Goal: Transaction & Acquisition: Purchase product/service

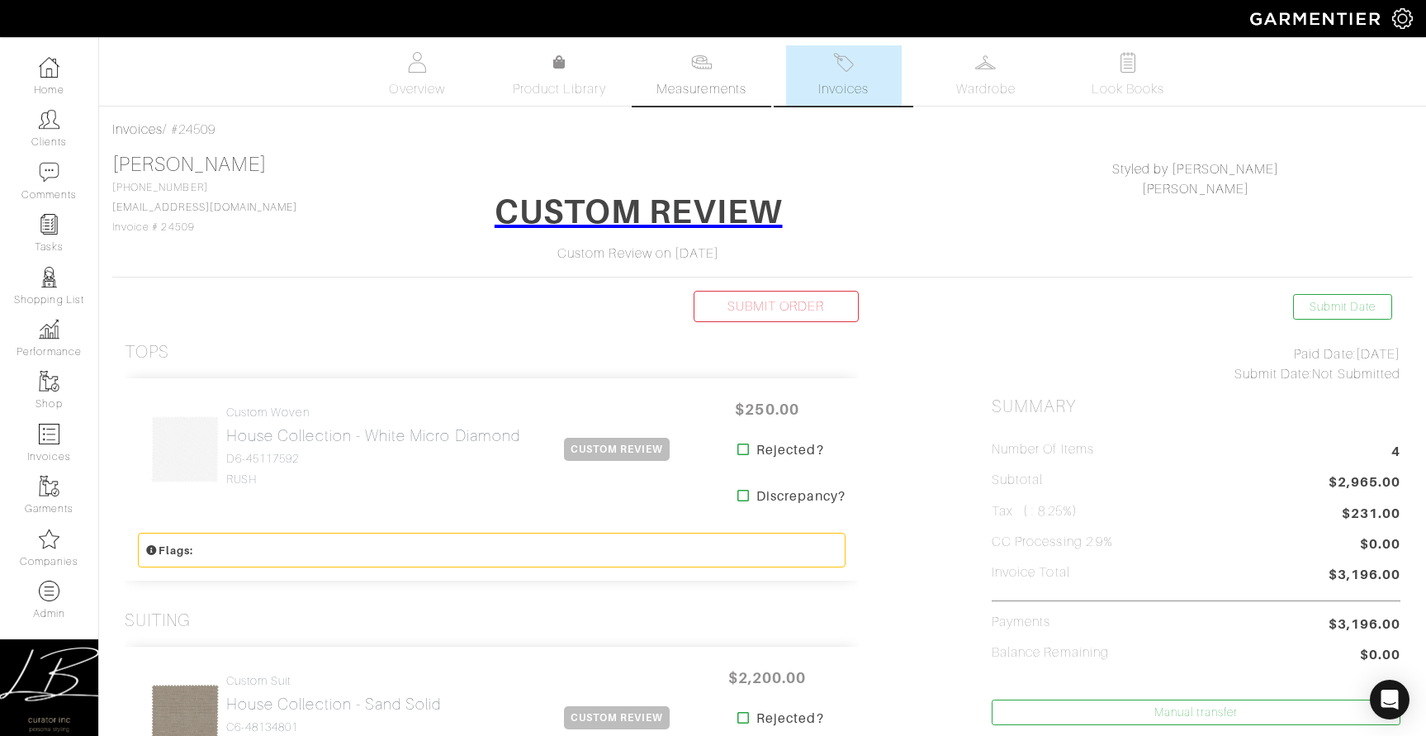
click at [715, 86] on span "Measurements" at bounding box center [702, 89] width 90 height 20
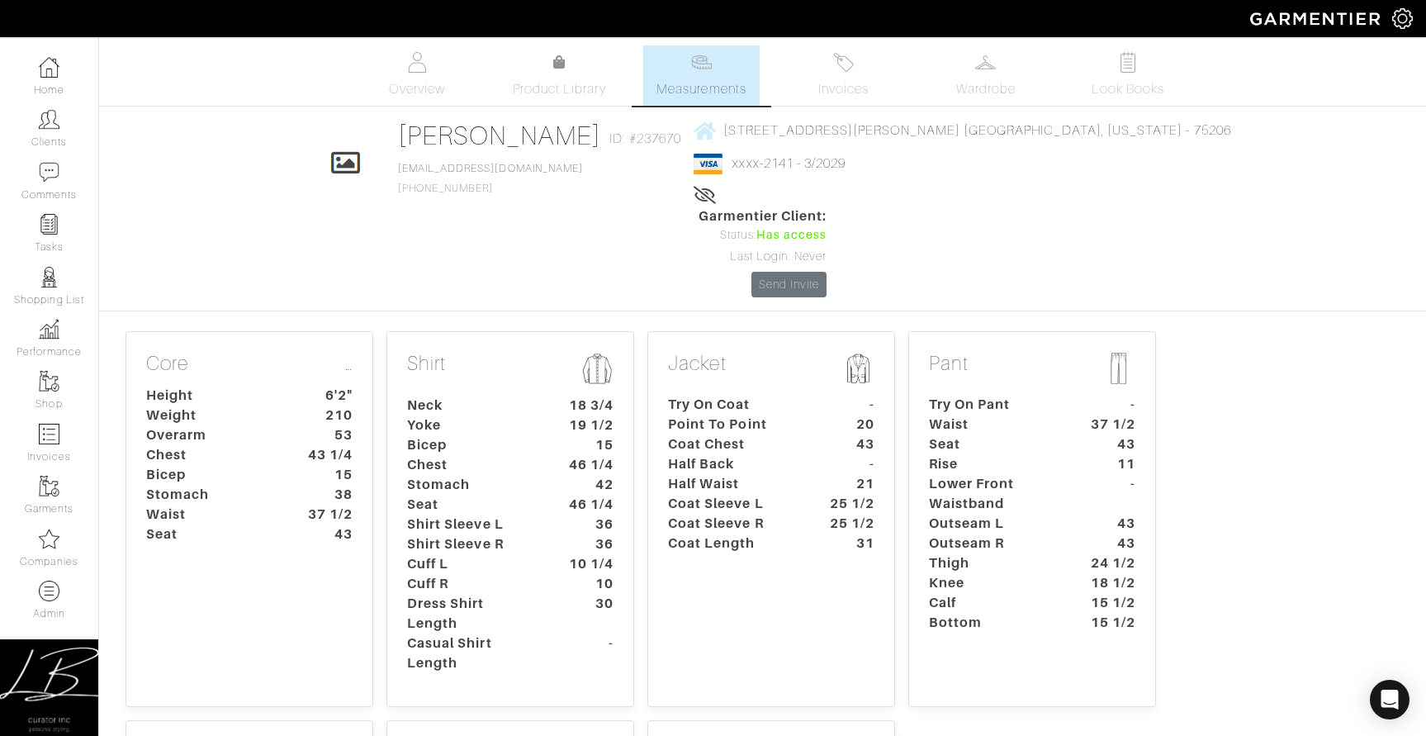
scroll to position [2, 0]
click at [560, 472] on dt "42" at bounding box center [587, 482] width 77 height 20
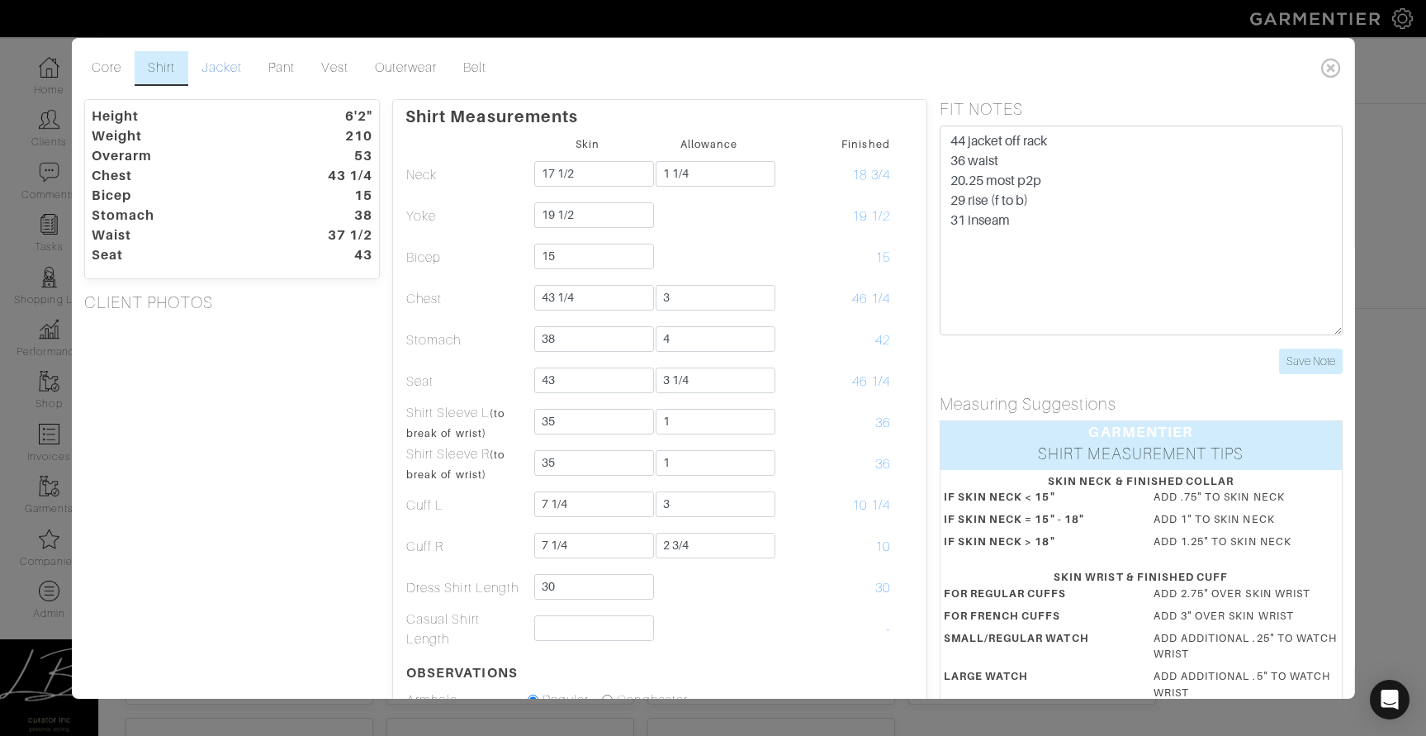
click at [216, 59] on link "Jacket" at bounding box center [221, 68] width 67 height 35
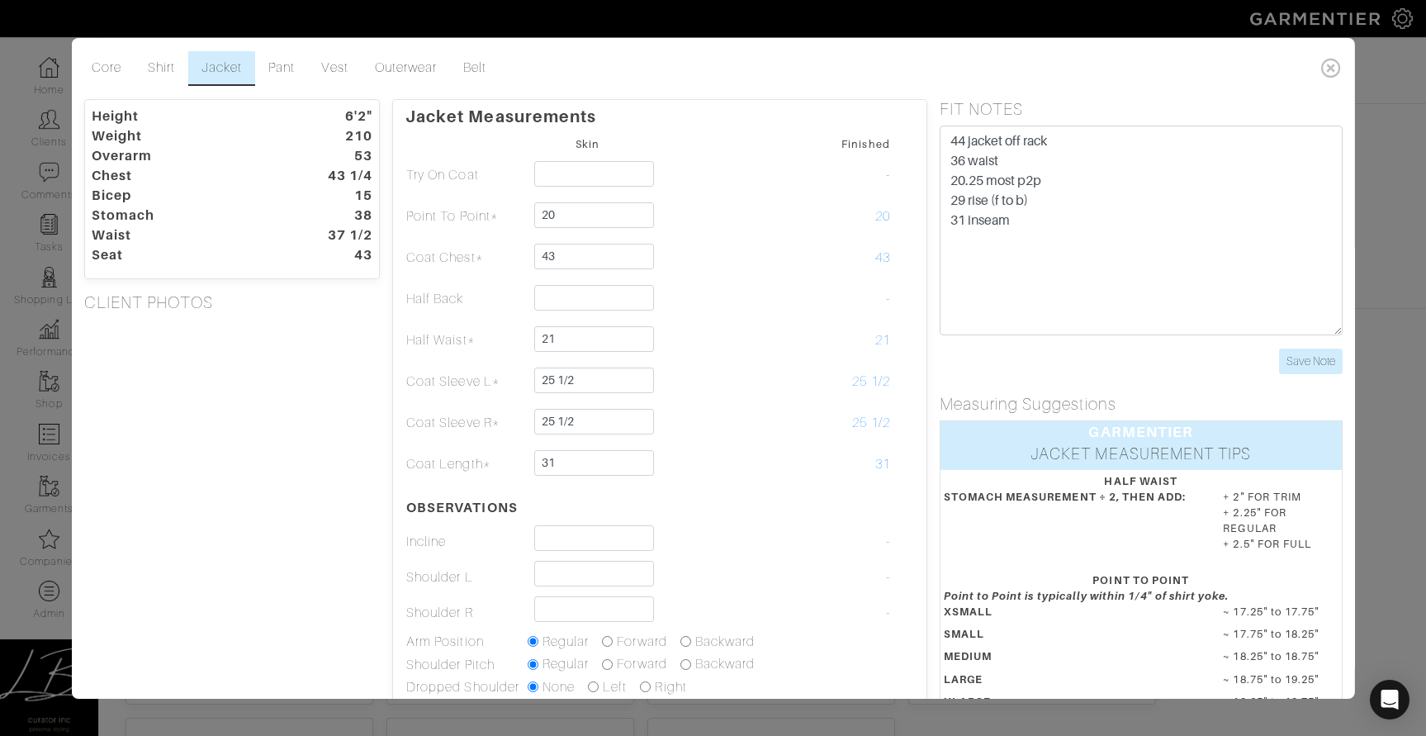
click at [296, 462] on div "Height 6'2" Weight 210 Overarm 53 Chest 43 1/4 Bicep 15 Stomach 38 Waist 37 1/2…" at bounding box center [231, 524] width 321 height 850
click at [204, 352] on div "Height 6'2" Weight 210 Overarm 53 Chest 43 1/4 Bicep 15 Stomach 38 Waist 37 1/2…" at bounding box center [231, 524] width 321 height 850
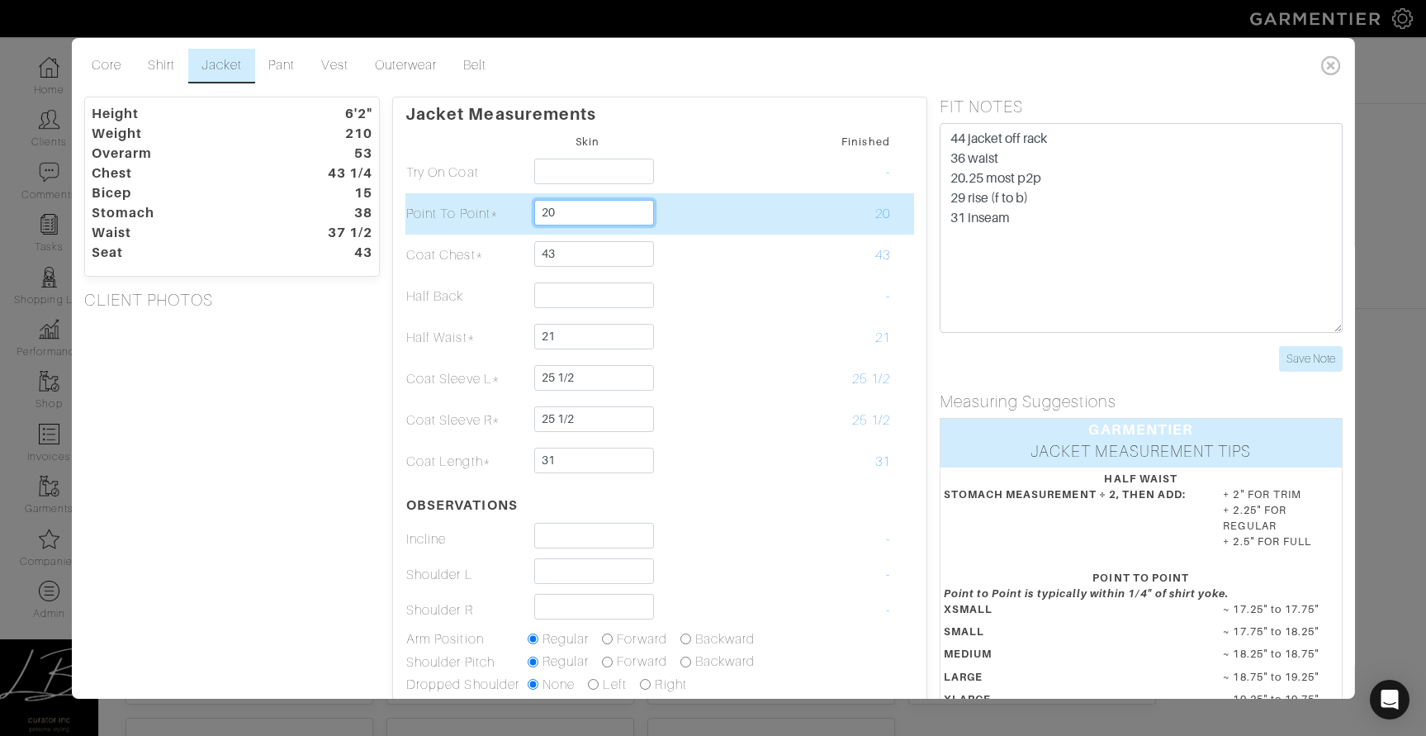
drag, startPoint x: 631, startPoint y: 207, endPoint x: 633, endPoint y: 197, distance: 11.0
click at [631, 197] on td "20" at bounding box center [587, 213] width 121 height 41
type input "19 5/8"
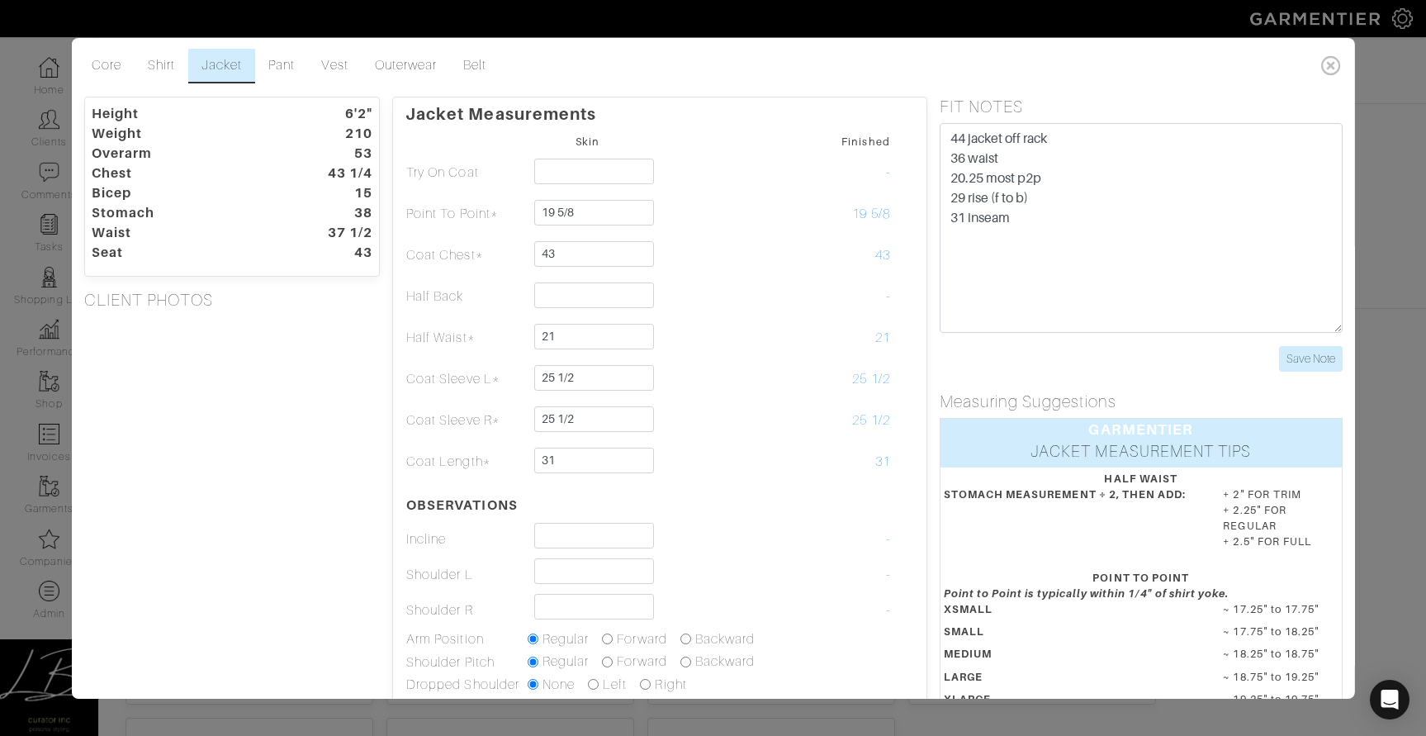
click at [328, 325] on div "Height 6'2" Weight 210 Overarm 53 Chest 43 1/4 Bicep 15 Stomach 38 Waist 37 1/2…" at bounding box center [231, 522] width 321 height 850
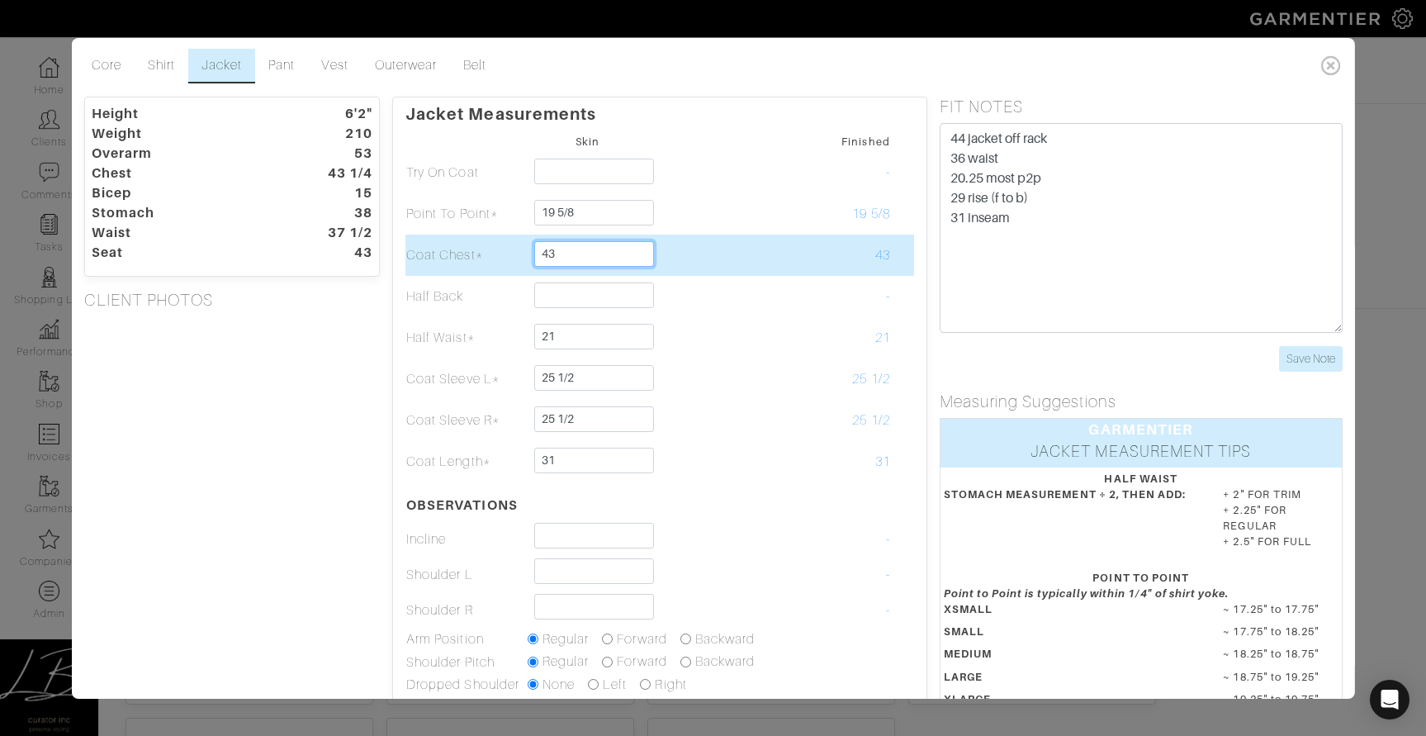
click at [640, 252] on input "43" at bounding box center [594, 254] width 120 height 26
type input "43 reduce/clean chest slightly"
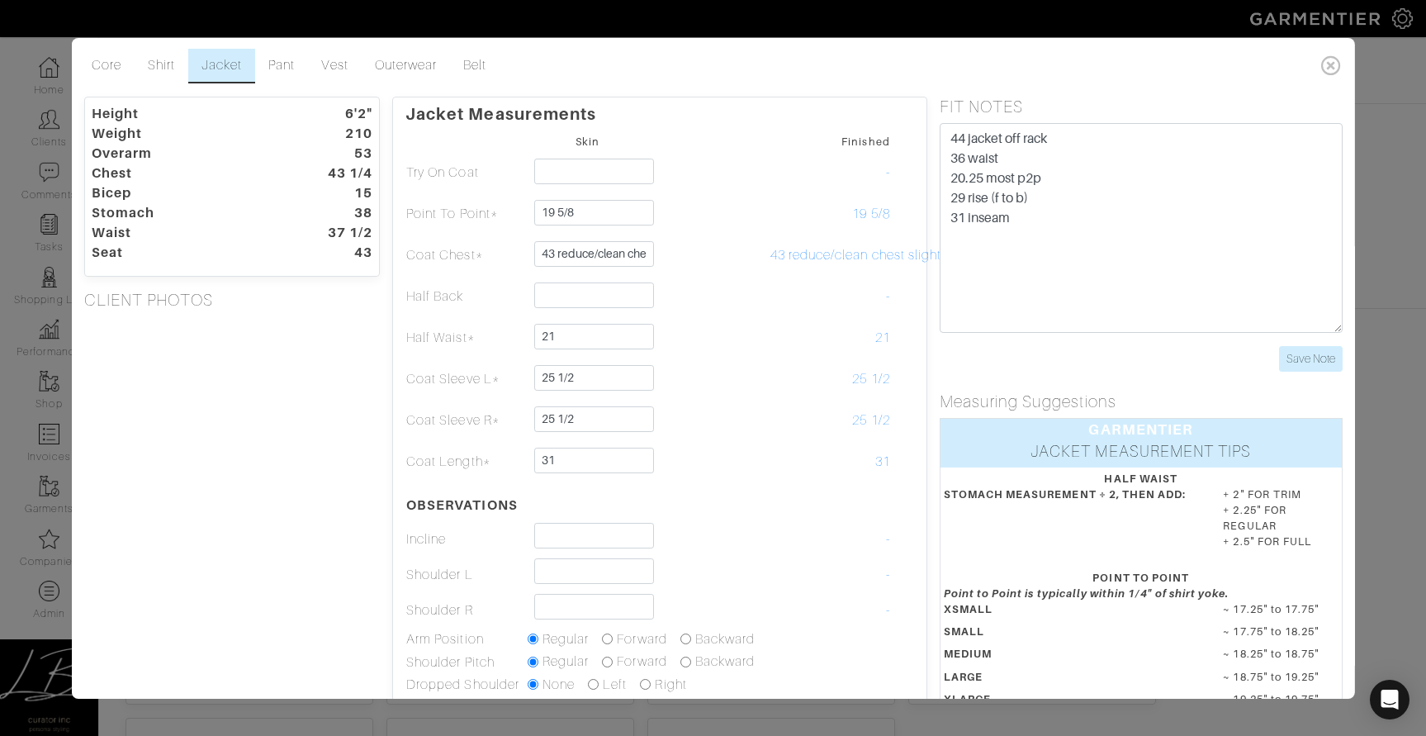
click at [268, 317] on div "Height 6'2" Weight 210 Overarm 53 Chest 43 1/4 Bicep 15 Stomach 38 Waist 37 1/2…" at bounding box center [231, 522] width 321 height 850
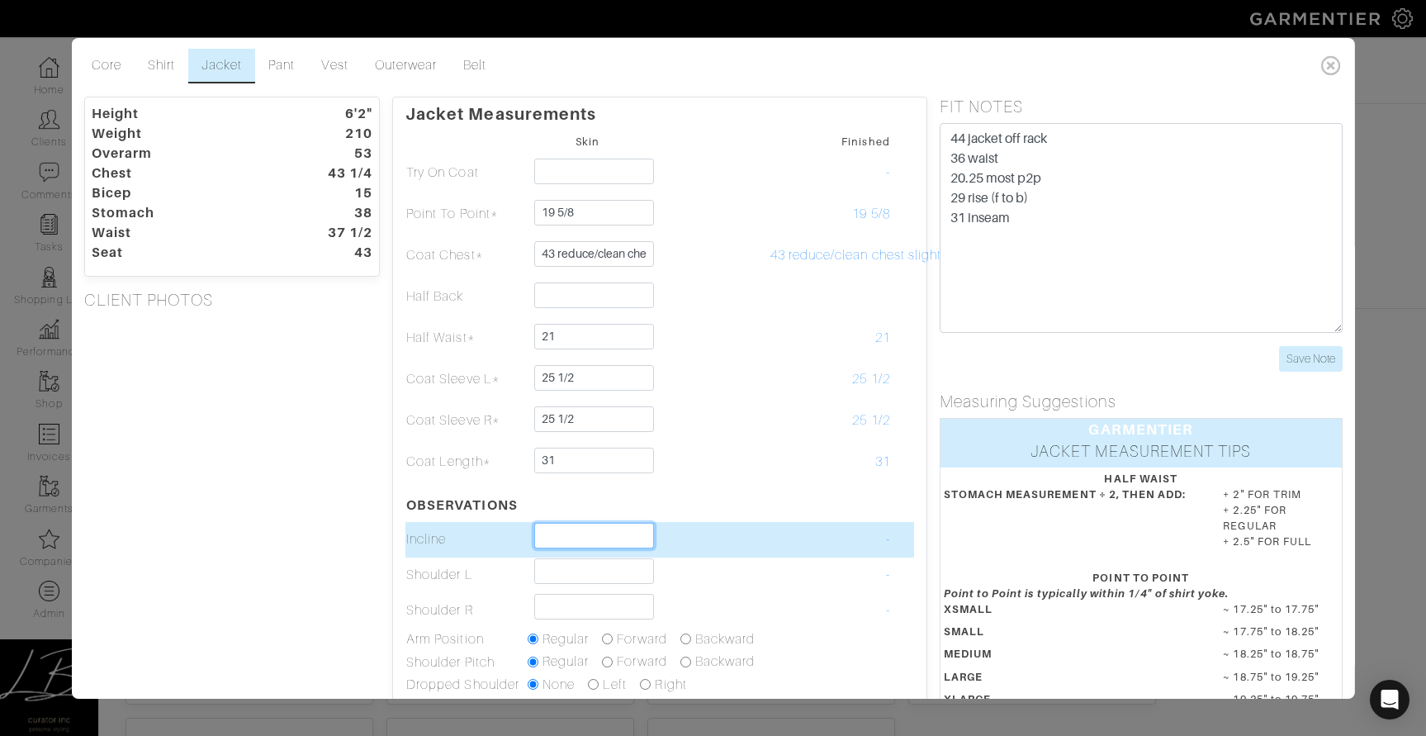
click at [576, 529] on input "text" at bounding box center [594, 536] width 120 height 26
type input "2 3/4"
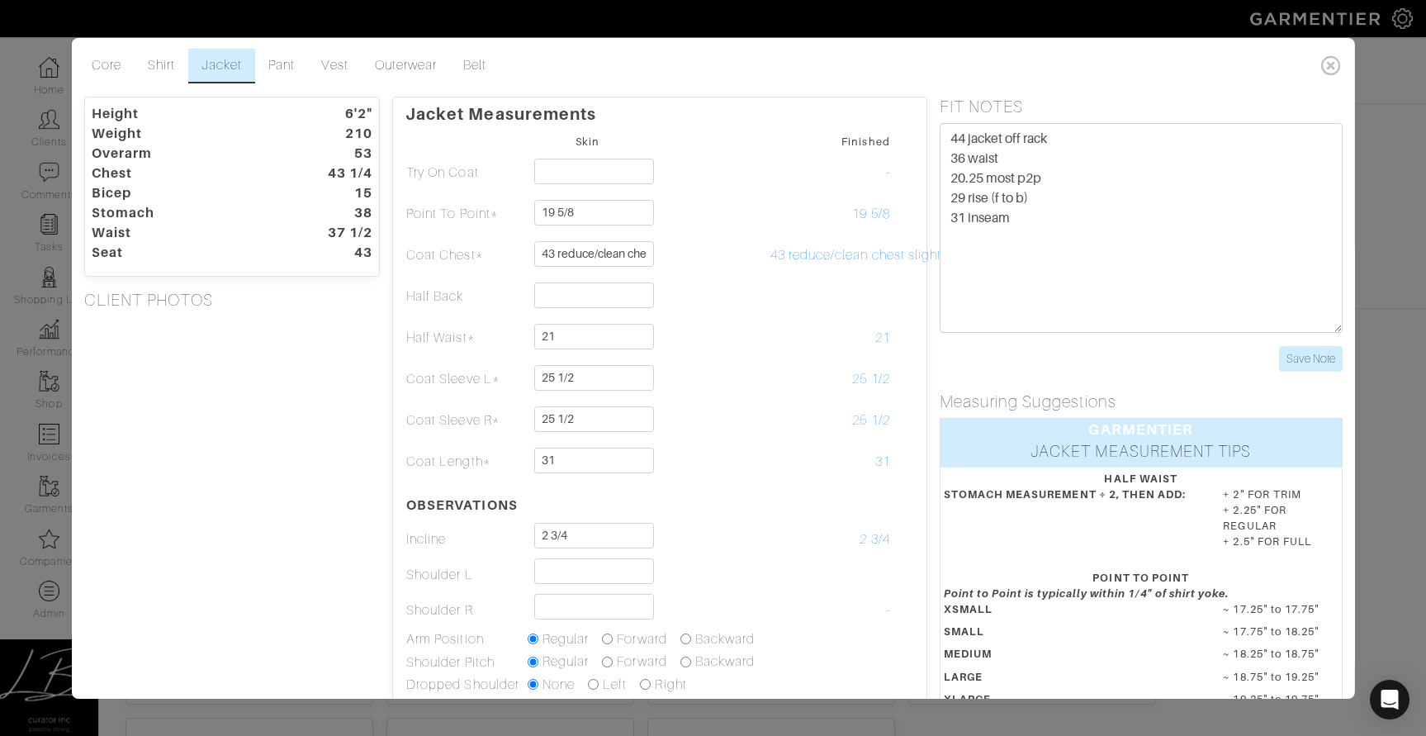
click at [269, 497] on div "Height 6'2" Weight 210 Overarm 53 Chest 43 1/4 Bicep 15 Stomach 38 Waist 37 1/2…" at bounding box center [231, 522] width 321 height 850
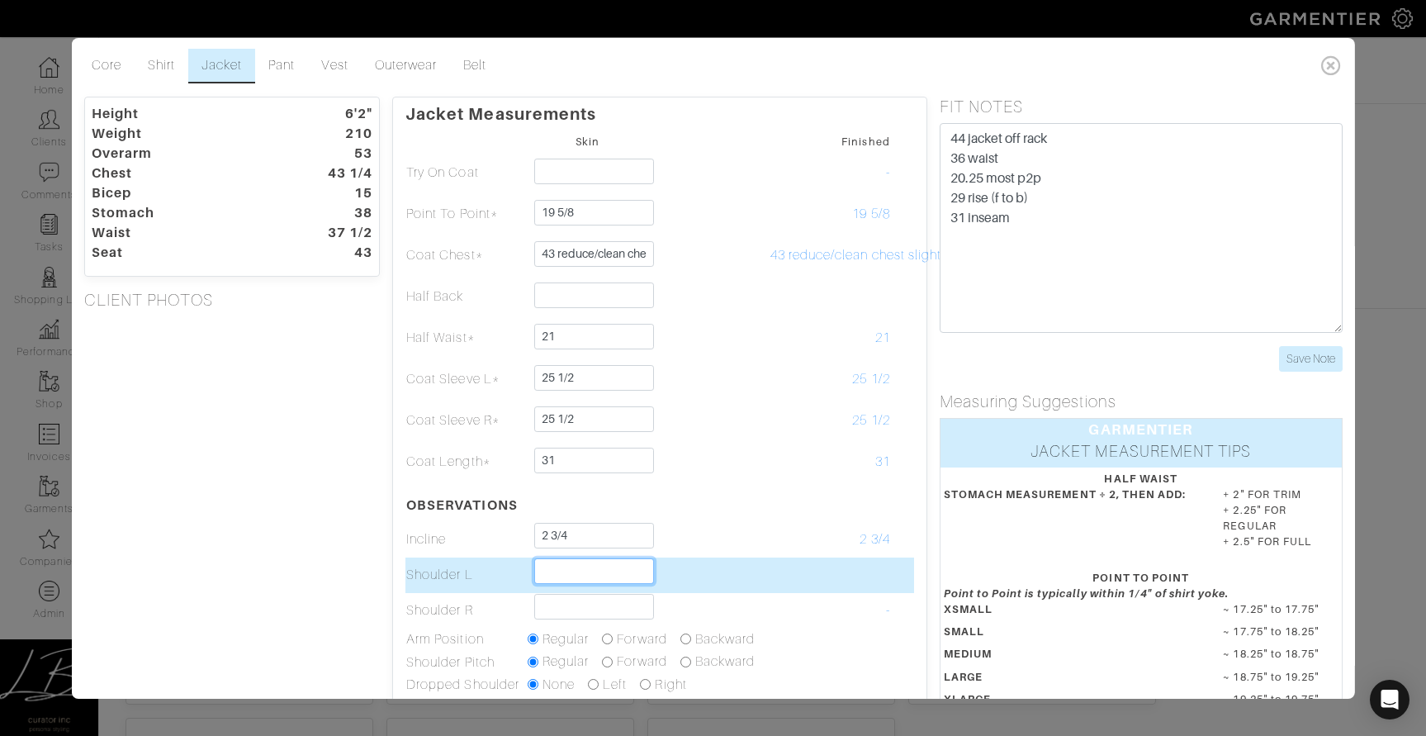
click at [603, 578] on input "text" at bounding box center [594, 571] width 120 height 26
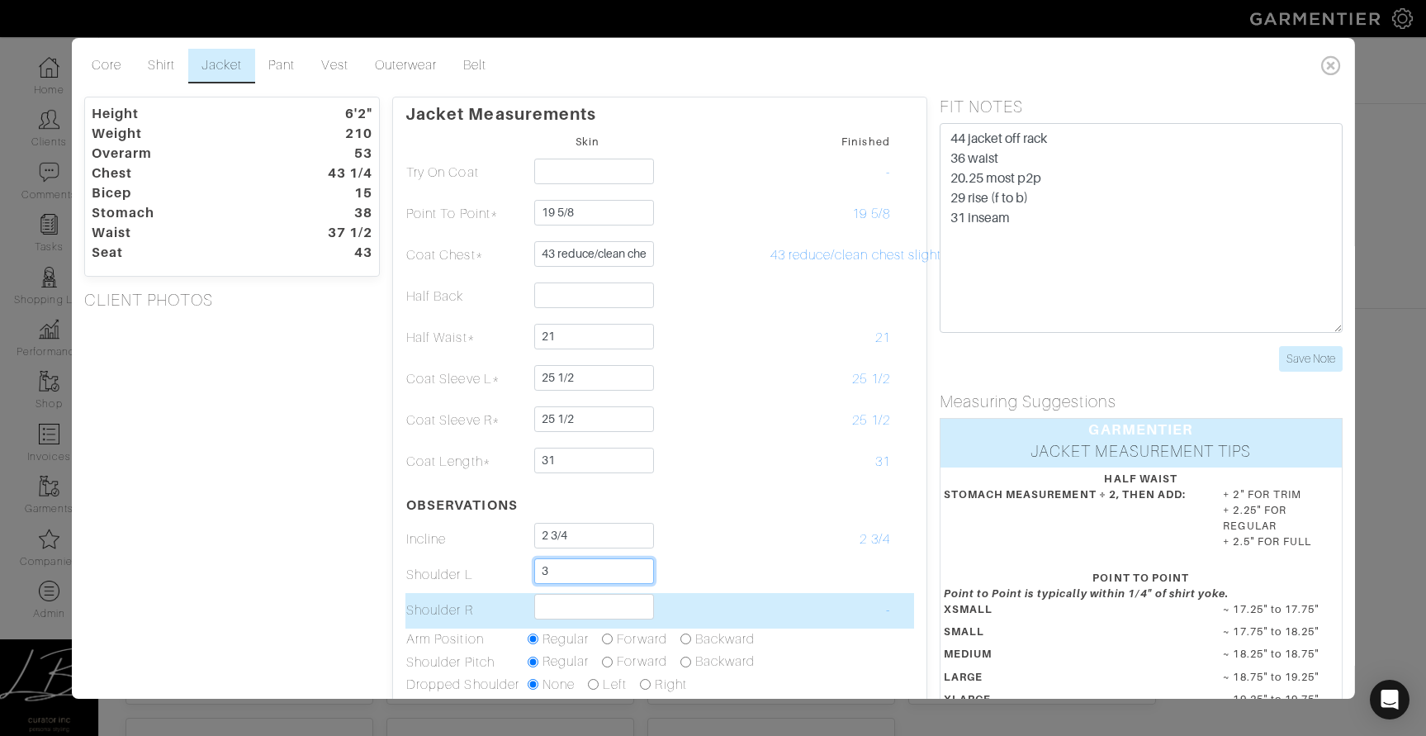
type input "3"
click at [556, 604] on input "text" at bounding box center [594, 607] width 120 height 26
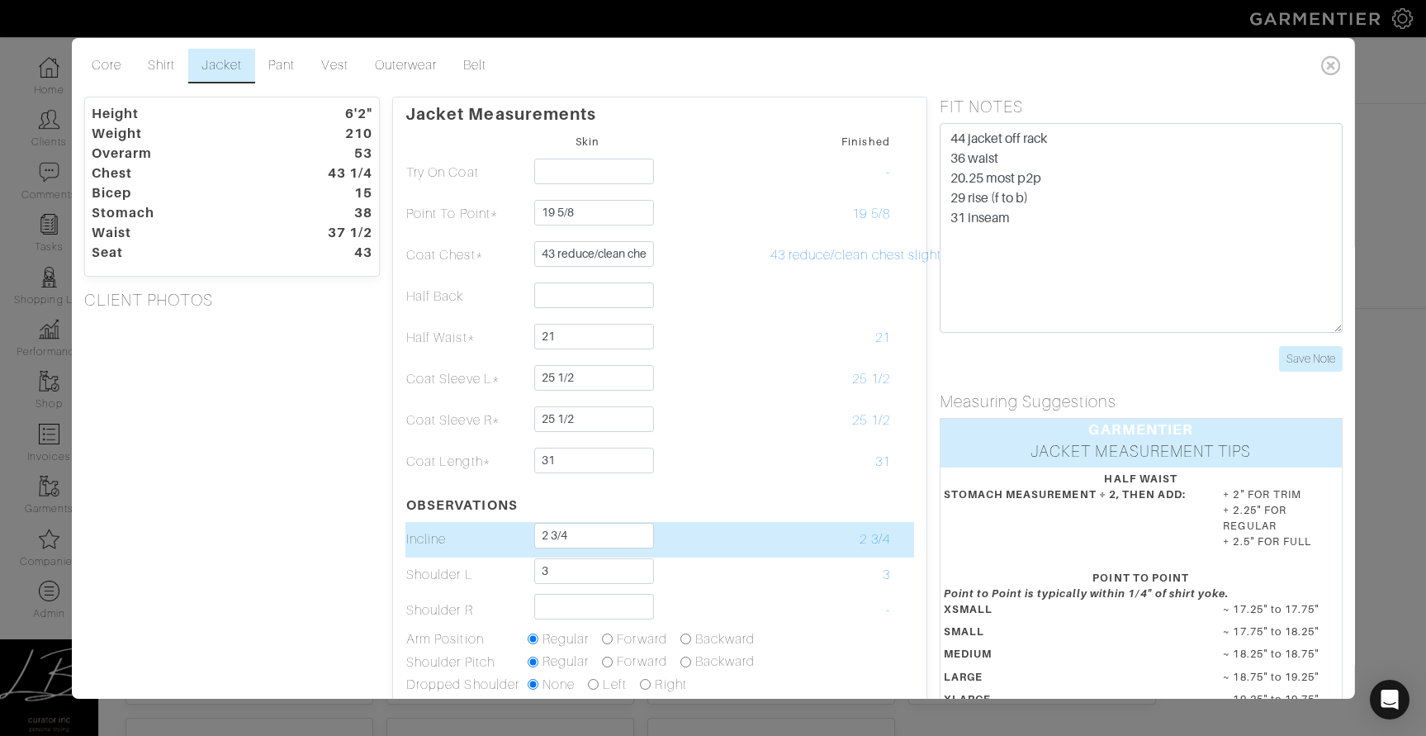
click at [781, 545] on td "2 3/4" at bounding box center [830, 540] width 121 height 36
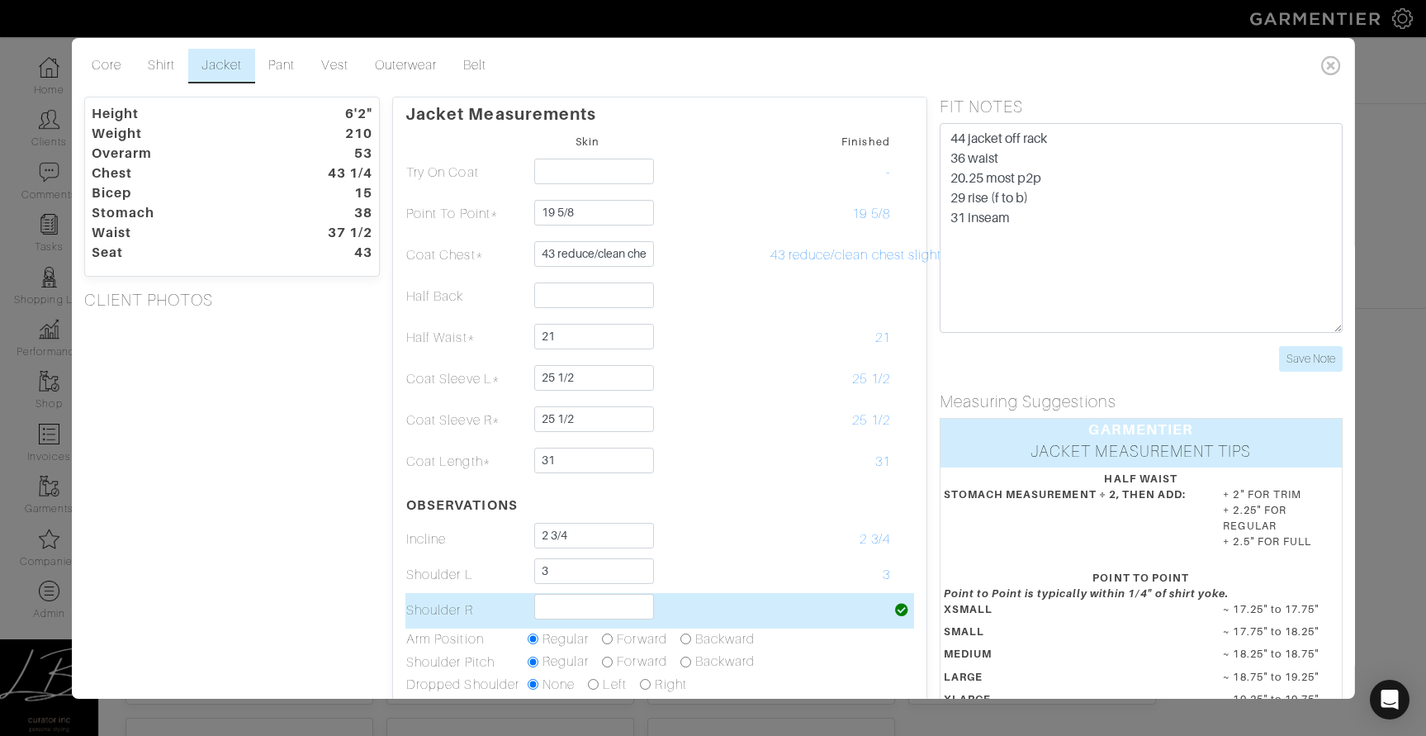
click at [581, 593] on td at bounding box center [587, 611] width 121 height 36
click at [581, 606] on input "text" at bounding box center [594, 607] width 120 height 26
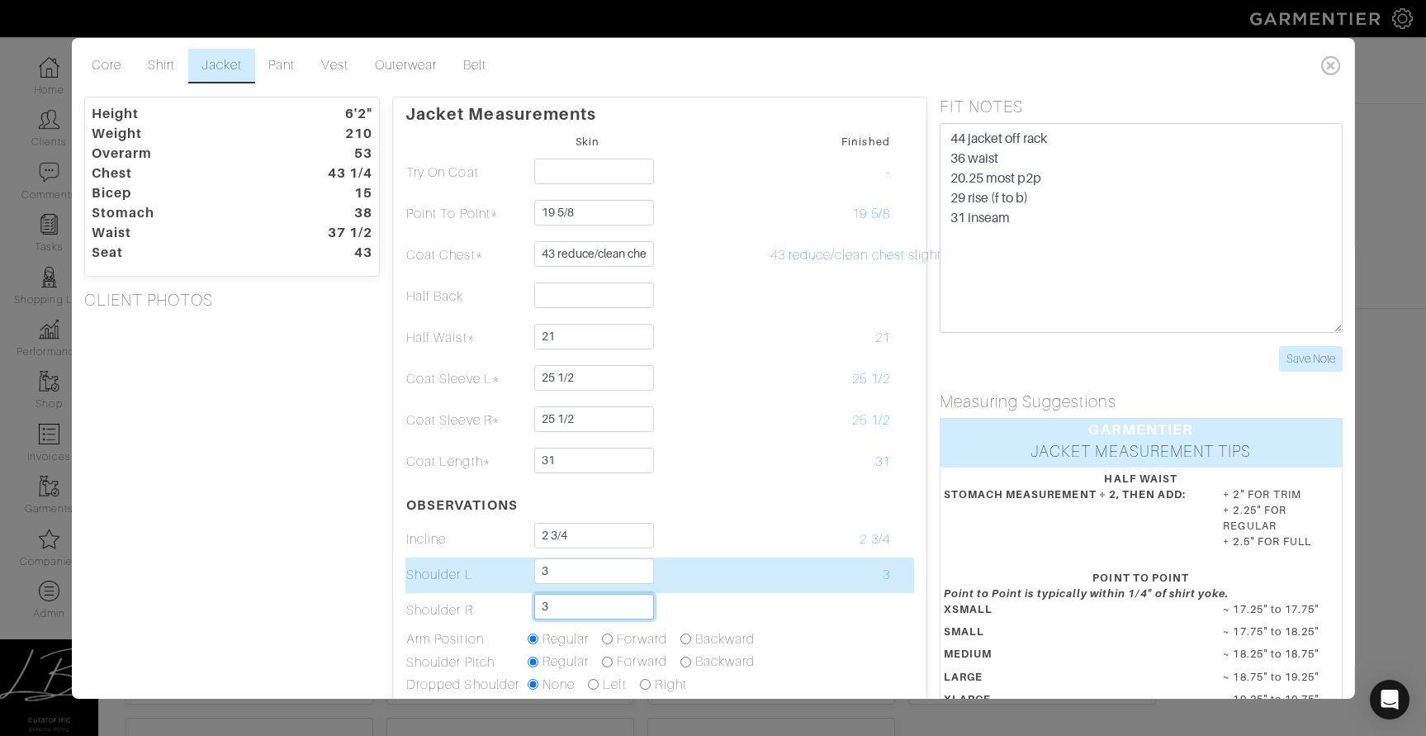
type input "3"
drag, startPoint x: 560, startPoint y: 570, endPoint x: 561, endPoint y: 556, distance: 14.1
click at [561, 557] on td "3" at bounding box center [587, 575] width 121 height 36
type input "2 3/4"
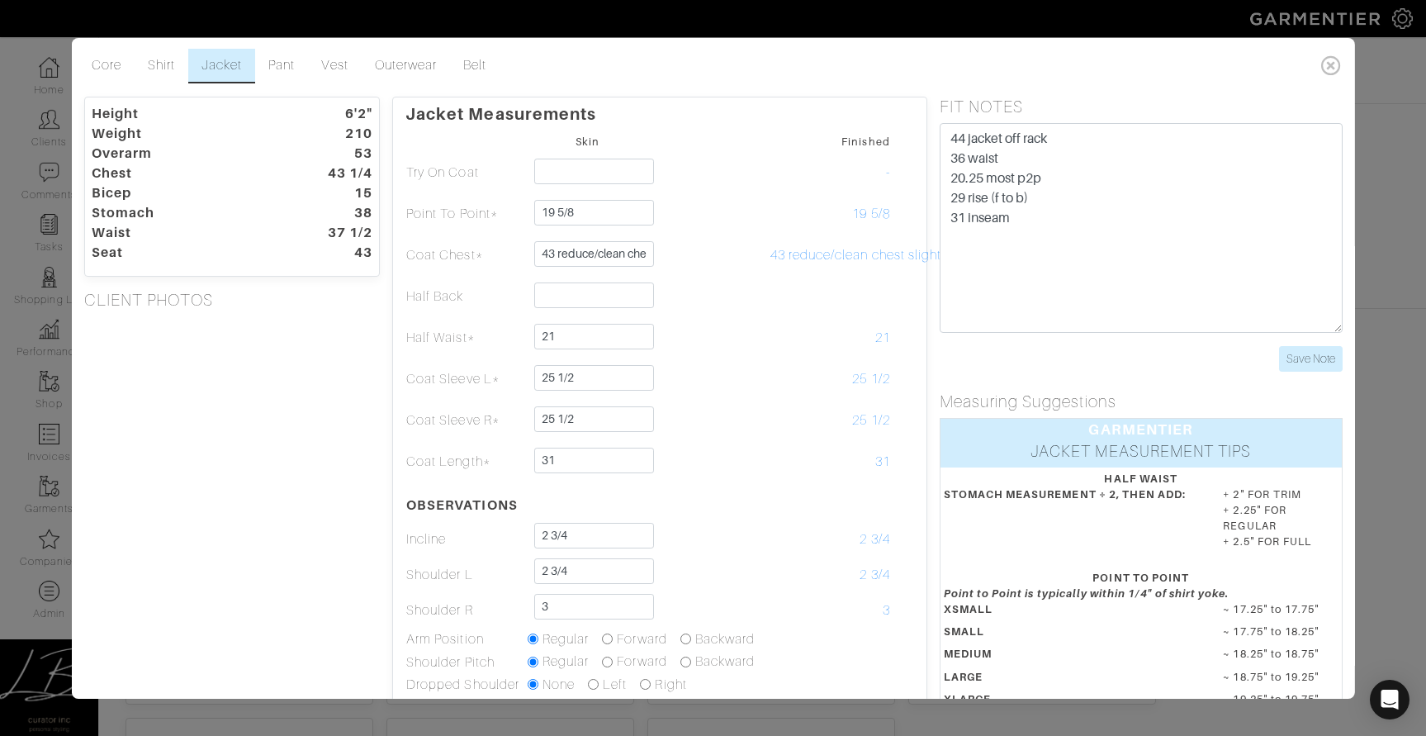
click at [343, 548] on div "Height 6'2" Weight 210 Overarm 53 Chest 43 1/4 Bicep 15 Stomach 38 Waist 37 1/2…" at bounding box center [231, 522] width 321 height 850
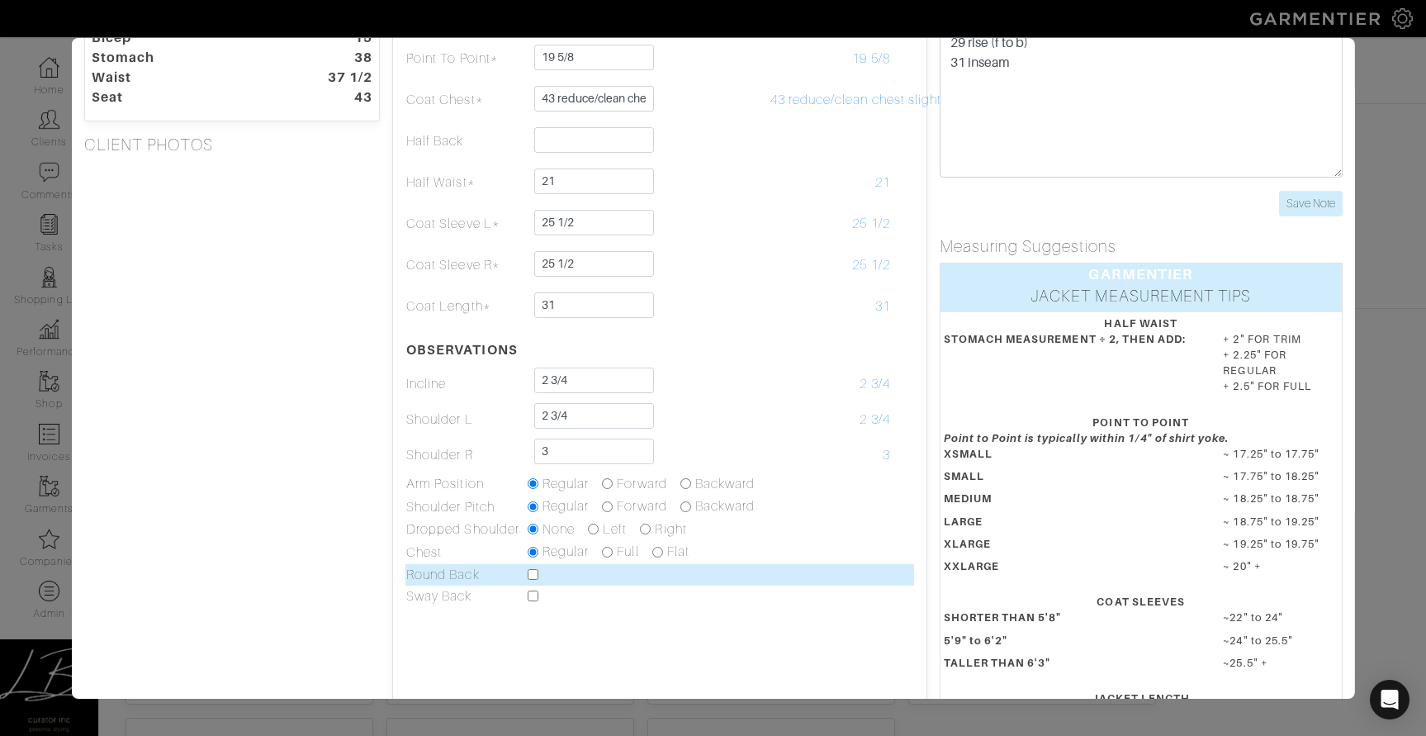
scroll to position [165, 0]
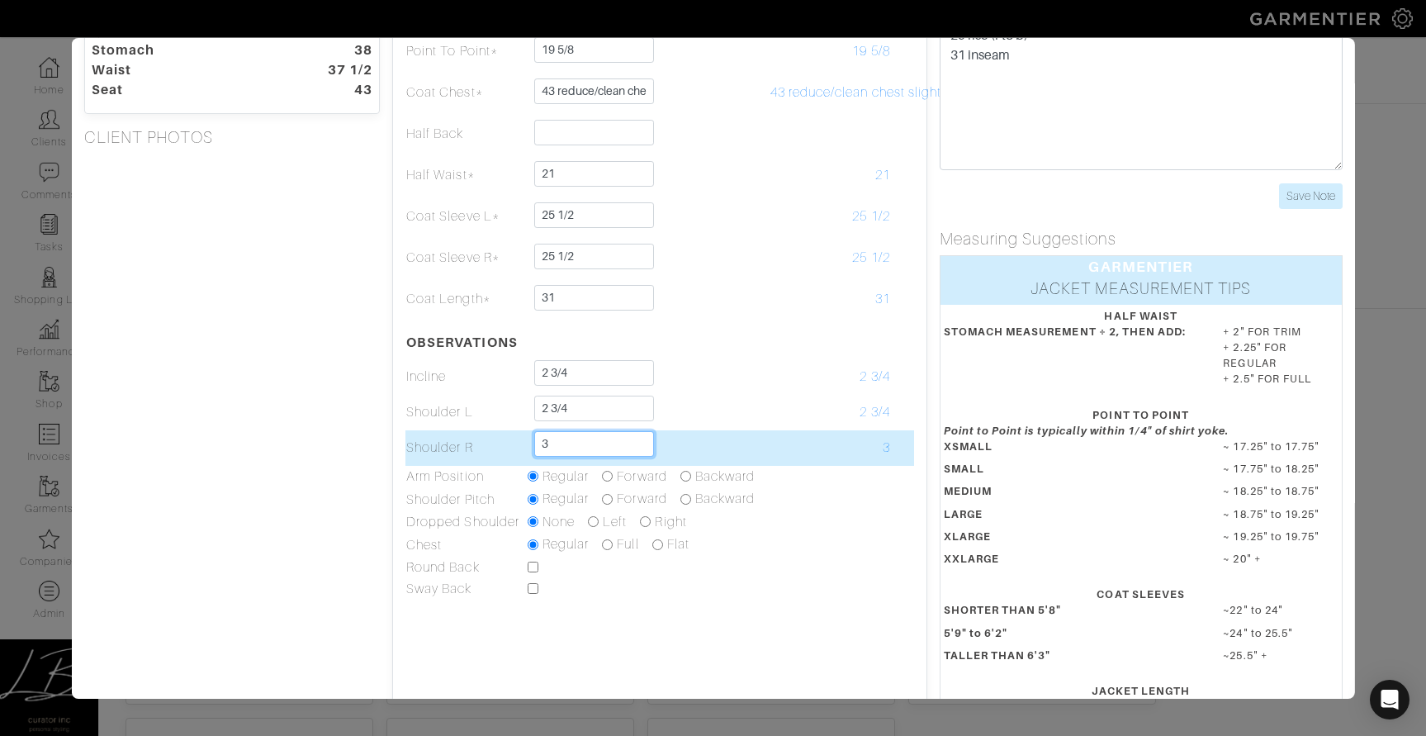
click at [614, 431] on input "3" at bounding box center [594, 444] width 120 height 26
type input "2 3/4"
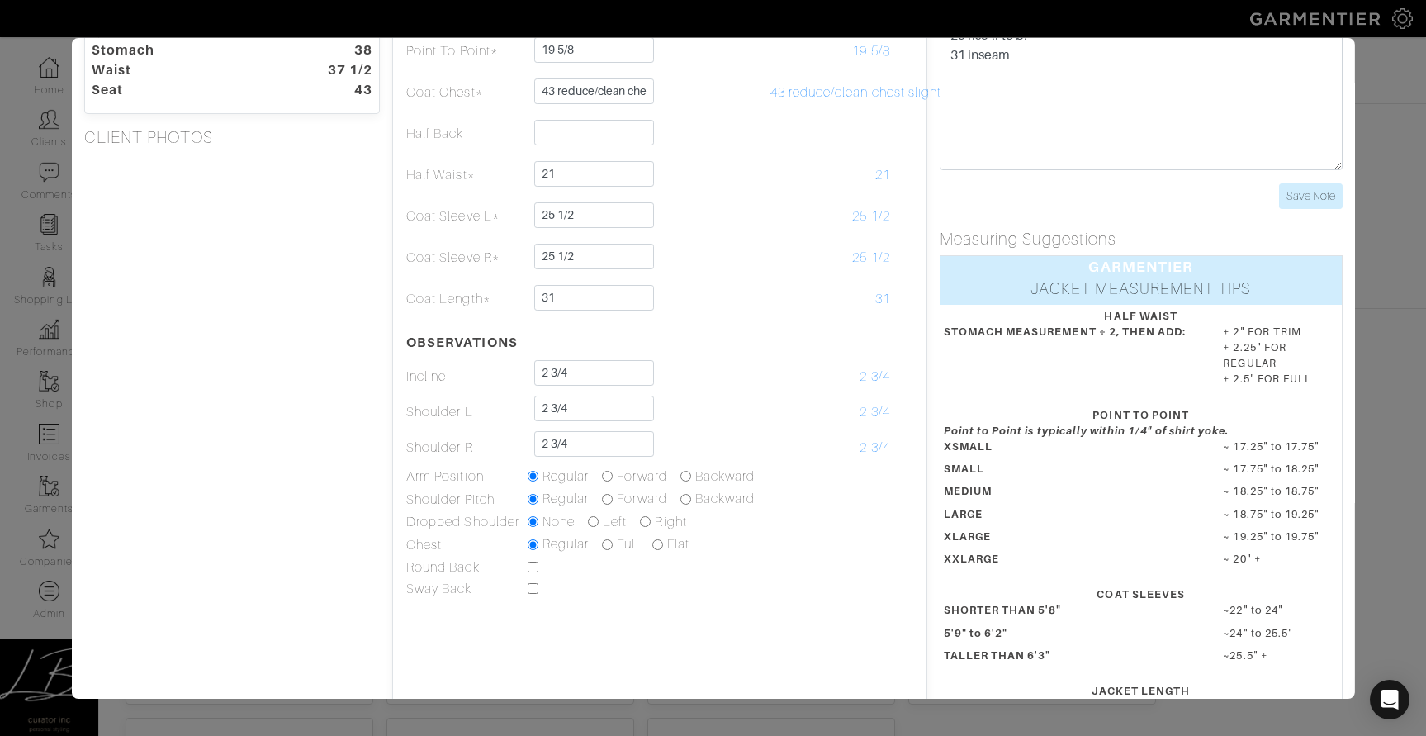
click at [359, 433] on div "Height 6'2" Weight 210 Overarm 53 Chest 43 1/4 Bicep 15 Stomach 38 Waist 37 1/2…" at bounding box center [231, 359] width 321 height 850
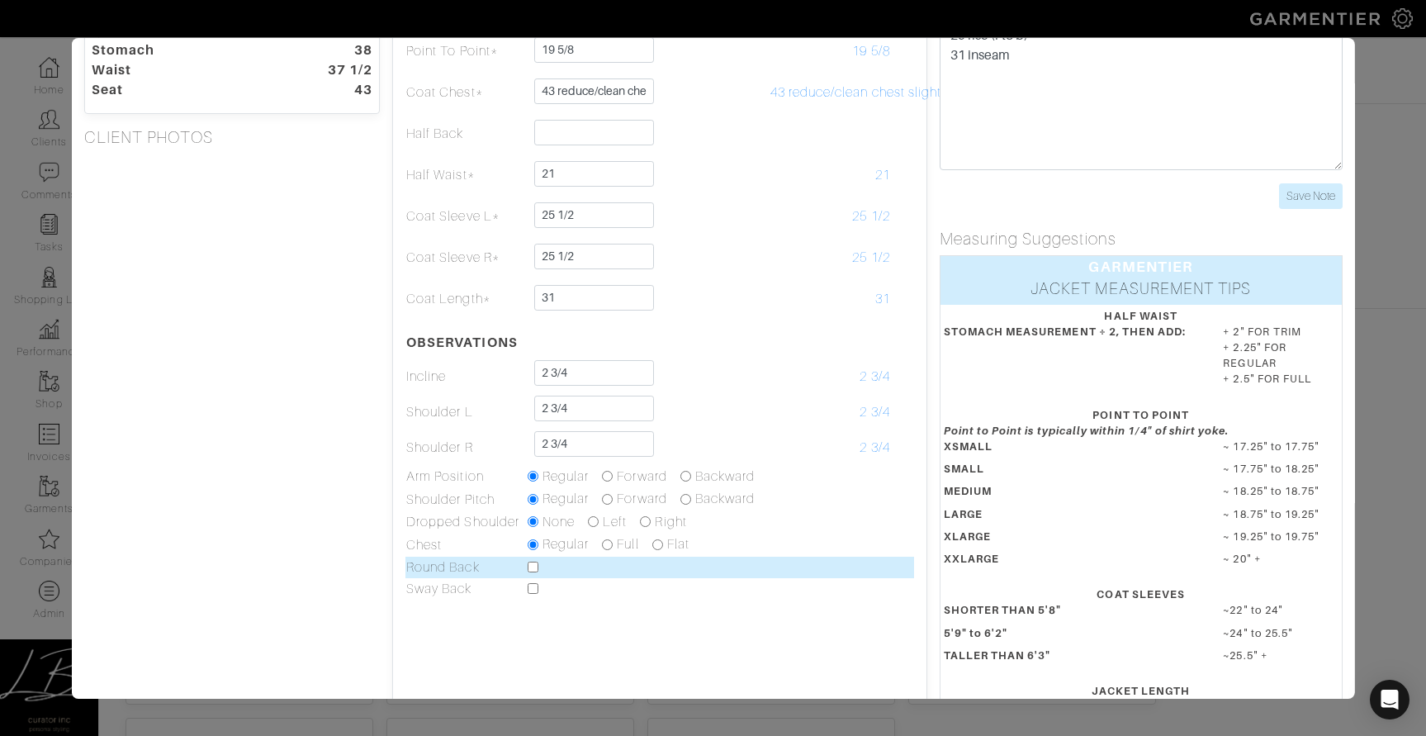
click at [532, 566] on input "checkbox" at bounding box center [533, 567] width 11 height 11
checkbox input "true"
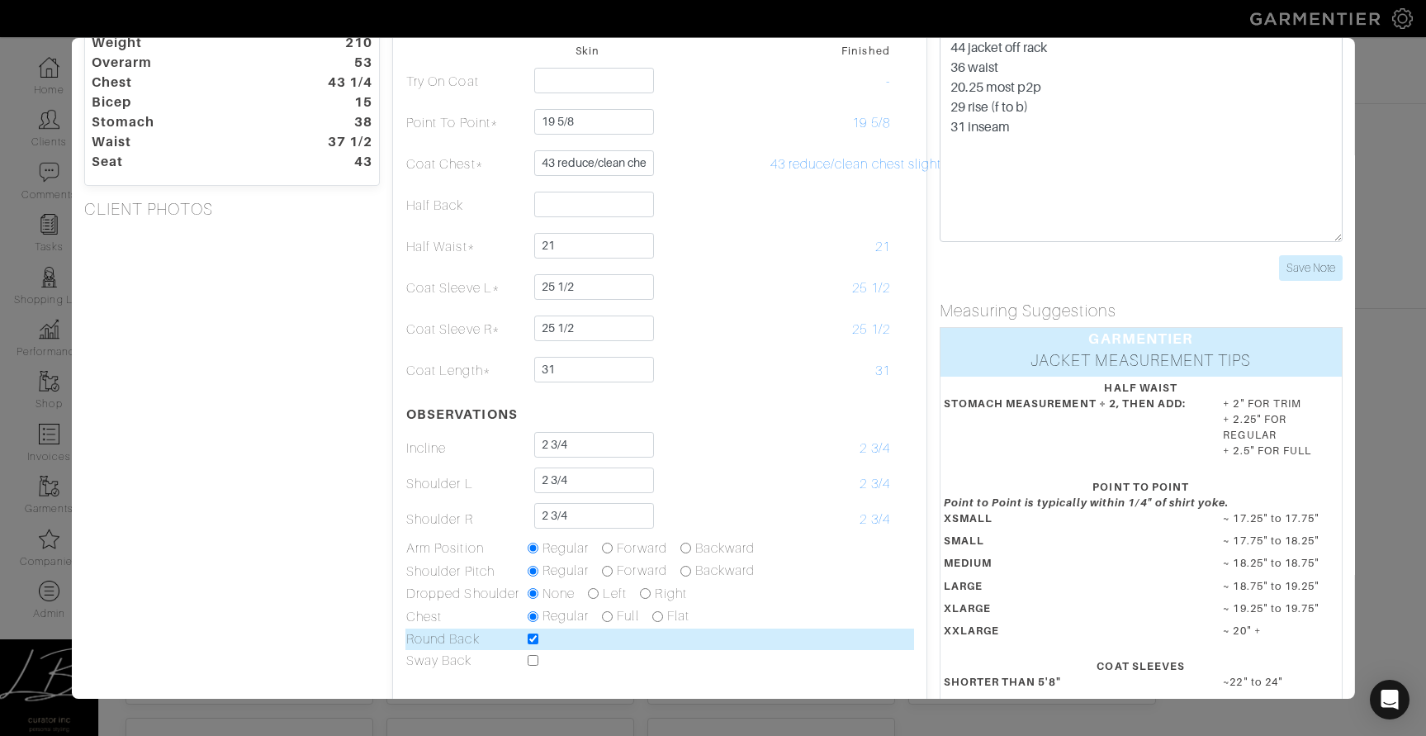
scroll to position [88, 0]
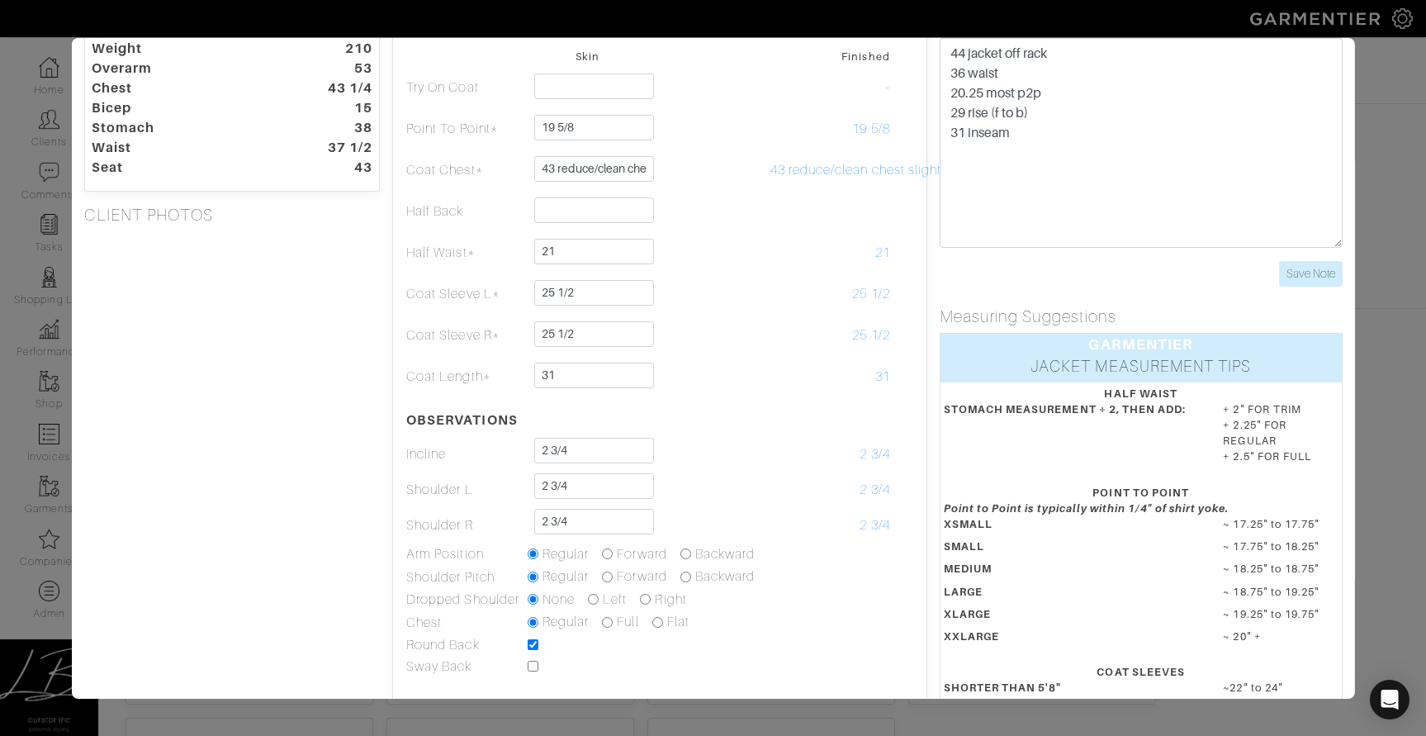
click at [339, 420] on div "Height 6'2" Weight 210 Overarm 53 Chest 43 1/4 Bicep 15 Stomach 38 Waist 37 1/2…" at bounding box center [231, 437] width 321 height 850
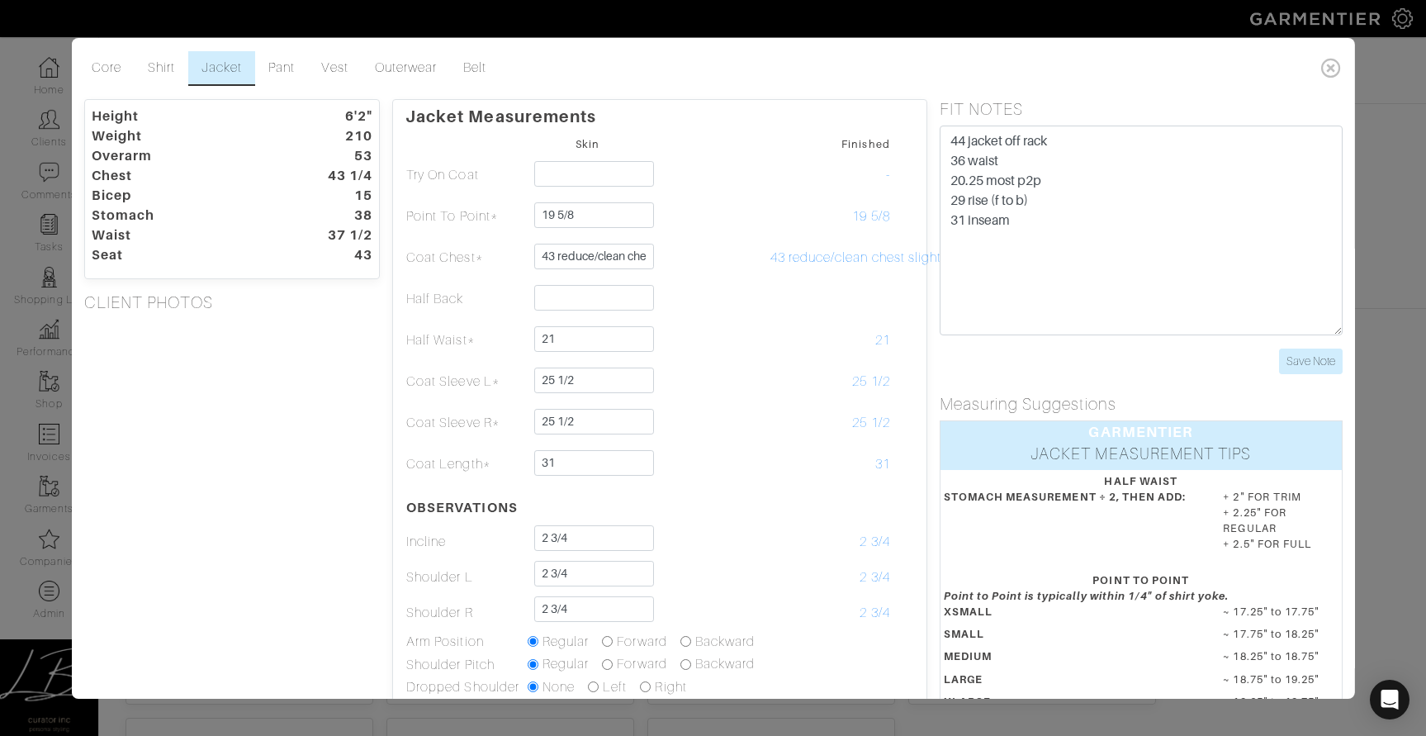
scroll to position [2, 0]
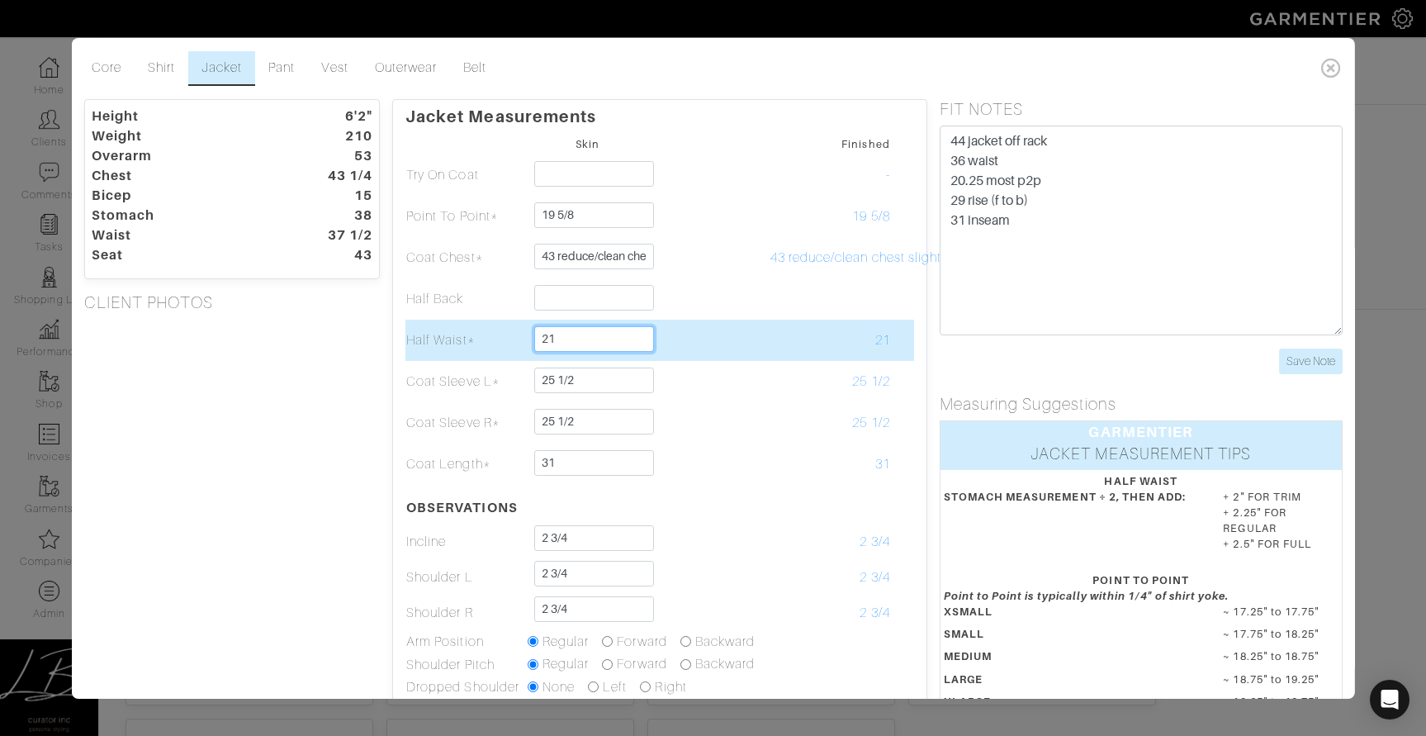
click at [575, 330] on input "21" at bounding box center [594, 339] width 120 height 26
click at [579, 334] on input "21" at bounding box center [594, 339] width 120 height 26
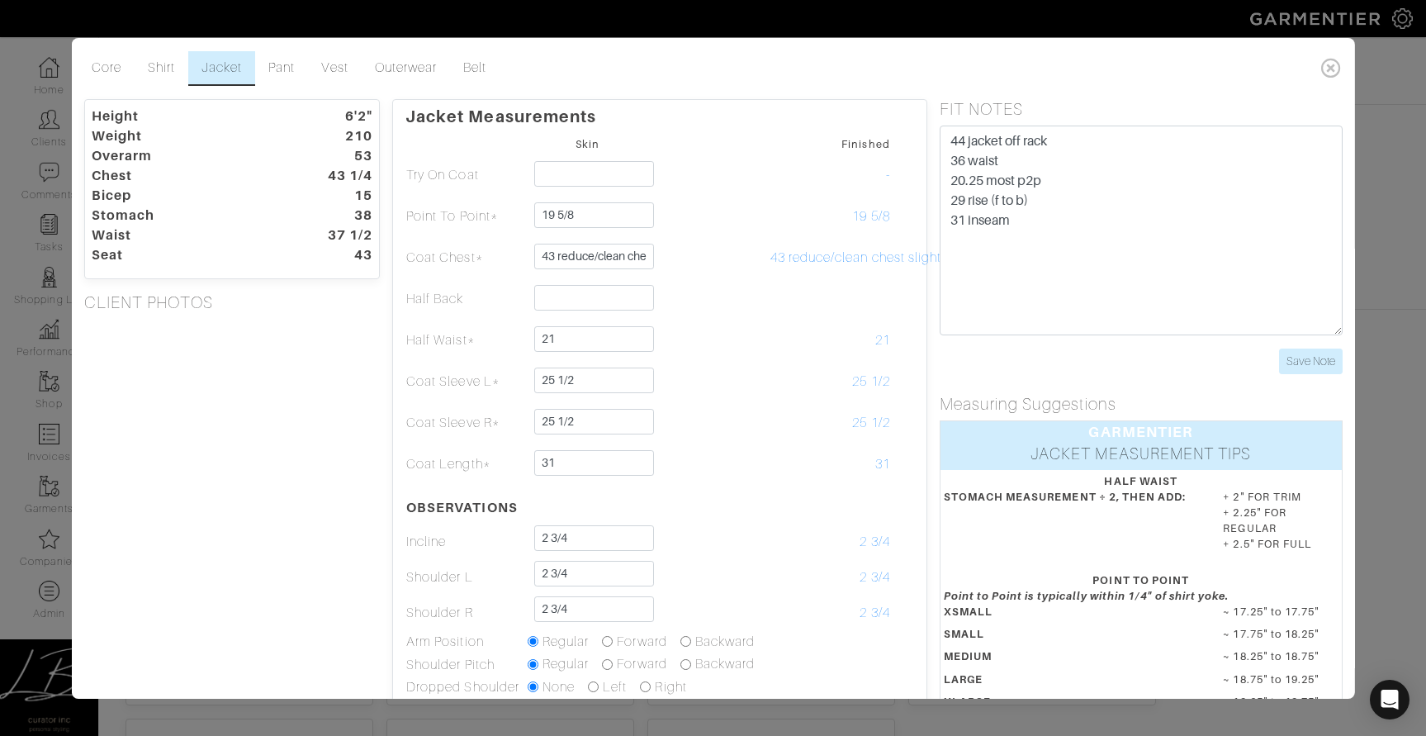
click at [345, 339] on div "Height 6'2" Weight 210 Overarm 53 Chest 43 1/4 Bicep 15 Stomach 38 Waist 37 1/2…" at bounding box center [231, 524] width 321 height 850
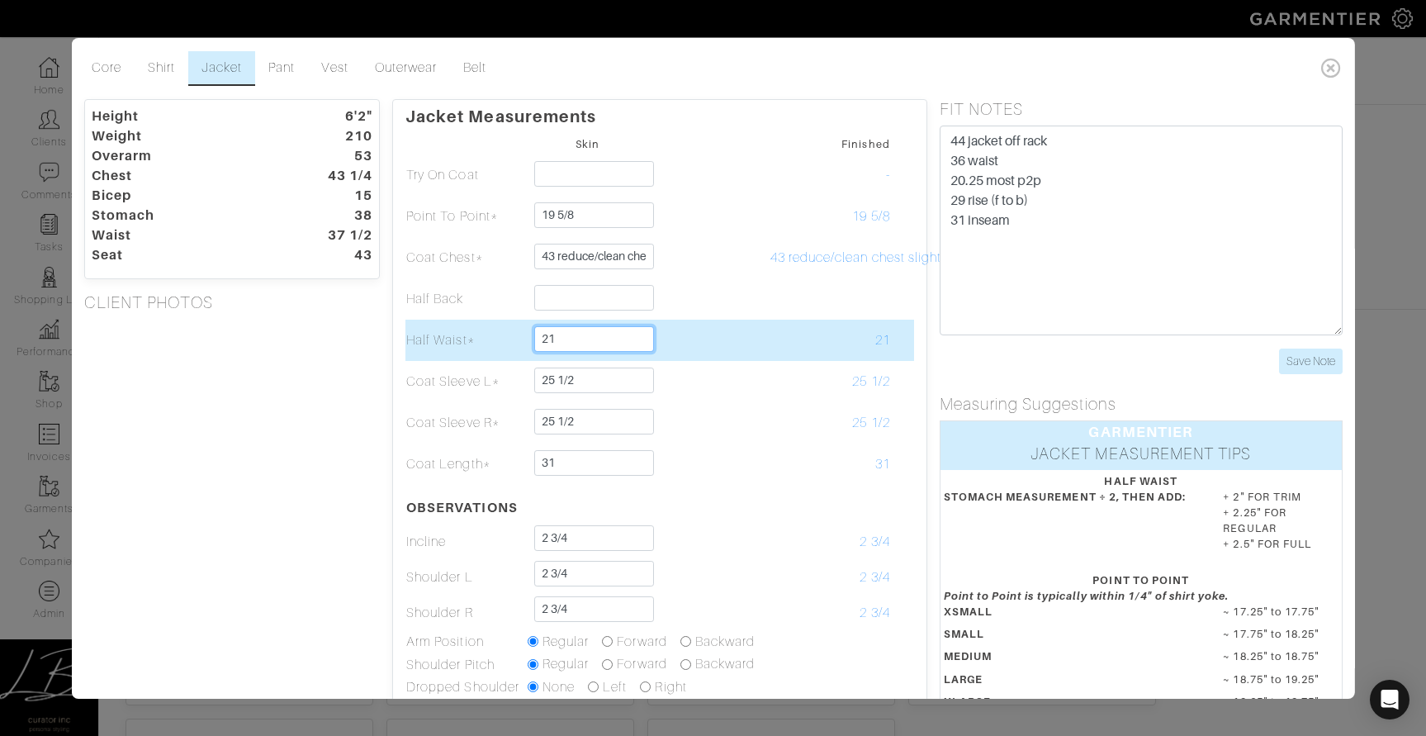
click at [596, 344] on input "21" at bounding box center [594, 339] width 120 height 26
type input "21 1/8"
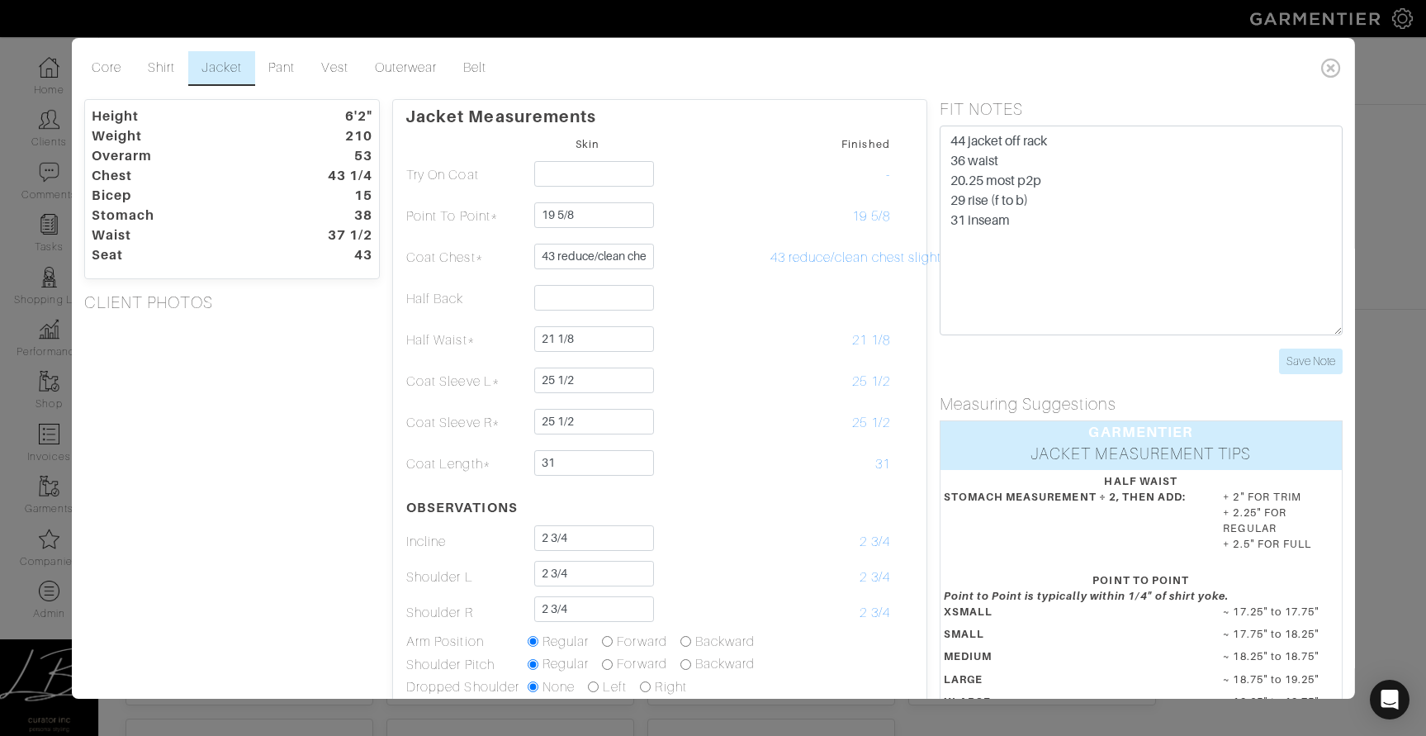
drag, startPoint x: 322, startPoint y: 420, endPoint x: 332, endPoint y: 414, distance: 11.5
click at [321, 420] on div "Height 6'2" Weight 210 Overarm 53 Chest 43 1/4 Bicep 15 Stomach 38 Waist 37 1/2…" at bounding box center [231, 524] width 321 height 850
click at [148, 62] on link "Shirt" at bounding box center [162, 68] width 54 height 35
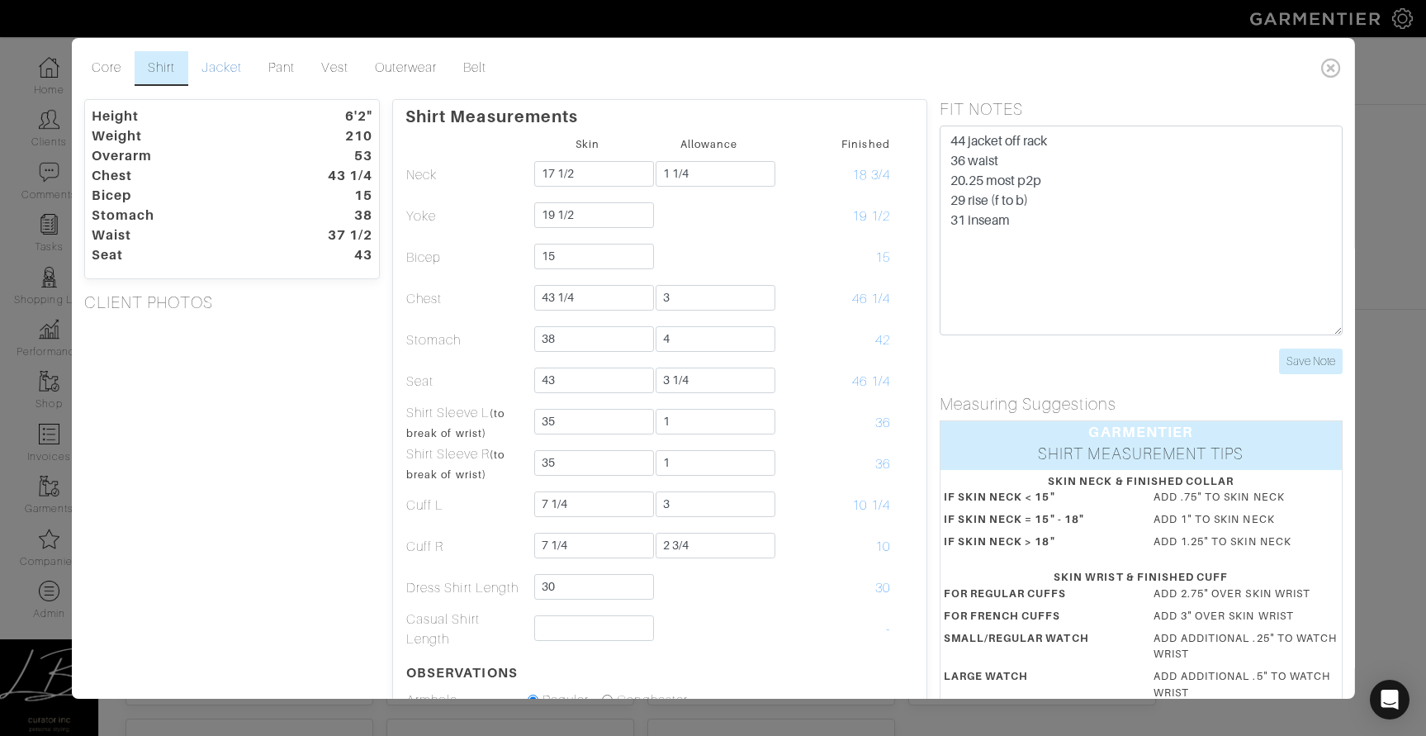
click at [223, 66] on link "Jacket" at bounding box center [221, 68] width 67 height 35
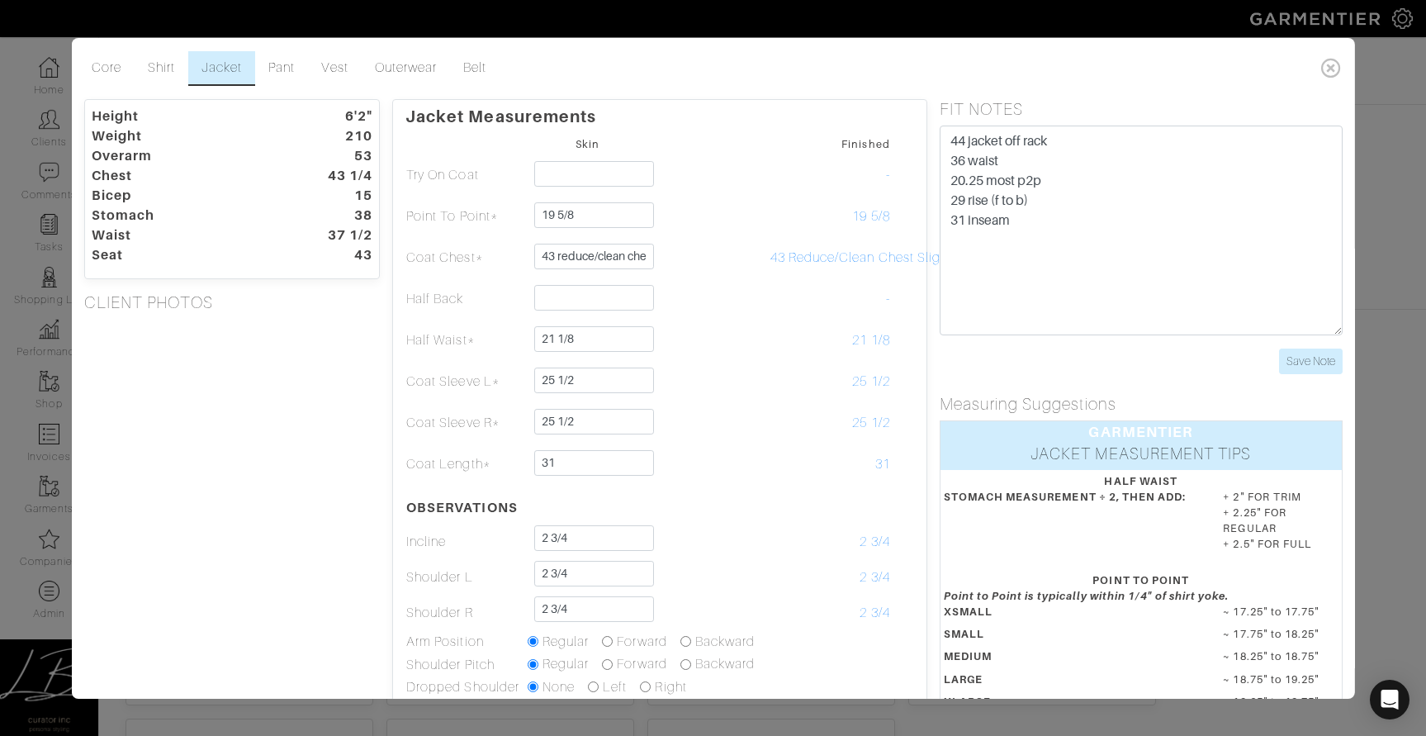
scroll to position [2, 0]
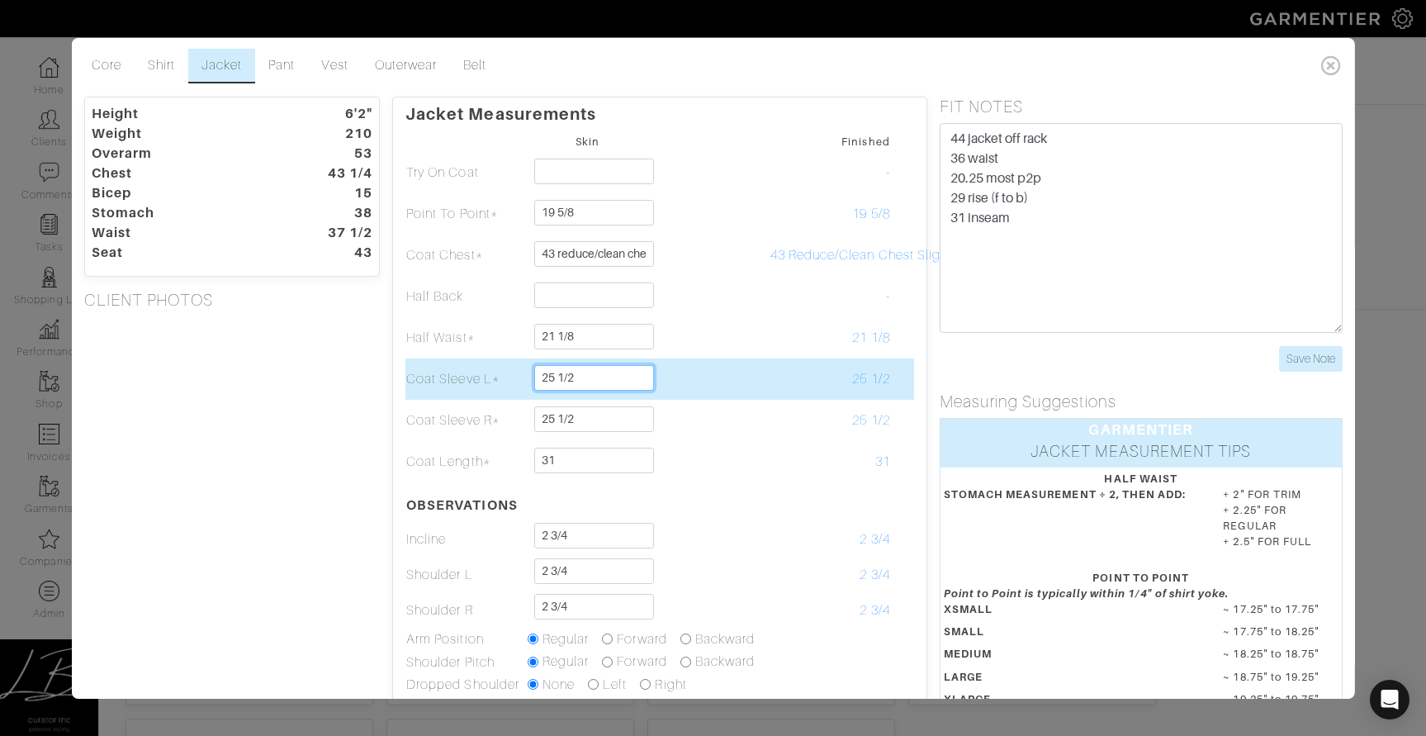
click at [562, 379] on input "25 1/2" at bounding box center [594, 378] width 120 height 26
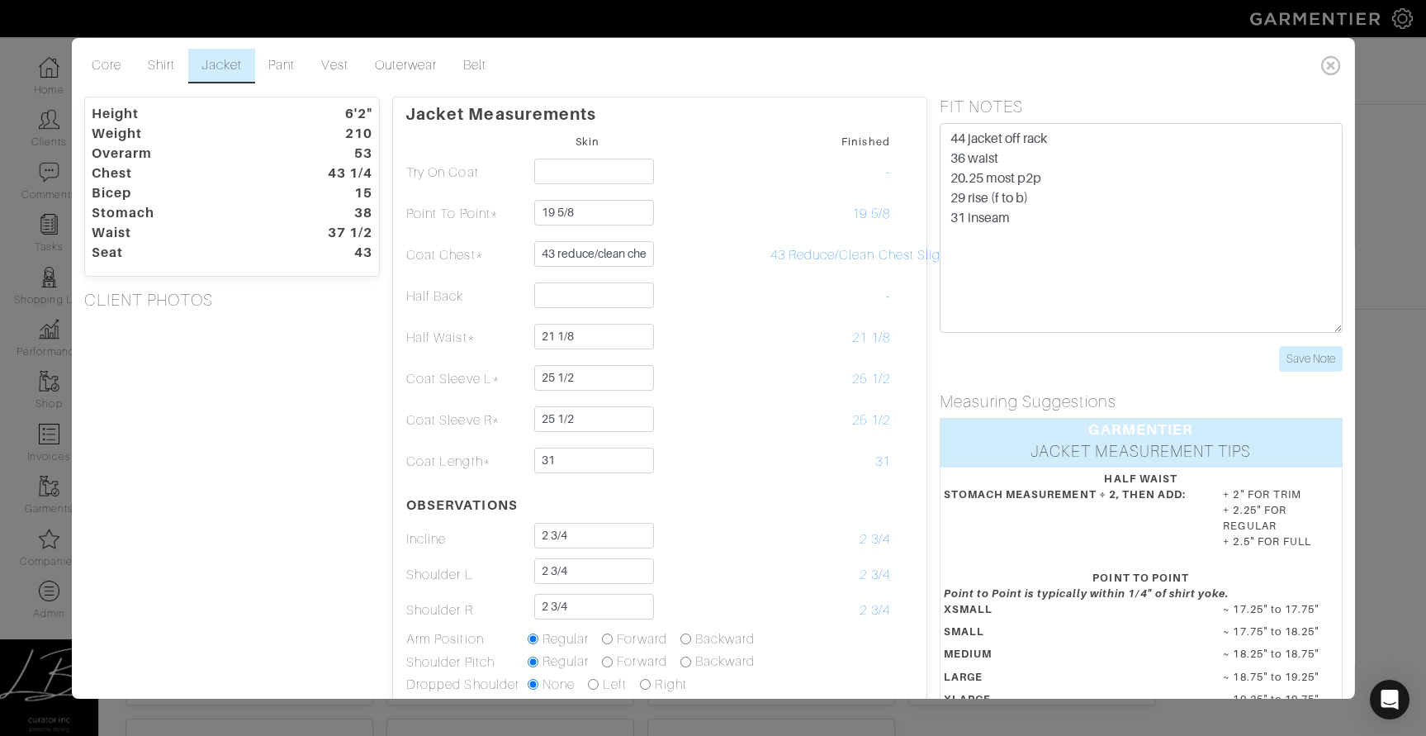
click at [357, 382] on div "Height 6'2" Weight 210 Overarm 53 Chest 43 1/4 Bicep 15 Stomach 38 Waist 37 1/2…" at bounding box center [231, 522] width 321 height 850
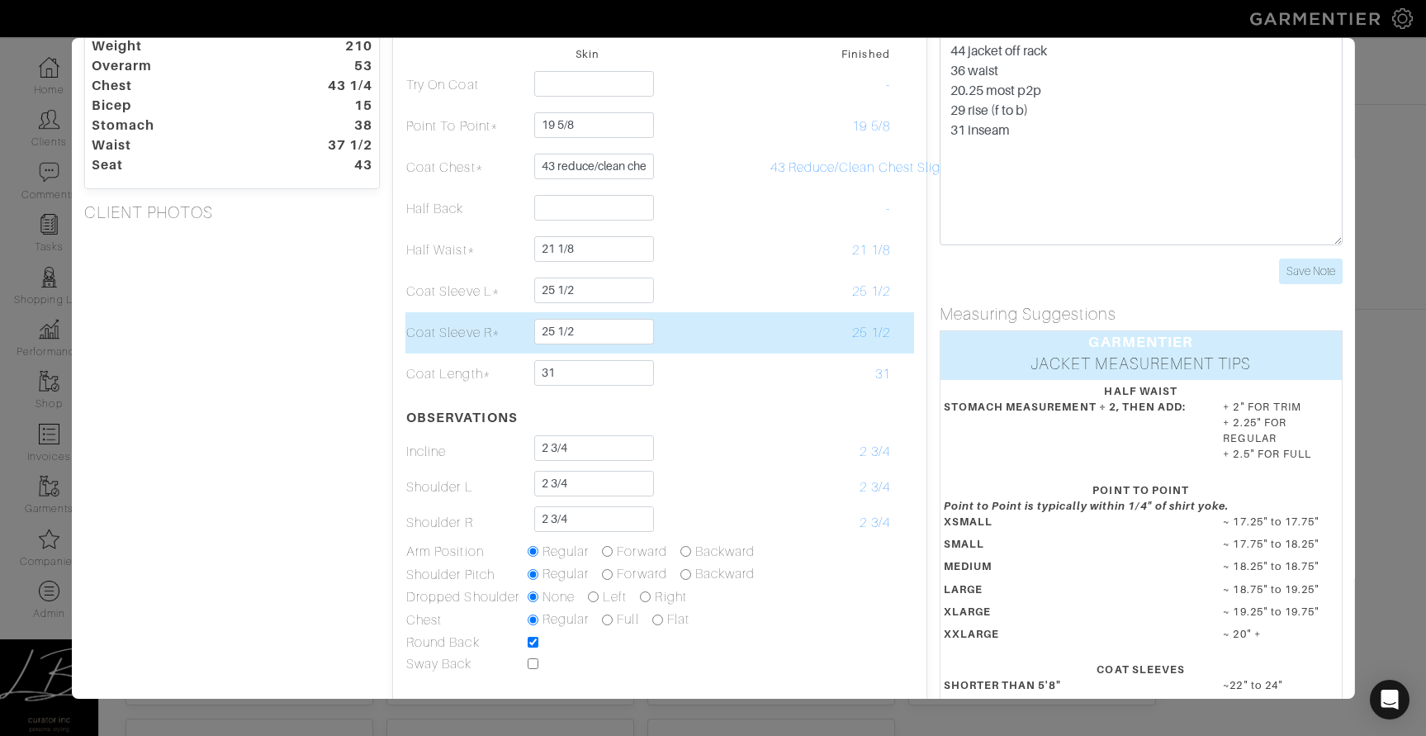
scroll to position [88, 0]
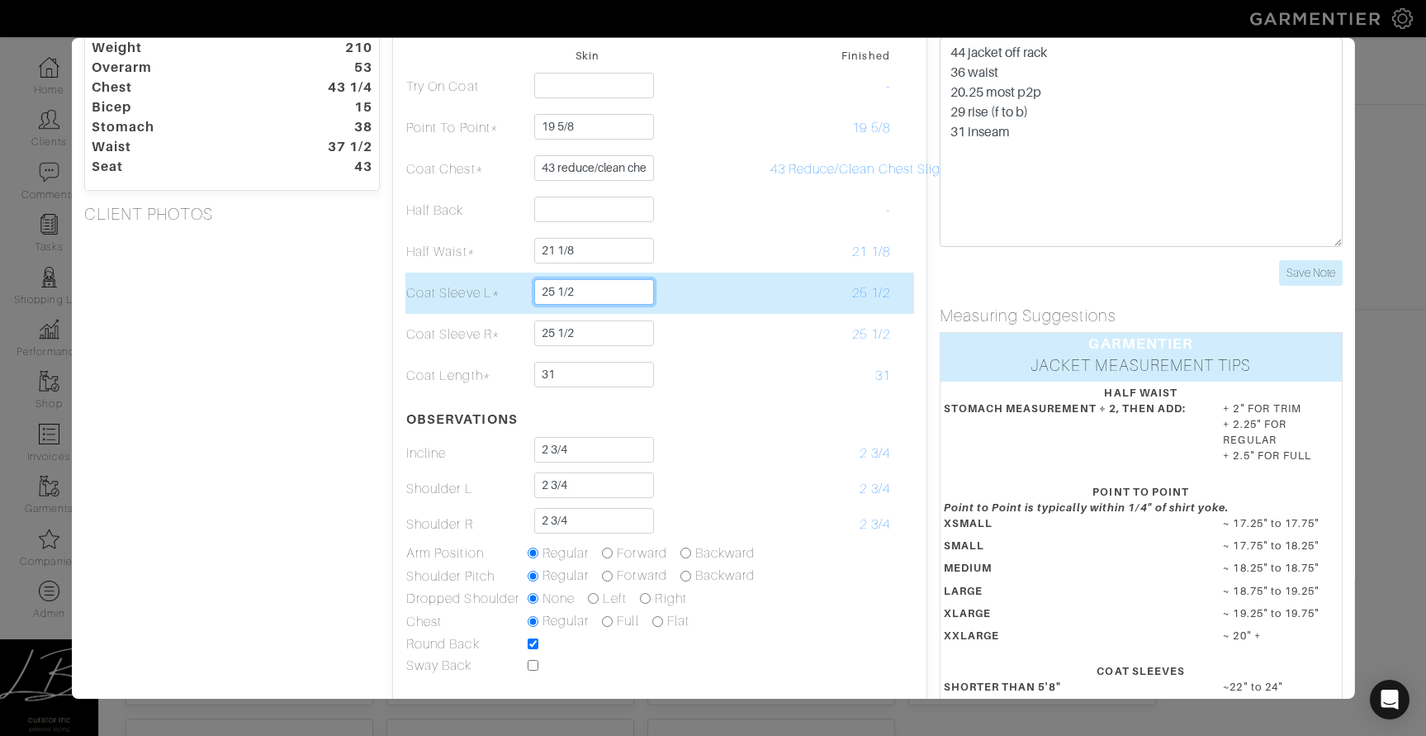
drag, startPoint x: 560, startPoint y: 290, endPoint x: 595, endPoint y: 292, distance: 34.7
click at [595, 292] on input "25 1/2" at bounding box center [594, 292] width 120 height 26
type input "25 3/4"
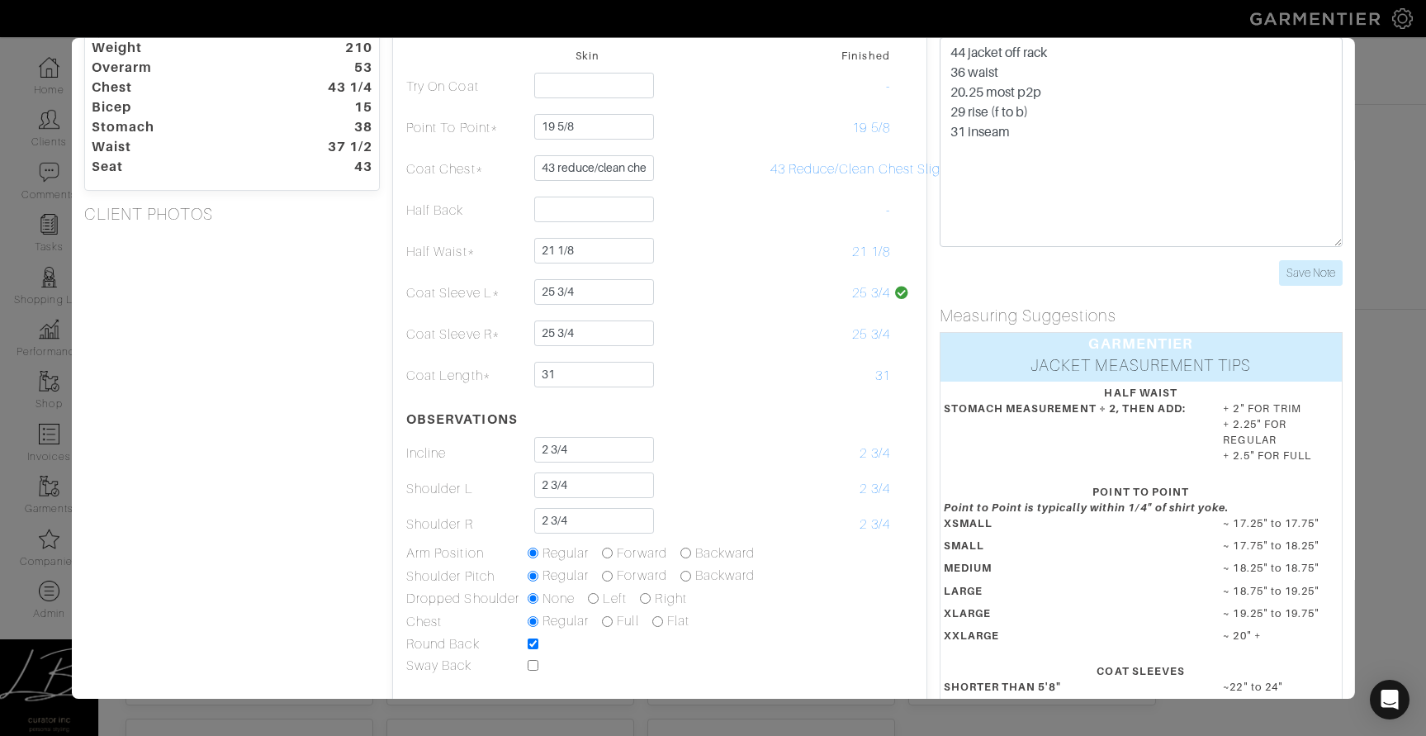
click at [283, 347] on div "Height 6'2" Weight 210 Overarm 53 Chest 43 1/4 Bicep 15 Stomach 38 Waist 37 1/2…" at bounding box center [231, 436] width 321 height 850
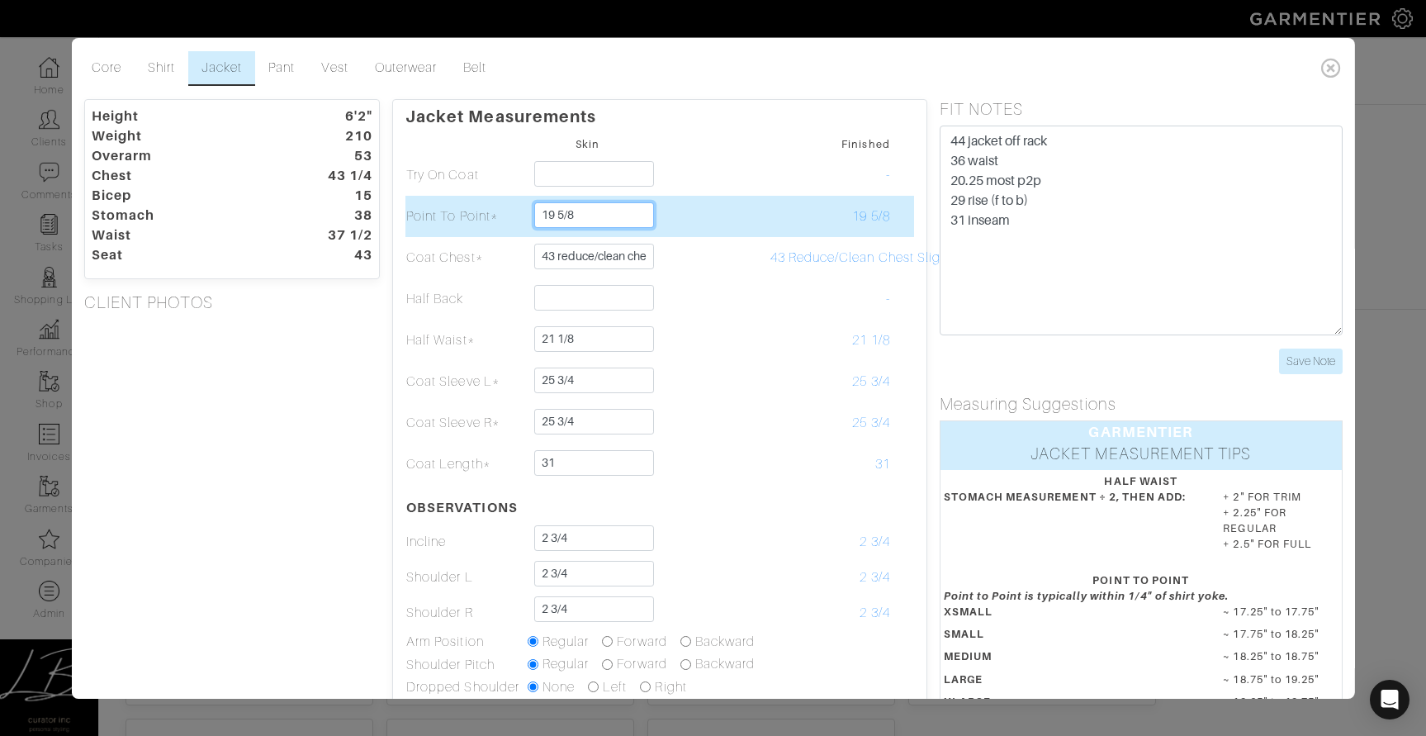
drag, startPoint x: 559, startPoint y: 214, endPoint x: 587, endPoint y: 212, distance: 28.1
click at [587, 212] on input "19 5/8" at bounding box center [594, 215] width 120 height 26
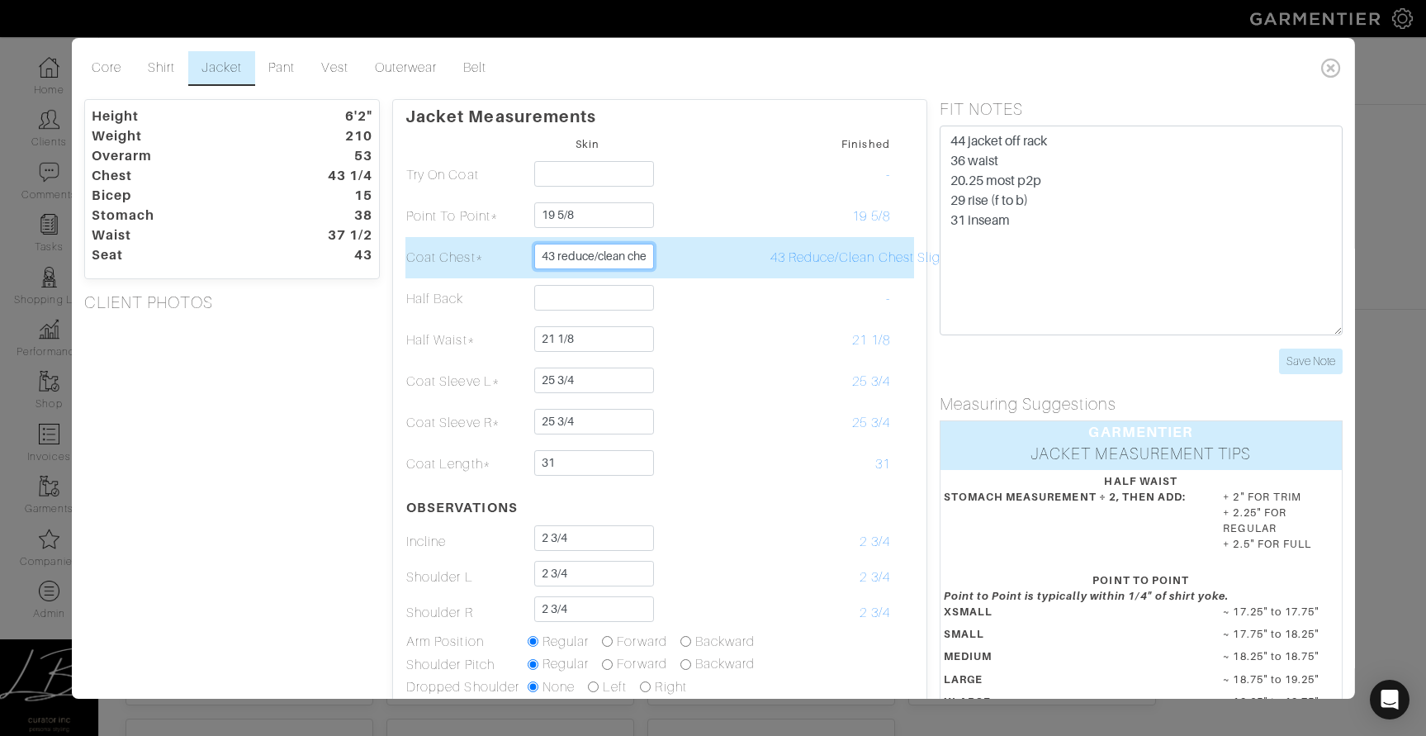
click at [567, 249] on input "43 reduce/clean chest slightly" at bounding box center [594, 257] width 120 height 26
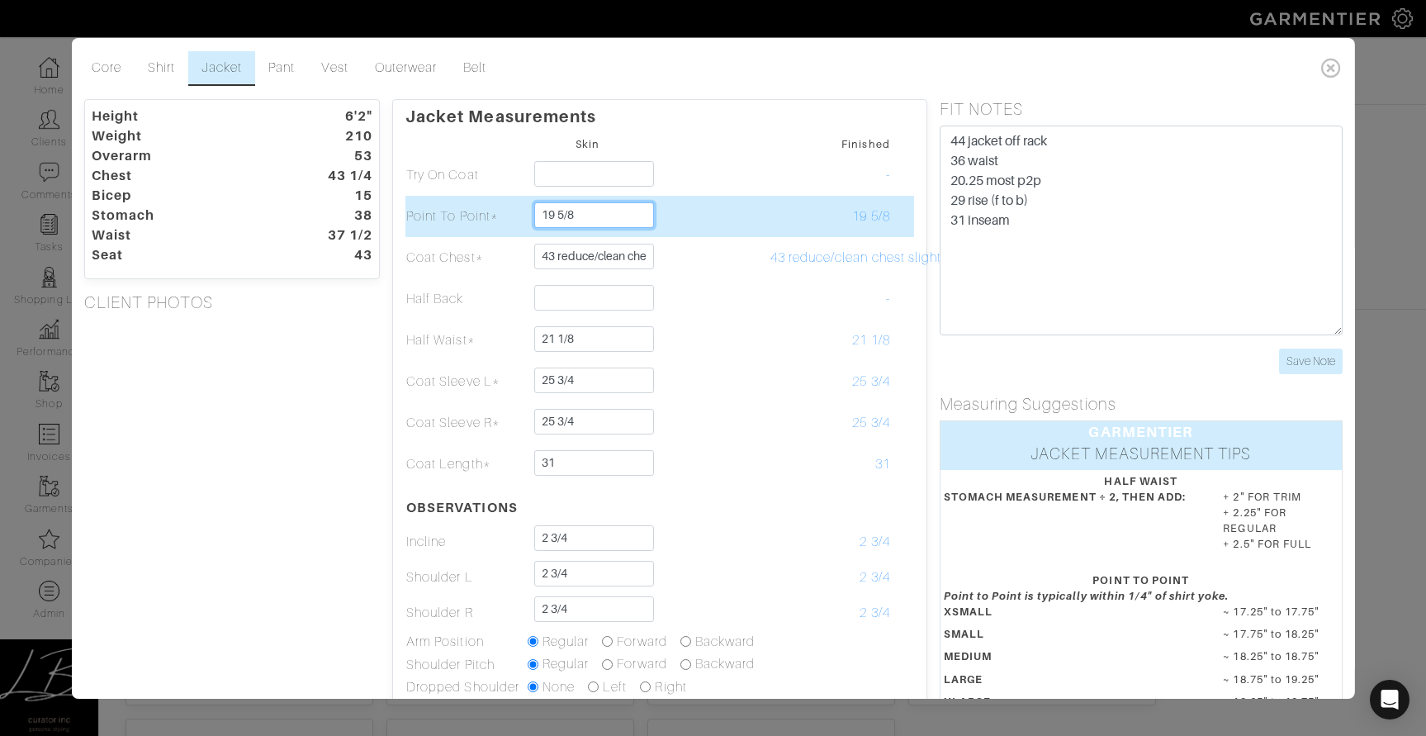
drag, startPoint x: 558, startPoint y: 215, endPoint x: 593, endPoint y: 216, distance: 34.7
click at [593, 216] on input "19 5/8" at bounding box center [594, 215] width 120 height 26
type input "19 3/4"
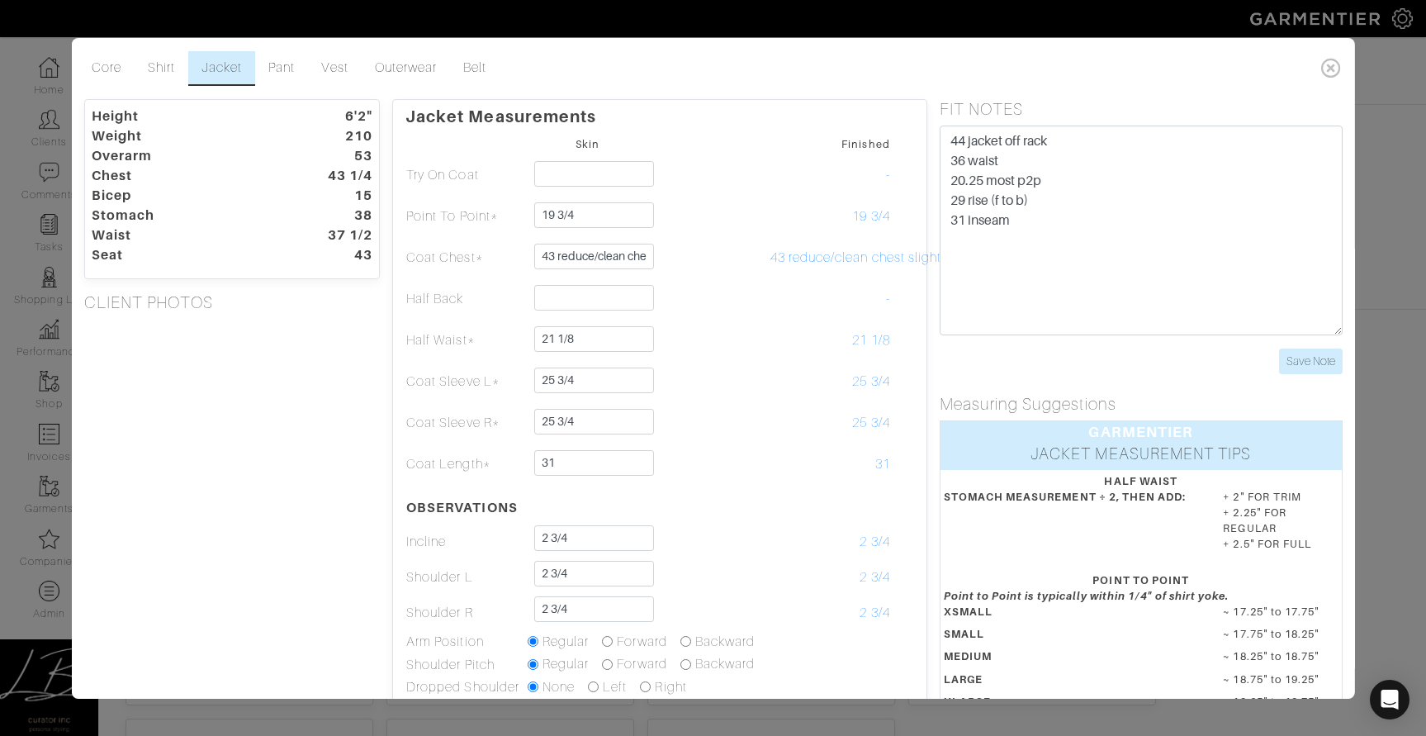
click at [301, 378] on div "Height 6'2" Weight 210 Overarm 53 Chest 43 1/4 Bicep 15 Stomach 38 Waist 37 1/2…" at bounding box center [231, 524] width 321 height 850
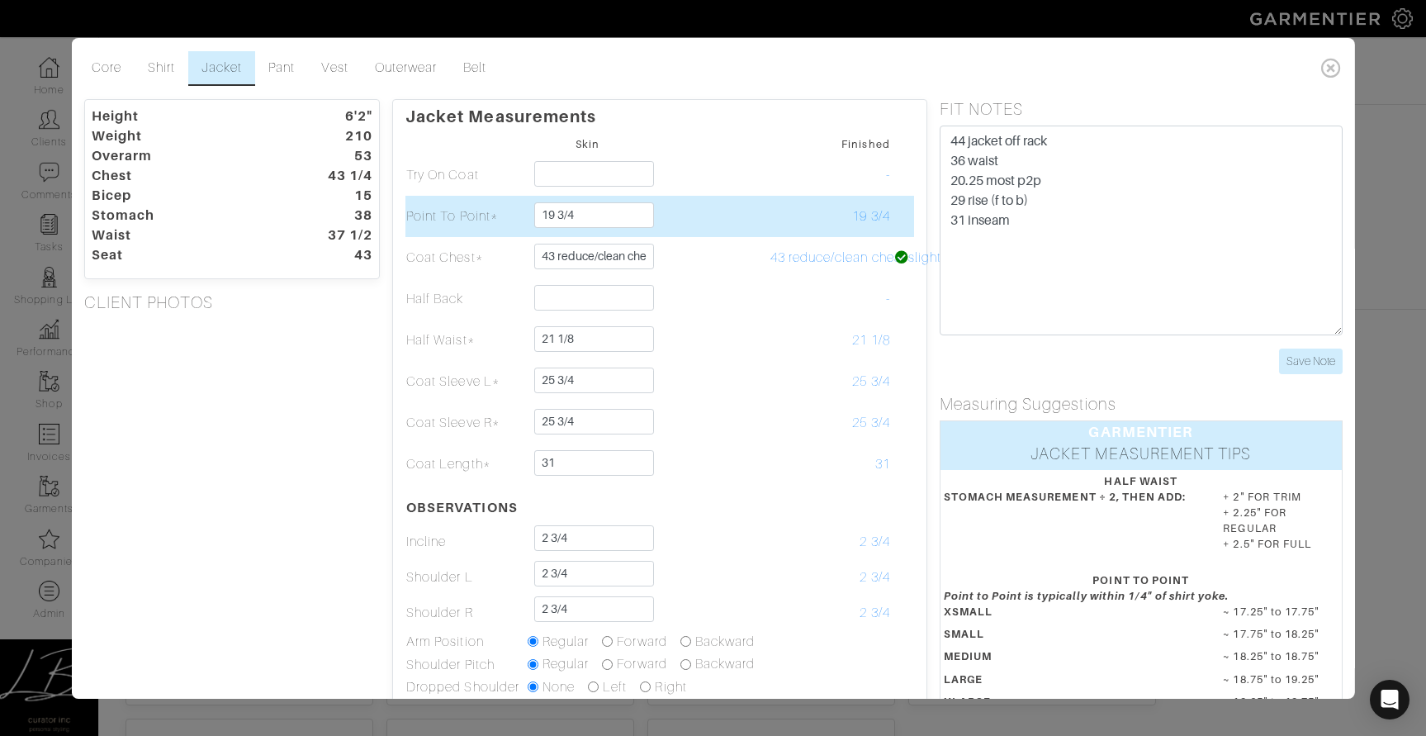
click at [742, 210] on td at bounding box center [708, 216] width 121 height 41
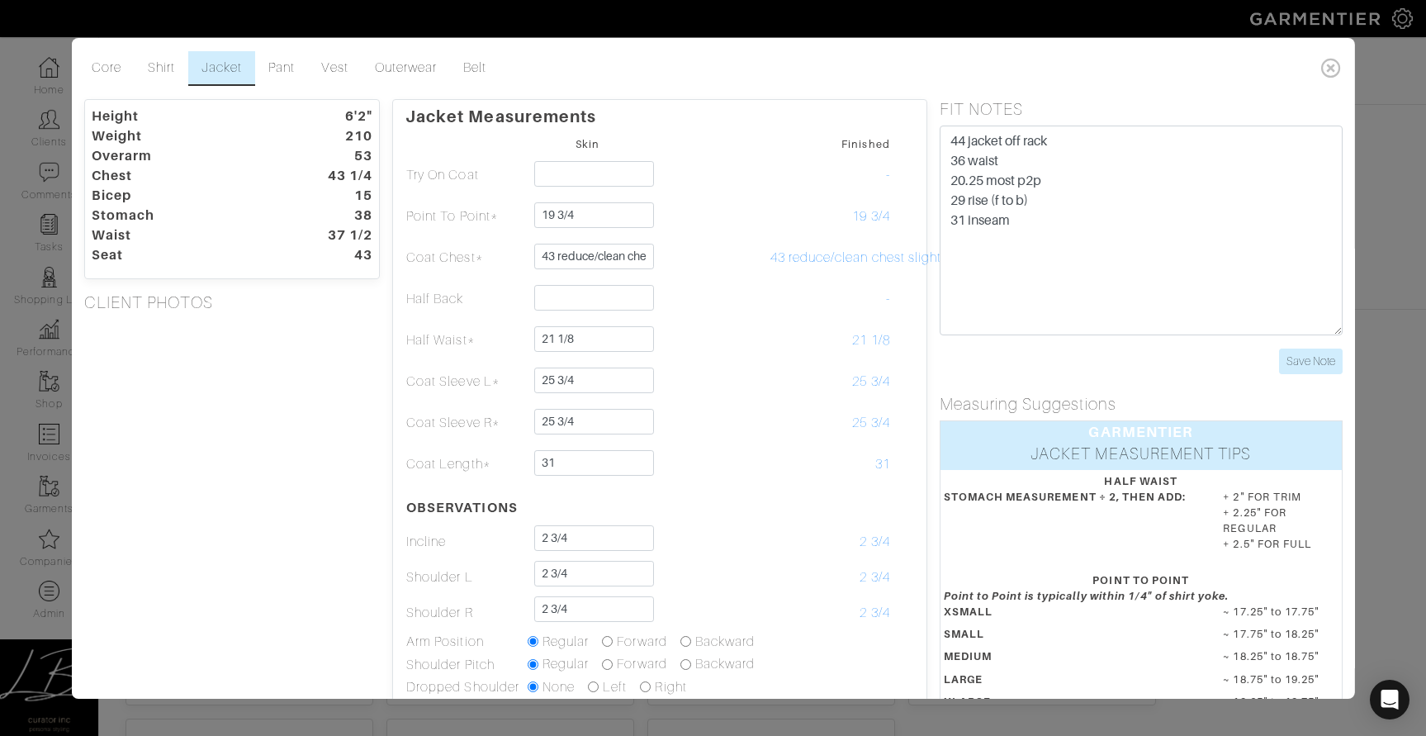
click at [278, 395] on div "Height 6'2" Weight 210 Overarm 53 Chest 43 1/4 Bicep 15 Stomach 38 Waist 37 1/2…" at bounding box center [231, 524] width 321 height 850
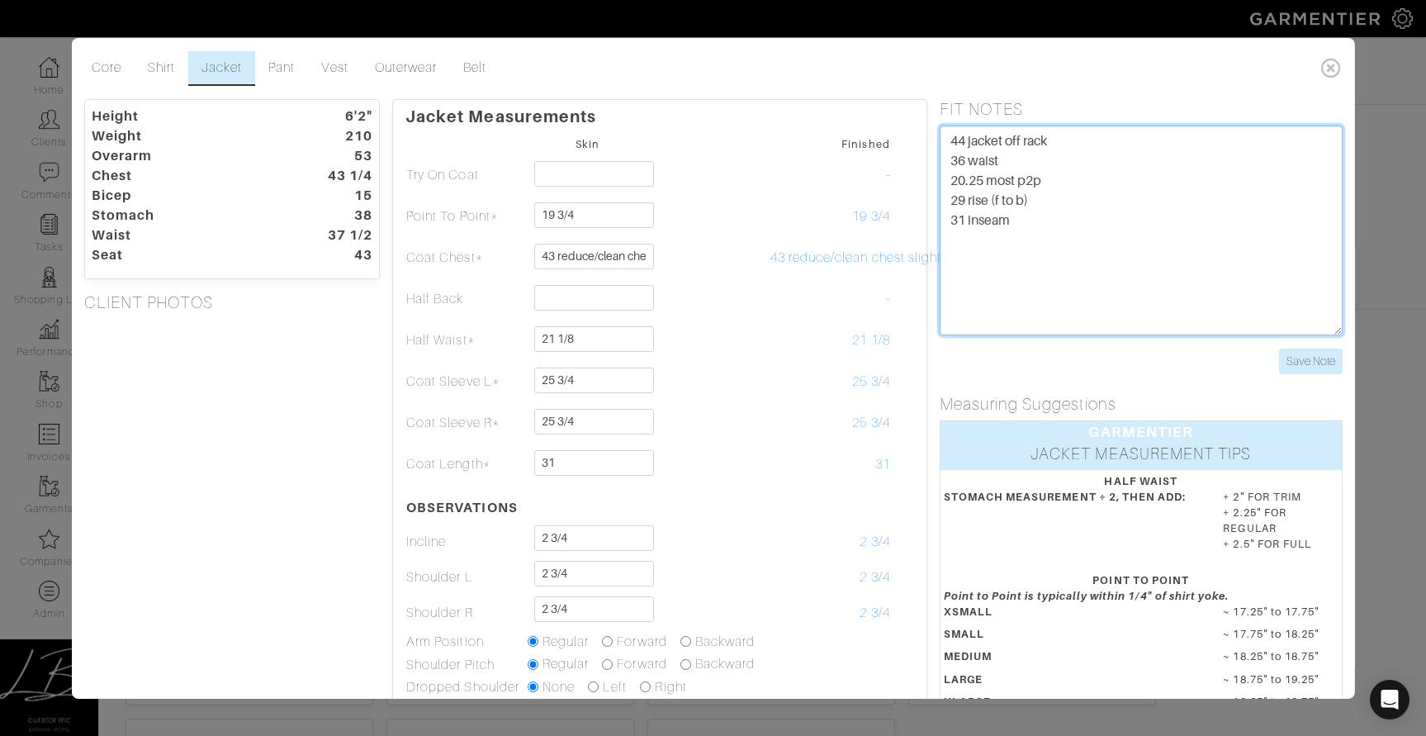
click at [1086, 139] on textarea "44 jacket off rack 36 waist 20.25 most p2p 29 rise (f to b) 31 inseam" at bounding box center [1141, 231] width 403 height 210
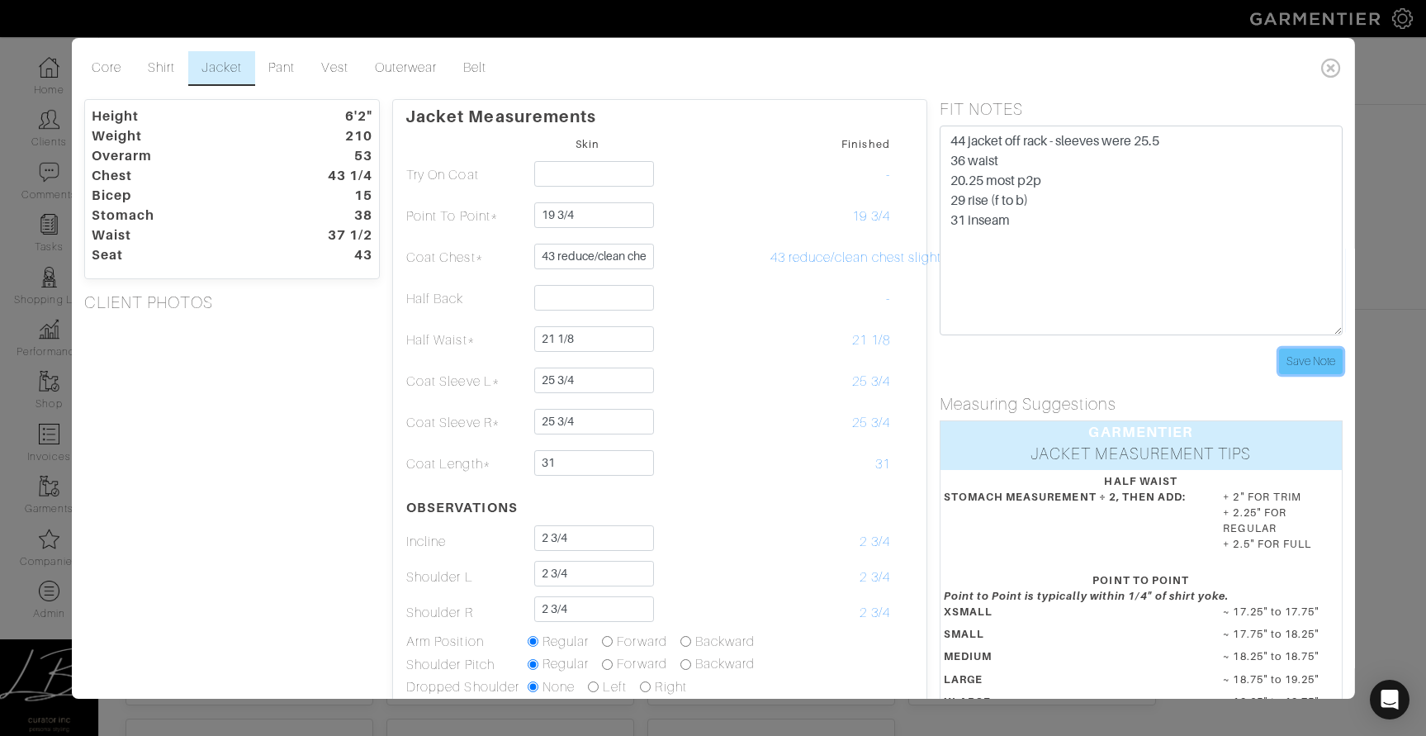
click at [1304, 369] on input "Save Note" at bounding box center [1311, 362] width 64 height 26
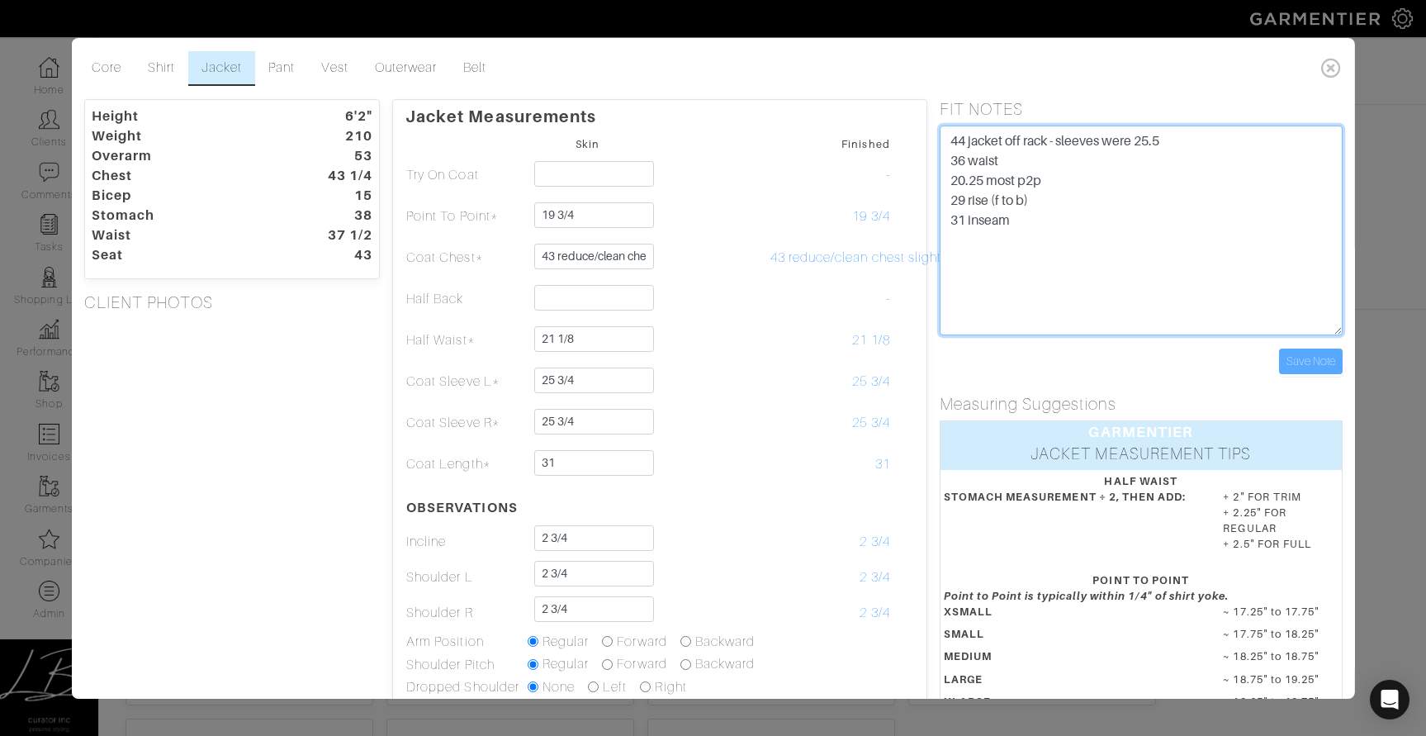
click at [1218, 143] on textarea "44 jacket off rack 36 waist 20.25 most p2p 29 rise (f to b) 31 inseam" at bounding box center [1141, 231] width 403 height 210
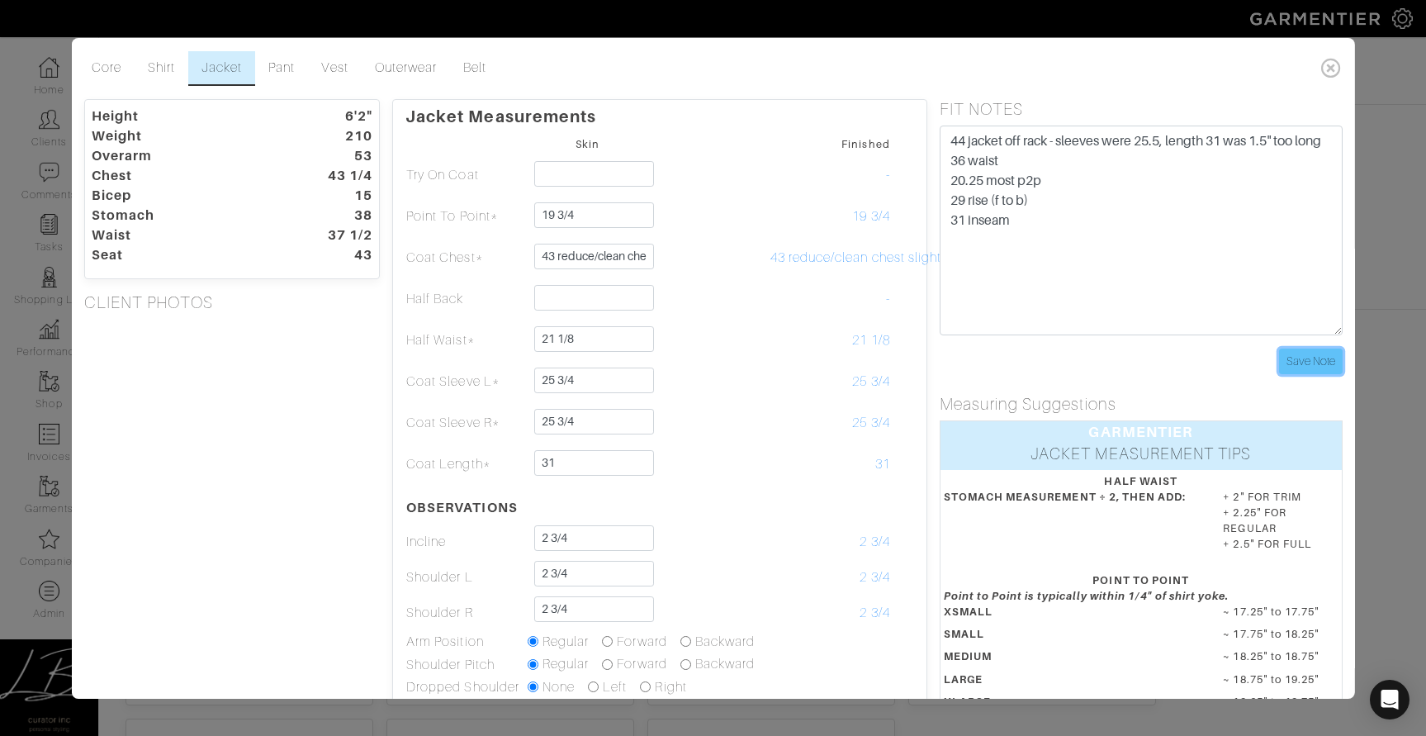
click at [1310, 367] on input "Save Note" at bounding box center [1311, 362] width 64 height 26
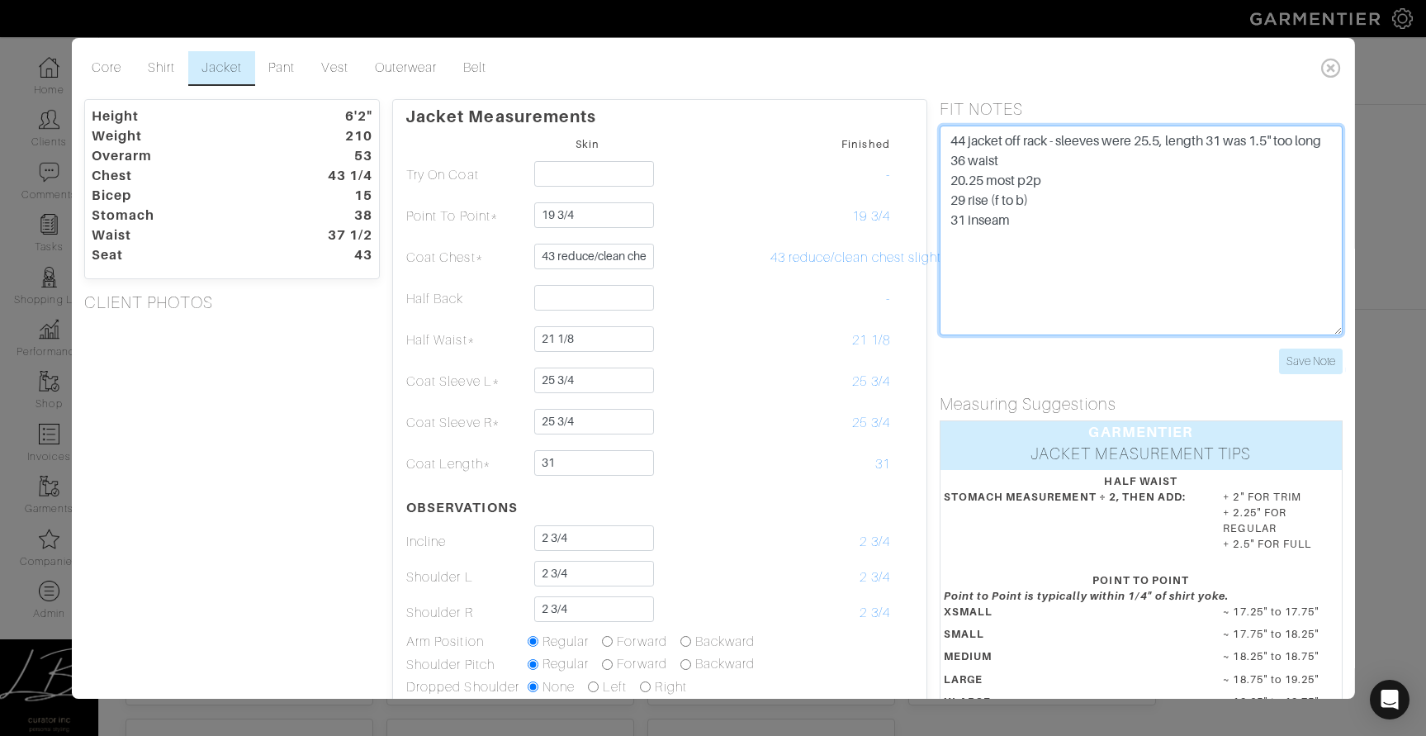
click at [964, 144] on textarea "44 jacket off rack 36 waist 20.25 most p2p 29 rise (f to b) 31 inseam" at bounding box center [1141, 231] width 403 height 210
type textarea "44L jacket off rack - sleeves were 25.5, length 31 was 1.5" too long 36 waist 2…"
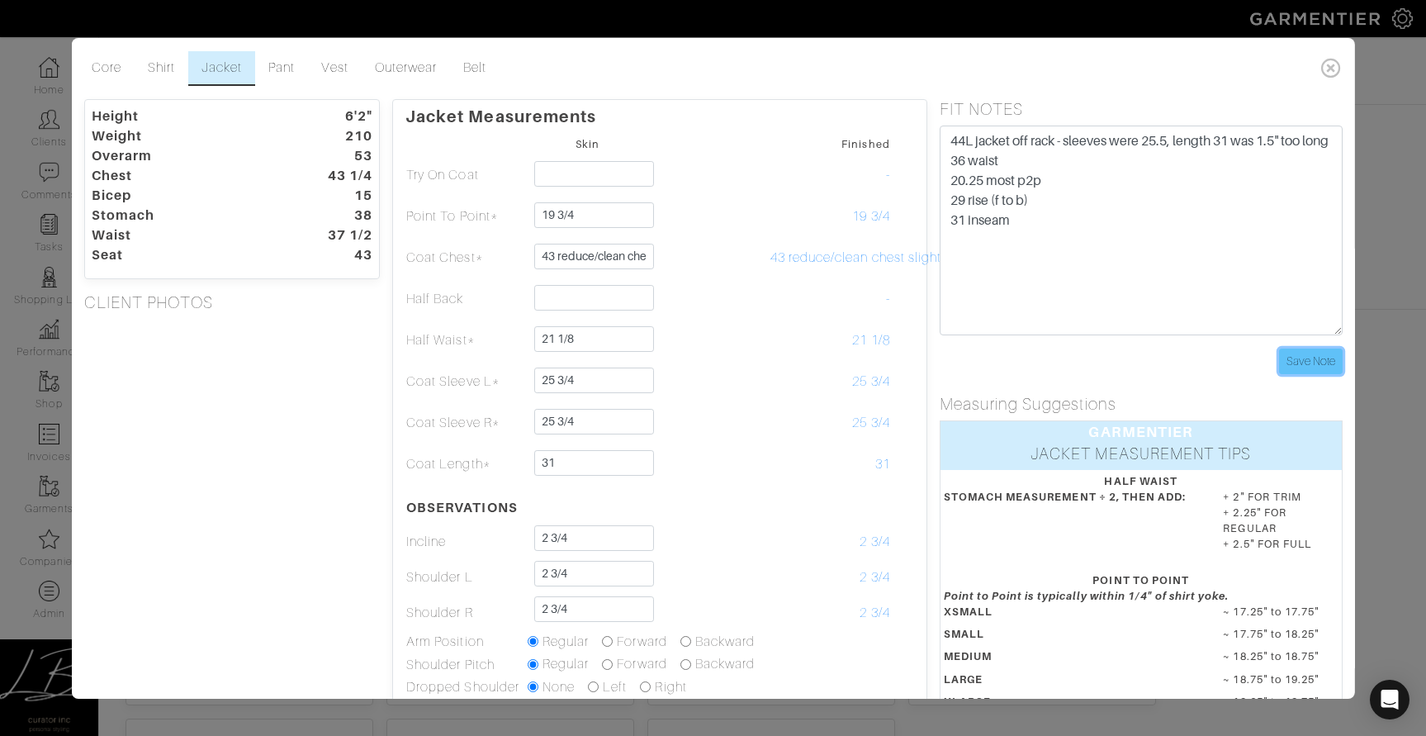
click at [1340, 357] on input "Save Note" at bounding box center [1311, 362] width 64 height 26
click at [165, 69] on link "Shirt" at bounding box center [162, 68] width 54 height 35
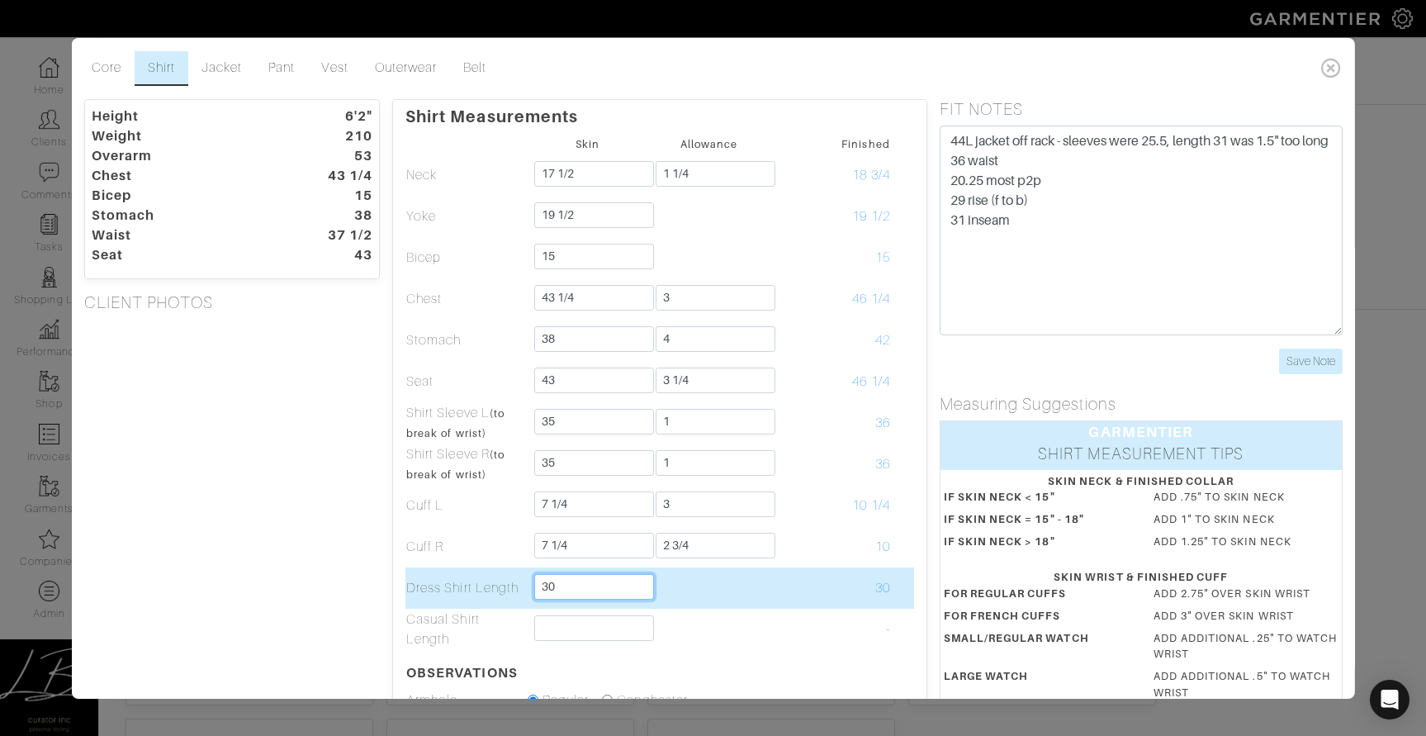
drag, startPoint x: 608, startPoint y: 595, endPoint x: 614, endPoint y: 574, distance: 22.2
click at [614, 574] on input "30" at bounding box center [594, 587] width 120 height 26
click at [731, 581] on td at bounding box center [708, 587] width 121 height 41
click at [611, 582] on input "30" at bounding box center [594, 587] width 120 height 26
drag, startPoint x: 423, startPoint y: 585, endPoint x: 519, endPoint y: 586, distance: 96.6
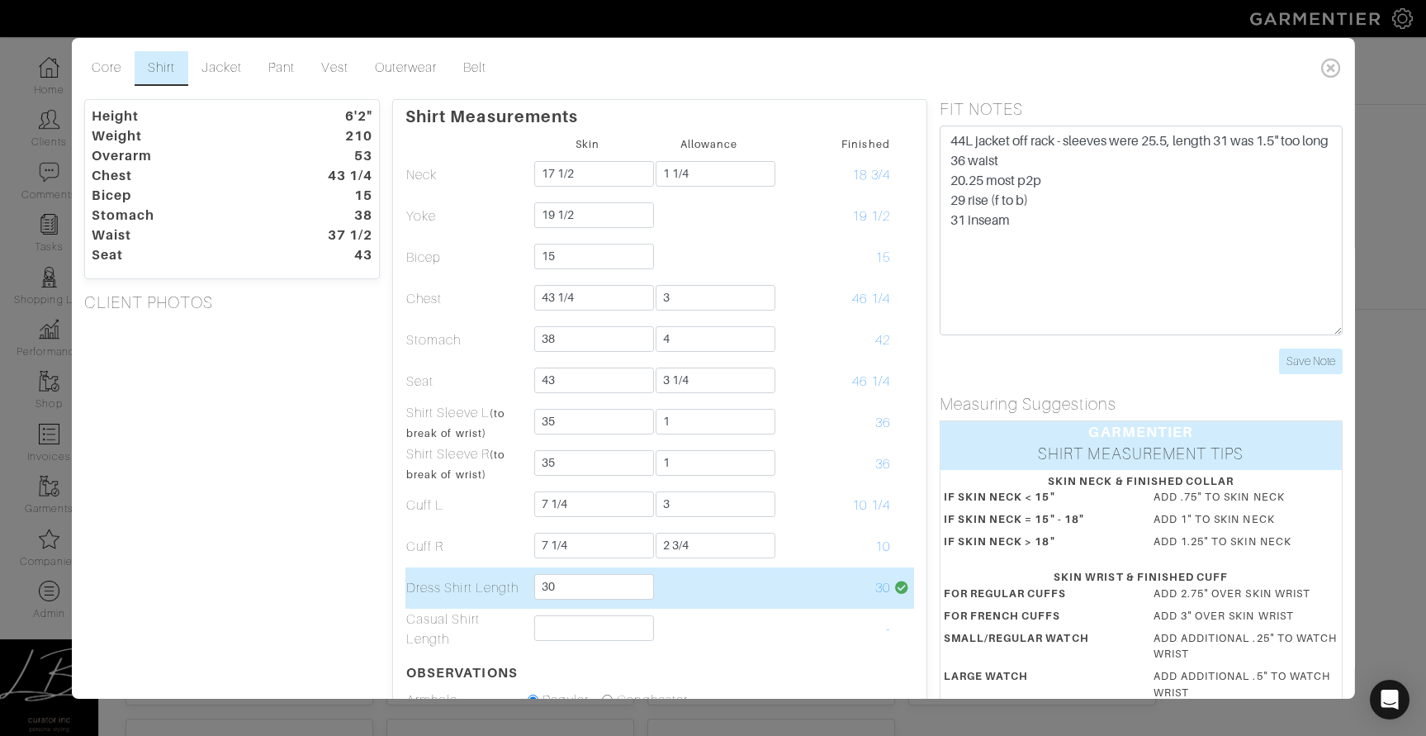
click at [519, 586] on div "Shirt Measurements Skin Allowance Finished Neck 17 1/2 1 1/4 18 3/4 Yoke 19 1/2…" at bounding box center [659, 548] width 535 height 898
click at [519, 586] on td "Dress Shirt Length" at bounding box center [466, 587] width 121 height 41
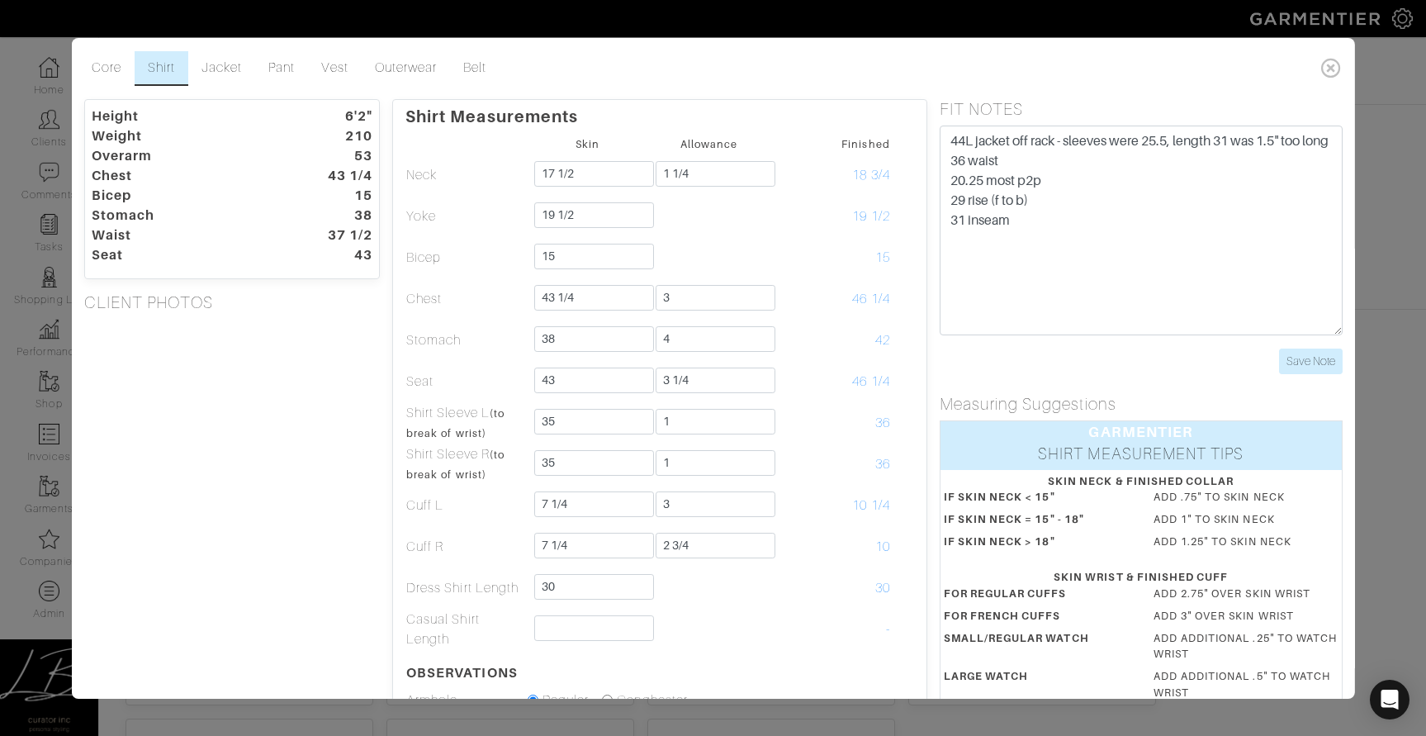
click at [358, 582] on div "Height 6'2" Weight 210 Overarm 53 Chest 43 1/4 Bicep 15 Stomach 38 Waist 37 1/2…" at bounding box center [231, 548] width 321 height 898
click at [315, 526] on div "Height 6'2" Weight 210 Overarm 53 Chest 43 1/4 Bicep 15 Stomach 38 Waist 37 1/2…" at bounding box center [231, 548] width 321 height 898
click at [288, 563] on div "Height 6'2" Weight 210 Overarm 53 Chest 43 1/4 Bicep 15 Stomach 38 Waist 37 1/2…" at bounding box center [231, 548] width 321 height 898
click at [308, 561] on div "Height 6'2" Weight 210 Overarm 53 Chest 43 1/4 Bicep 15 Stomach 38 Waist 37 1/2…" at bounding box center [231, 548] width 321 height 898
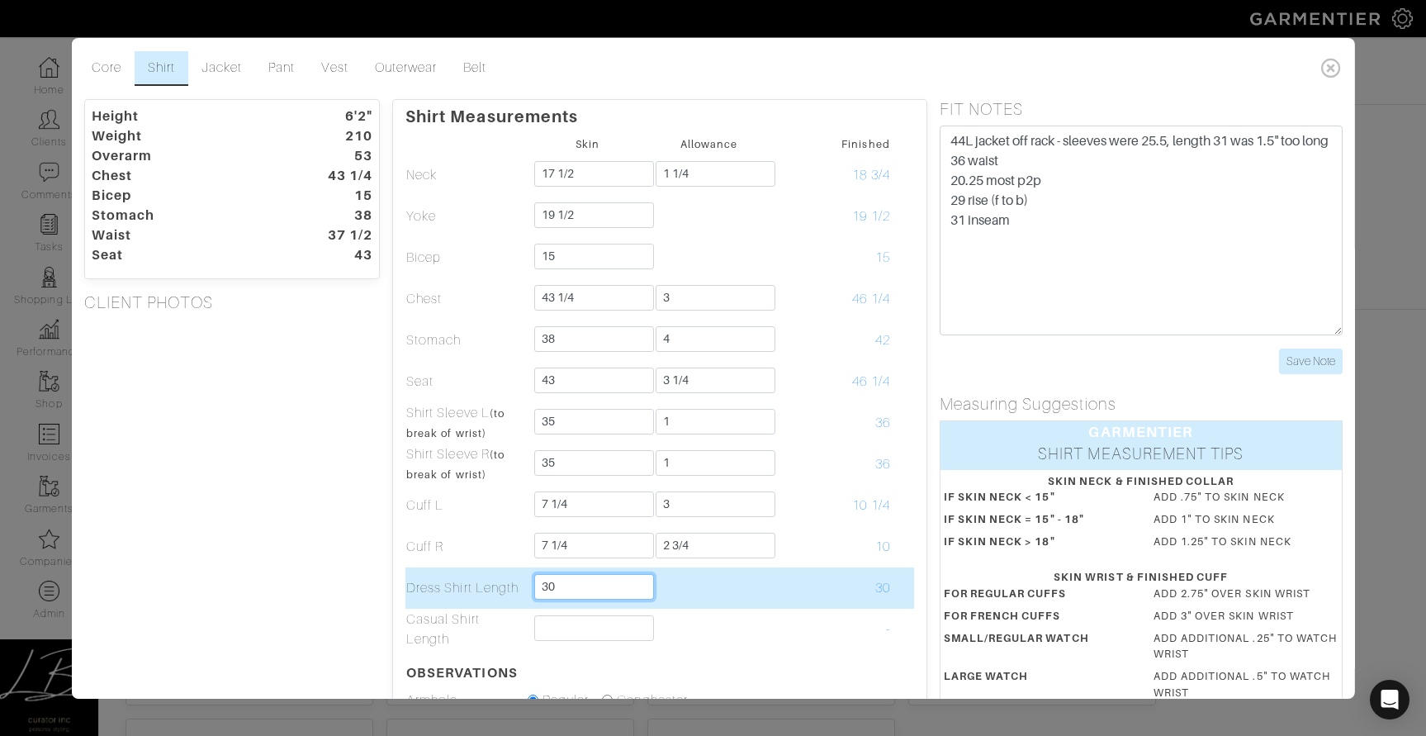
click at [603, 586] on input "30" at bounding box center [594, 587] width 120 height 26
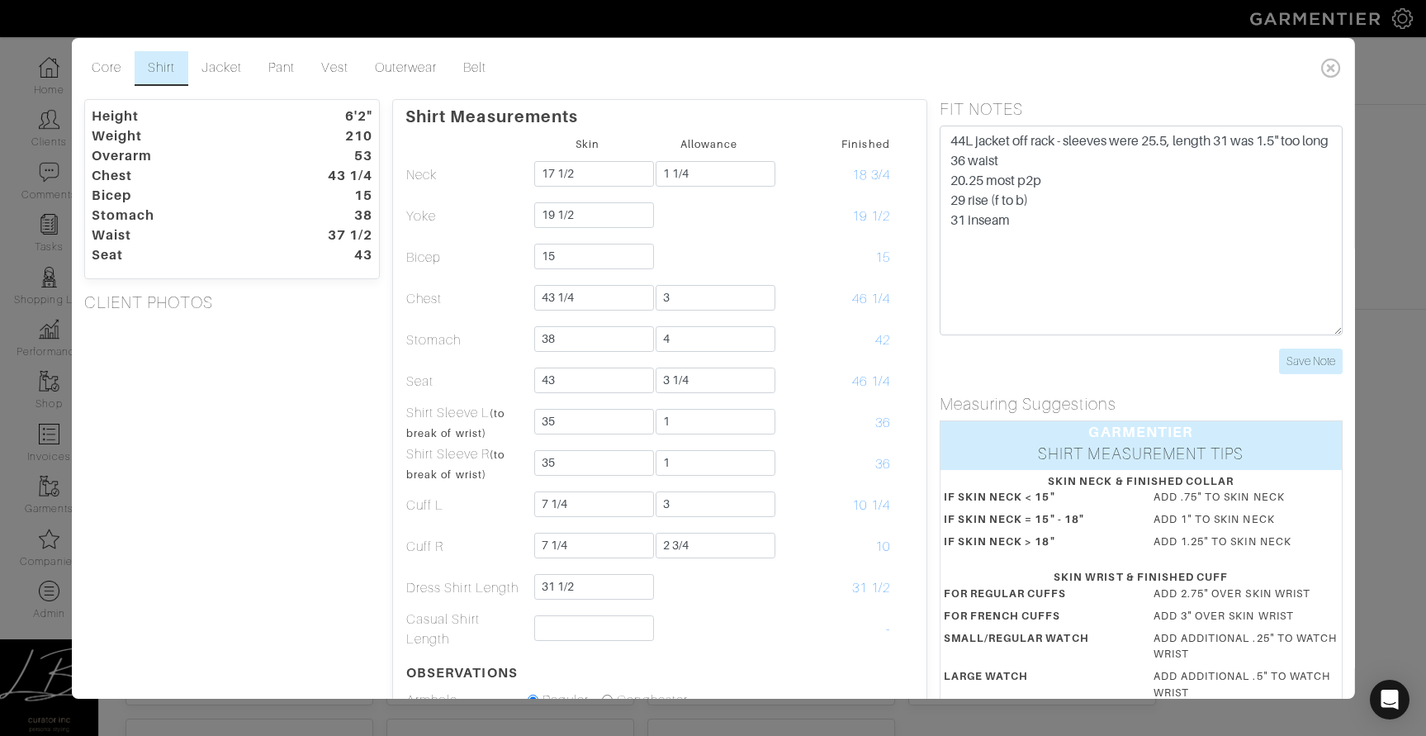
click at [244, 501] on div "Height 6'2" Weight 210 Overarm 53 Chest 43 1/4 Bicep 15 Stomach 38 Waist 37 1/2…" at bounding box center [231, 548] width 321 height 898
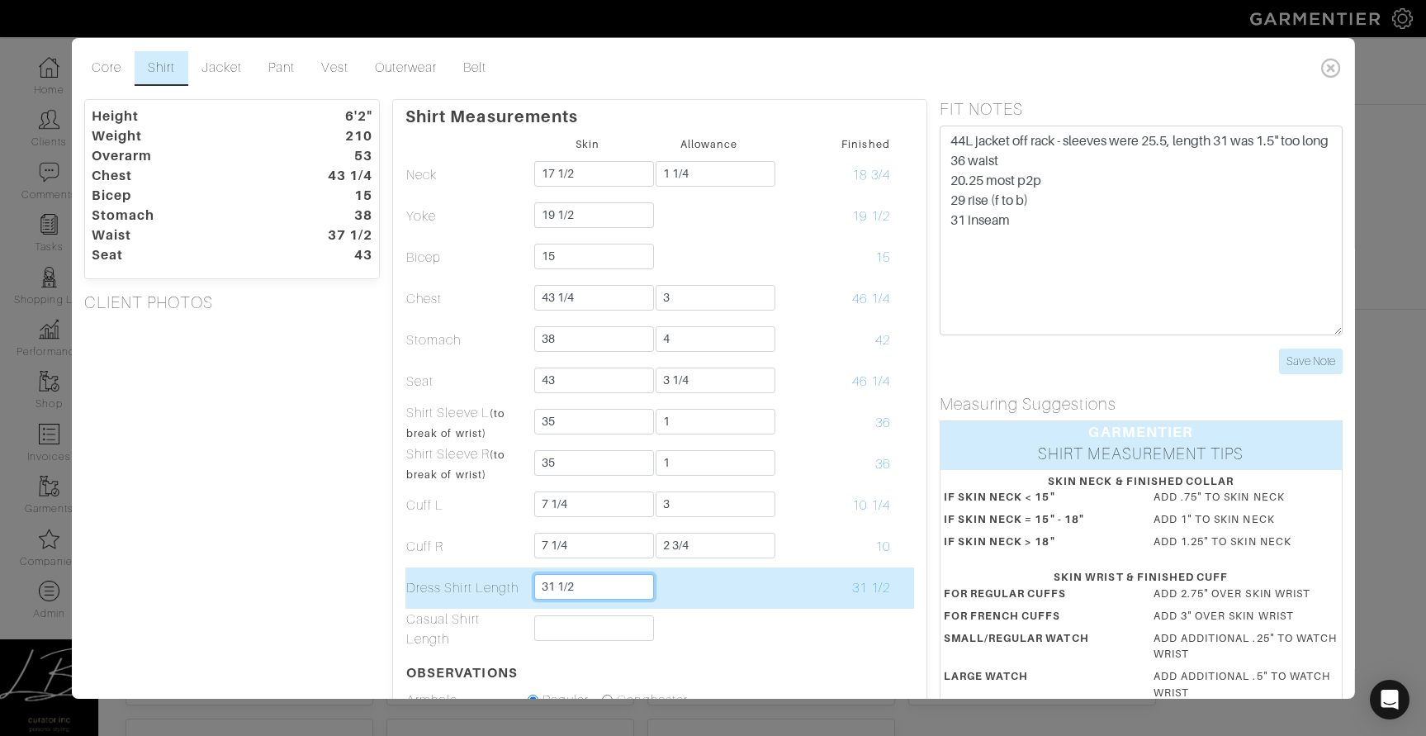
drag, startPoint x: 559, startPoint y: 585, endPoint x: 613, endPoint y: 584, distance: 53.7
click at [604, 585] on input "31 1/2" at bounding box center [594, 587] width 120 height 26
type input "31 3/4"
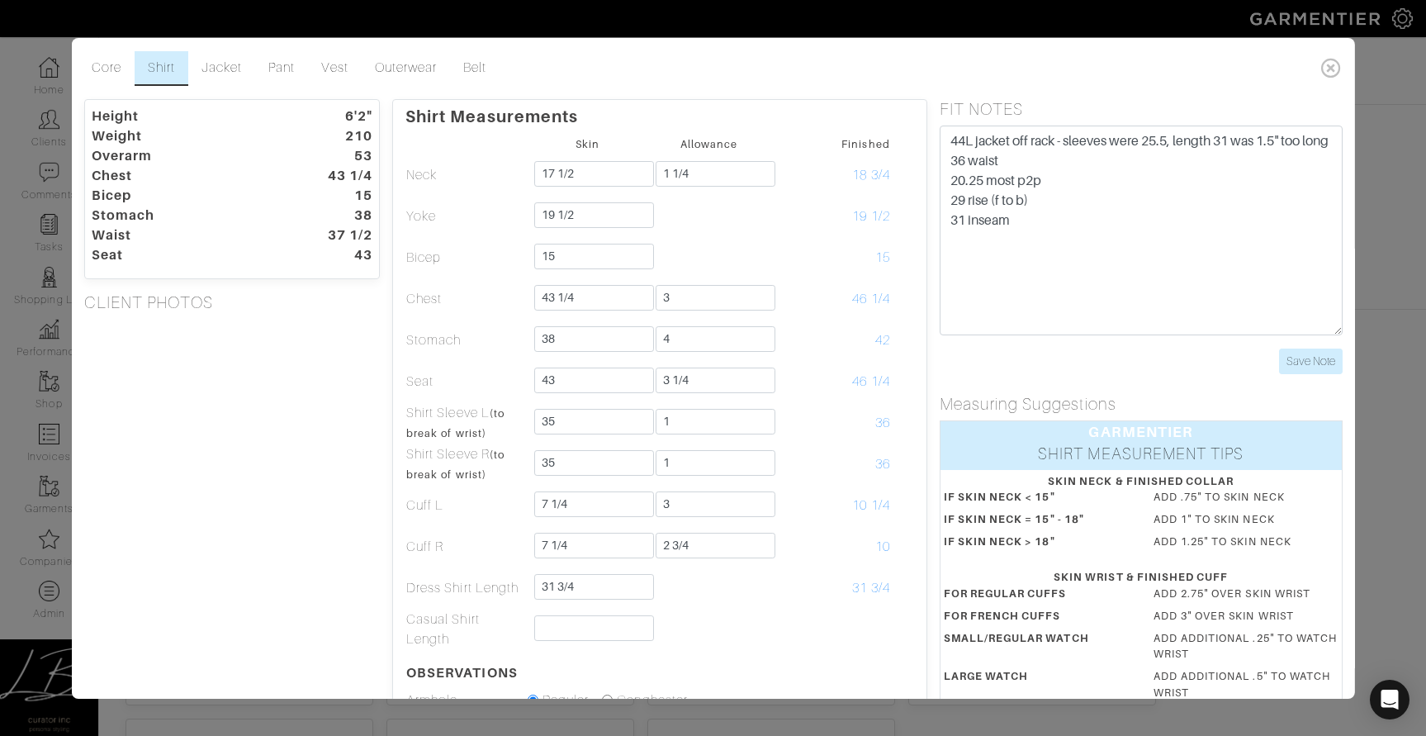
click at [282, 566] on div "Height 6'2" Weight 210 Overarm 53 Chest 43 1/4 Bicep 15 Stomach 38 Waist 37 1/2…" at bounding box center [231, 548] width 321 height 898
click at [216, 82] on link "Jacket" at bounding box center [221, 68] width 67 height 35
click at [225, 593] on div "Height 6'2" Weight 210 Overarm 53 Chest 43 1/4 Bicep 15 Stomach 38 Waist 37 1/2…" at bounding box center [231, 548] width 321 height 898
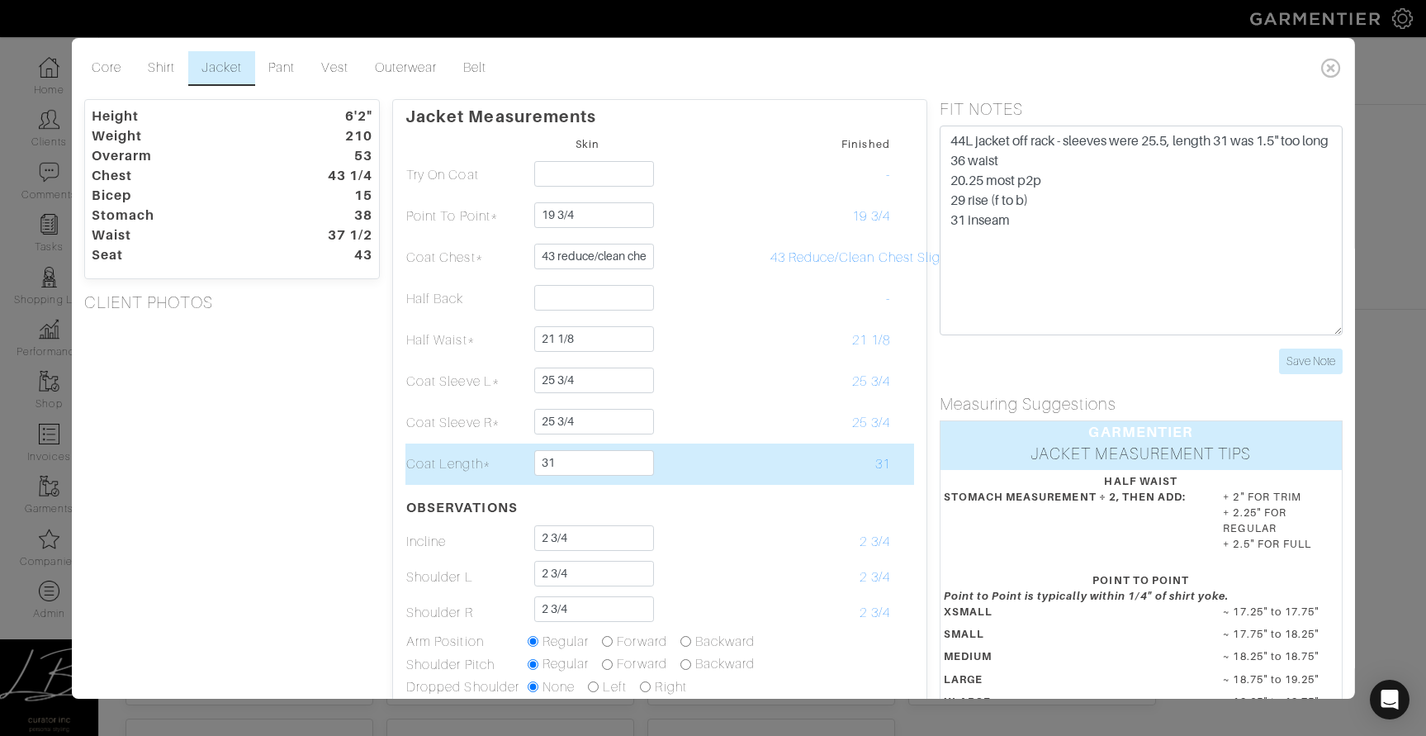
click at [720, 449] on td at bounding box center [708, 464] width 121 height 41
click at [722, 460] on td at bounding box center [708, 464] width 121 height 41
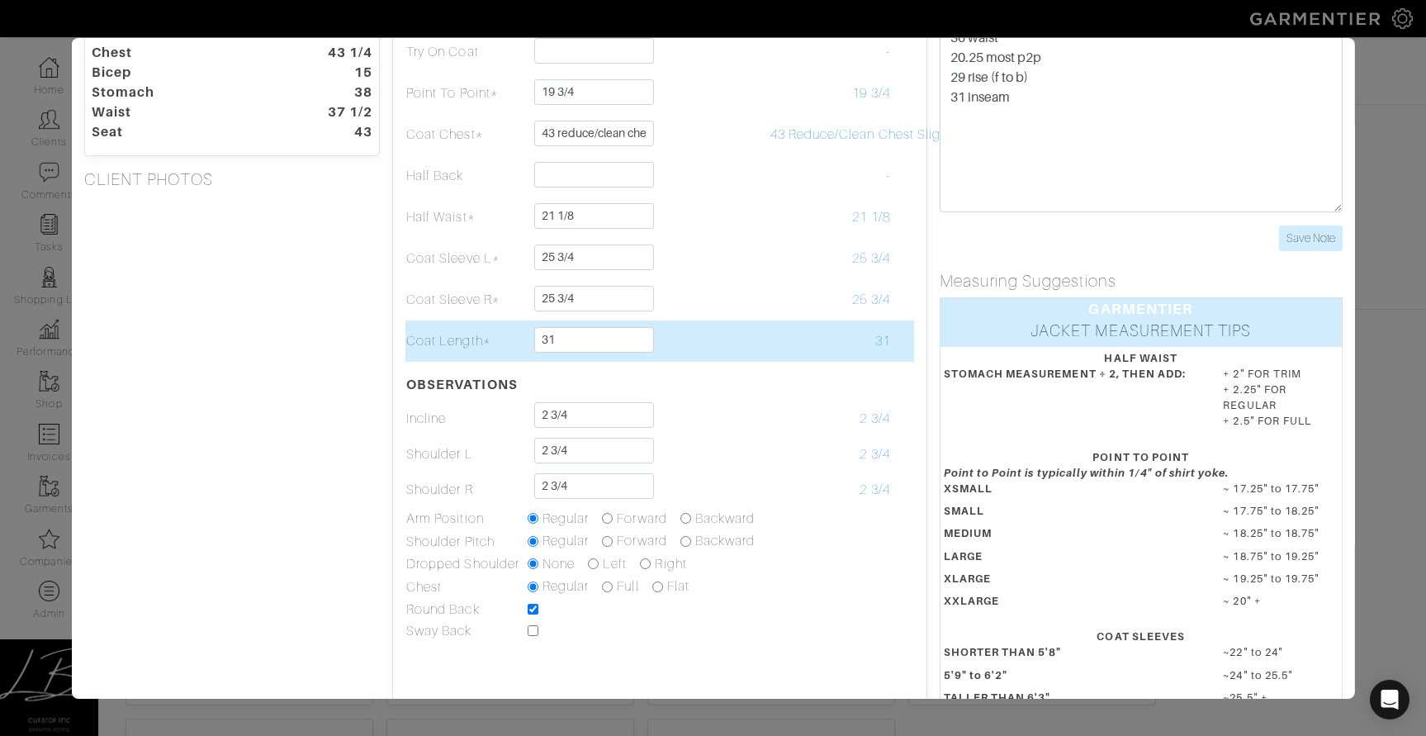
scroll to position [130, 0]
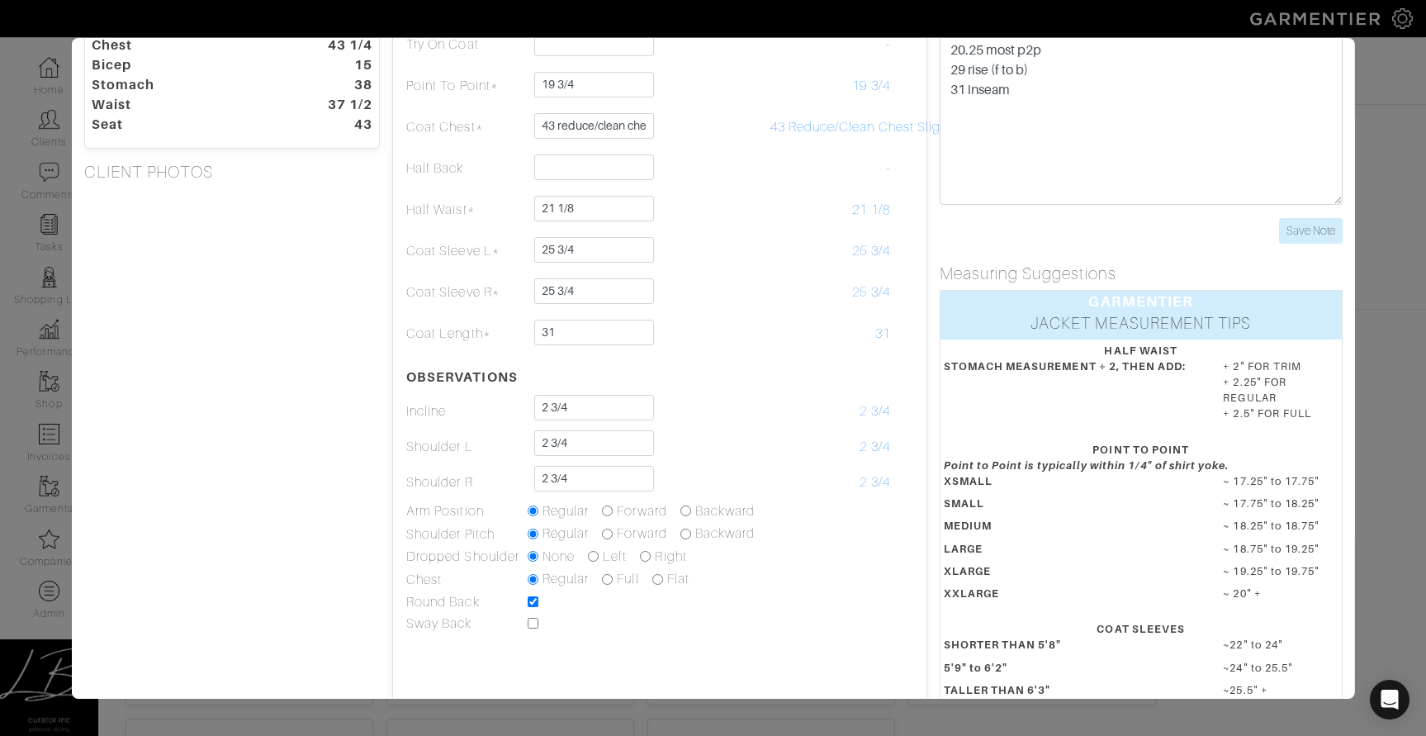
click at [367, 488] on div "Height 6'2" Weight 210 Overarm 53 Chest 43 1/4 Bicep 15 Stomach 38 Waist 37 1/2…" at bounding box center [231, 394] width 321 height 850
click at [258, 470] on div "Height 6'2" Weight 210 Overarm 53 Chest 43 1/4 Bicep 15 Stomach 38 Waist 37 1/2…" at bounding box center [231, 394] width 321 height 850
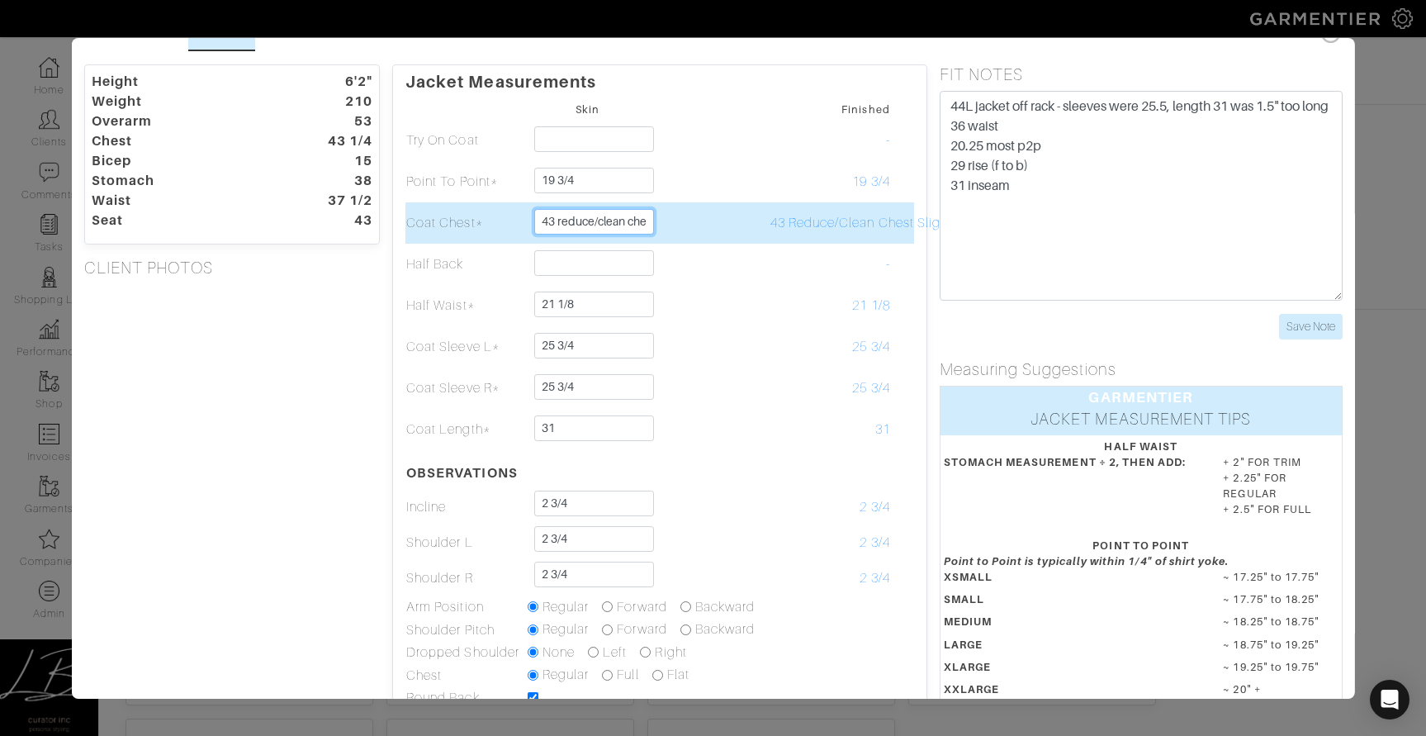
scroll to position [0, 50]
drag, startPoint x: 557, startPoint y: 225, endPoint x: 793, endPoint y: 239, distance: 236.6
click at [790, 239] on tr "Coat Chest* 43 reduce/clean chest slightly 43 Reduce/Clean Chest Slightly" at bounding box center [660, 222] width 509 height 41
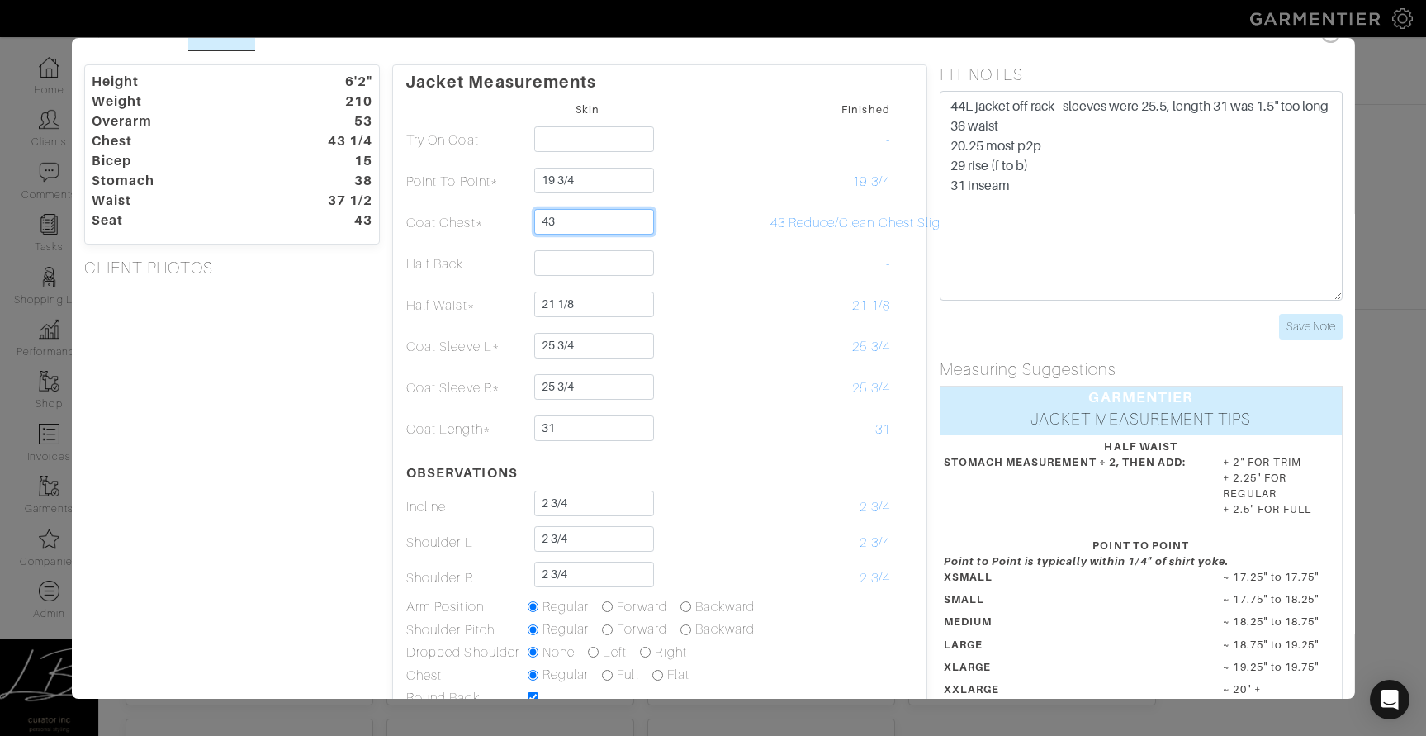
type input "43"
click at [238, 406] on div "Height 6'2" Weight 210 Overarm 53 Chest 43 1/4 Bicep 15 Stomach 38 Waist 37 1/2…" at bounding box center [231, 489] width 321 height 850
click at [233, 415] on div "Height 6'2" Weight 210 Overarm 53 Chest 43 1/4 Bicep 15 Stomach 38 Waist 37 1/2…" at bounding box center [231, 489] width 321 height 850
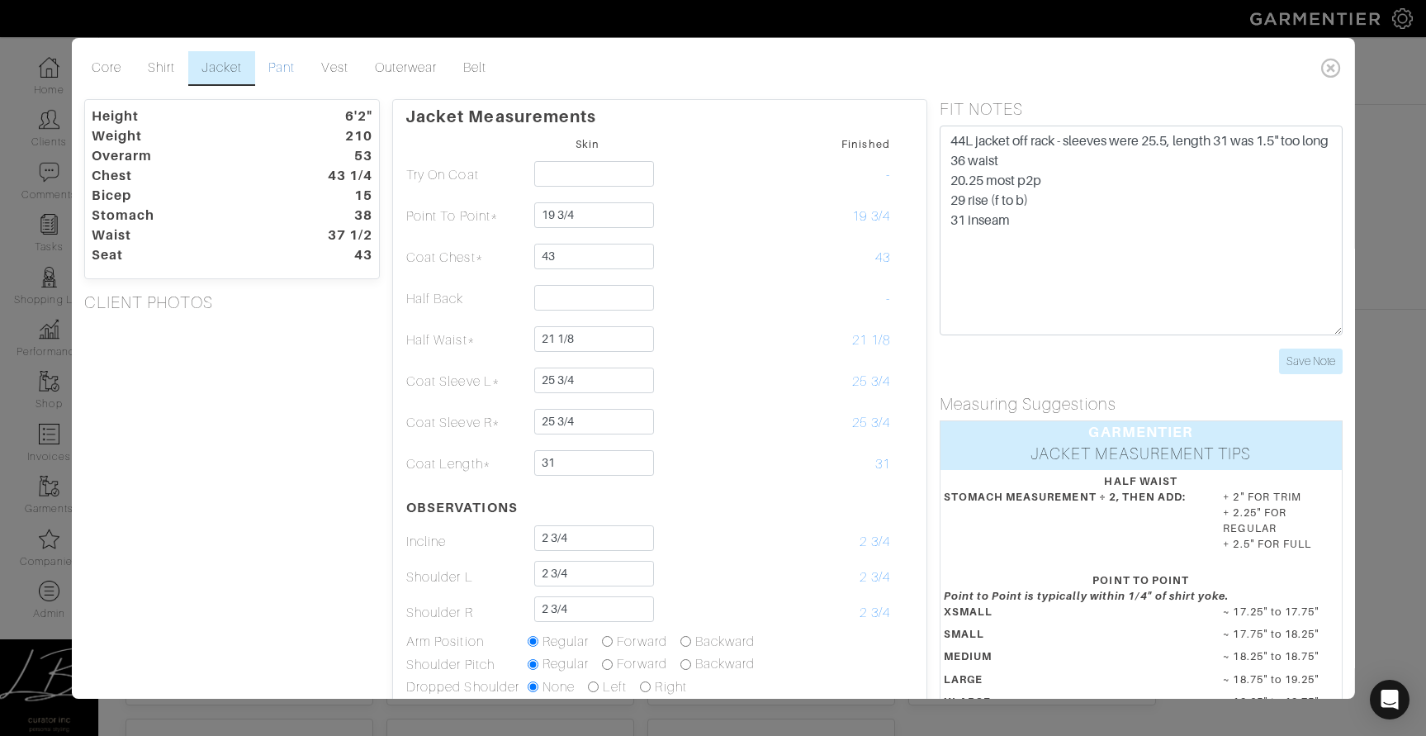
click at [277, 65] on link "Pant" at bounding box center [281, 68] width 53 height 35
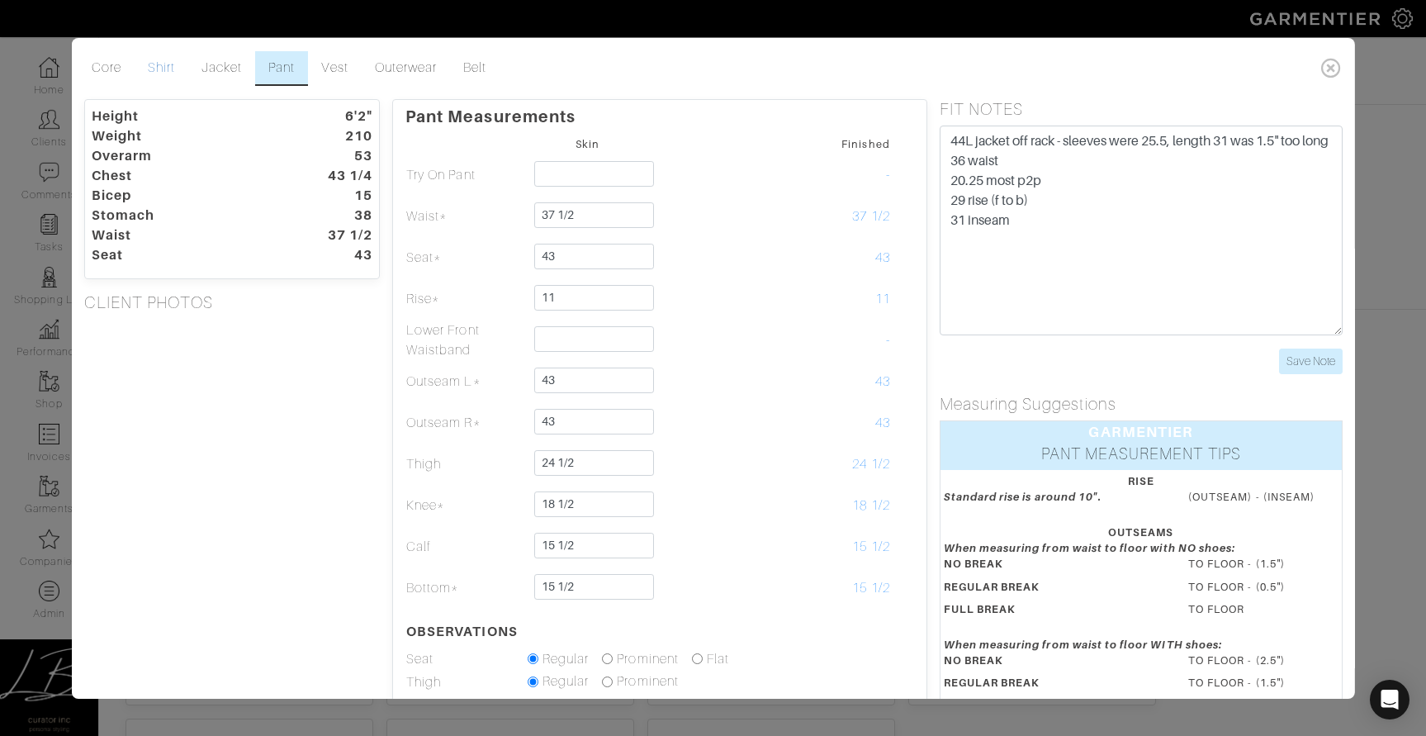
click at [168, 70] on link "Shirt" at bounding box center [162, 68] width 54 height 35
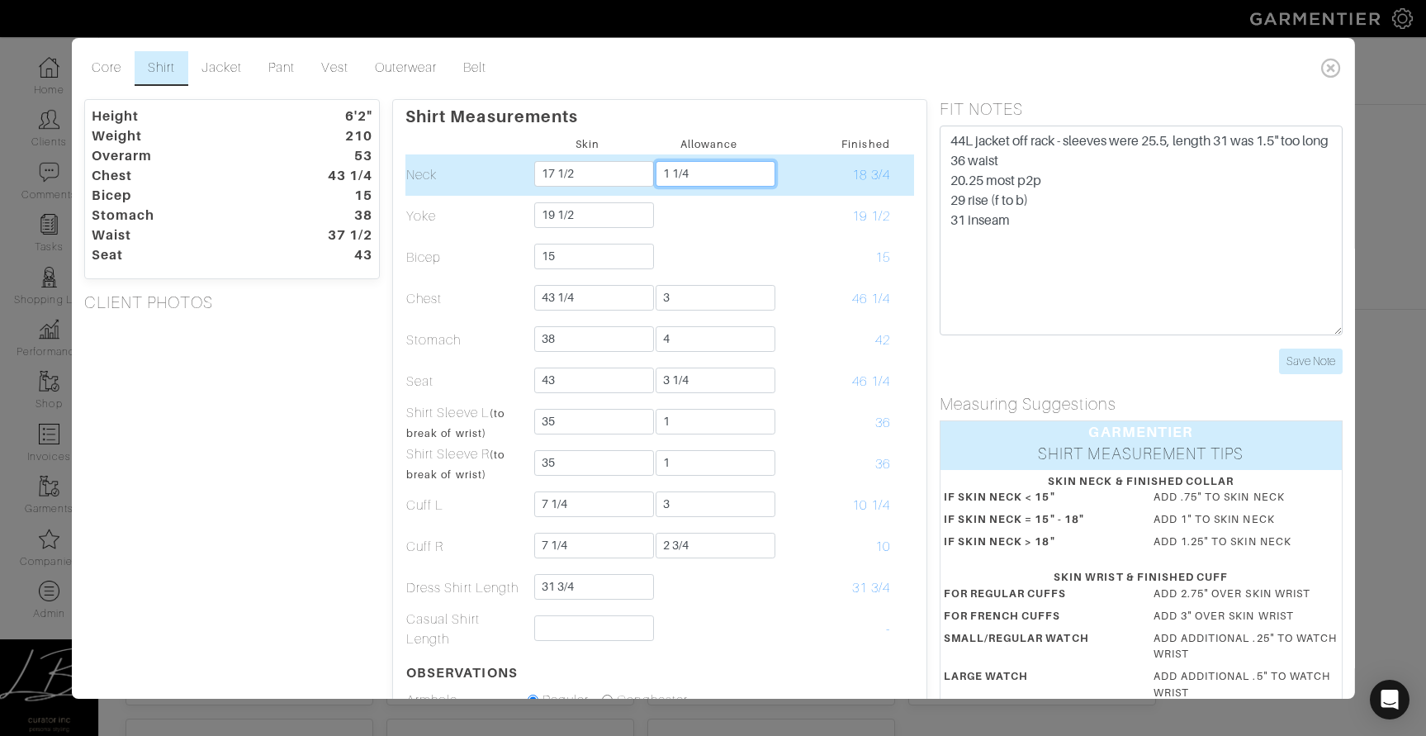
drag, startPoint x: 671, startPoint y: 173, endPoint x: 720, endPoint y: 178, distance: 49.0
click at [719, 178] on input "1 1/4" at bounding box center [716, 174] width 120 height 26
click at [720, 178] on input "1 1/4" at bounding box center [716, 174] width 120 height 26
type input "1 1/8"
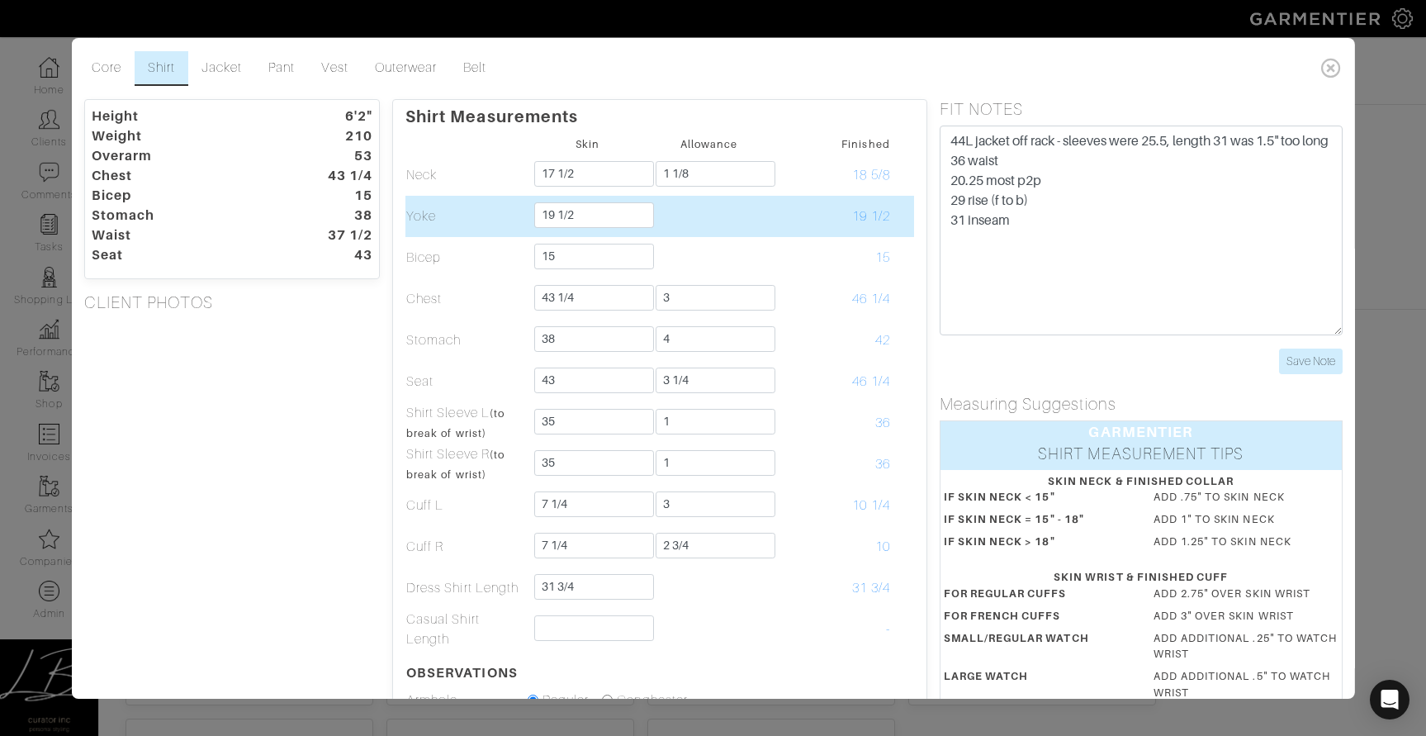
click at [770, 230] on td "19 1/2" at bounding box center [830, 216] width 121 height 41
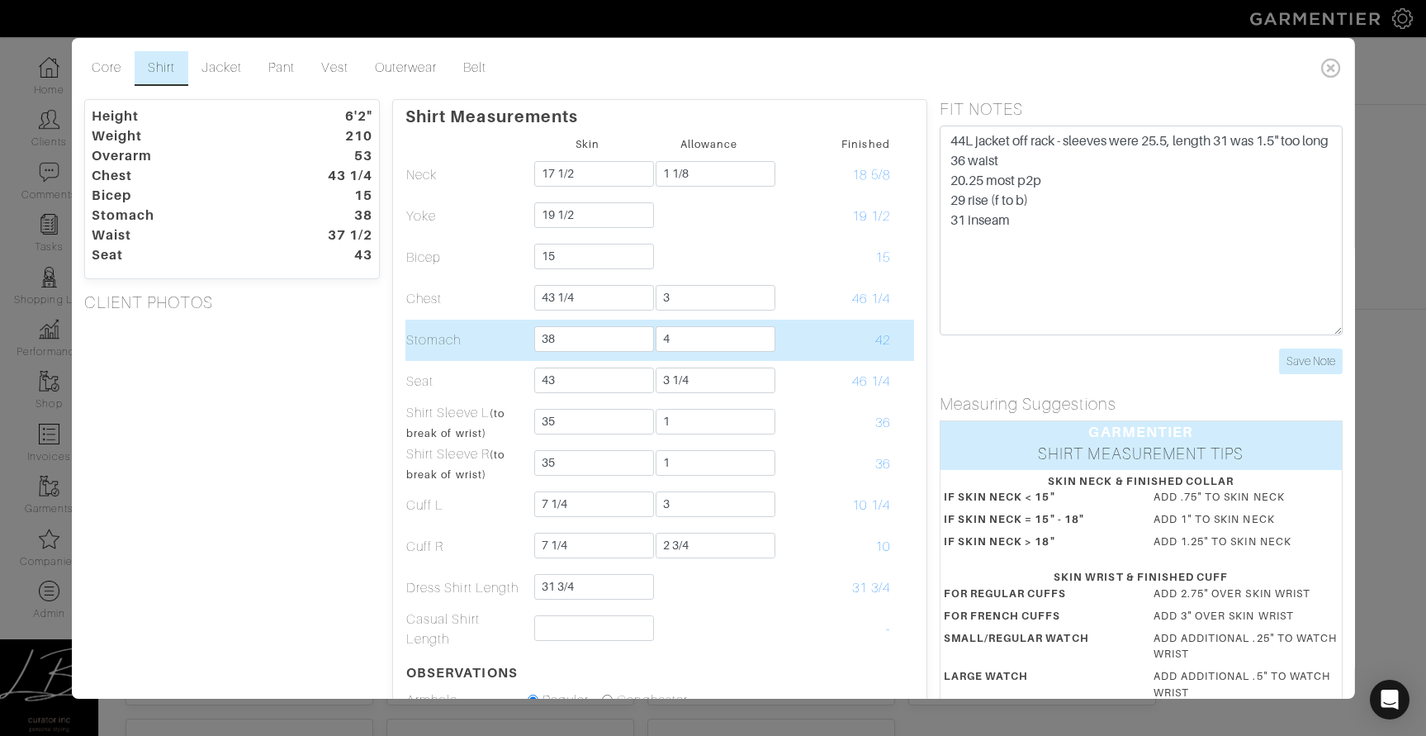
click at [835, 337] on td "42" at bounding box center [830, 340] width 121 height 41
drag, startPoint x: 804, startPoint y: 334, endPoint x: 893, endPoint y: 337, distance: 88.4
click at [893, 337] on tr "Stomach 38 4 42" at bounding box center [660, 340] width 509 height 41
click at [893, 337] on td at bounding box center [902, 340] width 23 height 41
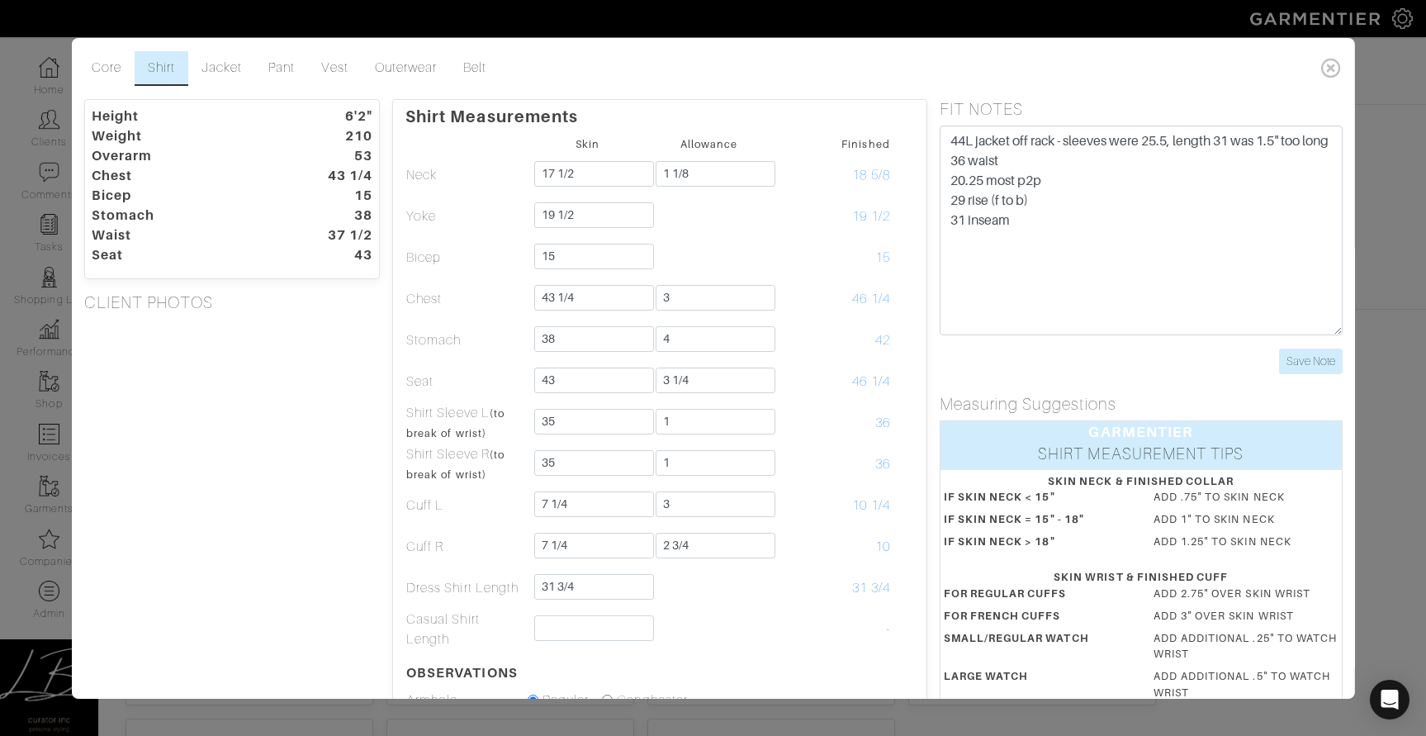
click at [306, 368] on div "Height 6'2" Weight 210 Overarm 53 Chest 43 1/4 Bicep 15 Stomach 38 Waist 37 1/2…" at bounding box center [231, 548] width 321 height 898
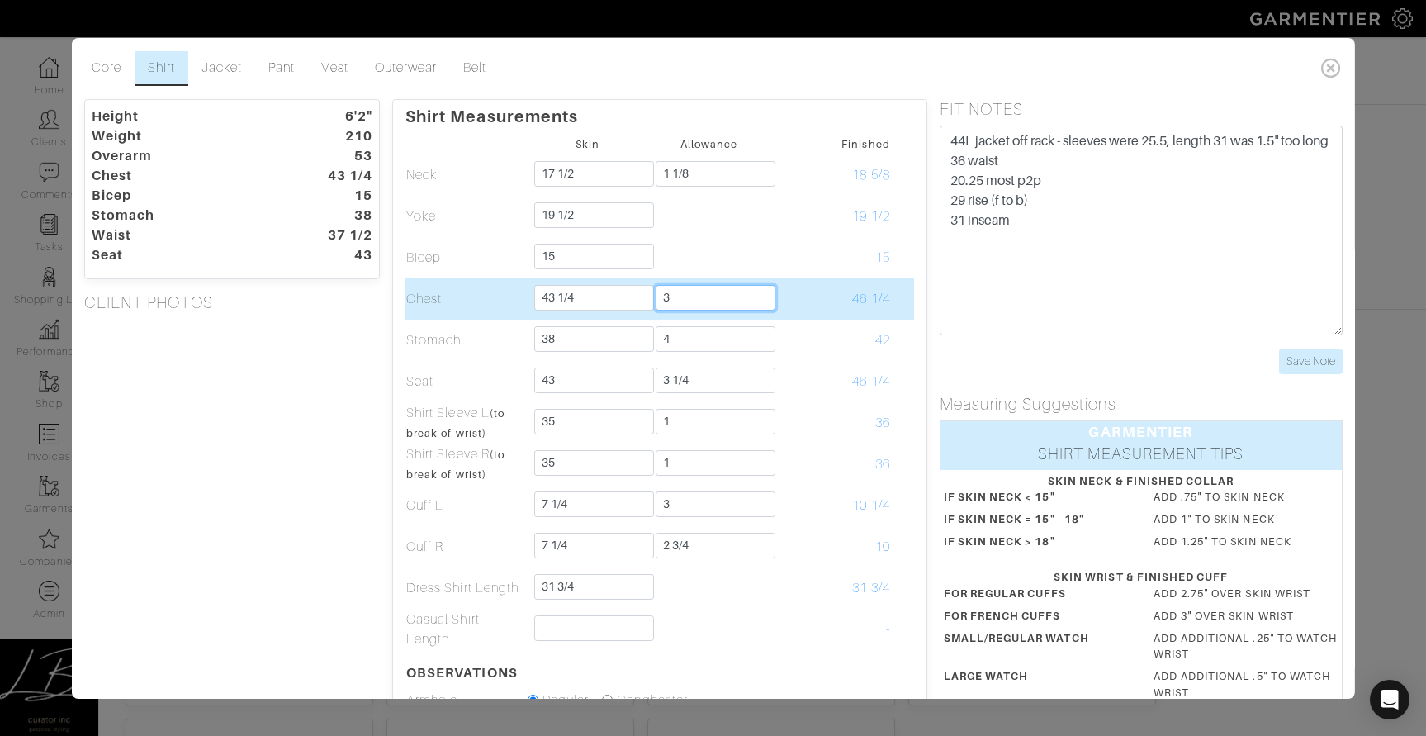
click at [717, 297] on input "3" at bounding box center [716, 298] width 120 height 26
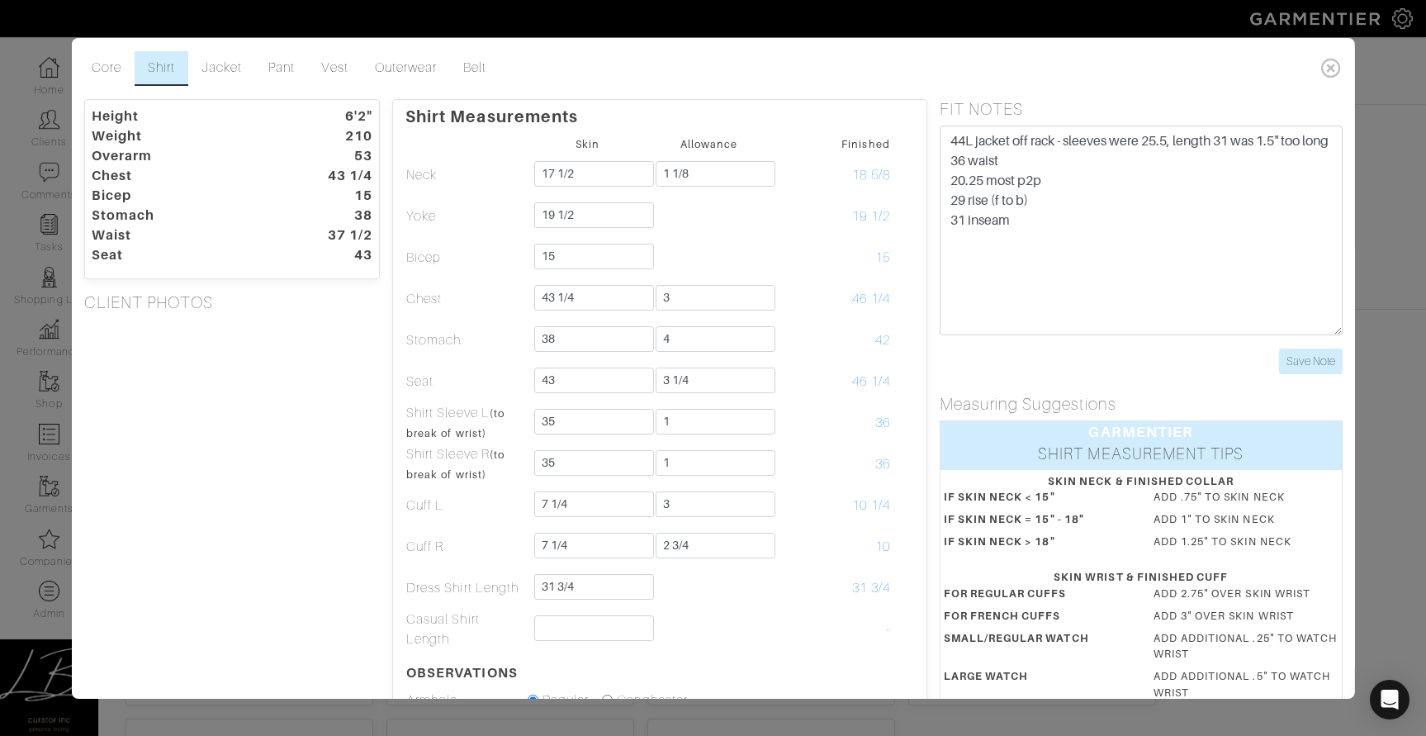
click at [366, 372] on div "Height 6'2" Weight 210 Overarm 53 Chest 43 1/4 Bicep 15 Stomach 38 Waist 37 1/2…" at bounding box center [231, 548] width 321 height 898
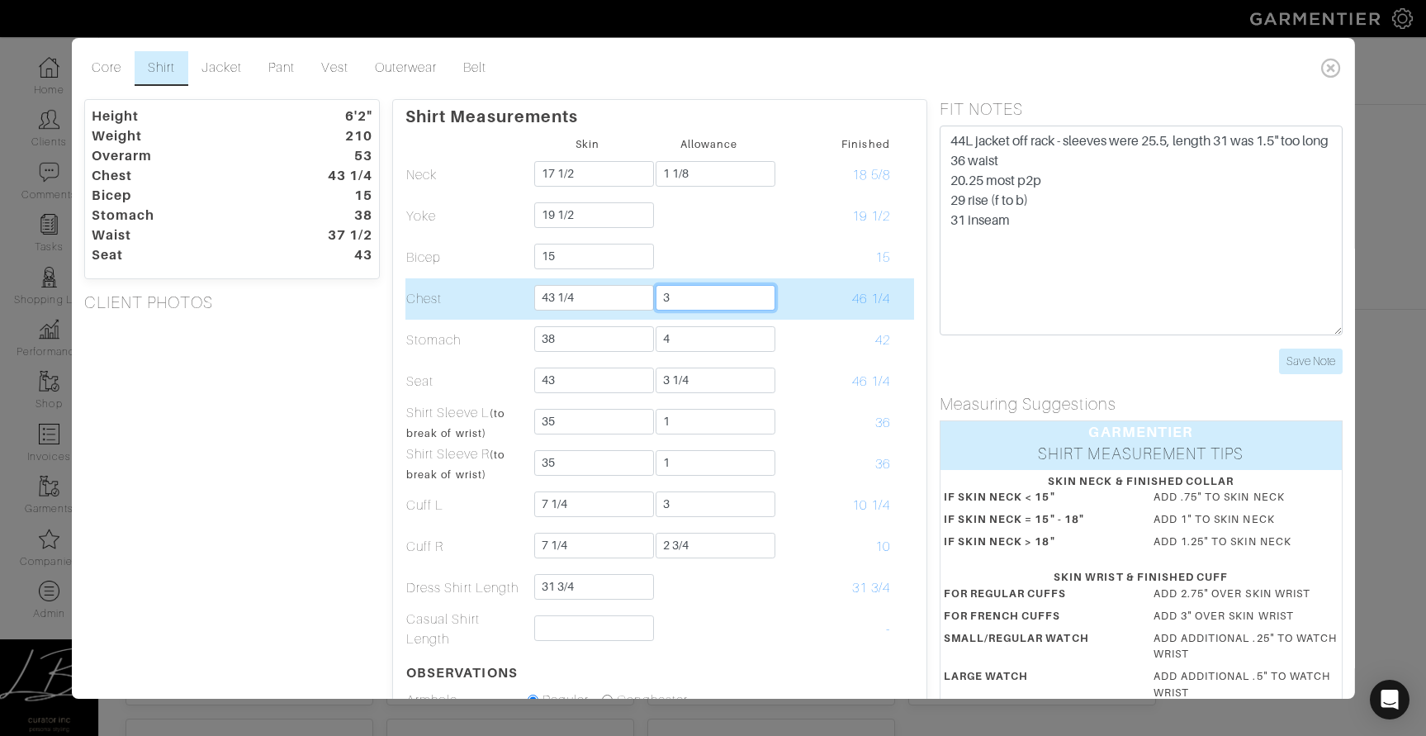
click at [697, 301] on input "3" at bounding box center [716, 298] width 120 height 26
type input "3 1/2"
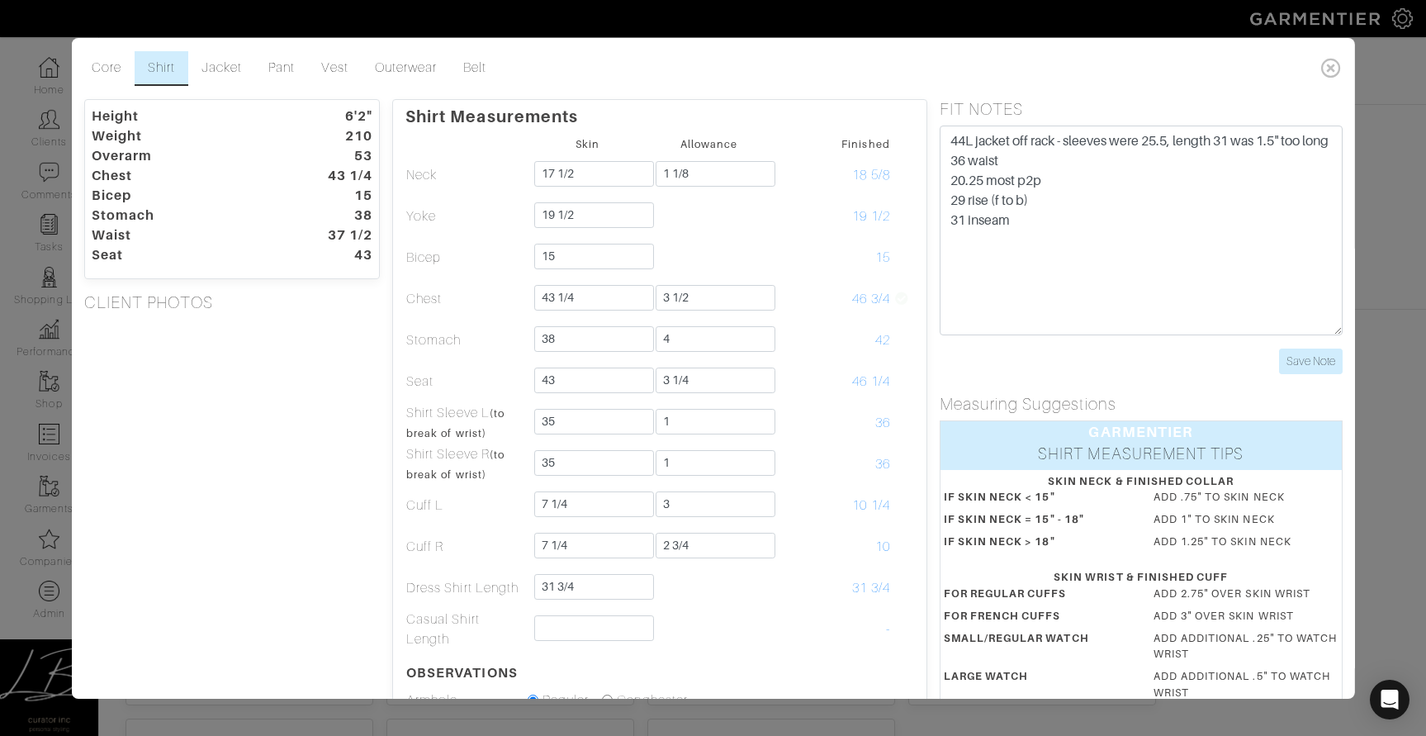
click at [388, 406] on div "Height 6'2" Weight 210 Overarm 53 Chest 43 1/4 Bicep 15 Stomach 38 Waist 37 1/2…" at bounding box center [231, 548] width 321 height 898
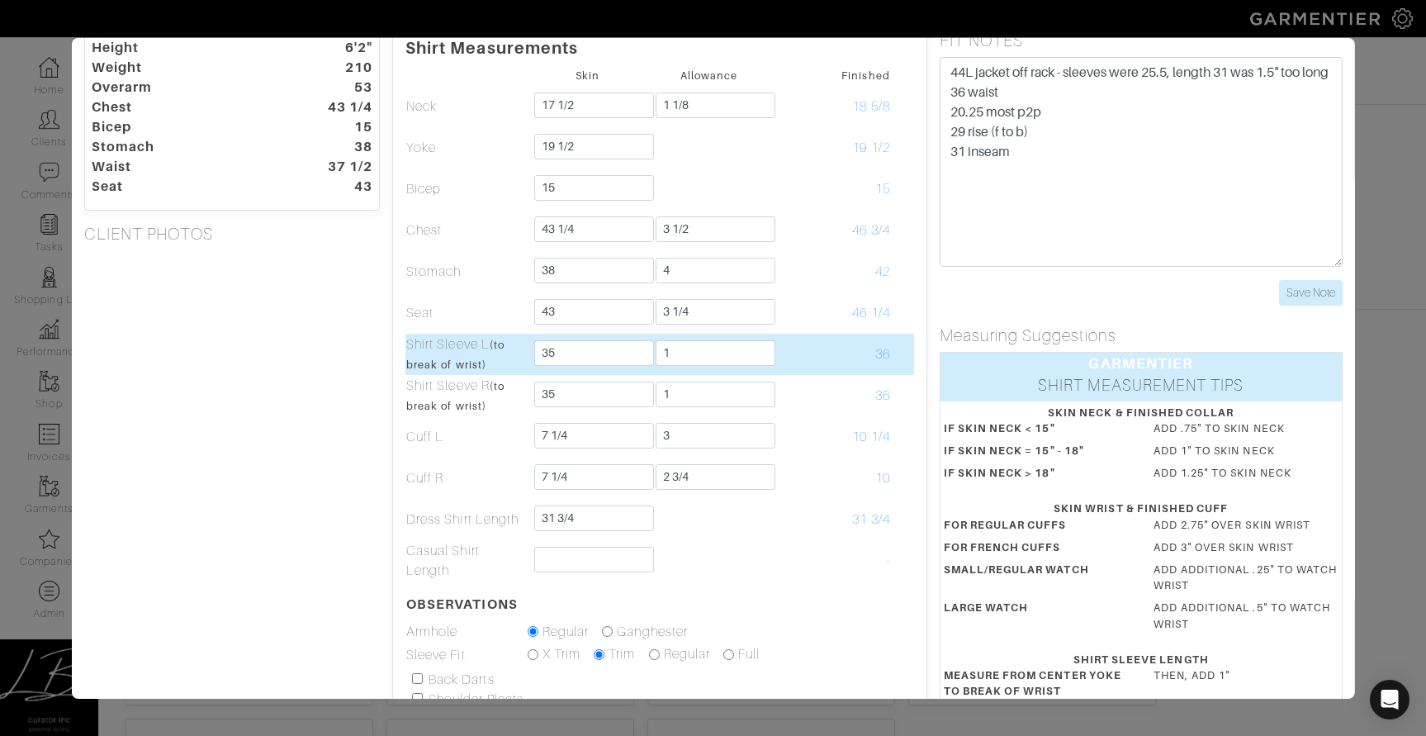
scroll to position [121, 0]
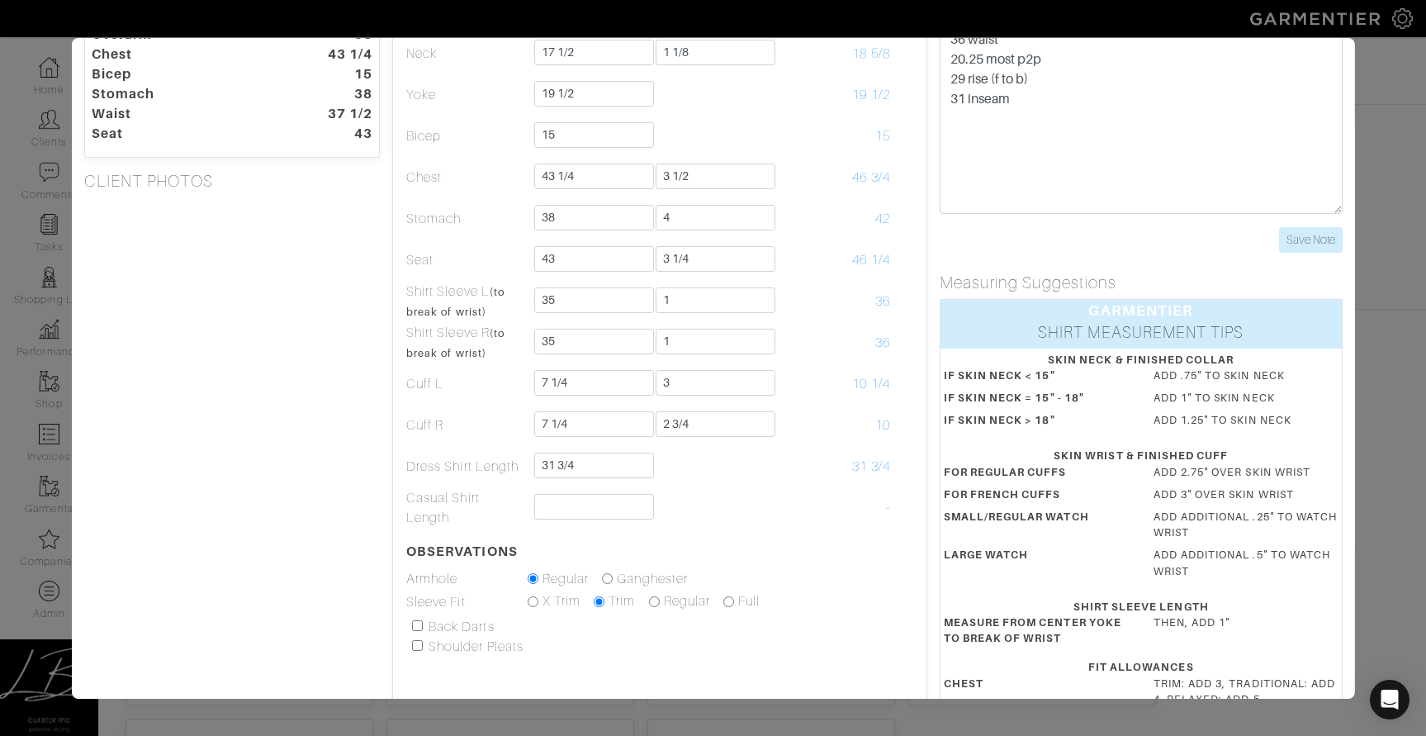
click at [154, 282] on div "Height 6'2" Weight 210 Overarm 53 Chest 43 1/4 Bicep 15 Stomach 38 Waist 37 1/2…" at bounding box center [231, 427] width 321 height 898
click at [57, 479] on div "Core Shirt Jacket Pant Vest Outerwear Belt Height 6'2" Weight 210 Overarm 53 Ch…" at bounding box center [713, 368] width 1426 height 736
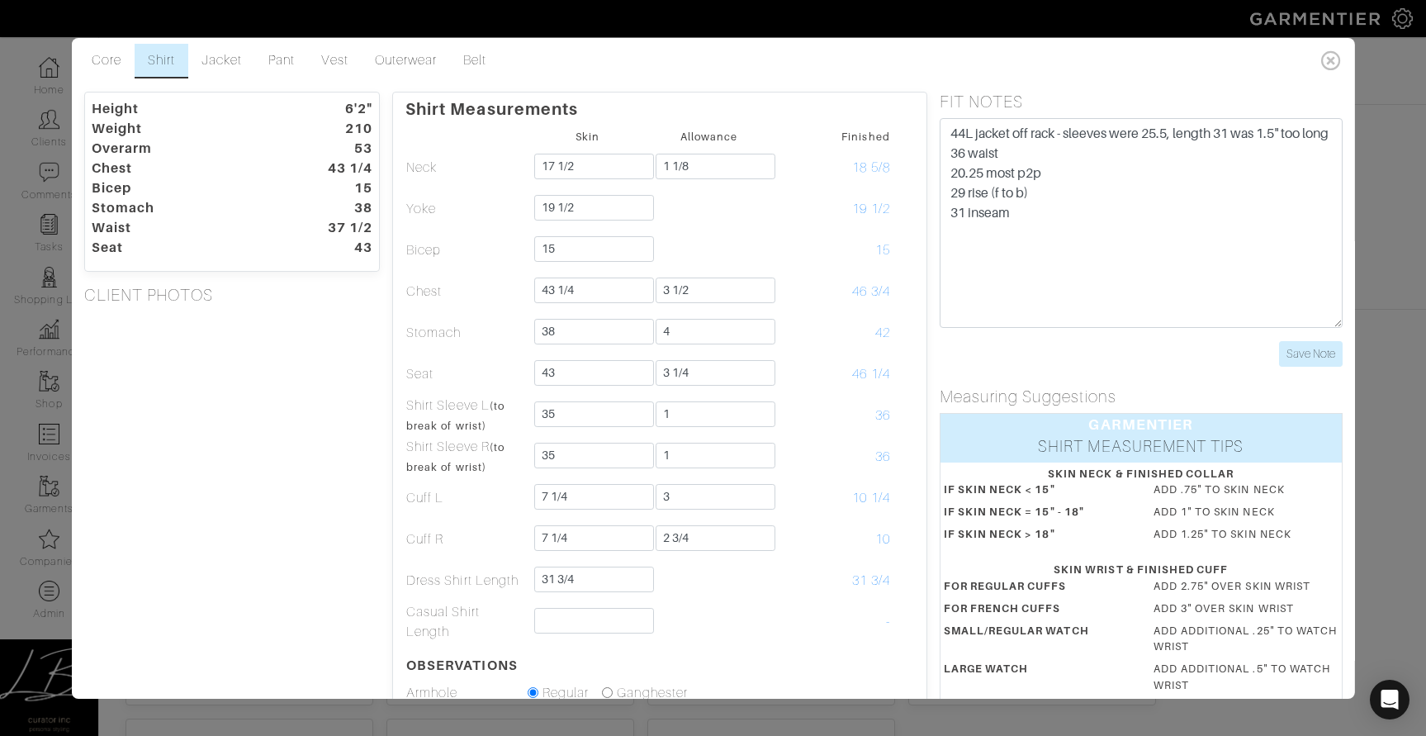
scroll to position [0, 0]
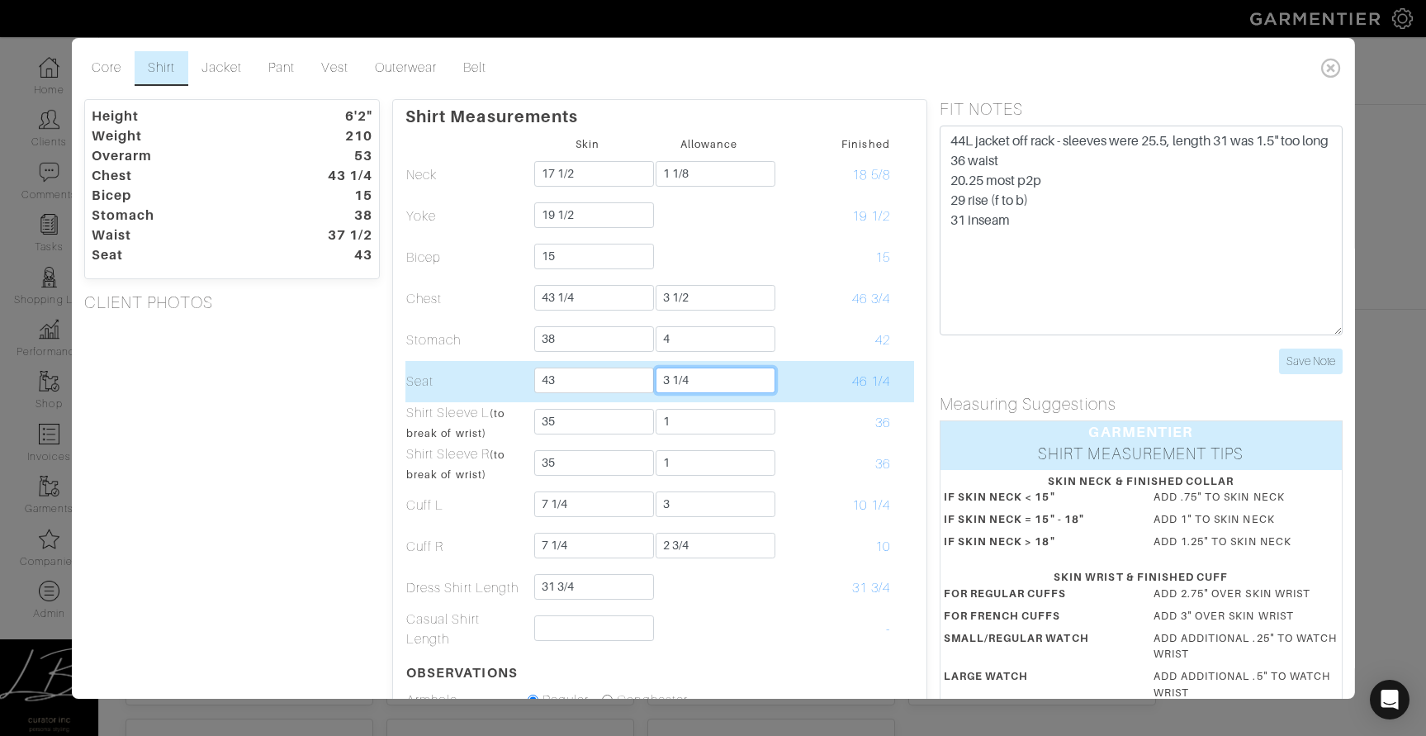
drag, startPoint x: 713, startPoint y: 380, endPoint x: 642, endPoint y: 382, distance: 71.0
click at [642, 382] on tr "Seat 43 3 1/4 46 1/4" at bounding box center [660, 381] width 509 height 41
type input "2 1/2"
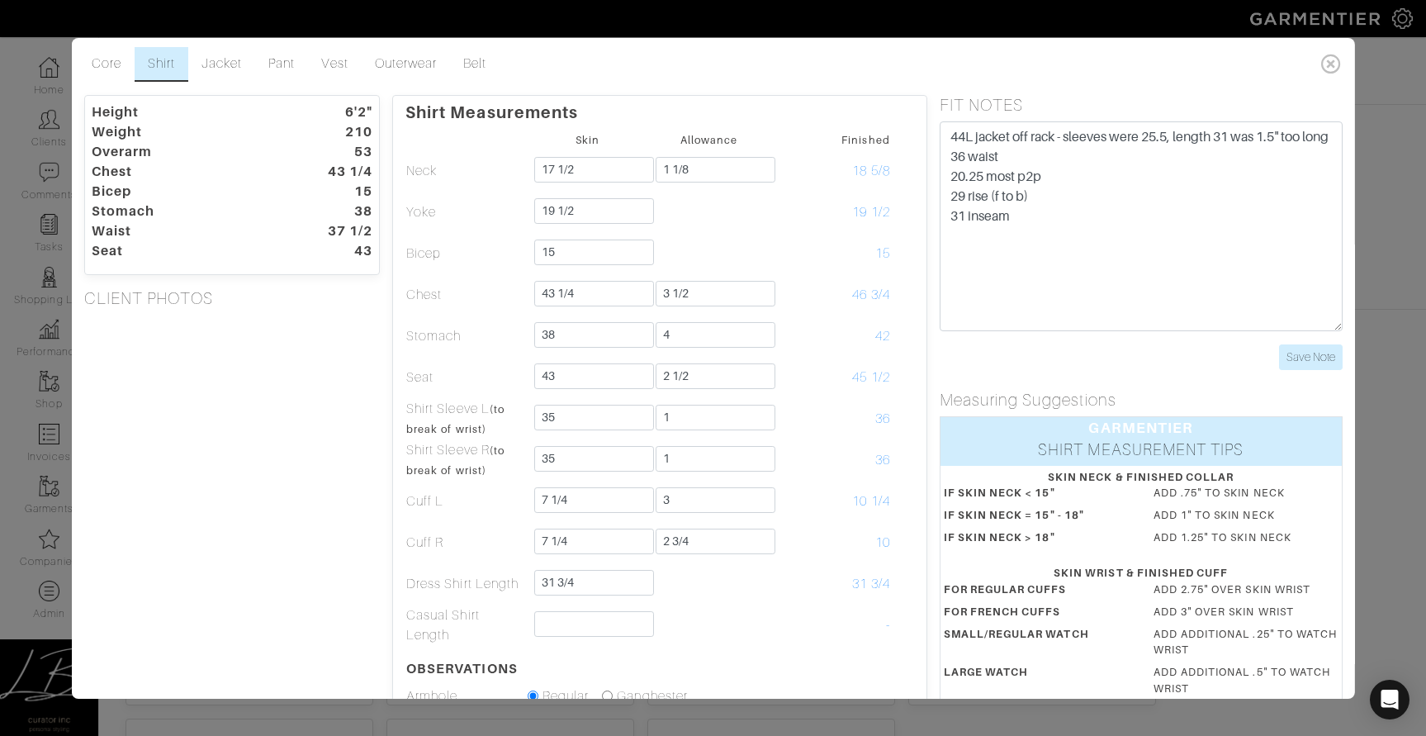
click at [245, 405] on div "Height 6'2" Weight 210 Overarm 53 Chest 43 1/4 Bicep 15 Stomach 38 Waist 37 1/2…" at bounding box center [231, 544] width 321 height 898
click at [306, 432] on div "Height 6'2" Weight 210 Overarm 53 Chest 43 1/4 Bicep 15 Stomach 38 Waist 37 1/2…" at bounding box center [231, 543] width 321 height 898
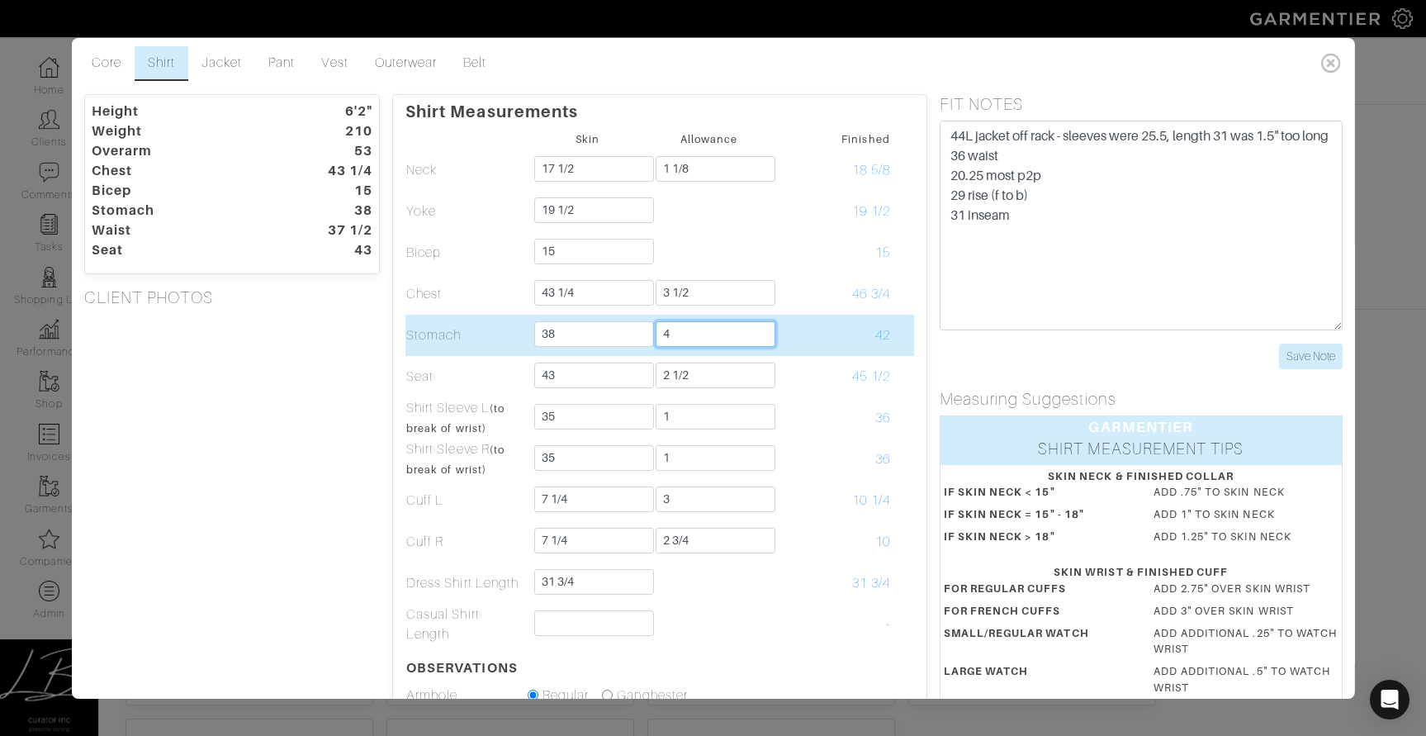
click at [694, 340] on input "4" at bounding box center [716, 334] width 120 height 26
type input "3"
click at [724, 334] on input "3" at bounding box center [716, 334] width 120 height 26
type input "4"
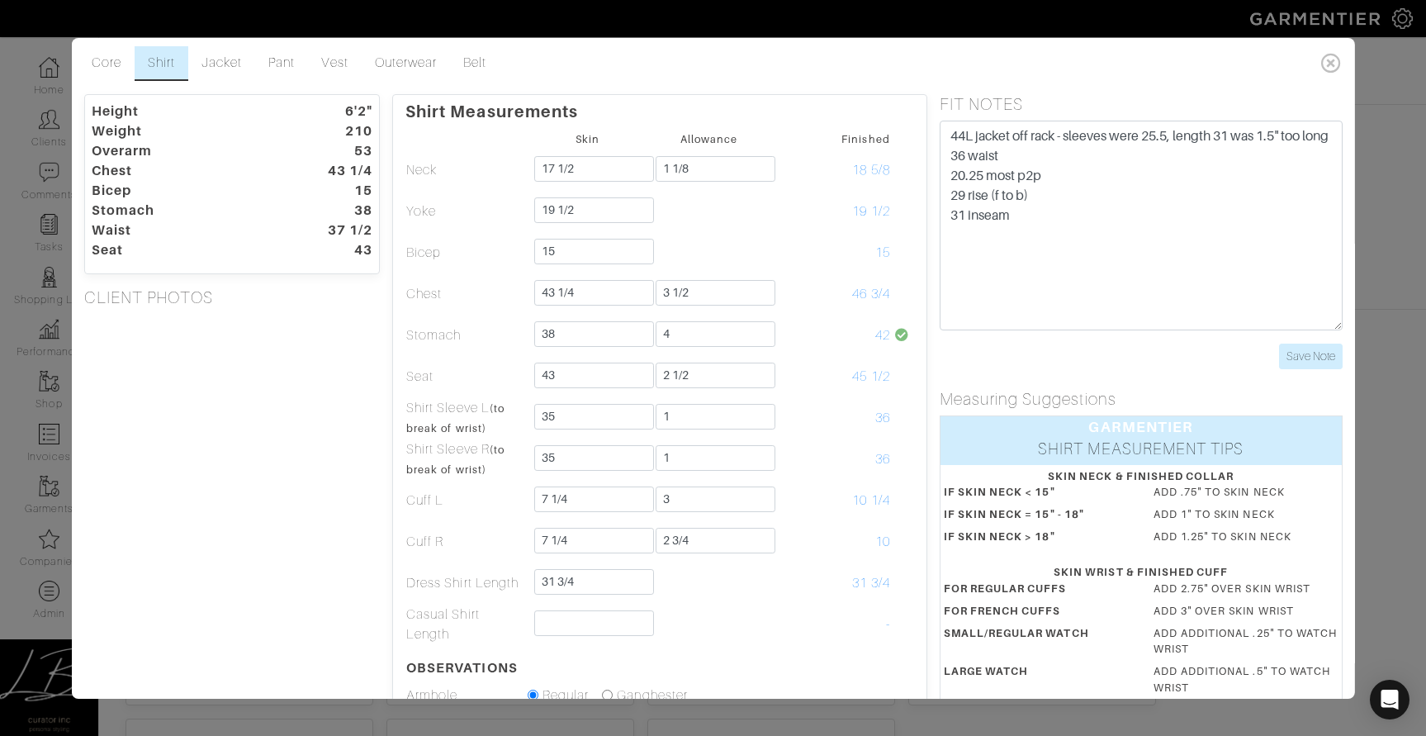
click at [327, 387] on div "Height 6'2" Weight 210 Overarm 53 Chest 43 1/4 Bicep 15 Stomach 38 Waist 37 1/2…" at bounding box center [231, 543] width 321 height 898
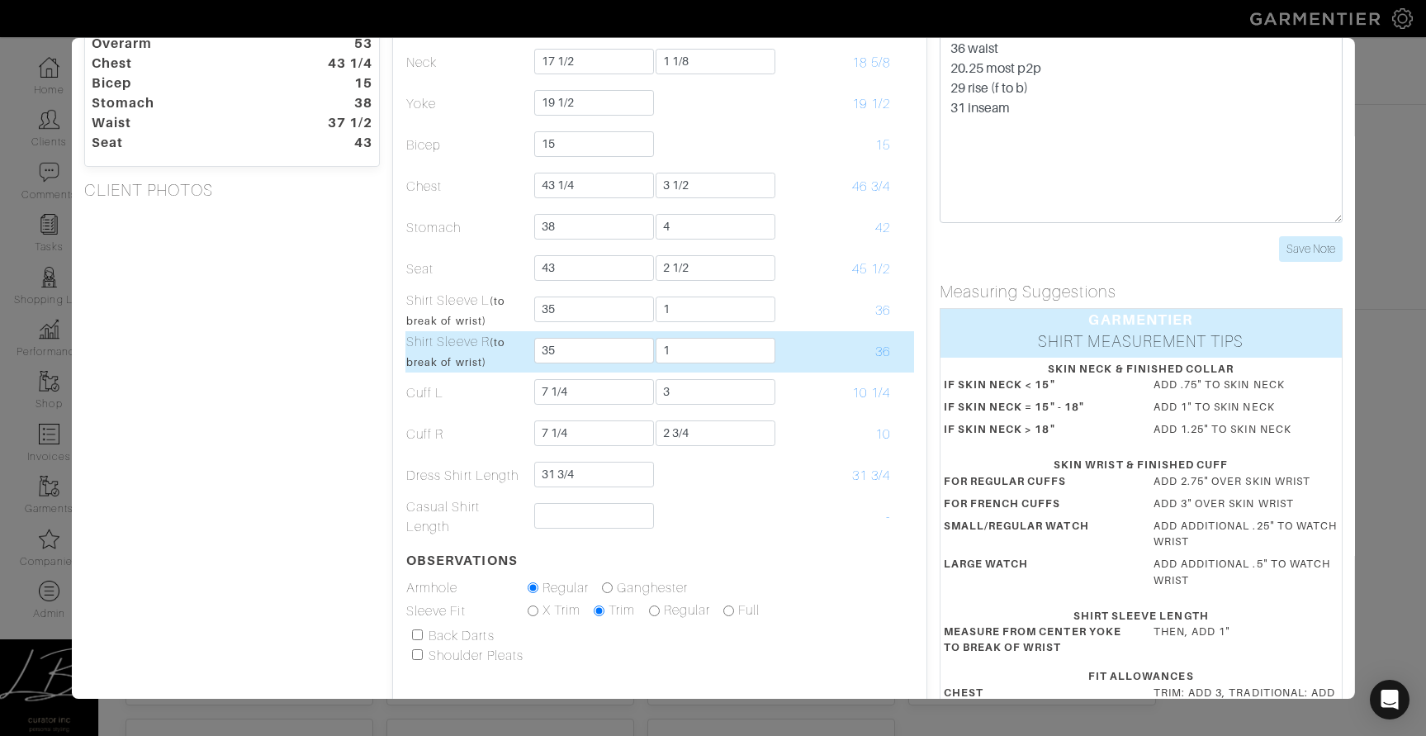
scroll to position [174, 0]
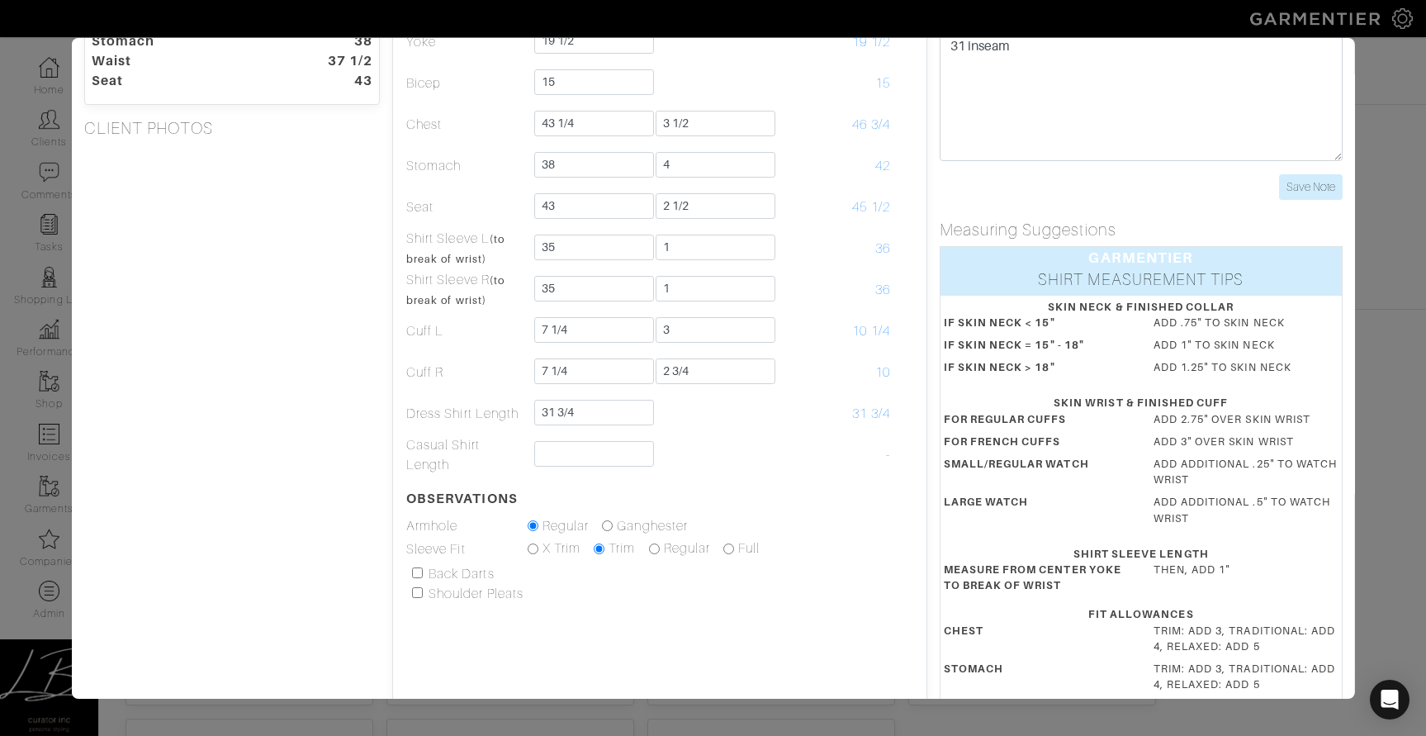
click at [420, 575] on input "checkbox" at bounding box center [417, 572] width 11 height 11
checkbox input "true"
click at [240, 508] on div "Height 6'2" Weight 210 Overarm 53 Chest 43 1/4 Bicep 15 Stomach 38 Waist 37 1/2…" at bounding box center [231, 374] width 321 height 898
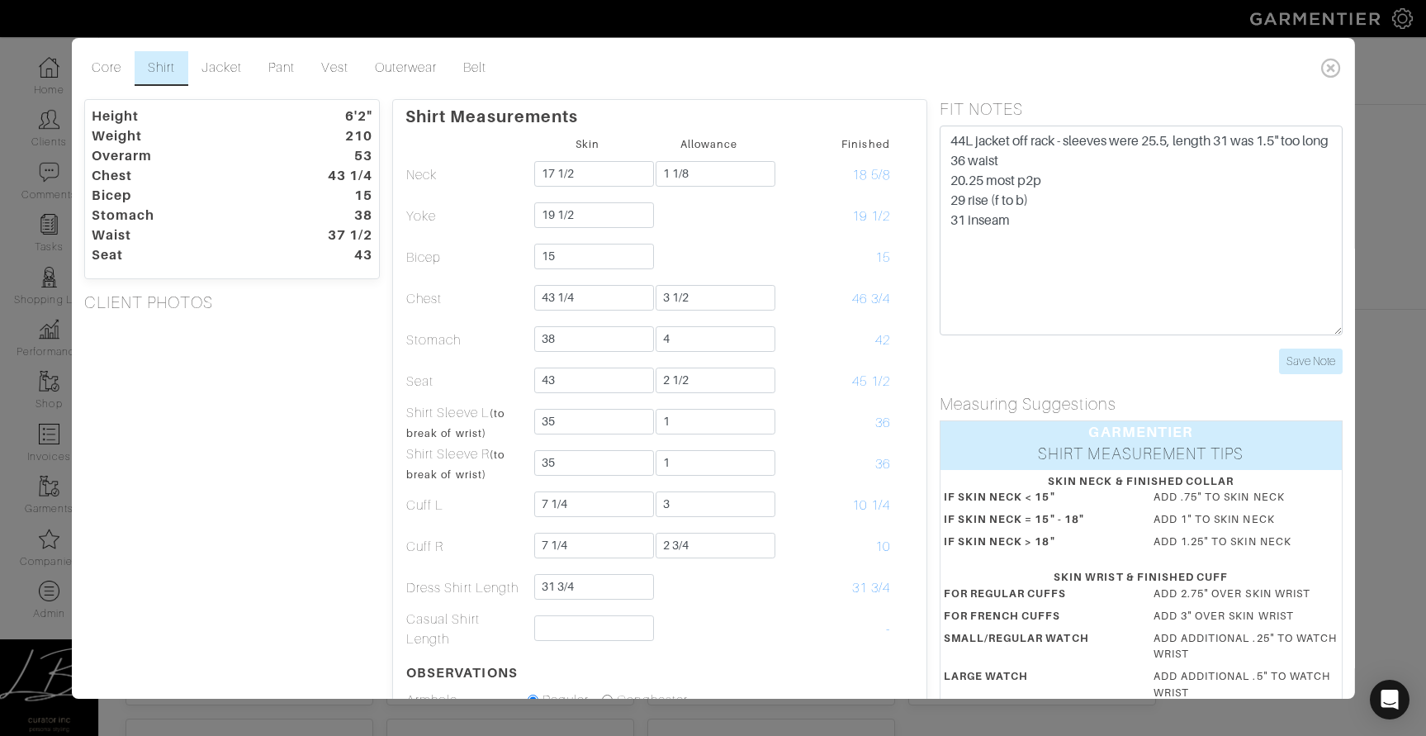
scroll to position [2, 0]
click at [265, 408] on div "Height 6'2" Weight 210 Overarm 53 Chest 43 1/4 Bicep 15 Stomach 38 Waist 37 1/2…" at bounding box center [231, 546] width 321 height 898
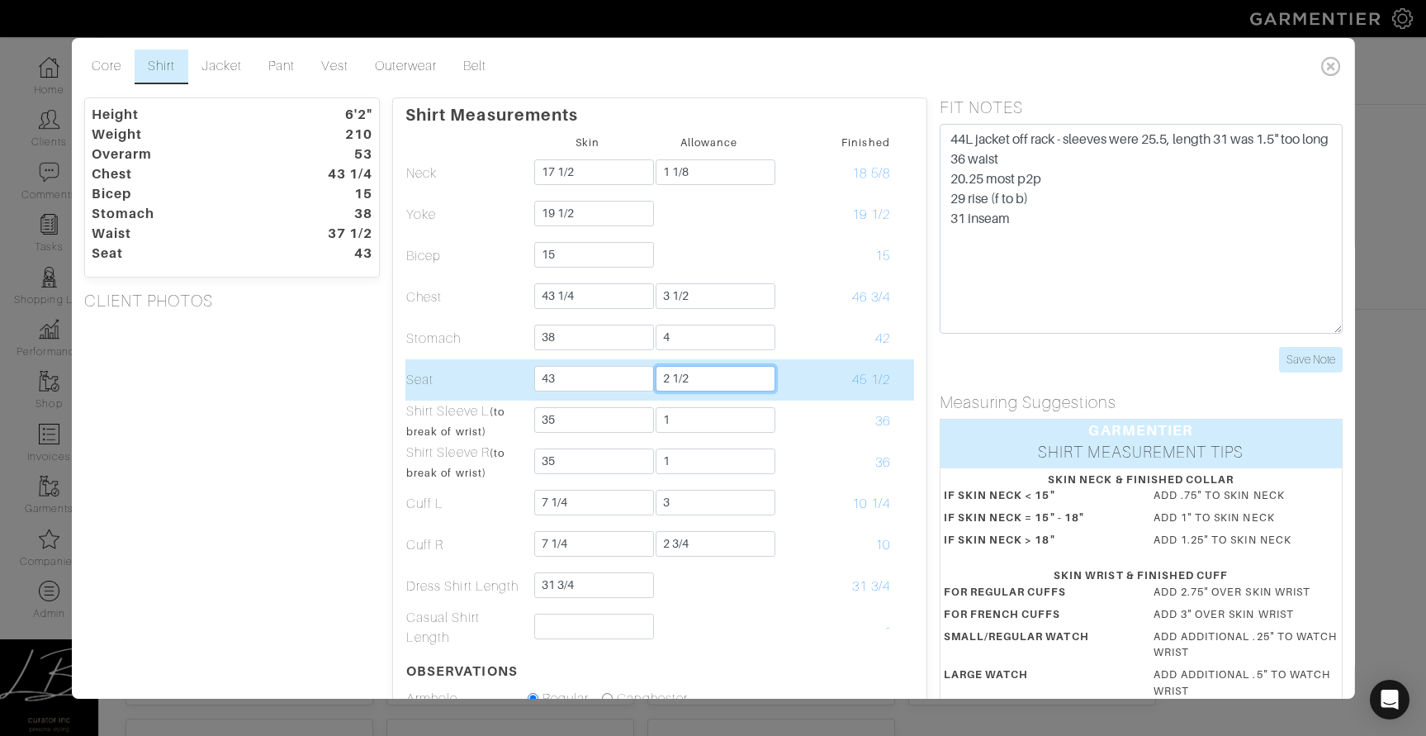
drag, startPoint x: 754, startPoint y: 379, endPoint x: 753, endPoint y: 365, distance: 14.1
click at [753, 366] on input "2 1/2" at bounding box center [716, 379] width 120 height 26
type input "3"
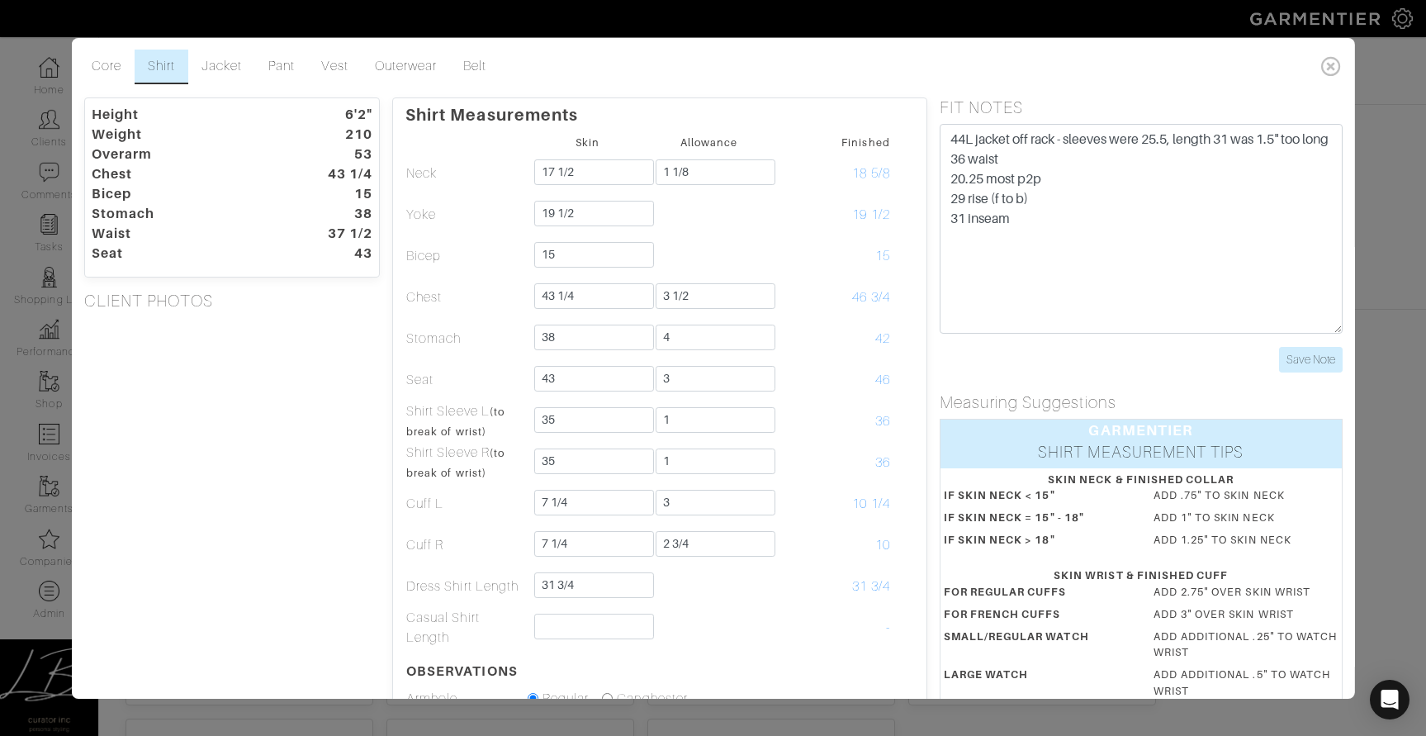
click at [268, 382] on div "Height 6'2" Weight 210 Overarm 53 Chest 43 1/4 Bicep 15 Stomach 38 Waist 37 1/2…" at bounding box center [231, 546] width 321 height 898
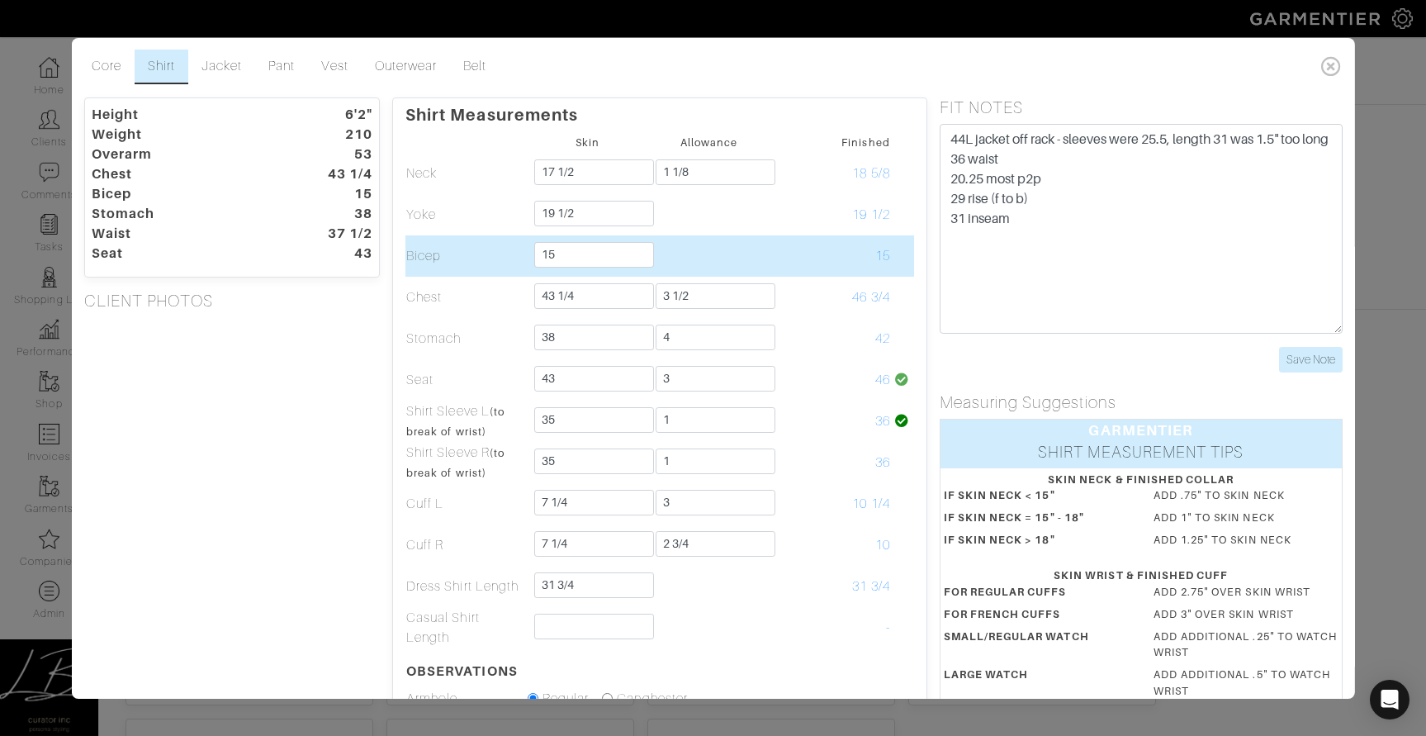
click at [711, 266] on td at bounding box center [708, 255] width 121 height 41
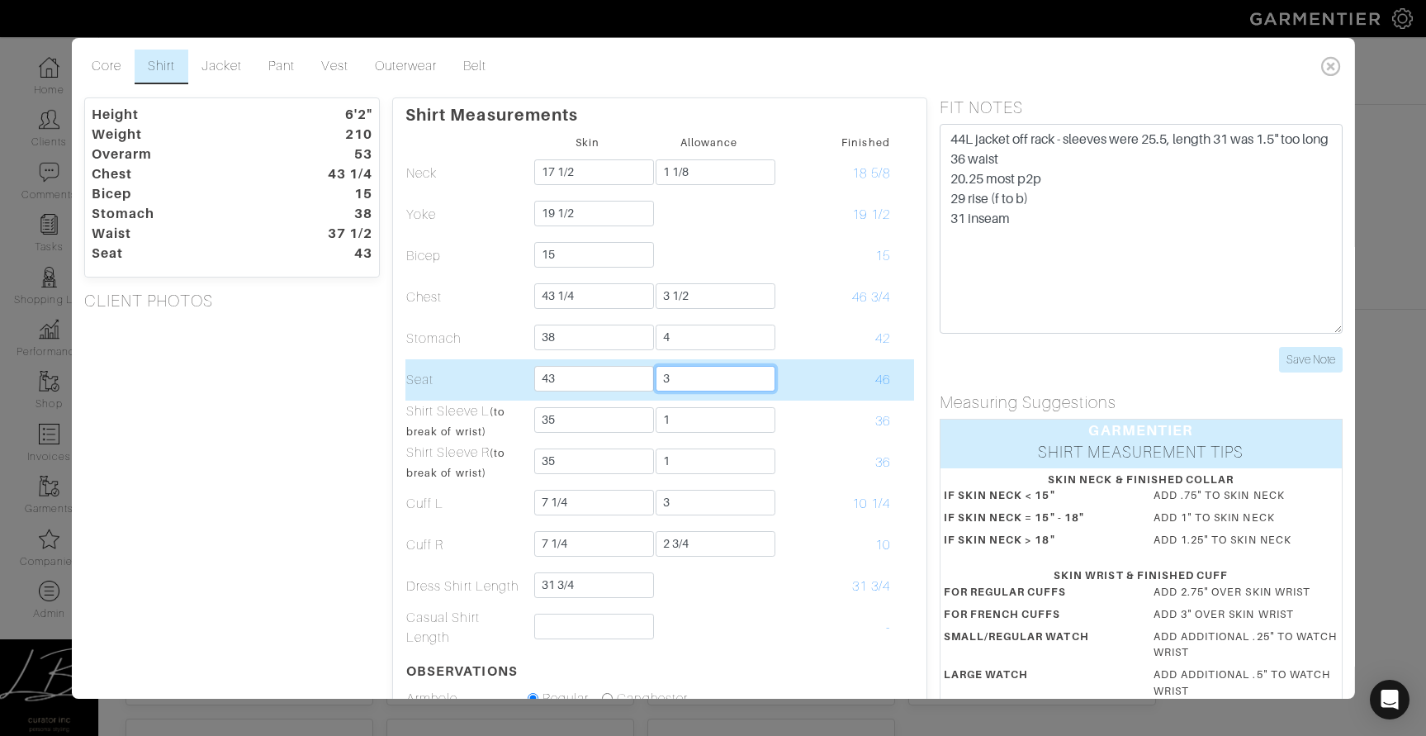
click at [704, 378] on input "3" at bounding box center [716, 379] width 120 height 26
type input "2 1/2"
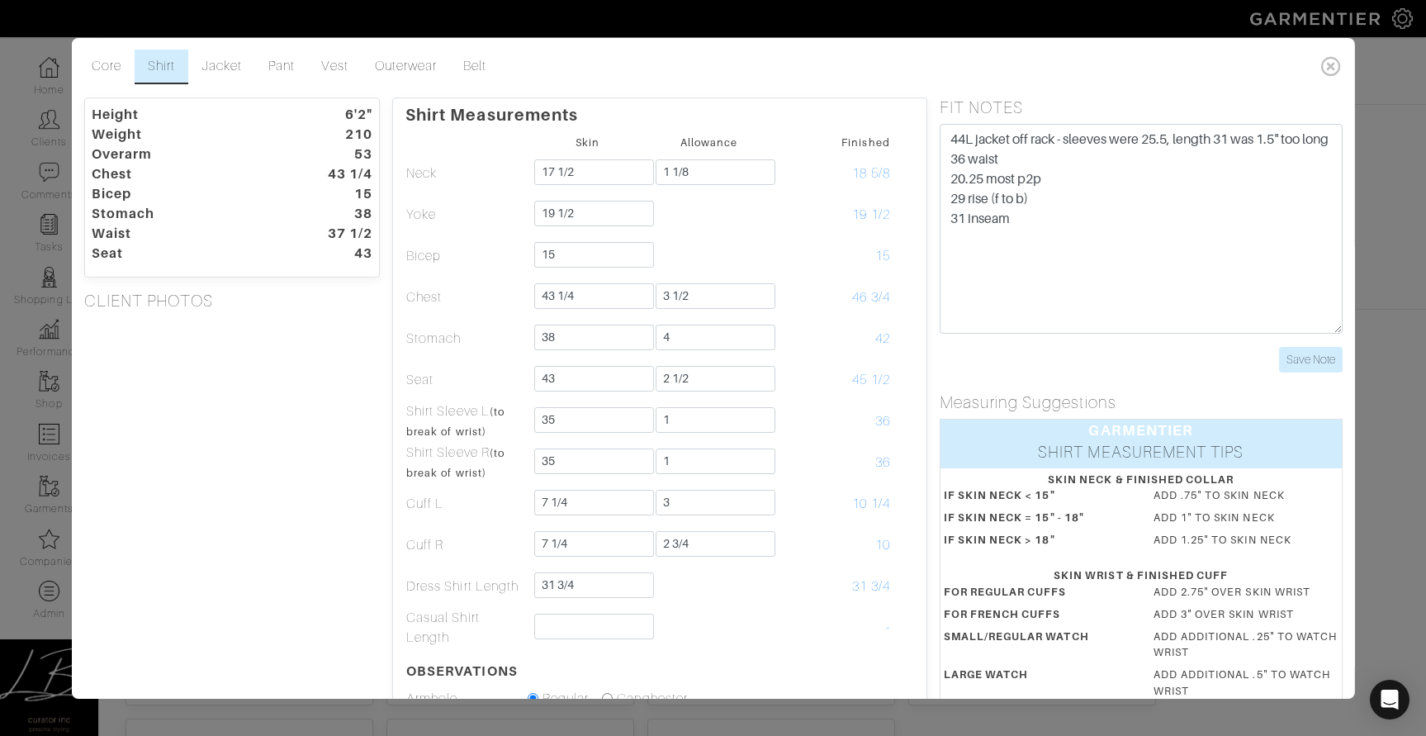
click at [359, 374] on div "Height 6'2" Weight 210 Overarm 53 Chest 43 1/4 Bicep 15 Stomach 38 Waist 37 1/2…" at bounding box center [231, 546] width 321 height 898
click at [368, 367] on div "Height 6'2" Weight 210 Overarm 53 Chest 43 1/4 Bicep 15 Stomach 38 Waist 37 1/2…" at bounding box center [231, 546] width 321 height 898
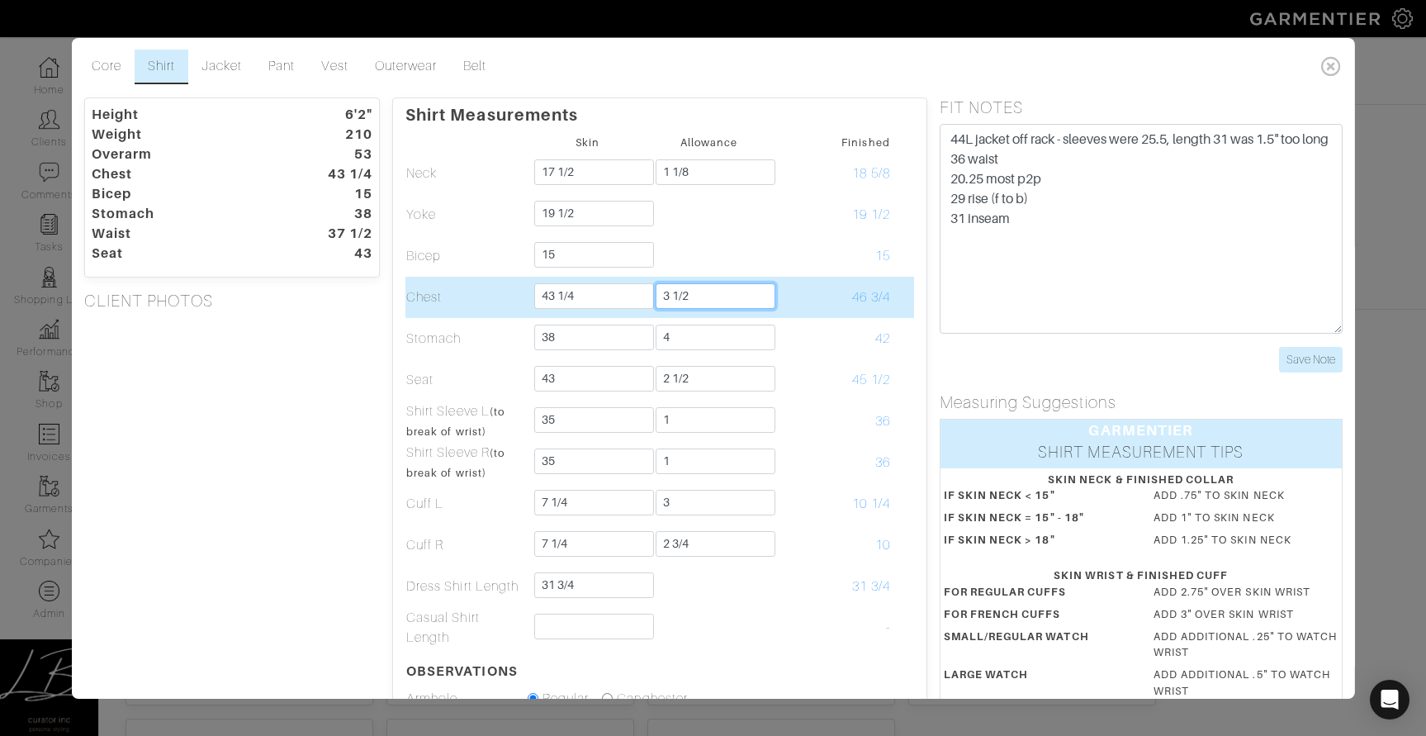
drag, startPoint x: 706, startPoint y: 297, endPoint x: 706, endPoint y: 283, distance: 14.0
click at [706, 283] on input "3 1/2" at bounding box center [716, 296] width 120 height 26
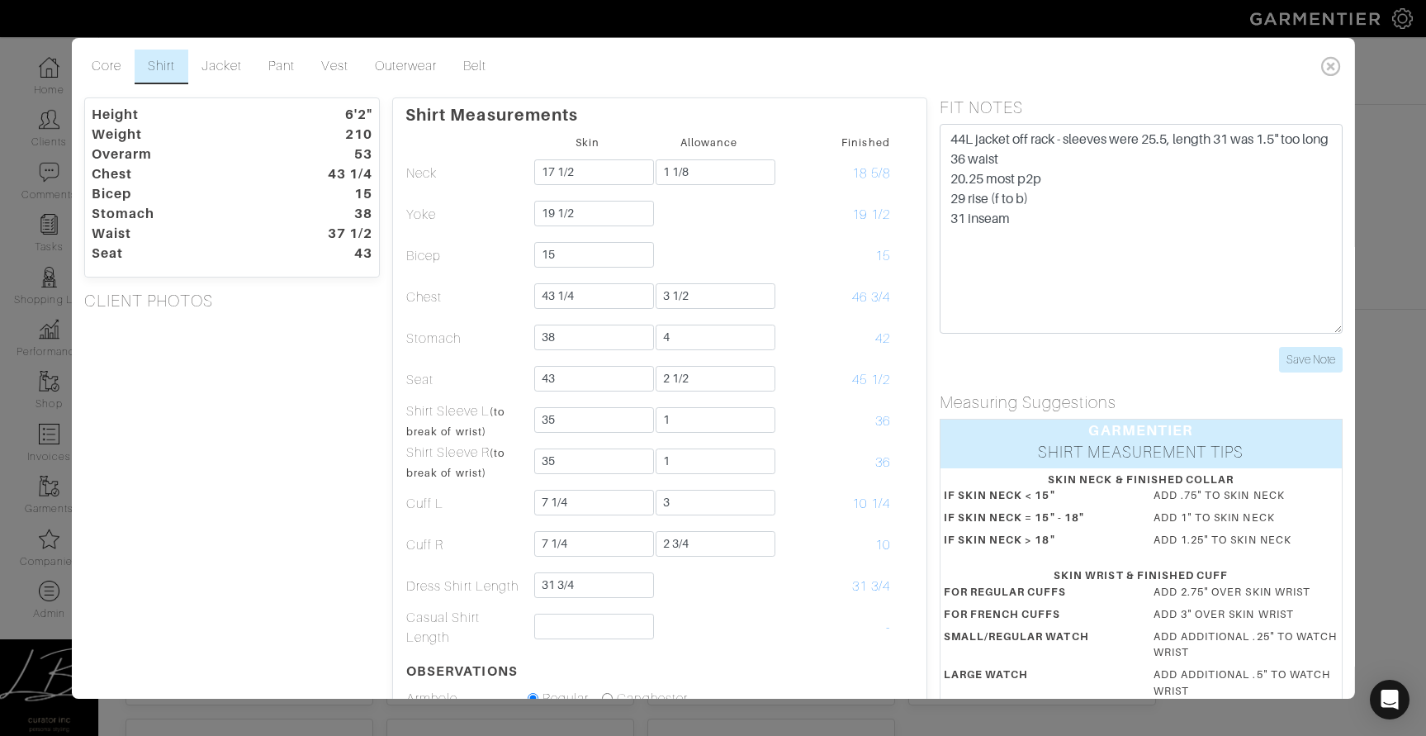
click at [224, 364] on div "Height 6'2" Weight 210 Overarm 53 Chest 43 1/4 Bicep 15 Stomach 38 Waist 37 1/2…" at bounding box center [231, 546] width 321 height 898
click at [291, 339] on div "Height 6'2" Weight 210 Overarm 53 Chest 43 1/4 Bicep 15 Stomach 38 Waist 37 1/2…" at bounding box center [231, 546] width 321 height 898
click at [336, 326] on div "Height 6'2" Weight 210 Overarm 53 Chest 43 1/4 Bicep 15 Stomach 38 Waist 37 1/2…" at bounding box center [231, 546] width 321 height 898
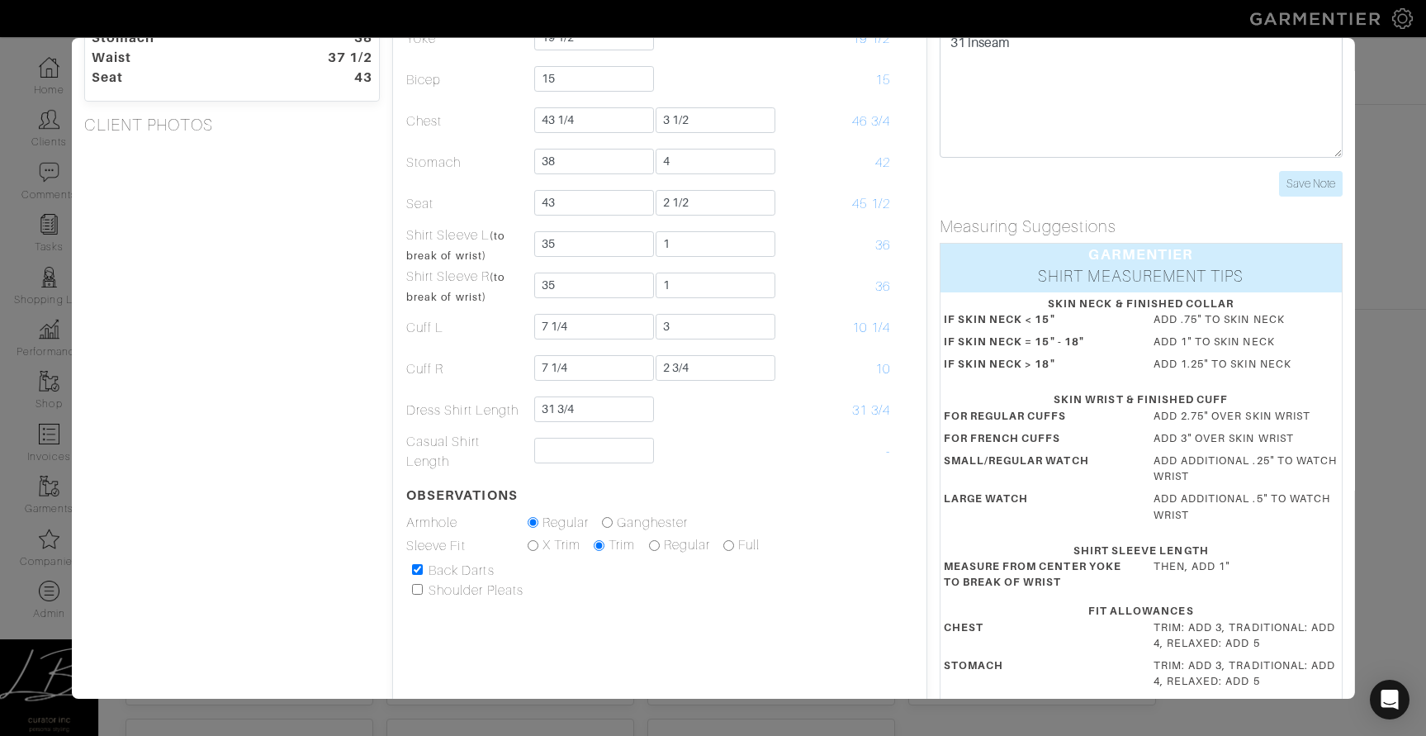
scroll to position [179, 0]
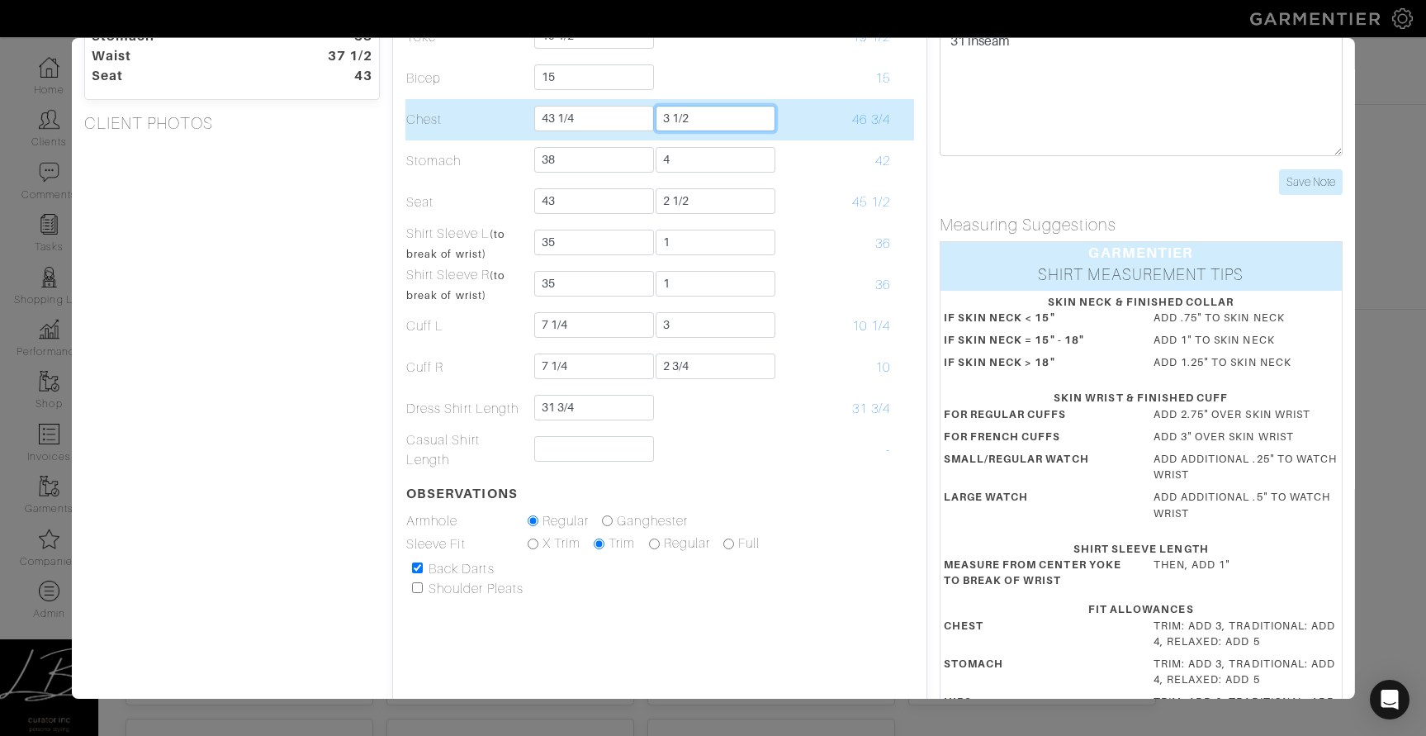
drag, startPoint x: 663, startPoint y: 118, endPoint x: 733, endPoint y: 121, distance: 69.4
click at [732, 121] on input "3 1/2" at bounding box center [716, 119] width 120 height 26
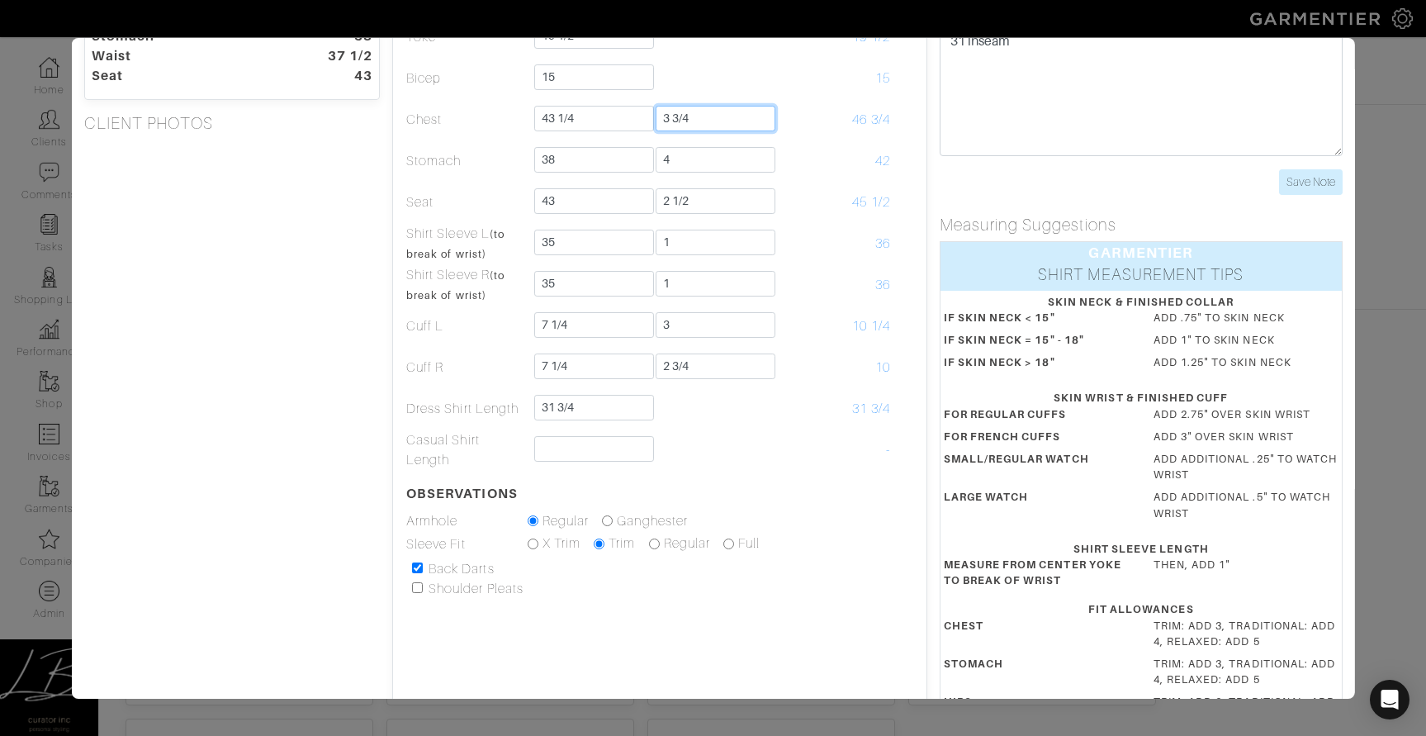
type input "3 3/4"
click at [235, 254] on div "Height 6'2" Weight 210 Overarm 53 Chest 43 1/4 Bicep 15 Stomach 38 Waist 37 1/2…" at bounding box center [231, 369] width 321 height 898
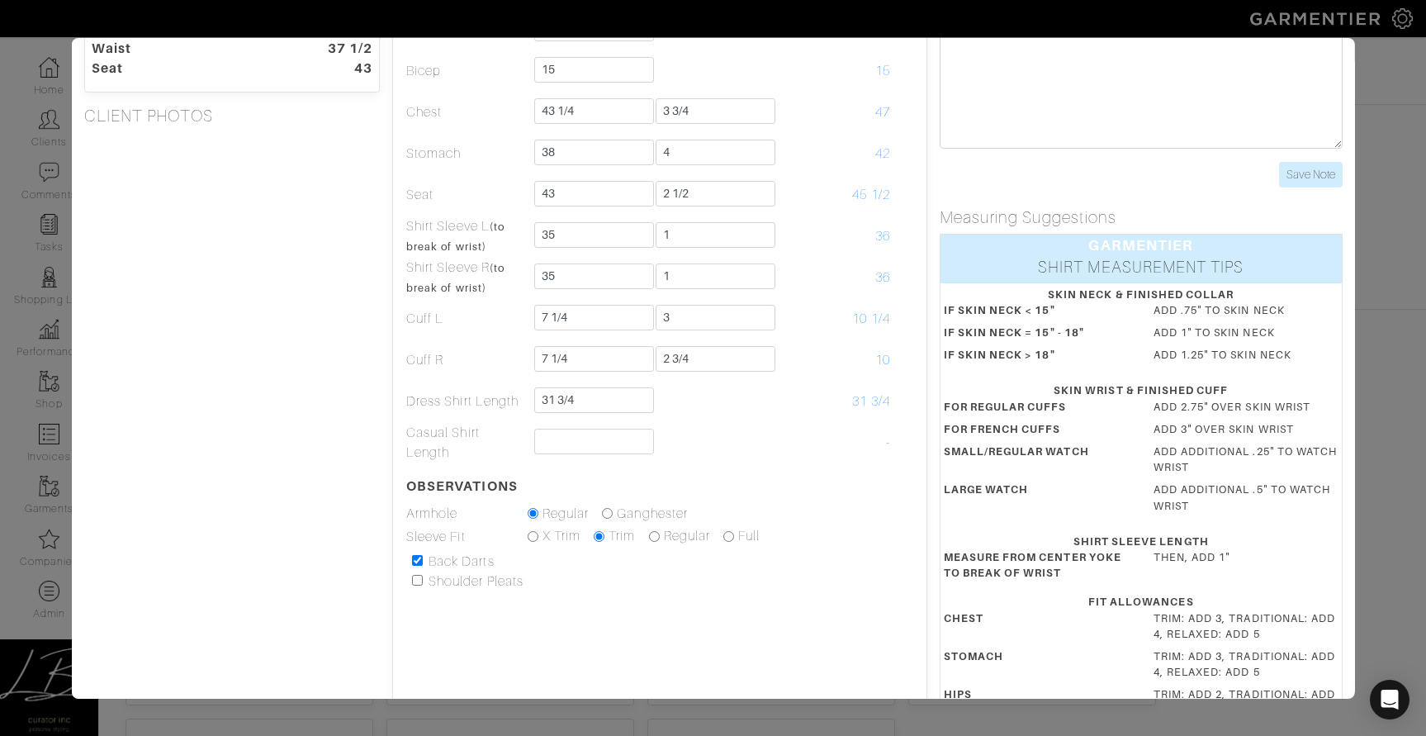
click at [245, 294] on div "Height 6'2" Weight 210 Overarm 53 Chest 43 1/4 Bicep 15 Stomach 38 Waist 37 1/2…" at bounding box center [231, 361] width 321 height 898
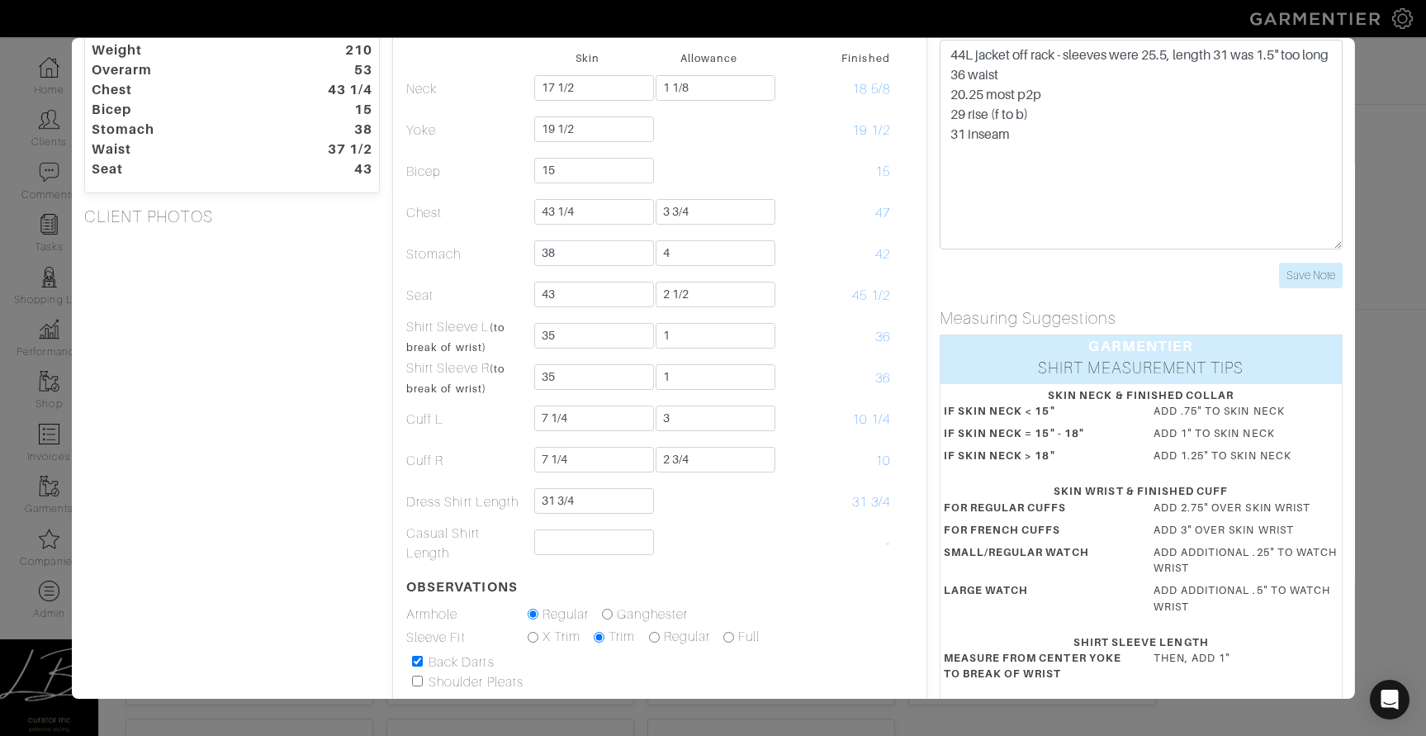
scroll to position [0, 0]
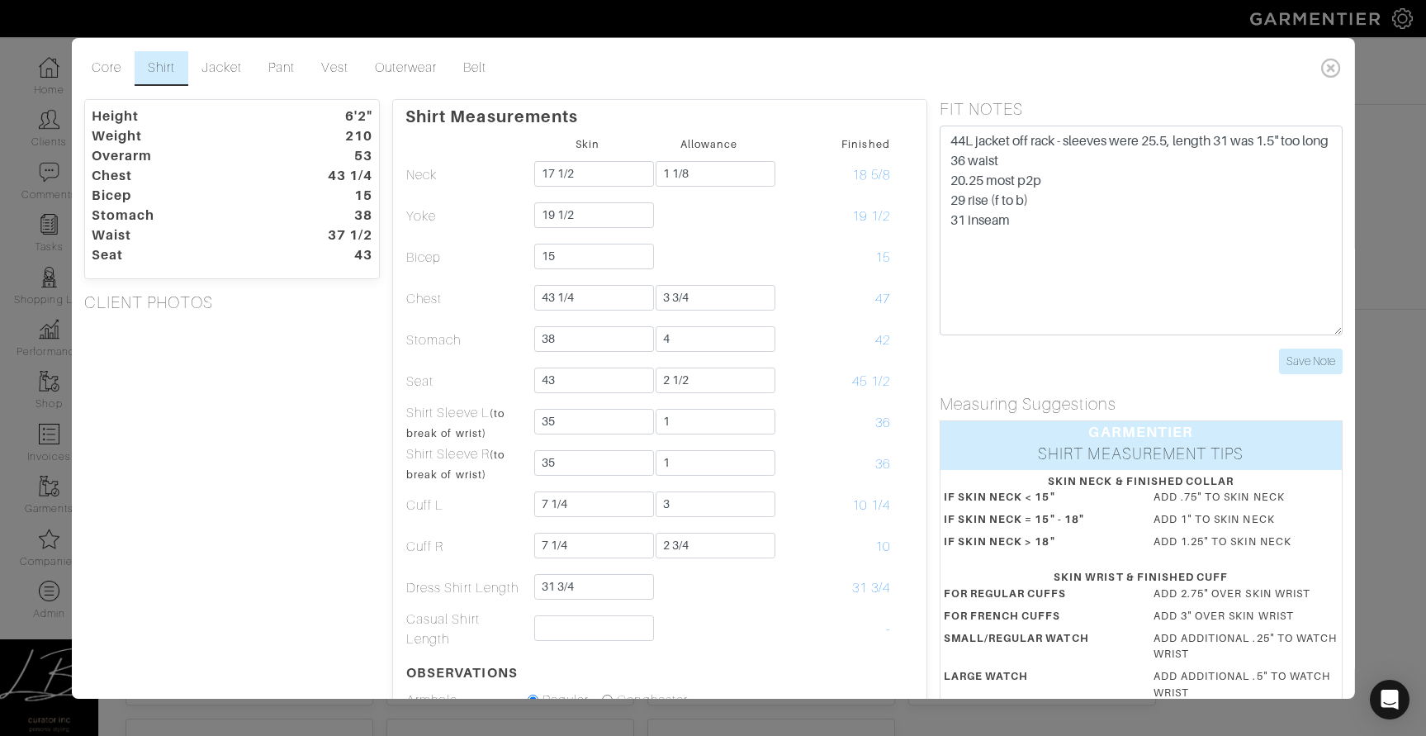
click at [270, 416] on div "Height 6'2" Weight 210 Overarm 53 Chest 43 1/4 Bicep 15 Stomach 38 Waist 37 1/2…" at bounding box center [231, 548] width 321 height 898
click at [274, 64] on link "Pant" at bounding box center [281, 68] width 53 height 35
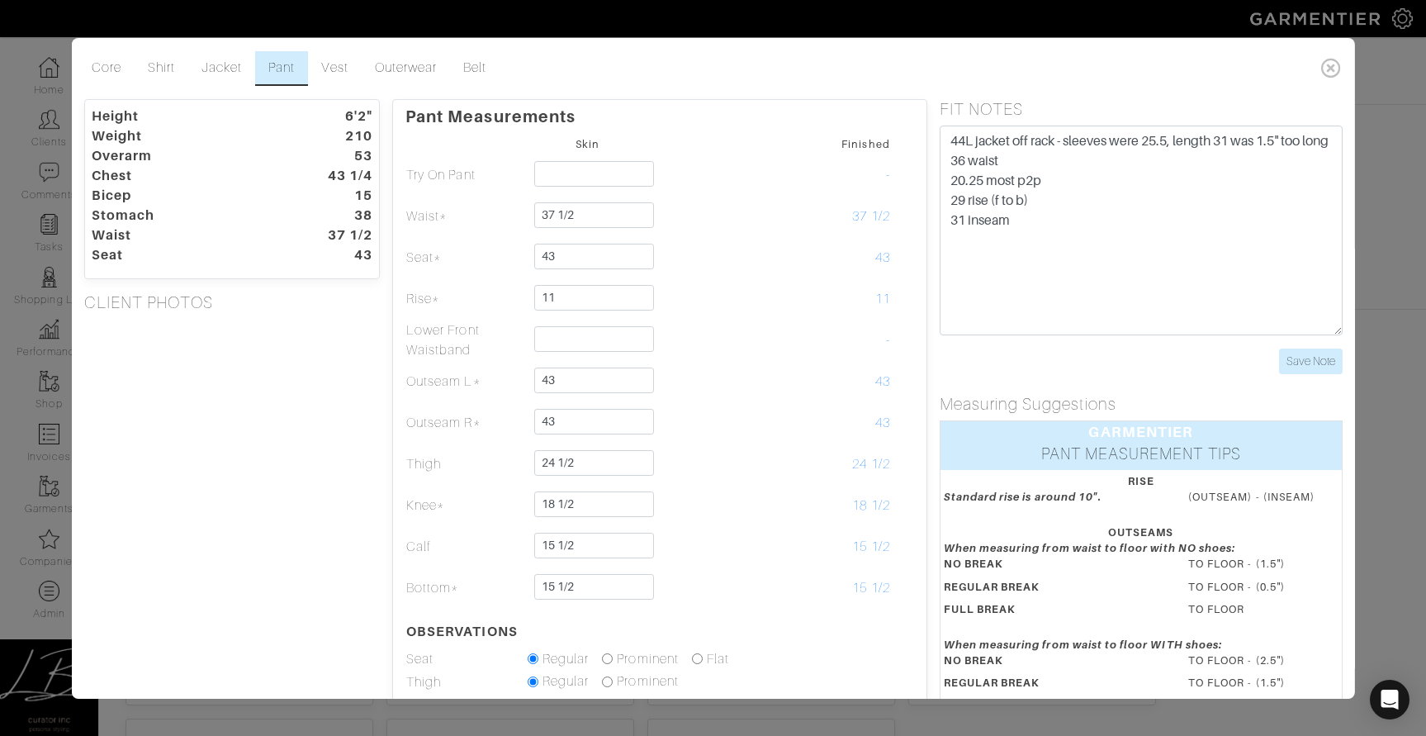
click at [297, 396] on div "Height 6'2" Weight 210 Overarm 53 Chest 43 1/4 Bicep 15 Stomach 38 Waist 37 1/2…" at bounding box center [231, 520] width 321 height 843
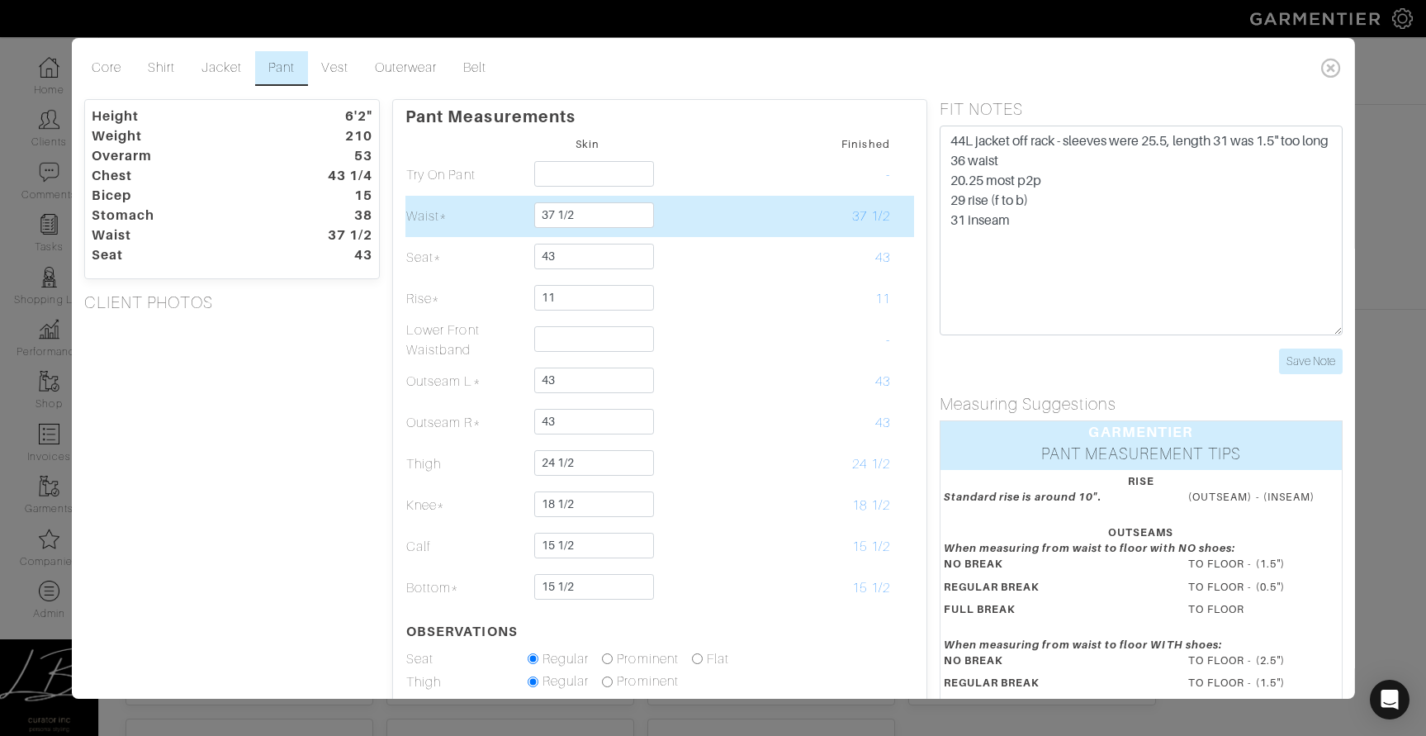
click at [825, 211] on td "37 1/2" at bounding box center [830, 216] width 121 height 41
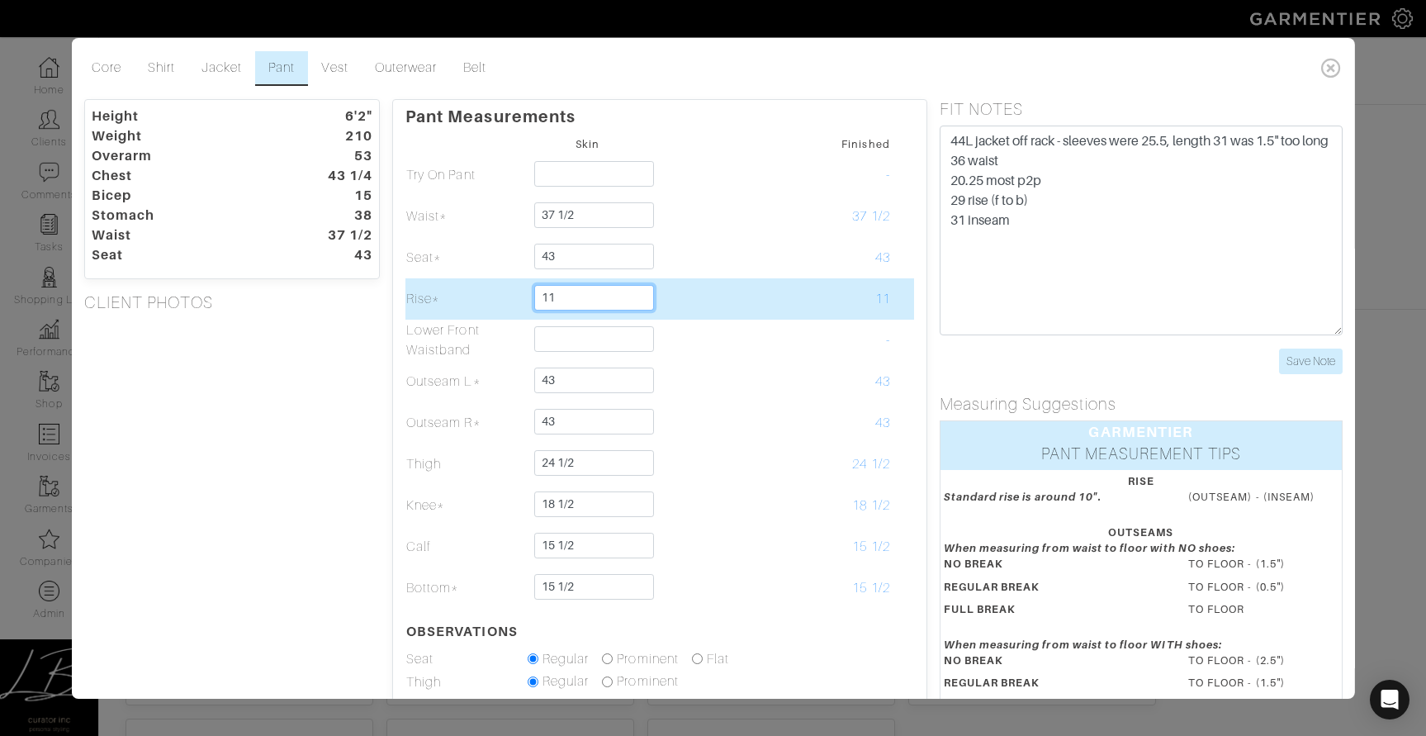
click at [581, 286] on input "11" at bounding box center [594, 298] width 120 height 26
type input "10 1/2"
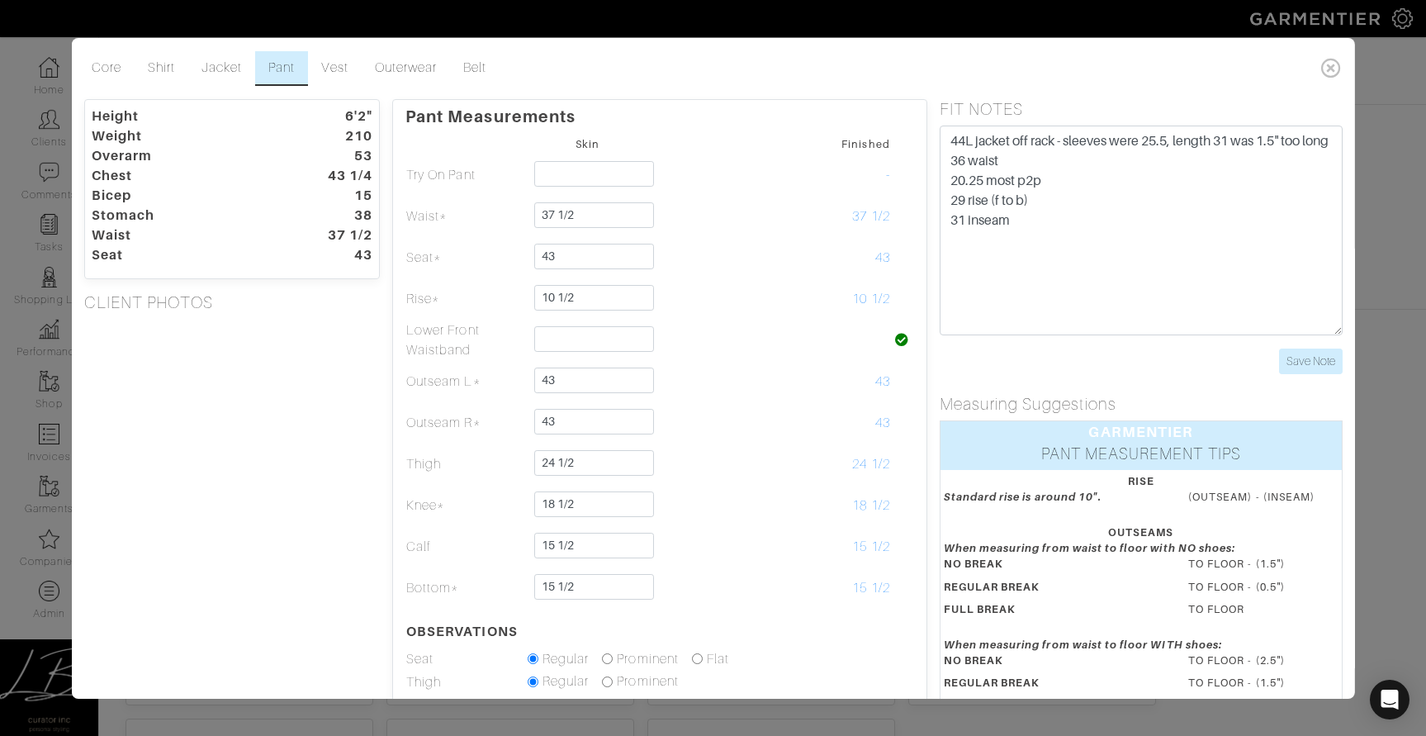
click at [315, 378] on div "Height 6'2" Weight 210 Overarm 53 Chest 43 1/4 Bicep 15 Stomach 38 Waist 37 1/2…" at bounding box center [231, 520] width 321 height 843
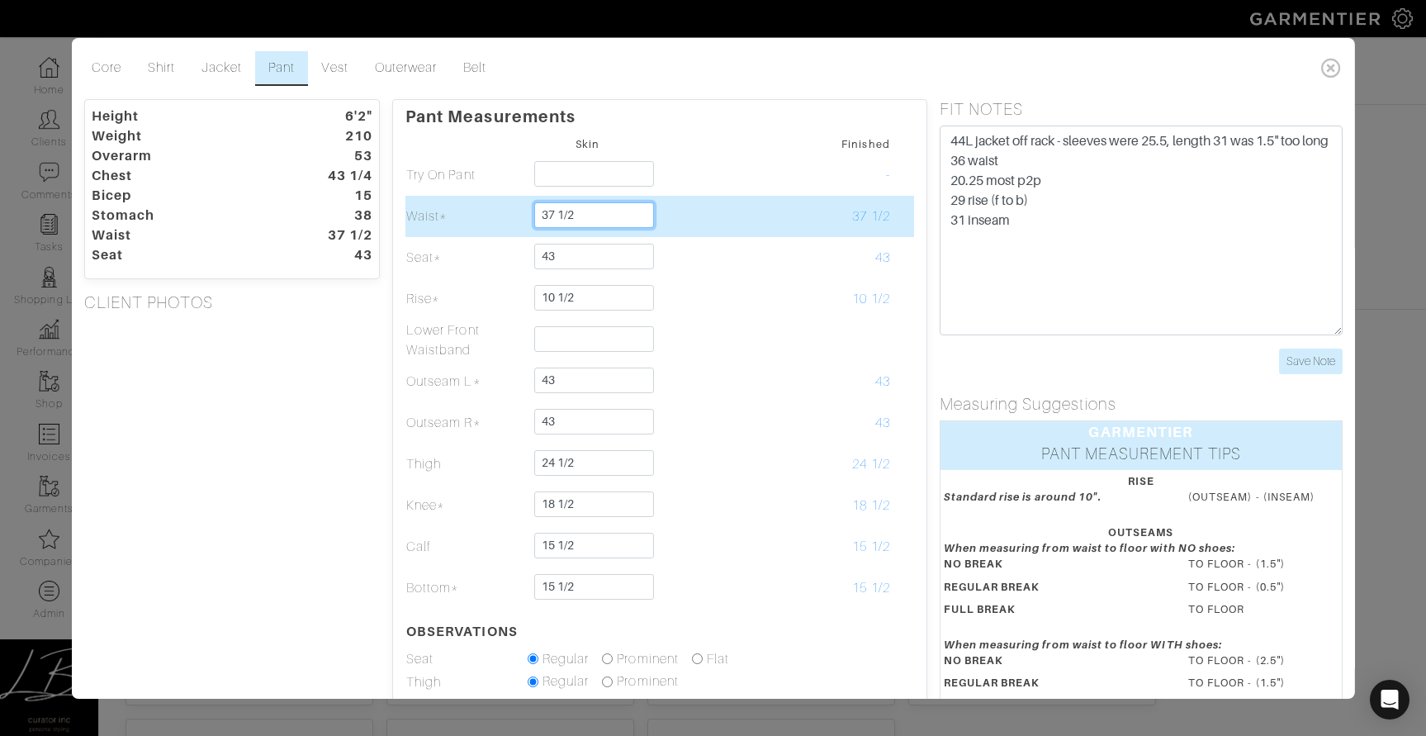
drag, startPoint x: 558, startPoint y: 216, endPoint x: 604, endPoint y: 213, distance: 45.5
click at [603, 214] on input "37 1/2" at bounding box center [594, 215] width 120 height 26
type input "37 3/4"
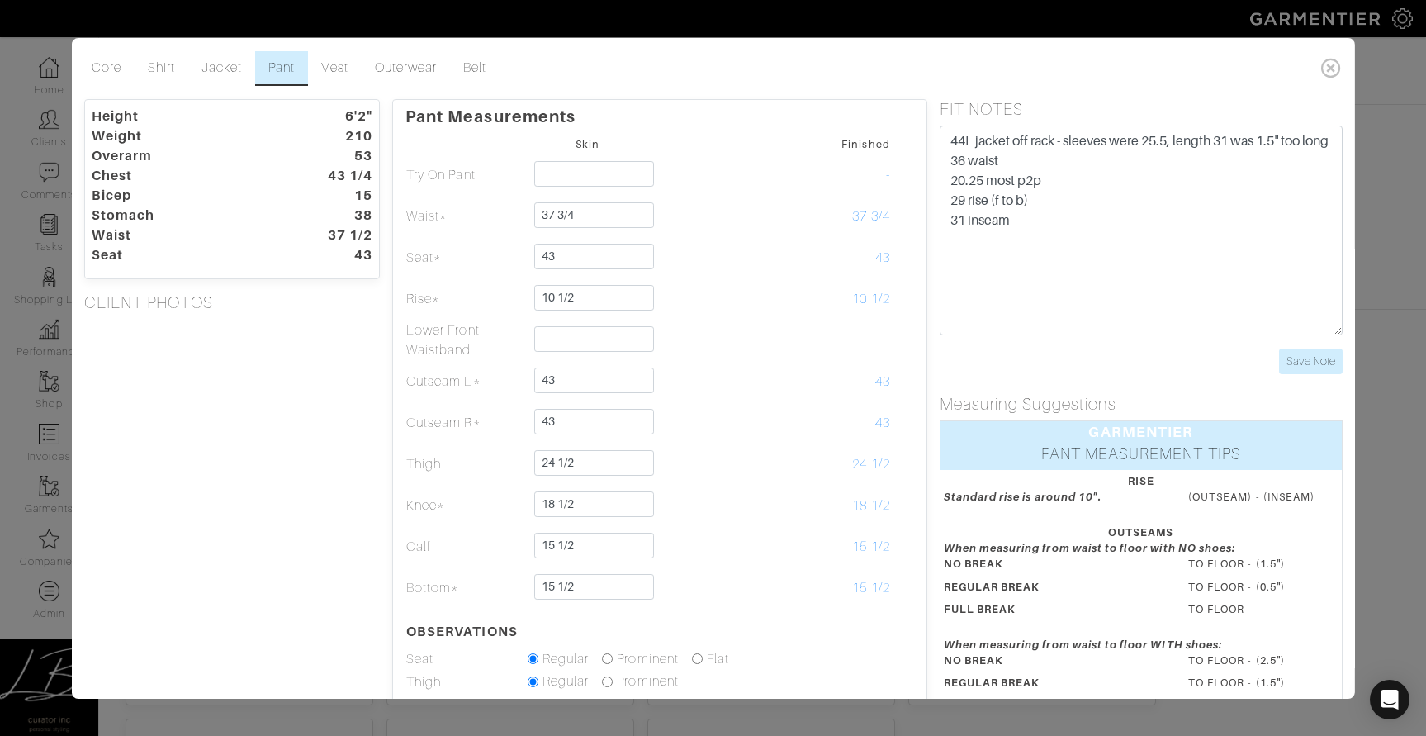
click at [270, 372] on div "Height 6'2" Weight 210 Overarm 53 Chest 43 1/4 Bicep 15 Stomach 38 Waist 37 1/2…" at bounding box center [231, 520] width 321 height 843
click at [256, 499] on div "Height 6'2" Weight 210 Overarm 53 Chest 43 1/4 Bicep 15 Stomach 38 Waist 37.75 …" at bounding box center [231, 520] width 321 height 843
click at [299, 473] on div "Height 6'2" Weight 210 Overarm 53 Chest 43 1/4 Bicep 15 Stomach 38 Waist 37.75 …" at bounding box center [231, 520] width 321 height 843
click at [302, 454] on div "Height 6'2" Weight 210 Overarm 53 Chest 43 1/4 Bicep 15 Stomach 38 Waist 37.75 …" at bounding box center [231, 520] width 321 height 843
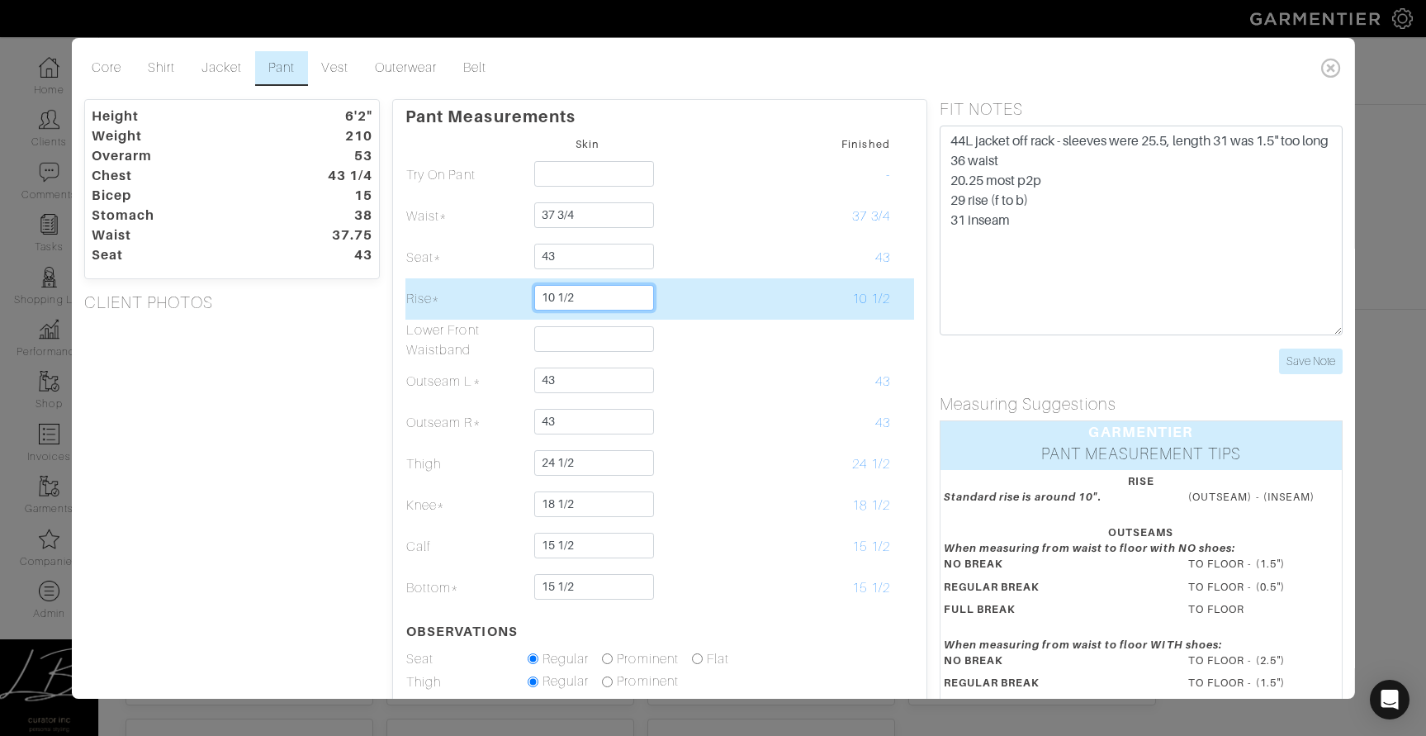
drag, startPoint x: 559, startPoint y: 297, endPoint x: 602, endPoint y: 297, distance: 42.9
click at [601, 297] on input "10 1/2" at bounding box center [594, 298] width 120 height 26
type input "10 3/8"
type input "3/8"
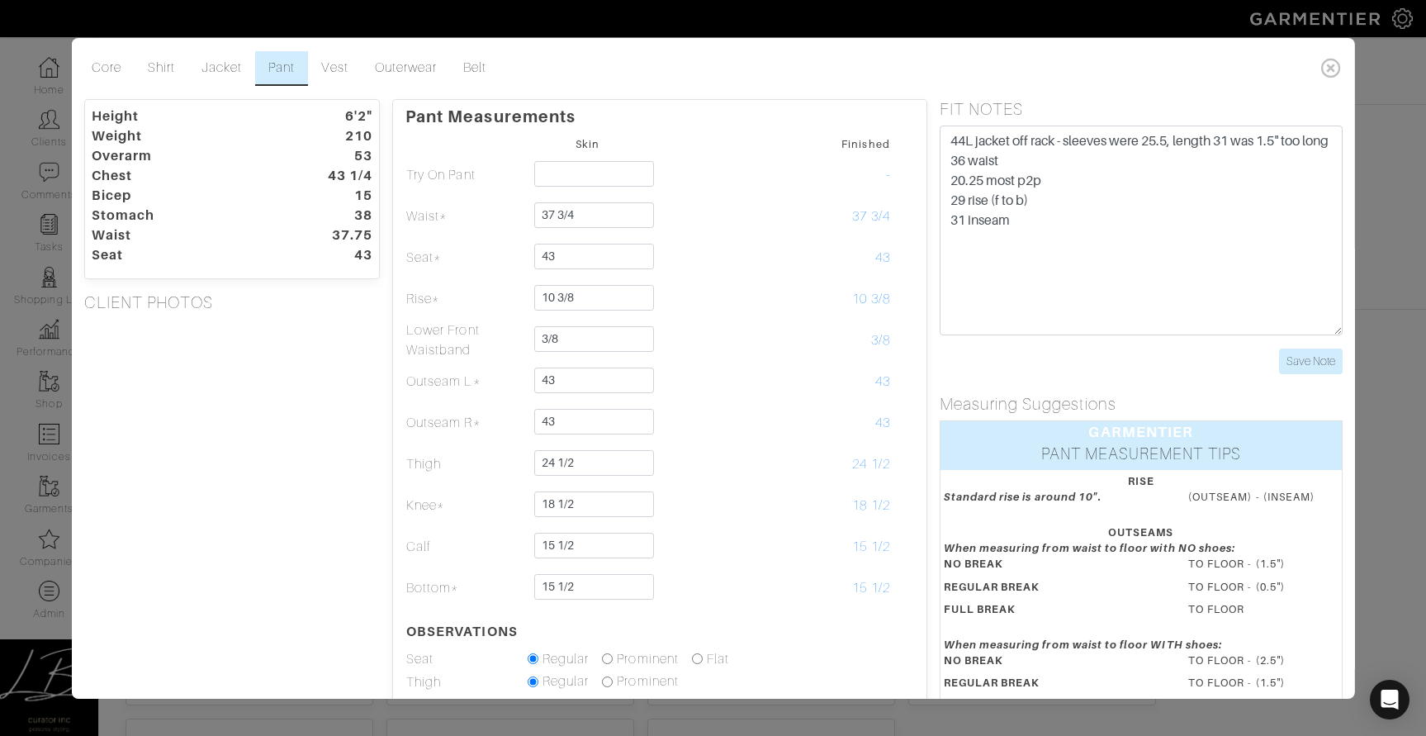
click at [205, 363] on div "Height 6'2" Weight 210 Overarm 53 Chest 43 1/4 Bicep 15 Stomach 38 Waist 37.75 …" at bounding box center [231, 520] width 321 height 843
click at [256, 345] on div "Height 6'2" Weight 210 Overarm 53 Chest 43 1/4 Bicep 15 Stomach 38 Waist 37.75 …" at bounding box center [231, 520] width 321 height 843
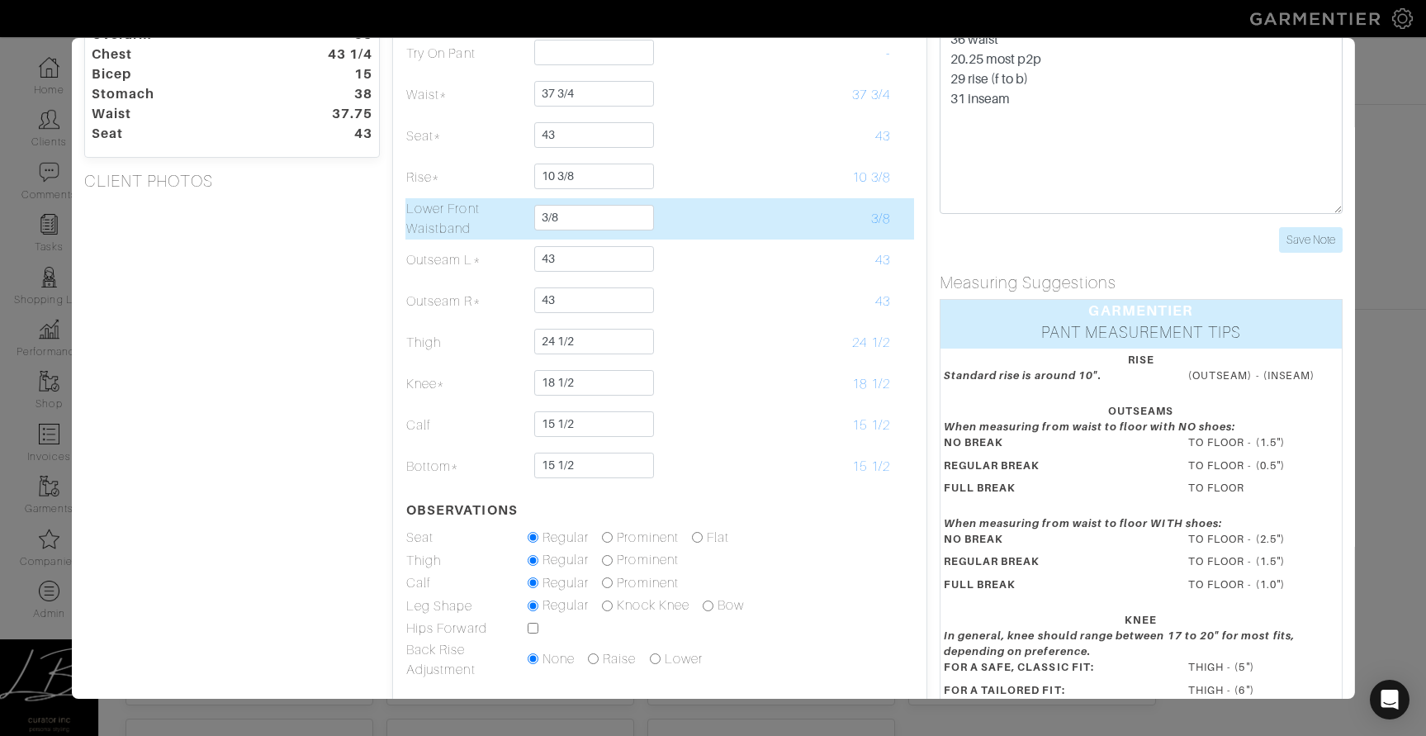
scroll to position [130, 0]
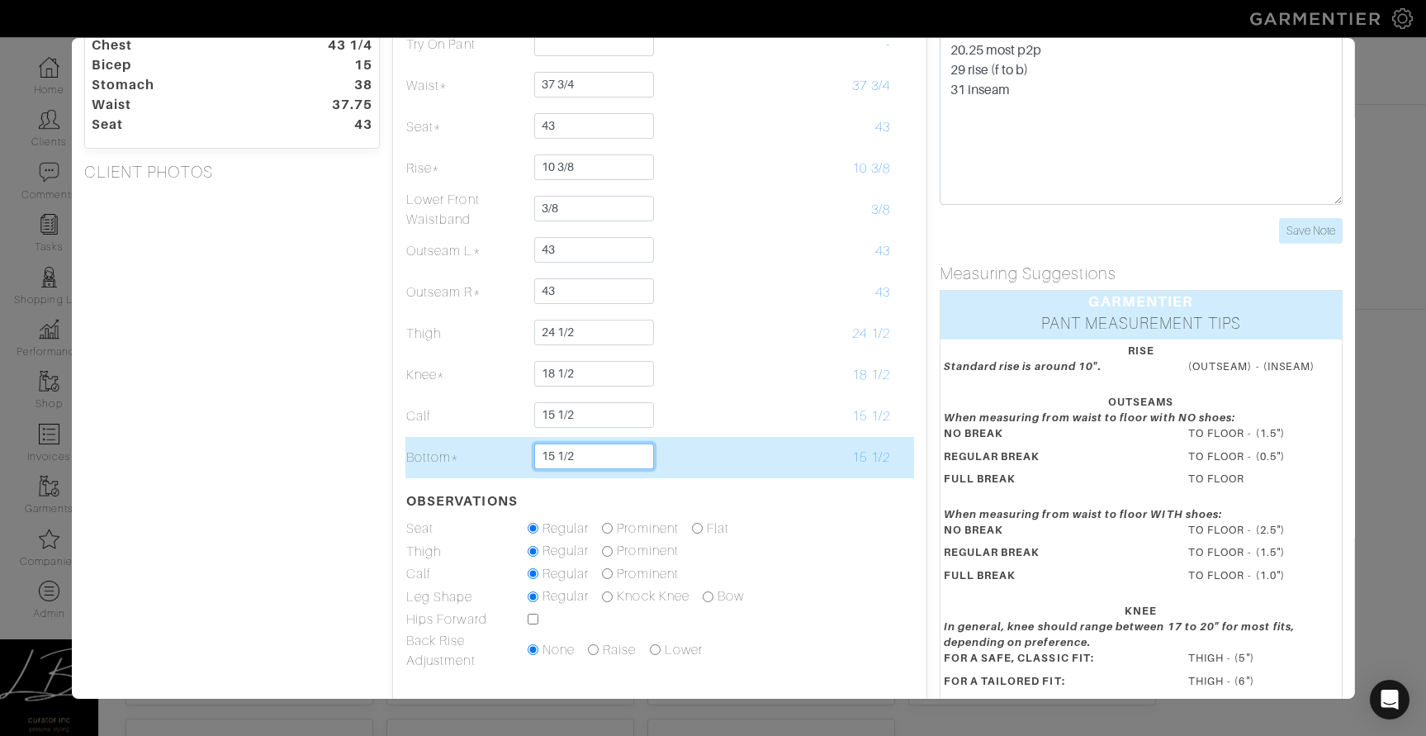
drag, startPoint x: 557, startPoint y: 458, endPoint x: 651, endPoint y: 453, distance: 94.3
click at [648, 453] on tr "Bottom* 15 1/2 15 1/2" at bounding box center [660, 457] width 509 height 41
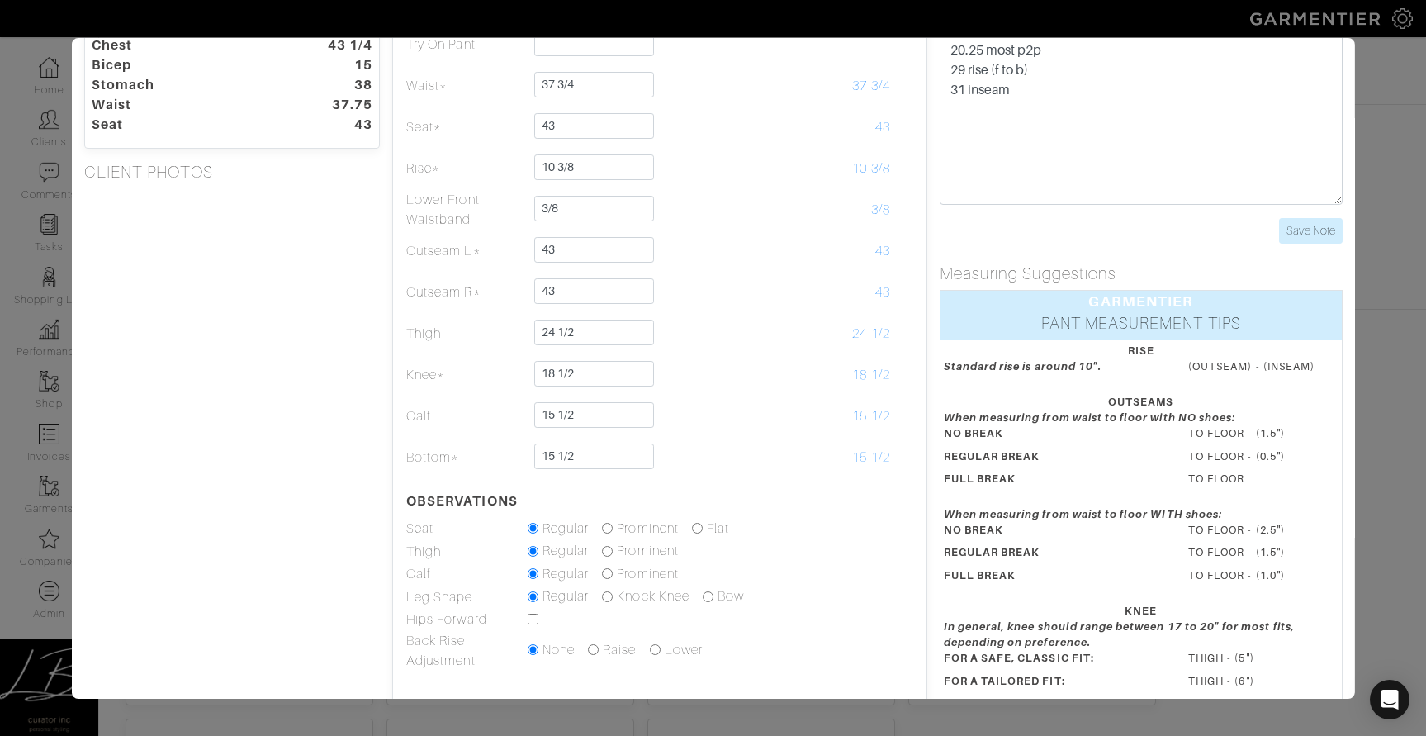
click at [307, 446] on div "Height 6'2" Weight 210 Overarm 53 Chest 43 1/4 Bicep 15 Stomach 38 Waist 37.75 …" at bounding box center [231, 390] width 321 height 843
click at [359, 443] on div "Height 6'2" Weight 210 Overarm 53 Chest 43 1/4 Bicep 15 Stomach 38 Waist 37.75 …" at bounding box center [231, 390] width 321 height 843
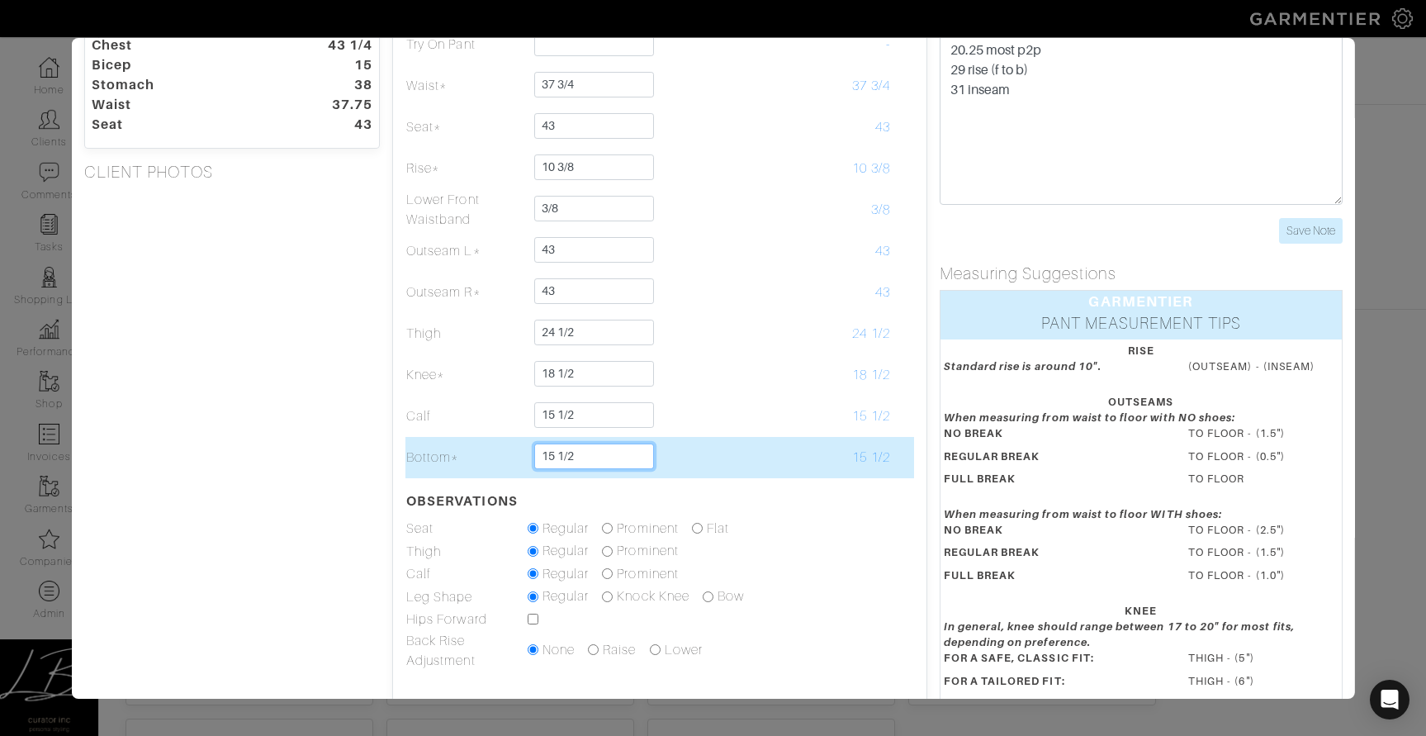
click at [595, 451] on input "15 1/2" at bounding box center [594, 457] width 120 height 26
type input "15 1/4"
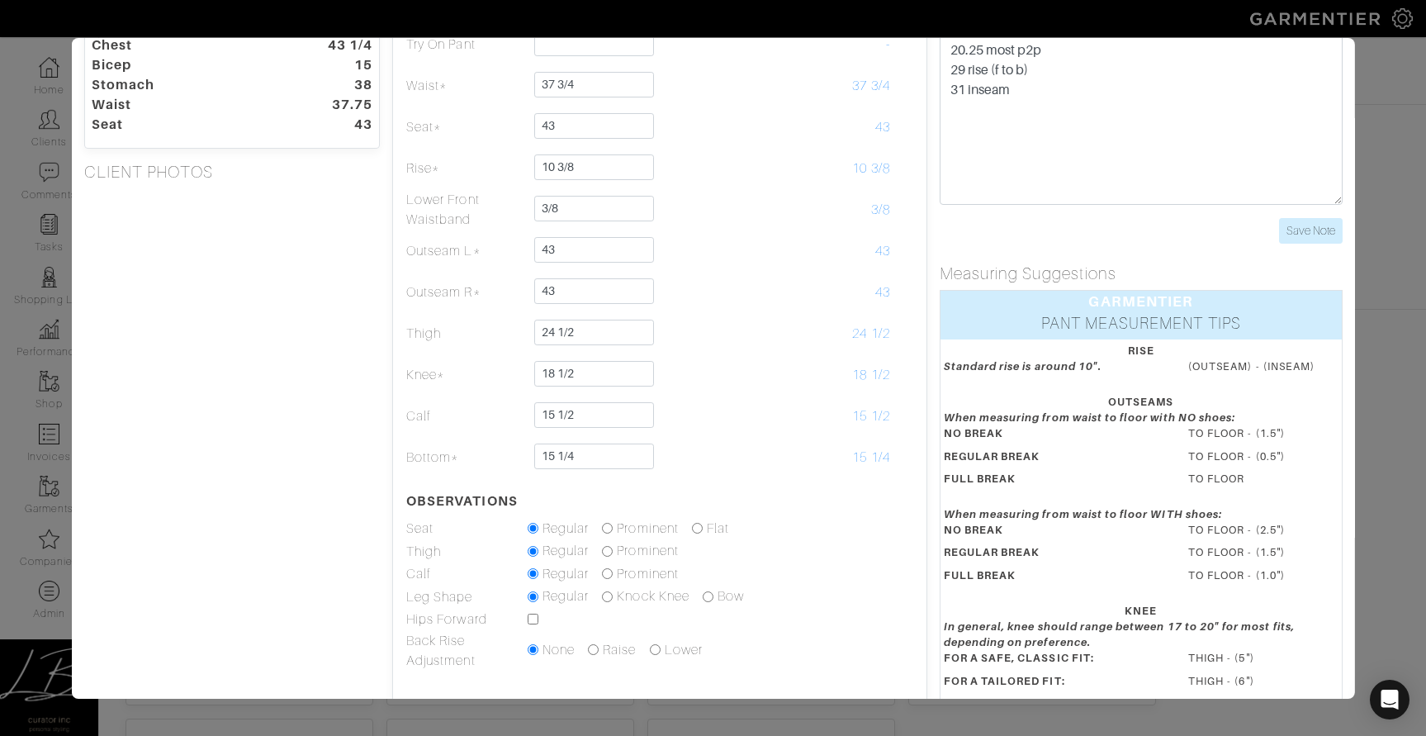
click at [279, 414] on div "Height 6'2" Weight 210 Overarm 53 Chest 43 1/4 Bicep 15 Stomach 38 Waist 37.75 …" at bounding box center [231, 390] width 321 height 843
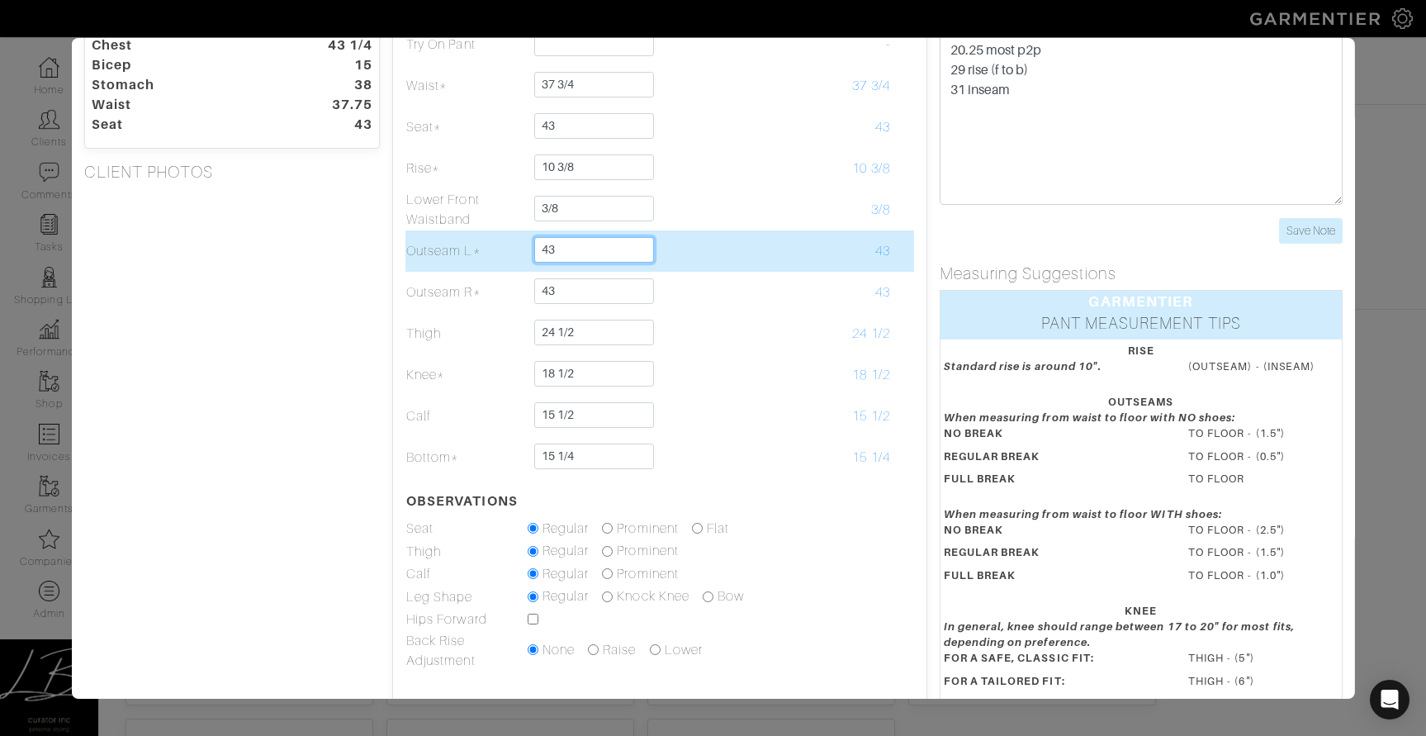
drag, startPoint x: 598, startPoint y: 248, endPoint x: 605, endPoint y: 231, distance: 18.1
click at [605, 231] on td "43" at bounding box center [587, 250] width 121 height 41
type input "41 1/2"
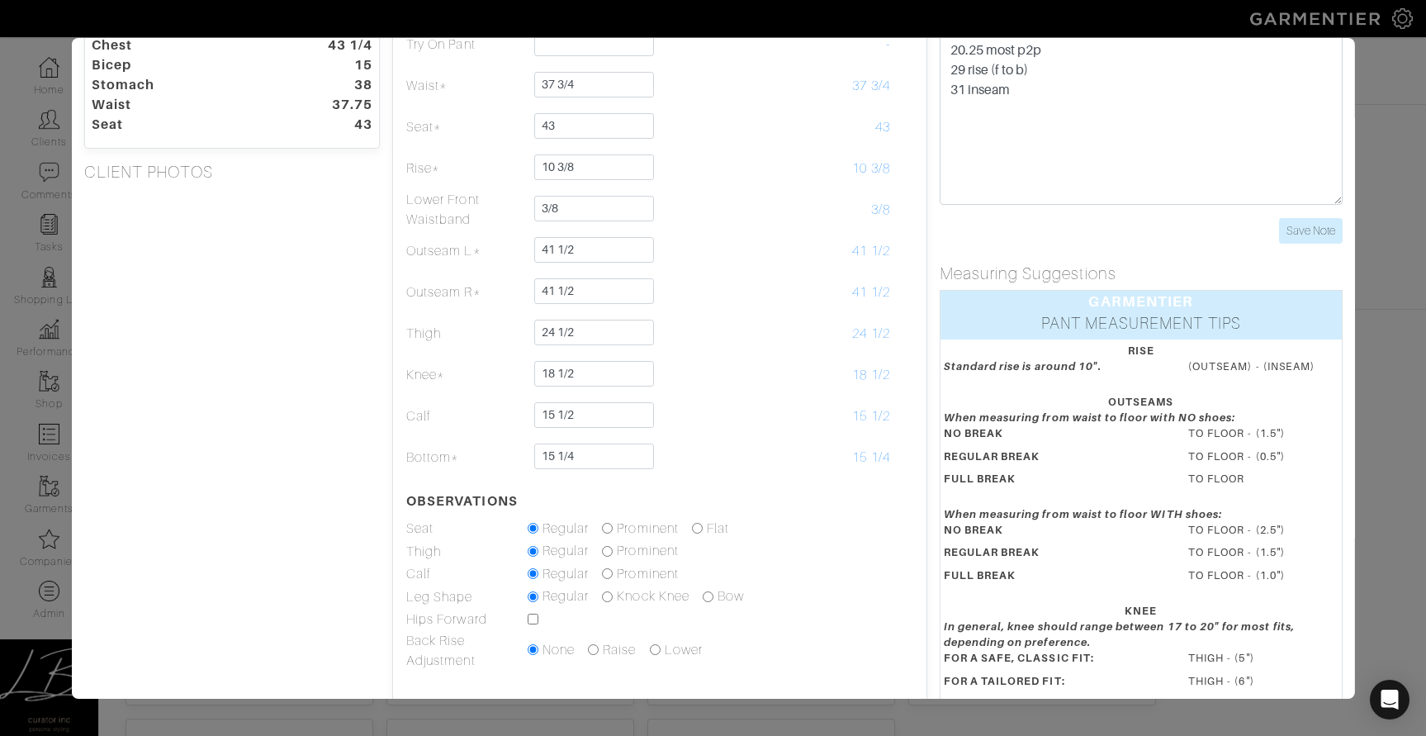
click at [323, 333] on div "Height 6'2" Weight 210 Overarm 53 Chest 43 1/4 Bicep 15 Stomach 38 Waist 37.75 …" at bounding box center [231, 390] width 321 height 843
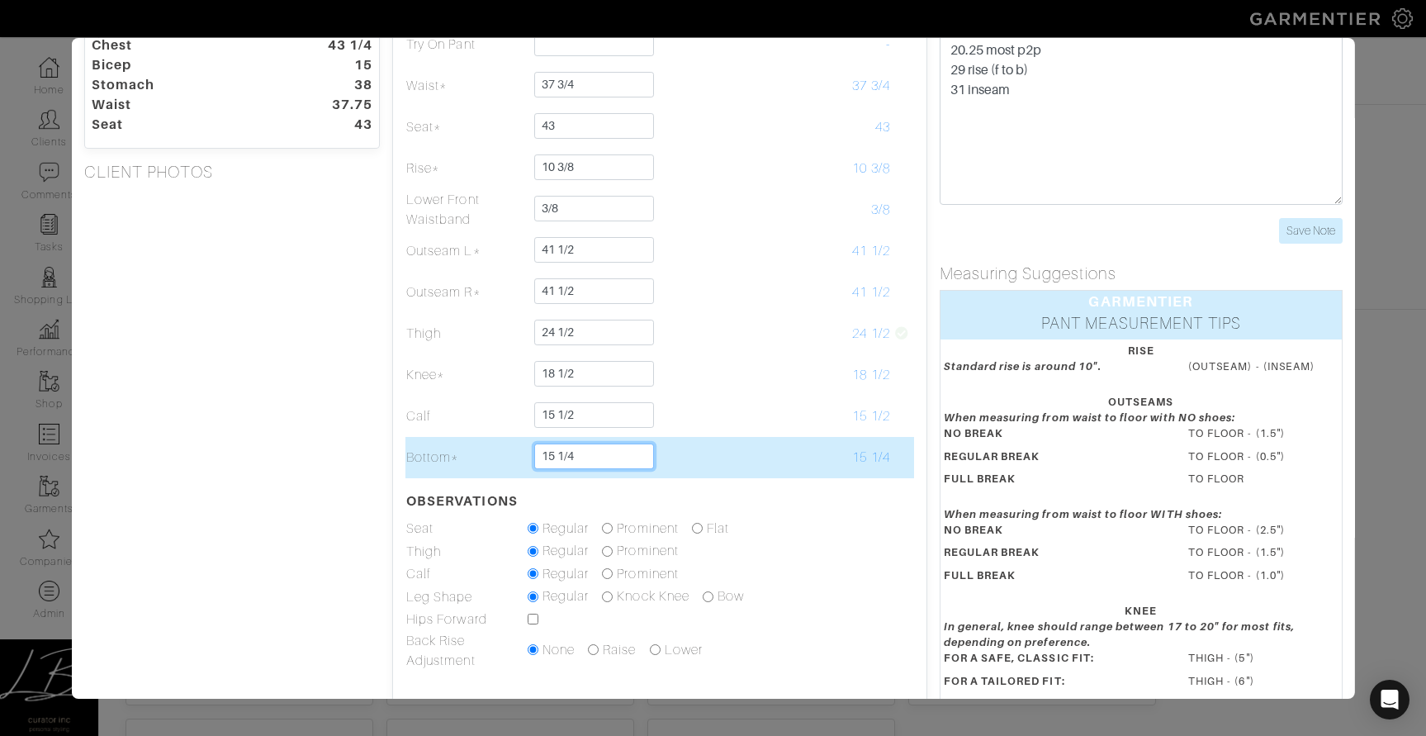
click at [604, 467] on input "15 1/4" at bounding box center [594, 457] width 120 height 26
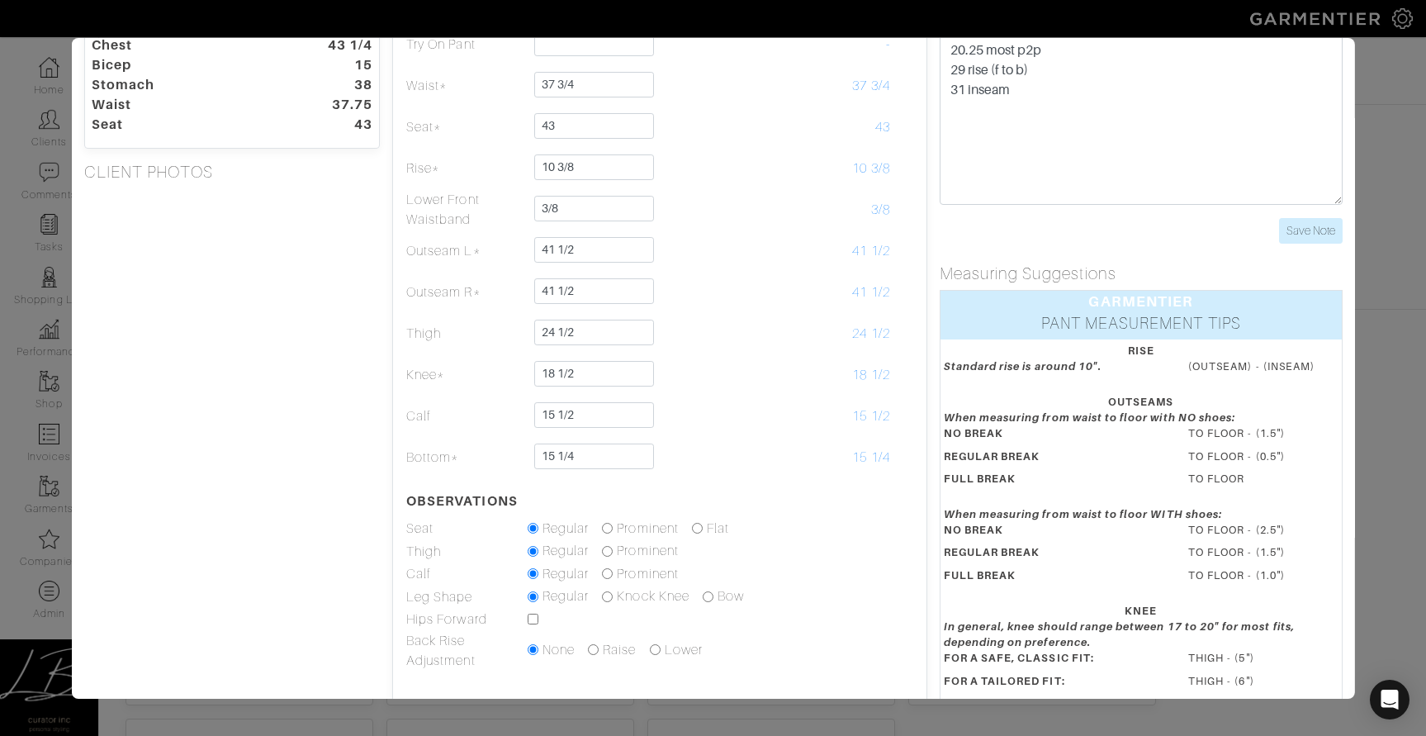
click at [370, 426] on div "Height 6'2" Weight 210 Overarm 53 Chest 43 1/4 Bicep 15 Stomach 38 Waist 37.75 …" at bounding box center [231, 390] width 321 height 843
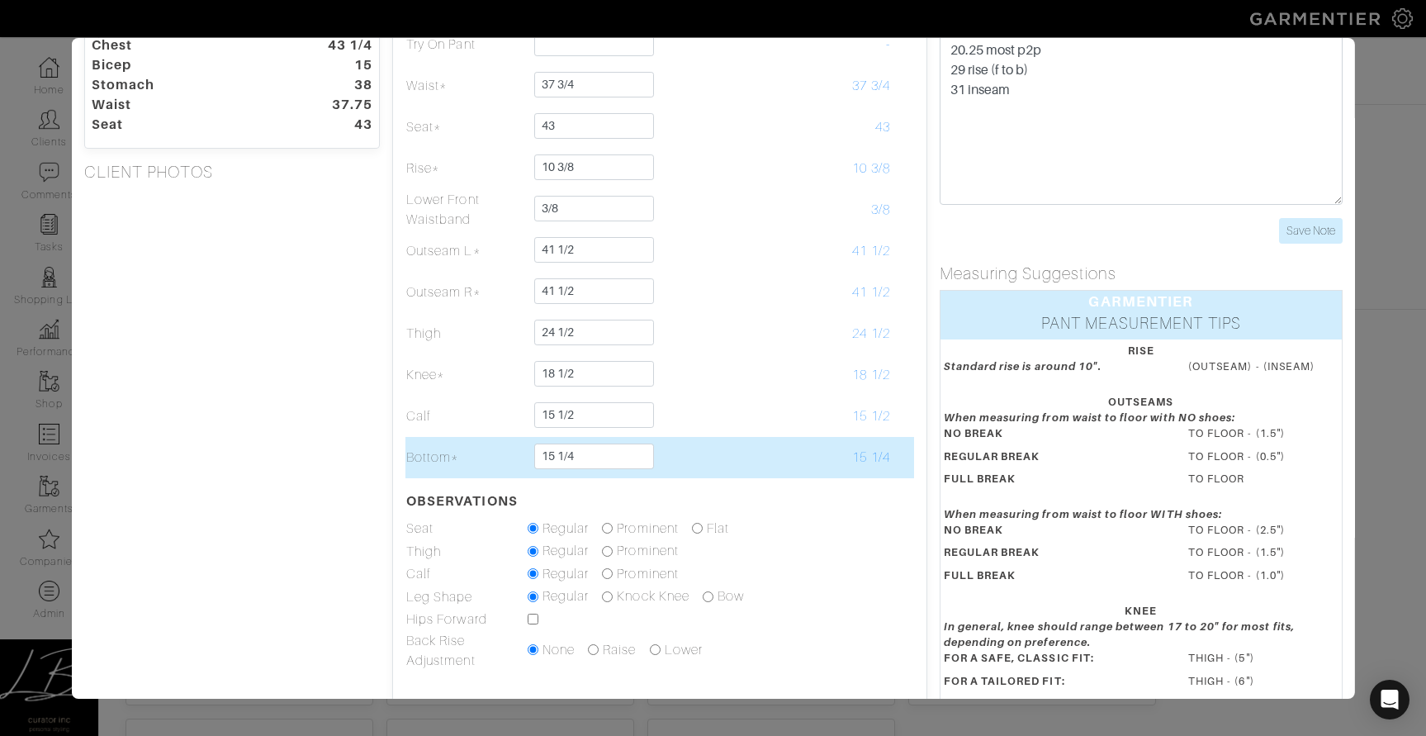
drag, startPoint x: 649, startPoint y: 458, endPoint x: 648, endPoint y: 444, distance: 14.1
click at [648, 444] on td at bounding box center [708, 457] width 121 height 41
click at [648, 453] on td at bounding box center [708, 457] width 121 height 41
drag, startPoint x: 638, startPoint y: 459, endPoint x: 638, endPoint y: 447, distance: 12.4
click at [638, 447] on input "15 1/4" at bounding box center [594, 457] width 120 height 26
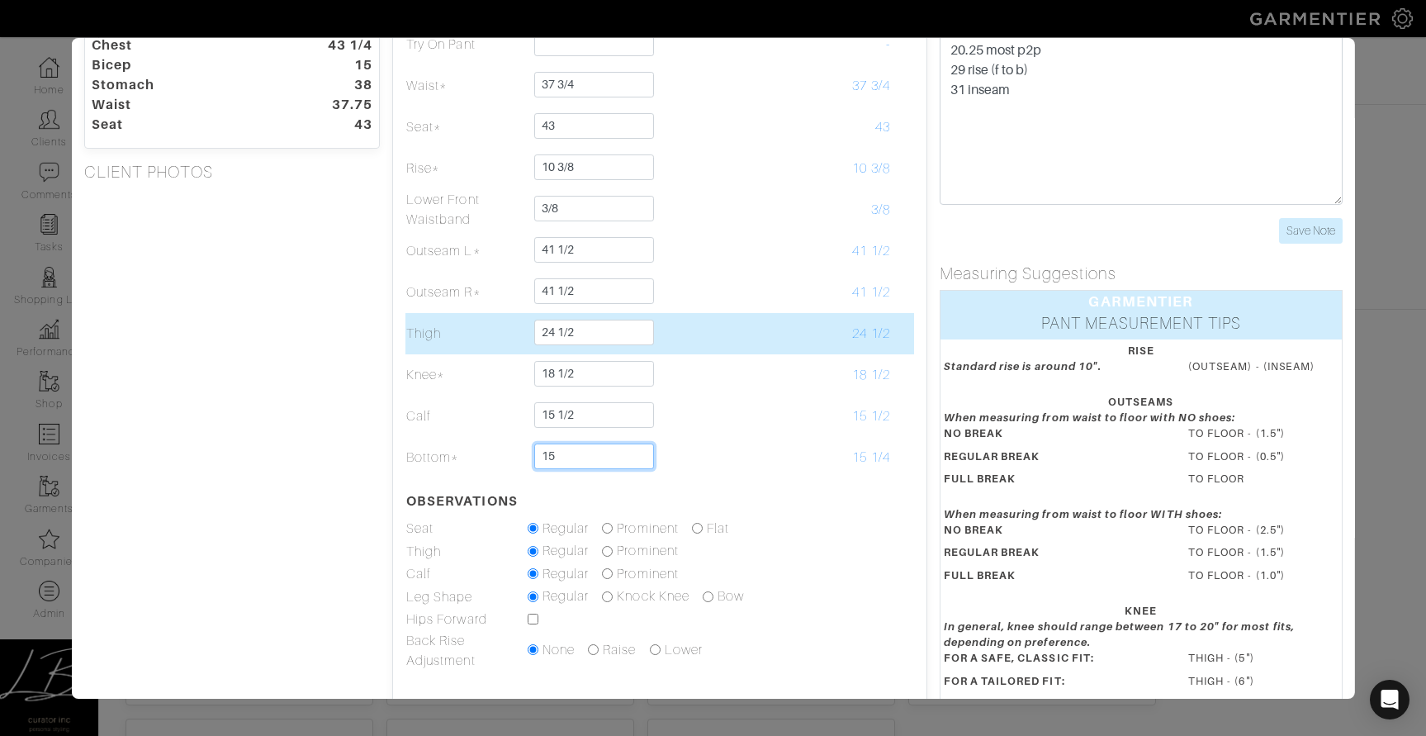
type input "15"
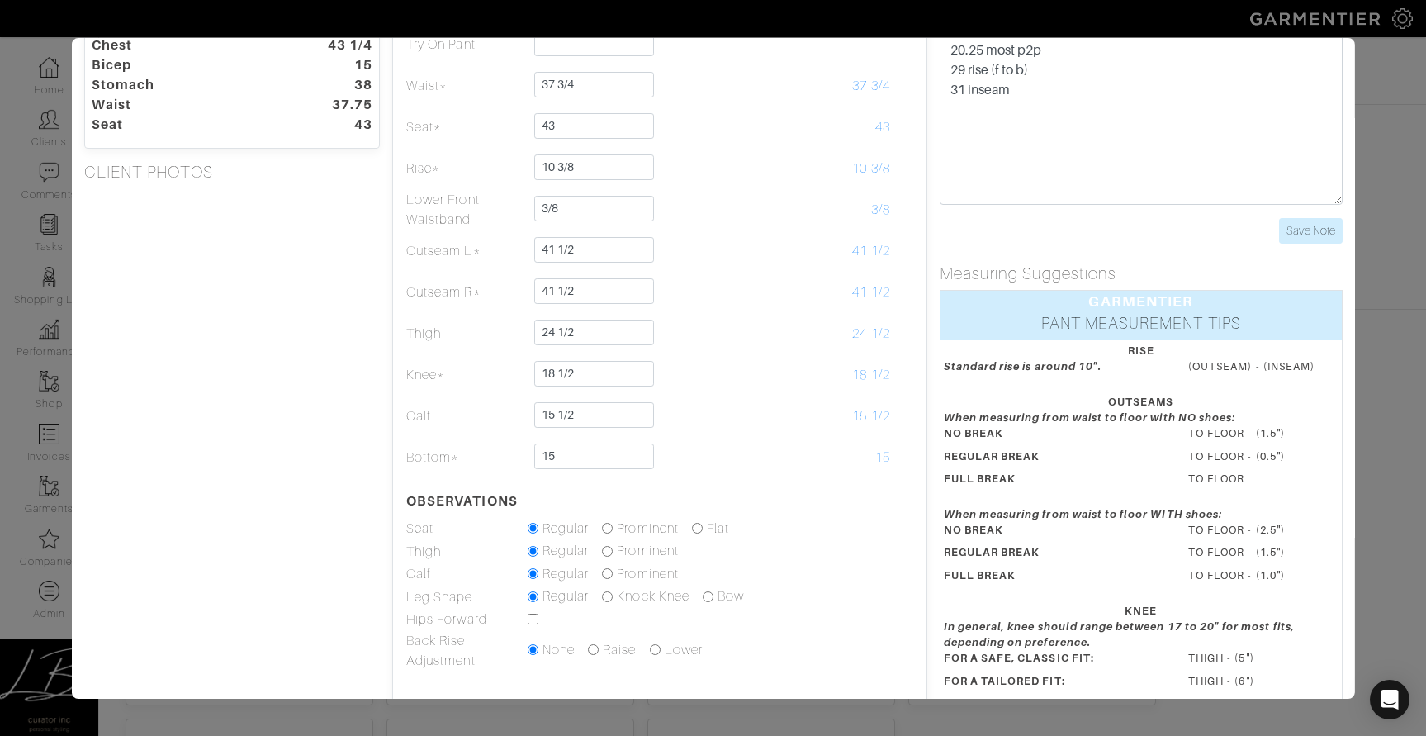
drag, startPoint x: 294, startPoint y: 377, endPoint x: 288, endPoint y: 408, distance: 31.1
click at [294, 377] on div "Height 6'2" Weight 210 Overarm 53 Chest 43 1/4 Bicep 15 Stomach 38 Waist 37.75 …" at bounding box center [231, 390] width 321 height 843
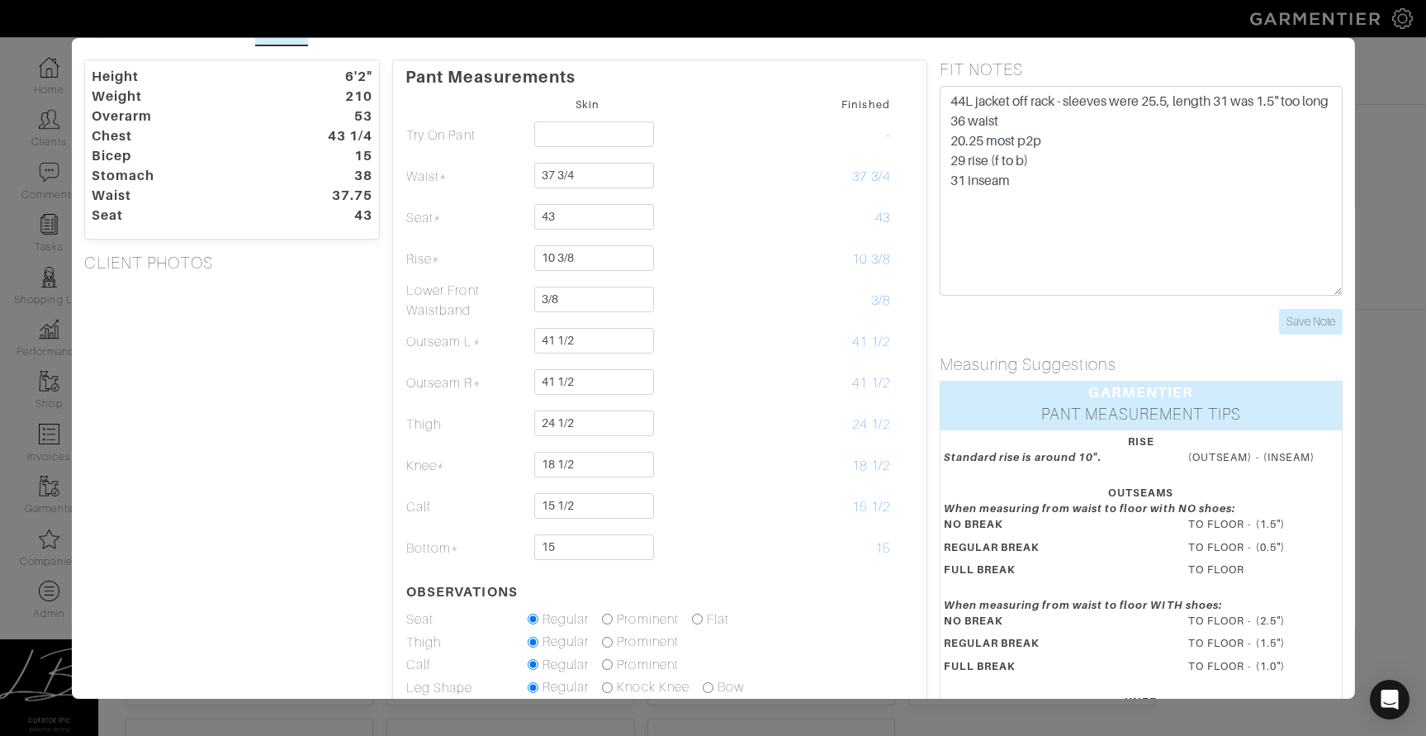
scroll to position [34, 0]
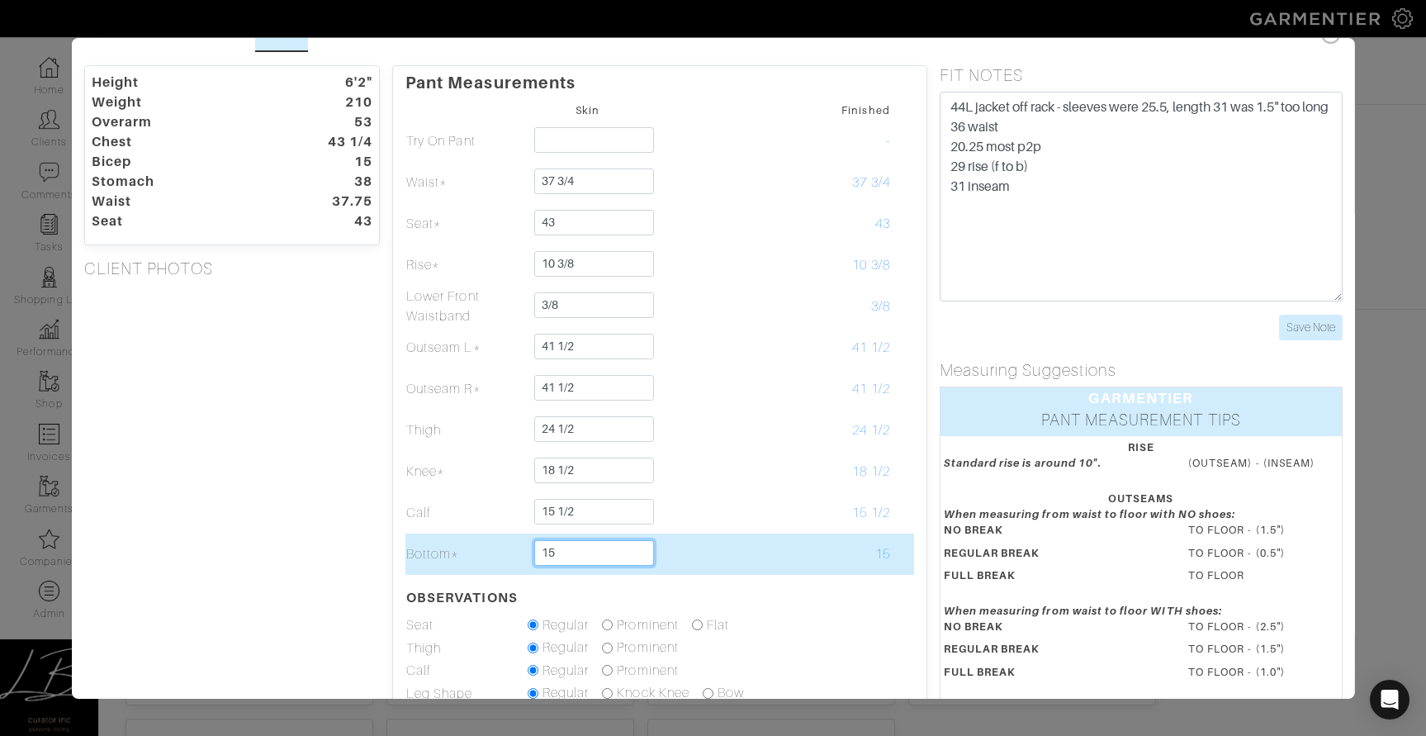
drag, startPoint x: 600, startPoint y: 549, endPoint x: 544, endPoint y: 540, distance: 56.9
click at [600, 538] on td "15" at bounding box center [587, 554] width 121 height 41
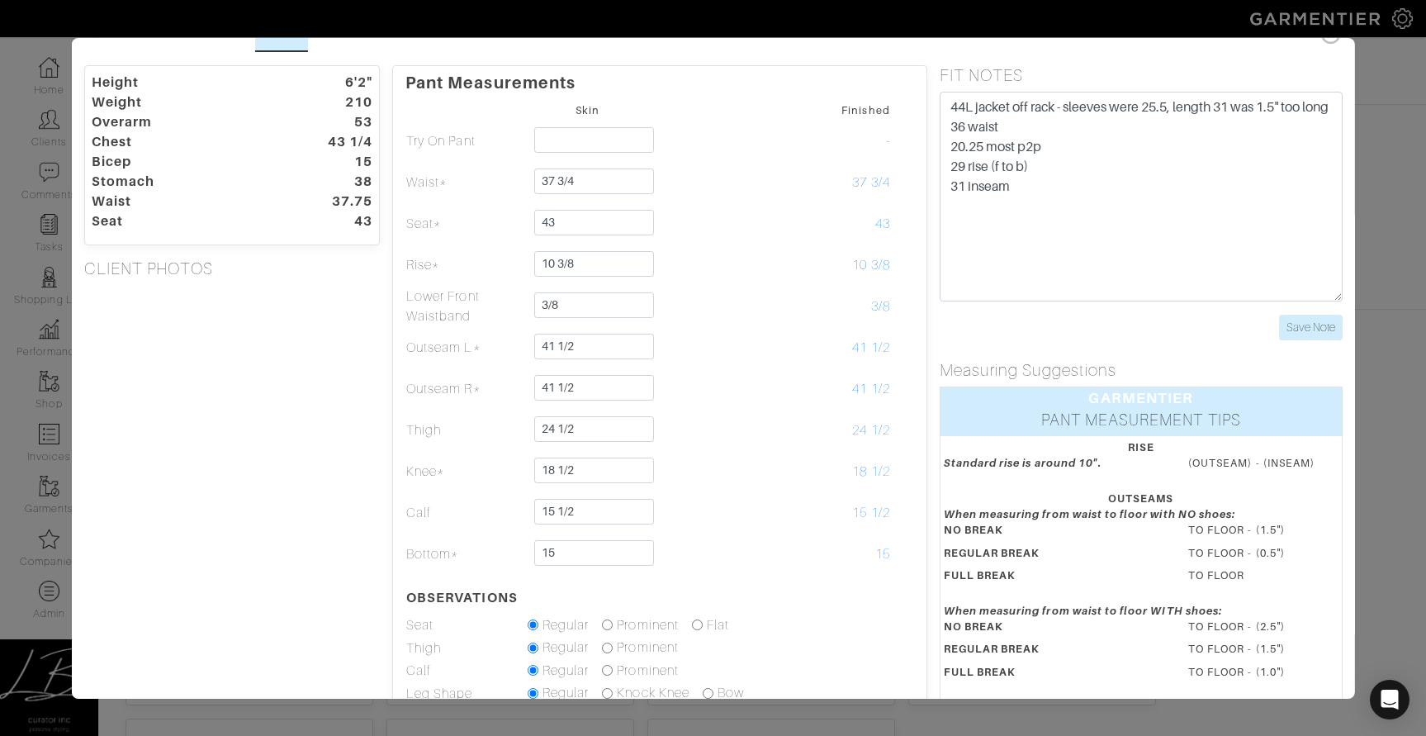
click at [315, 535] on div "Height 6'2" Weight 210 Overarm 53 Chest 43 1/4 Bicep 15 Stomach 38 Waist 37.75 …" at bounding box center [231, 486] width 321 height 843
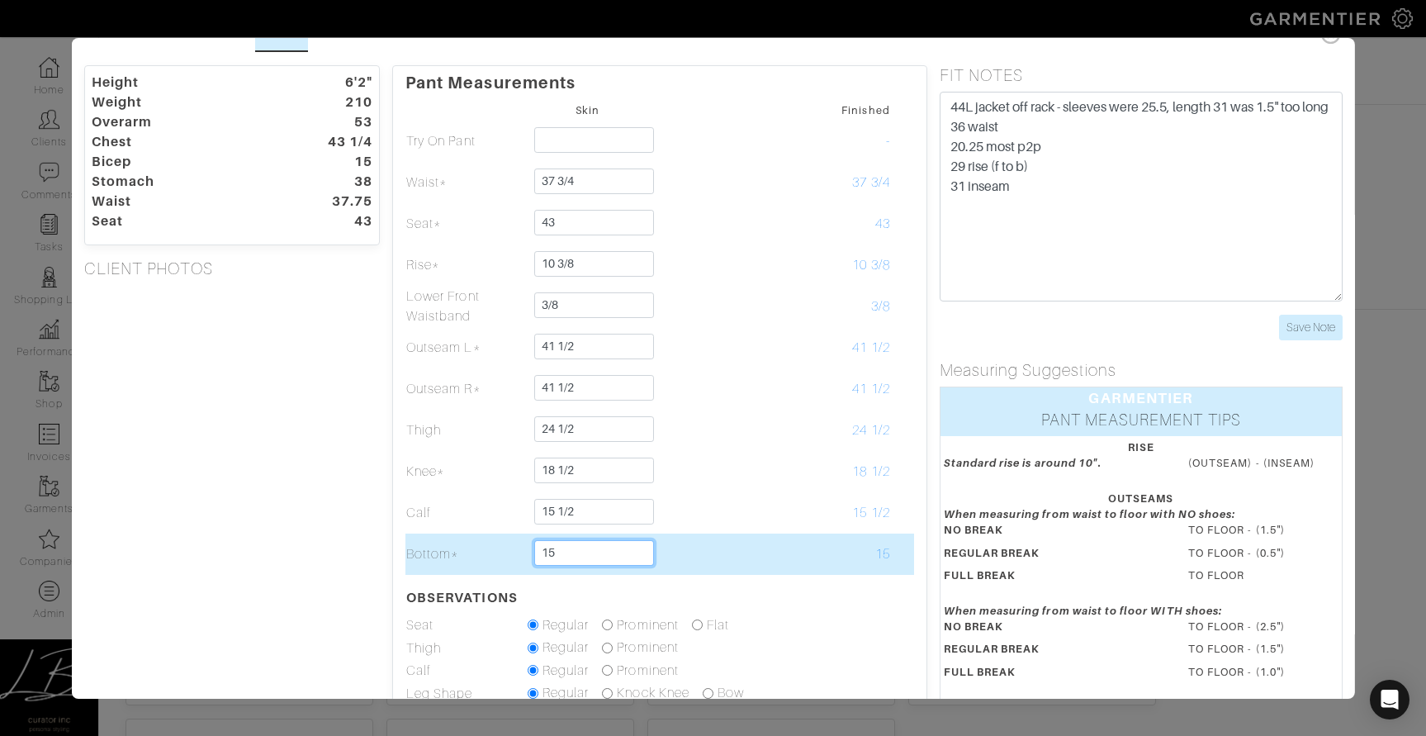
drag, startPoint x: 610, startPoint y: 561, endPoint x: 512, endPoint y: 558, distance: 98.3
click at [610, 561] on input "15" at bounding box center [594, 553] width 120 height 26
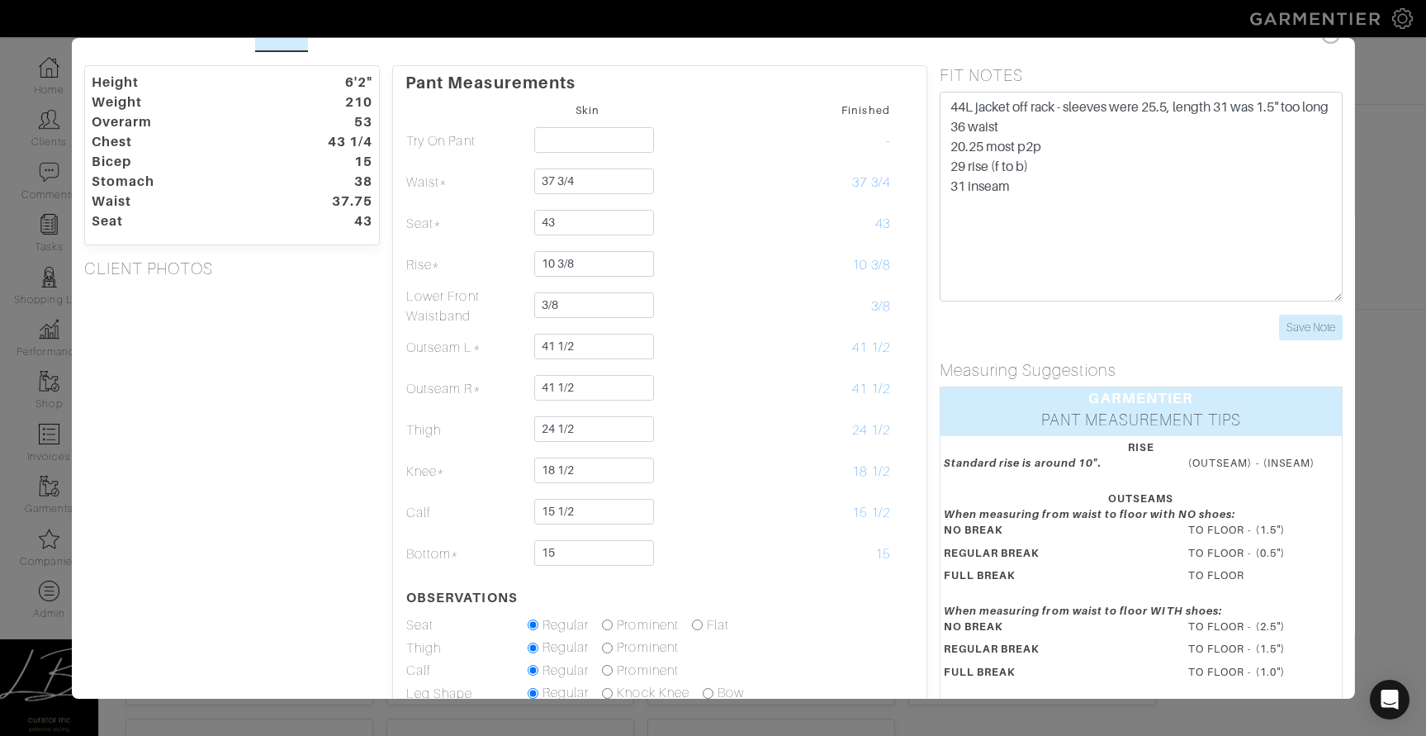
click at [330, 553] on div "Height 6'2" Weight 210 Overarm 53 Chest 43 1/4 Bicep 15 Stomach 38 Waist 37.75 …" at bounding box center [231, 486] width 321 height 843
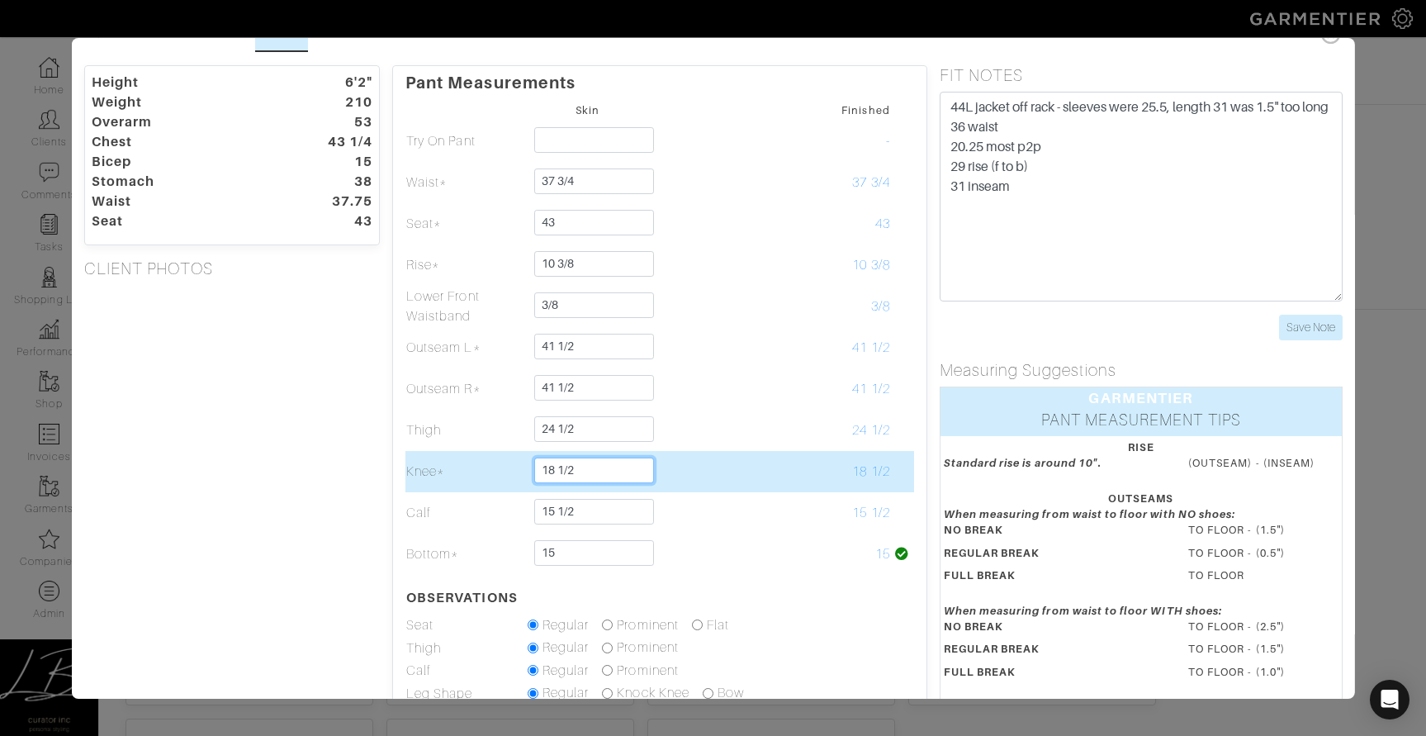
click at [603, 472] on input "18 1/2" at bounding box center [594, 471] width 120 height 26
type input "18 1/4"
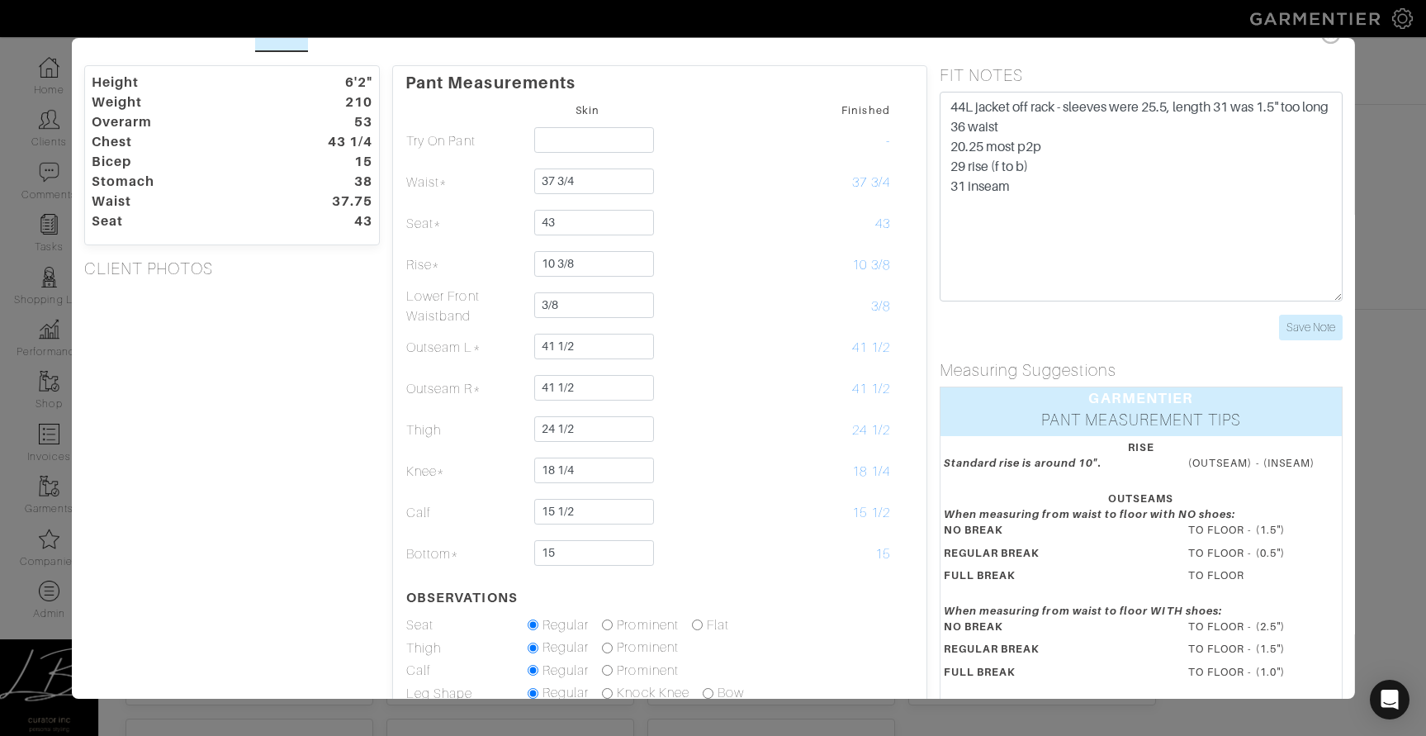
drag, startPoint x: 176, startPoint y: 450, endPoint x: 212, endPoint y: 457, distance: 36.9
click at [178, 448] on div "Height 6'2" Weight 210 Overarm 53 Chest 43 1/4 Bicep 15 Stomach 38 Waist 37.75 …" at bounding box center [231, 486] width 321 height 843
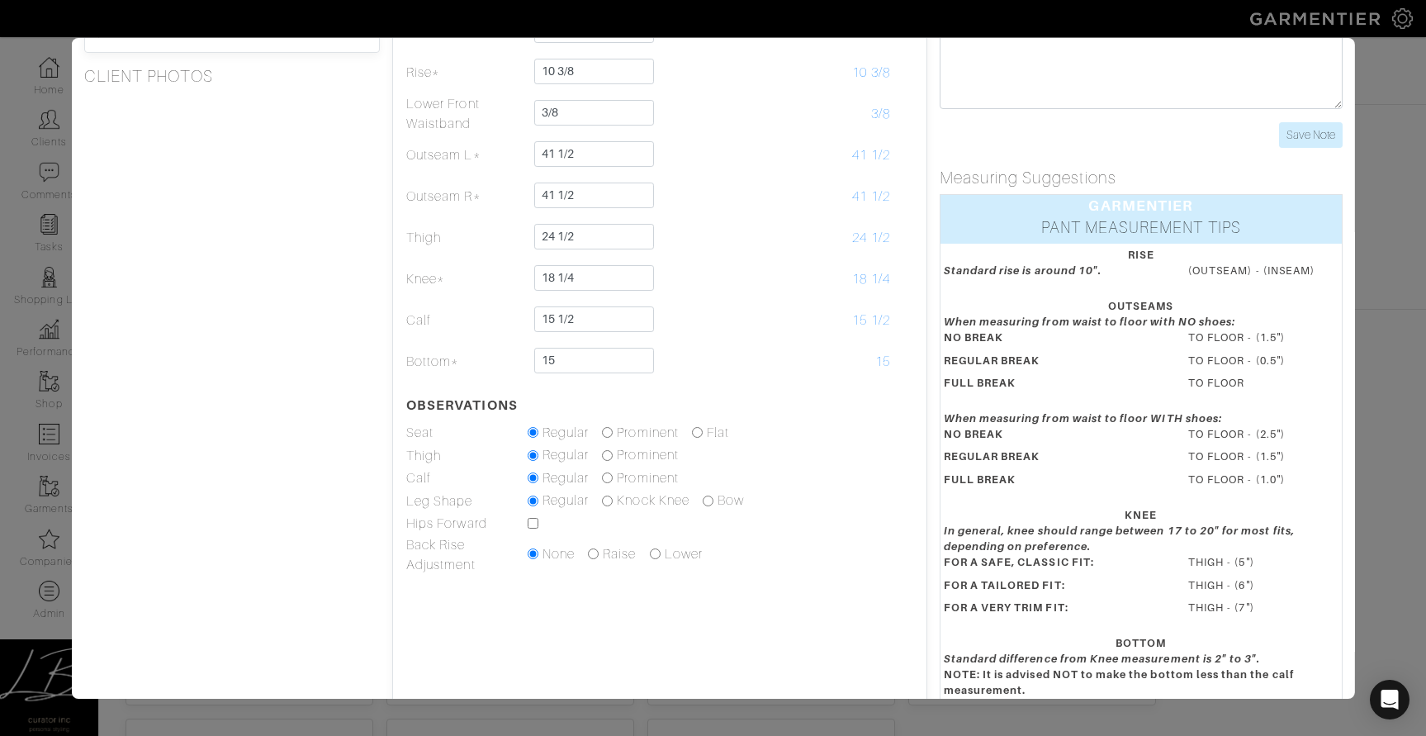
scroll to position [244, 0]
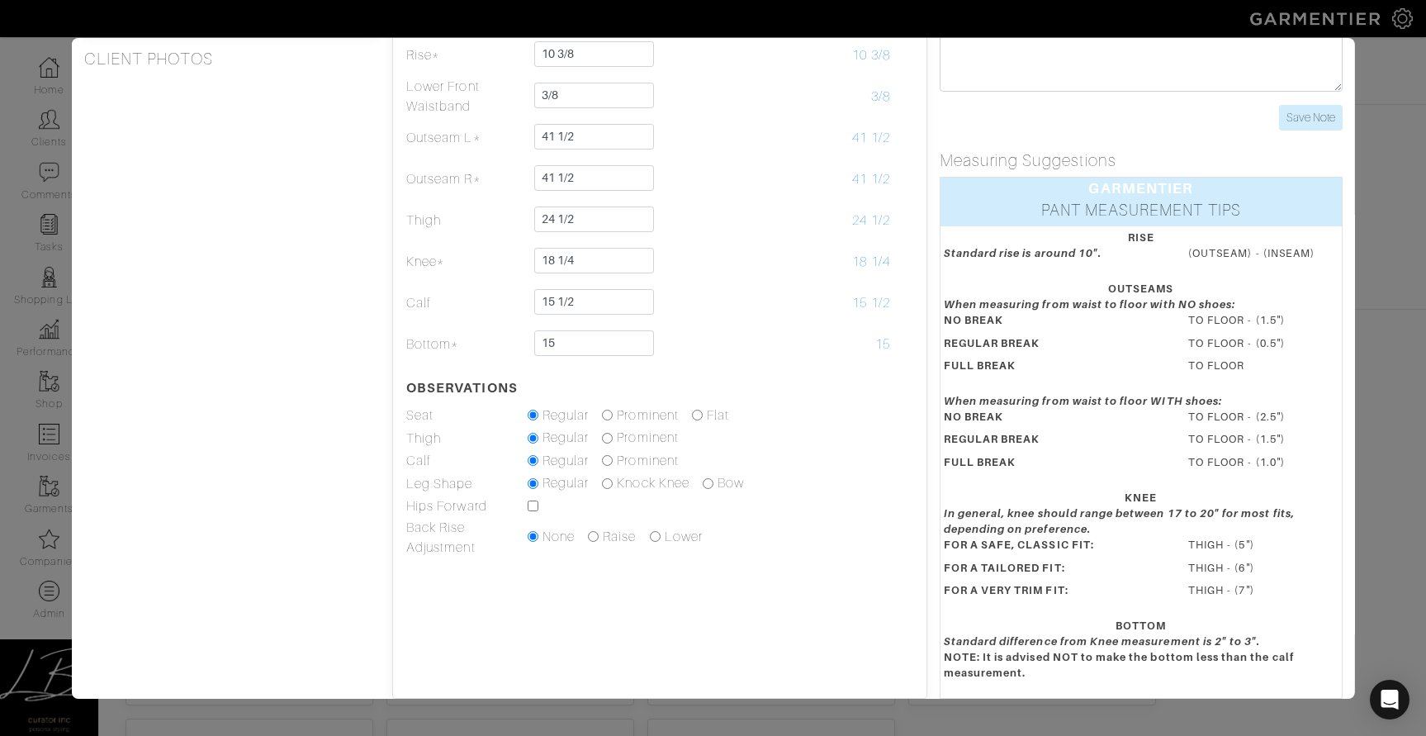
click at [277, 465] on div "Height 6'2" Weight 210 Overarm 53 Chest 43 1/4 Bicep 15 Stomach 38 Waist 37.75 …" at bounding box center [231, 276] width 321 height 843
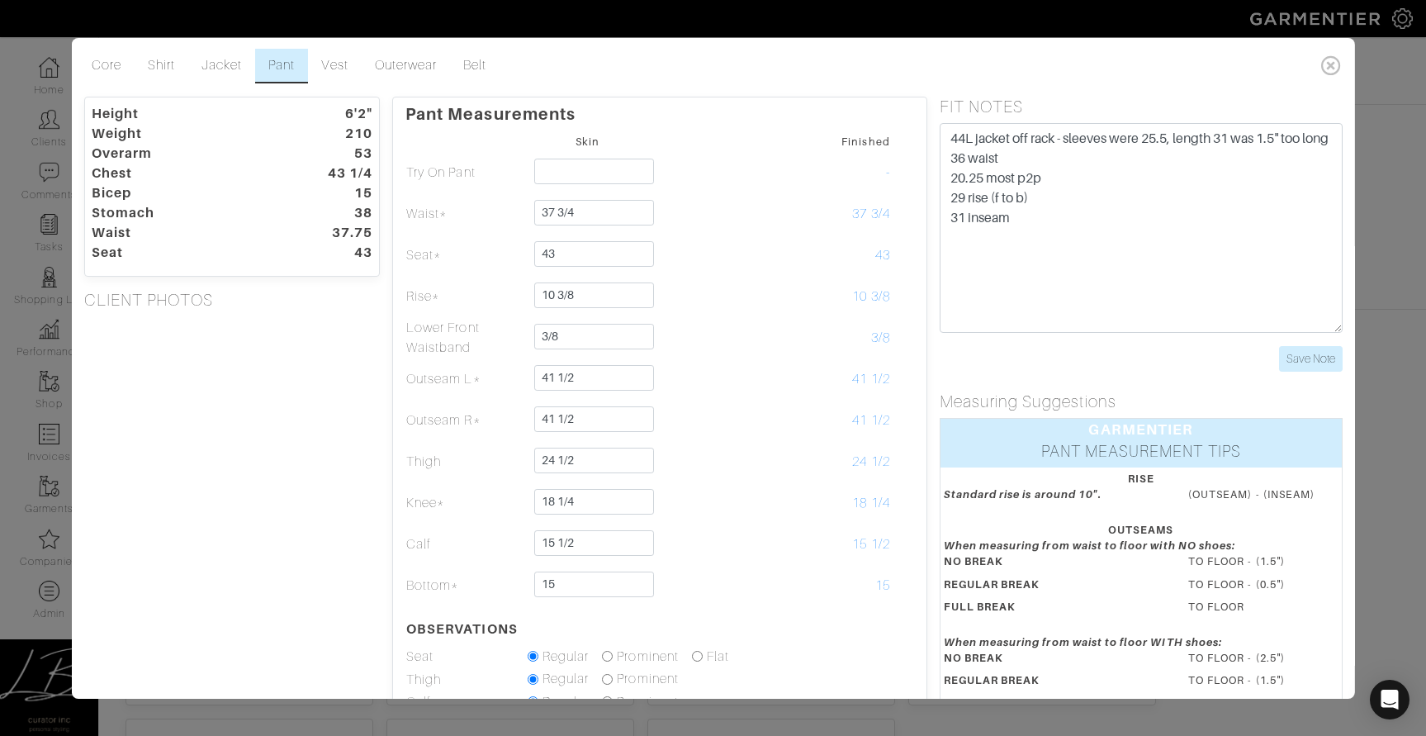
scroll to position [0, 0]
click at [269, 371] on div "Height 6'2" Weight 210 Overarm 53 Chest 43 1/4 Bicep 15 Stomach 38 Waist 37.75 …" at bounding box center [231, 520] width 321 height 843
click at [339, 74] on link "Vest" at bounding box center [334, 68] width 53 height 35
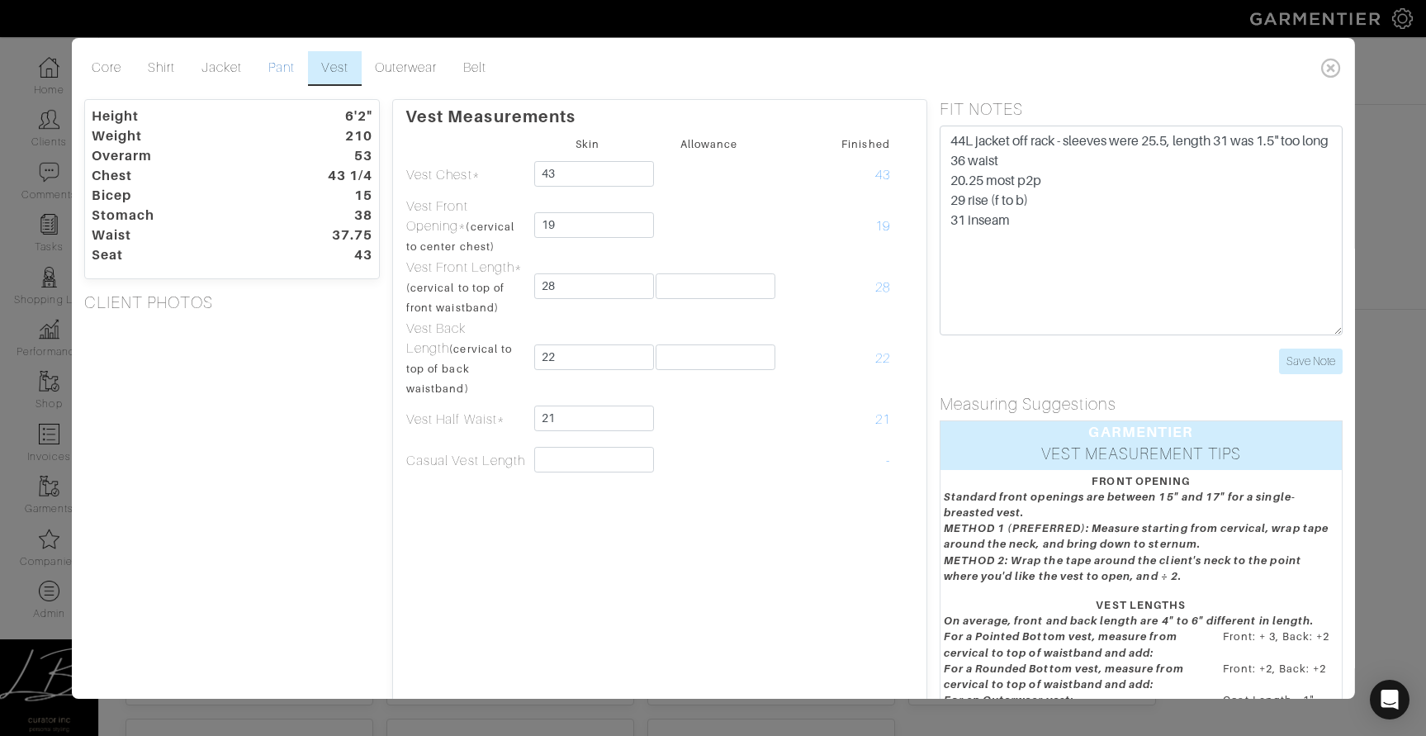
click at [287, 69] on link "Pant" at bounding box center [281, 68] width 53 height 35
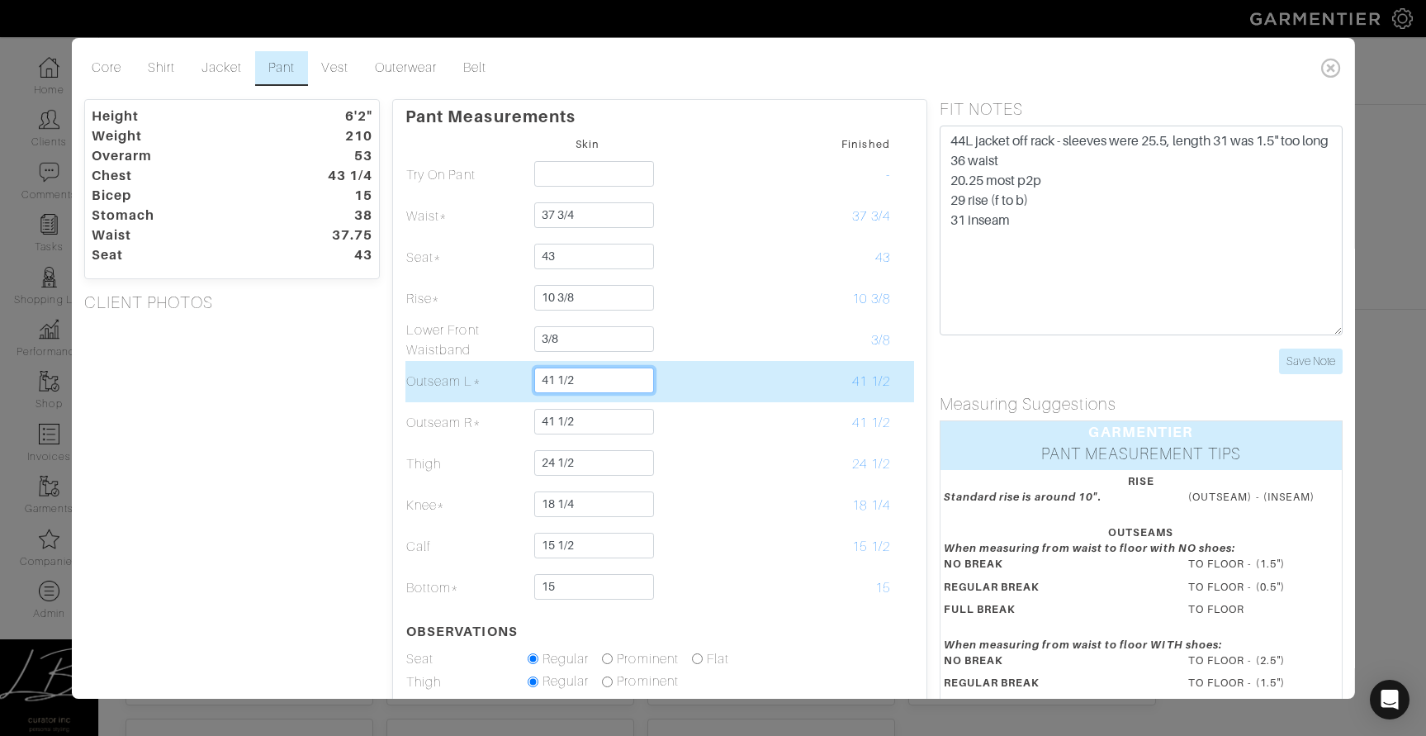
drag, startPoint x: 589, startPoint y: 382, endPoint x: 559, endPoint y: 382, distance: 29.7
click at [557, 381] on input "41 1/2" at bounding box center [594, 381] width 120 height 26
type input "41 3/4"
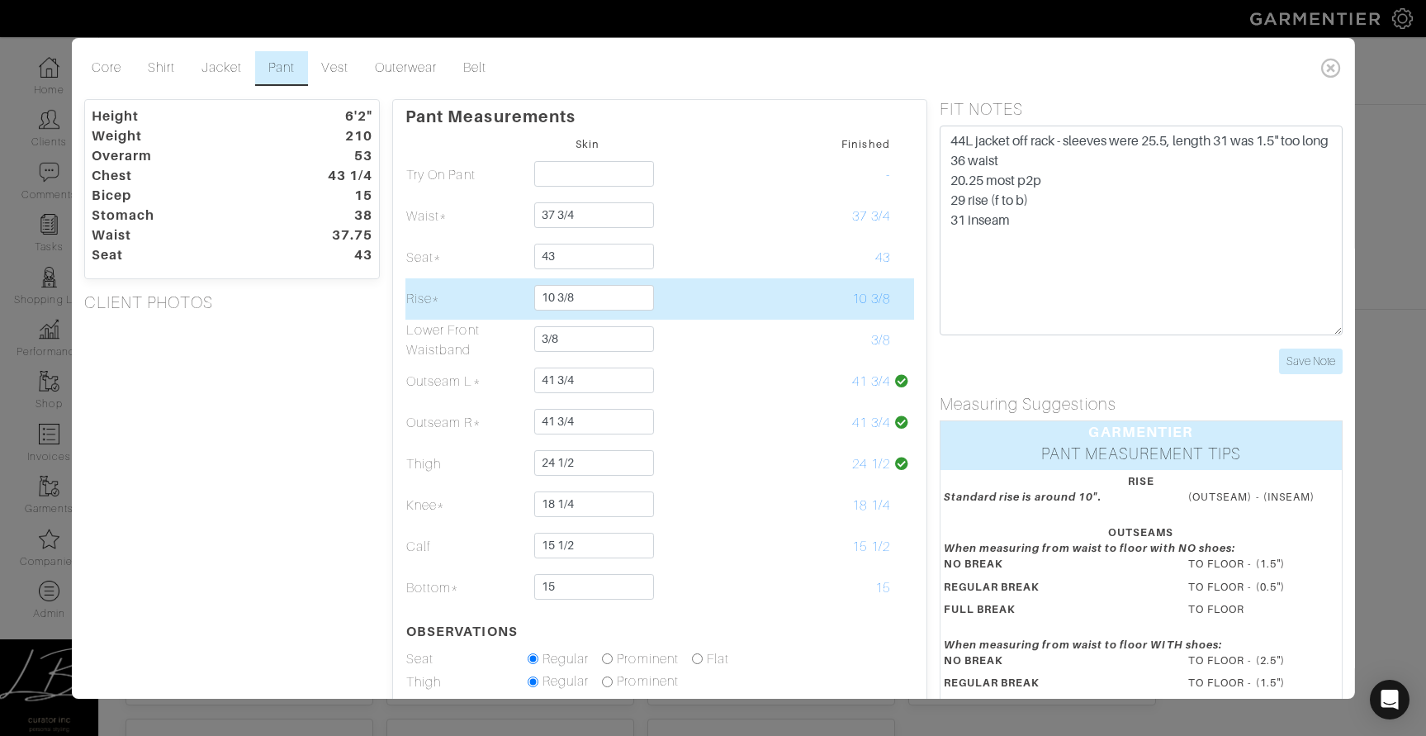
click at [723, 280] on td at bounding box center [708, 298] width 121 height 41
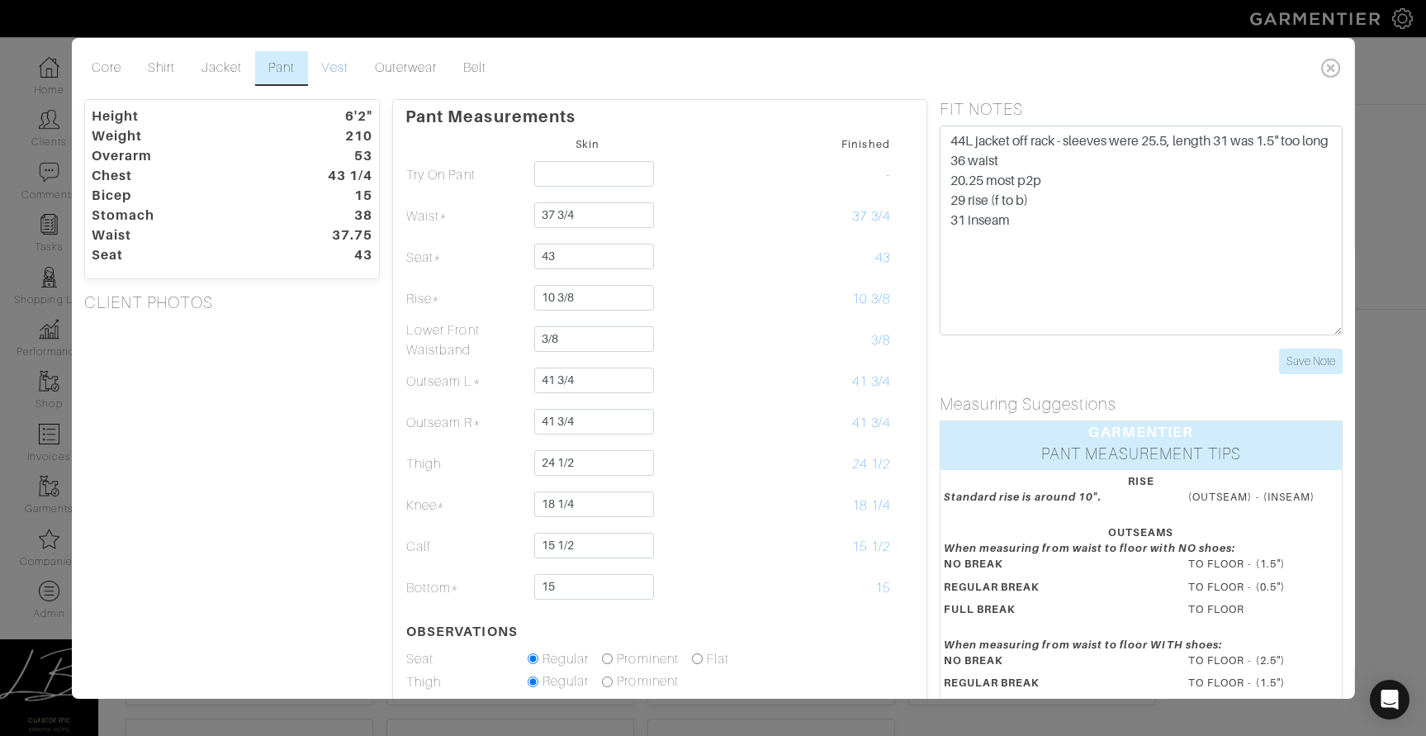
click at [348, 71] on link "Vest" at bounding box center [334, 68] width 53 height 35
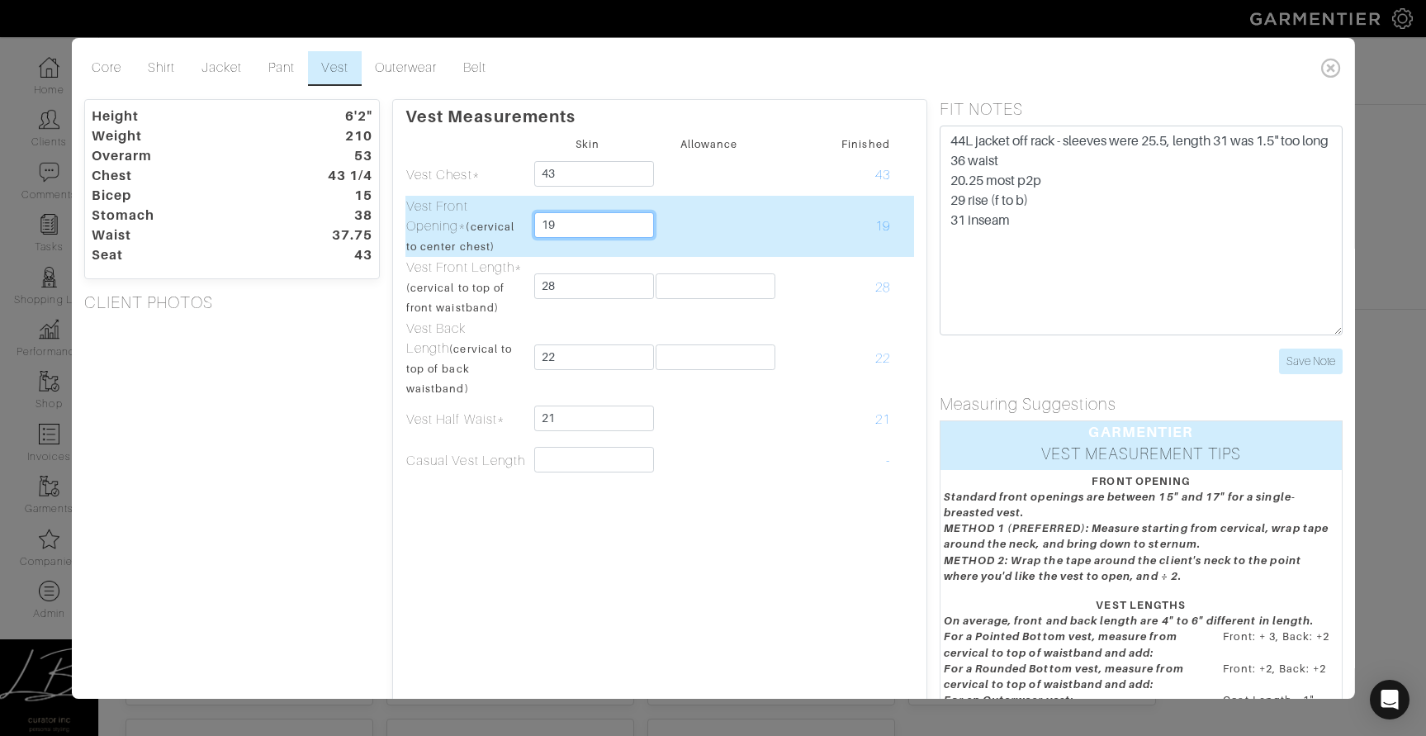
drag, startPoint x: 593, startPoint y: 225, endPoint x: 592, endPoint y: 212, distance: 12.4
click at [592, 212] on input "19" at bounding box center [594, 225] width 120 height 26
drag, startPoint x: 583, startPoint y: 223, endPoint x: 559, endPoint y: 223, distance: 24.0
click at [559, 223] on input "17 1/2" at bounding box center [594, 225] width 120 height 26
type input "17 3/4"
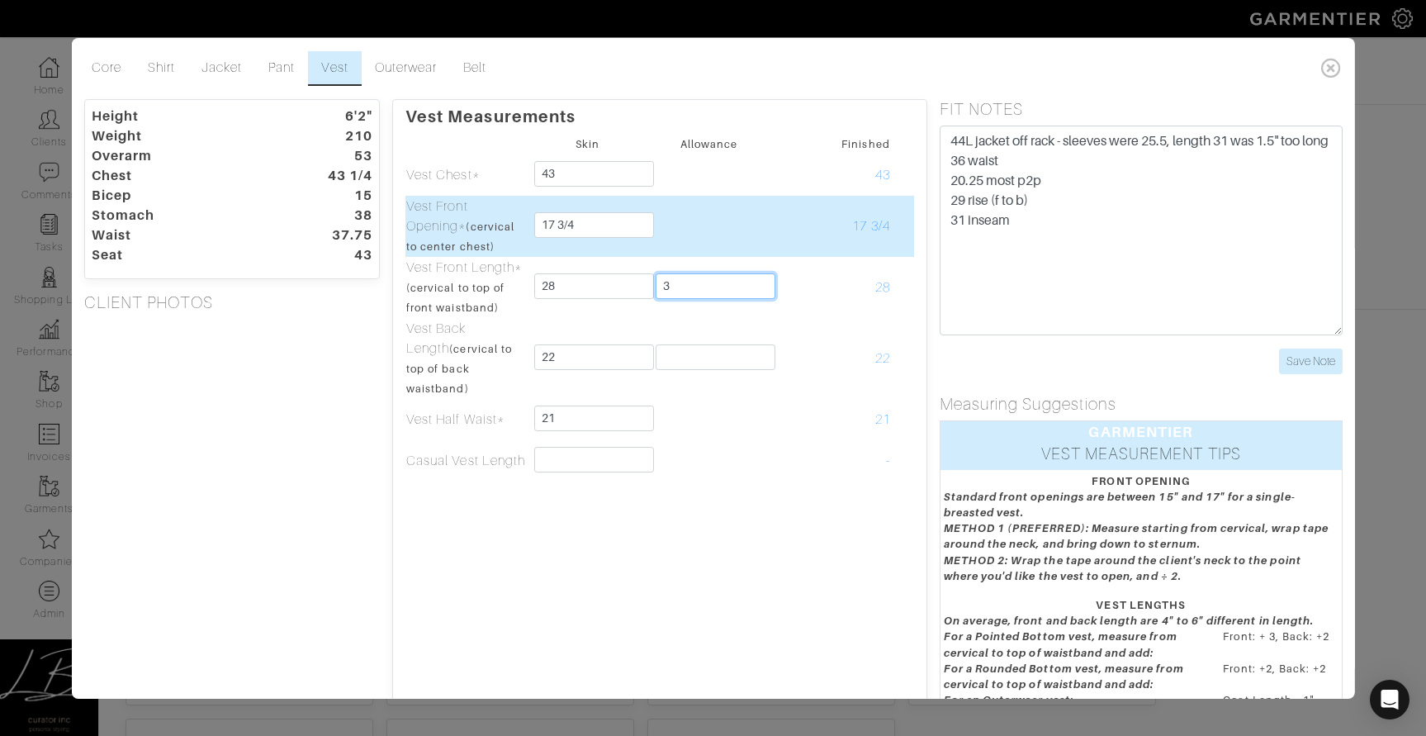
type input "3"
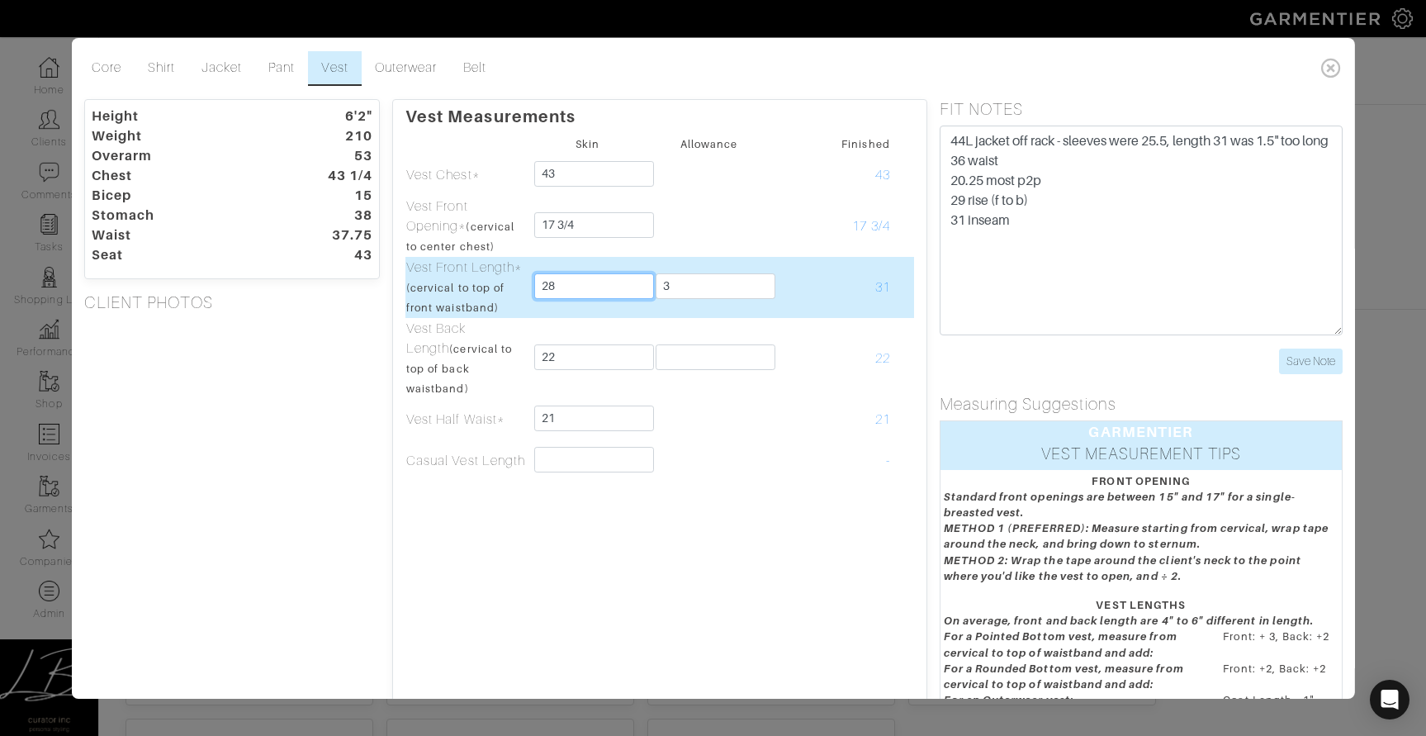
click at [593, 282] on input "28" at bounding box center [594, 286] width 120 height 26
type input "27 3/4"
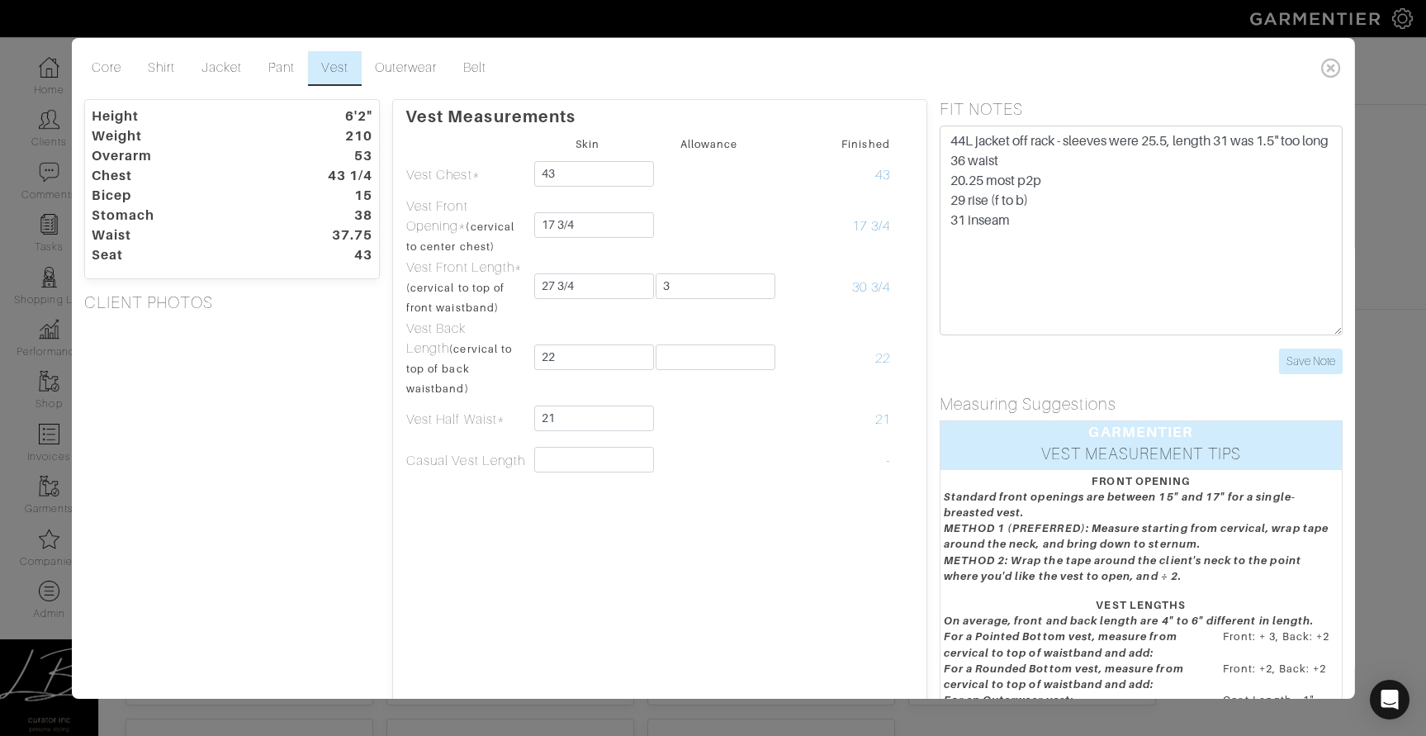
click at [265, 401] on div "Height 6'2" Weight 210 Overarm 53 Chest 43 1/4 Bicep 15 Stomach 38 Waist 37.75 …" at bounding box center [231, 457] width 321 height 717
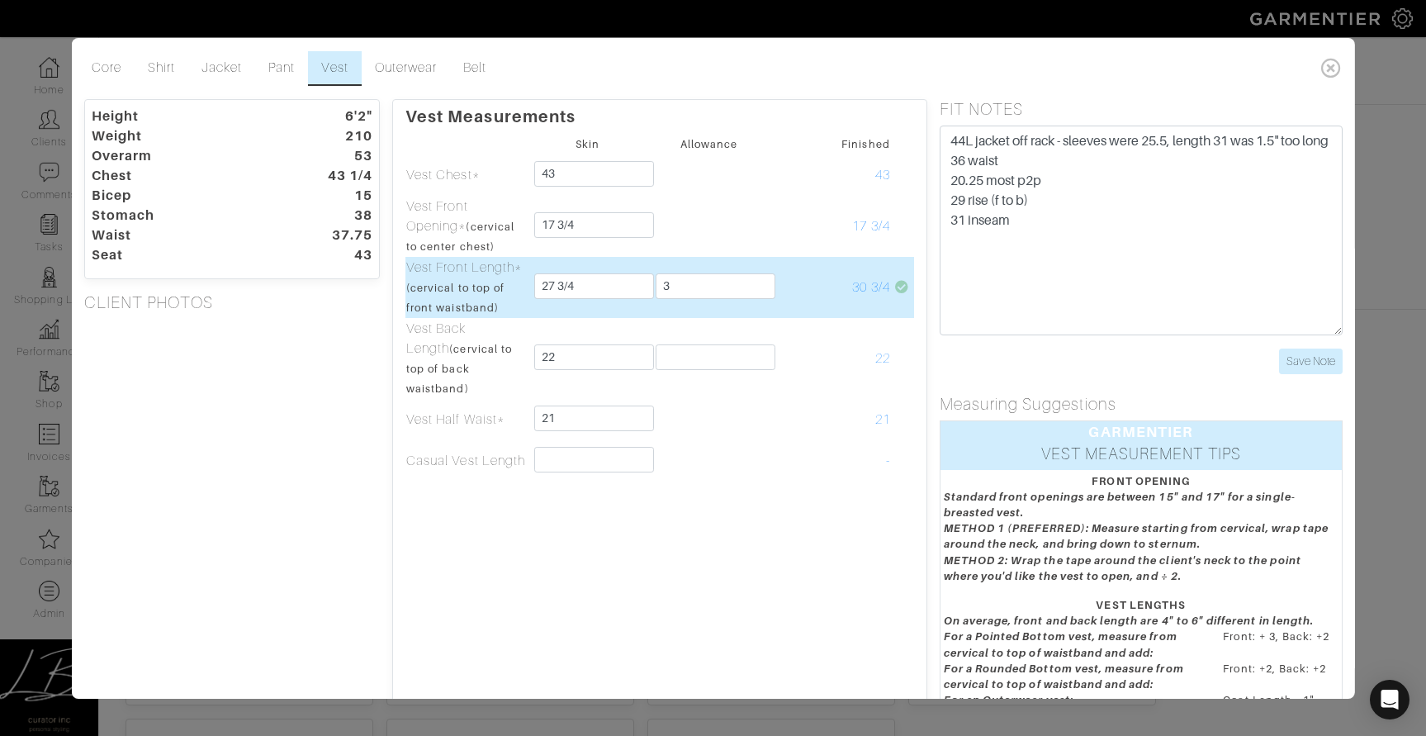
click at [842, 287] on td "30 3/4" at bounding box center [830, 287] width 121 height 61
drag, startPoint x: 860, startPoint y: 284, endPoint x: 890, endPoint y: 282, distance: 30.6
click at [890, 282] on tr "Vest Front Length* (cervical to top of front waistband) 27 3/4 3 30 3/4" at bounding box center [660, 287] width 509 height 61
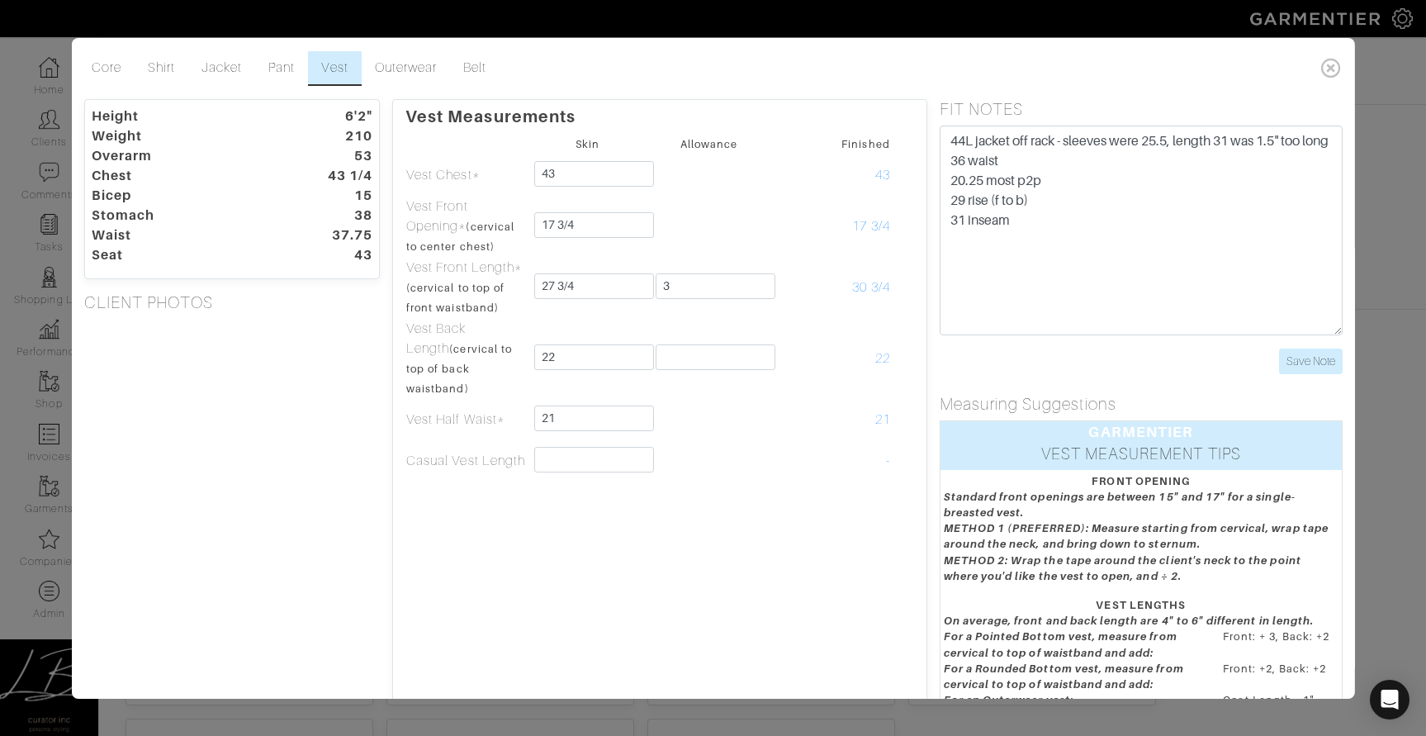
click at [323, 356] on div "Height 6'2" Weight 210 Overarm 53 Chest 43 1/4 Bicep 15 Stomach 38 Waist 37.75 …" at bounding box center [231, 457] width 321 height 717
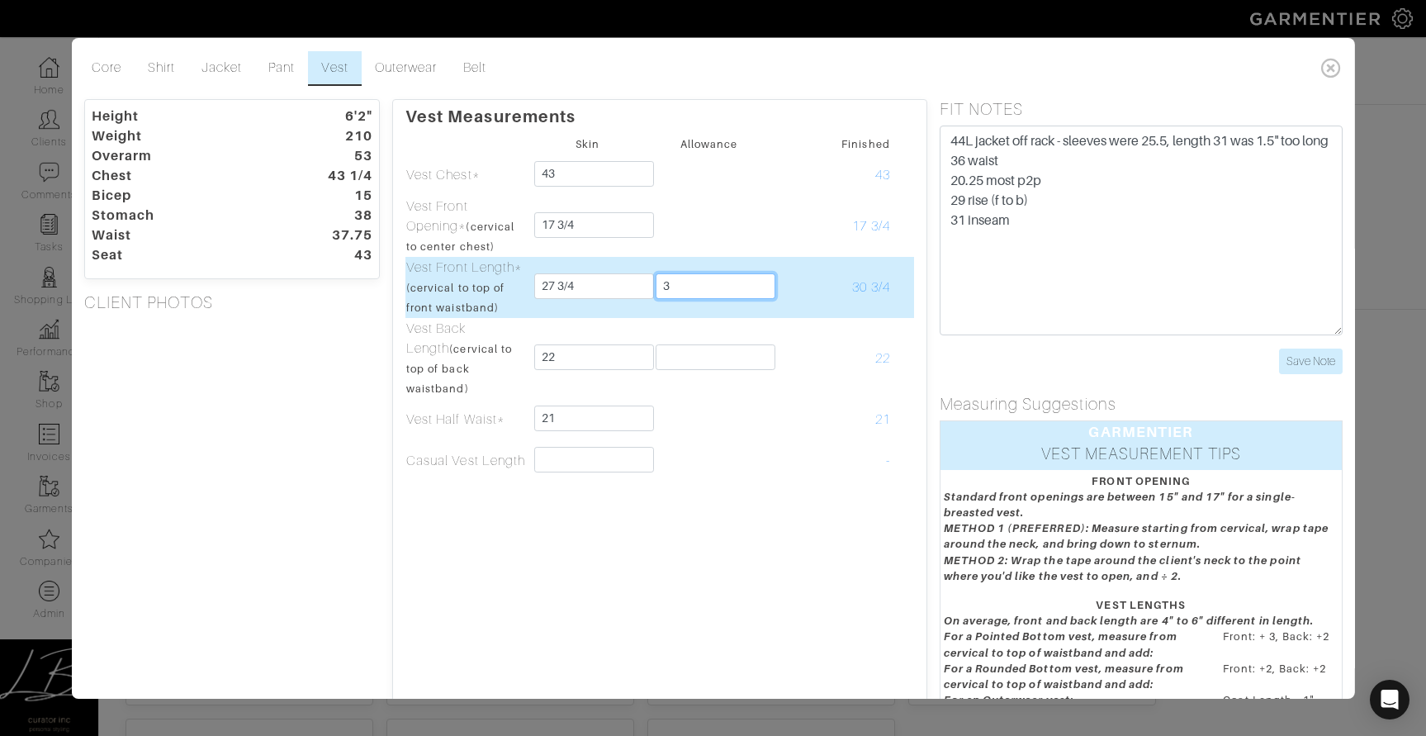
click at [702, 282] on input "3" at bounding box center [716, 286] width 120 height 26
click at [783, 260] on td "30 3/4" at bounding box center [830, 287] width 121 height 61
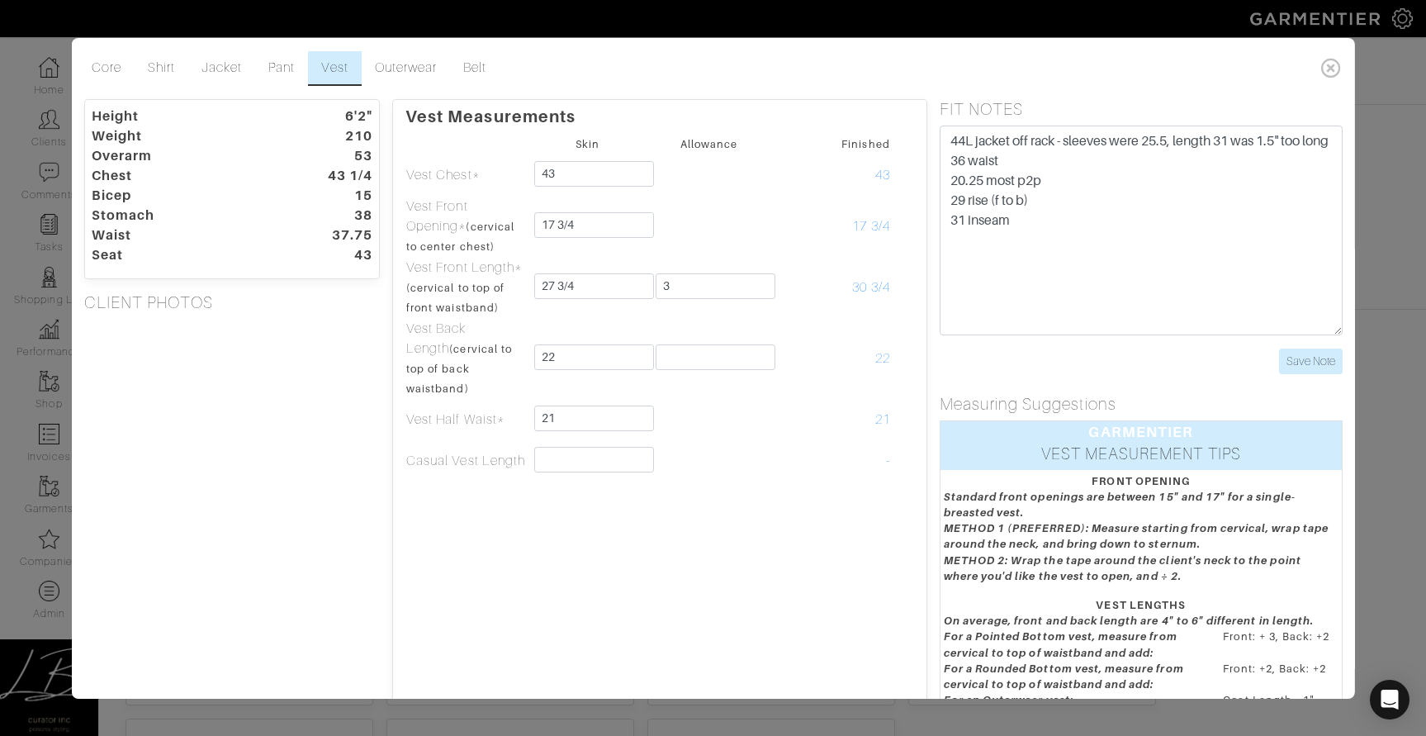
scroll to position [136, 0]
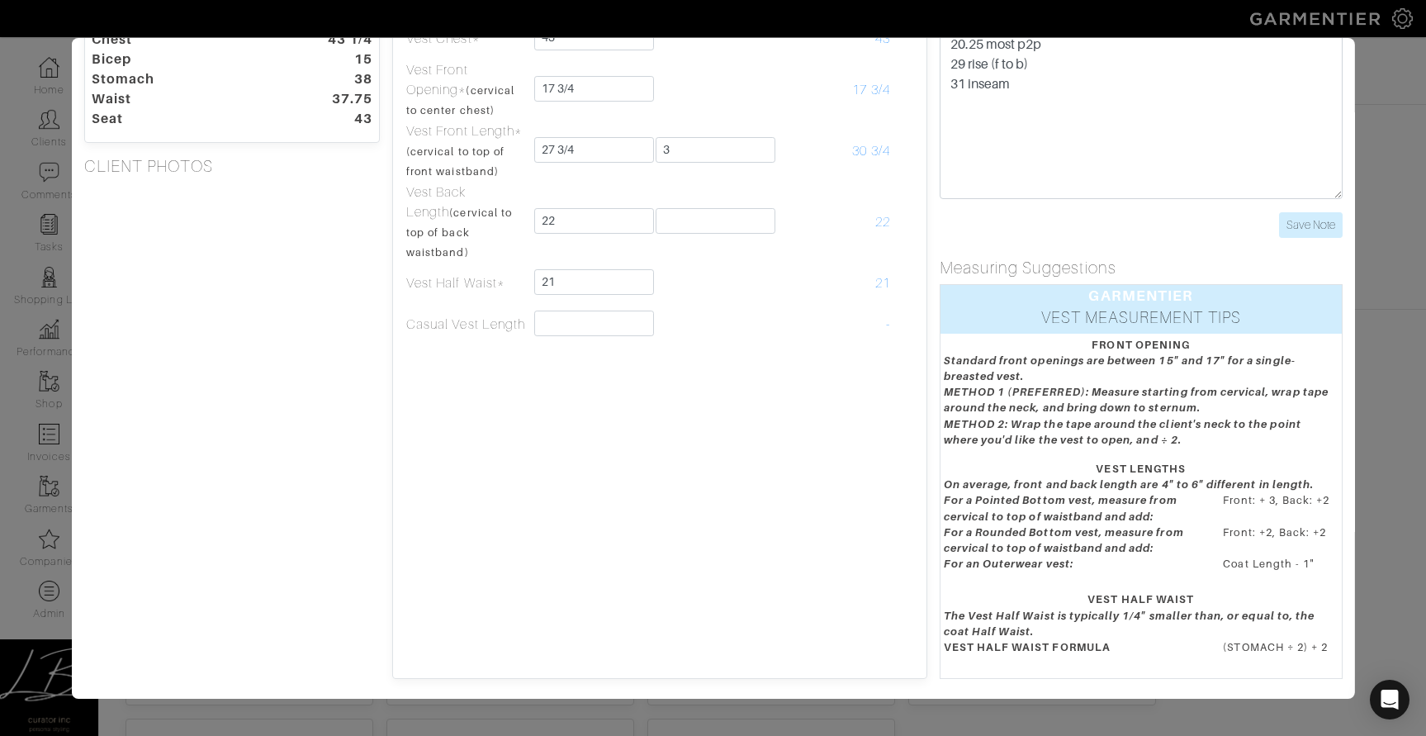
drag, startPoint x: 1210, startPoint y: 500, endPoint x: 1328, endPoint y: 502, distance: 118.1
click at [1328, 502] on dd "Front: + 3, Back: +2" at bounding box center [1281, 504] width 140 height 25
click at [541, 447] on div "Vest Measurements Skin Allowance Finished Vest Chest* 43 43 Vest Front Opening*…" at bounding box center [659, 321] width 535 height 717
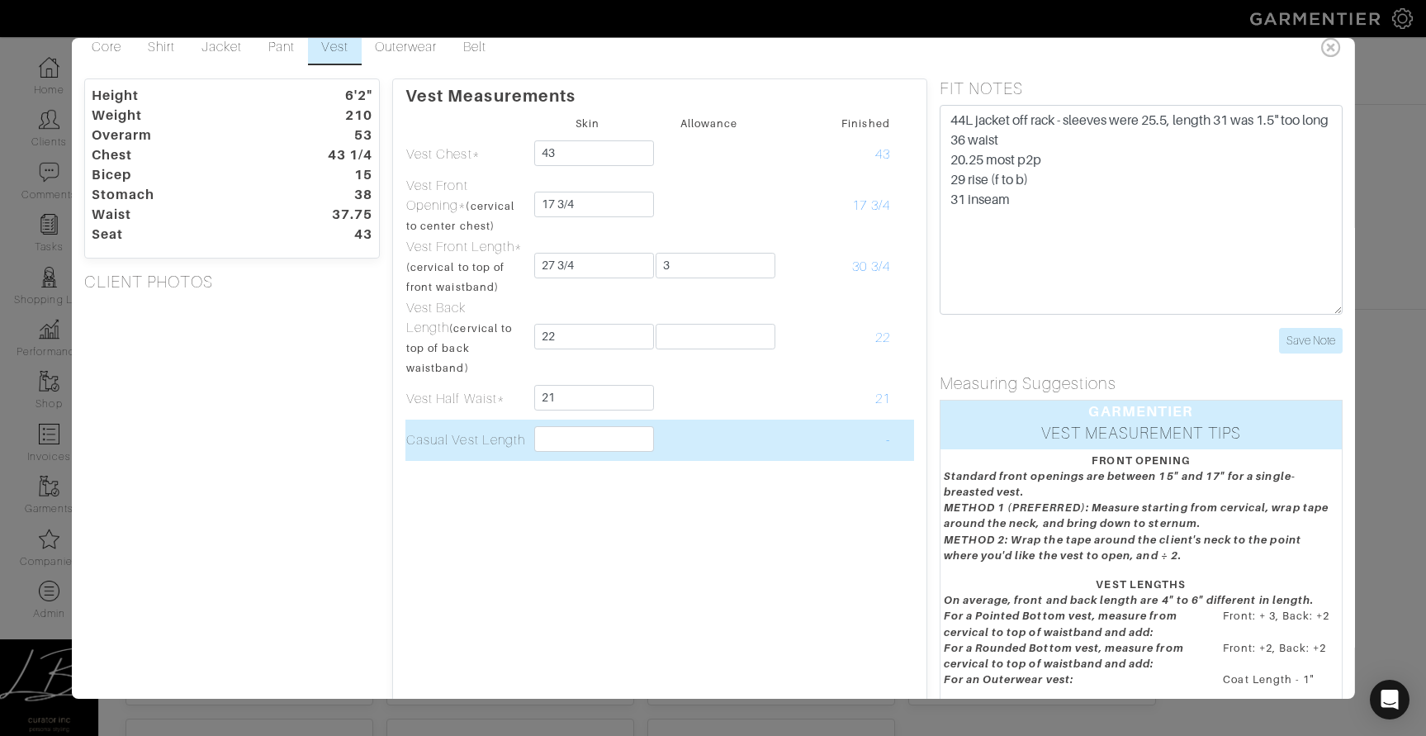
scroll to position [0, 0]
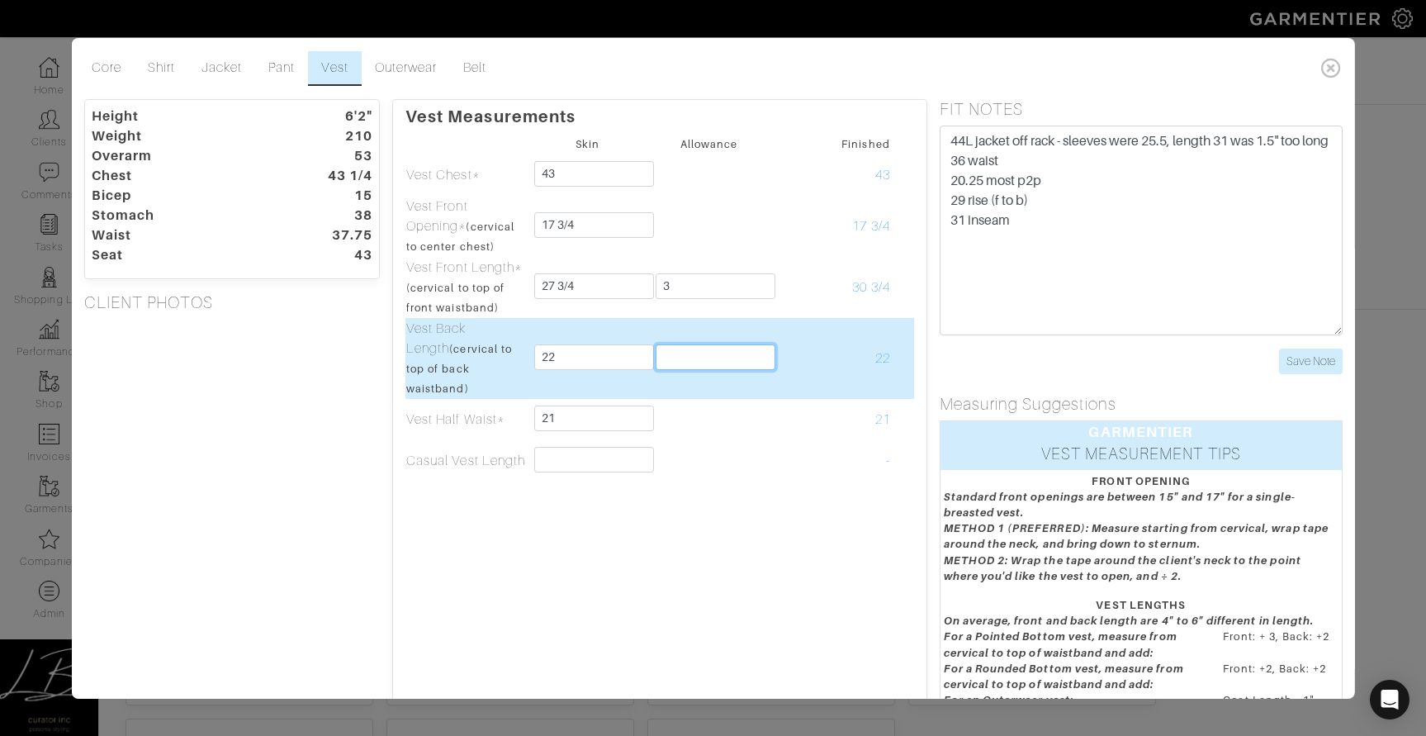
click at [709, 349] on input "text" at bounding box center [716, 357] width 120 height 26
type input "2"
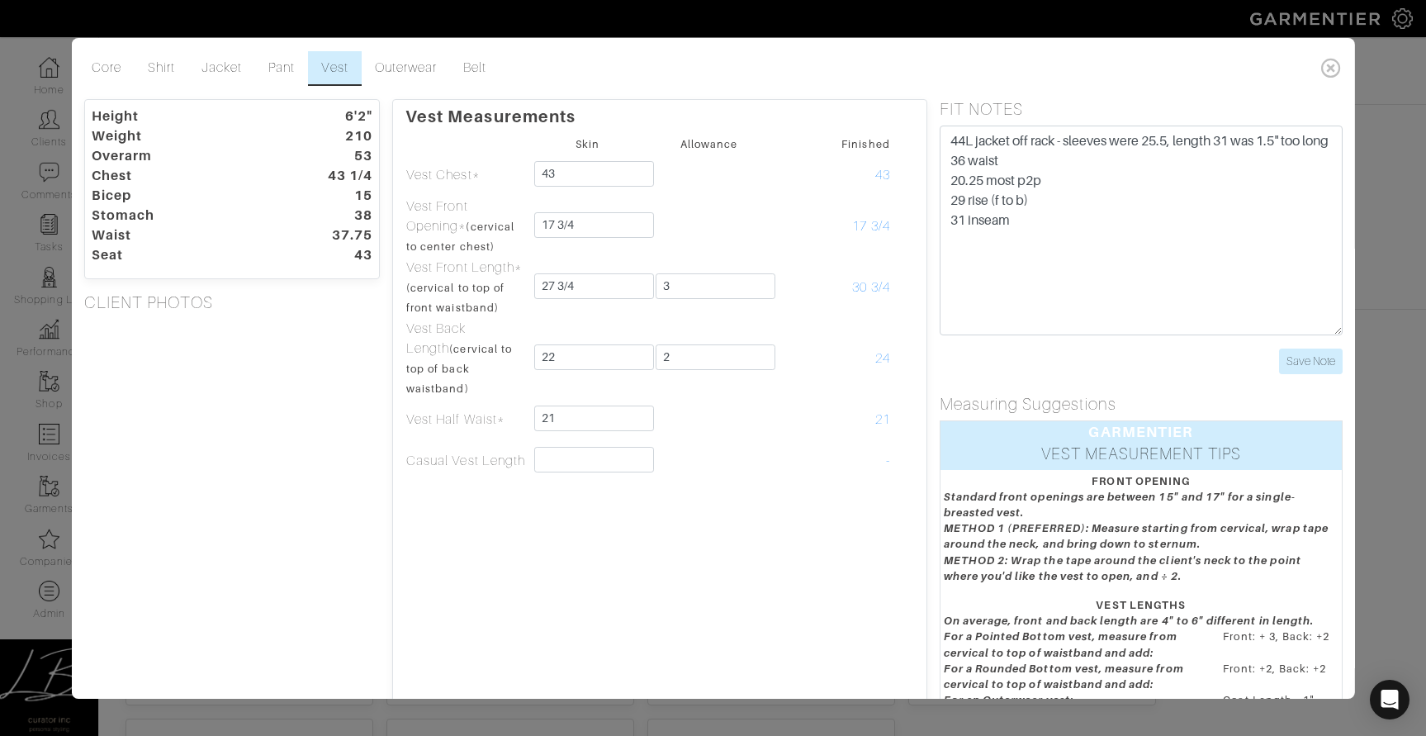
click at [252, 421] on div "Height 6'2" Weight 210 Overarm 53 Chest 43 1/4 Bicep 15 Stomach 38 Waist 37.75 …" at bounding box center [231, 457] width 321 height 717
click at [299, 411] on div "Height 6'2" Weight 210 Overarm 53 Chest 43 1/4 Bicep 15 Stomach 38 Waist 37.75 …" at bounding box center [231, 457] width 321 height 717
click at [1323, 352] on input "Save Note" at bounding box center [1311, 362] width 64 height 26
click at [1328, 66] on icon at bounding box center [1332, 67] width 34 height 33
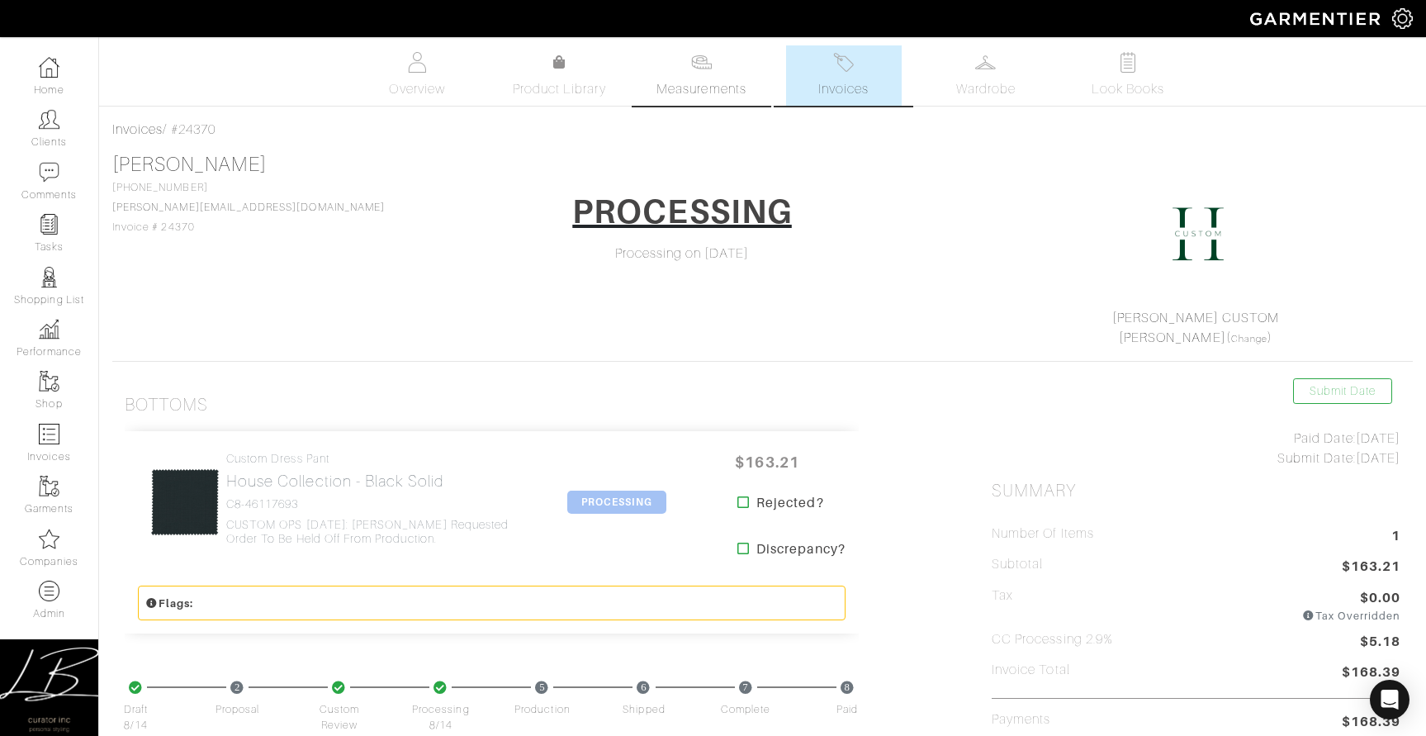
click at [695, 57] on img at bounding box center [701, 62] width 21 height 21
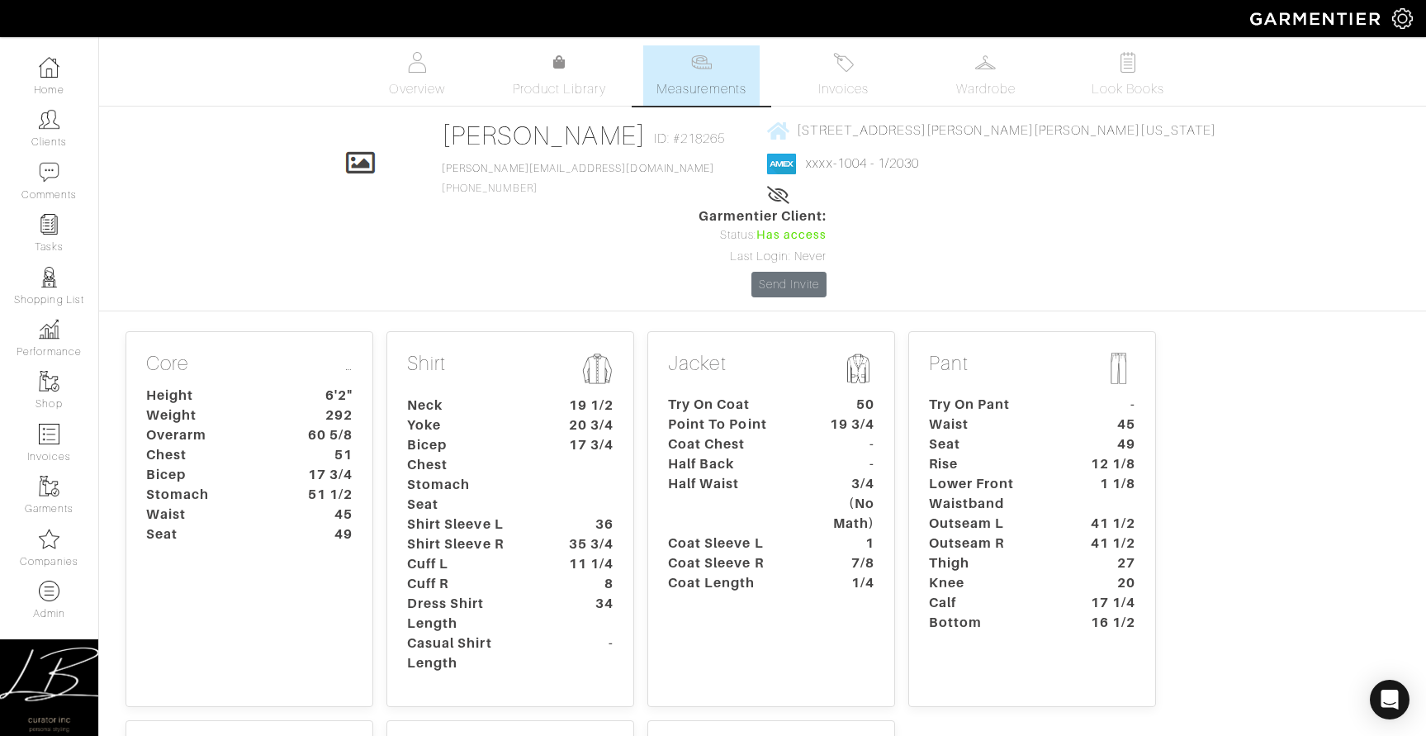
click at [542, 475] on dt "Stomach" at bounding box center [472, 485] width 154 height 20
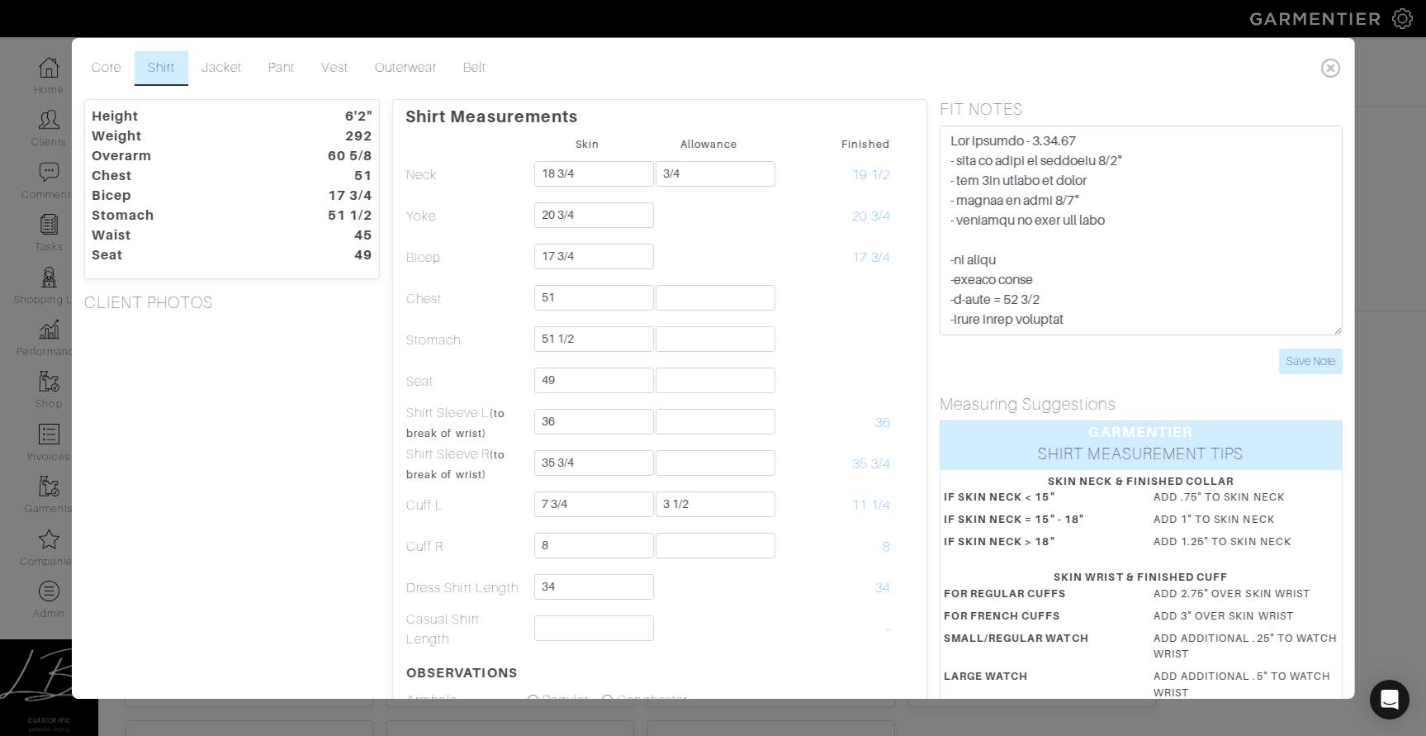
click at [348, 377] on div "Height 6'2" Weight 292 Overarm 60 5/8 Chest 51 Bicep 17 3/4 Stomach 51 1/2 Wais…" at bounding box center [231, 548] width 321 height 898
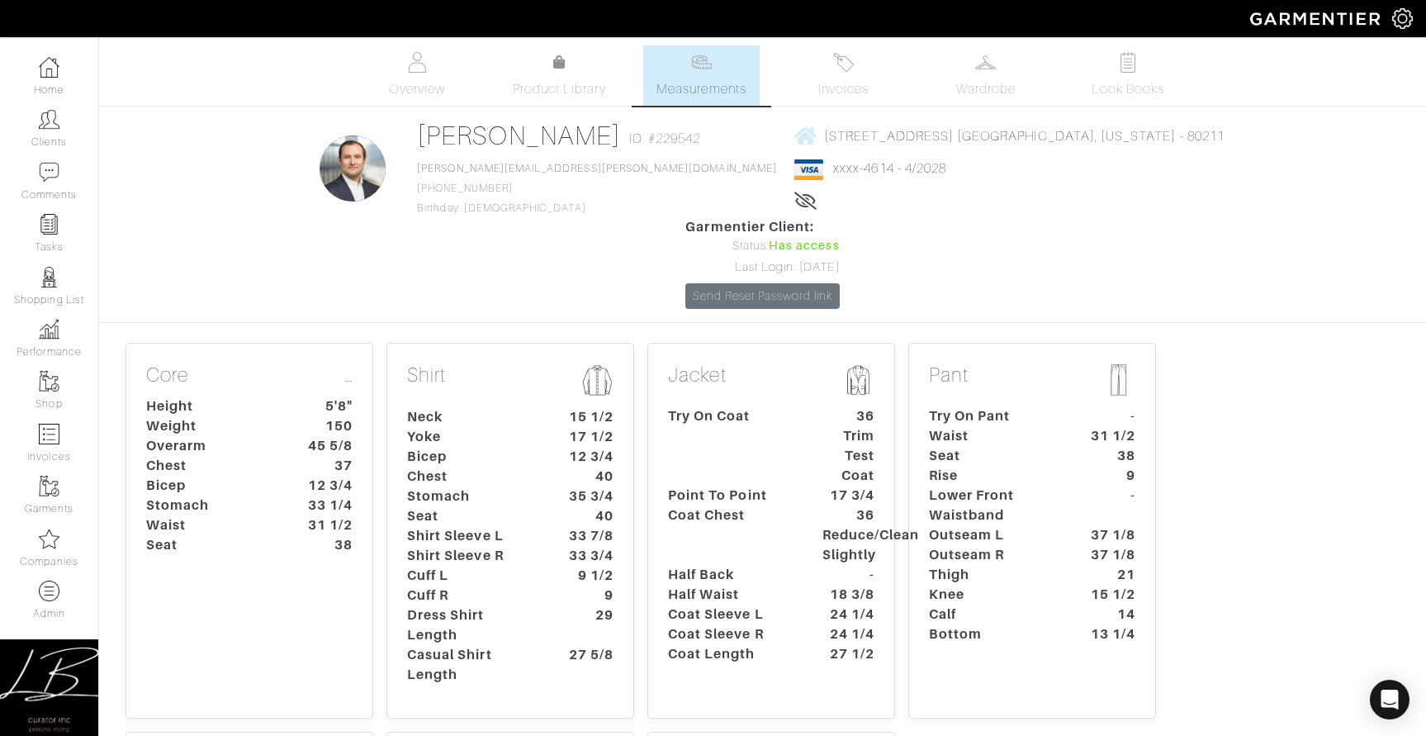
click at [507, 486] on dt "Stomach" at bounding box center [472, 496] width 154 height 20
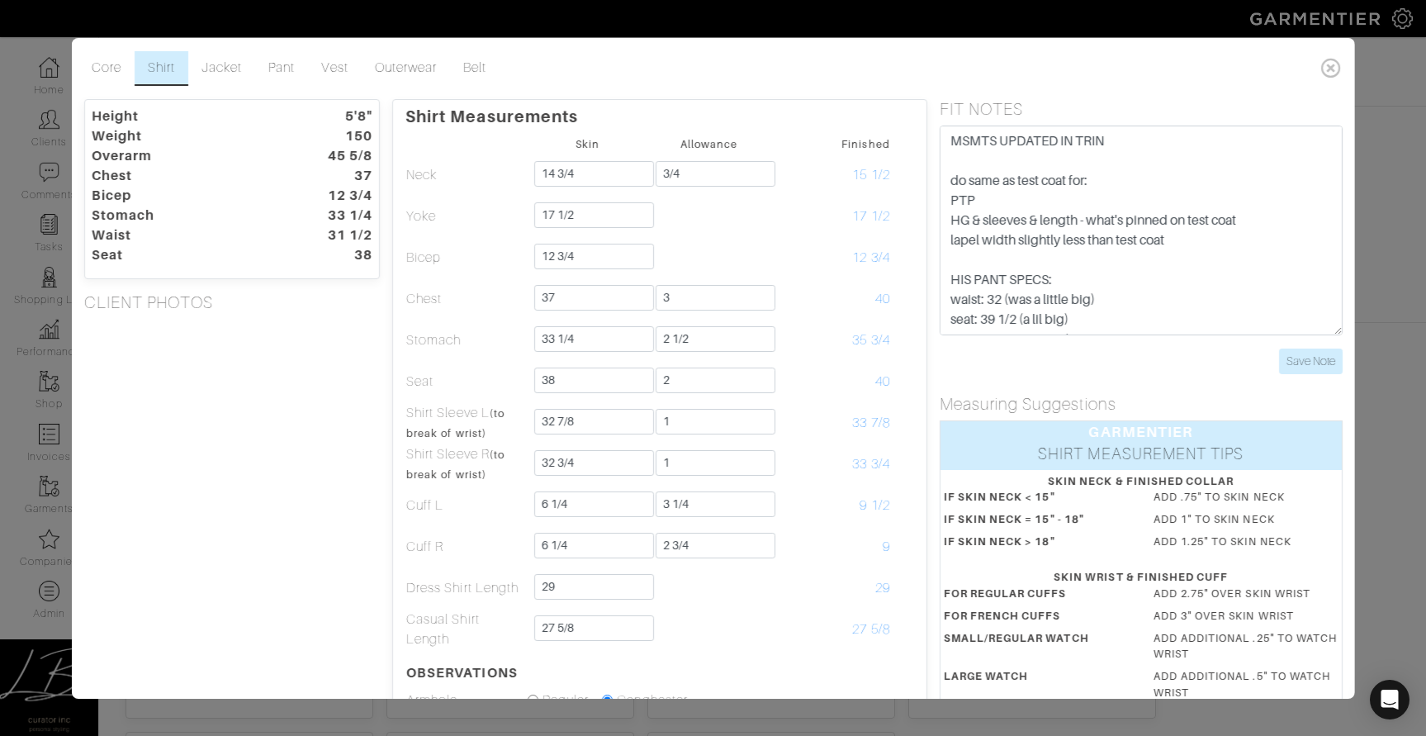
click at [358, 409] on div "Height 5'8" Weight 150 Overarm 45 5/8 Chest 37 Bicep 12 3/4 Stomach 33 1/4 Wais…" at bounding box center [231, 548] width 321 height 898
click at [293, 373] on div "Height 5'8" Weight 150 Overarm 45 5/8 Chest 37 Bicep 12 3/4 Stomach 33 1/4 Wais…" at bounding box center [231, 548] width 321 height 898
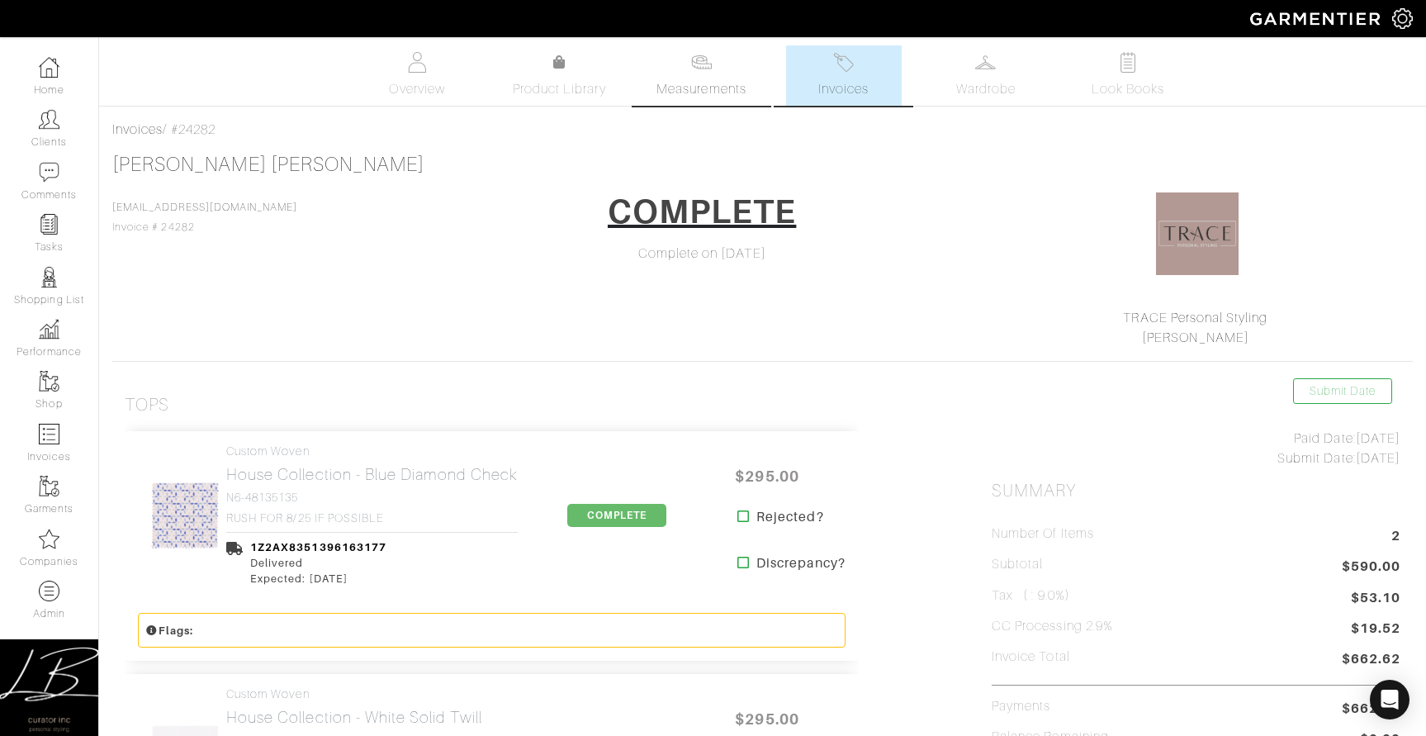
click at [677, 79] on span "Measurements" at bounding box center [702, 89] width 90 height 20
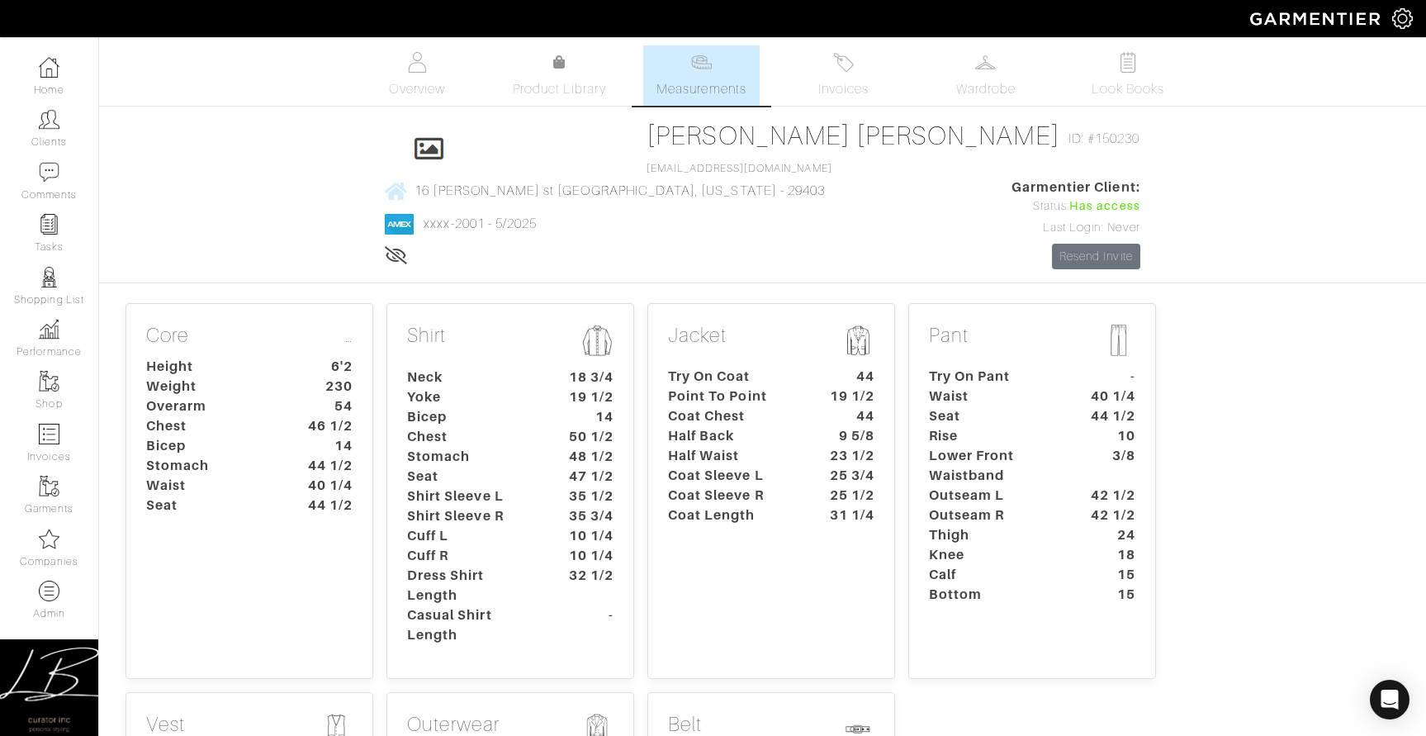
click at [782, 387] on dt "Point To Point" at bounding box center [733, 397] width 154 height 20
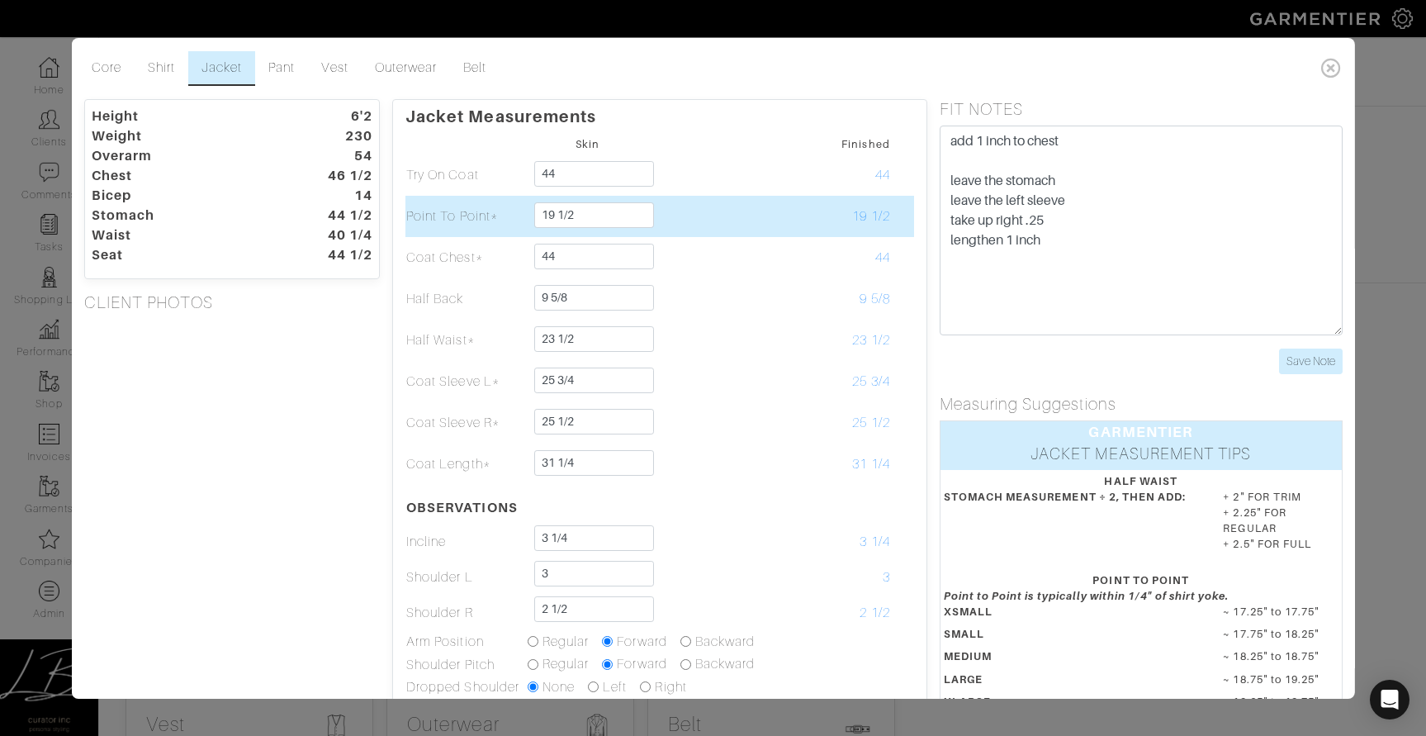
click at [695, 212] on td at bounding box center [708, 216] width 121 height 41
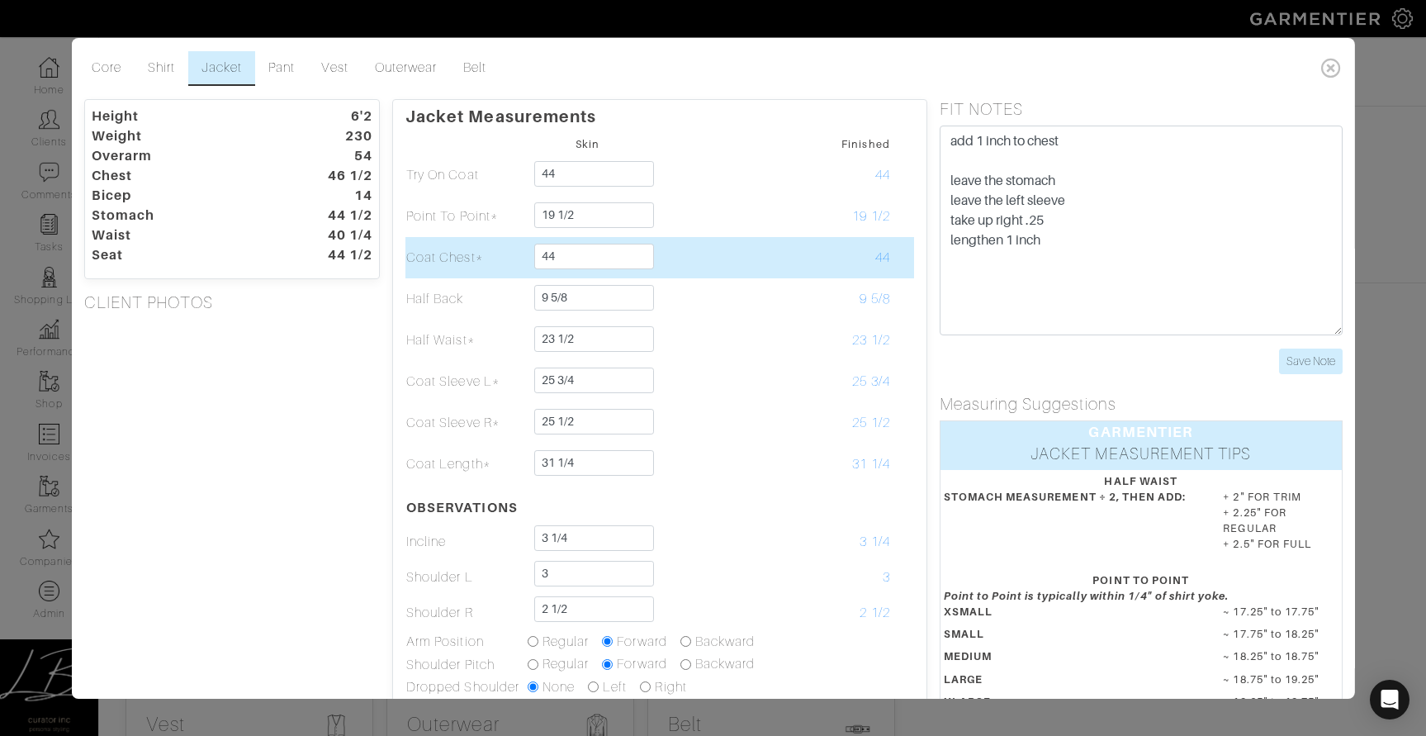
click at [688, 254] on td at bounding box center [708, 257] width 121 height 41
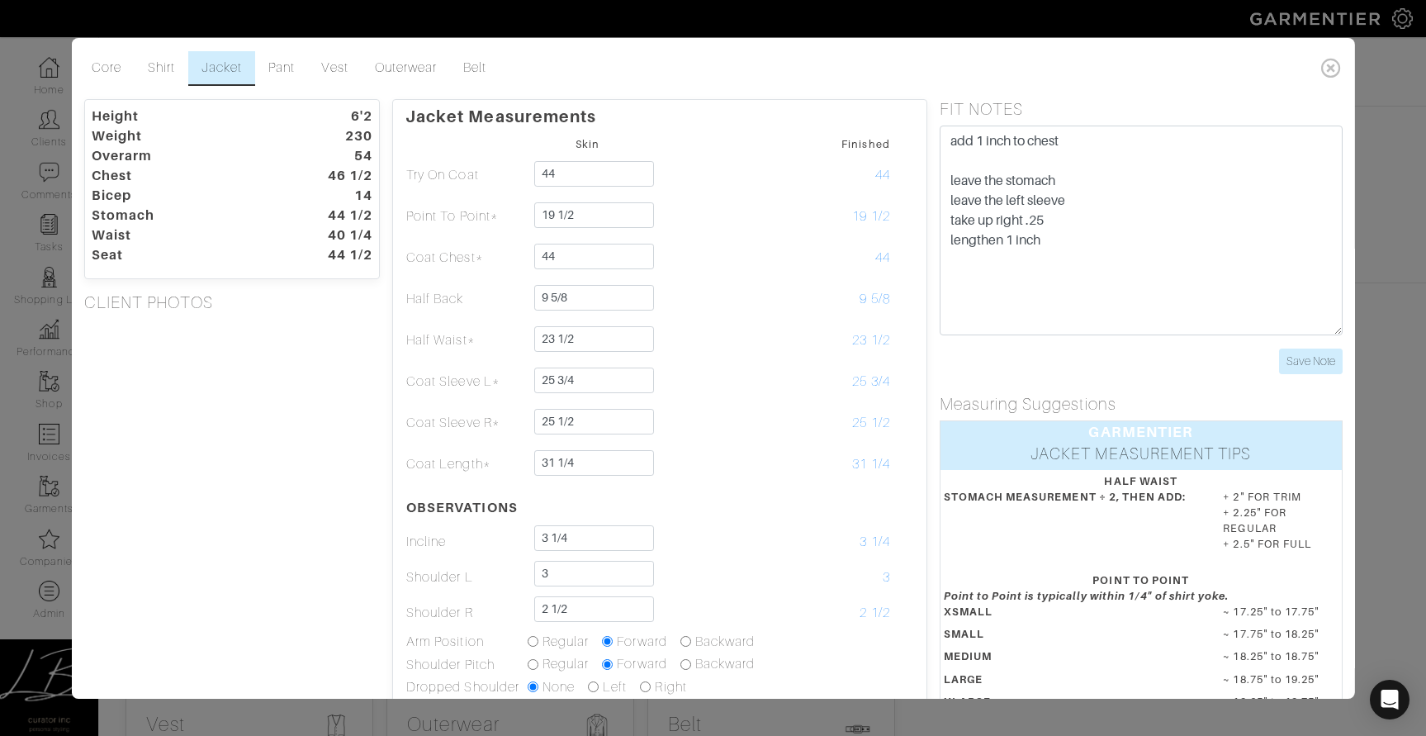
drag, startPoint x: 334, startPoint y: 175, endPoint x: 340, endPoint y: 236, distance: 61.4
click at [370, 173] on dt "46 1/2" at bounding box center [333, 176] width 102 height 20
click at [330, 342] on div "Height 6'2 Weight 230 Overarm 54 Chest 46 1/2 Bicep 14 Stomach 44 1/2 Waist 40 …" at bounding box center [231, 524] width 321 height 850
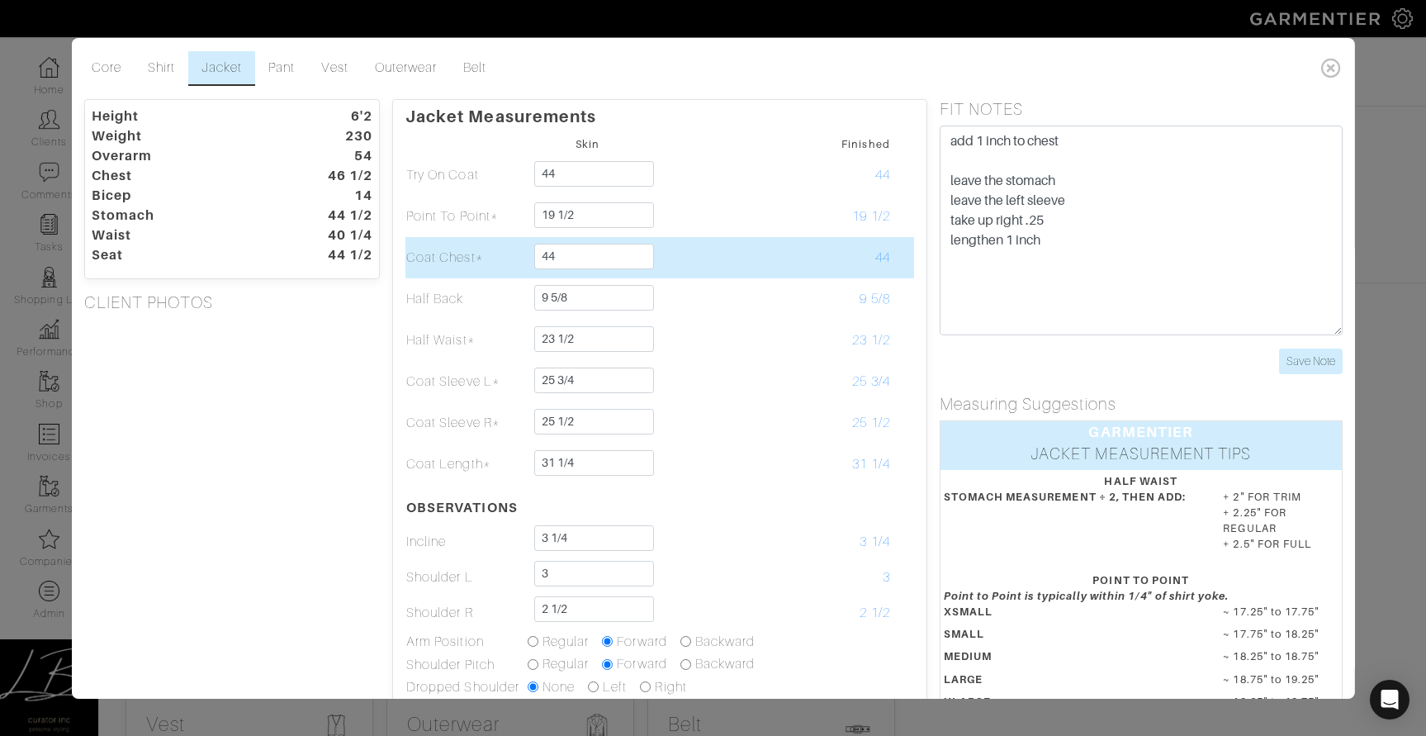
click at [848, 257] on td "44" at bounding box center [830, 257] width 121 height 41
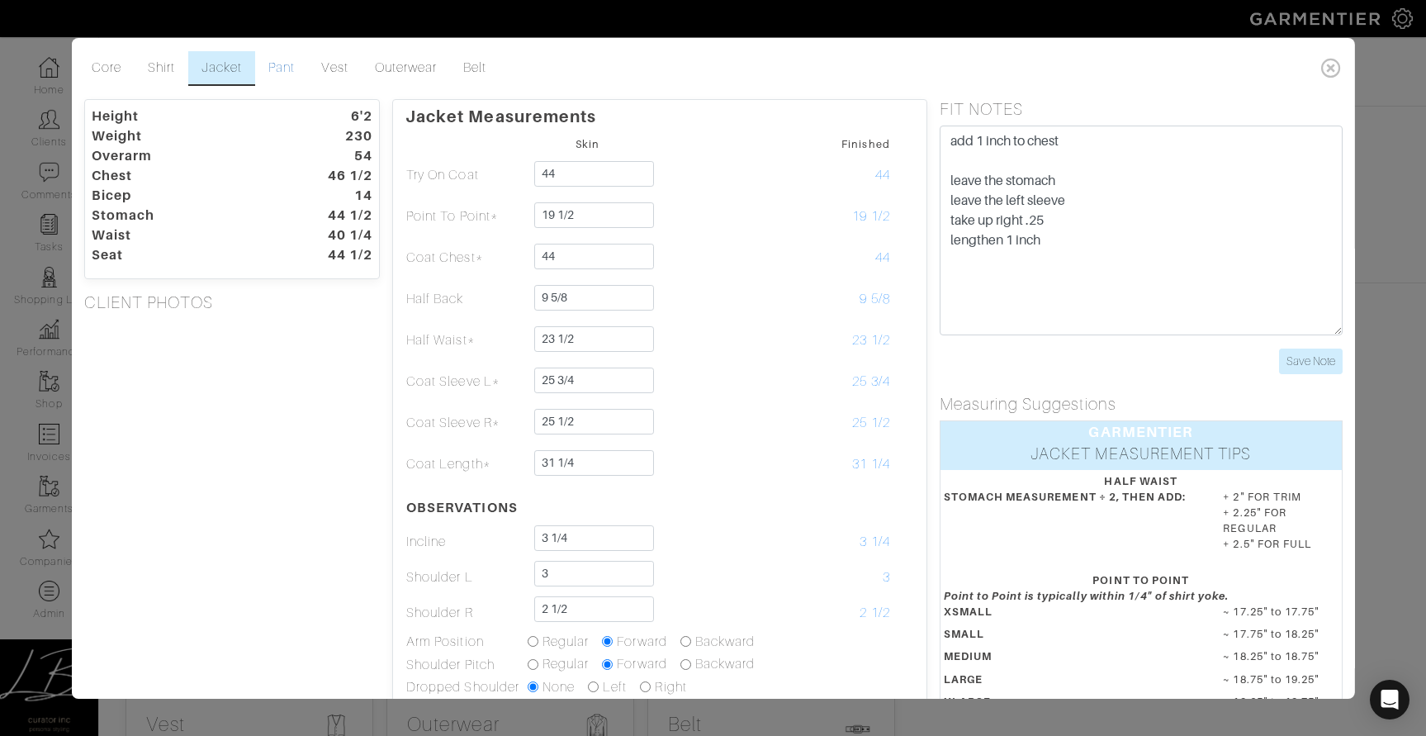
click at [296, 65] on link "Pant" at bounding box center [281, 68] width 53 height 35
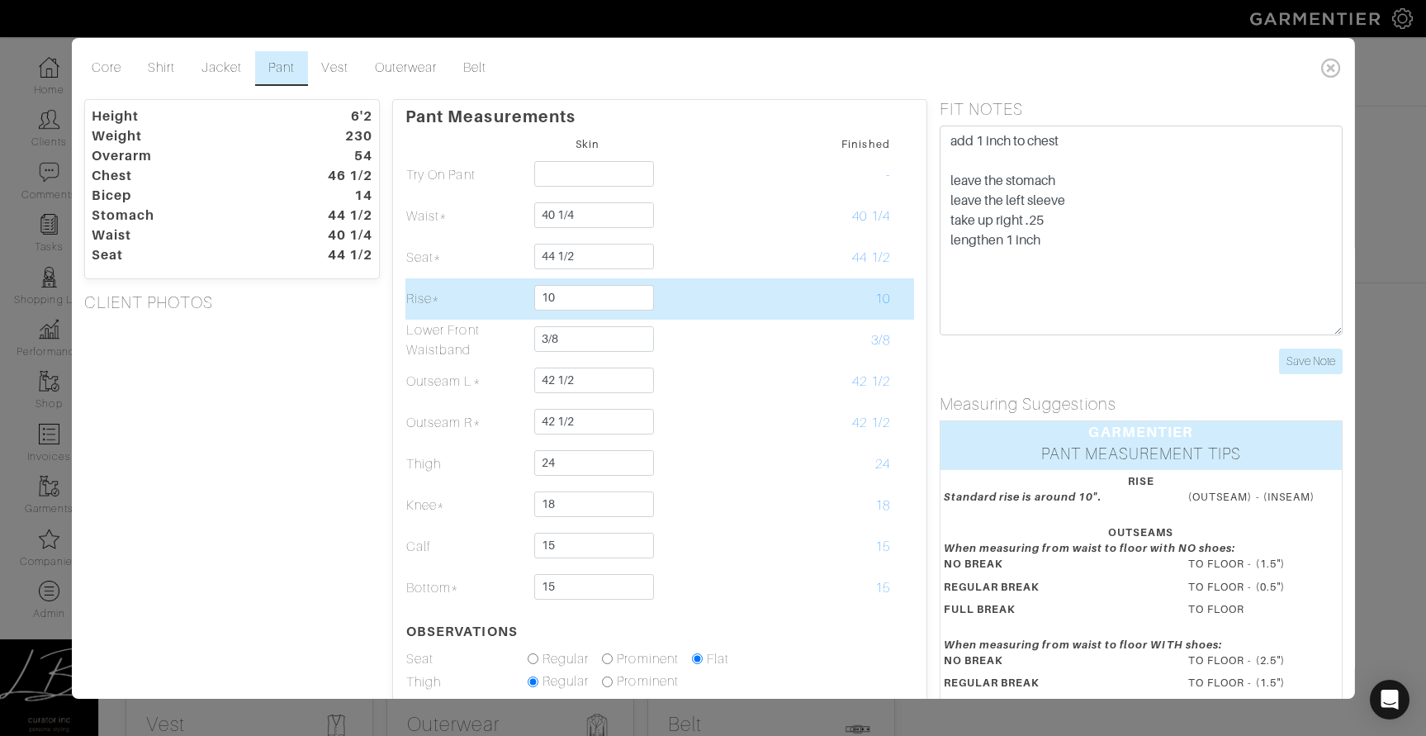
click at [728, 295] on td at bounding box center [708, 298] width 121 height 41
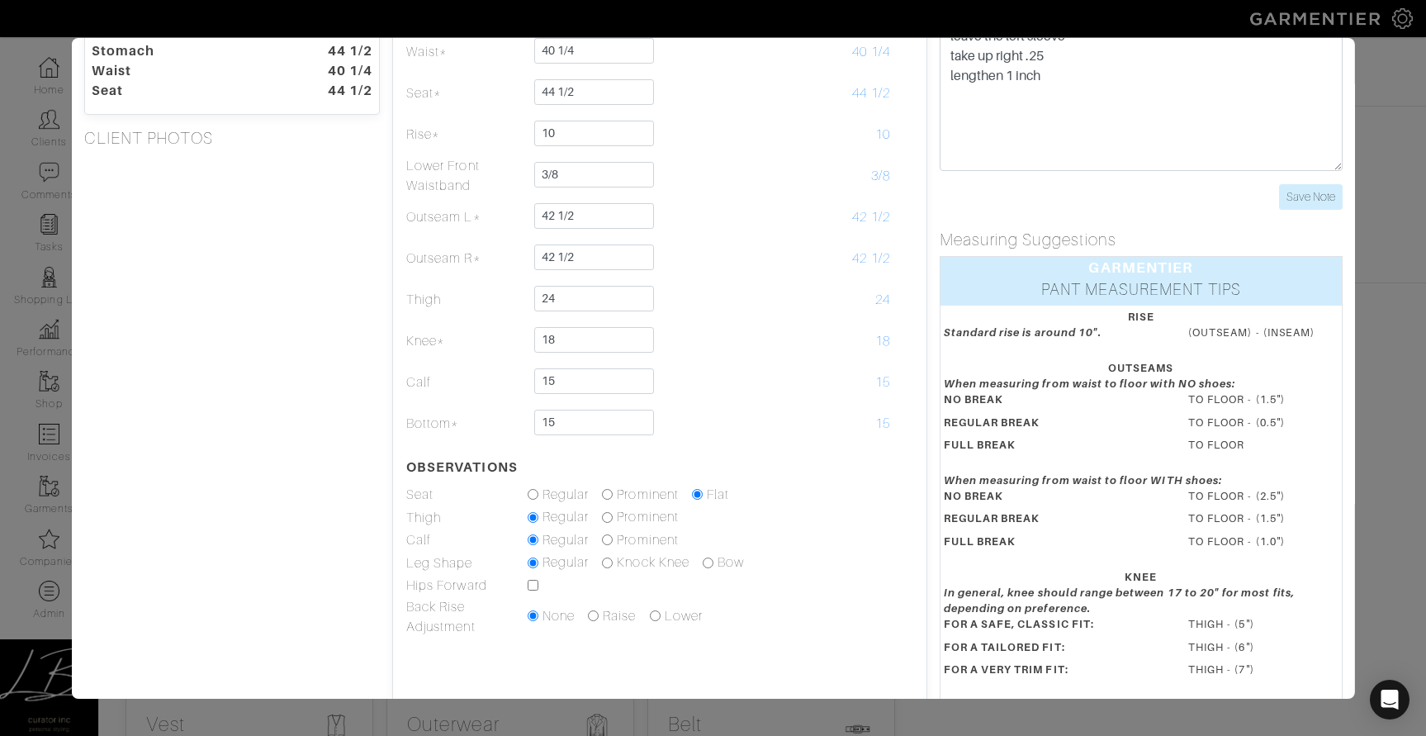
scroll to position [166, 0]
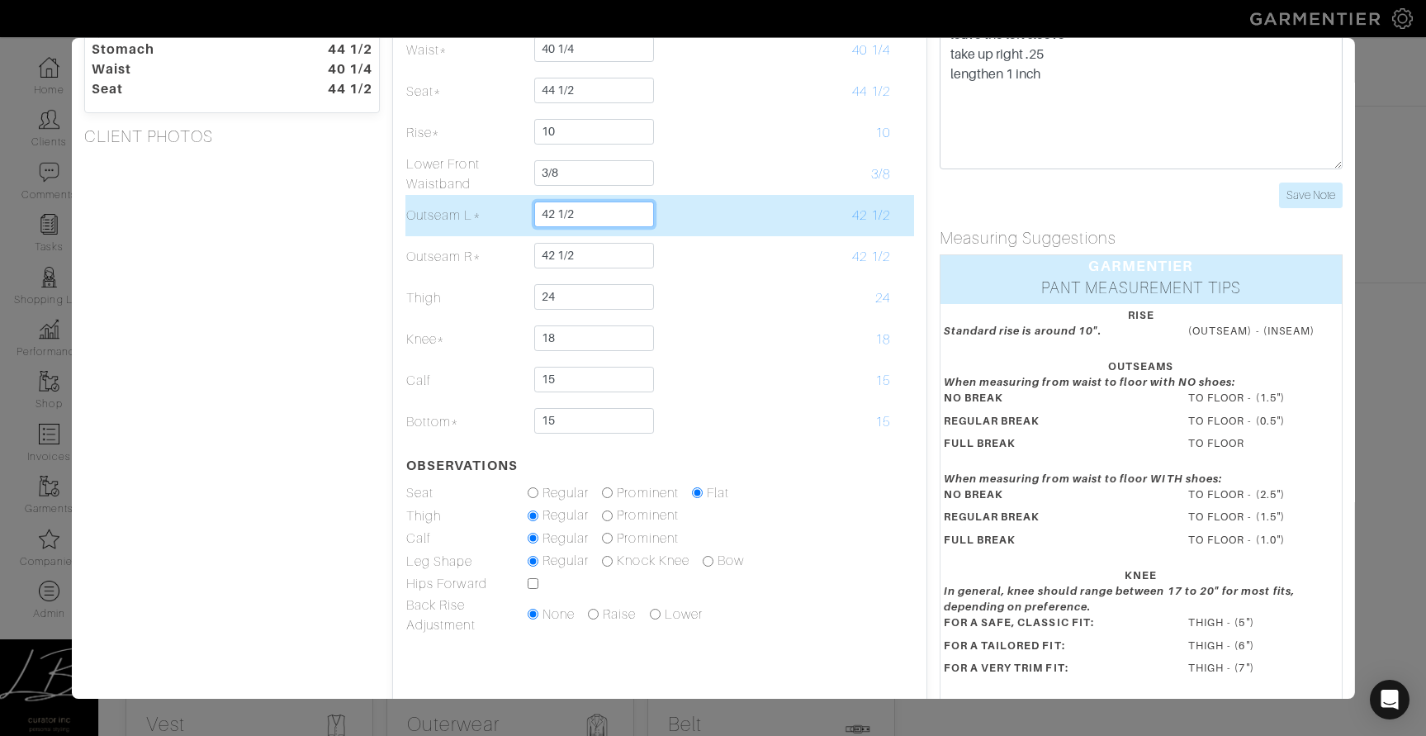
drag, startPoint x: 619, startPoint y: 224, endPoint x: 622, endPoint y: 197, distance: 27.5
click at [622, 197] on td "42 1/2" at bounding box center [587, 215] width 121 height 41
type input "41"
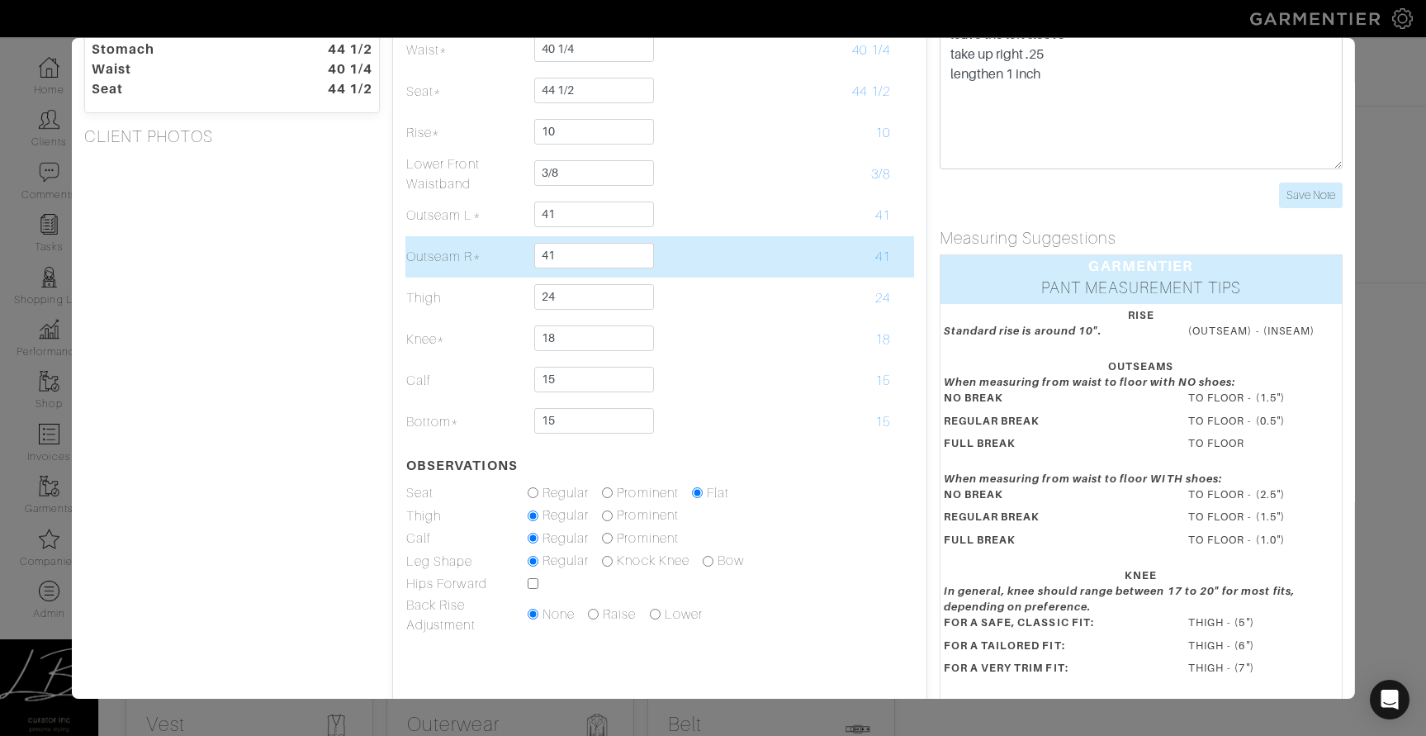
click at [410, 274] on td "Outseam R*" at bounding box center [466, 256] width 121 height 41
click at [604, 237] on td "41" at bounding box center [587, 256] width 121 height 41
click at [610, 254] on input "41" at bounding box center [594, 256] width 120 height 26
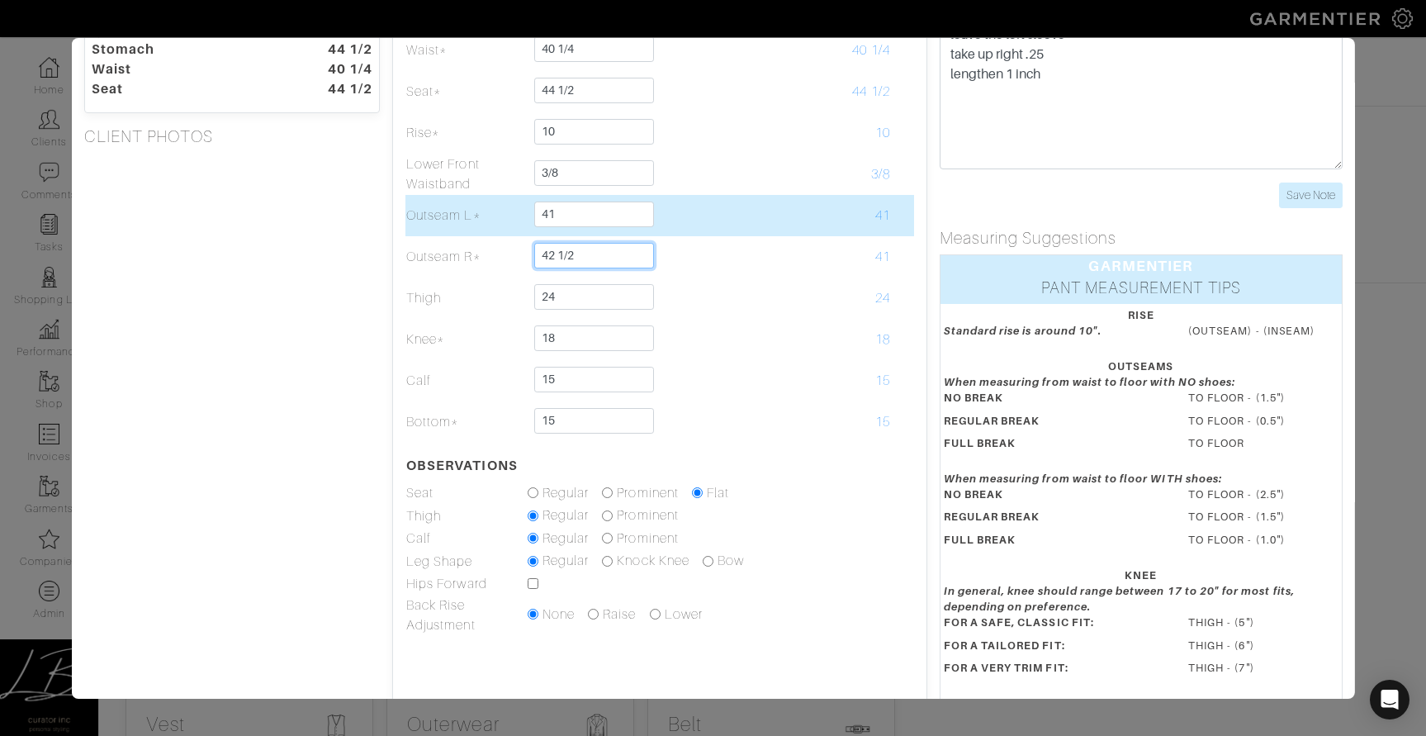
type input "42 1/2"
click at [584, 221] on input "41" at bounding box center [594, 215] width 120 height 26
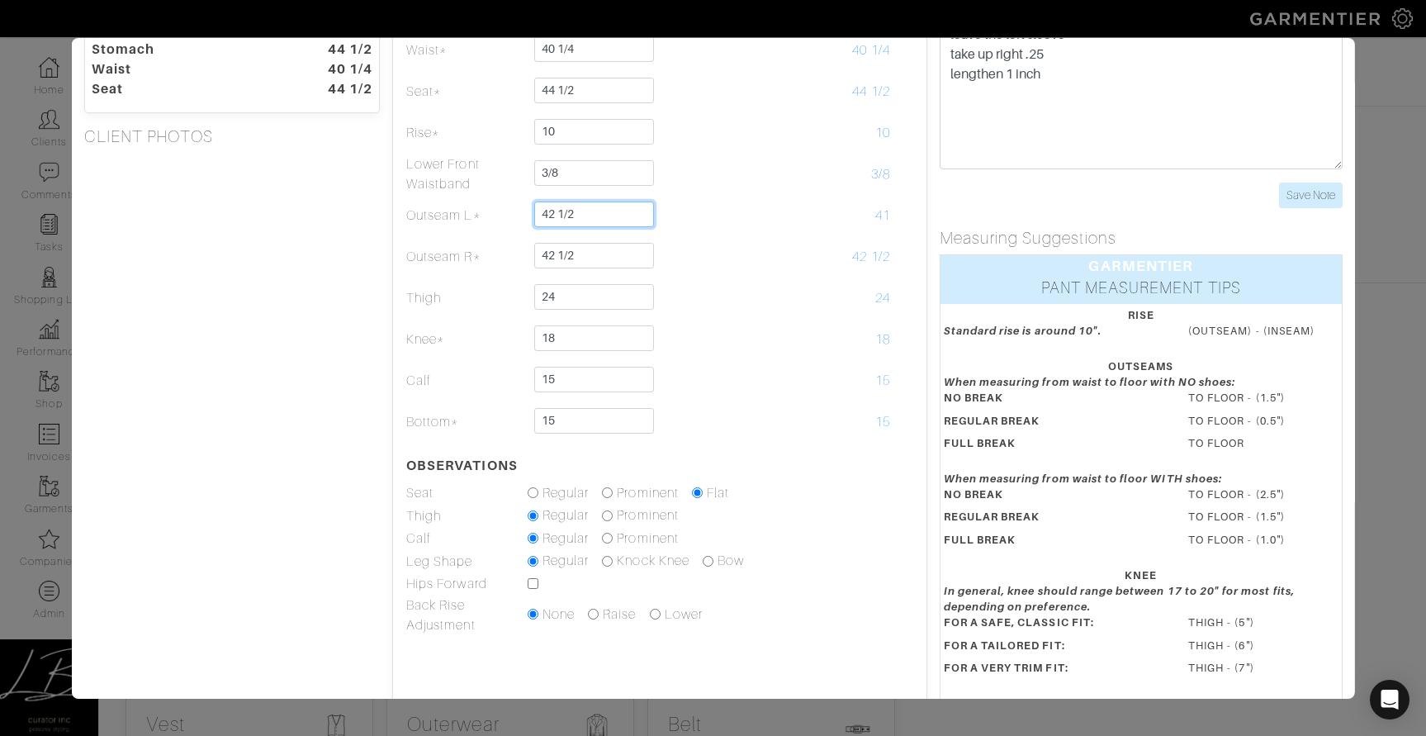
type input "42 1/2"
drag, startPoint x: 278, startPoint y: 263, endPoint x: 287, endPoint y: 274, distance: 14.1
click at [279, 262] on div "Height 6'2 Weight 230 Overarm 54 Chest 46 1/2 Bicep 14 Stomach 44 1/2 Waist 40 …" at bounding box center [231, 354] width 321 height 843
click at [259, 349] on div "Height 6'2 Weight 230 Overarm 54 Chest 46 1/2 Bicep 14 Stomach 44 1/2 Waist 40 …" at bounding box center [231, 354] width 321 height 843
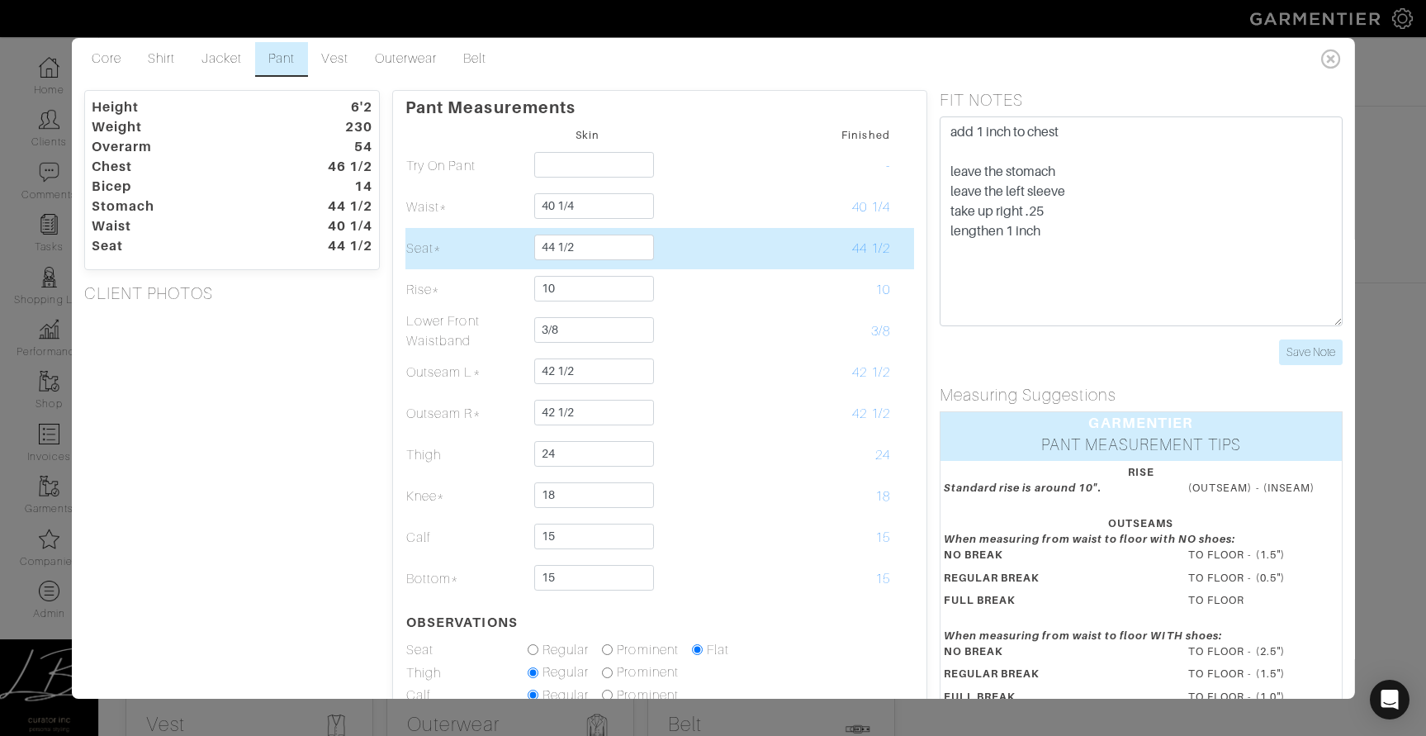
scroll to position [0, 0]
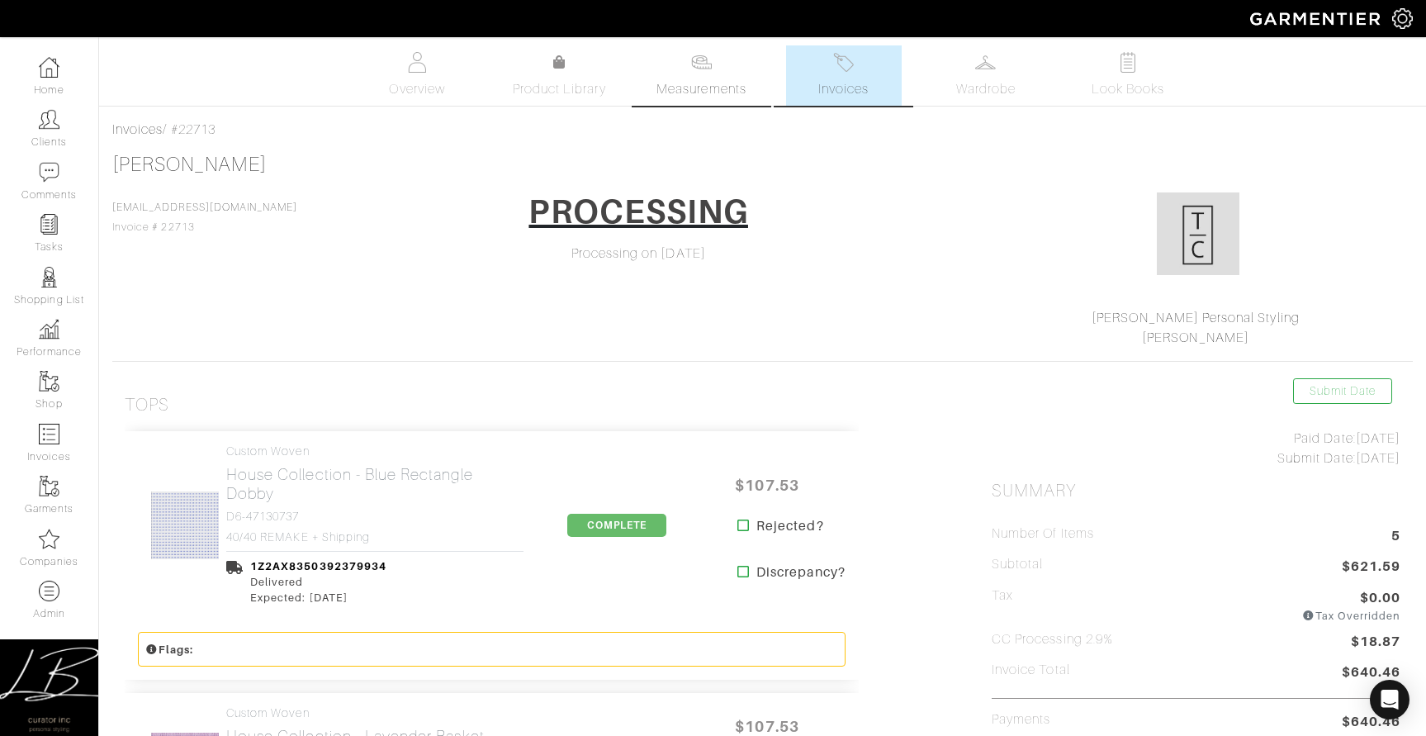
click at [694, 57] on img at bounding box center [701, 62] width 21 height 21
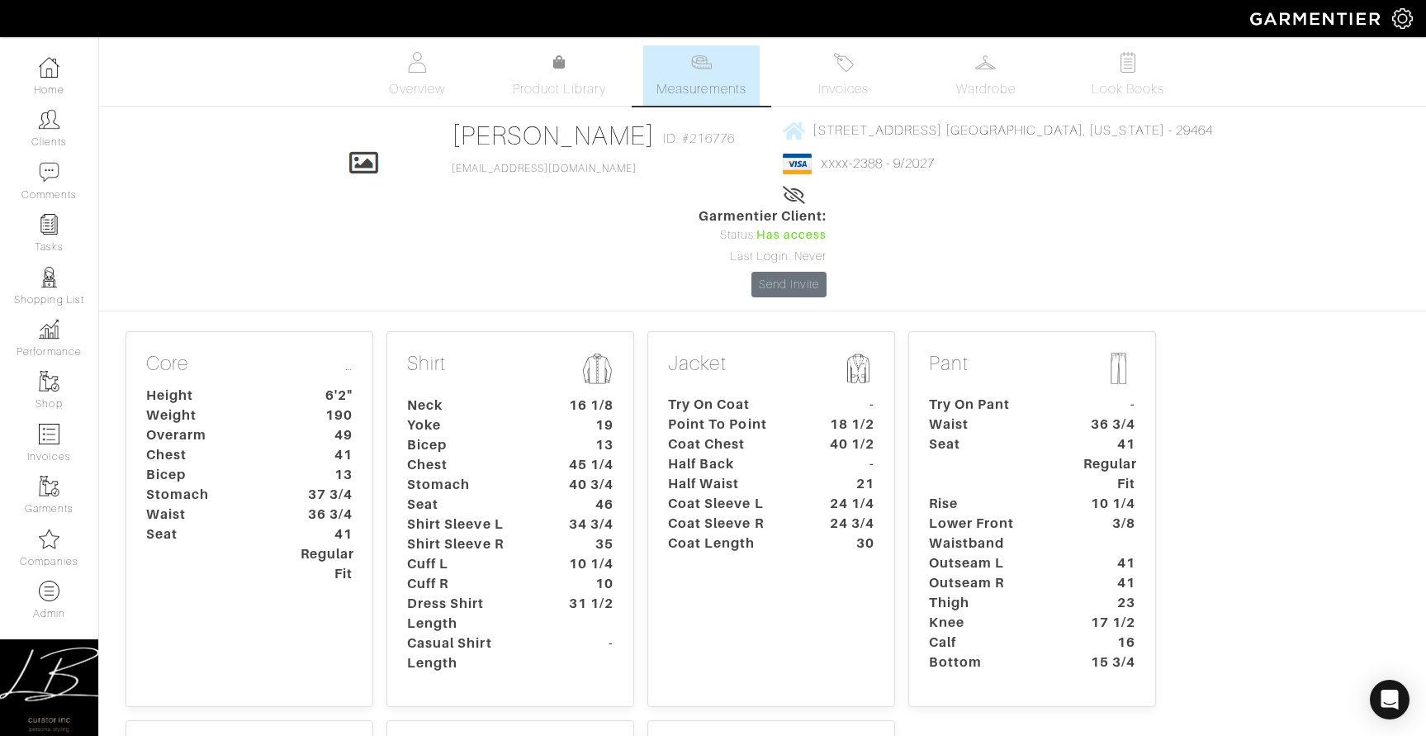
click at [1024, 415] on dt "Waist" at bounding box center [994, 425] width 154 height 20
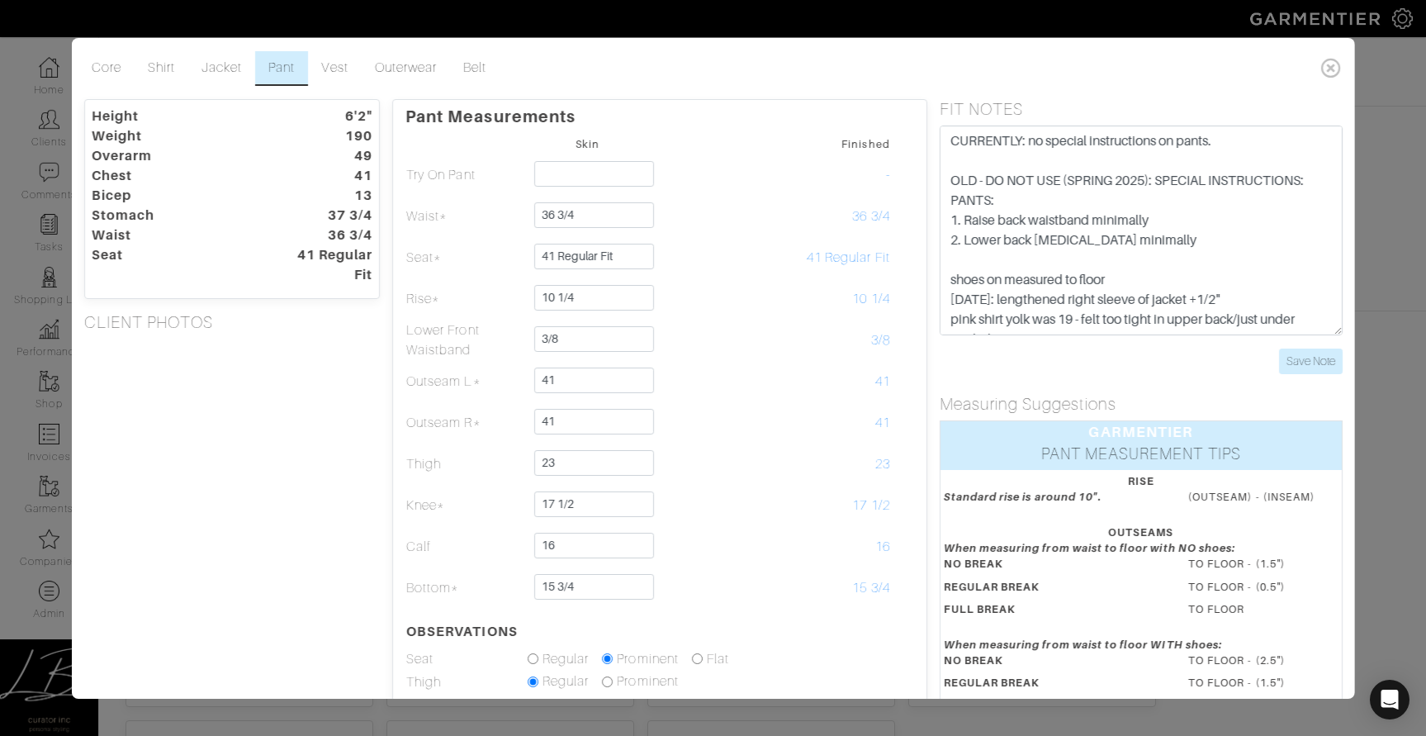
drag, startPoint x: 334, startPoint y: 415, endPoint x: 321, endPoint y: 417, distance: 13.3
click at [334, 415] on div "Height 6'2" Weight 190 Overarm 49 Chest 41 Bicep 13 Stomach 37 3/4 Waist 36 3/4…" at bounding box center [231, 520] width 321 height 843
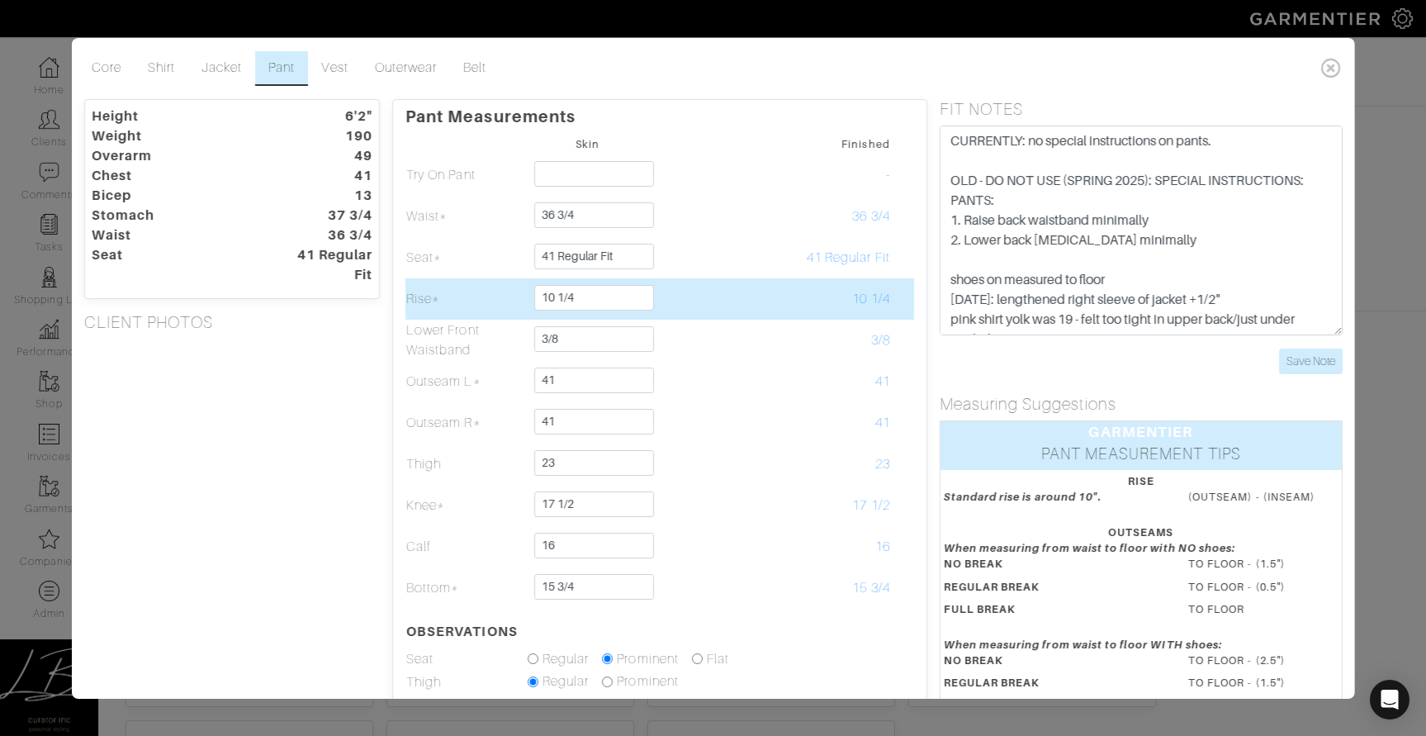
drag, startPoint x: 488, startPoint y: 299, endPoint x: 592, endPoint y: 297, distance: 104.1
click at [592, 297] on tr "Rise* 10 1/4 10 1/4" at bounding box center [660, 298] width 509 height 41
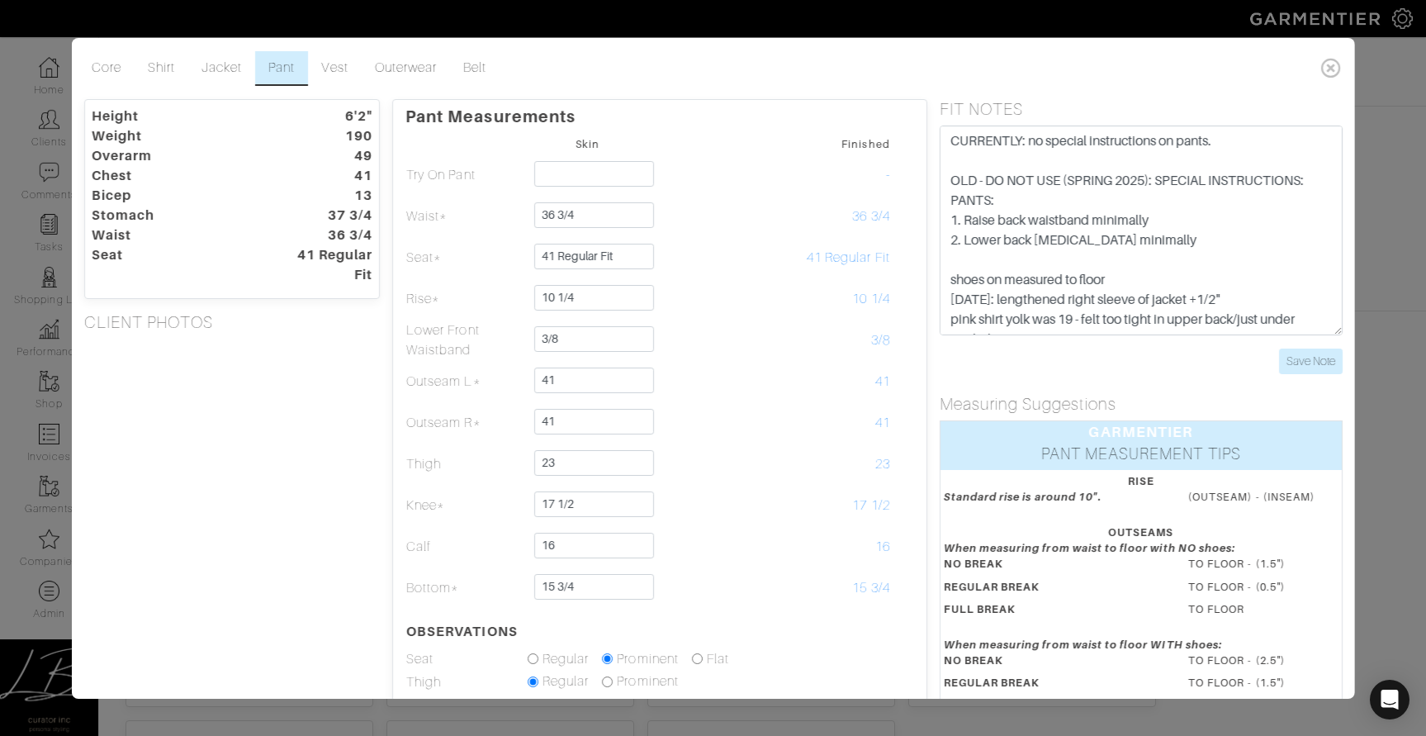
click at [323, 324] on h5 "CLIENT PHOTOS" at bounding box center [231, 322] width 296 height 20
click at [226, 58] on link "Jacket" at bounding box center [221, 68] width 67 height 35
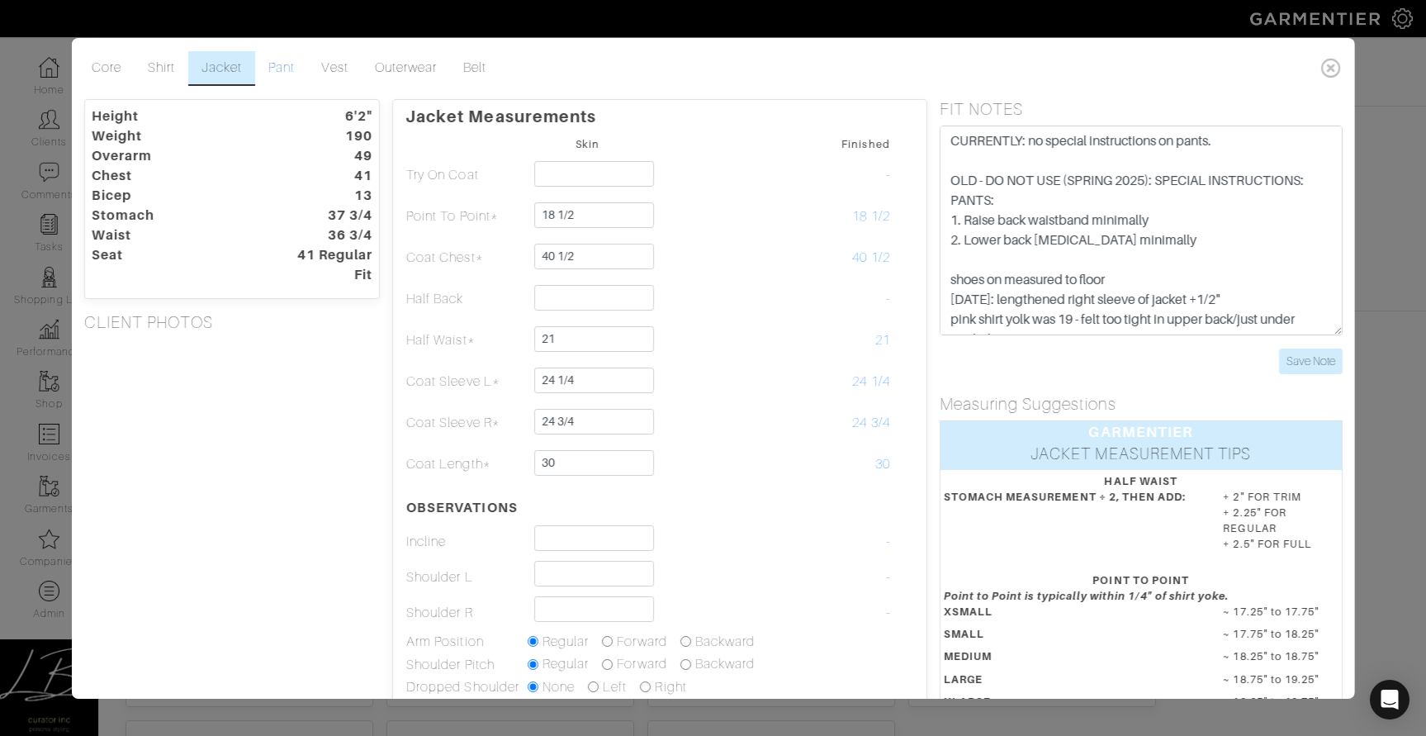
click at [269, 67] on link "Pant" at bounding box center [281, 68] width 53 height 35
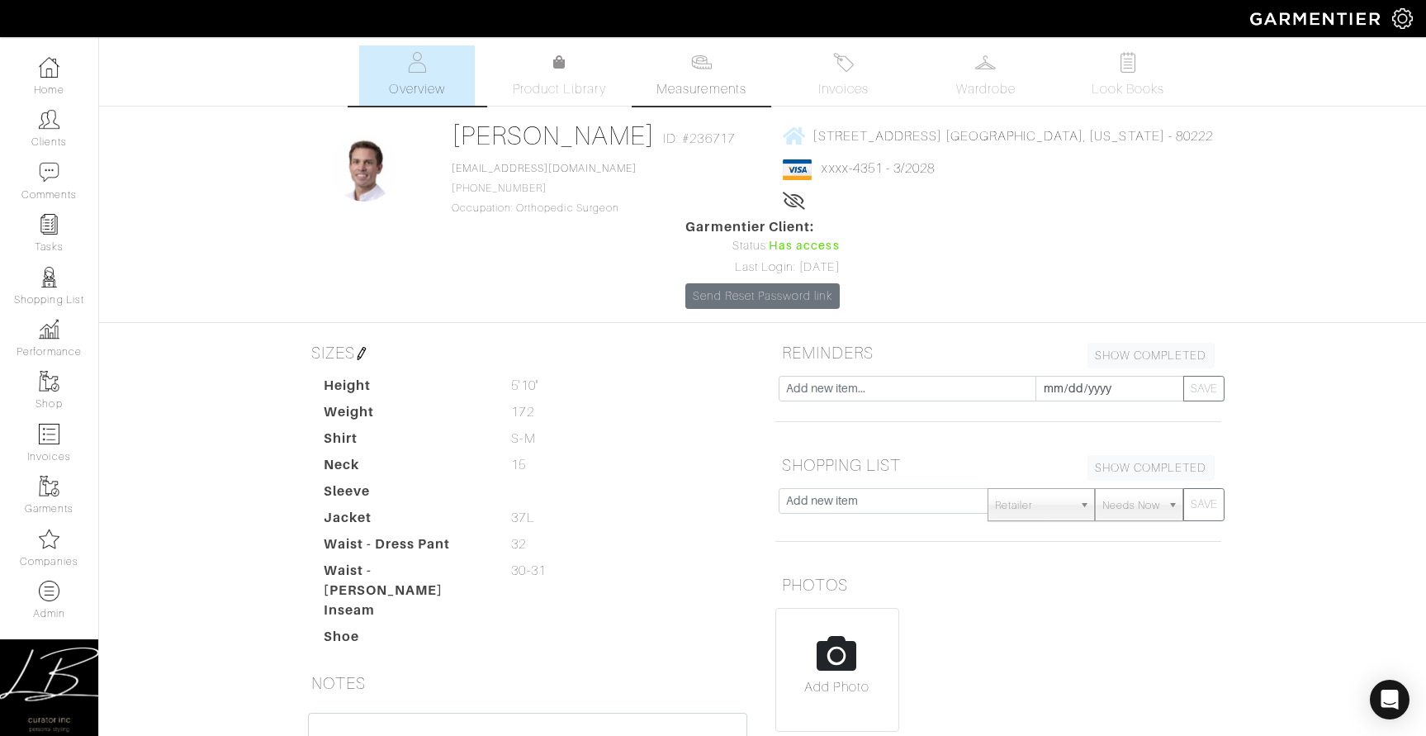
click at [729, 64] on link "Measurements" at bounding box center [701, 75] width 116 height 60
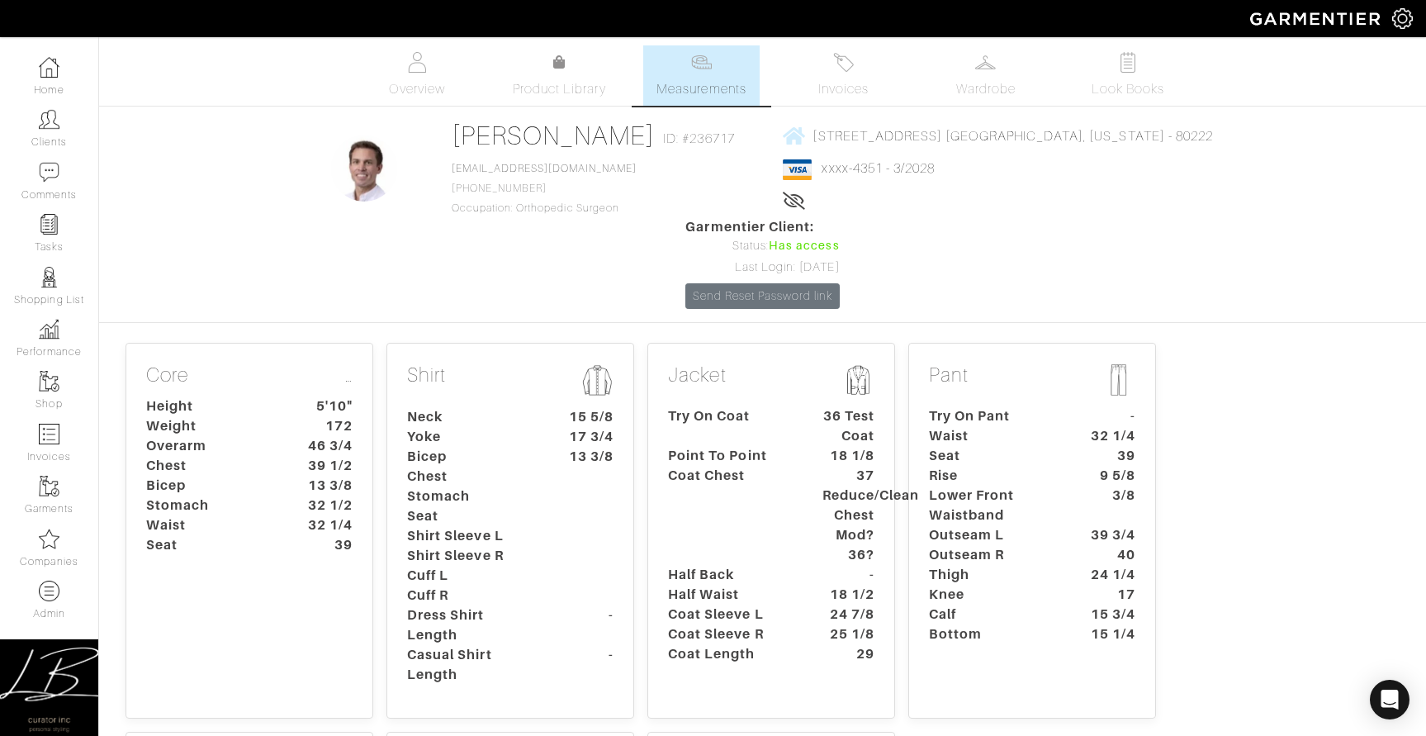
click at [1009, 426] on dt "Waist" at bounding box center [994, 436] width 154 height 20
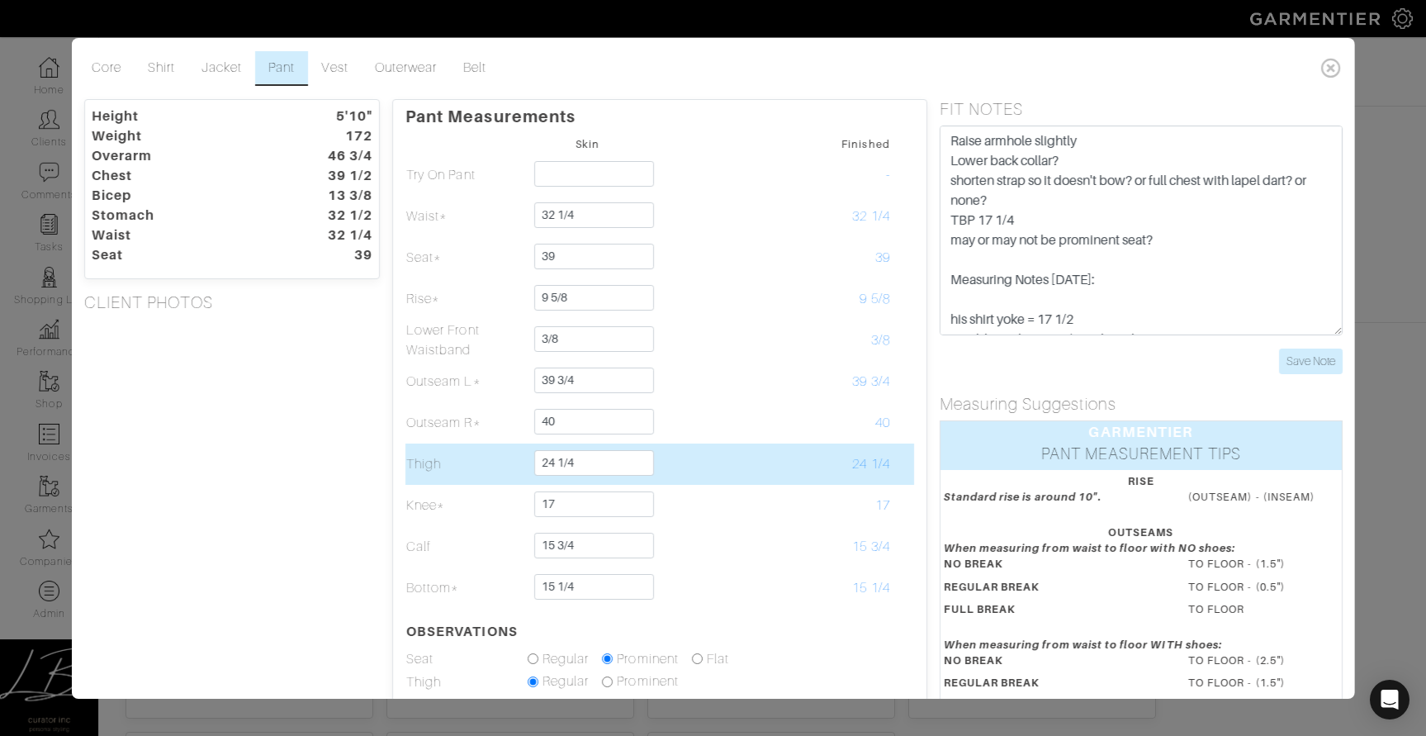
scroll to position [2, 0]
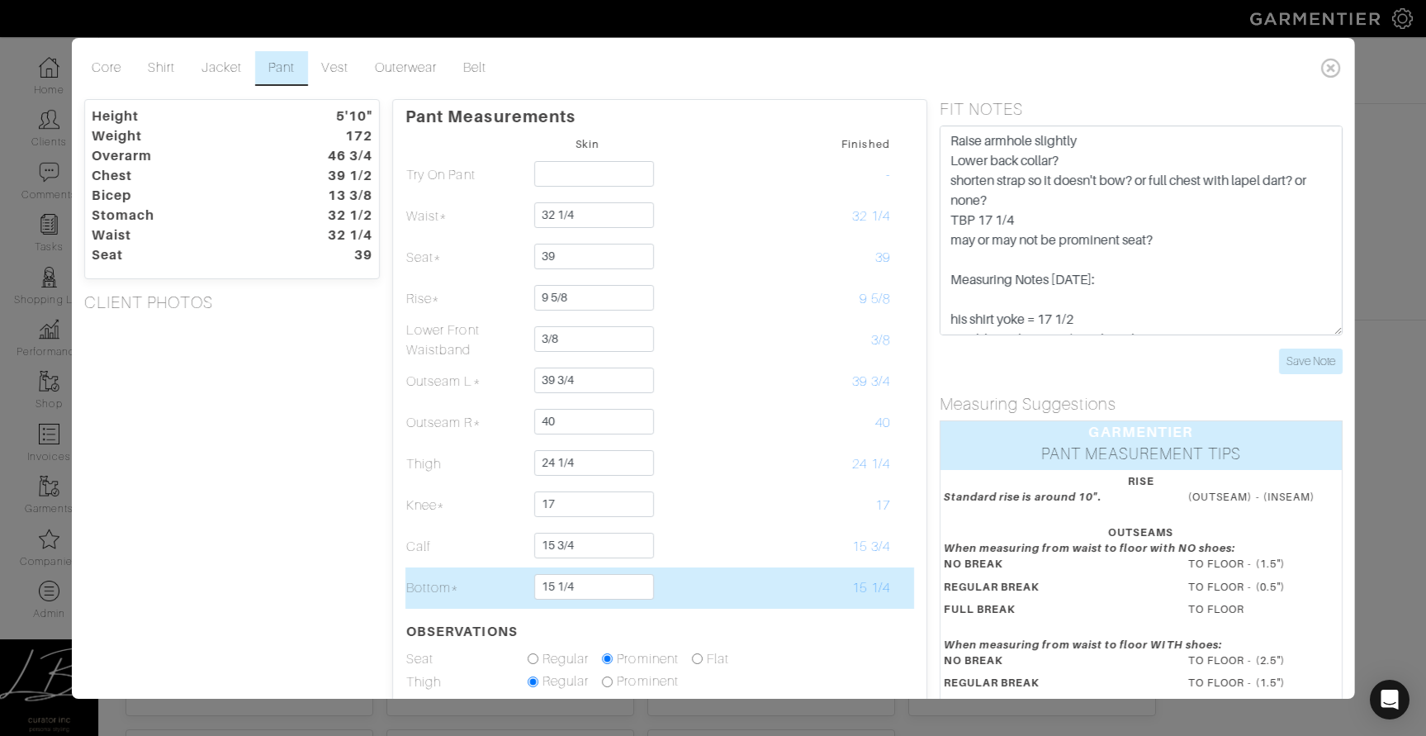
click at [703, 577] on td at bounding box center [708, 587] width 121 height 41
drag, startPoint x: 593, startPoint y: 583, endPoint x: 592, endPoint y: 570, distance: 13.2
click at [599, 570] on td "15 1/4" at bounding box center [587, 587] width 121 height 41
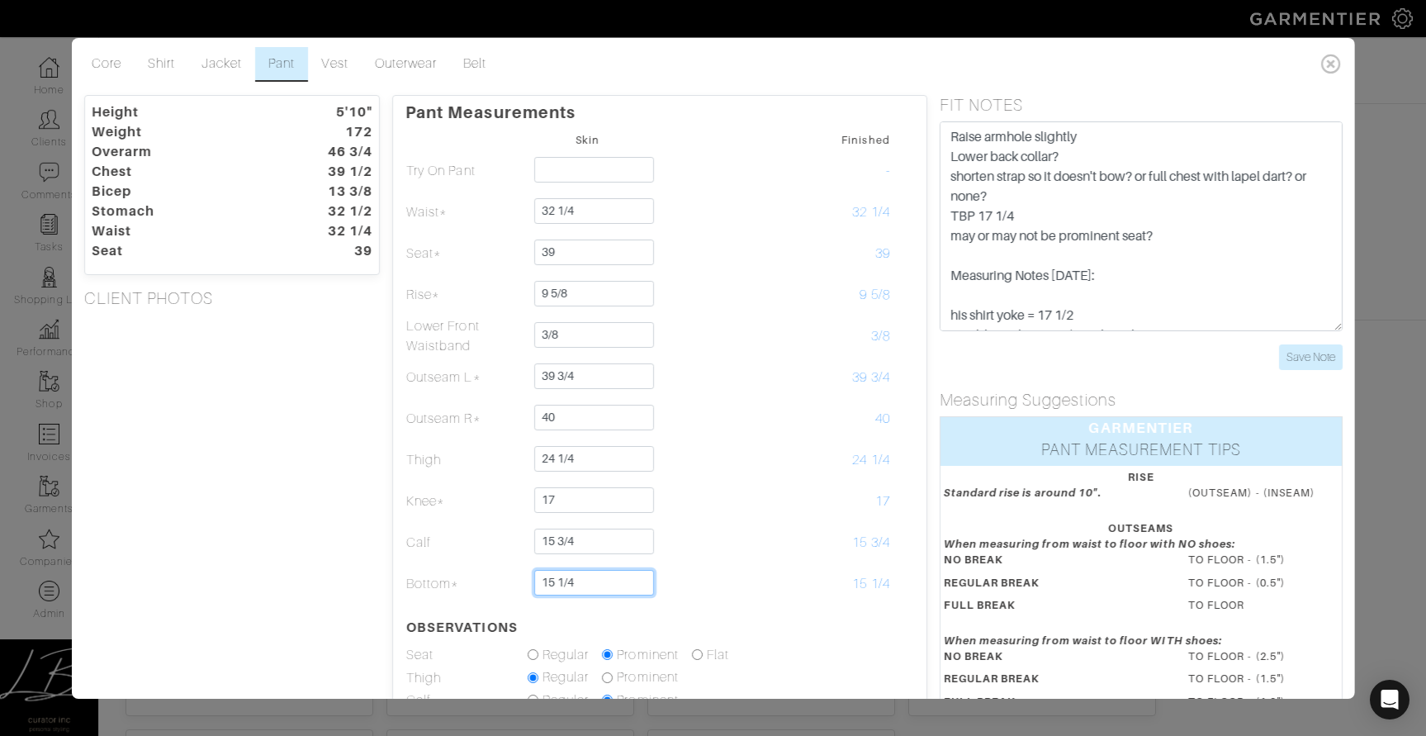
scroll to position [6, 0]
click at [351, 524] on div "Height 5'10" Weight 172 Overarm 46 3/4 Chest 39 1/2 Bicep 13 3/8 Stomach 32 1/2…" at bounding box center [231, 514] width 321 height 843
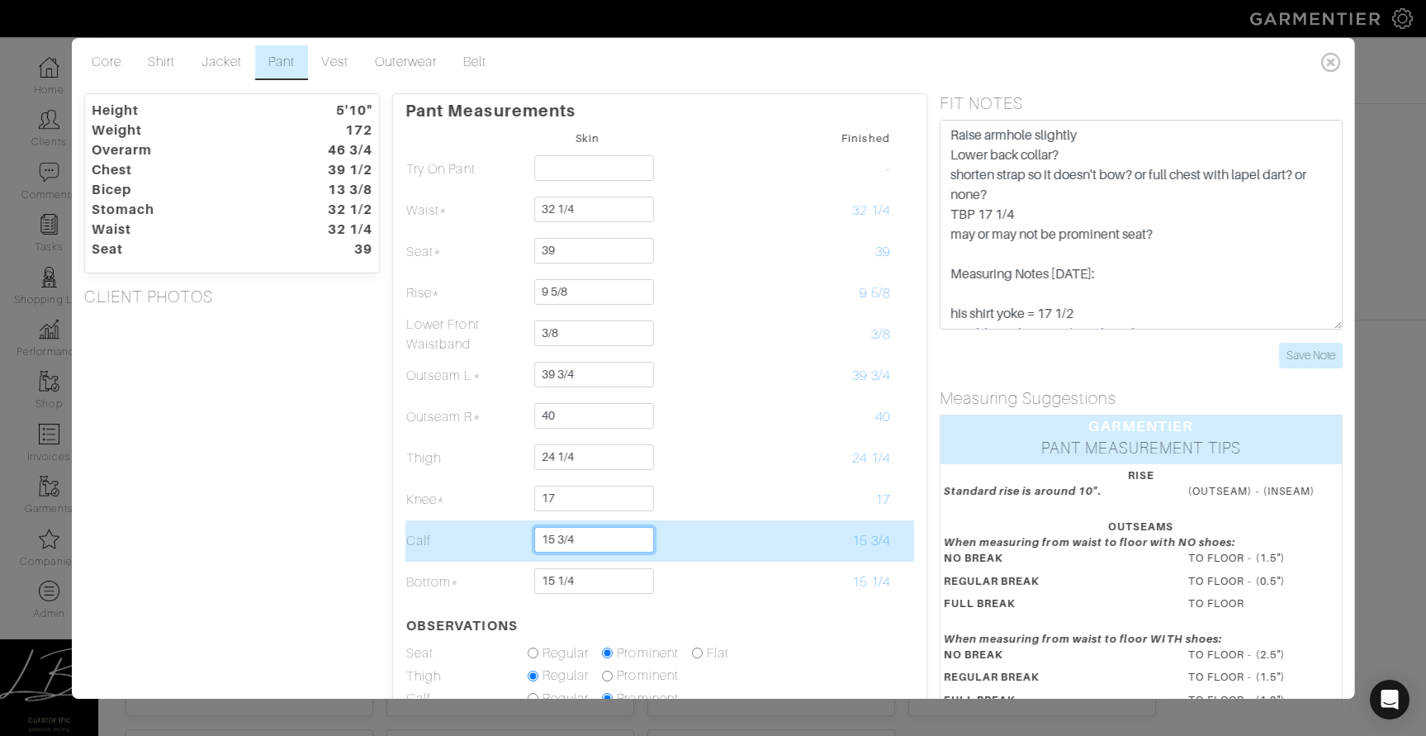
click at [588, 534] on input "15 3/4" at bounding box center [594, 540] width 120 height 26
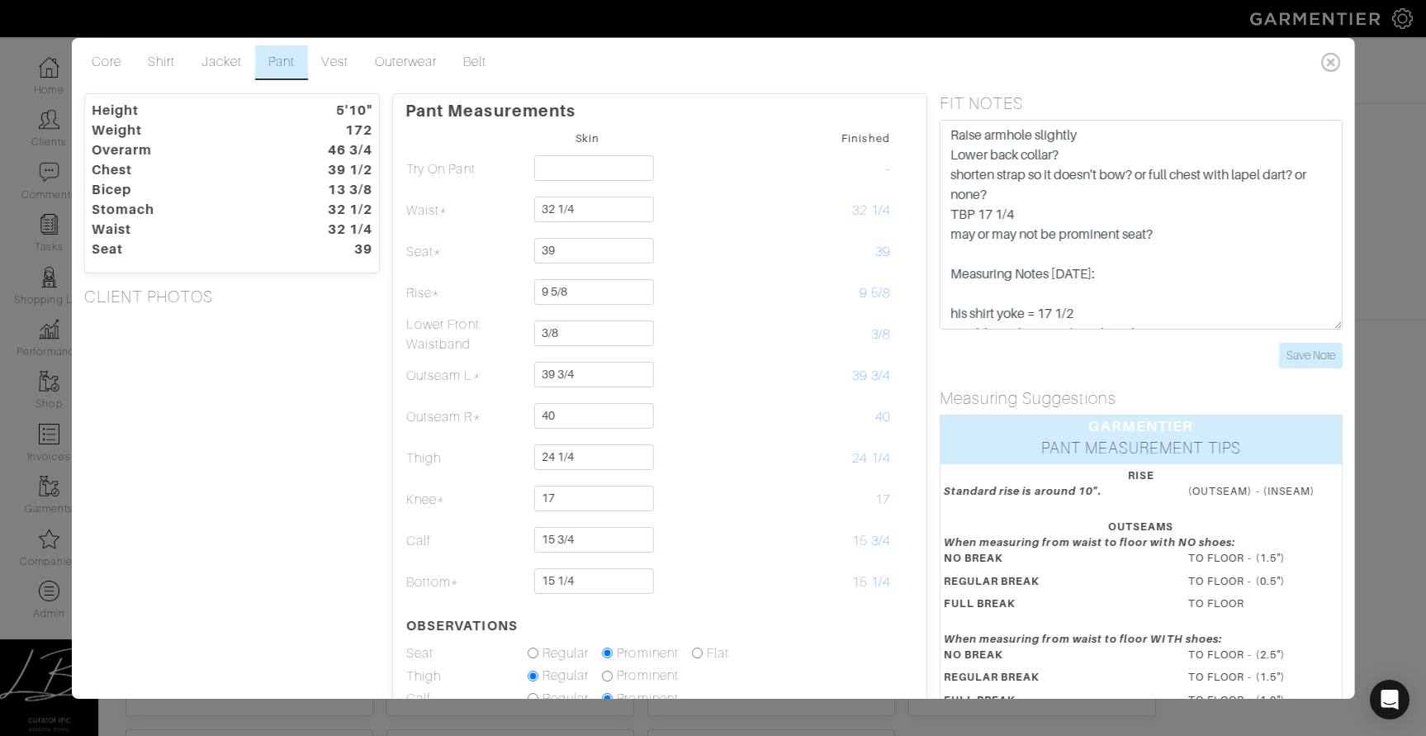
click at [333, 529] on div "Height 5'10" Weight 172 Overarm 46 3/4 Chest 39 1/2 Bicep 13 3/8 Stomach 32 1/2…" at bounding box center [231, 514] width 321 height 843
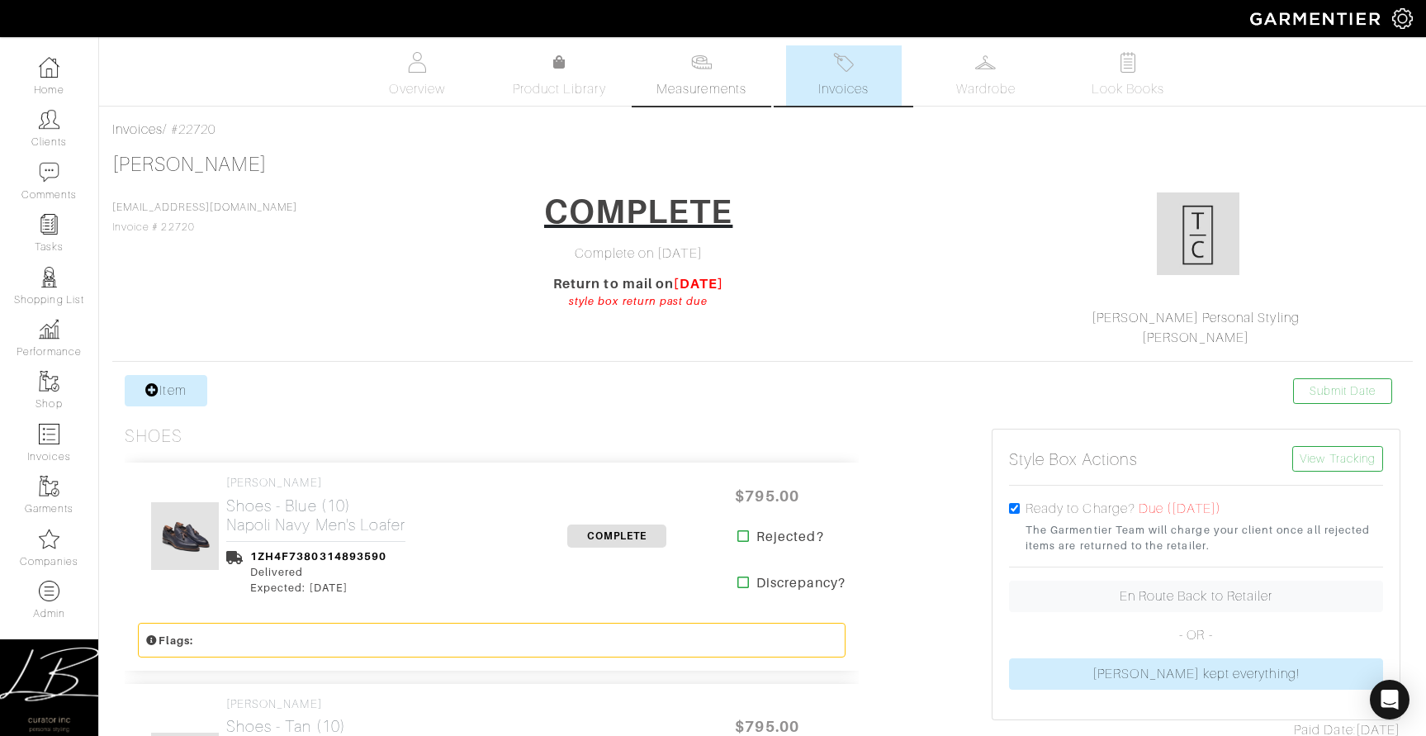
click at [704, 67] on img at bounding box center [701, 62] width 21 height 21
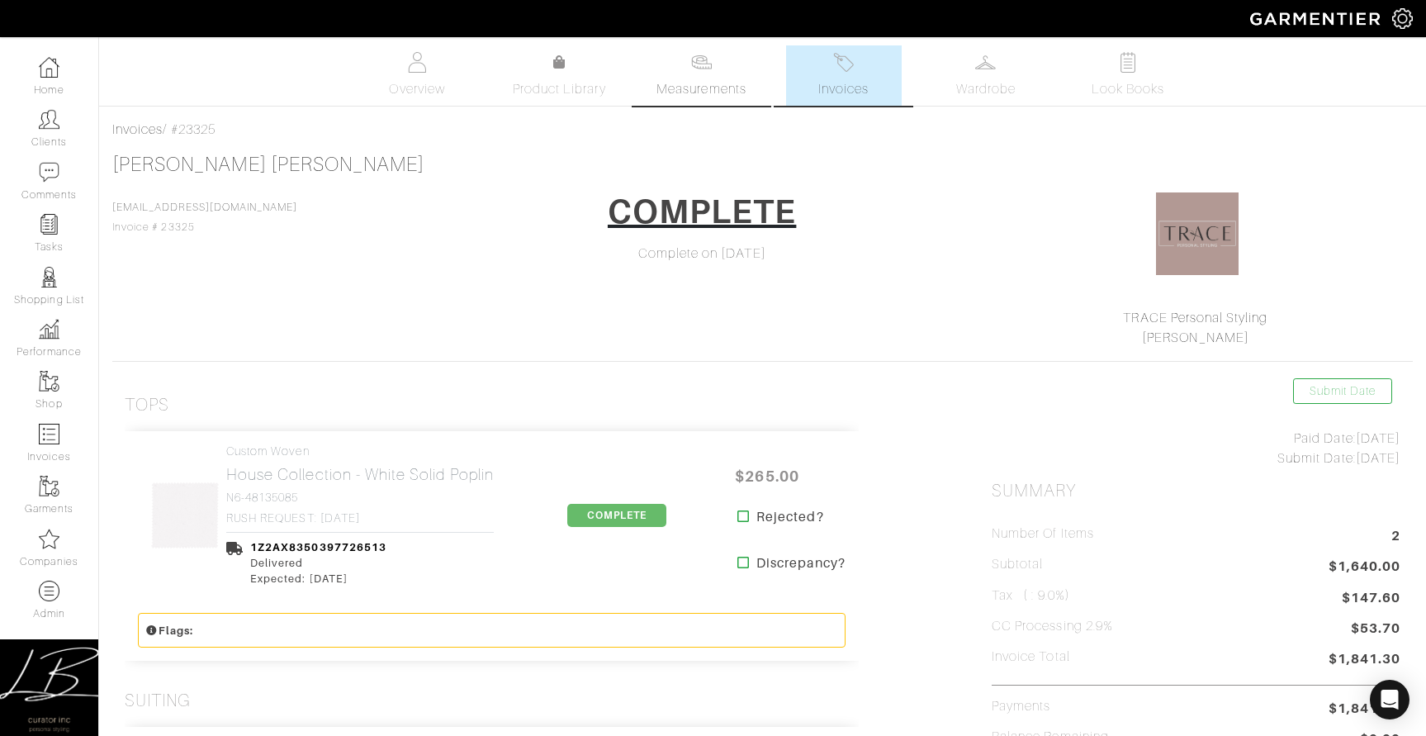
click at [706, 69] on img at bounding box center [701, 62] width 21 height 21
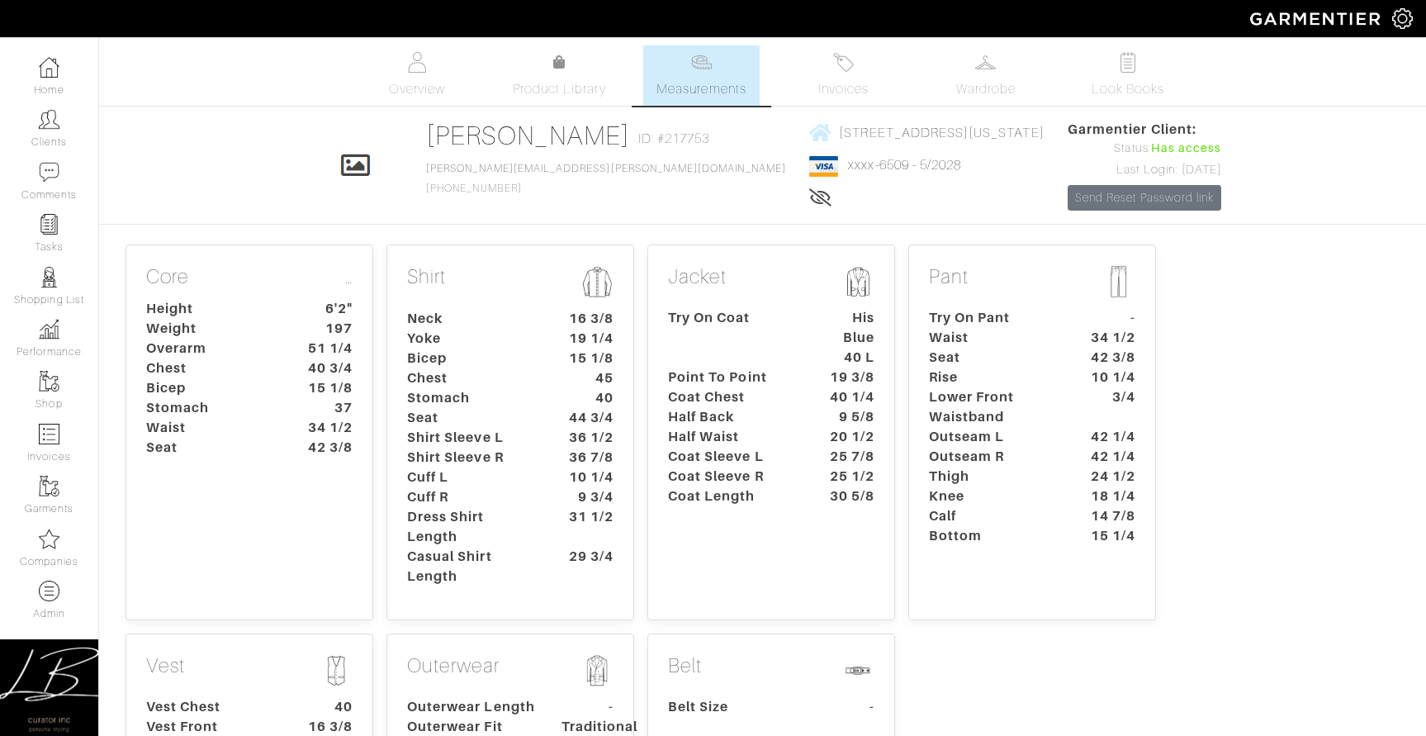
click at [804, 390] on dt "Coat Chest" at bounding box center [733, 397] width 154 height 20
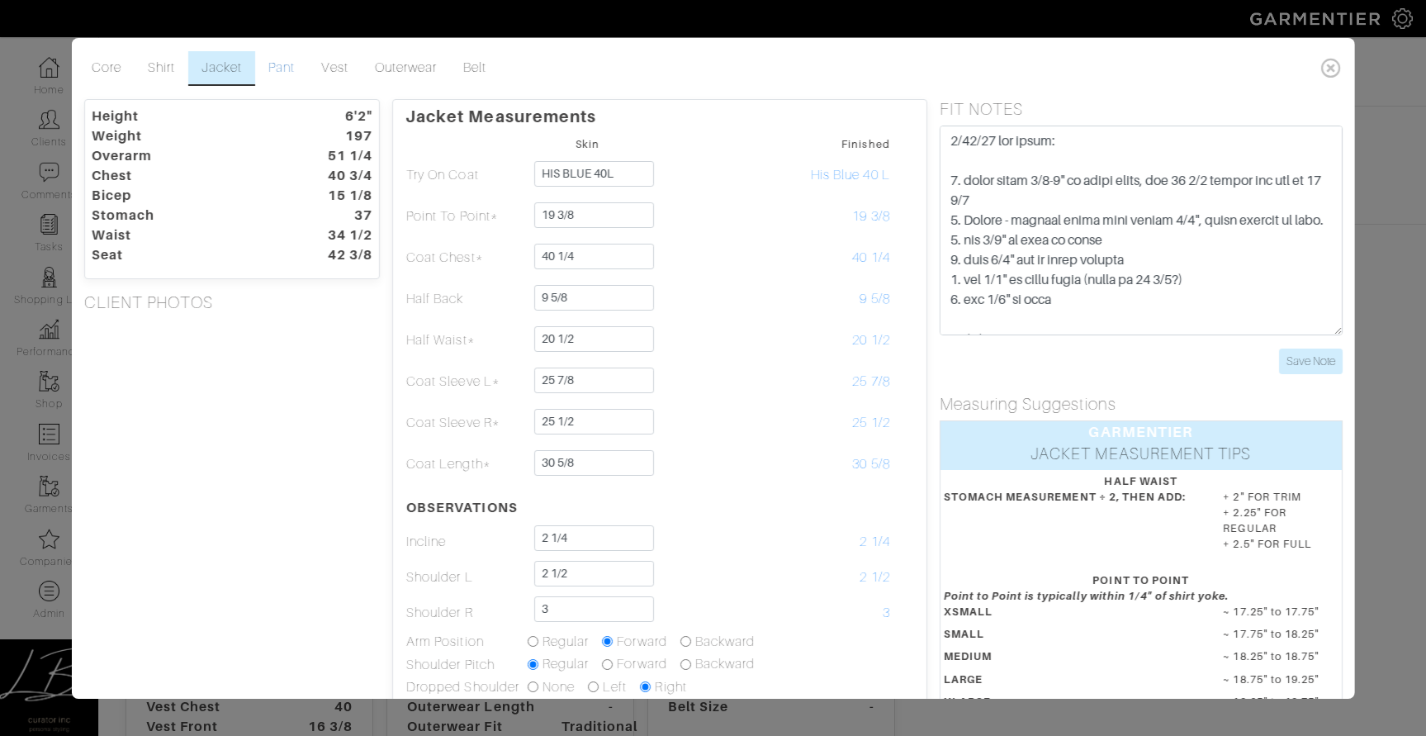
click at [290, 74] on link "Pant" at bounding box center [281, 68] width 53 height 35
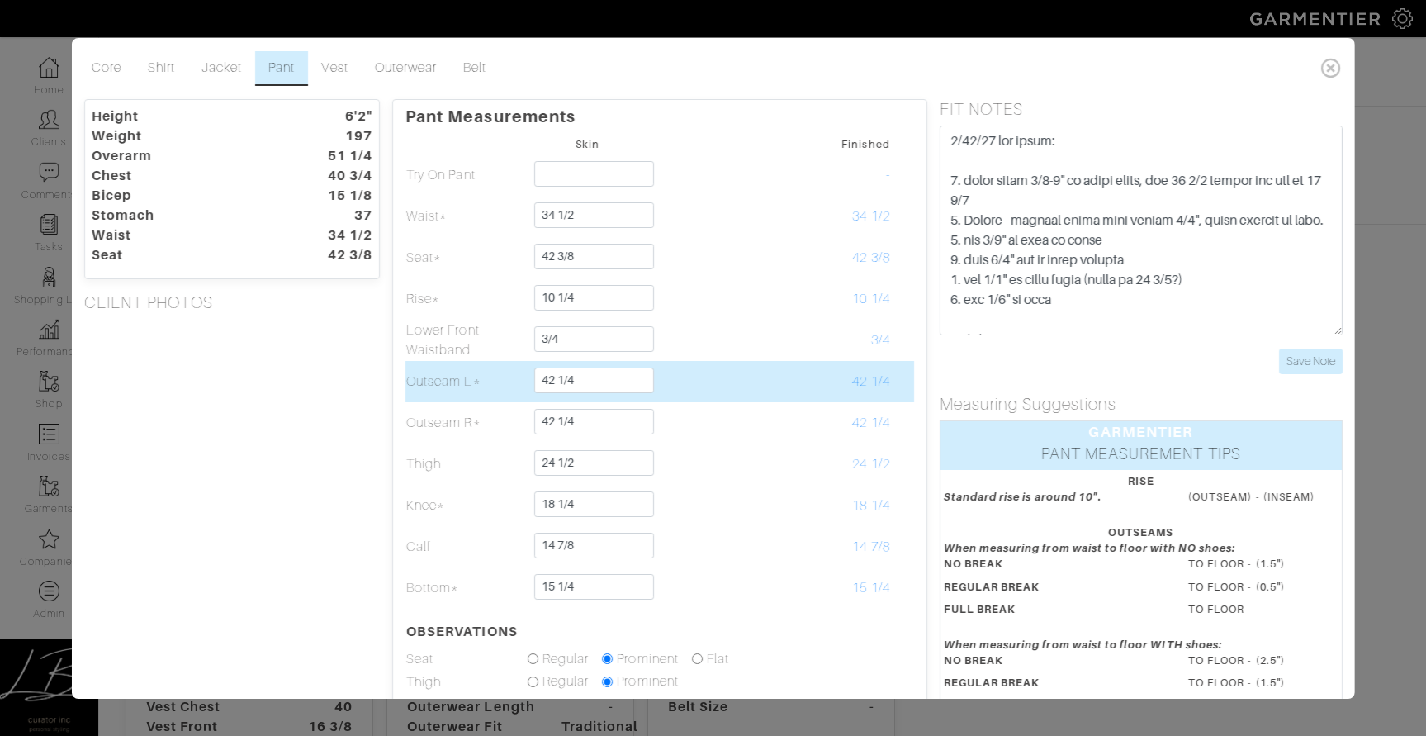
click at [726, 382] on td at bounding box center [708, 381] width 121 height 41
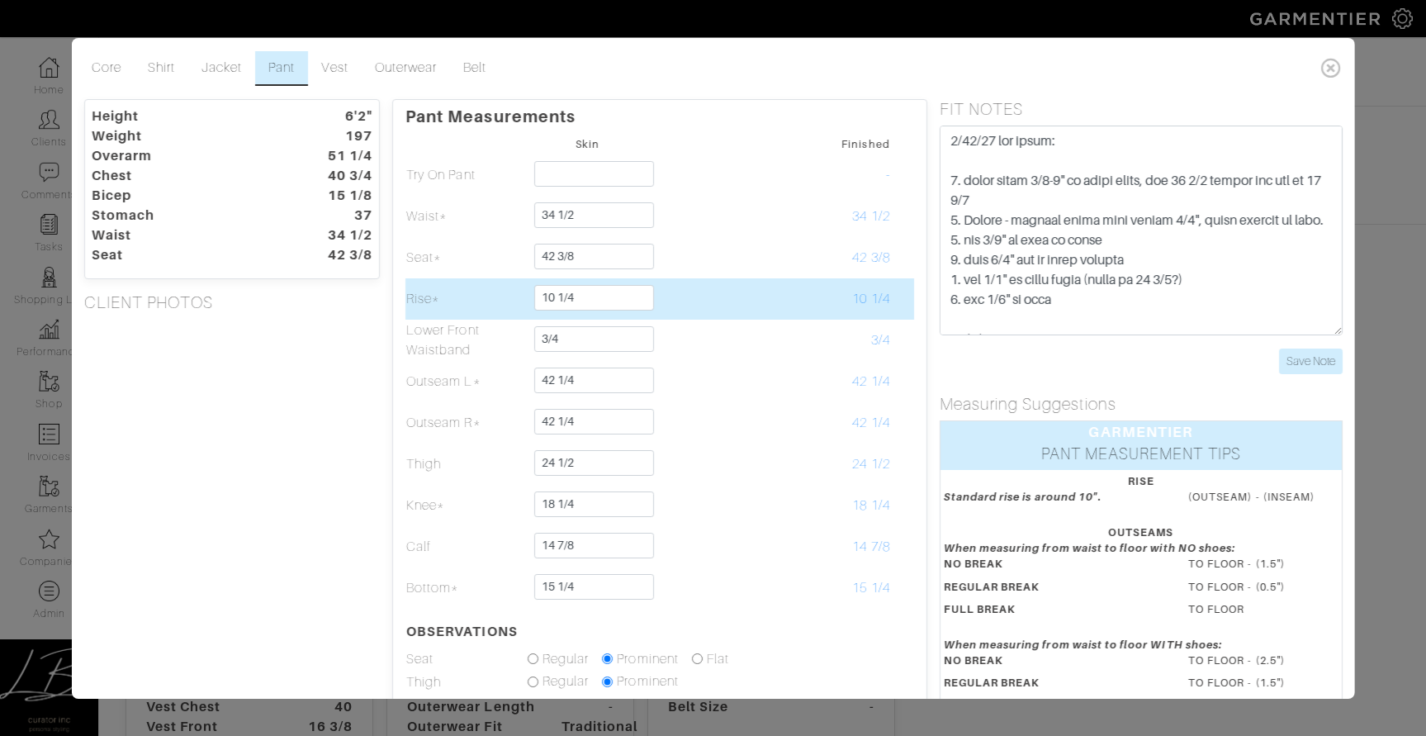
click at [715, 301] on td at bounding box center [708, 298] width 121 height 41
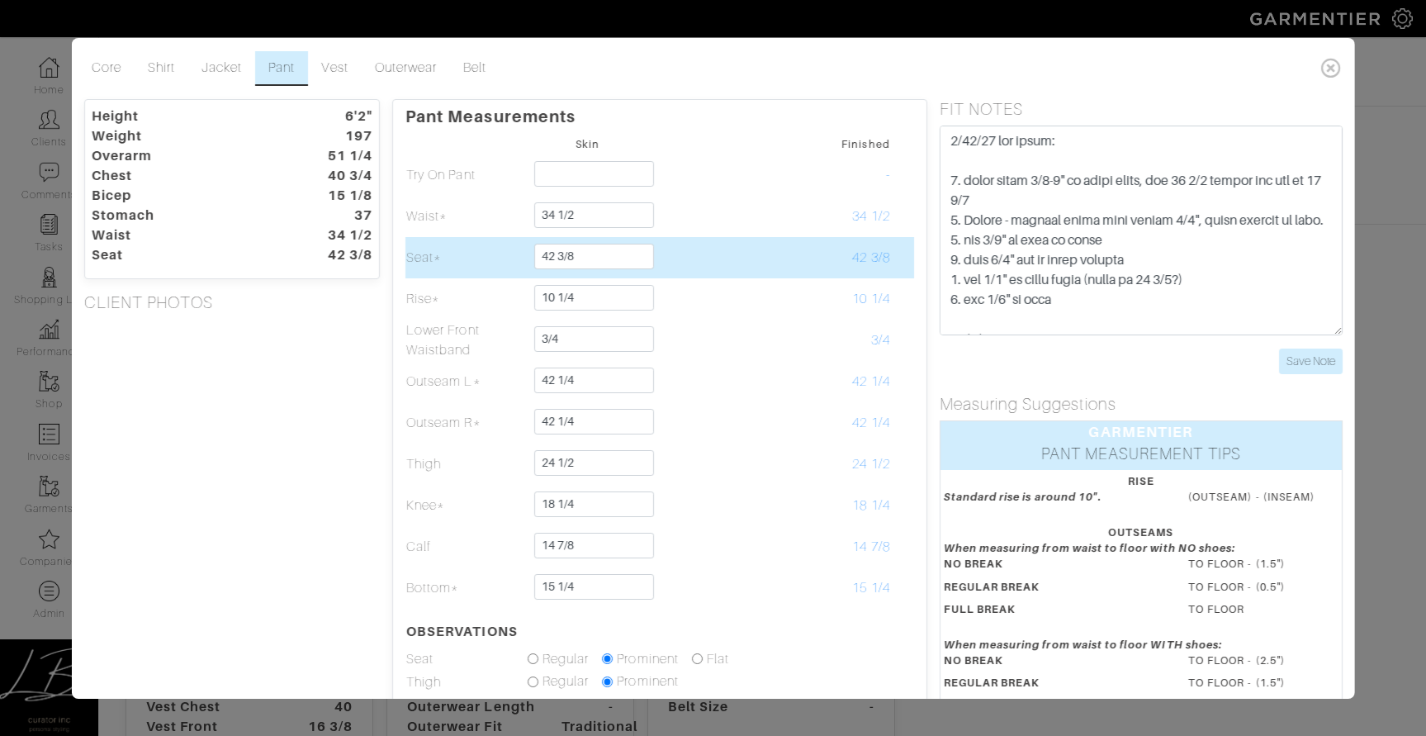
click at [687, 255] on td at bounding box center [708, 257] width 121 height 41
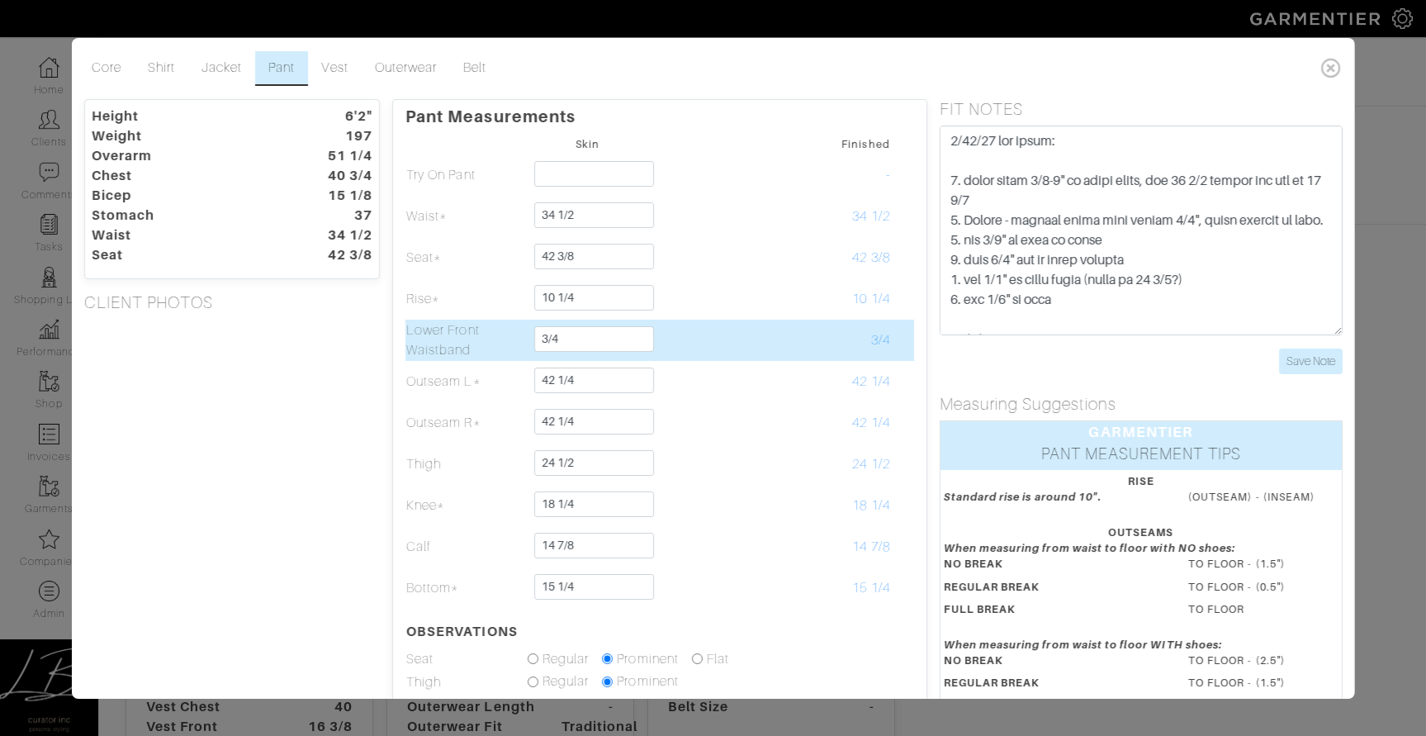
click at [670, 342] on td at bounding box center [708, 340] width 121 height 41
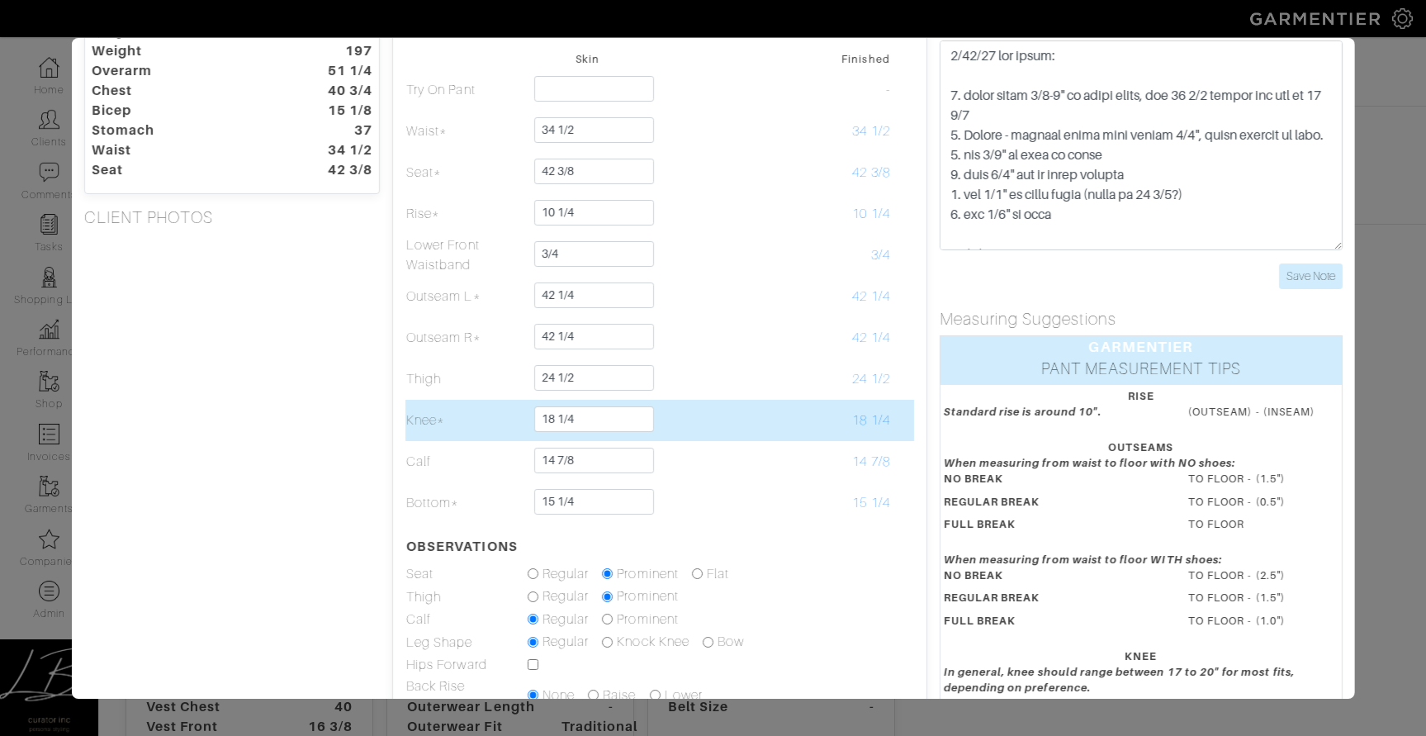
scroll to position [87, 0]
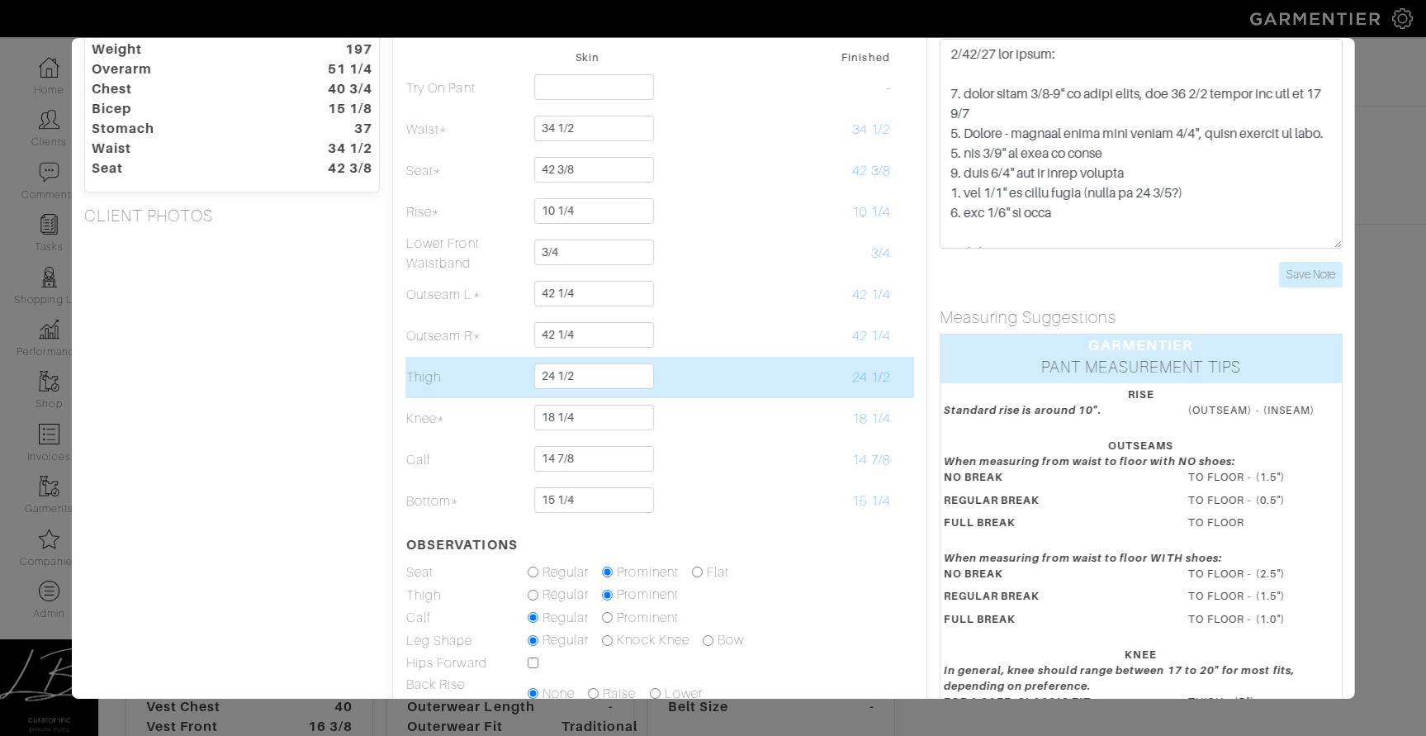
click at [684, 386] on td at bounding box center [708, 377] width 121 height 41
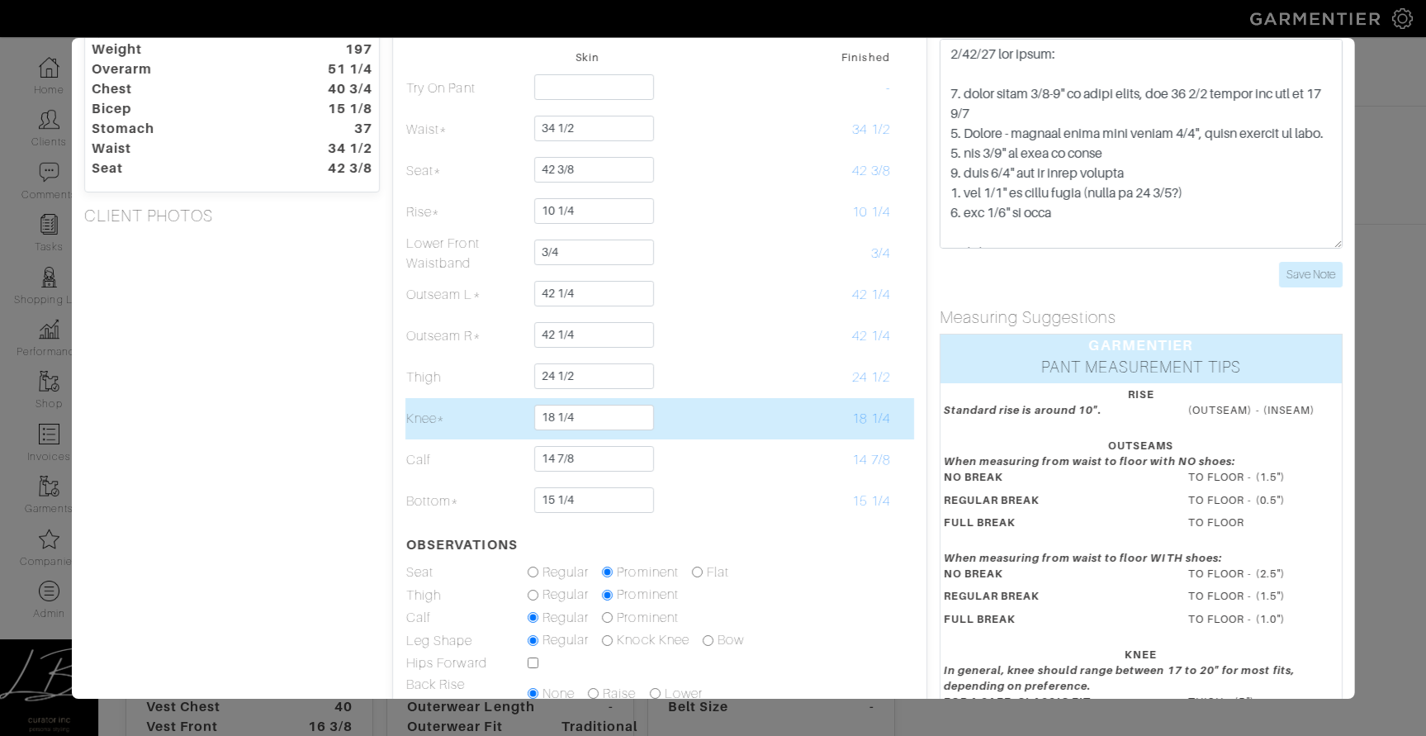
click at [682, 420] on td at bounding box center [708, 418] width 121 height 41
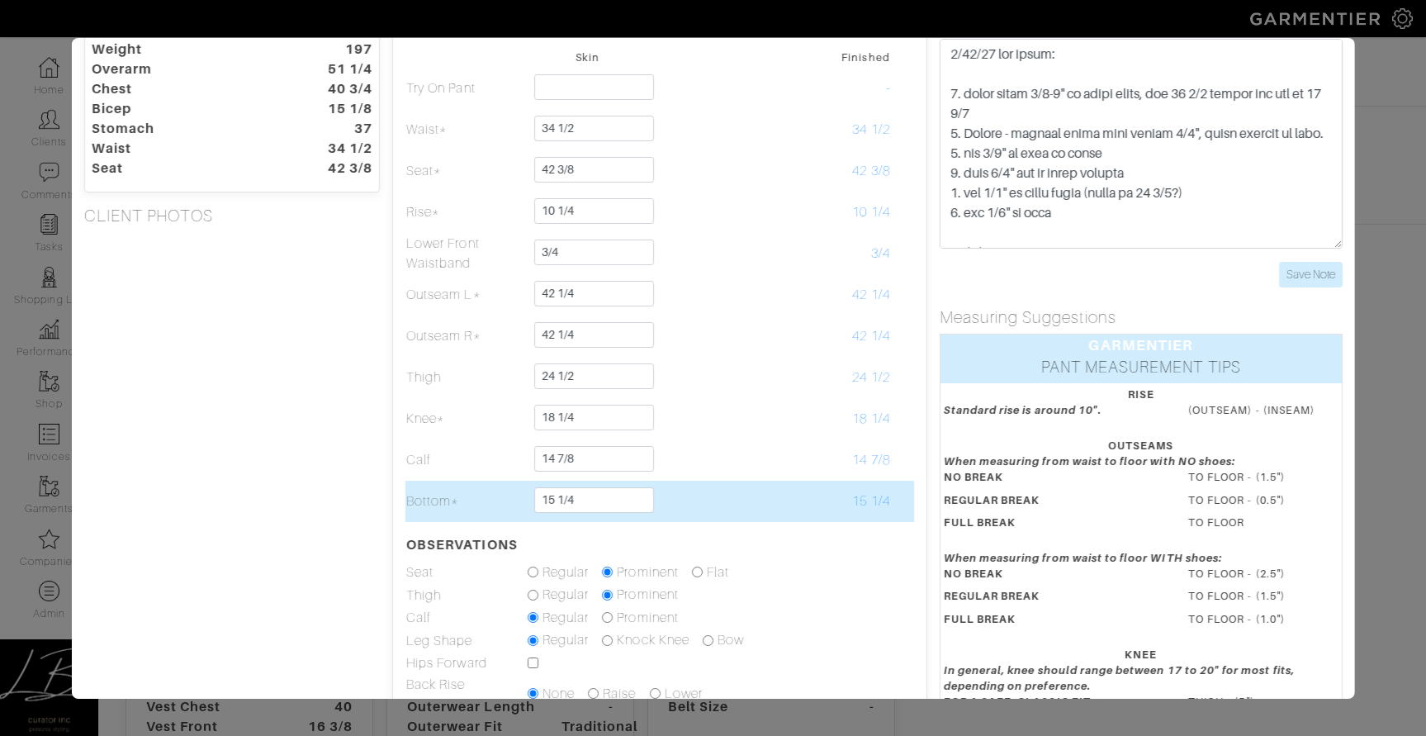
click at [681, 494] on td at bounding box center [708, 501] width 121 height 41
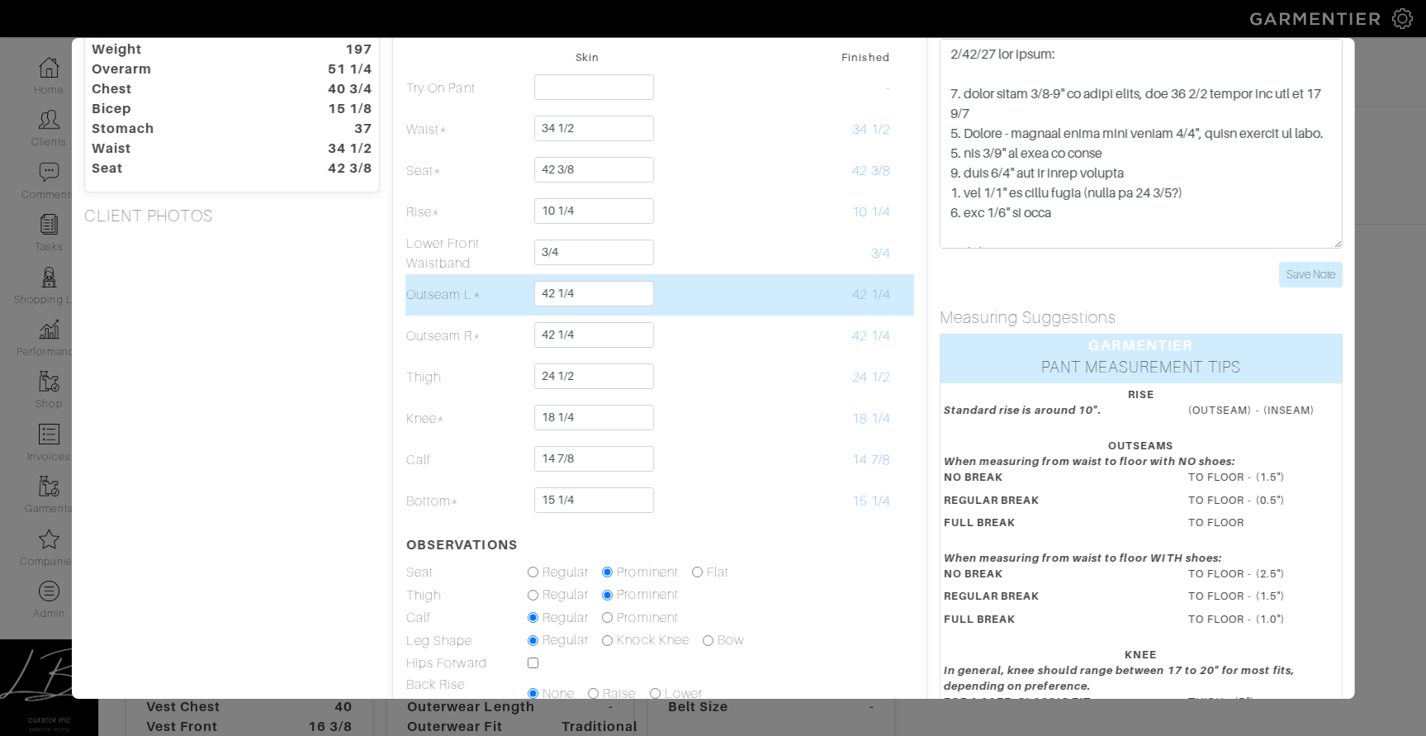
scroll to position [0, 0]
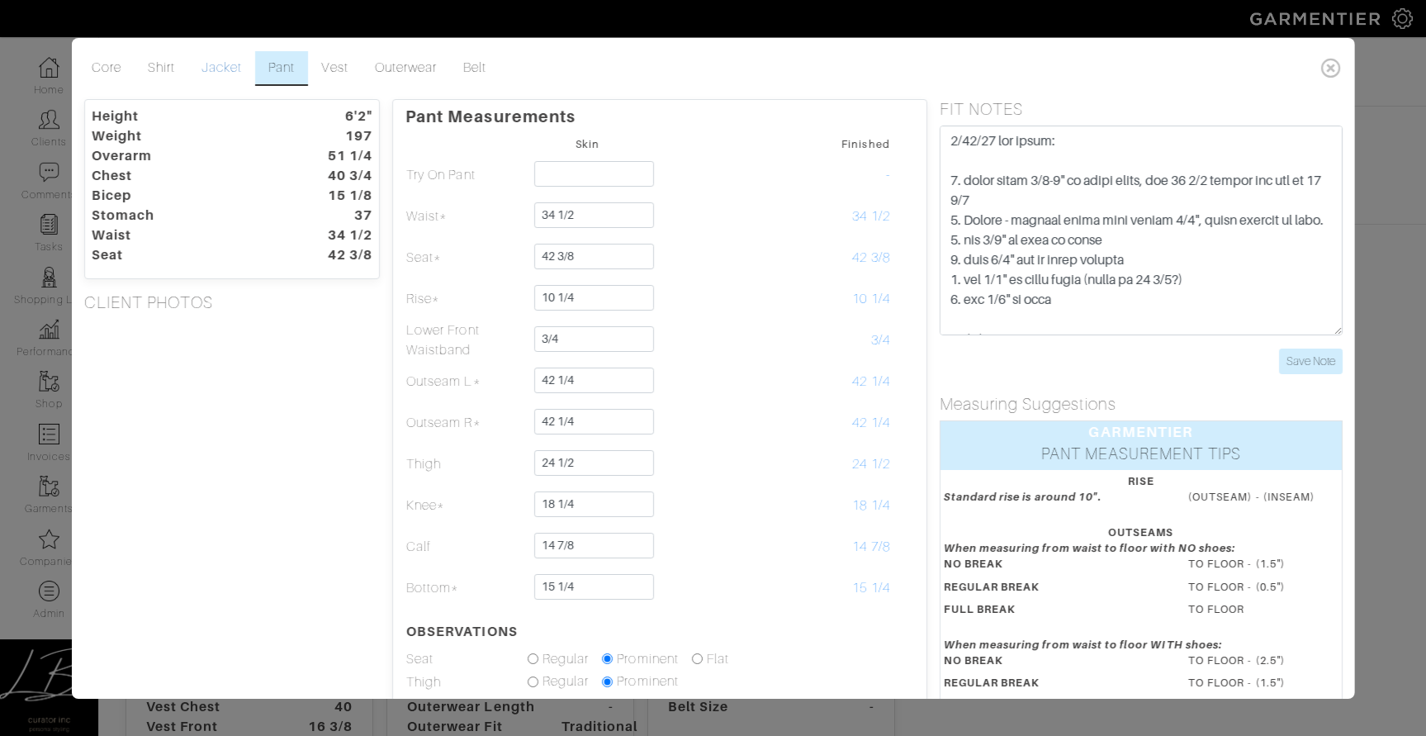
click at [212, 64] on link "Jacket" at bounding box center [221, 68] width 67 height 35
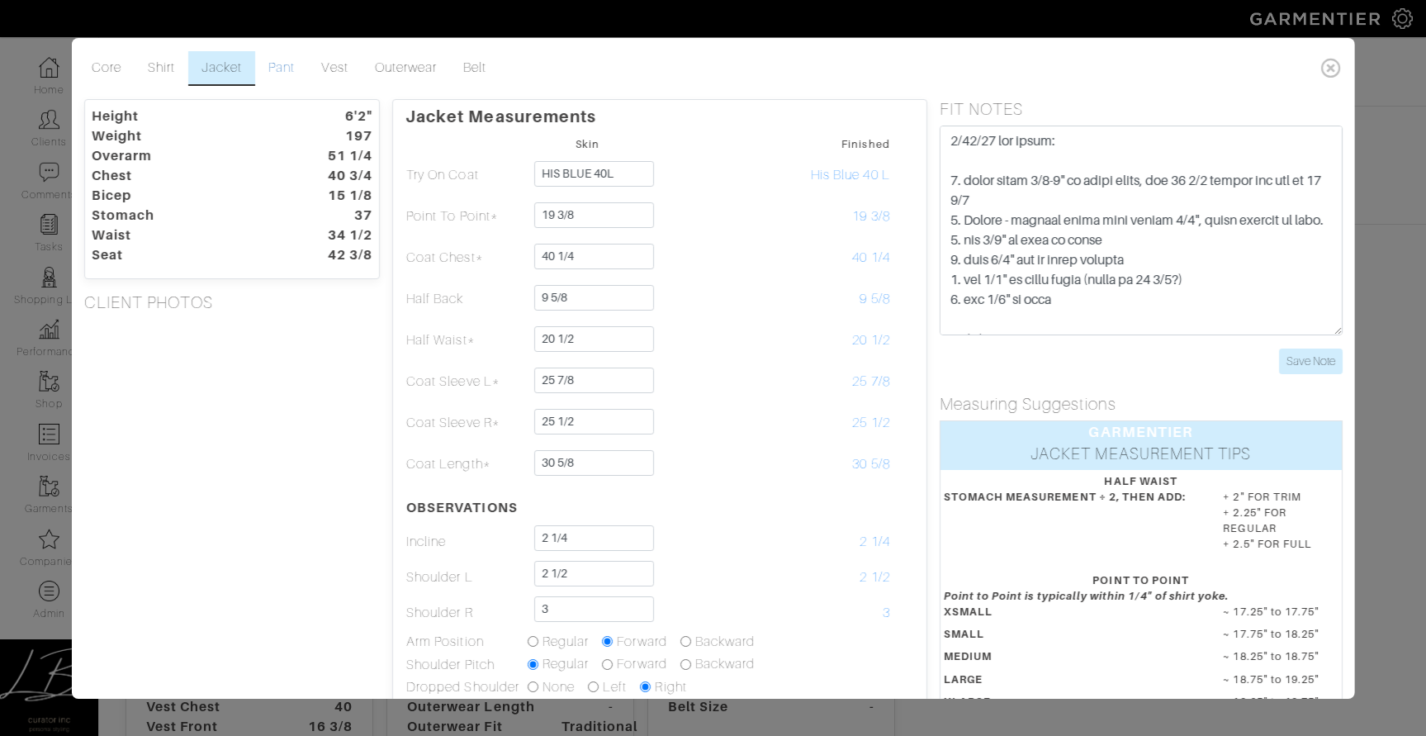
click at [299, 58] on link "Pant" at bounding box center [281, 68] width 53 height 35
click at [336, 66] on link "Vest" at bounding box center [334, 68] width 53 height 35
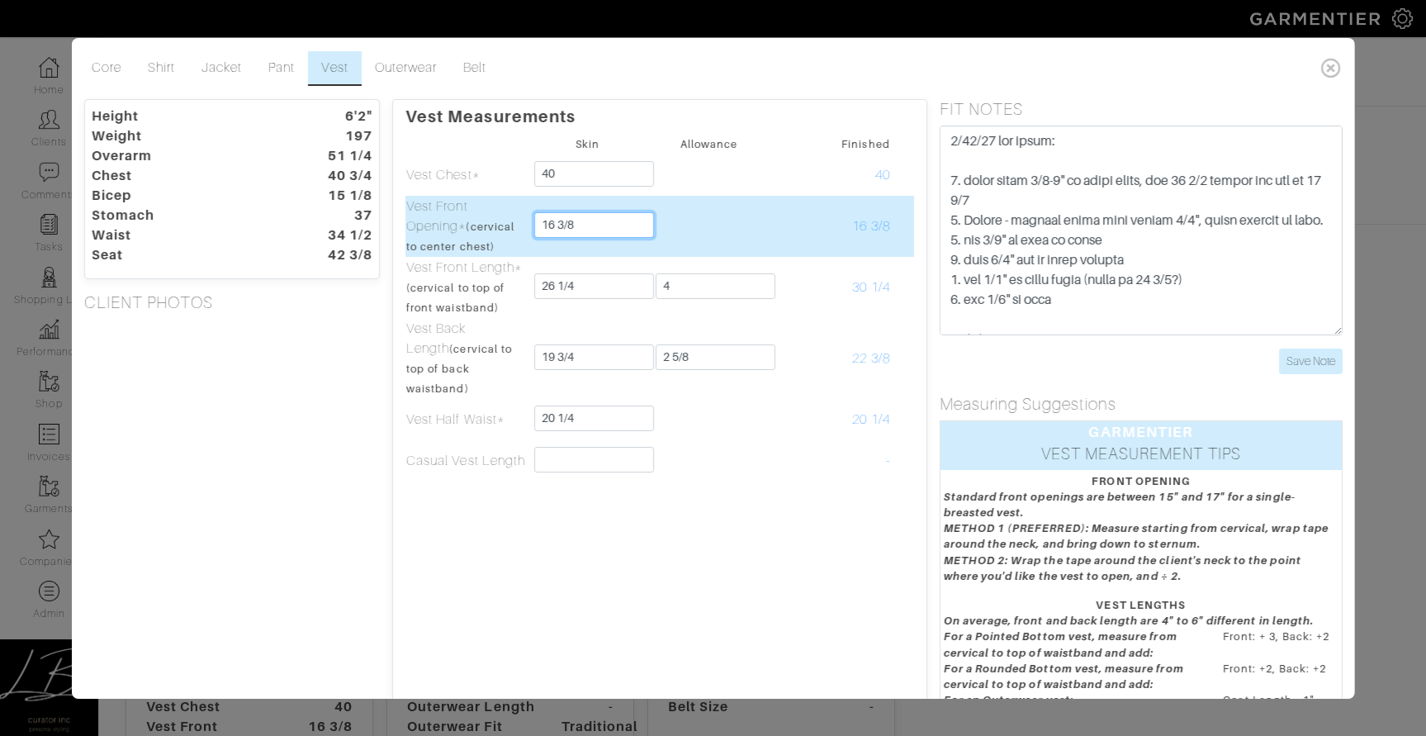
click at [639, 225] on input "16 3/8" at bounding box center [594, 225] width 120 height 26
click at [696, 211] on td at bounding box center [708, 226] width 121 height 61
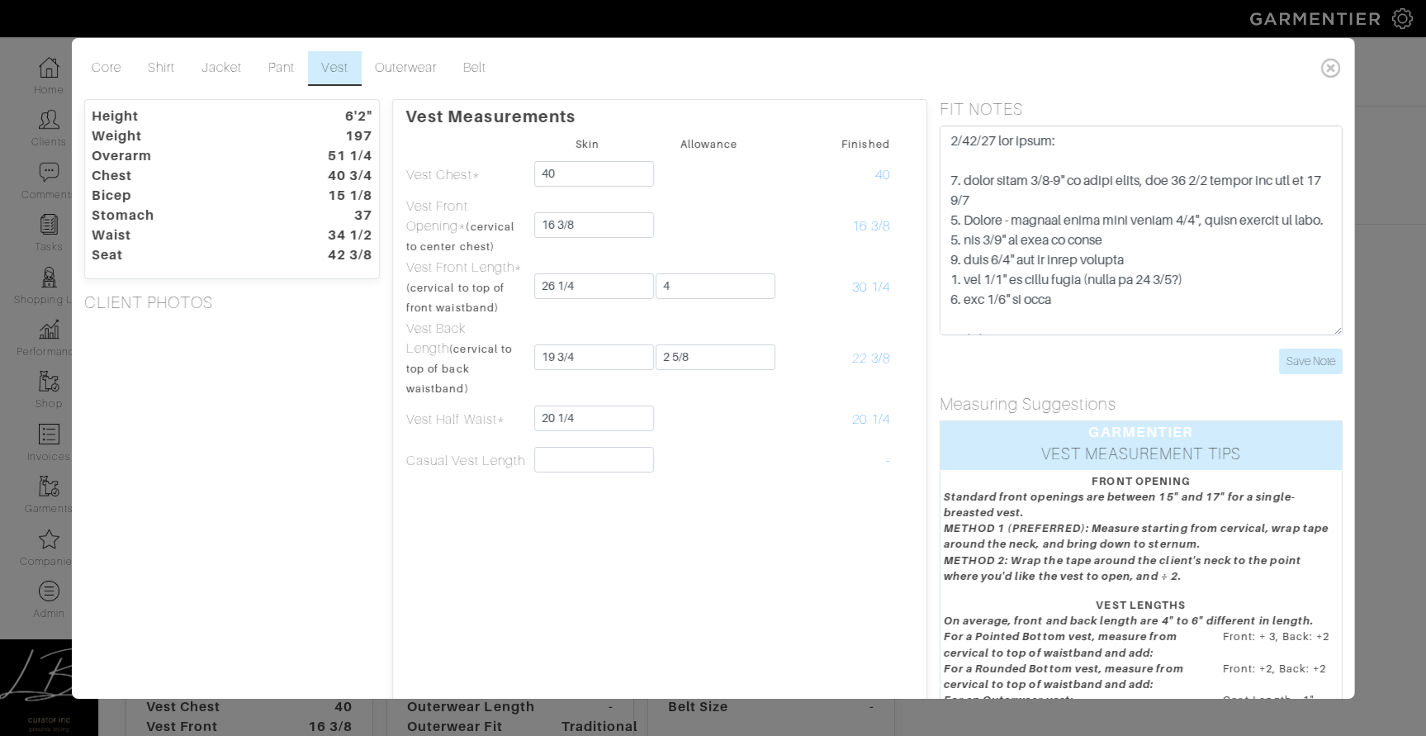
click at [303, 355] on div "Height 6'2" Weight 197 Overarm 51 1/4 Chest 40 3/4 Bicep 15 1/8 Stomach 37 Wais…" at bounding box center [231, 457] width 321 height 717
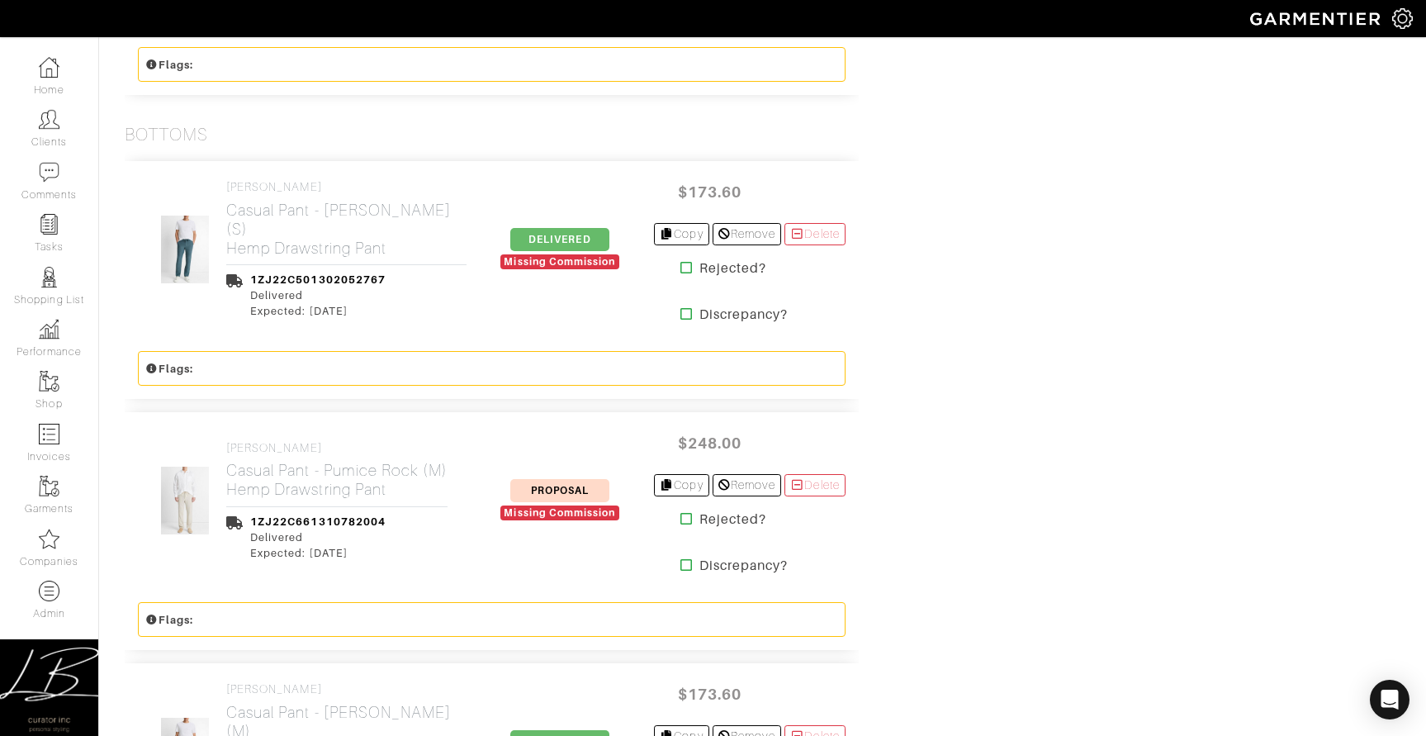
scroll to position [2863, 0]
click at [681, 276] on icon at bounding box center [687, 269] width 12 height 13
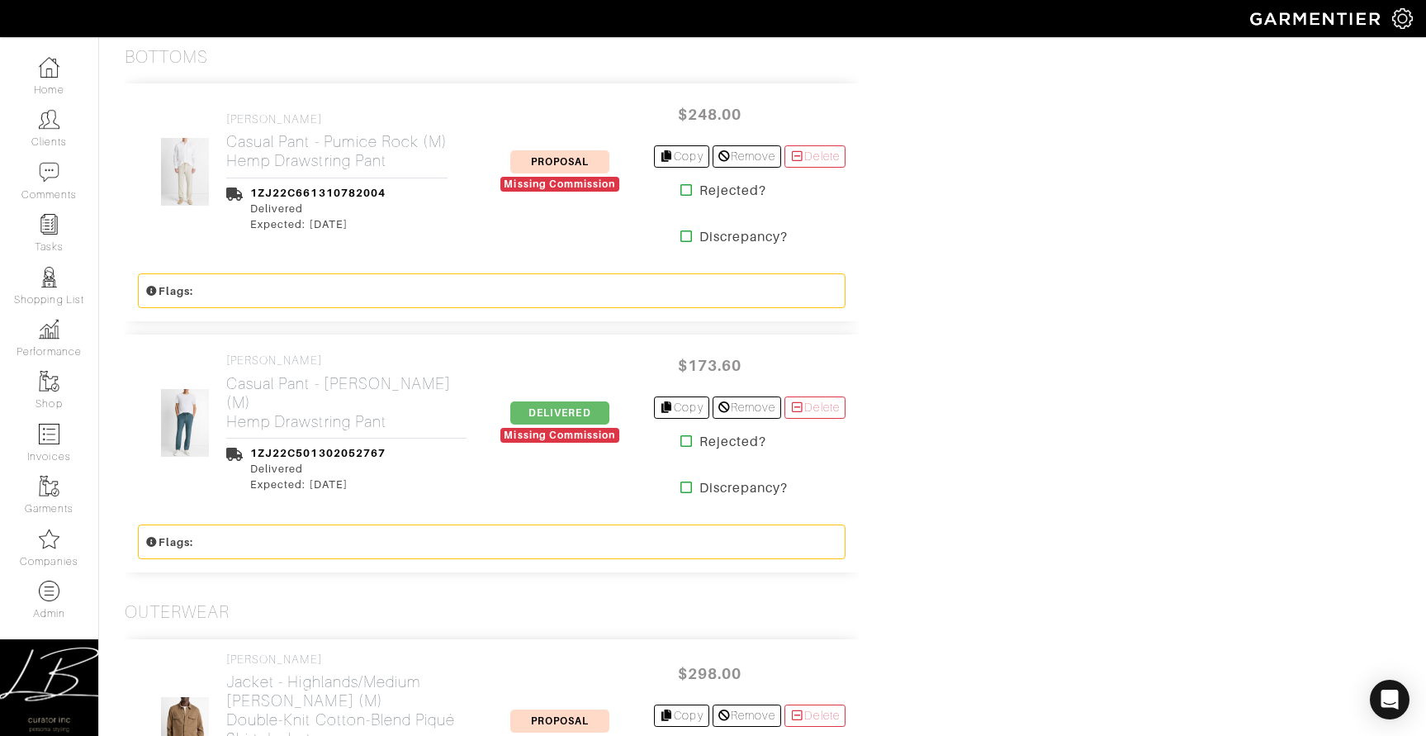
scroll to position [2941, 0]
click at [681, 449] on icon at bounding box center [687, 442] width 12 height 13
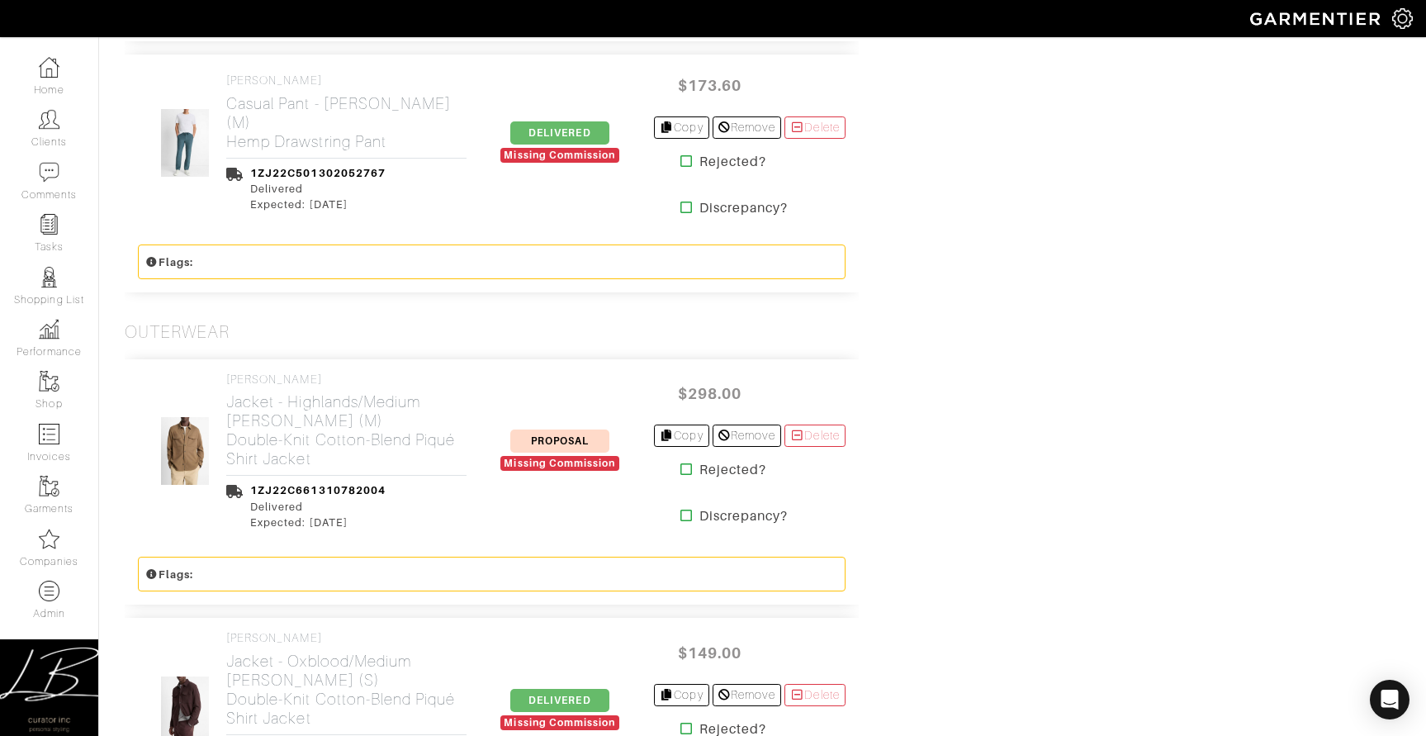
scroll to position [3227, 0]
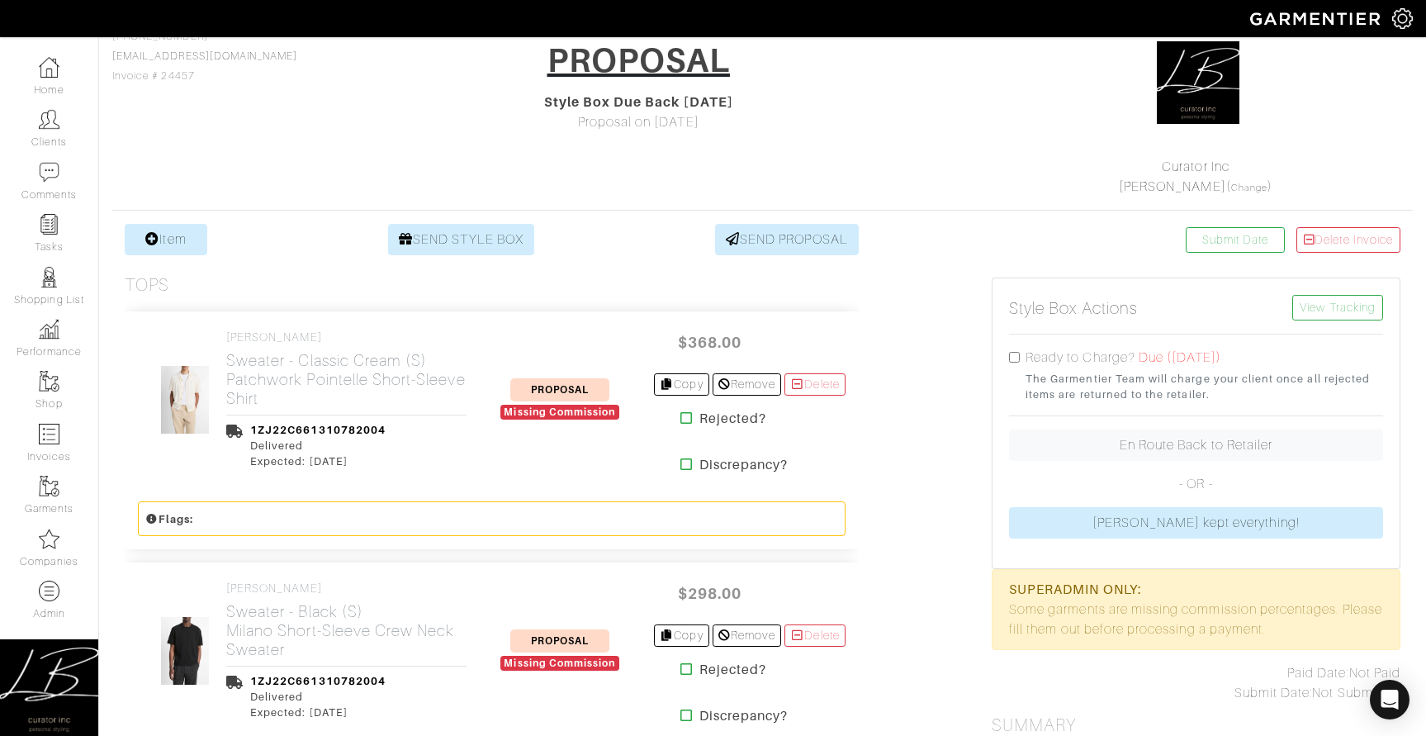
scroll to position [381, 0]
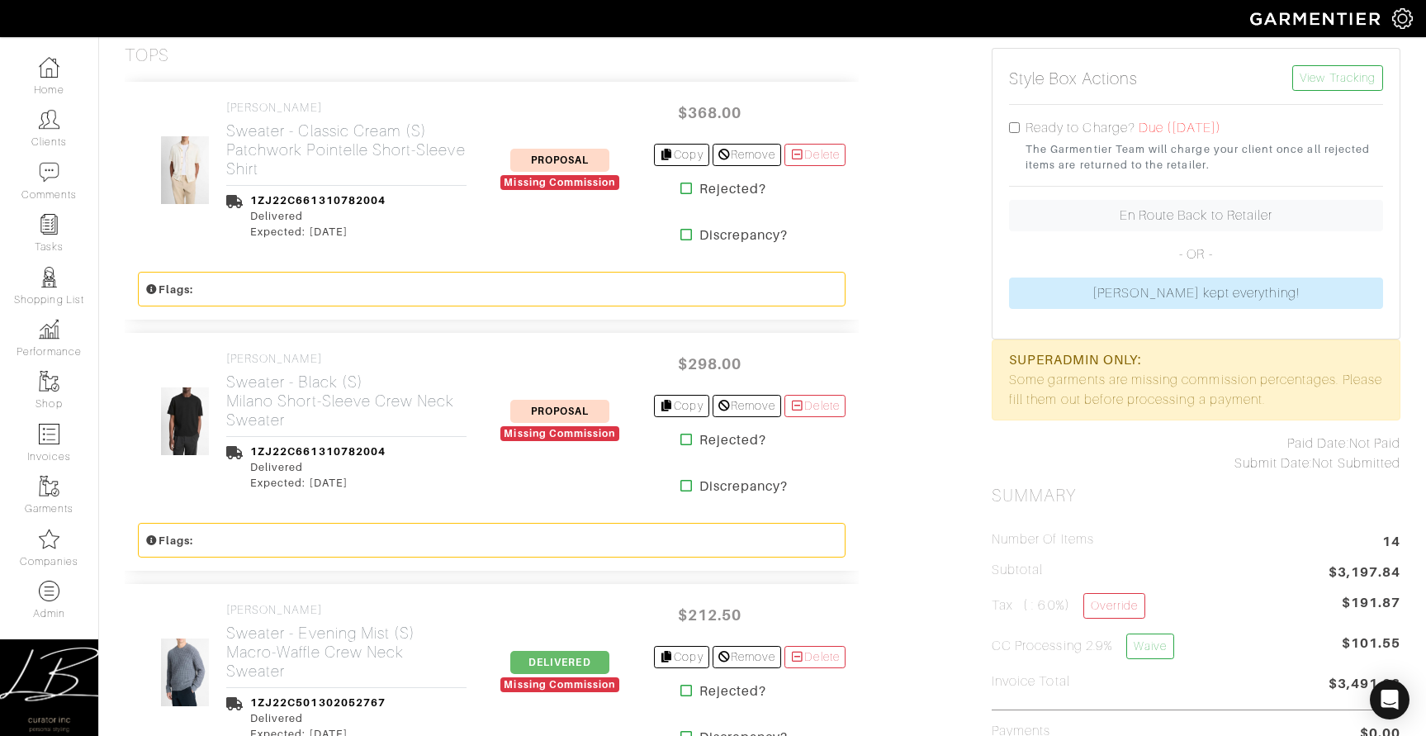
click at [681, 187] on icon at bounding box center [687, 188] width 12 height 13
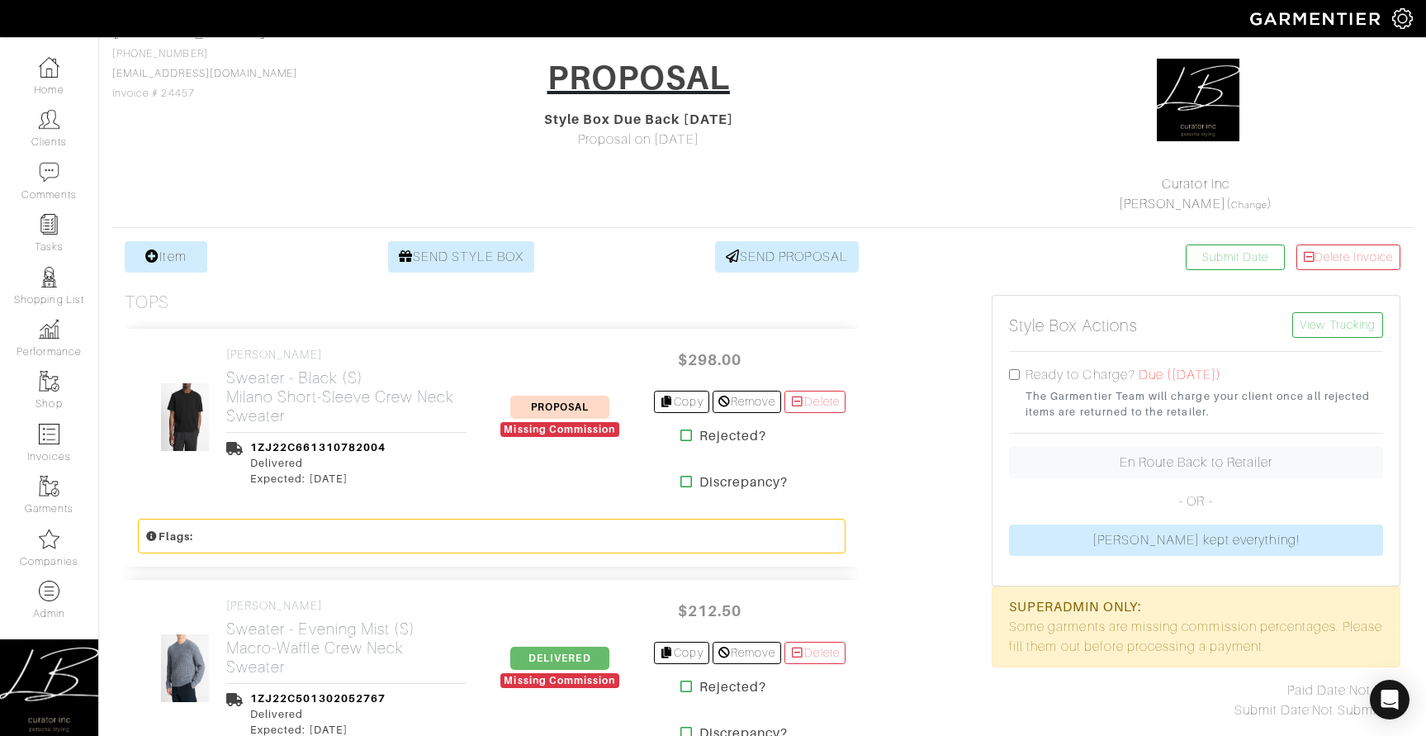
scroll to position [135, 0]
click at [681, 432] on icon at bounding box center [687, 434] width 12 height 13
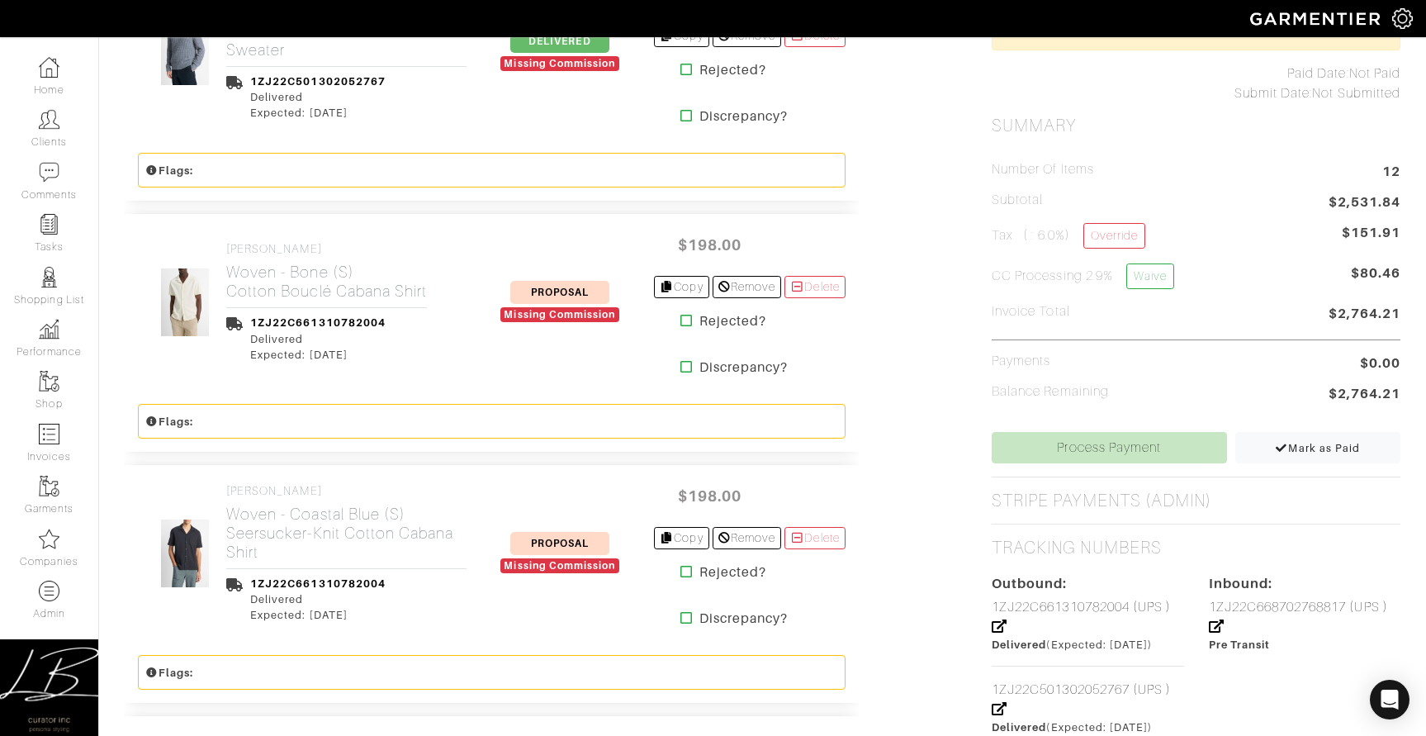
scroll to position [758, 0]
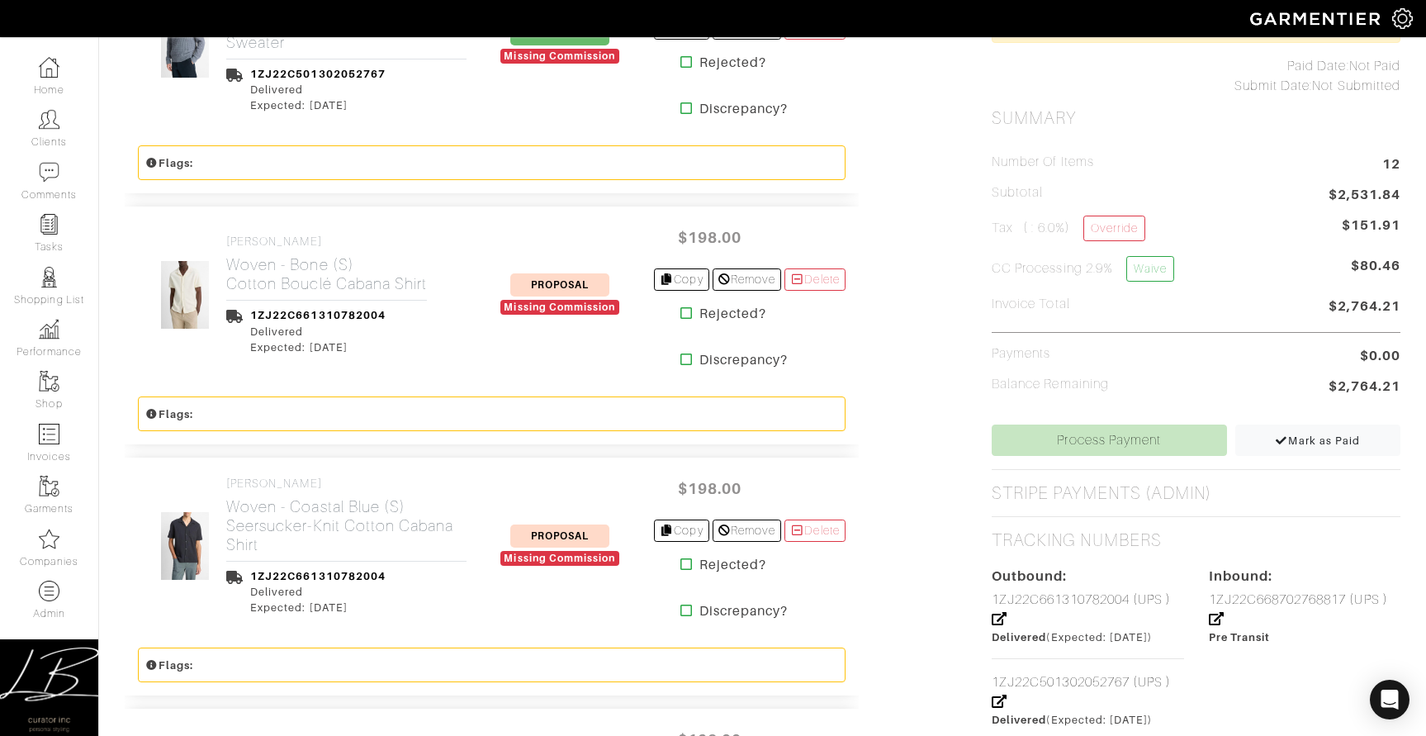
click at [681, 320] on icon at bounding box center [687, 312] width 12 height 13
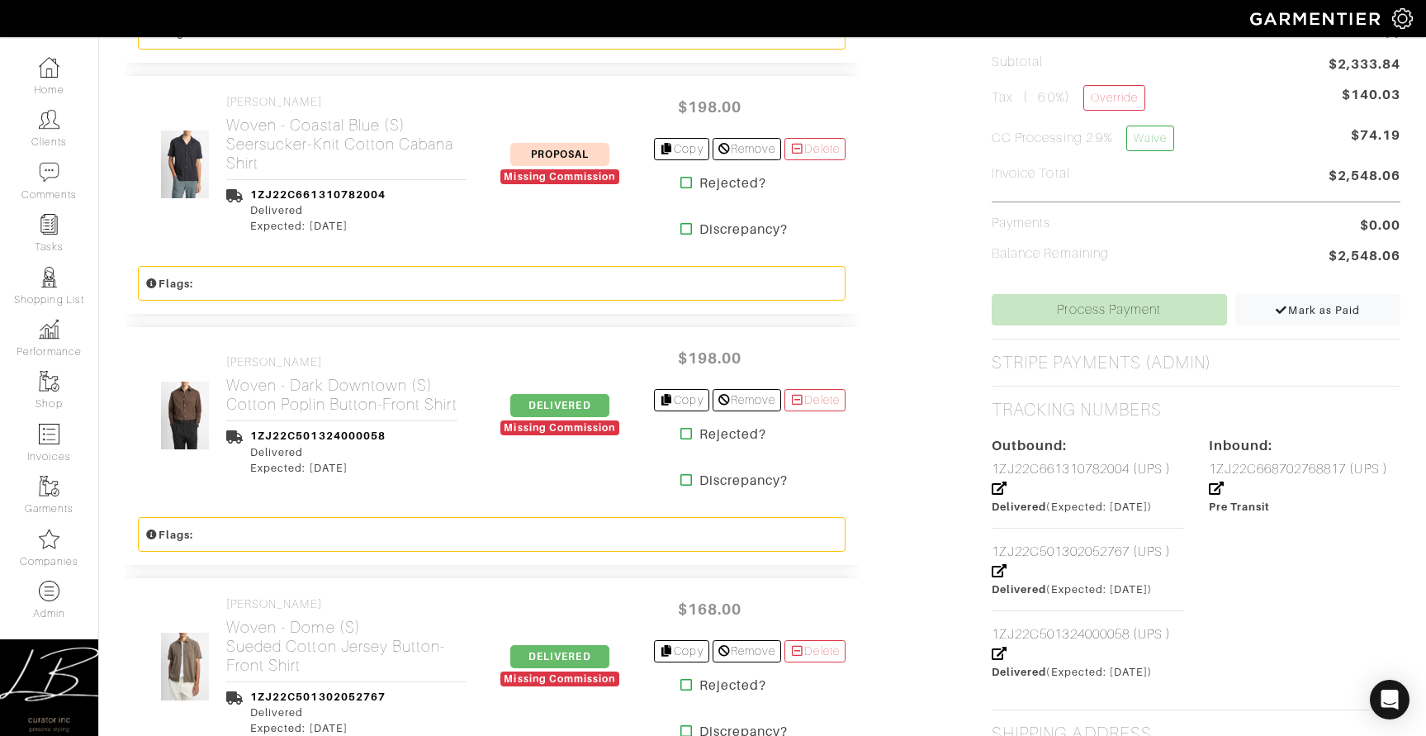
scroll to position [902, 0]
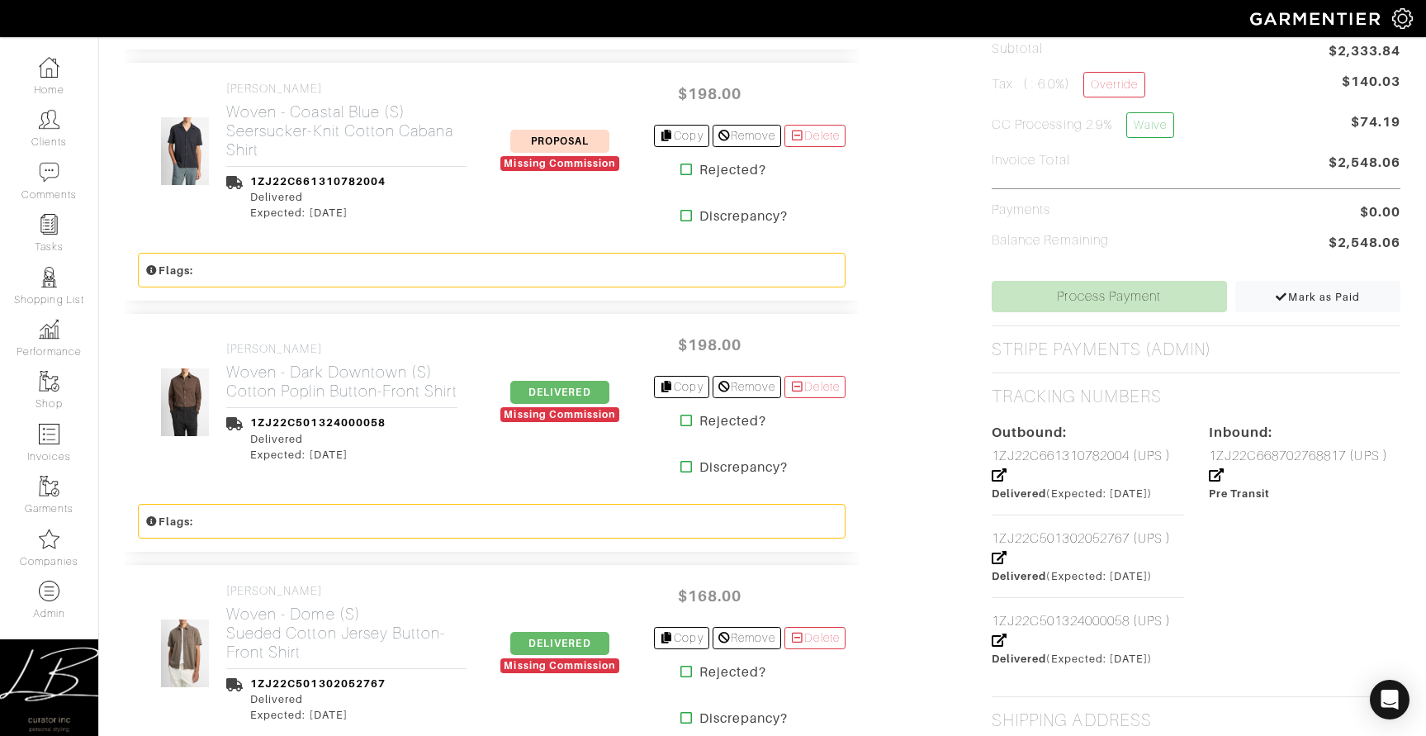
click at [681, 174] on icon at bounding box center [687, 169] width 12 height 13
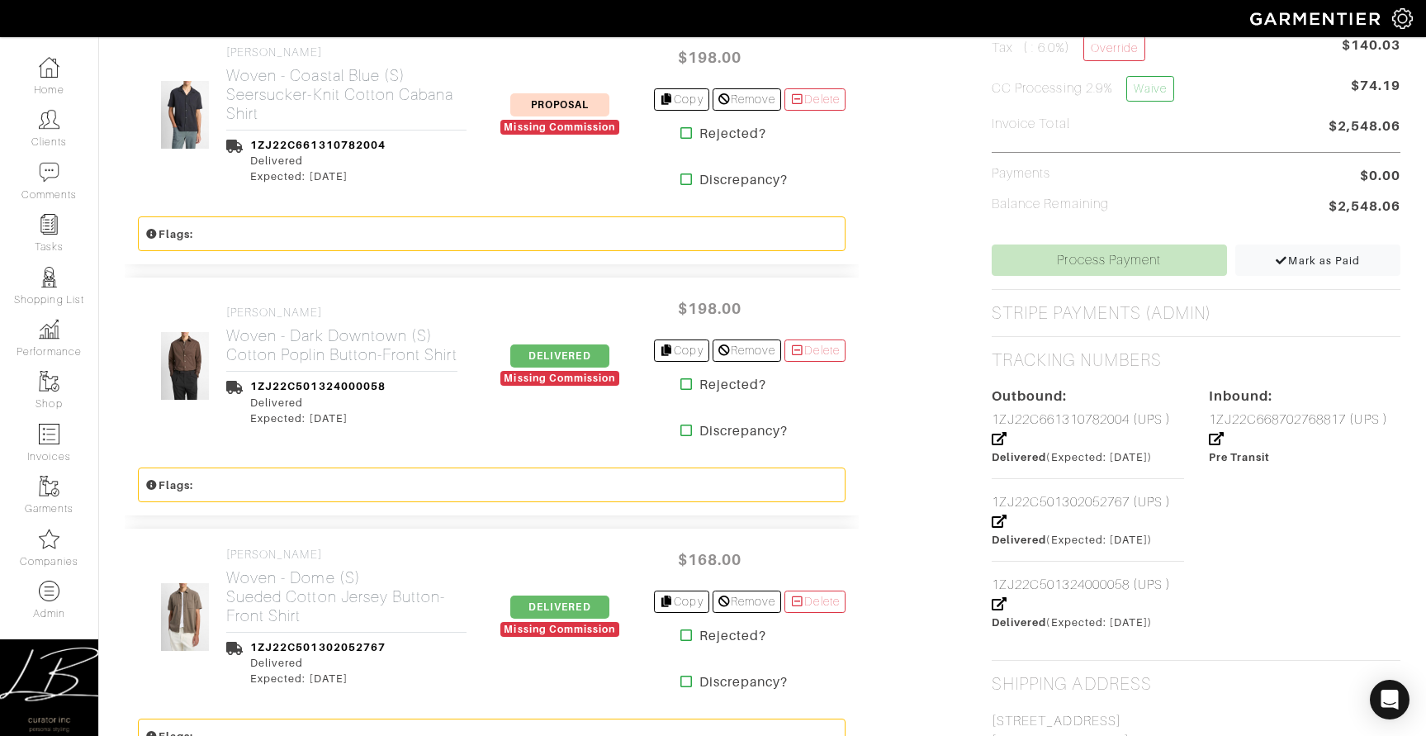
scroll to position [915, 0]
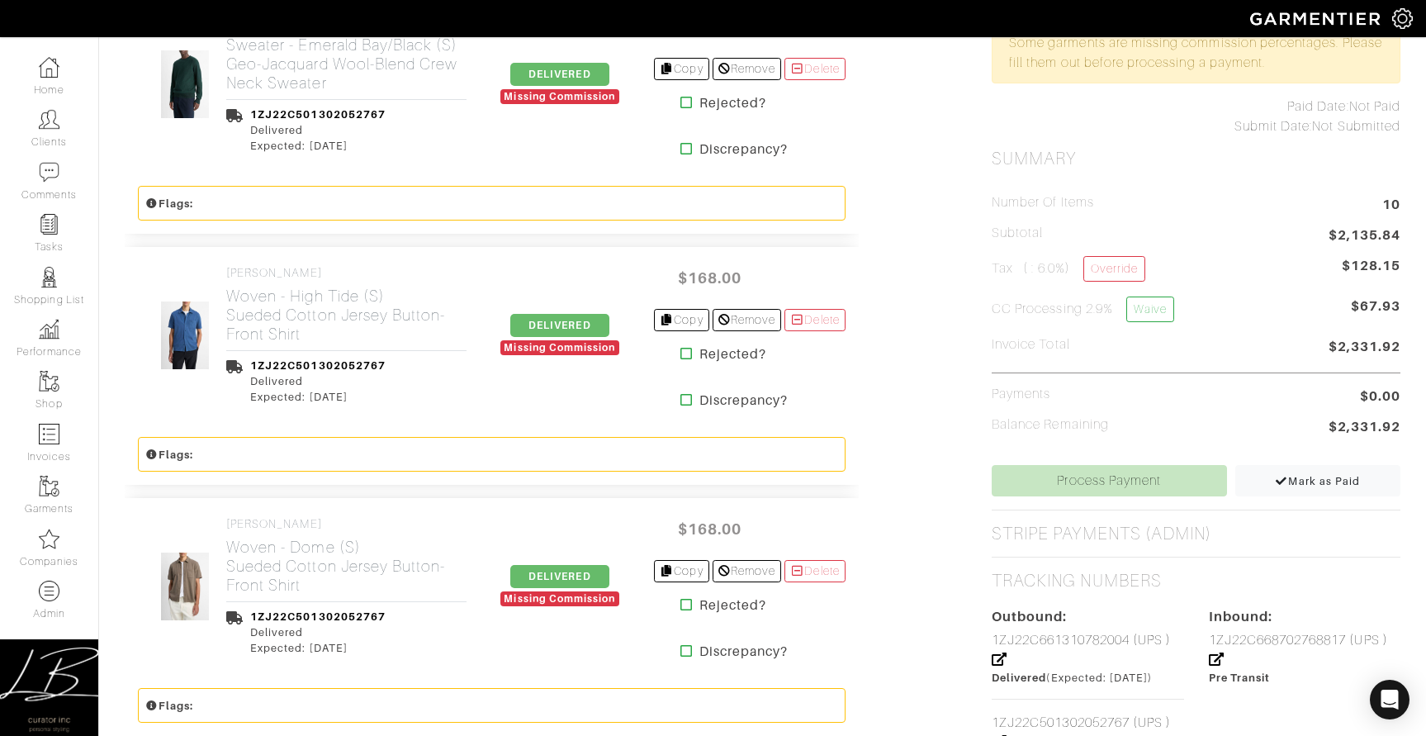
scroll to position [719, 0]
click at [681, 359] on icon at bounding box center [687, 352] width 12 height 13
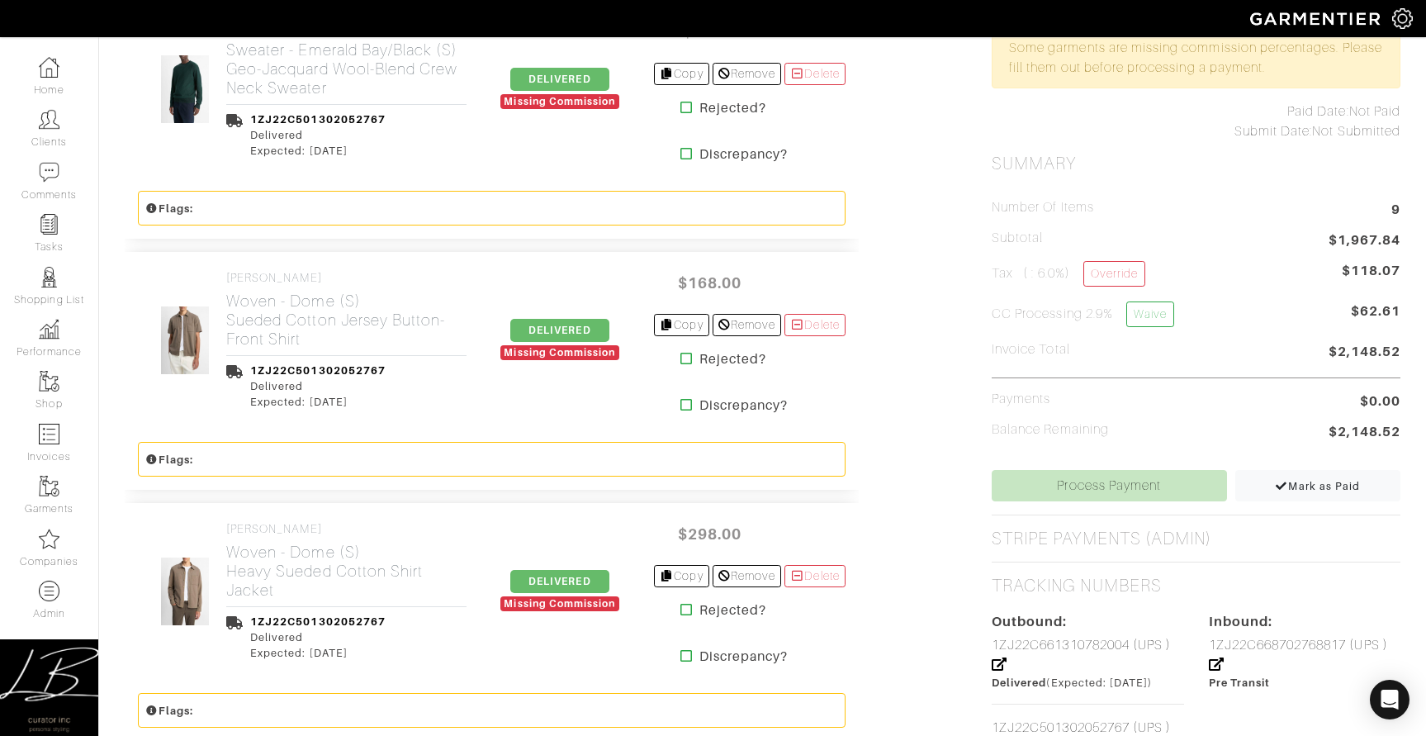
scroll to position [637, 0]
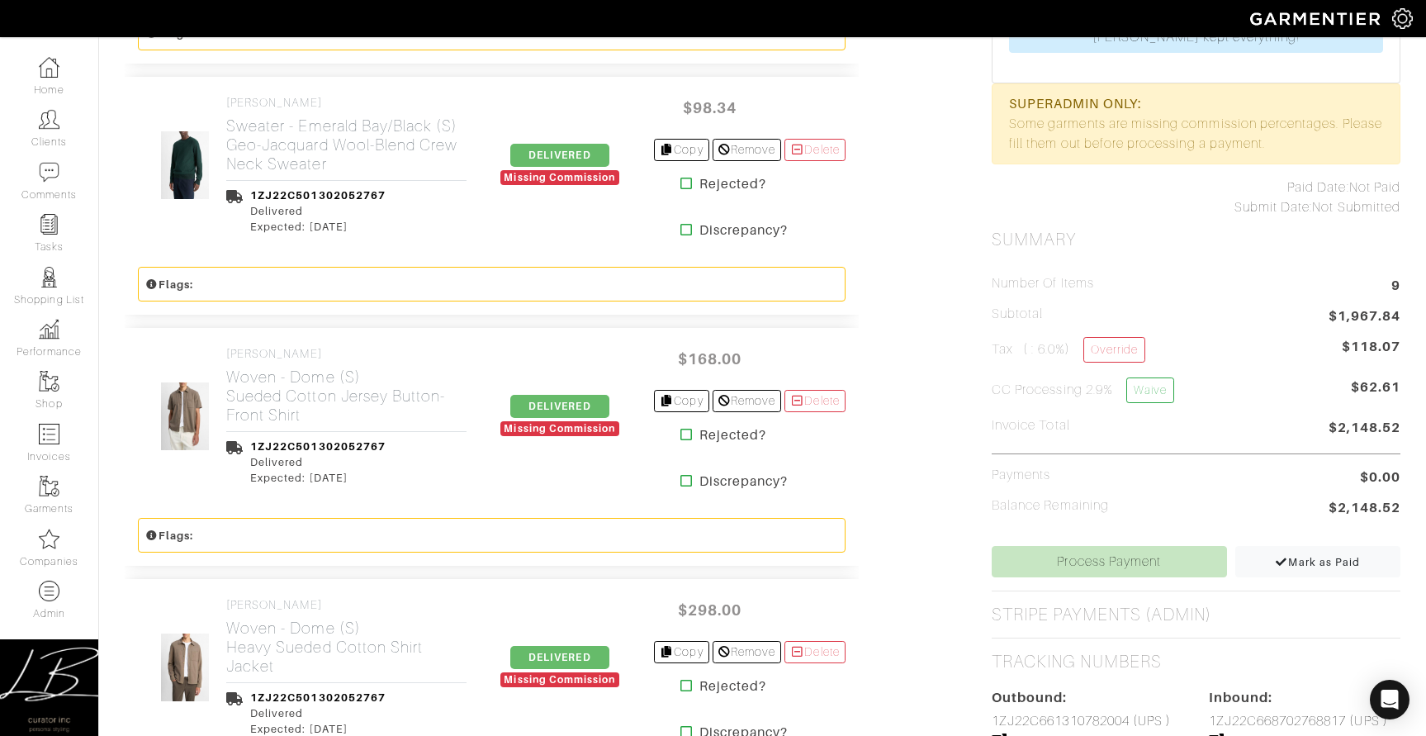
click at [681, 441] on icon at bounding box center [687, 434] width 12 height 13
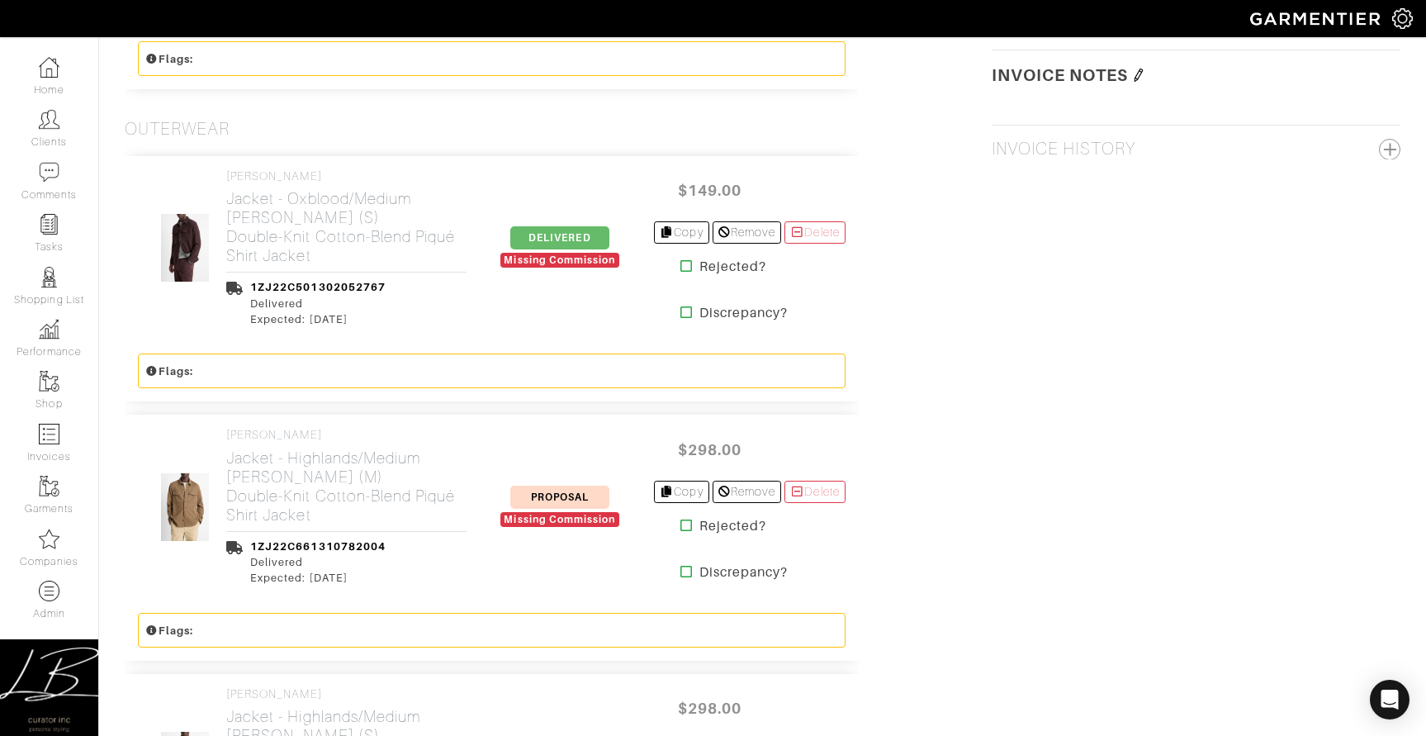
scroll to position [1910, 0]
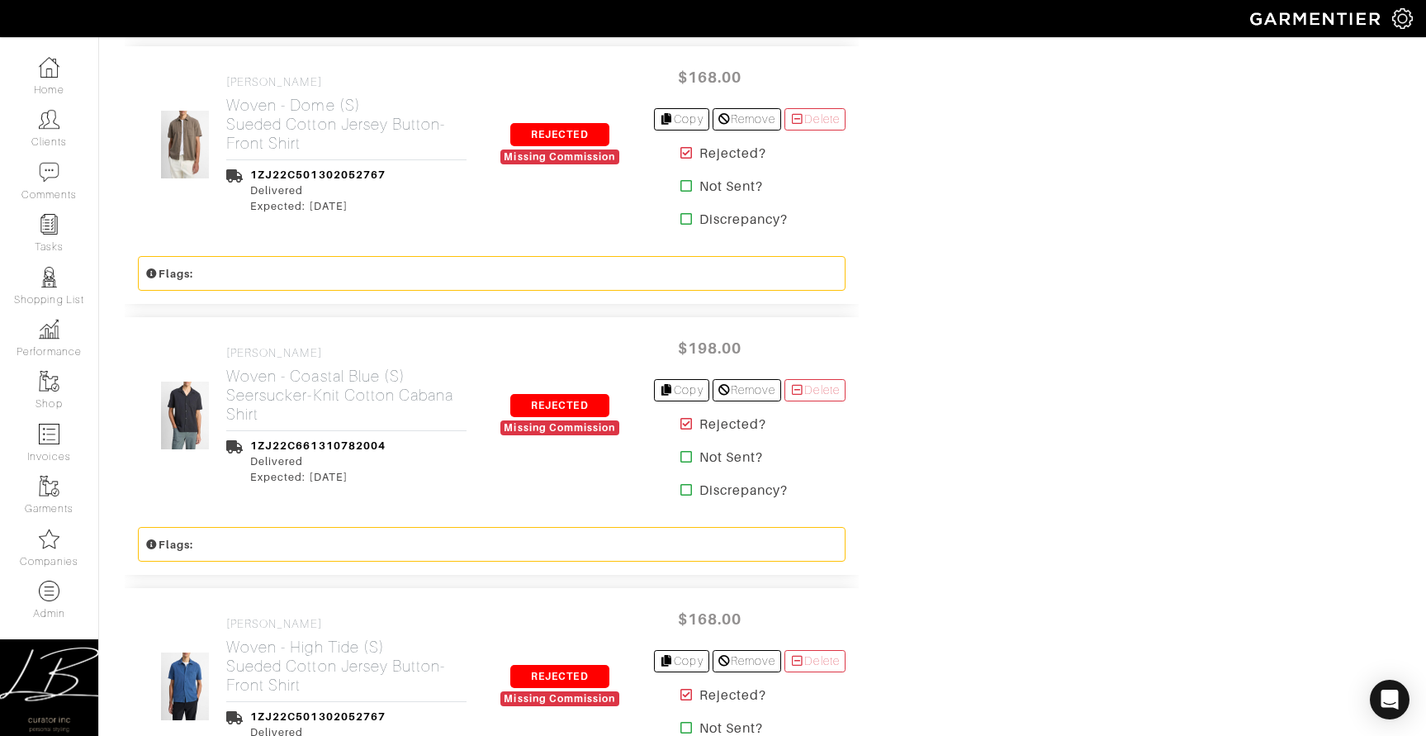
scroll to position [3213, 0]
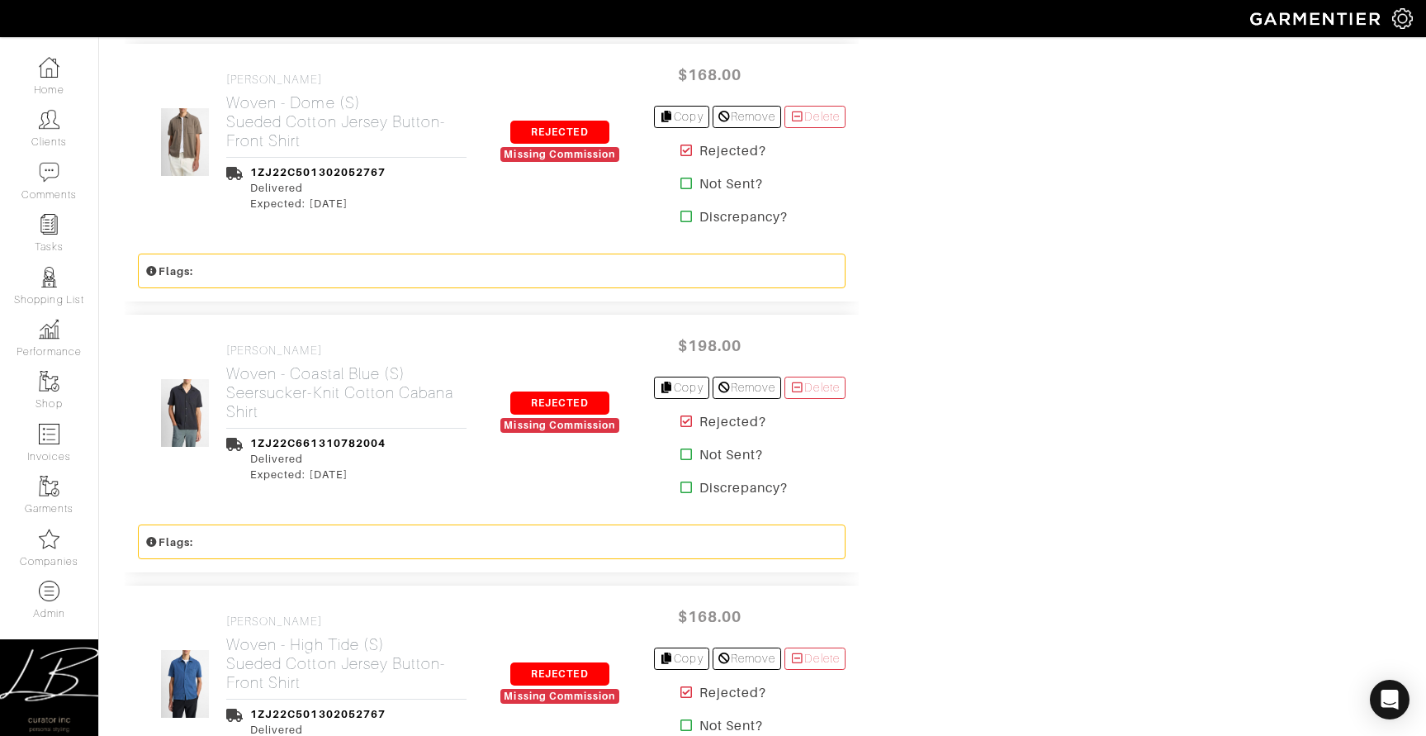
click at [681, 428] on icon at bounding box center [687, 421] width 12 height 13
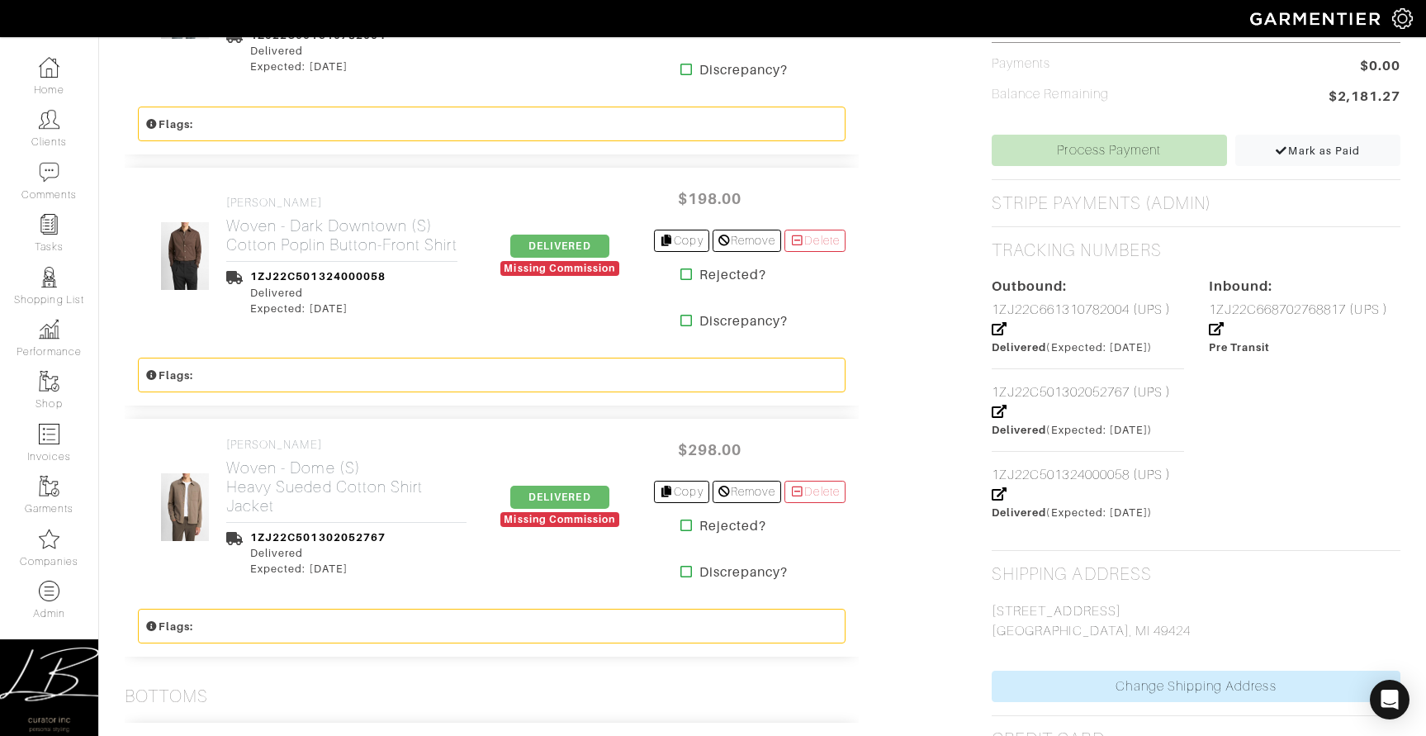
scroll to position [1051, 0]
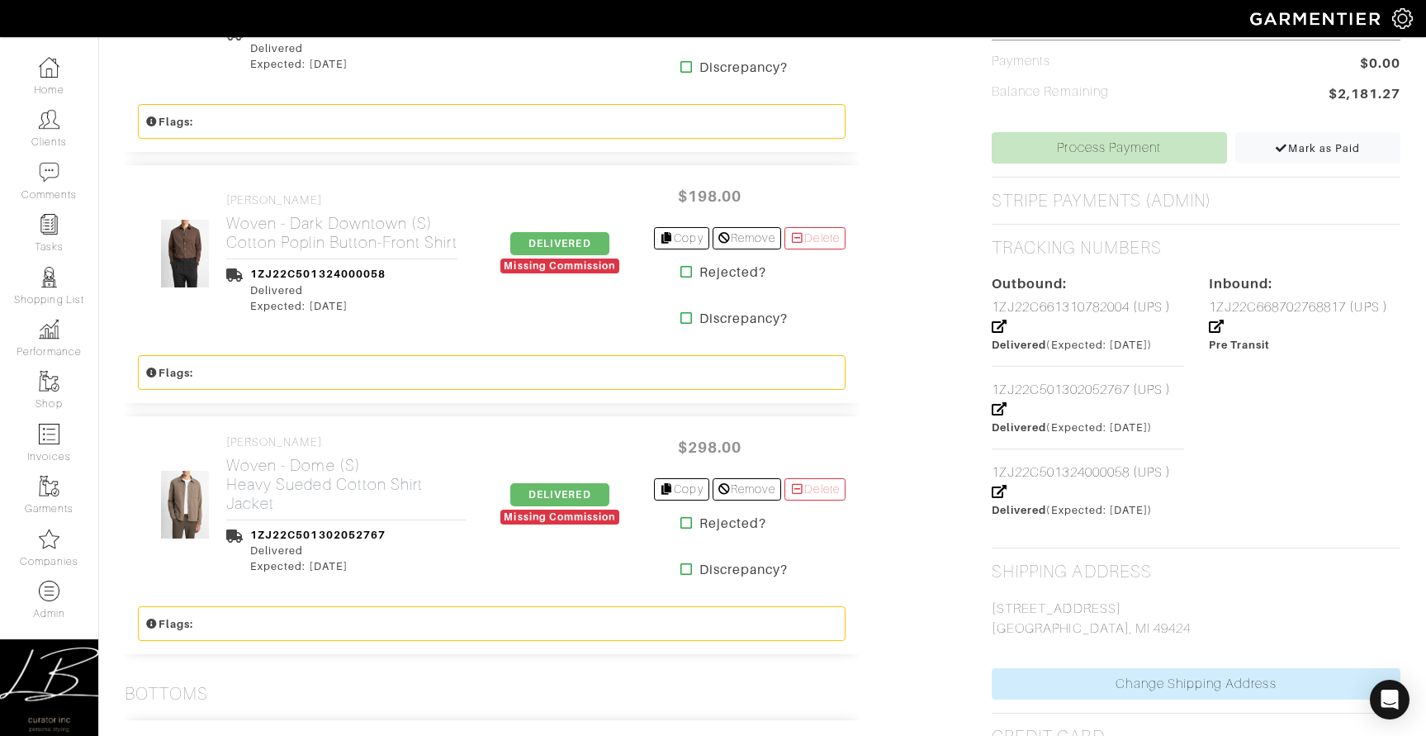
click at [681, 278] on icon at bounding box center [687, 271] width 12 height 13
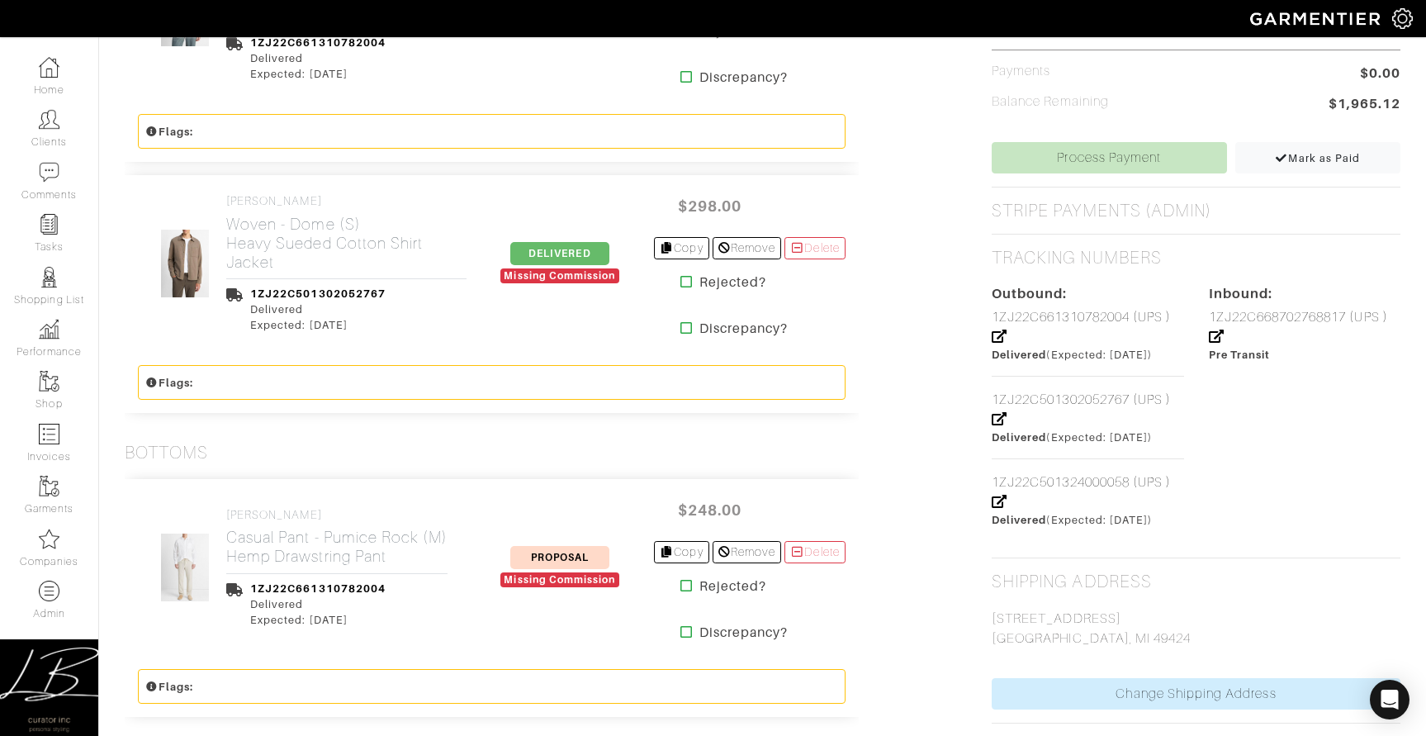
scroll to position [1043, 0]
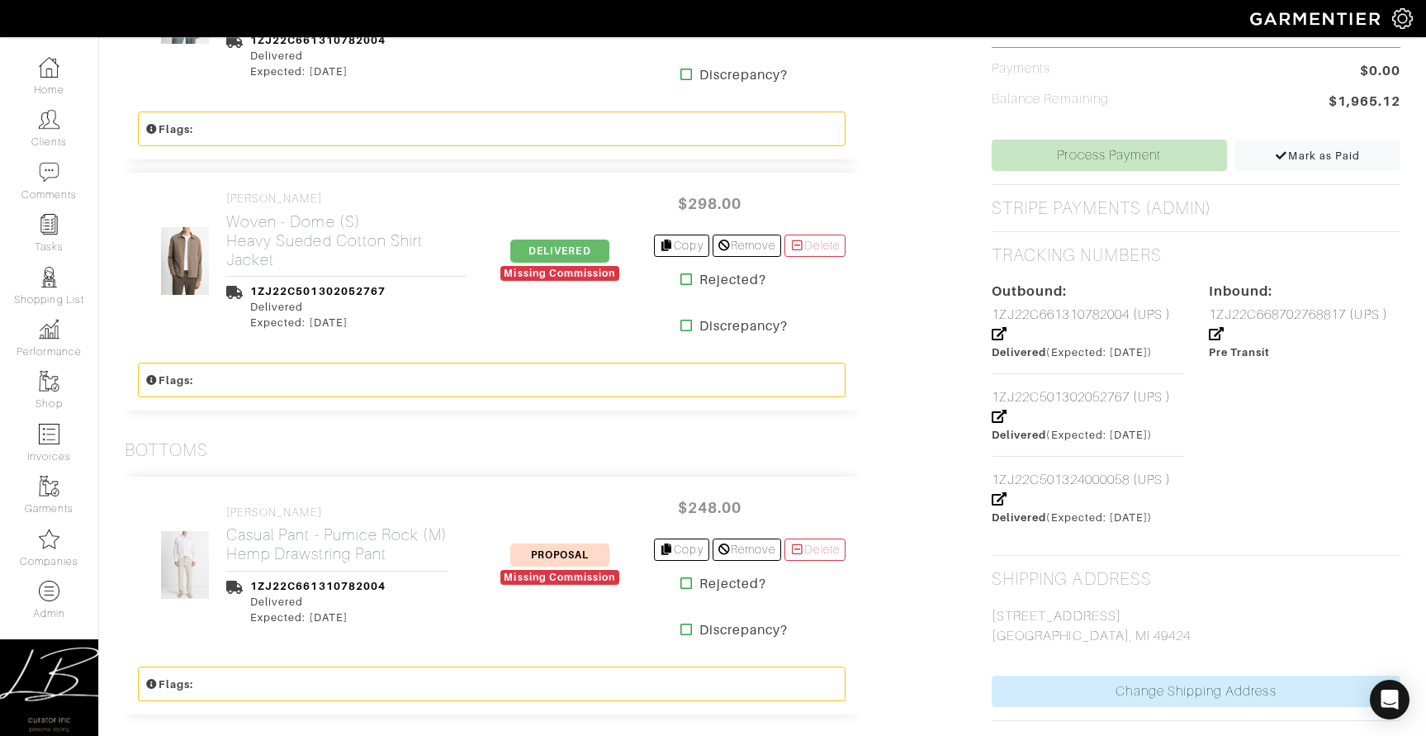
click at [681, 284] on icon at bounding box center [687, 279] width 12 height 13
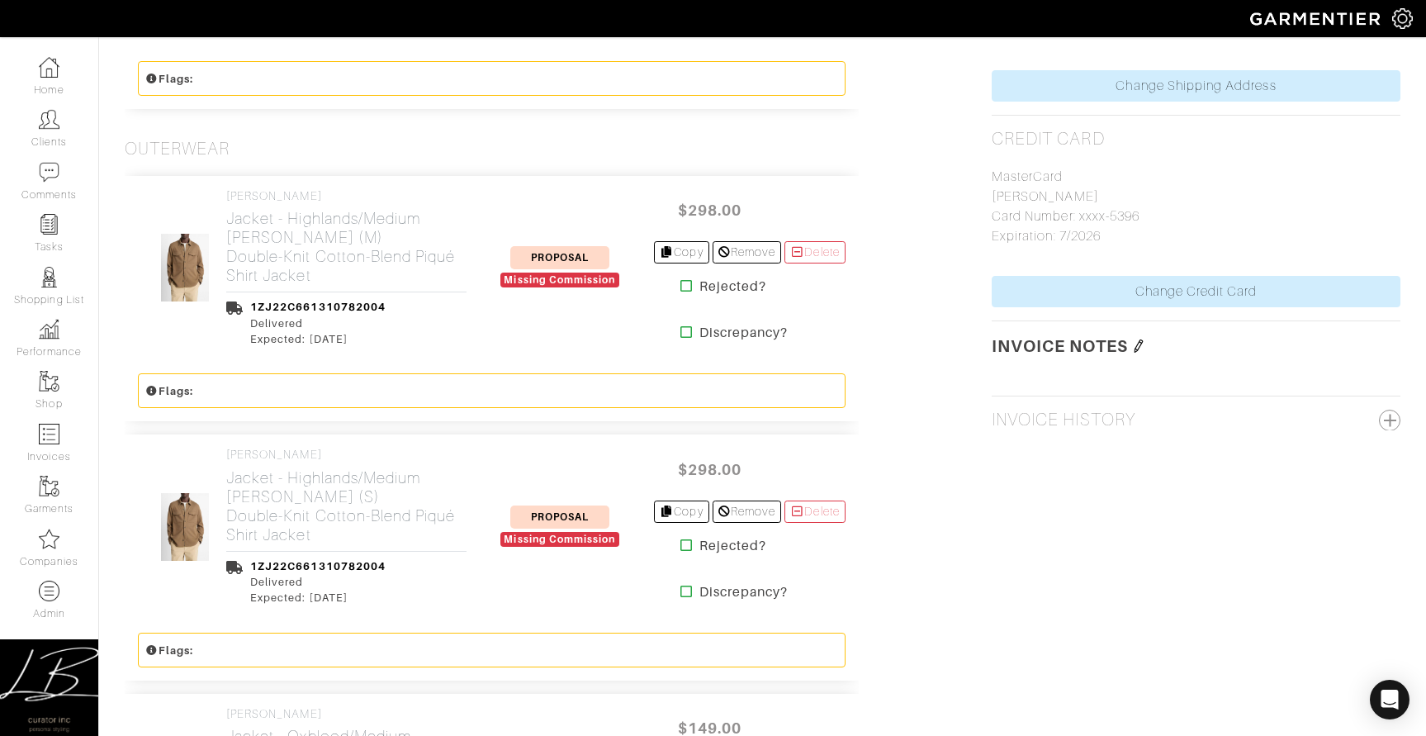
scroll to position [1657, 0]
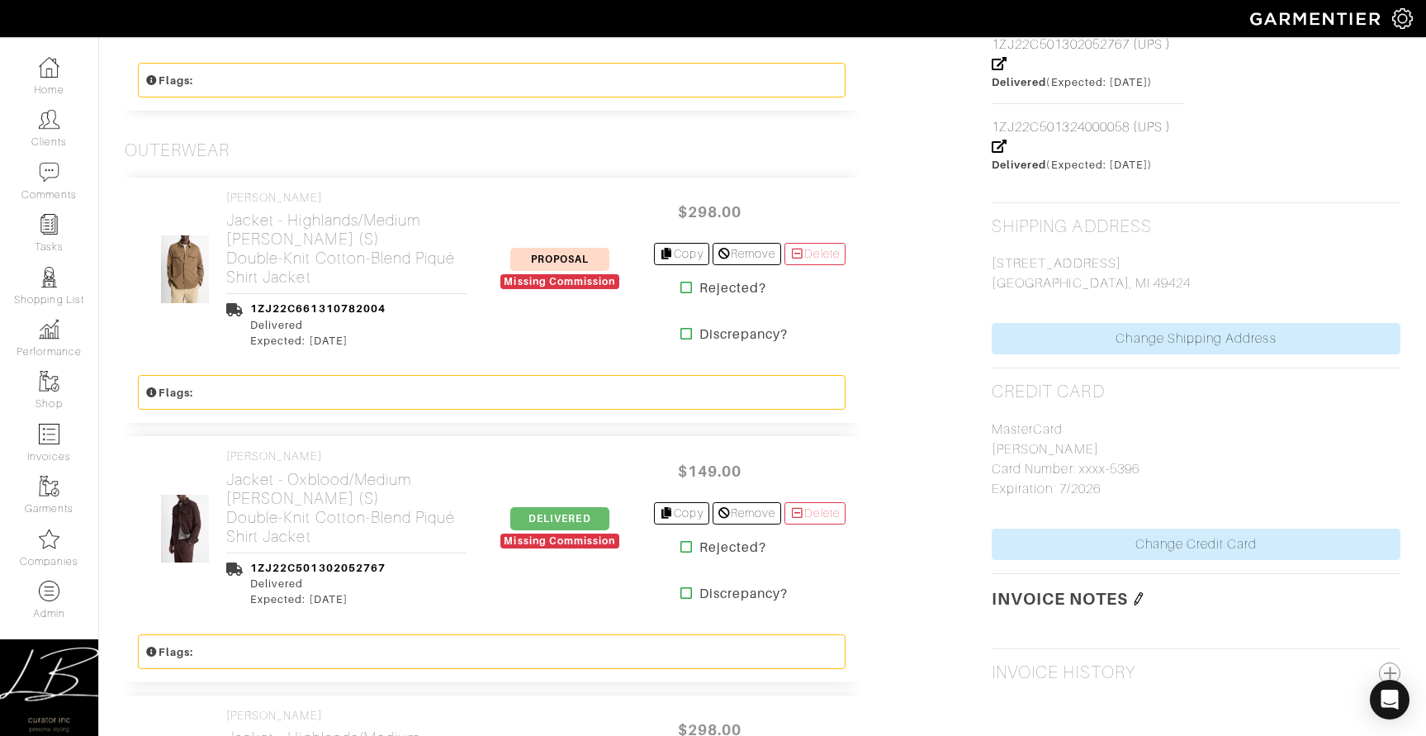
scroll to position [1392, 0]
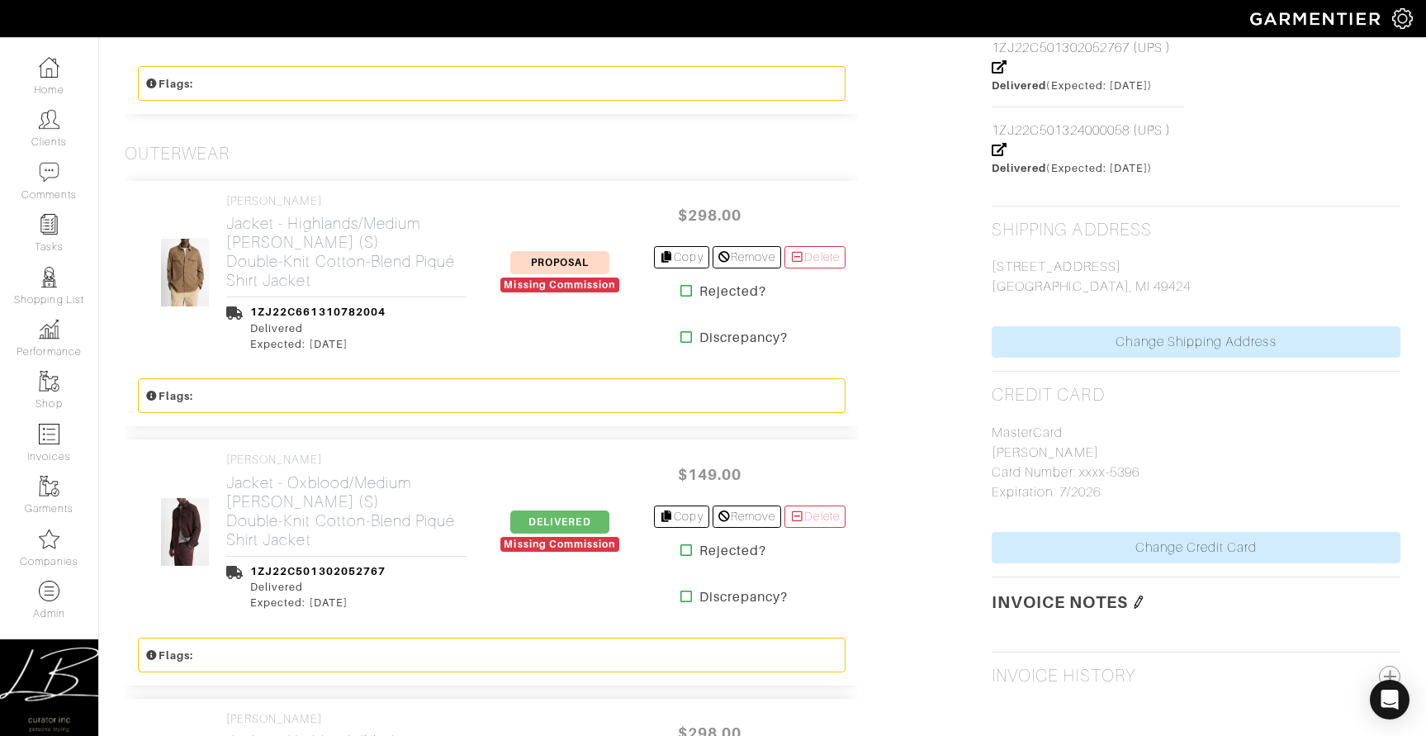
click at [681, 297] on icon at bounding box center [687, 290] width 12 height 13
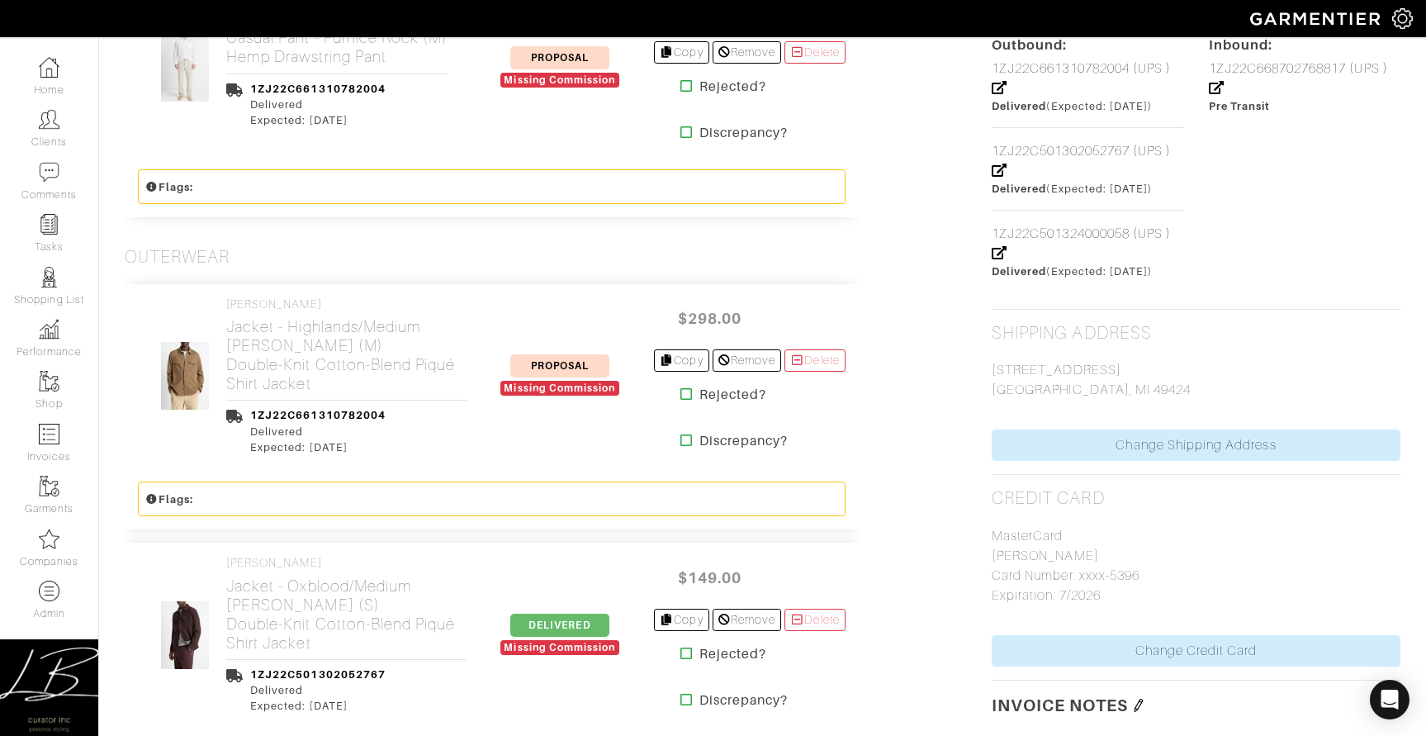
scroll to position [1291, 0]
click at [681, 399] on icon at bounding box center [687, 392] width 12 height 13
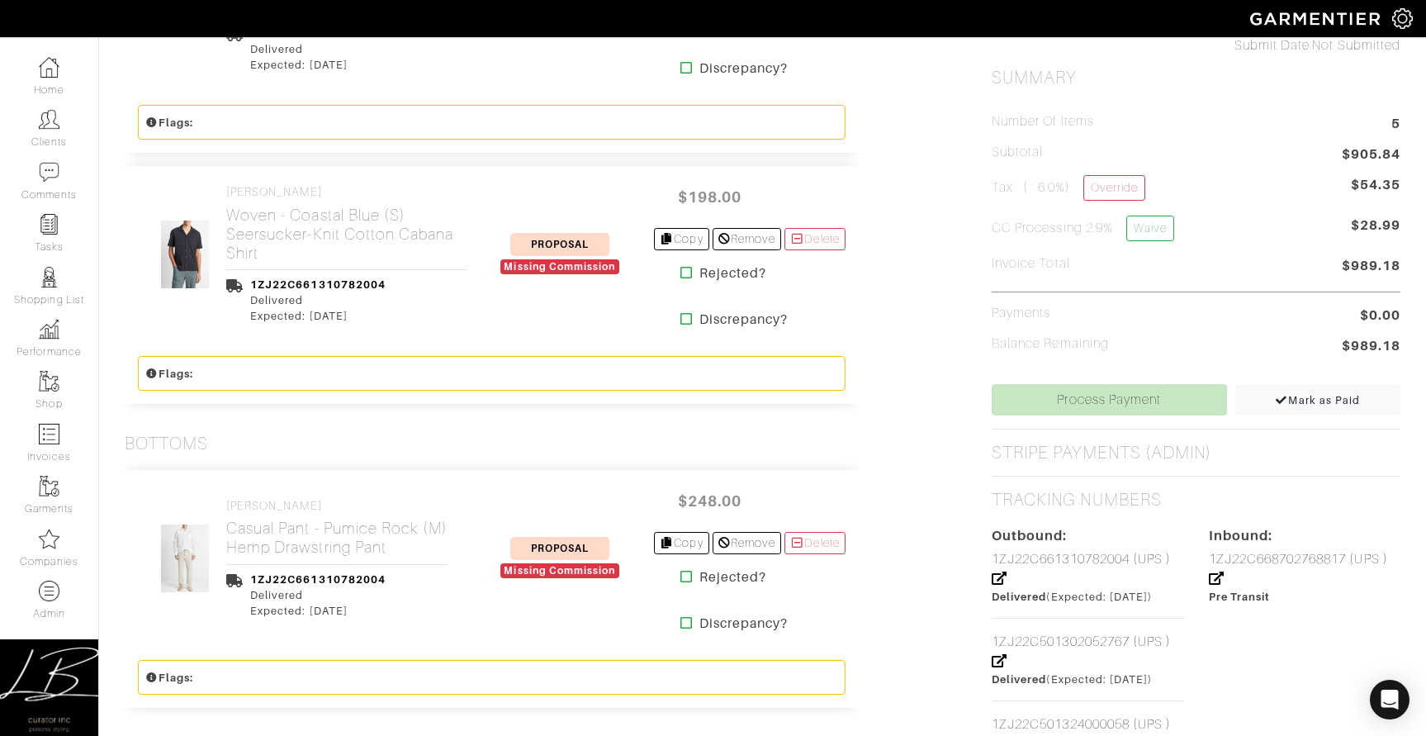
scroll to position [1219, 0]
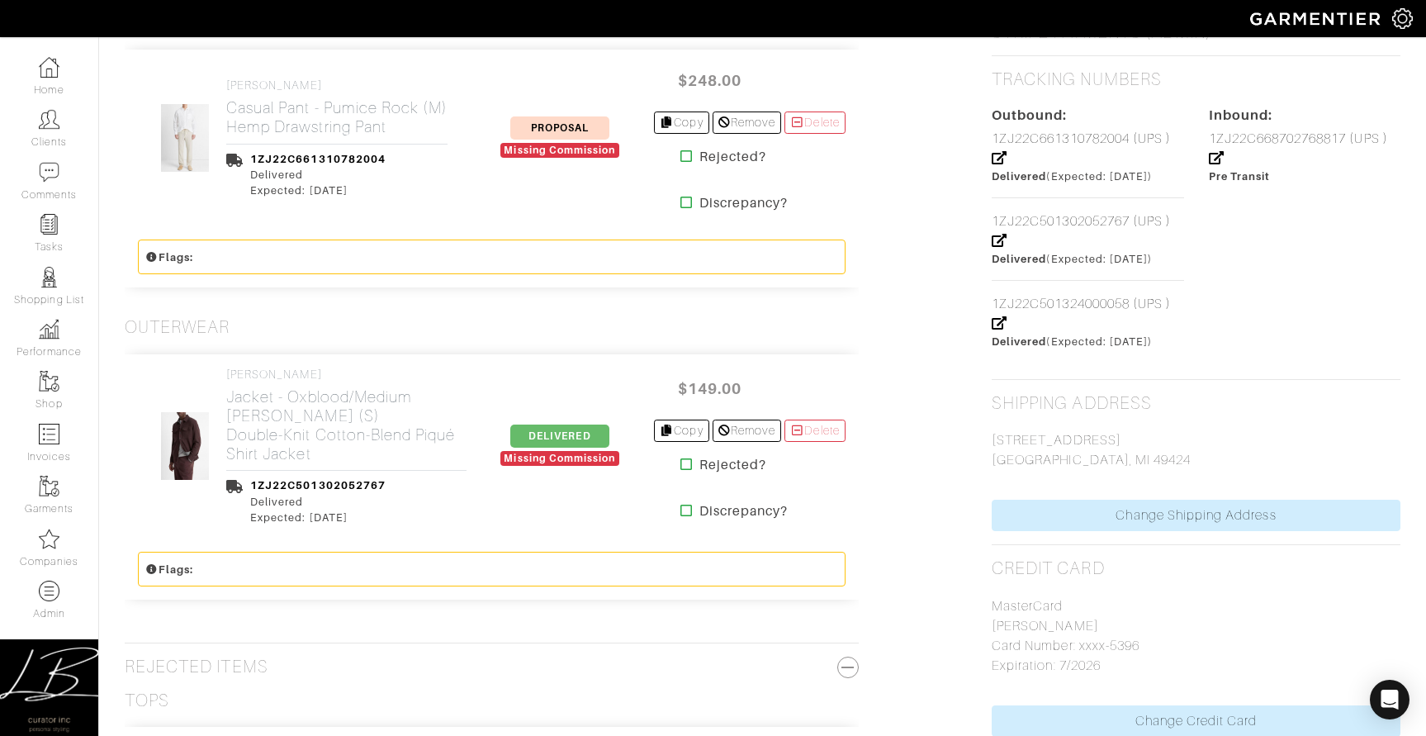
click at [681, 469] on icon at bounding box center [687, 464] width 12 height 13
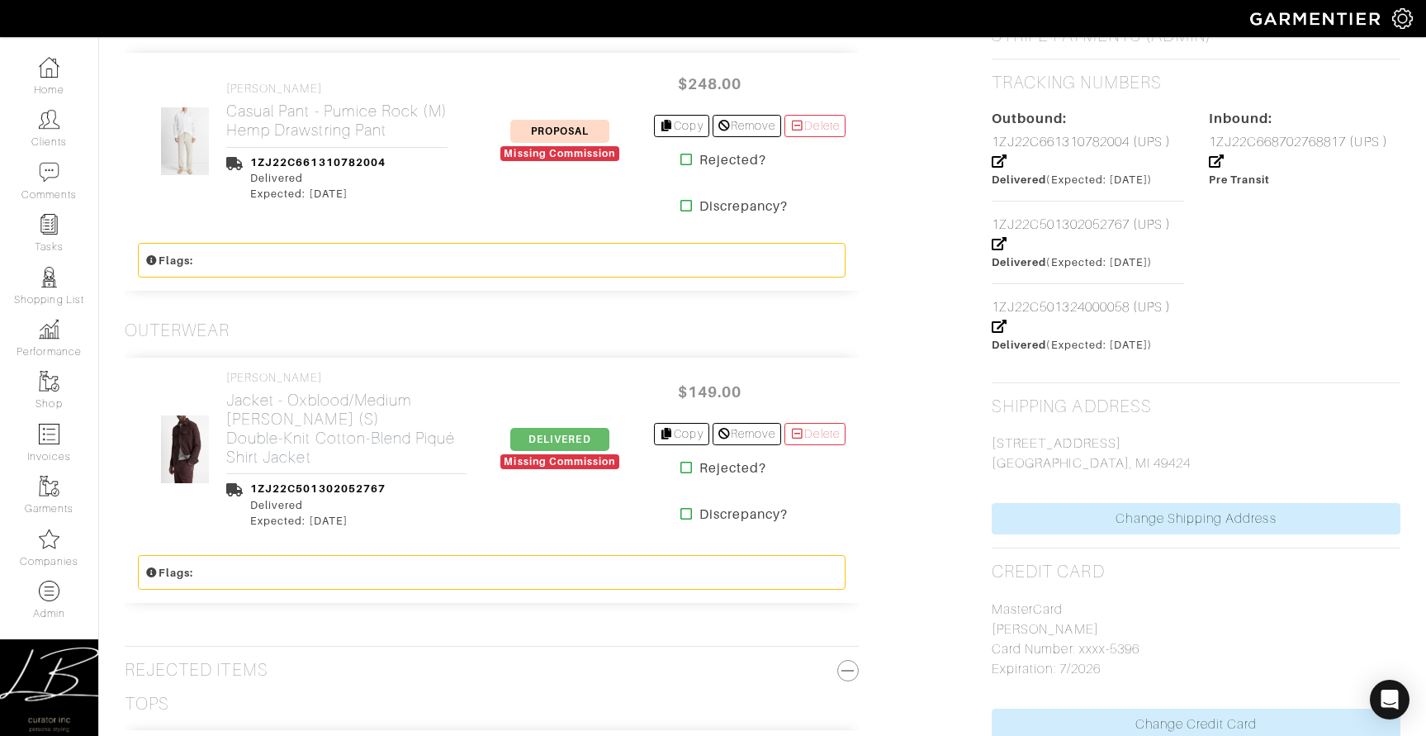
scroll to position [1165, 0]
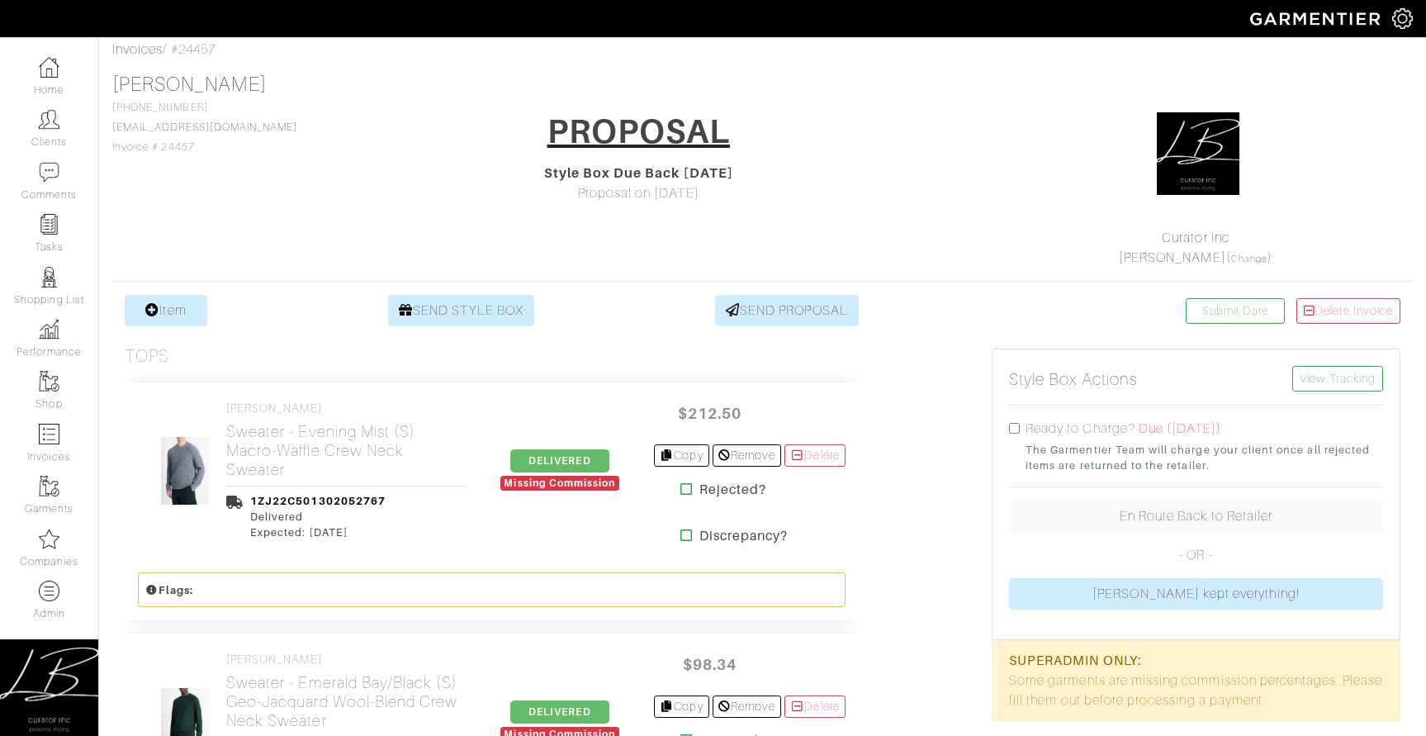
scroll to position [14, 0]
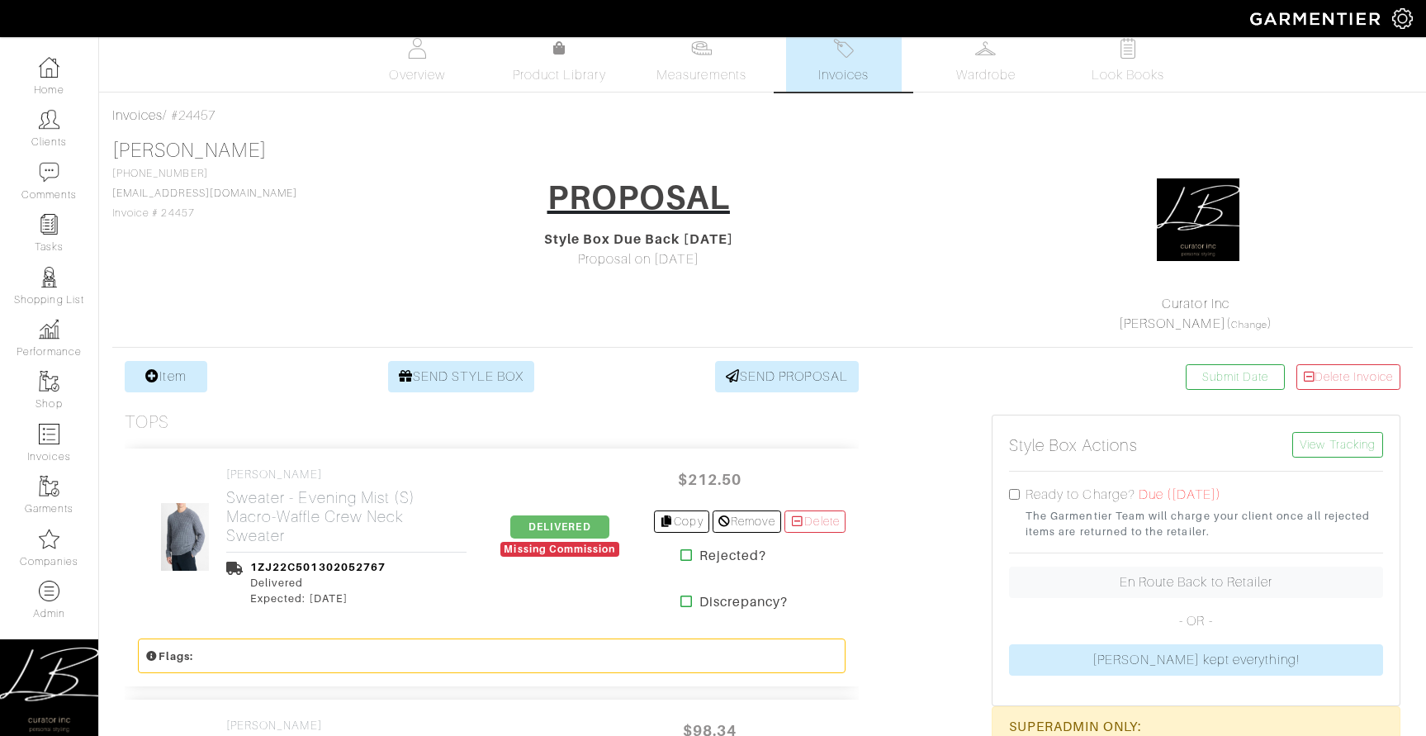
click at [1015, 495] on input "checkbox" at bounding box center [1014, 494] width 11 height 11
checkbox input "true"
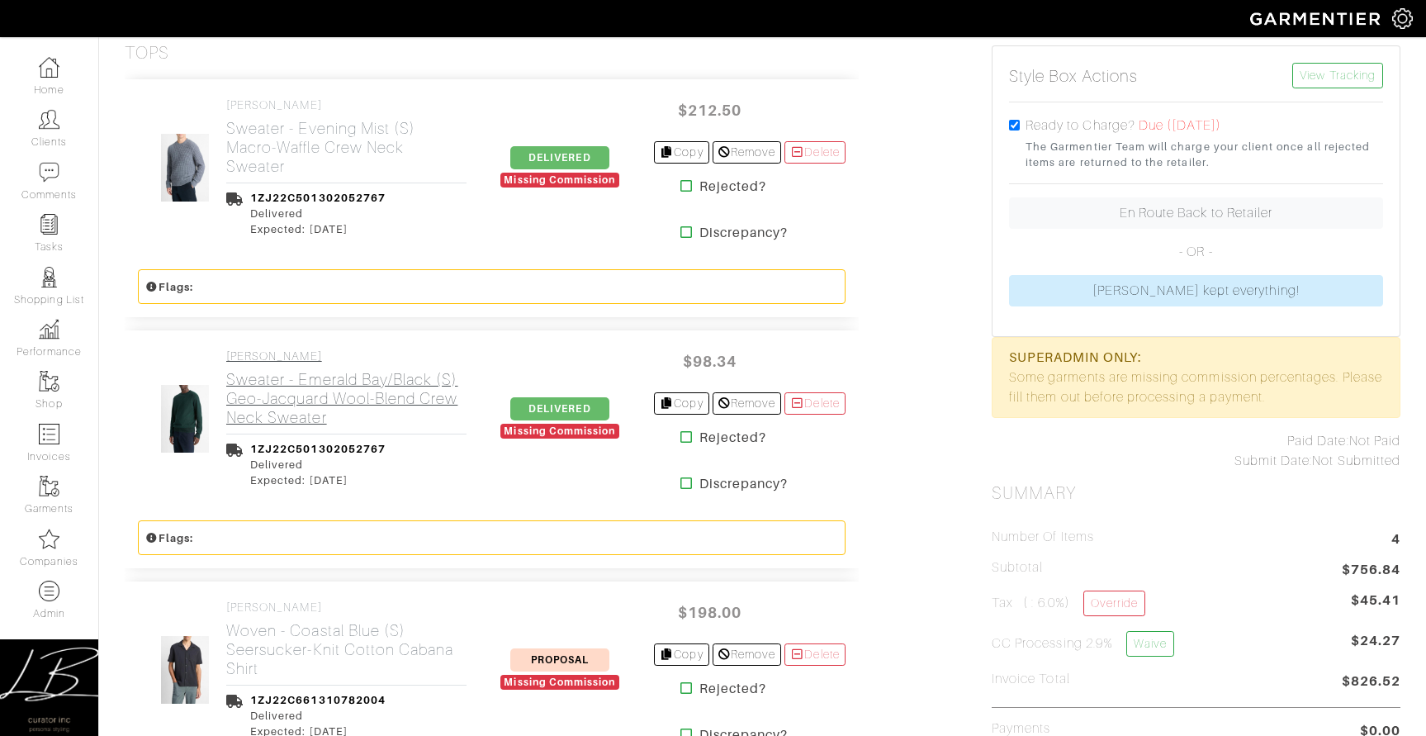
scroll to position [228, 0]
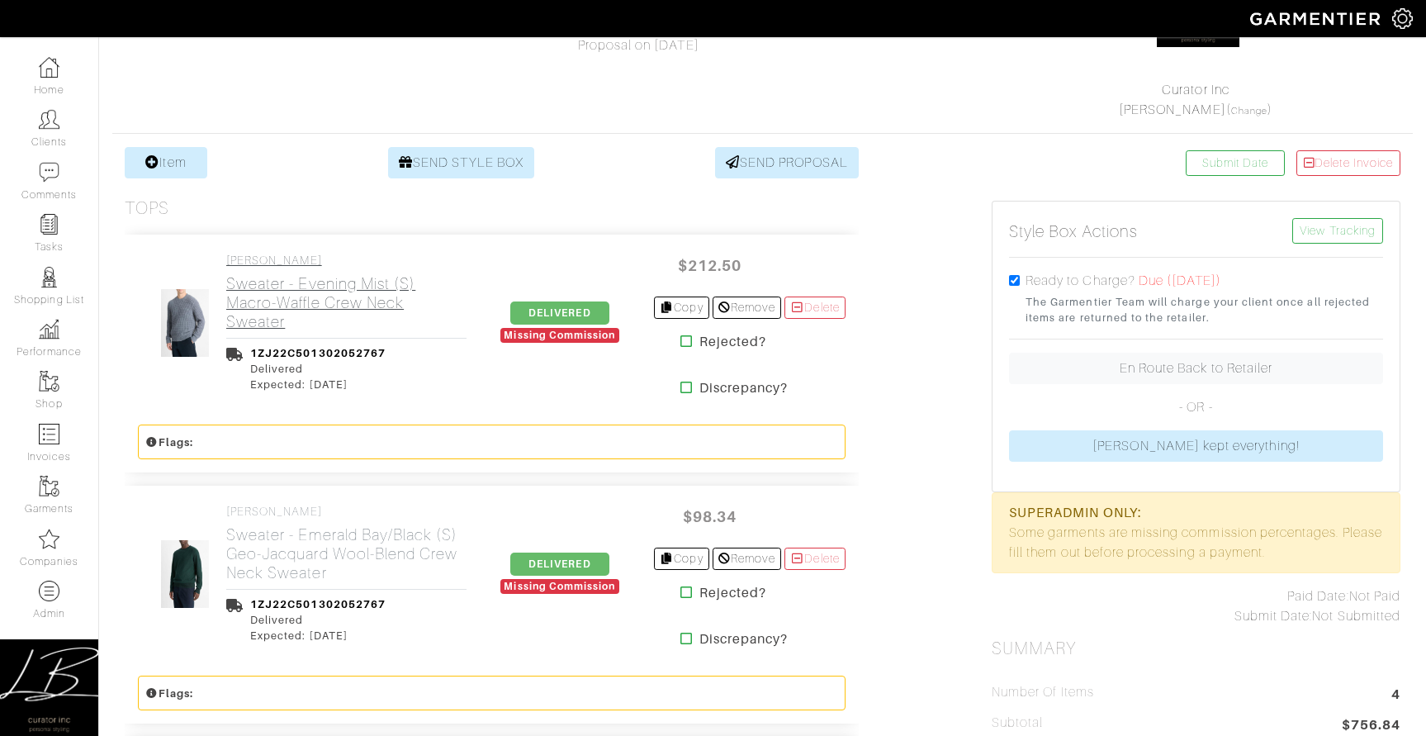
click at [270, 304] on h2 "Sweater - Evening Mist (S) Macro-Waffle Crew Neck Sweater" at bounding box center [346, 302] width 240 height 57
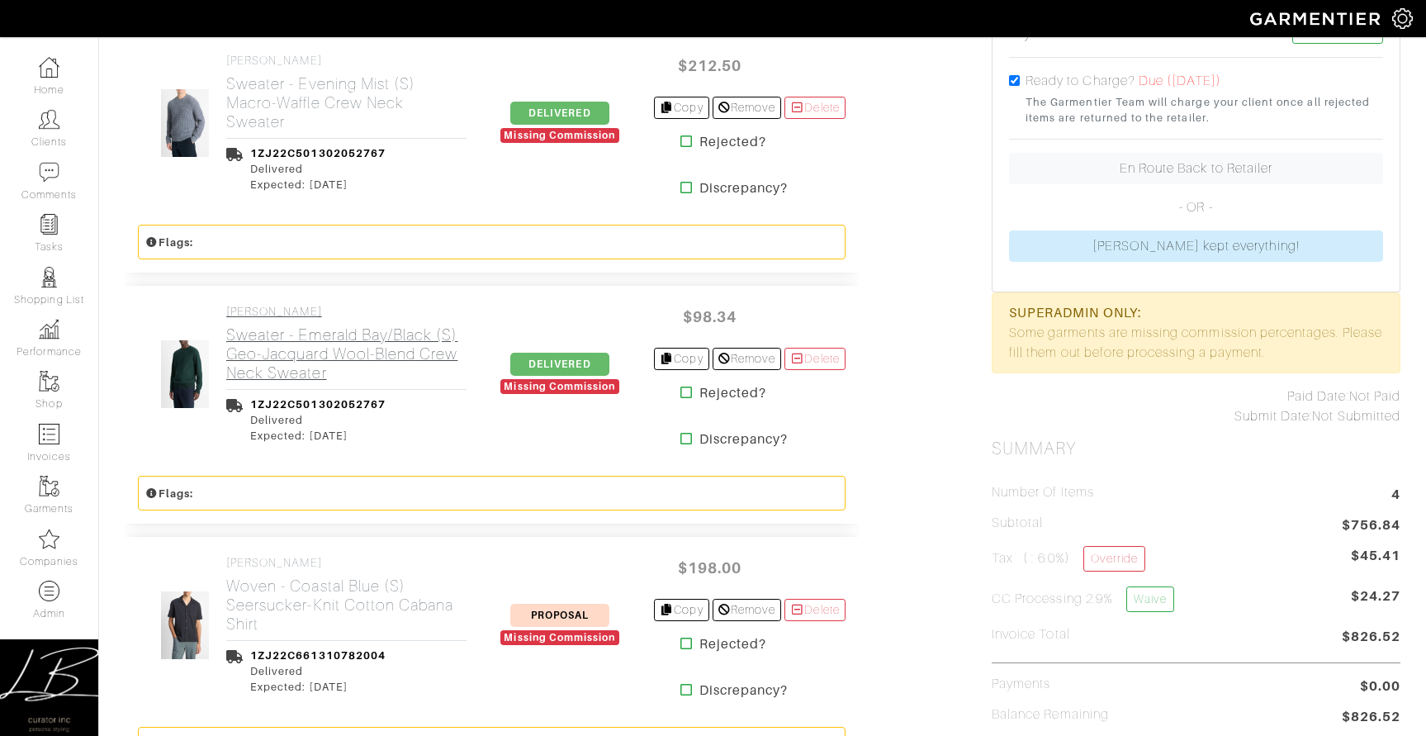
click at [269, 325] on h2 "Sweater - Emerald Bay/Black (S) Geo-Jacquard Wool-Blend Crew Neck Sweater" at bounding box center [346, 353] width 240 height 57
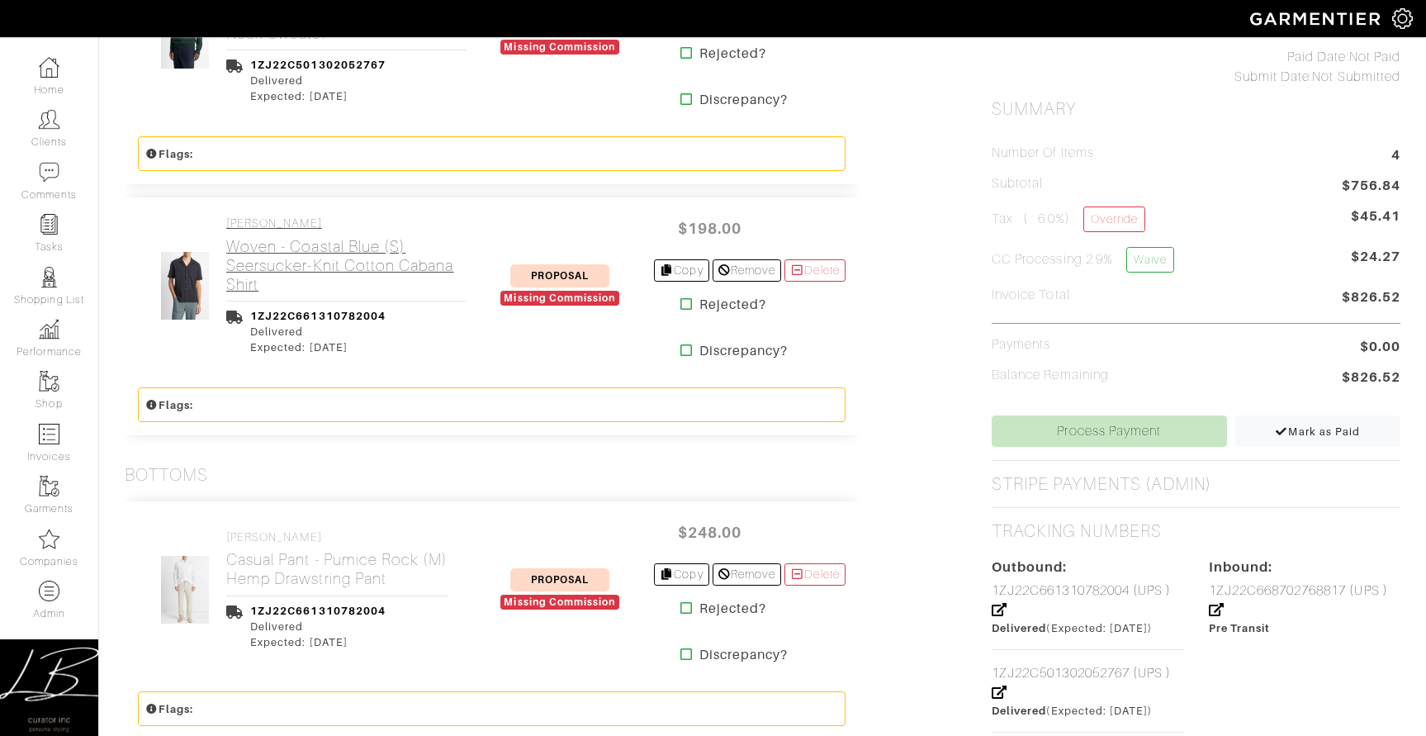
click at [279, 254] on h2 "Woven - Coastal Blue (S) Seersucker-Knit Cotton Cabana Shirt" at bounding box center [346, 265] width 240 height 57
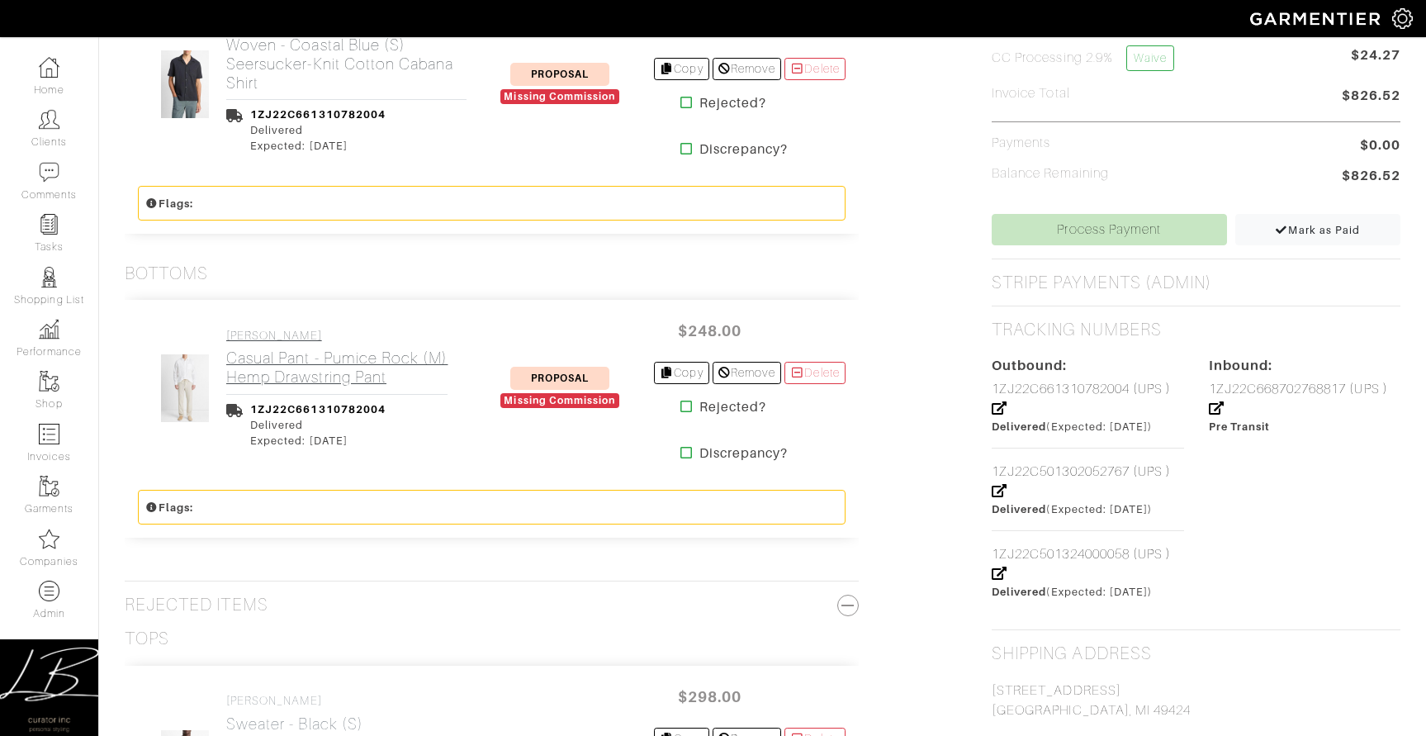
scroll to position [980, 0]
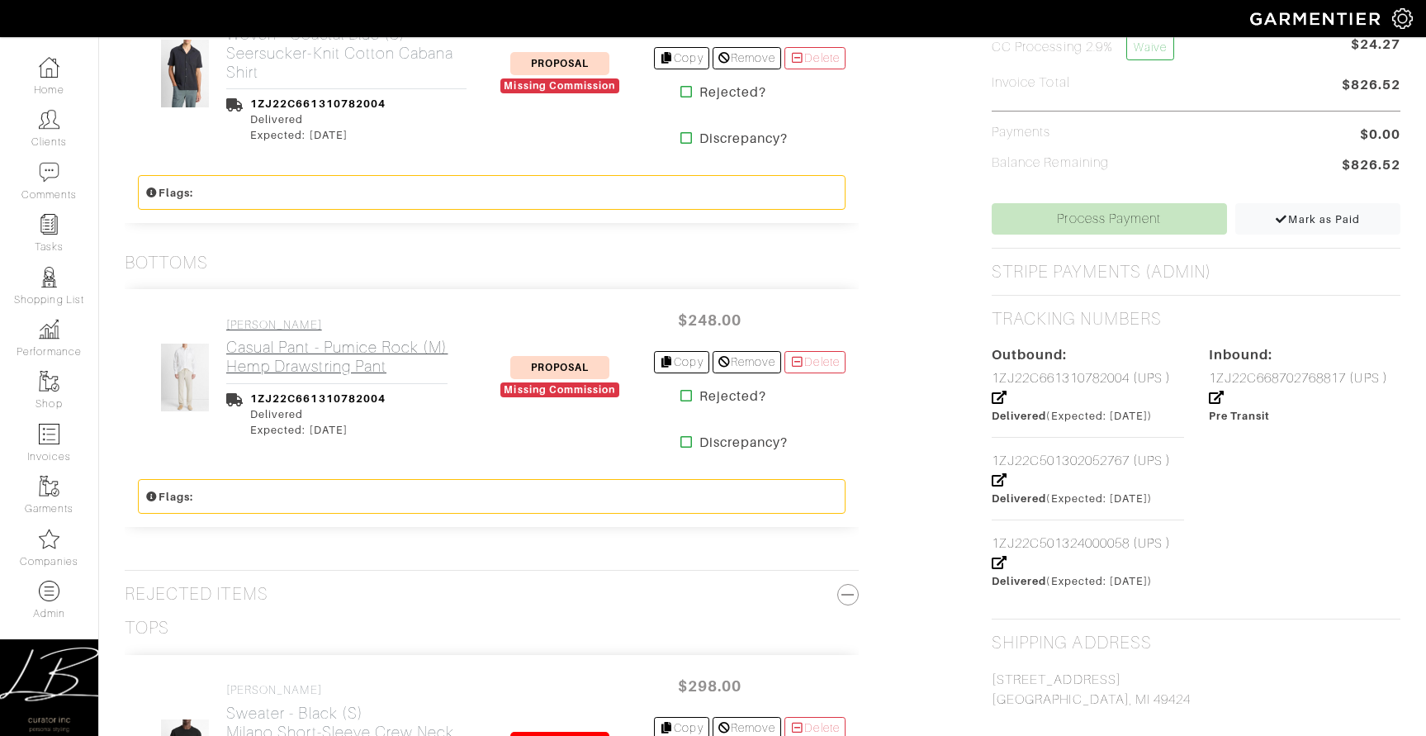
click at [292, 340] on link "VINCE Casual Pant - Pumice Rock (M) Hemp Drawstring Pant" at bounding box center [336, 347] width 221 height 59
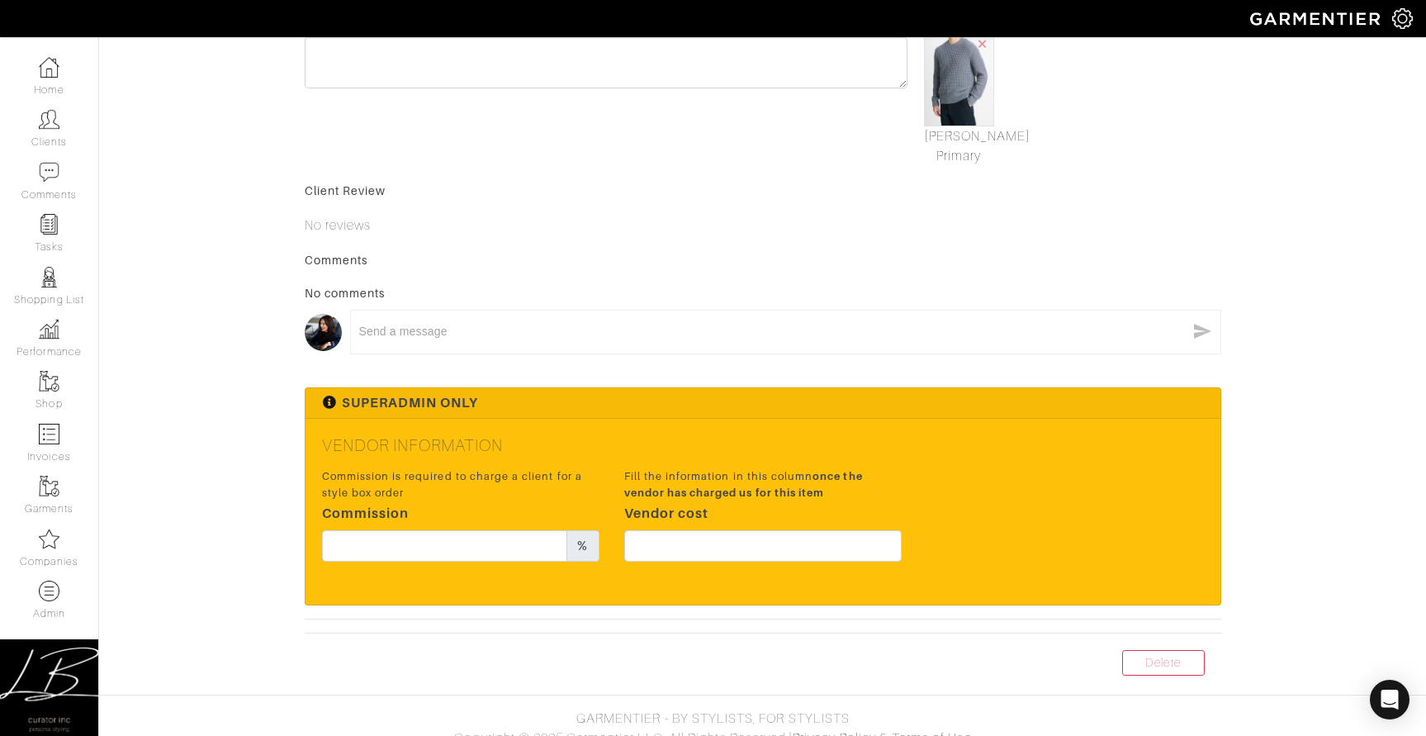
scroll to position [586, 0]
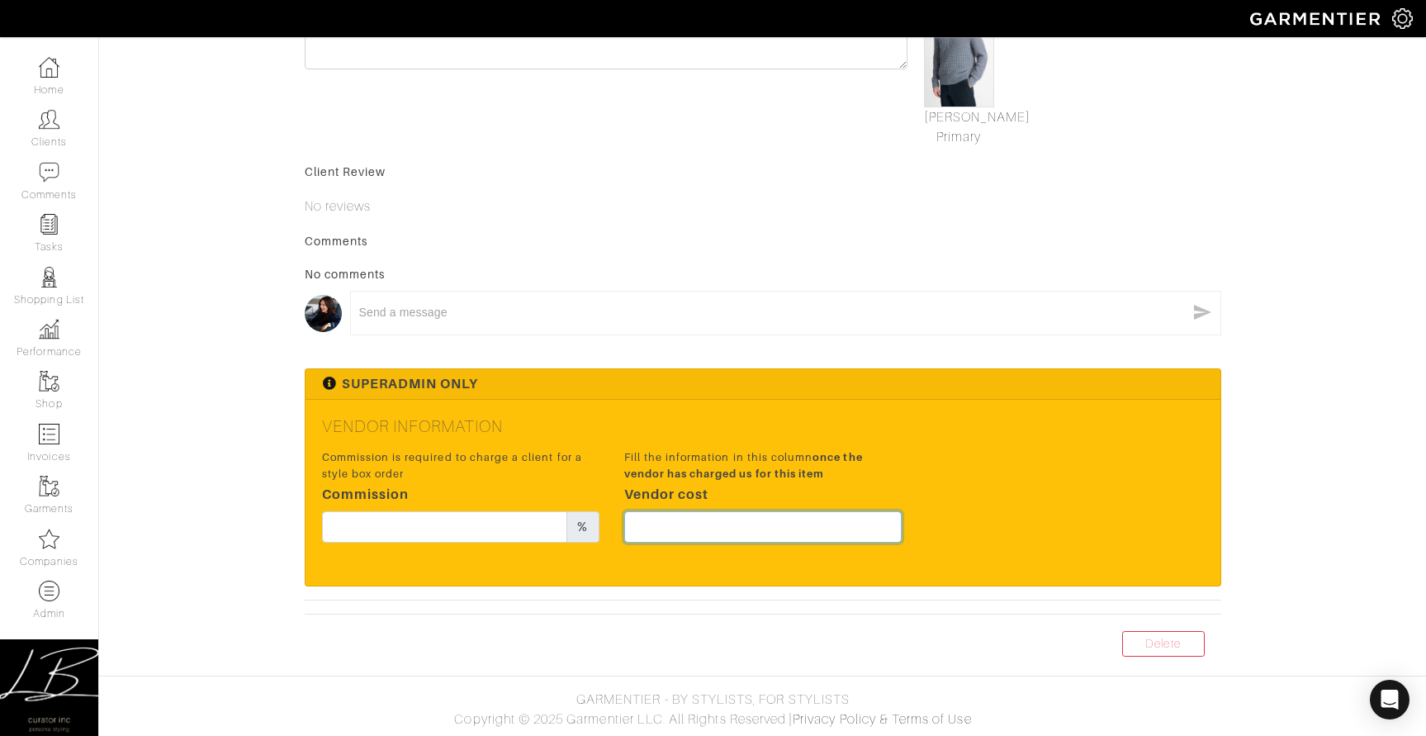
click at [804, 511] on input "text" at bounding box center [763, 526] width 278 height 31
type input "159.37"
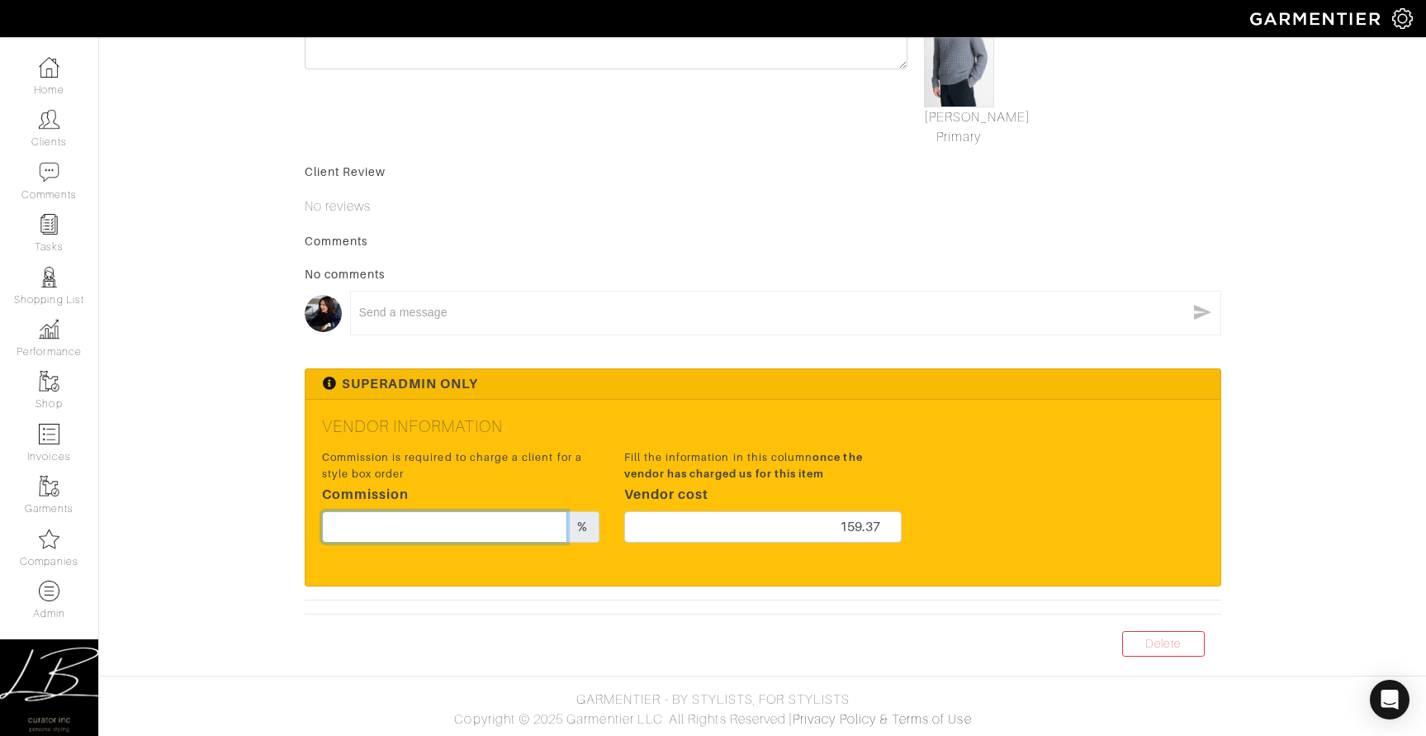
click at [481, 532] on input "text" at bounding box center [445, 526] width 246 height 31
type input "3"
click at [1073, 388] on div "Superadmin Only" at bounding box center [763, 384] width 915 height 31
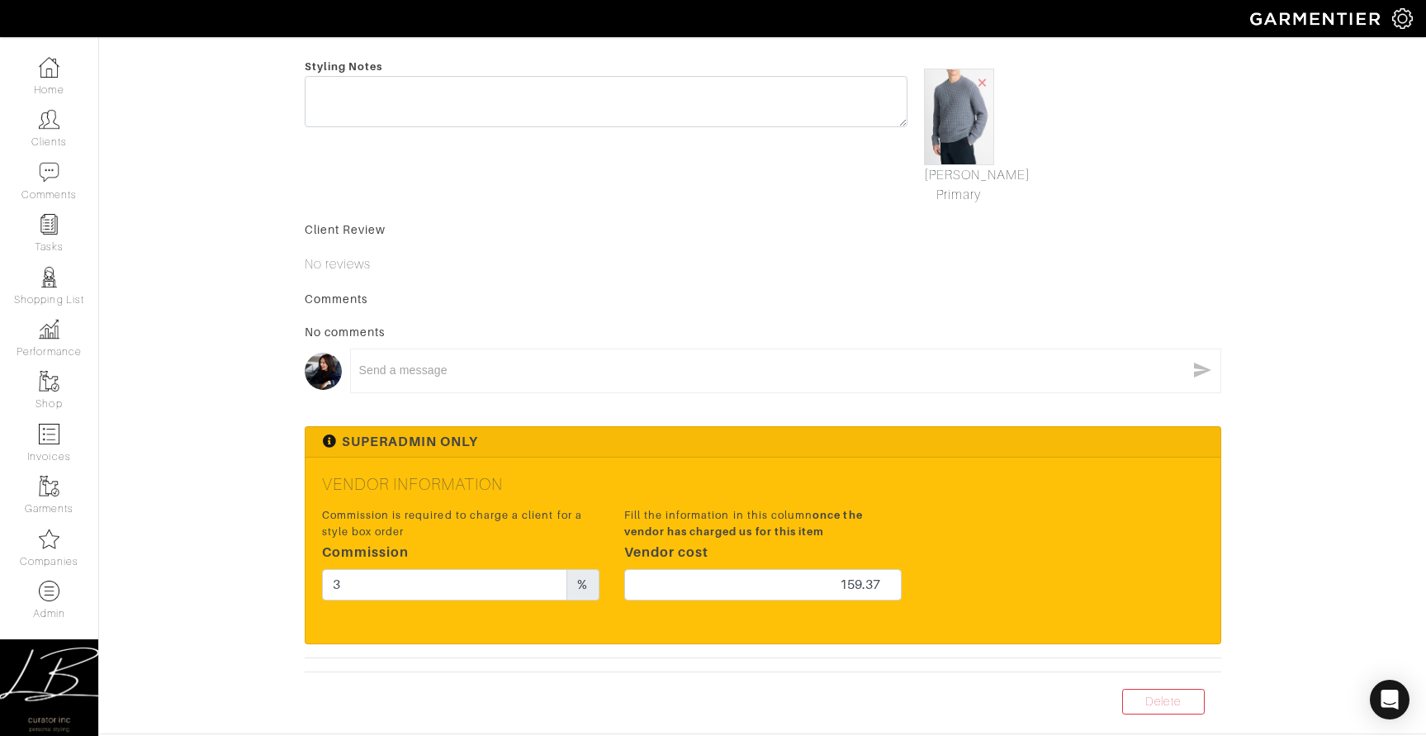
scroll to position [0, 0]
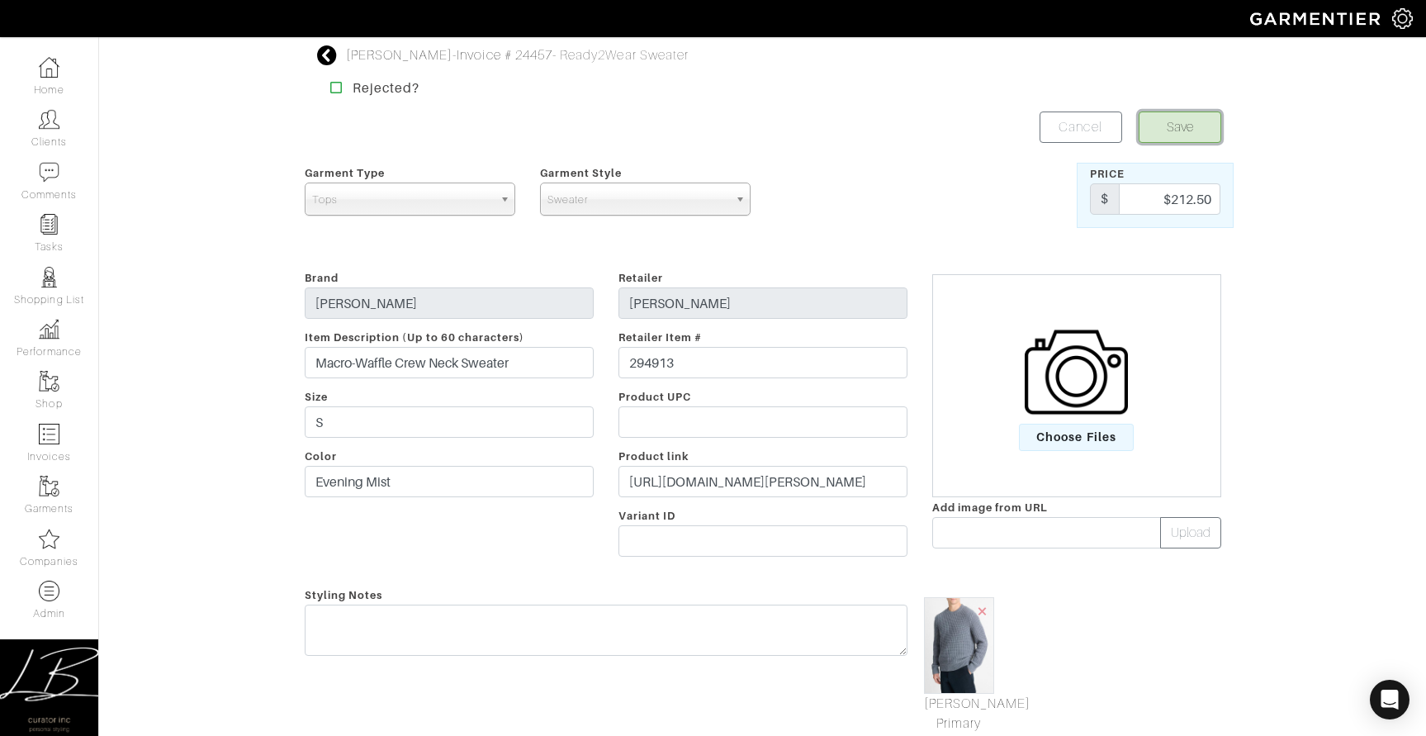
click at [1160, 125] on button "Save" at bounding box center [1180, 126] width 83 height 31
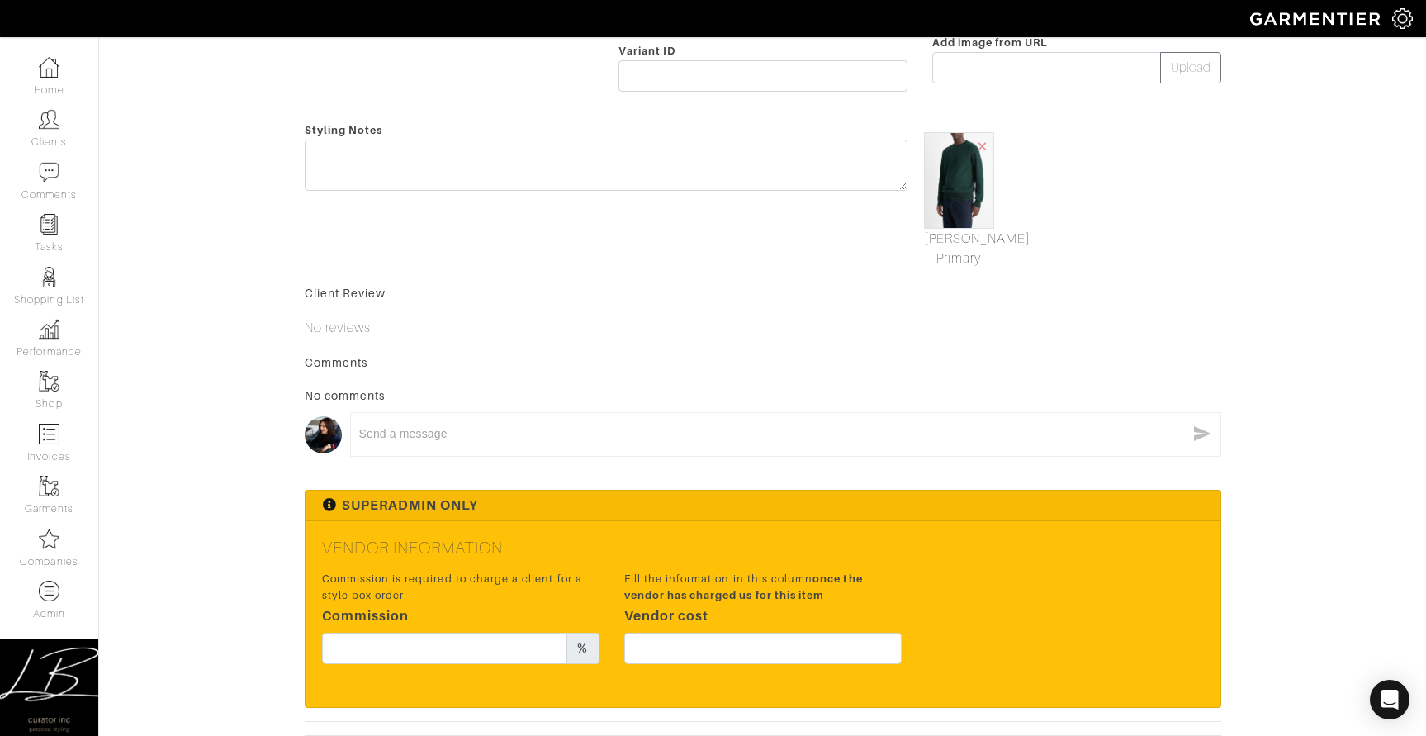
scroll to position [586, 0]
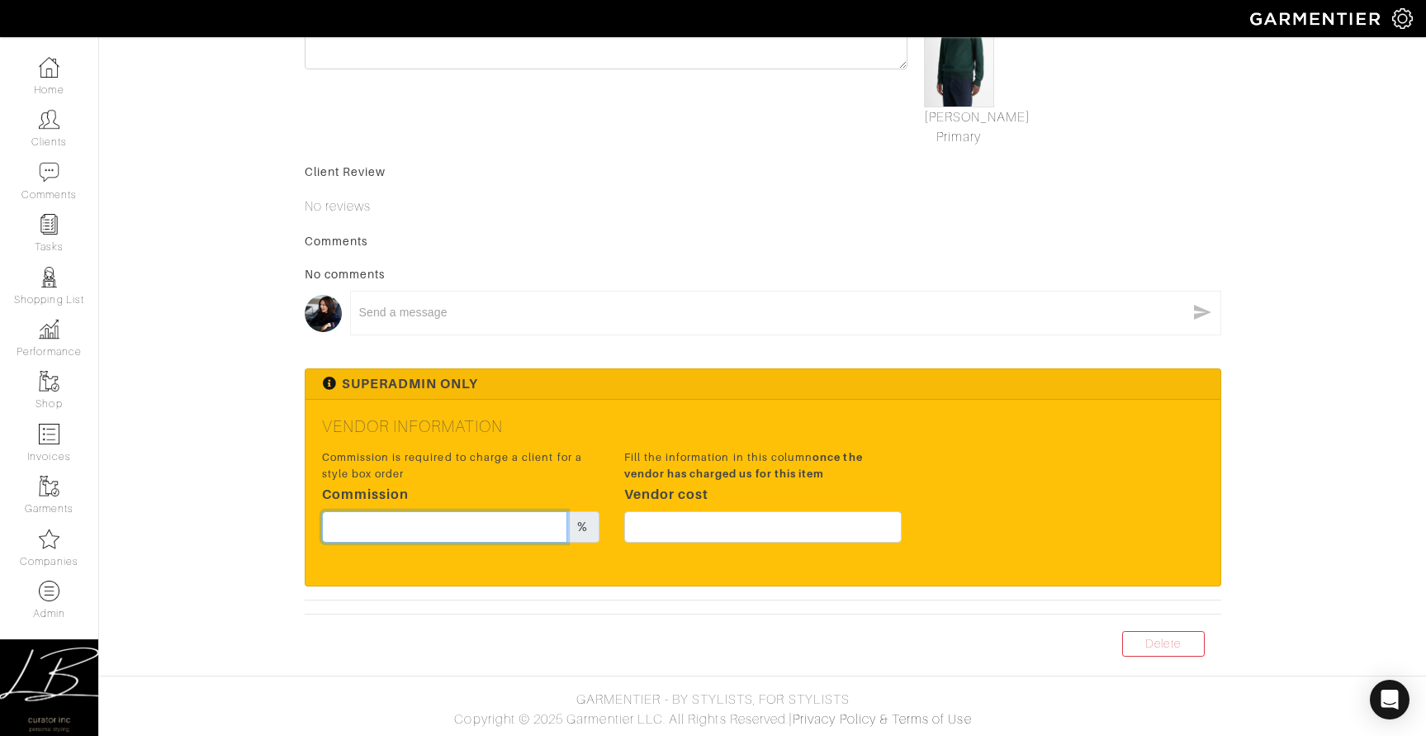
click at [490, 529] on input "text" at bounding box center [445, 526] width 246 height 31
type input "3"
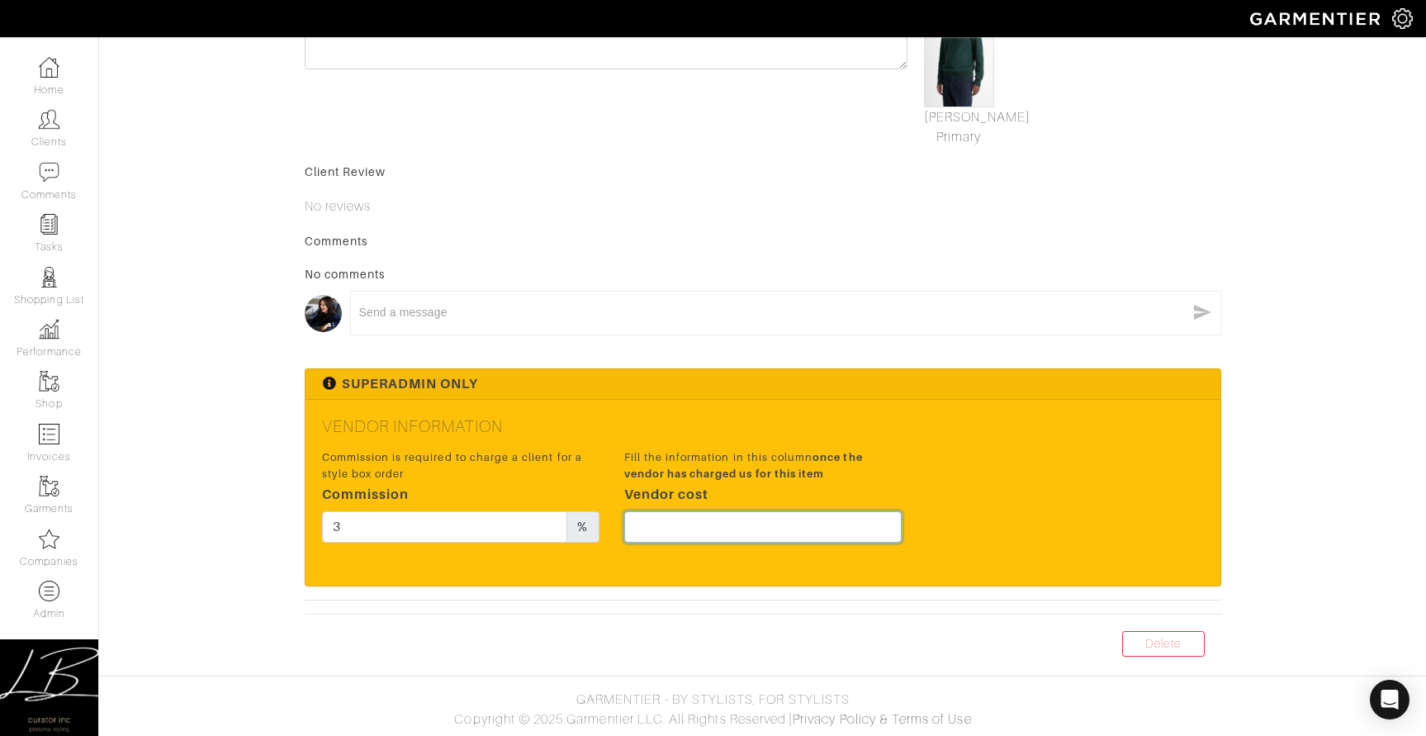
drag, startPoint x: 843, startPoint y: 515, endPoint x: 850, endPoint y: 504, distance: 12.6
click at [843, 515] on input "text" at bounding box center [763, 526] width 278 height 31
type input "73.75"
click at [1056, 448] on div "Commission is required to charge a client for a style box order Commission 3 % …" at bounding box center [763, 500] width 907 height 109
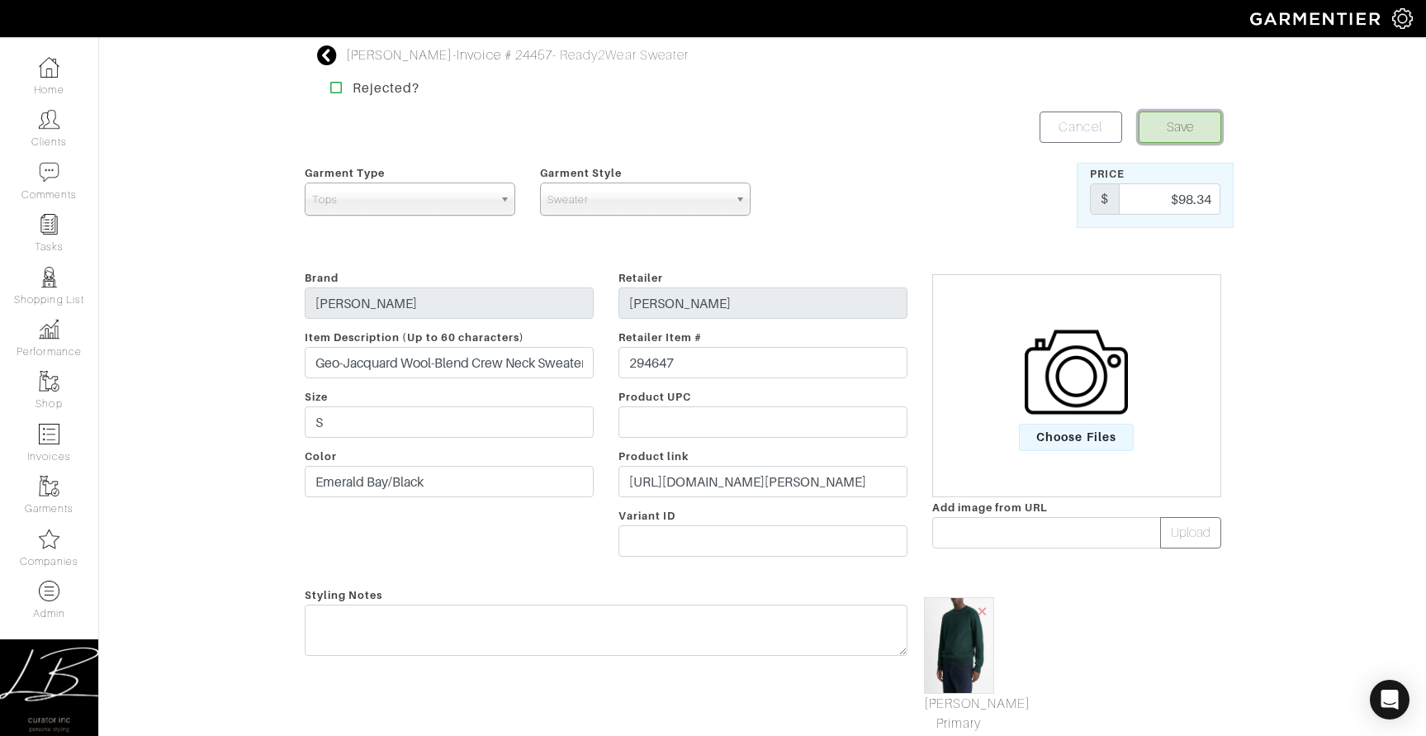
click at [1184, 121] on button "Save" at bounding box center [1180, 126] width 83 height 31
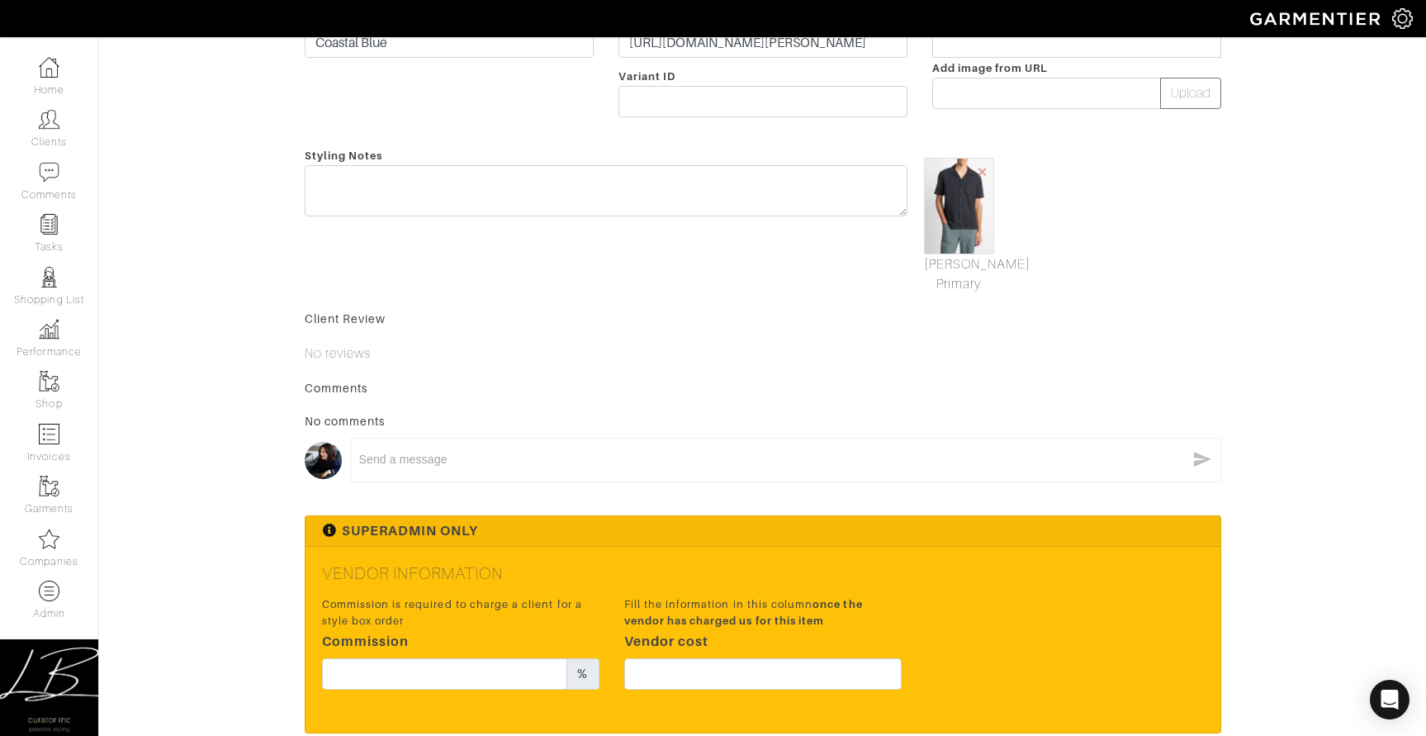
scroll to position [442, 0]
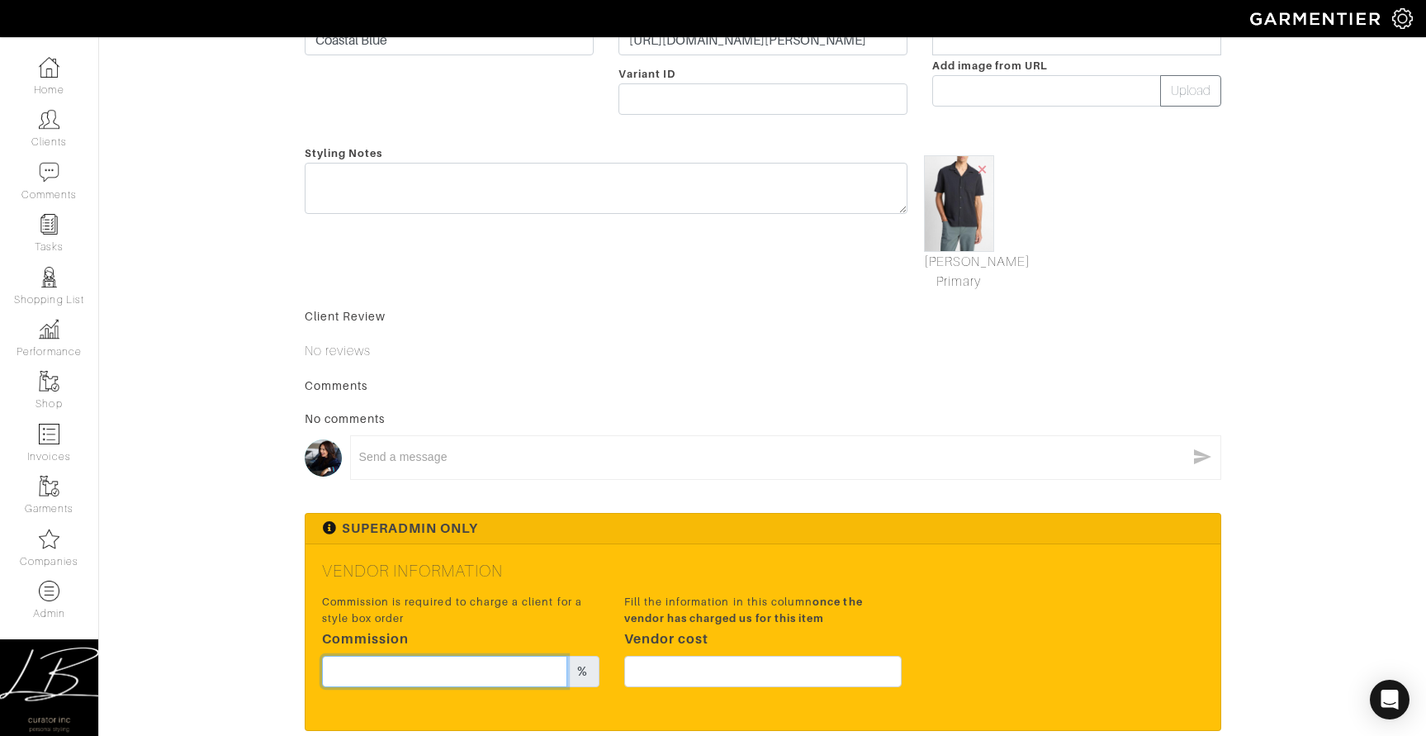
click at [541, 662] on input "text" at bounding box center [445, 671] width 246 height 31
type input "15"
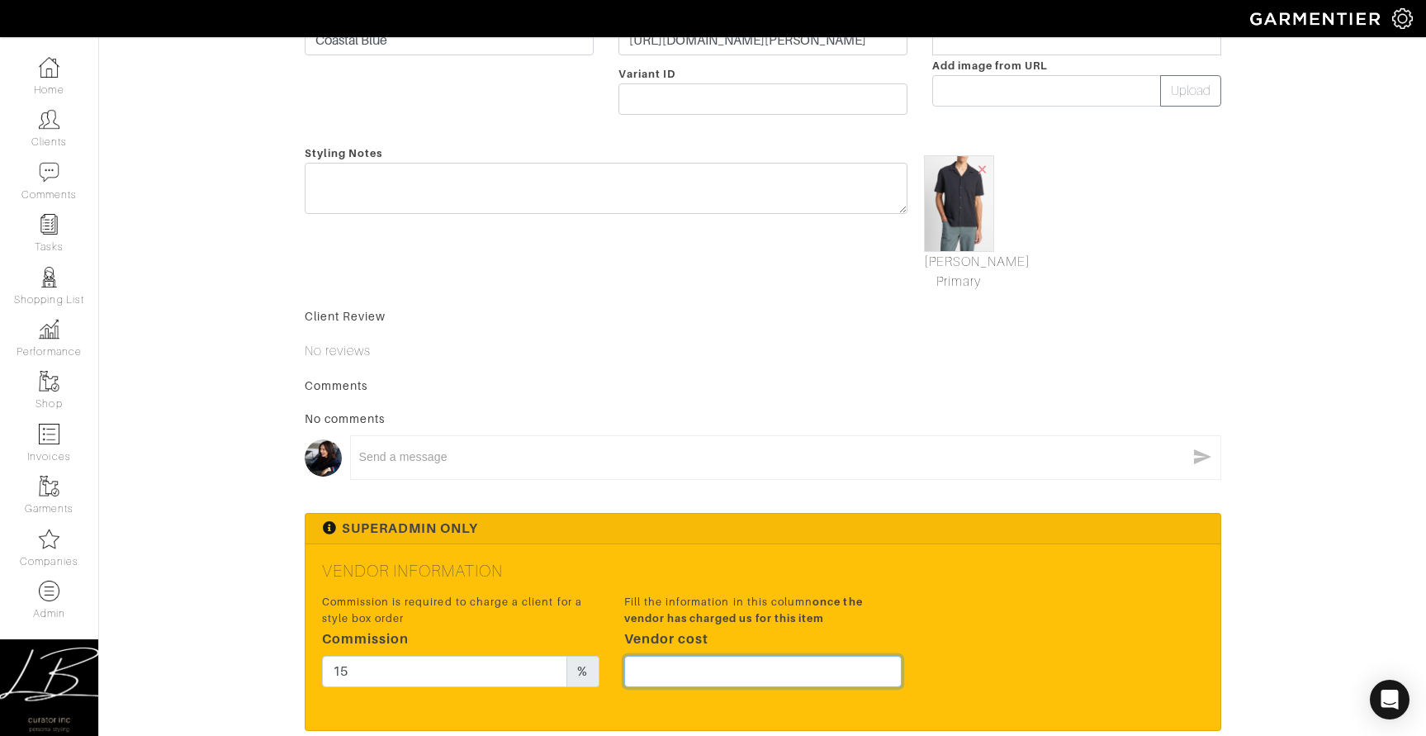
click at [745, 681] on input "text" at bounding box center [763, 671] width 278 height 31
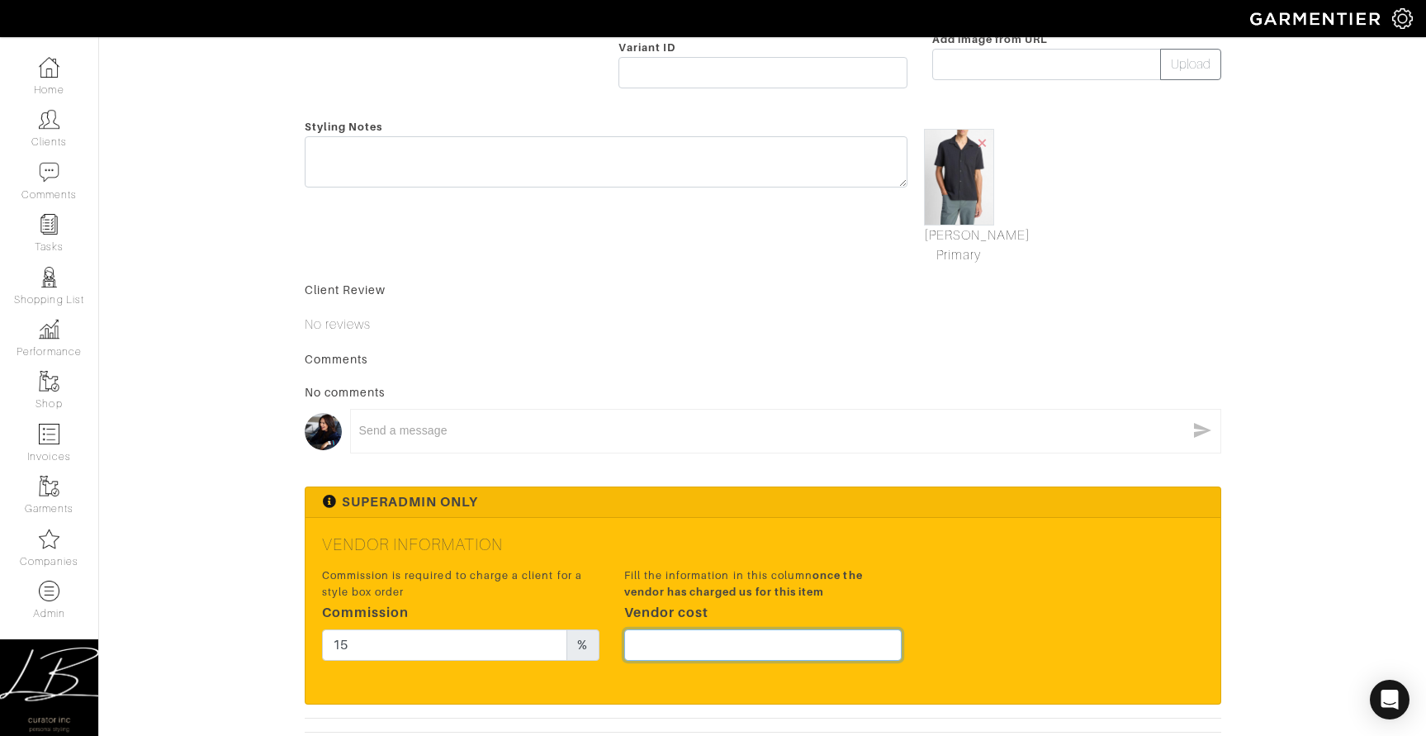
scroll to position [470, 0]
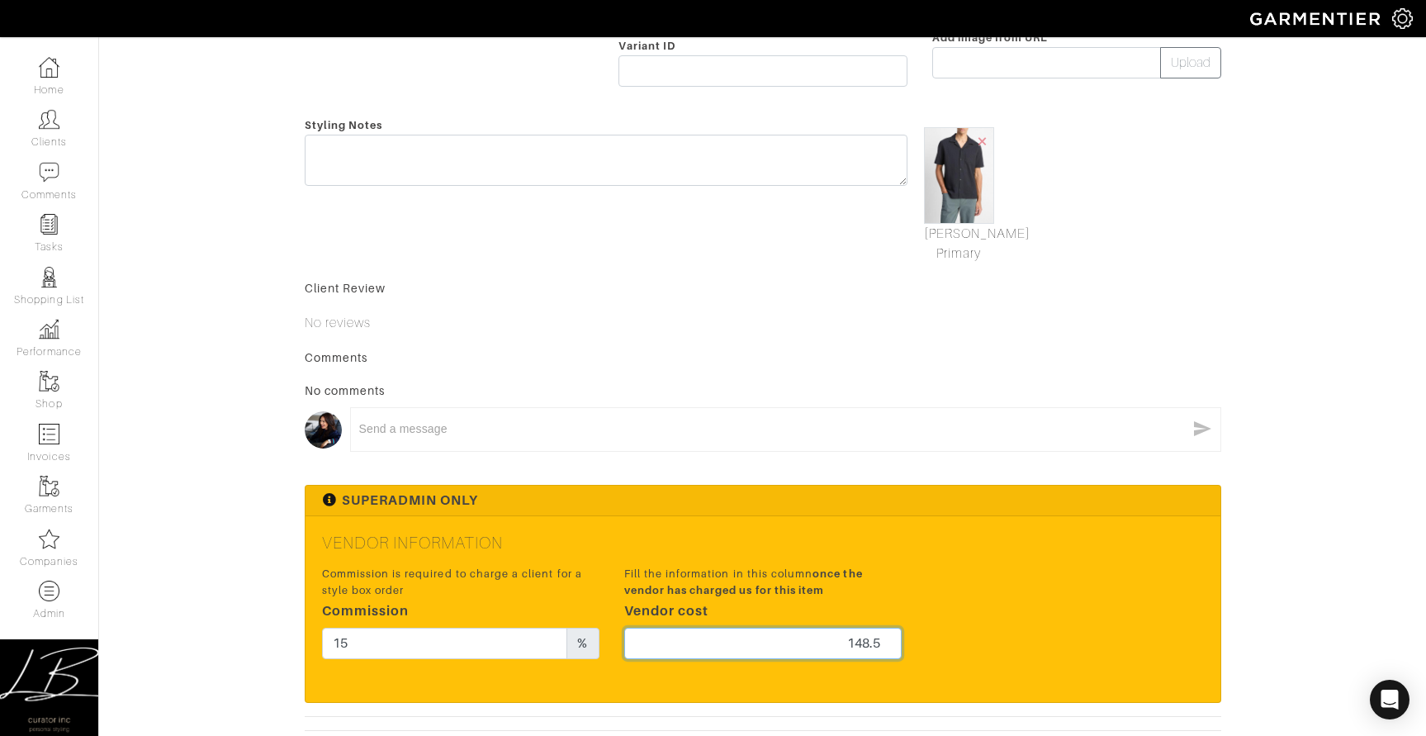
type input "148.5"
click at [1089, 564] on div "Commission is required to charge a client for a style box order Commission 15 %…" at bounding box center [763, 616] width 907 height 109
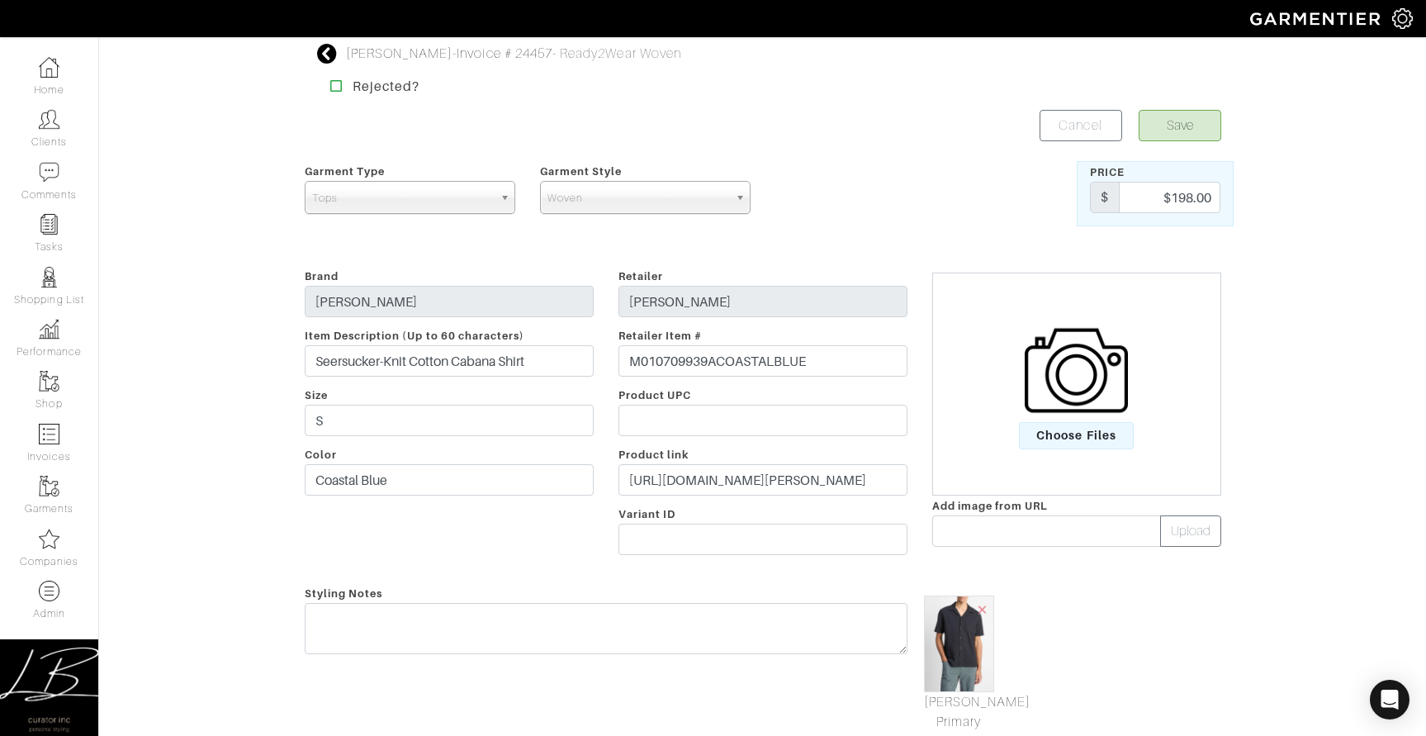
scroll to position [0, 0]
click at [1179, 130] on button "Save" at bounding box center [1180, 126] width 83 height 31
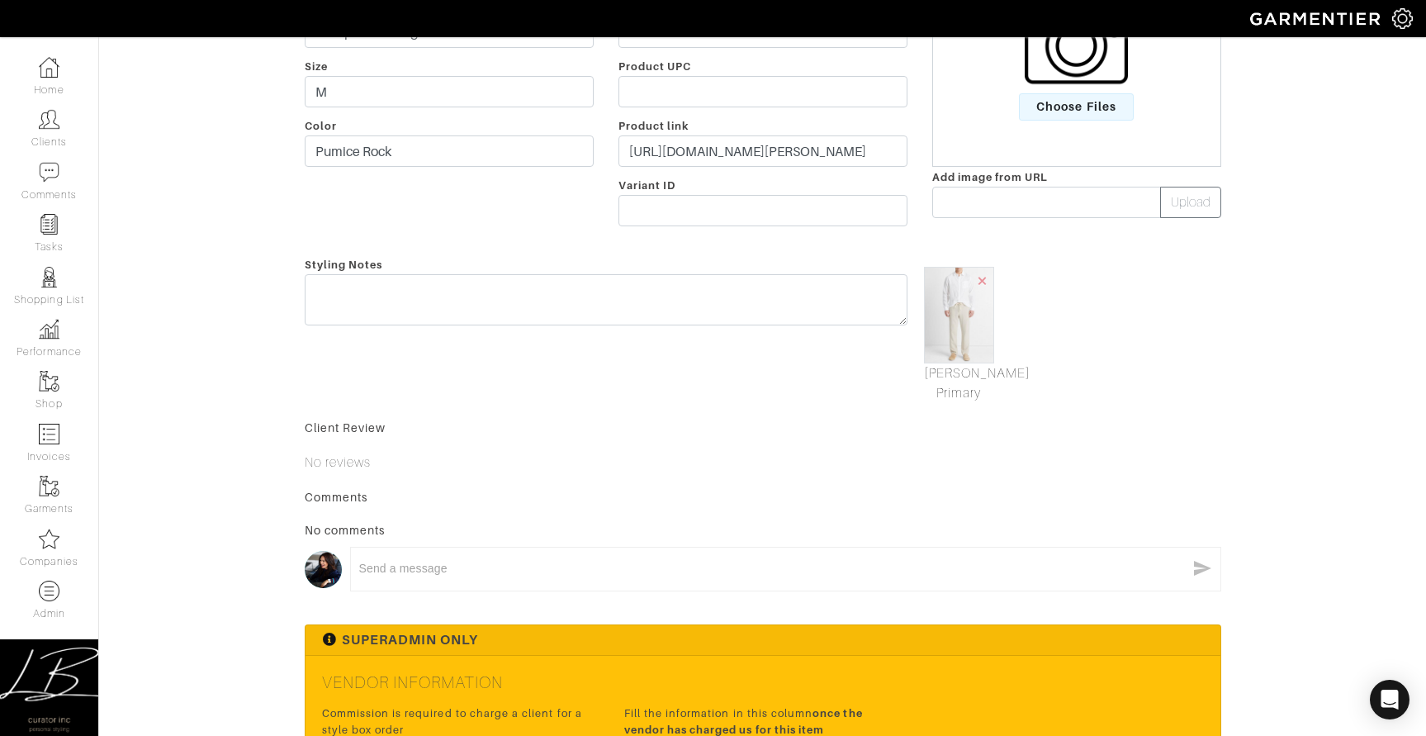
scroll to position [586, 0]
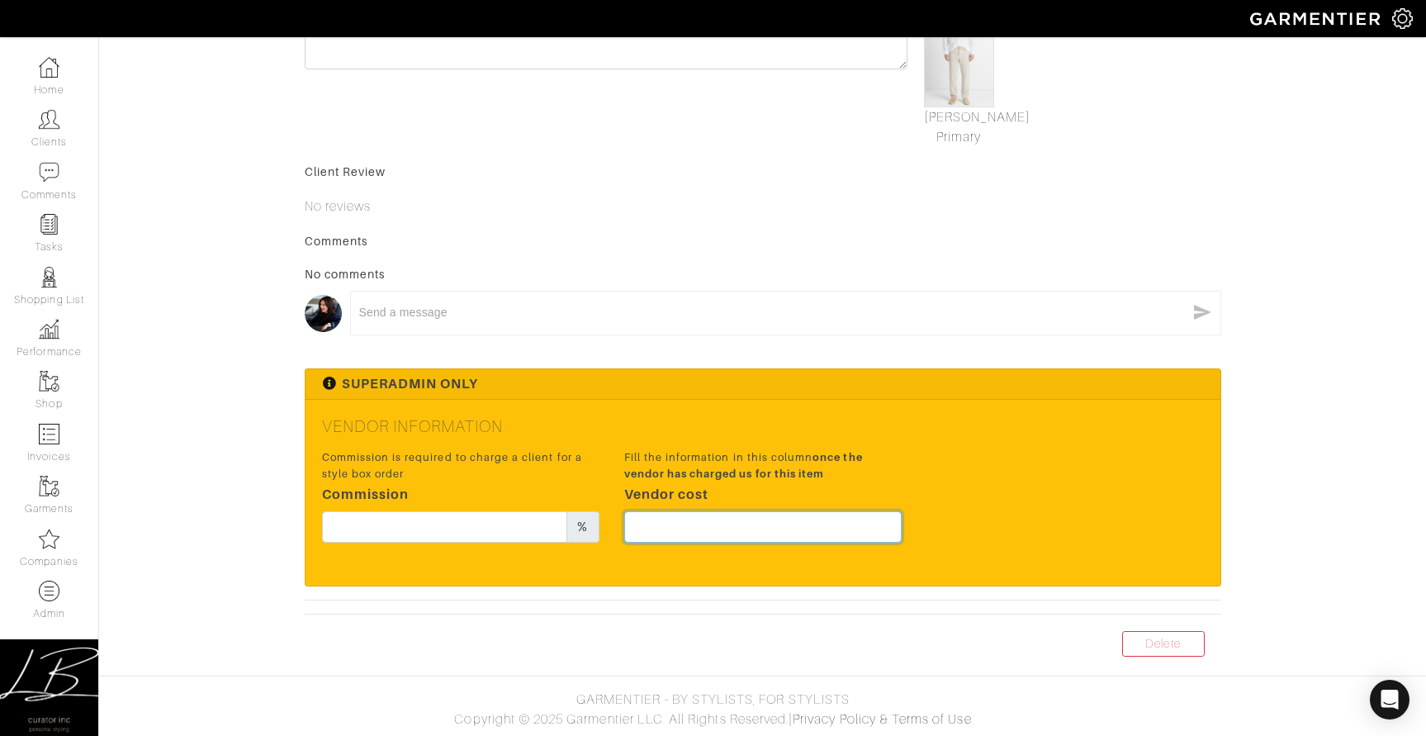
click at [738, 525] on input "text" at bounding box center [763, 526] width 278 height 31
type input "186"
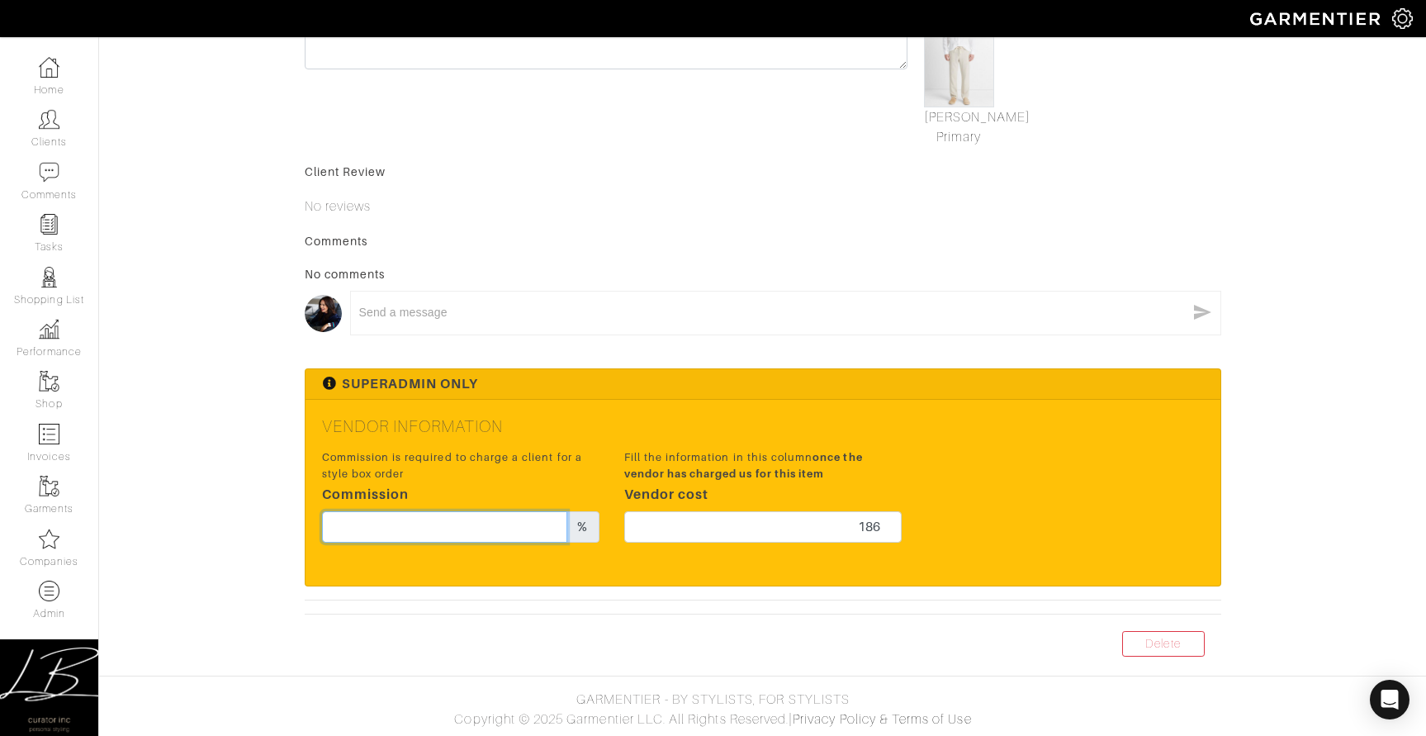
click at [444, 528] on input "text" at bounding box center [445, 526] width 246 height 31
type input "15"
click at [908, 394] on div "Superadmin Only" at bounding box center [763, 384] width 915 height 31
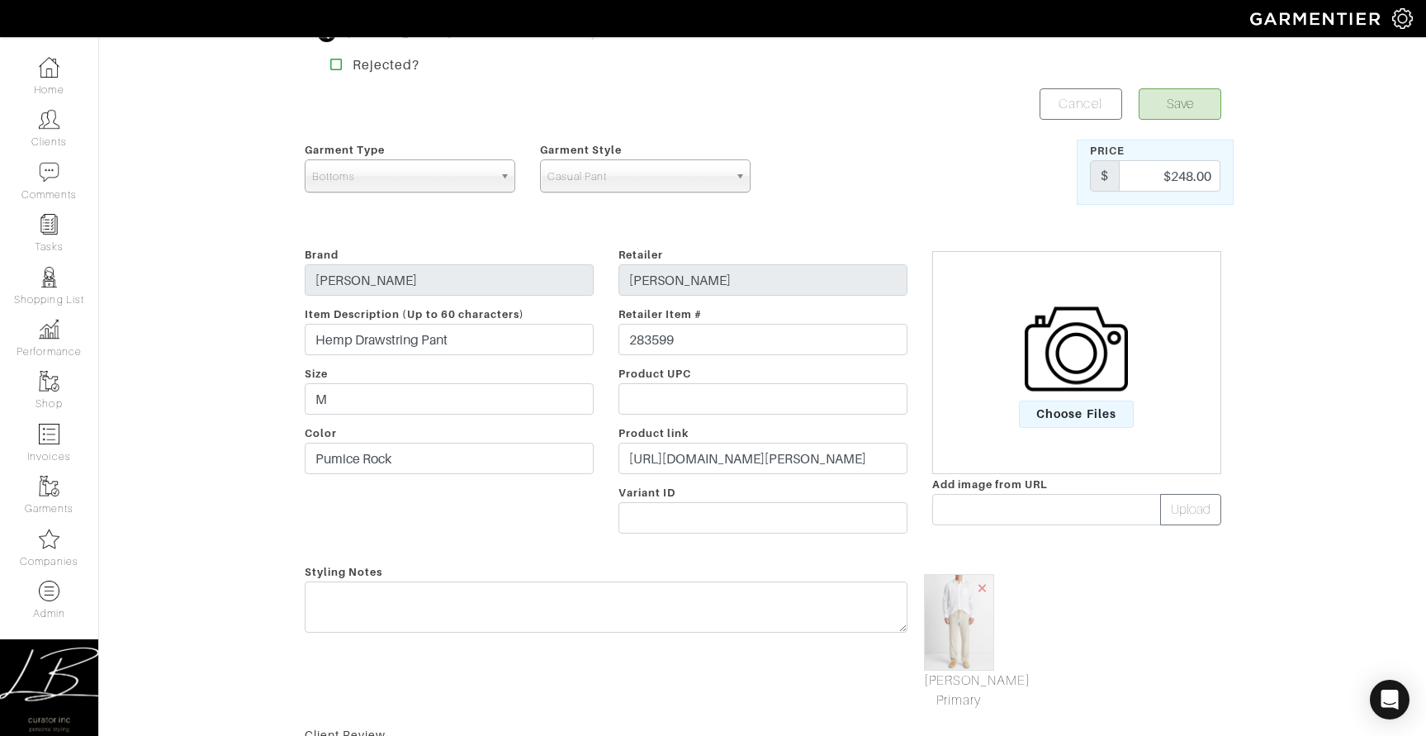
scroll to position [0, 0]
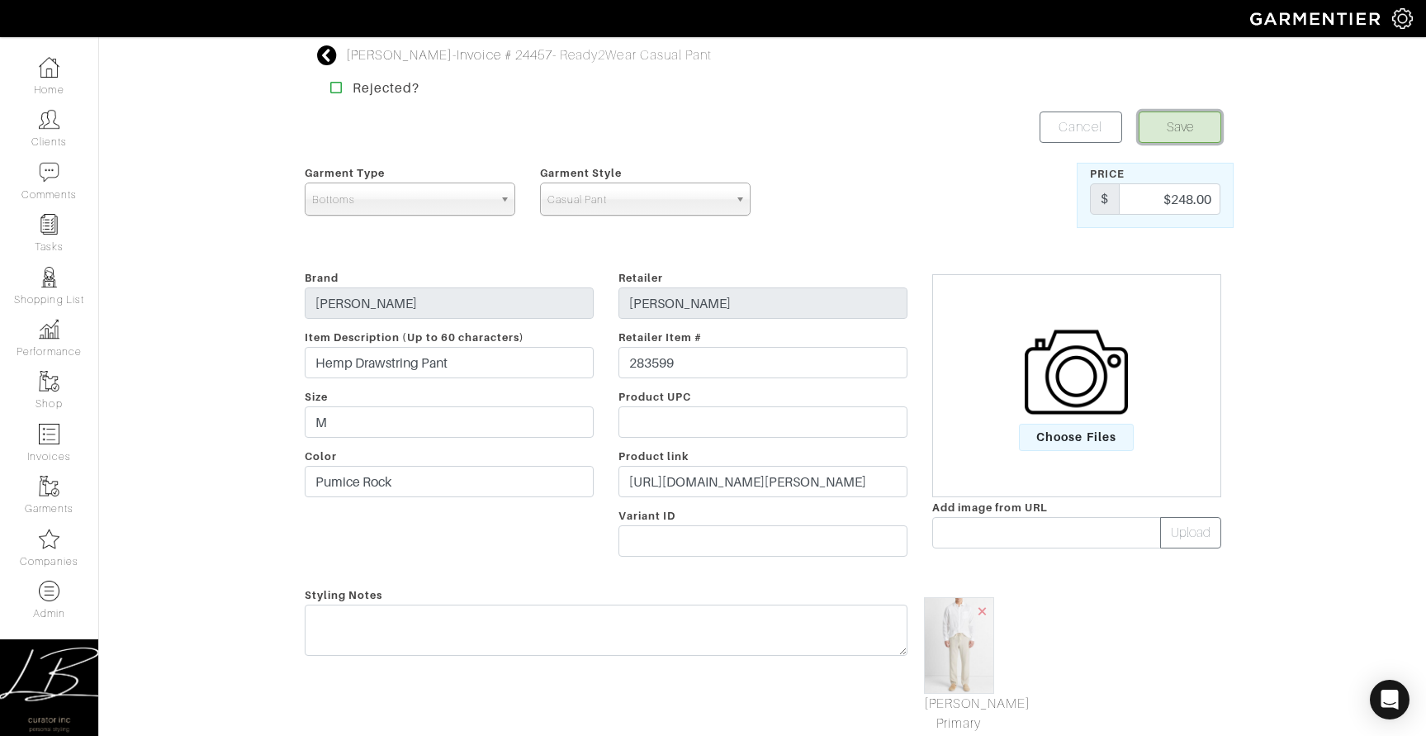
click at [1176, 122] on button "Save" at bounding box center [1180, 126] width 83 height 31
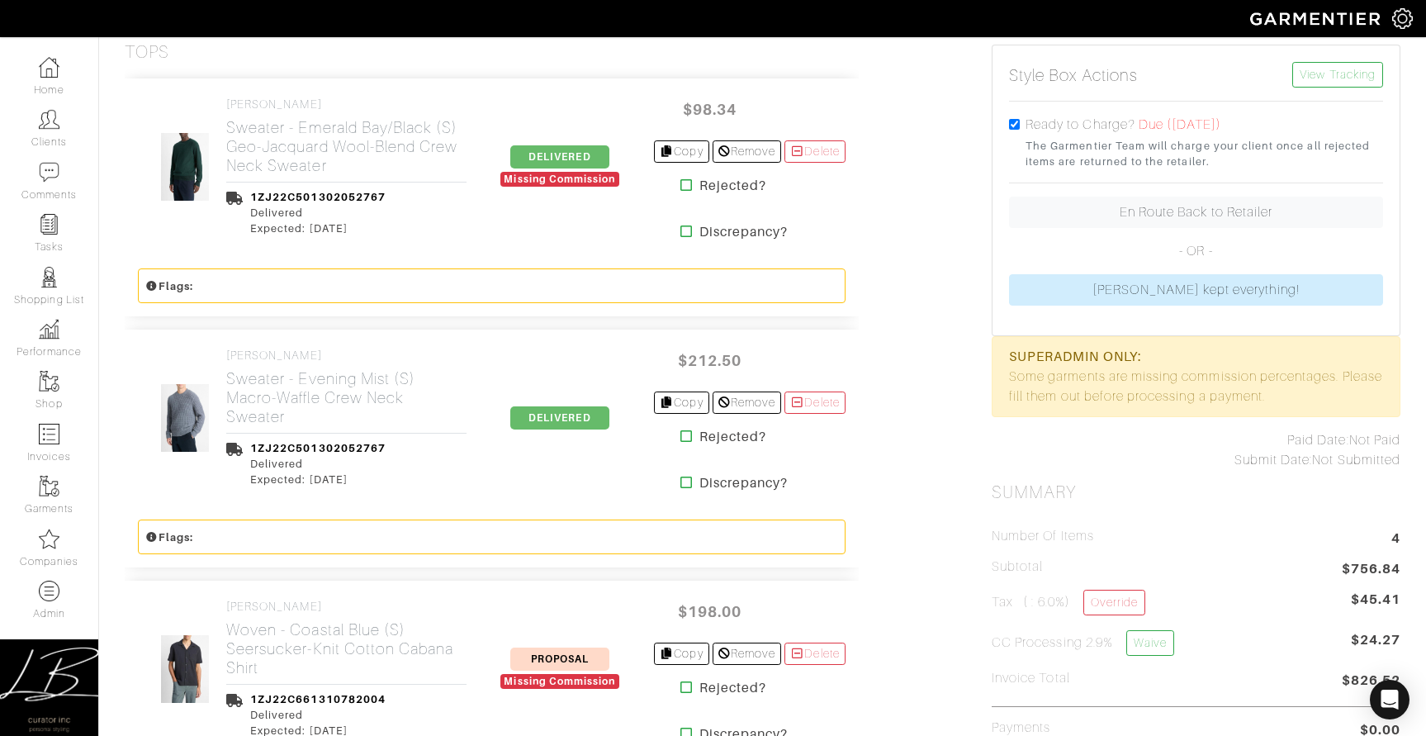
scroll to position [387, 0]
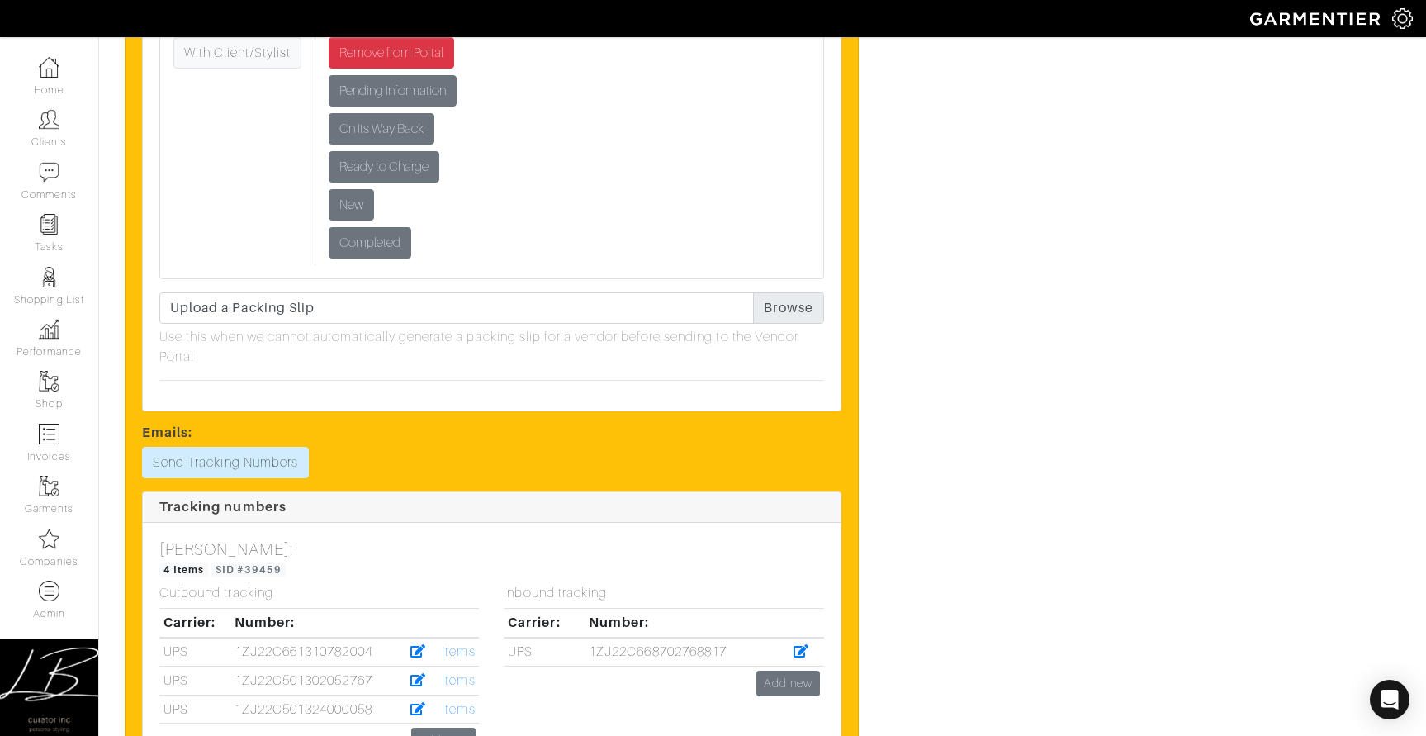
scroll to position [6468, 0]
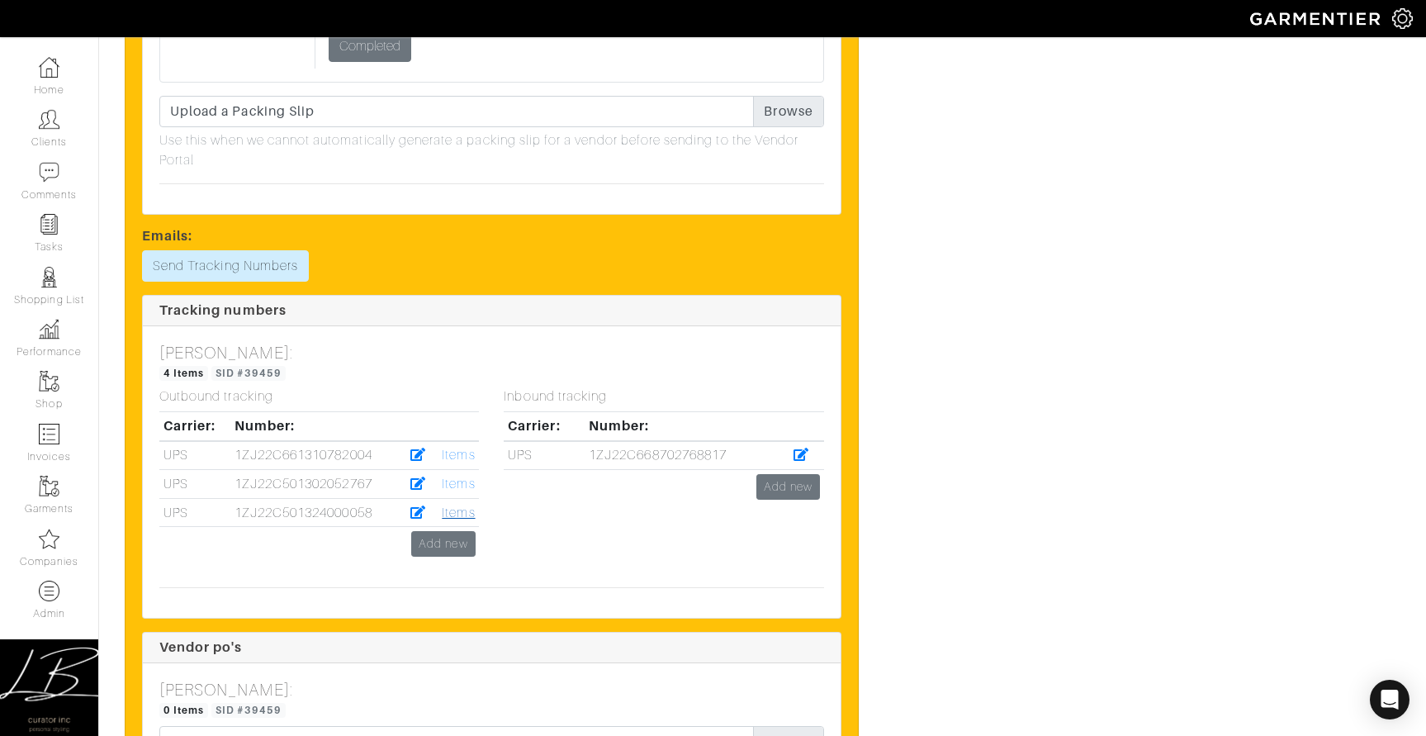
click at [464, 520] on link "Items" at bounding box center [458, 512] width 33 height 15
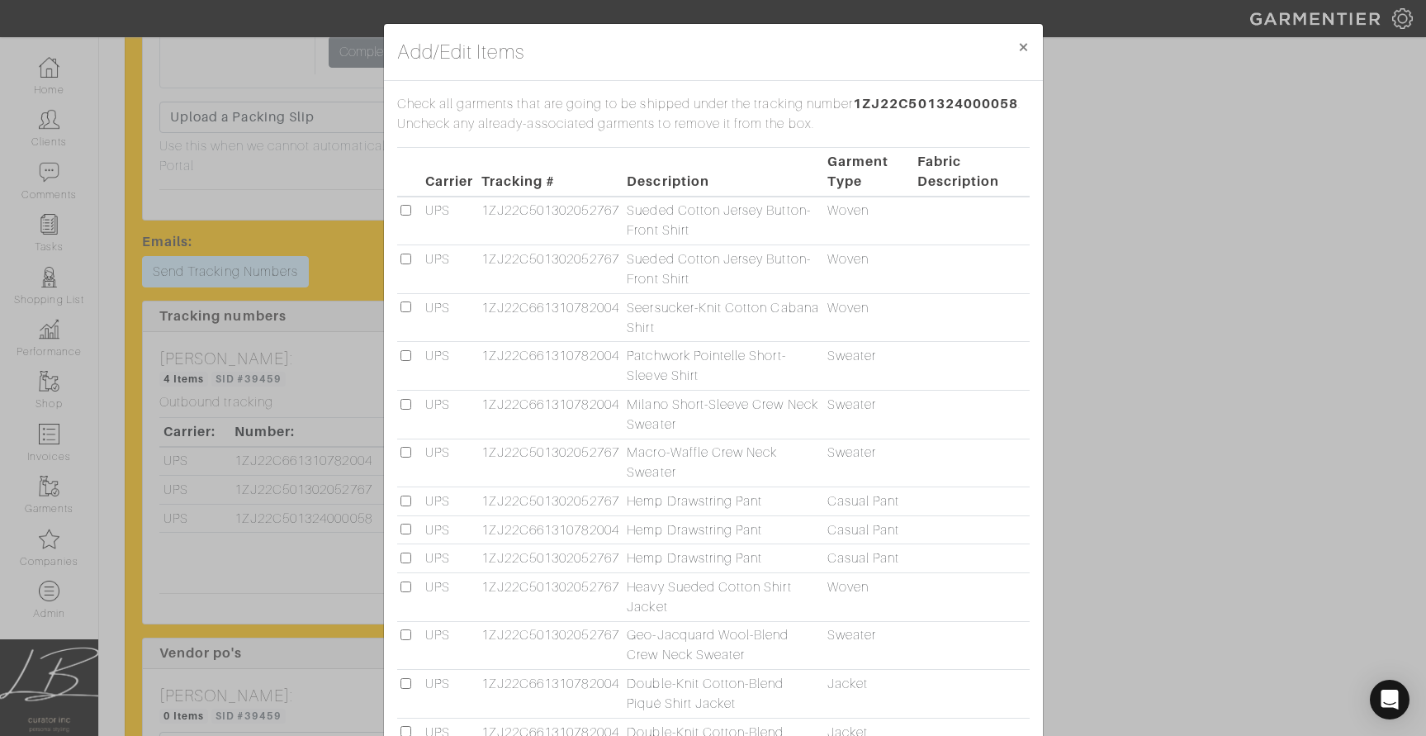
click at [1109, 292] on div "Add/Edit Items × Close Check all garments that are going to be shipped under th…" at bounding box center [713, 368] width 1426 height 736
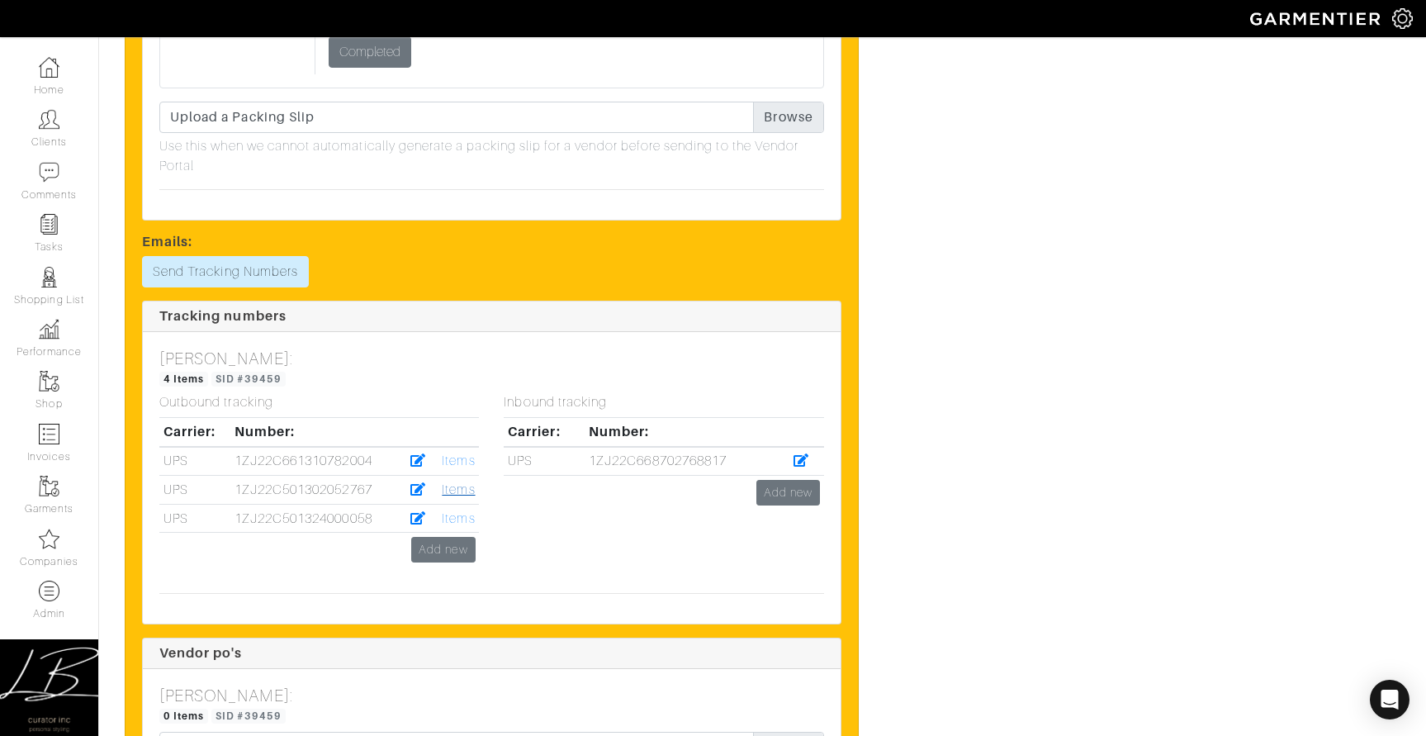
click at [446, 497] on link "Items" at bounding box center [458, 489] width 33 height 15
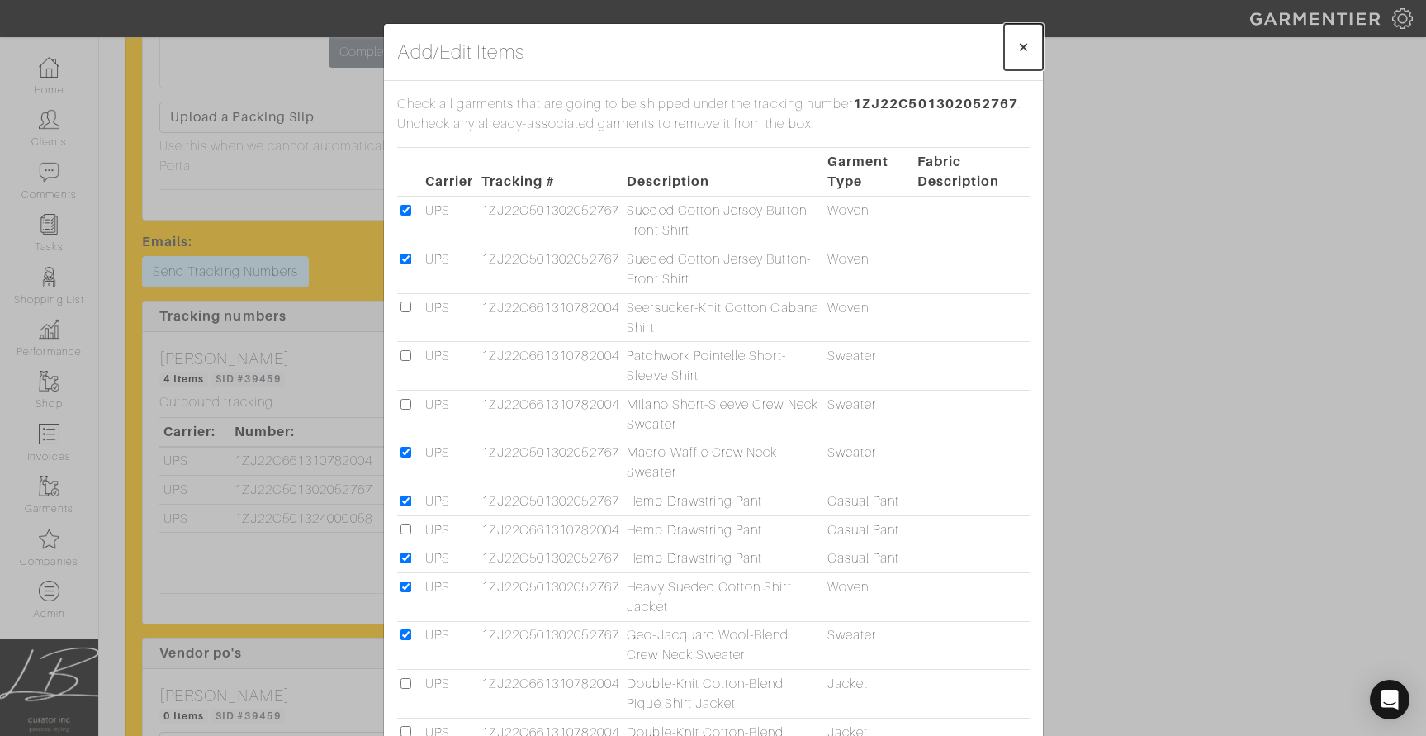
click at [1013, 46] on button "× Close" at bounding box center [1023, 47] width 39 height 46
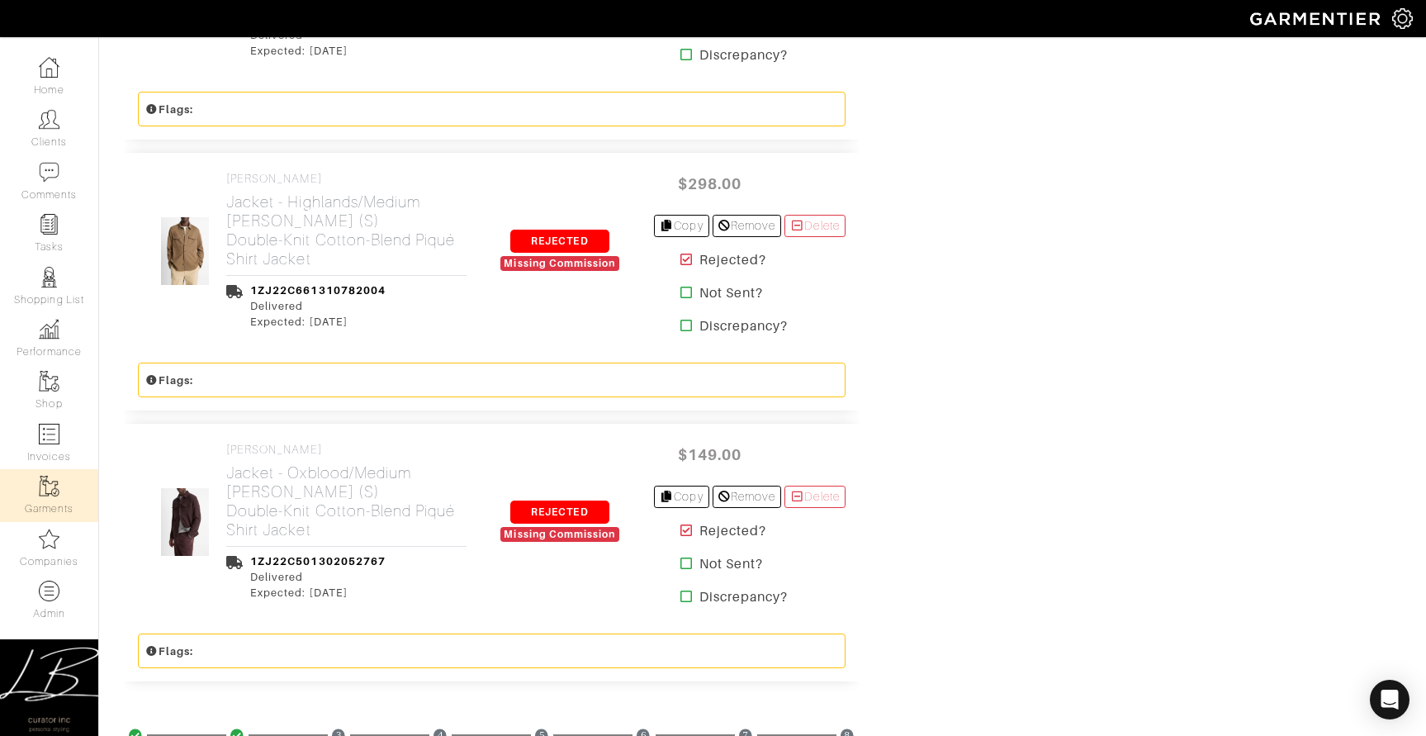
scroll to position [4305, 0]
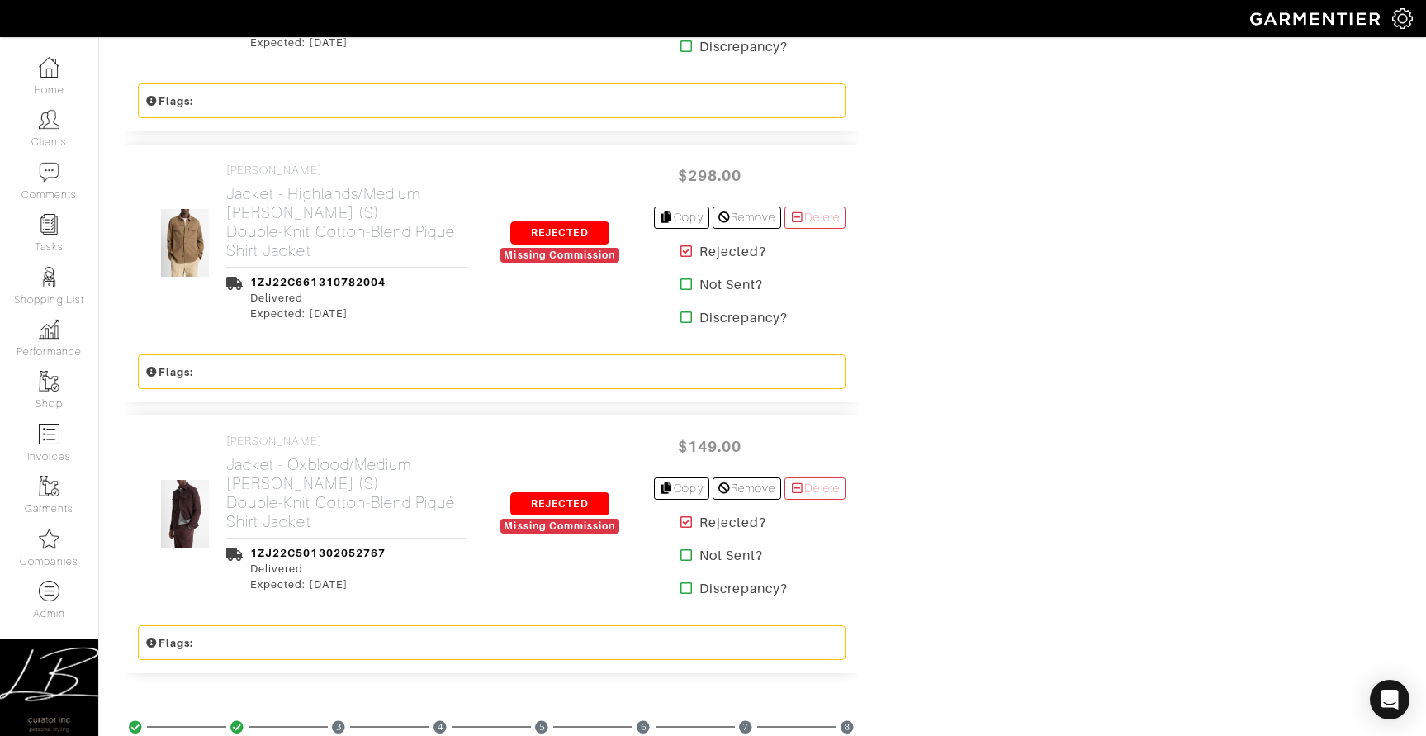
drag, startPoint x: 184, startPoint y: 514, endPoint x: 961, endPoint y: 430, distance: 781.6
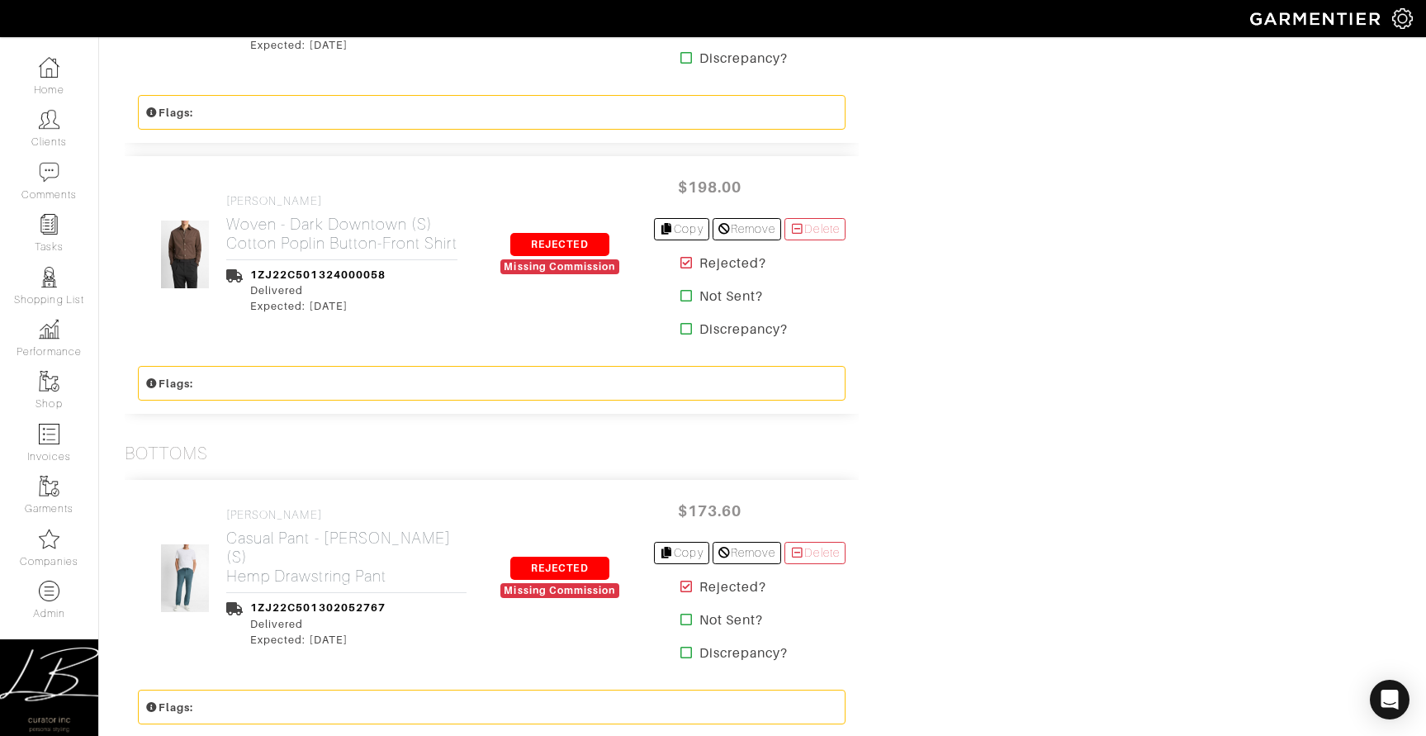
scroll to position [3127, 0]
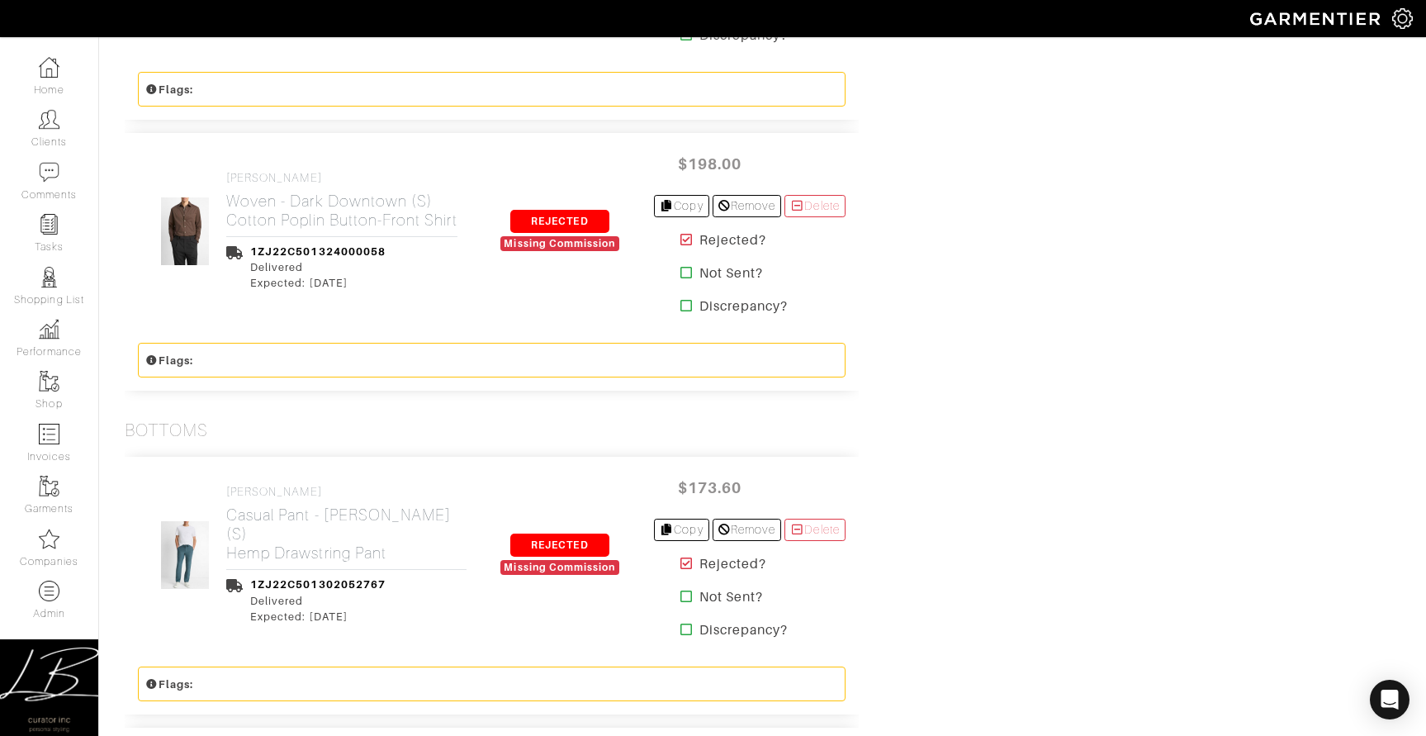
click at [681, 246] on icon at bounding box center [687, 239] width 12 height 13
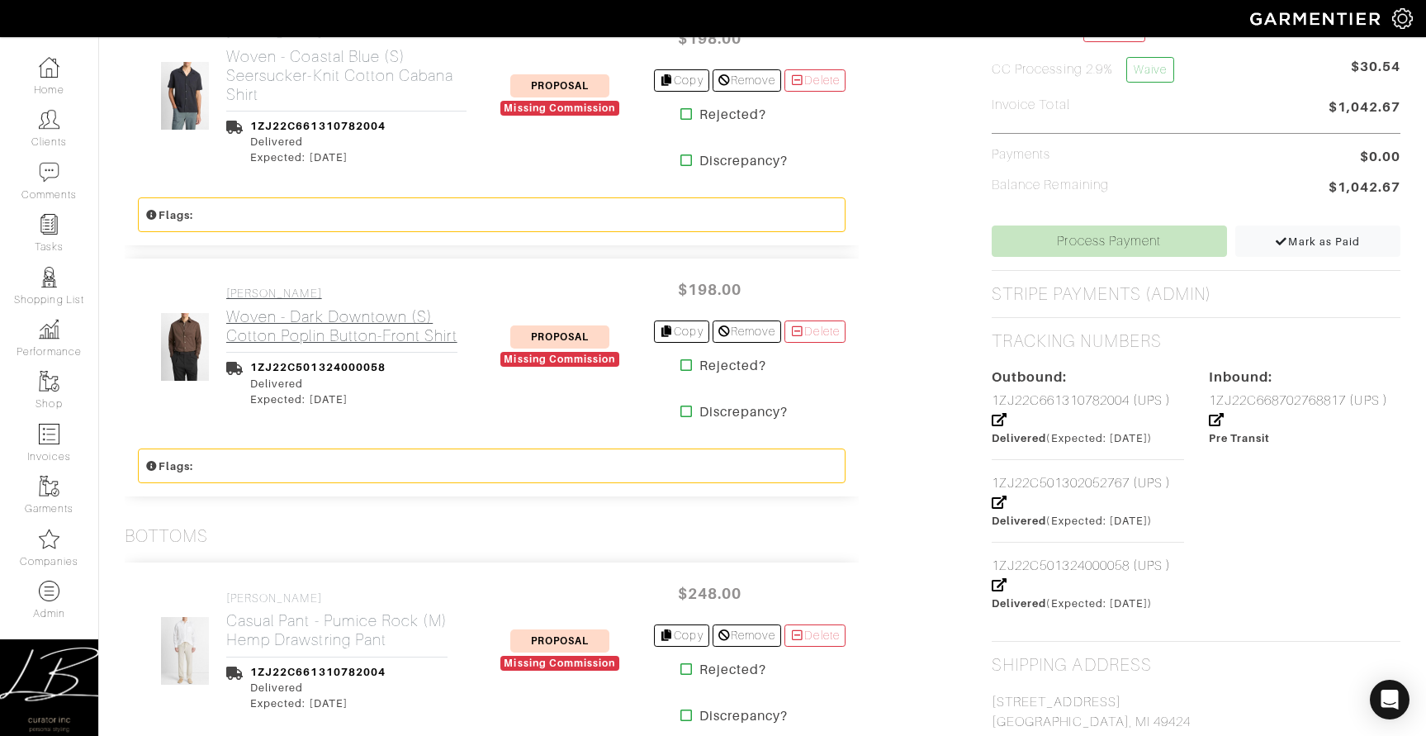
scroll to position [958, 0]
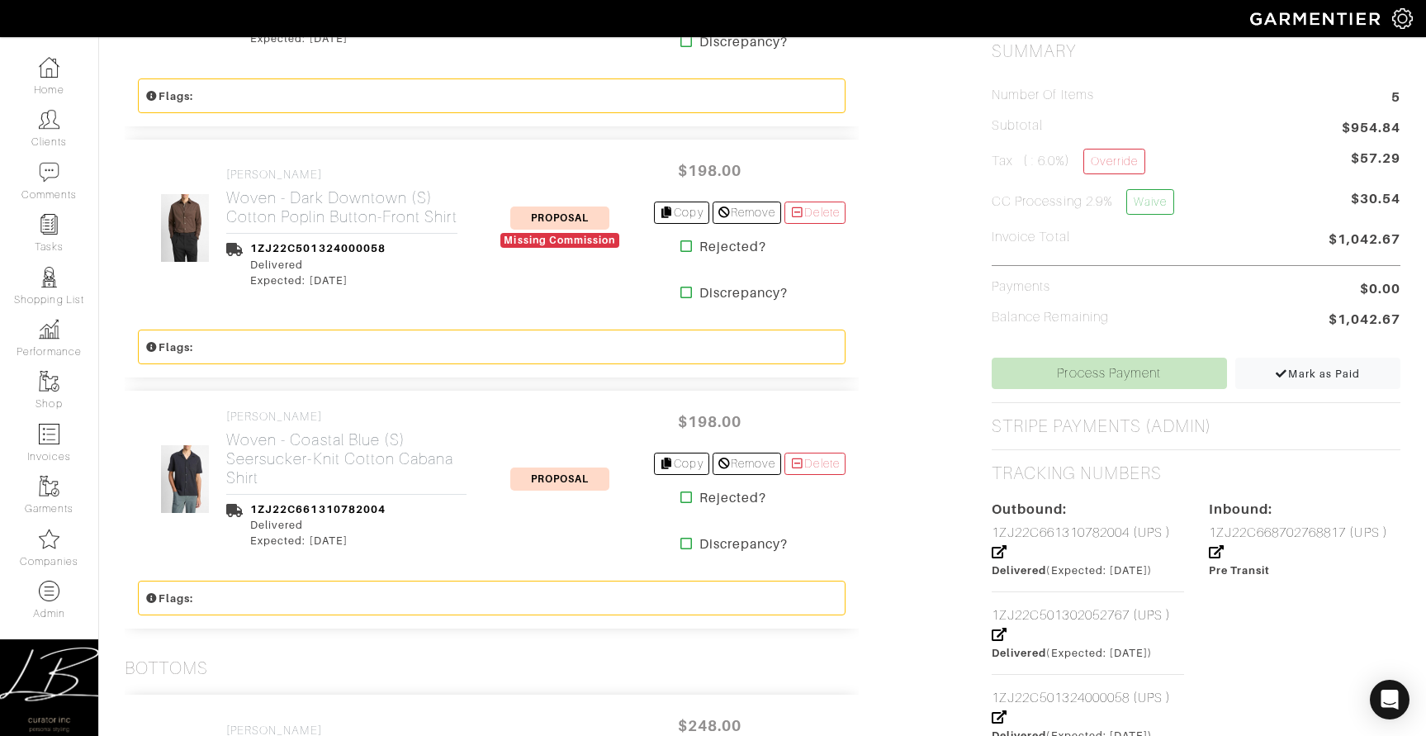
scroll to position [832, 0]
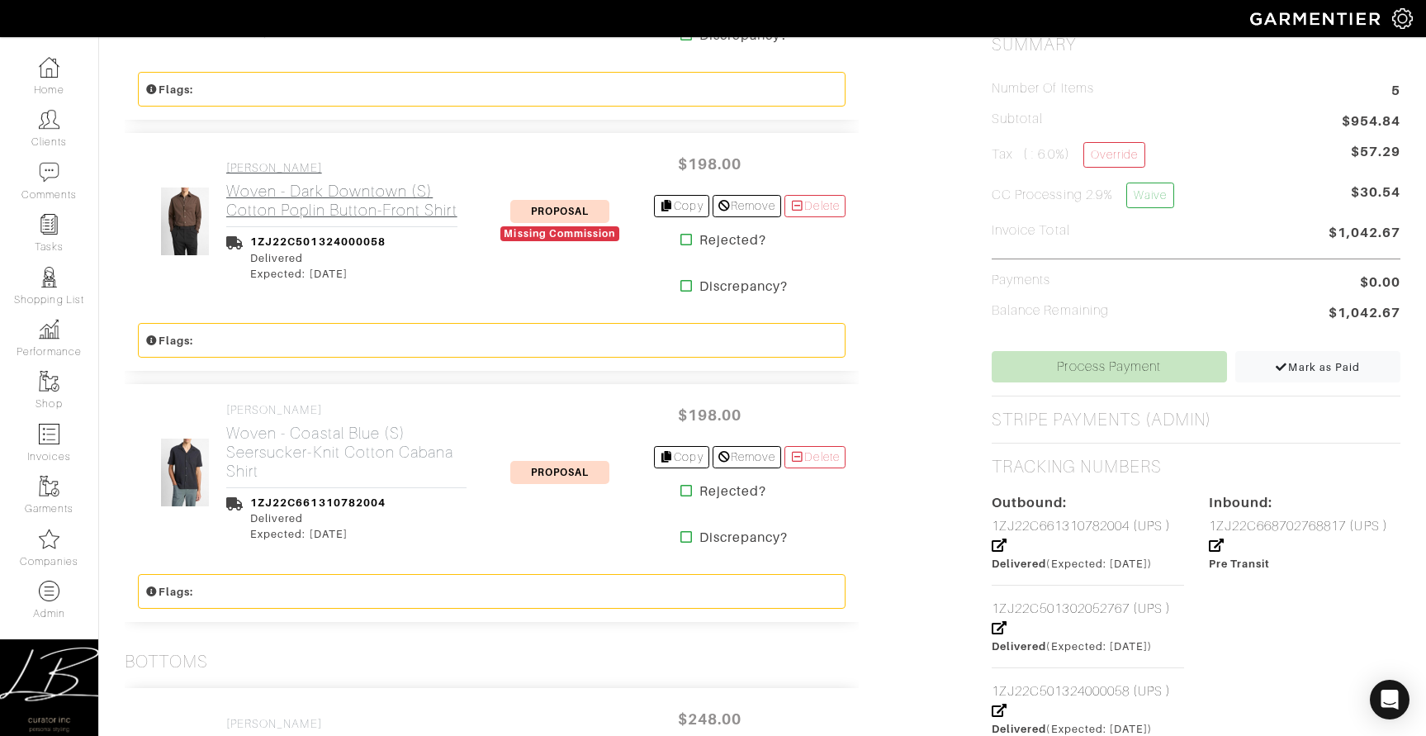
click at [316, 217] on h2 "Woven - Dark Downtown (S) Cotton Poplin Button-Front Shirt" at bounding box center [341, 201] width 231 height 38
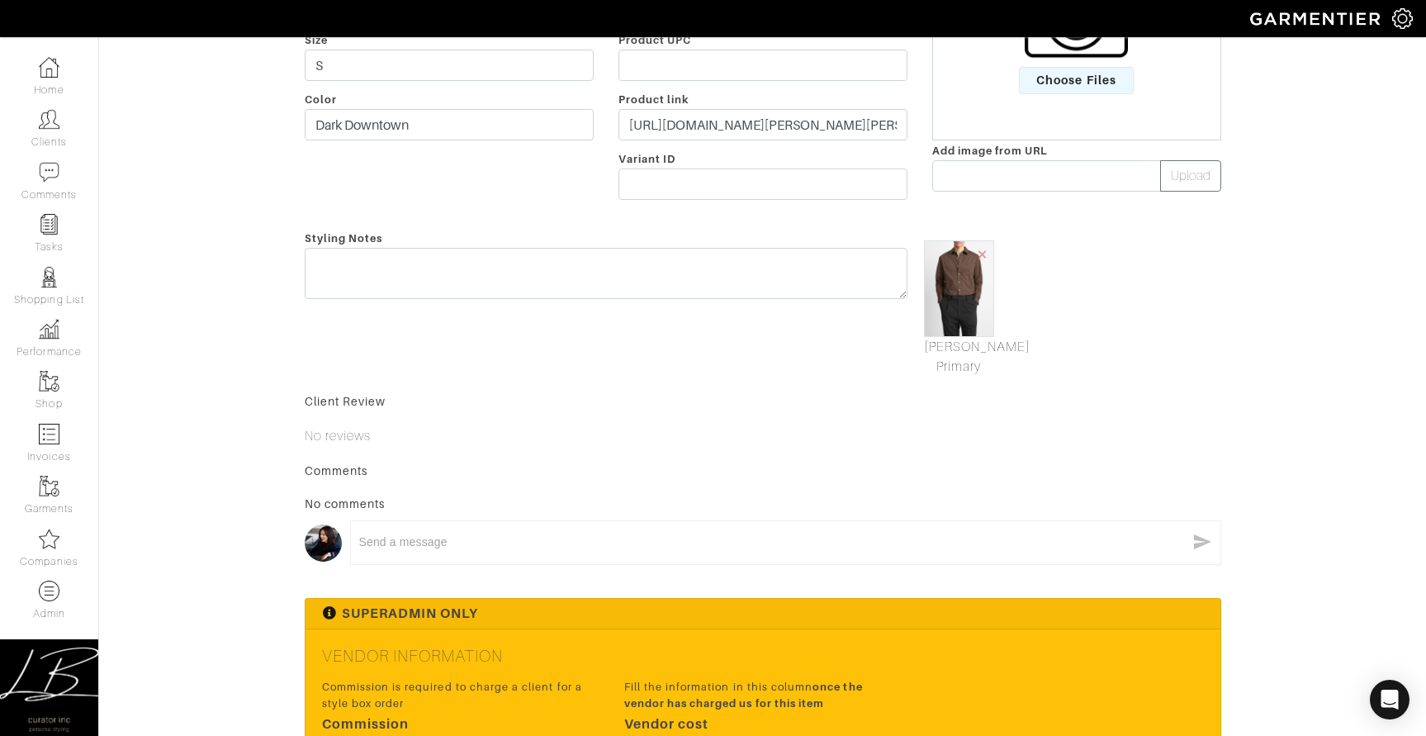
scroll to position [586, 0]
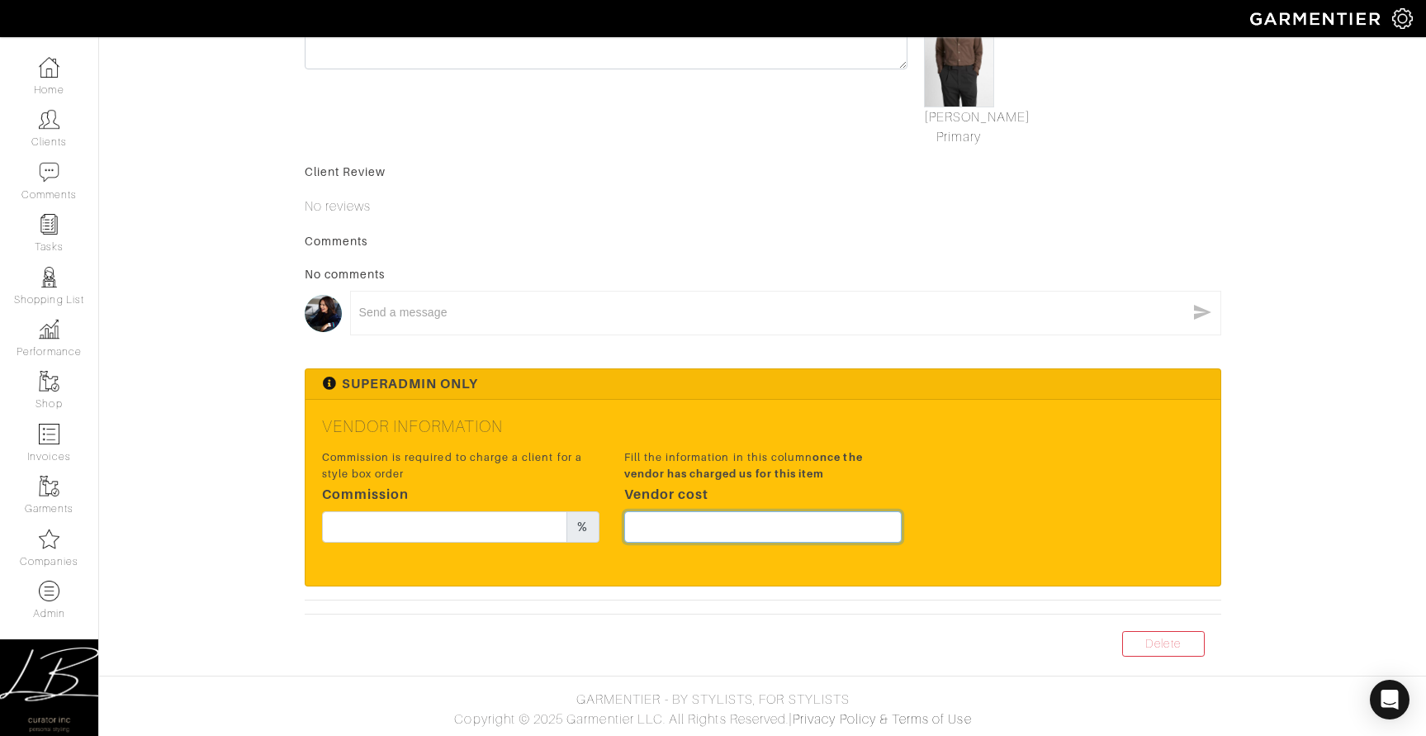
click at [706, 526] on input "text" at bounding box center [763, 526] width 278 height 31
type input "148.5"
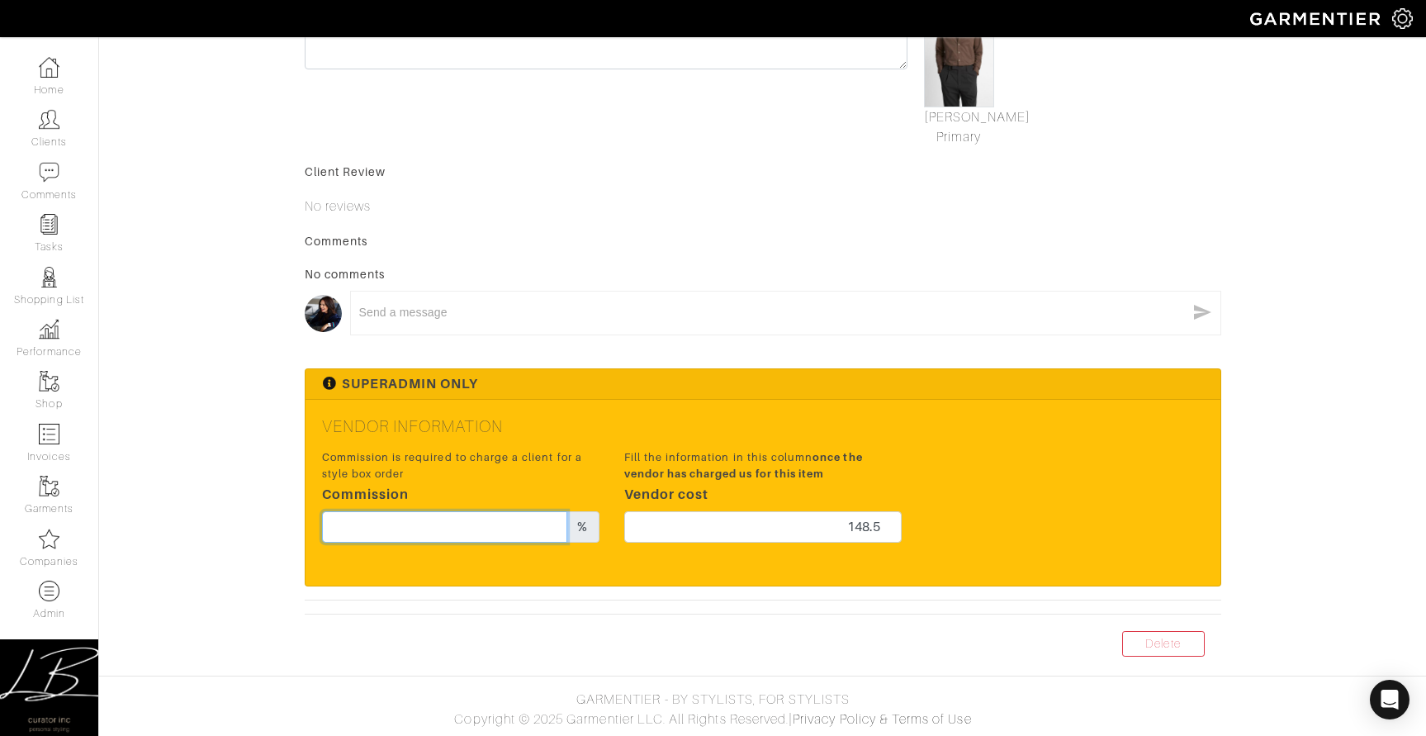
click at [458, 526] on input "text" at bounding box center [445, 526] width 246 height 31
type input "15"
drag, startPoint x: 806, startPoint y: 429, endPoint x: 838, endPoint y: 508, distance: 85.6
click at [805, 429] on h5 "Vendor Information" at bounding box center [763, 426] width 882 height 20
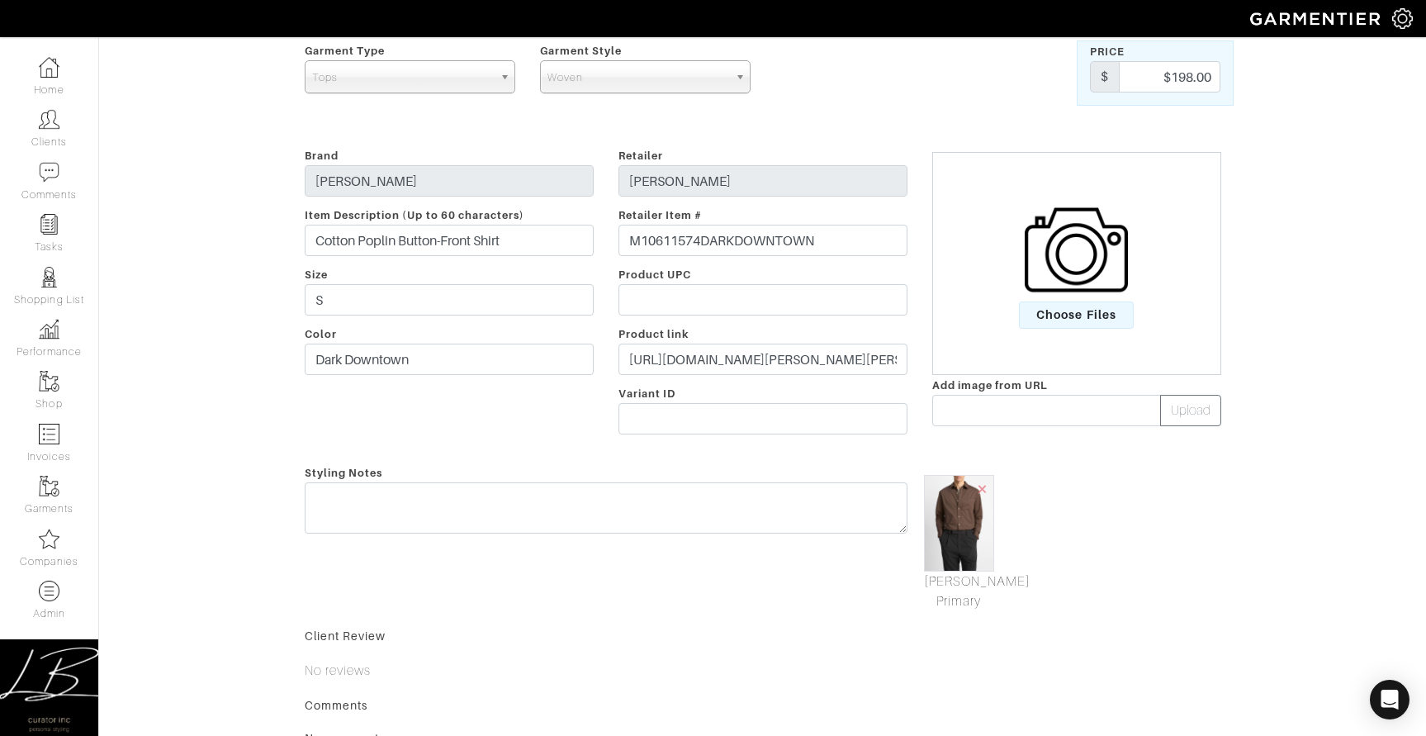
scroll to position [0, 0]
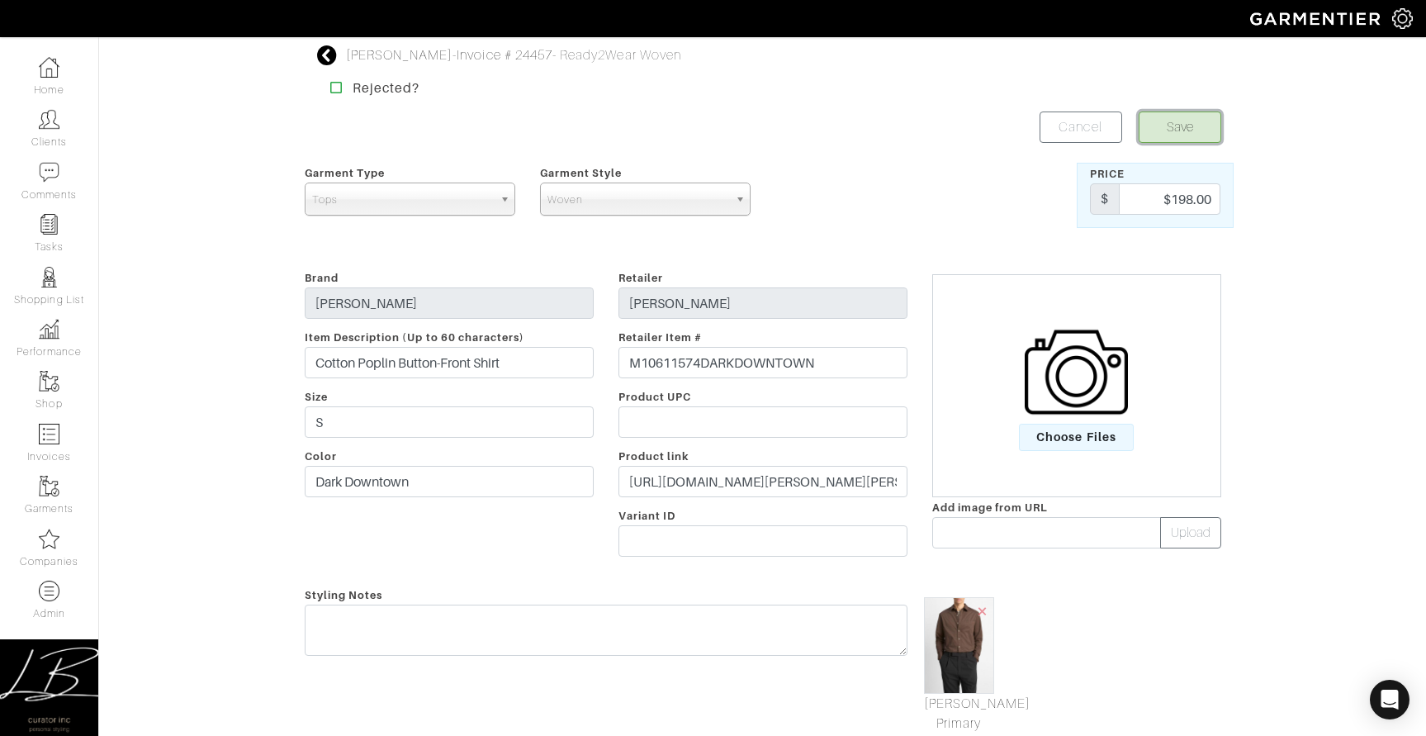
click at [1165, 127] on button "Save" at bounding box center [1180, 126] width 83 height 31
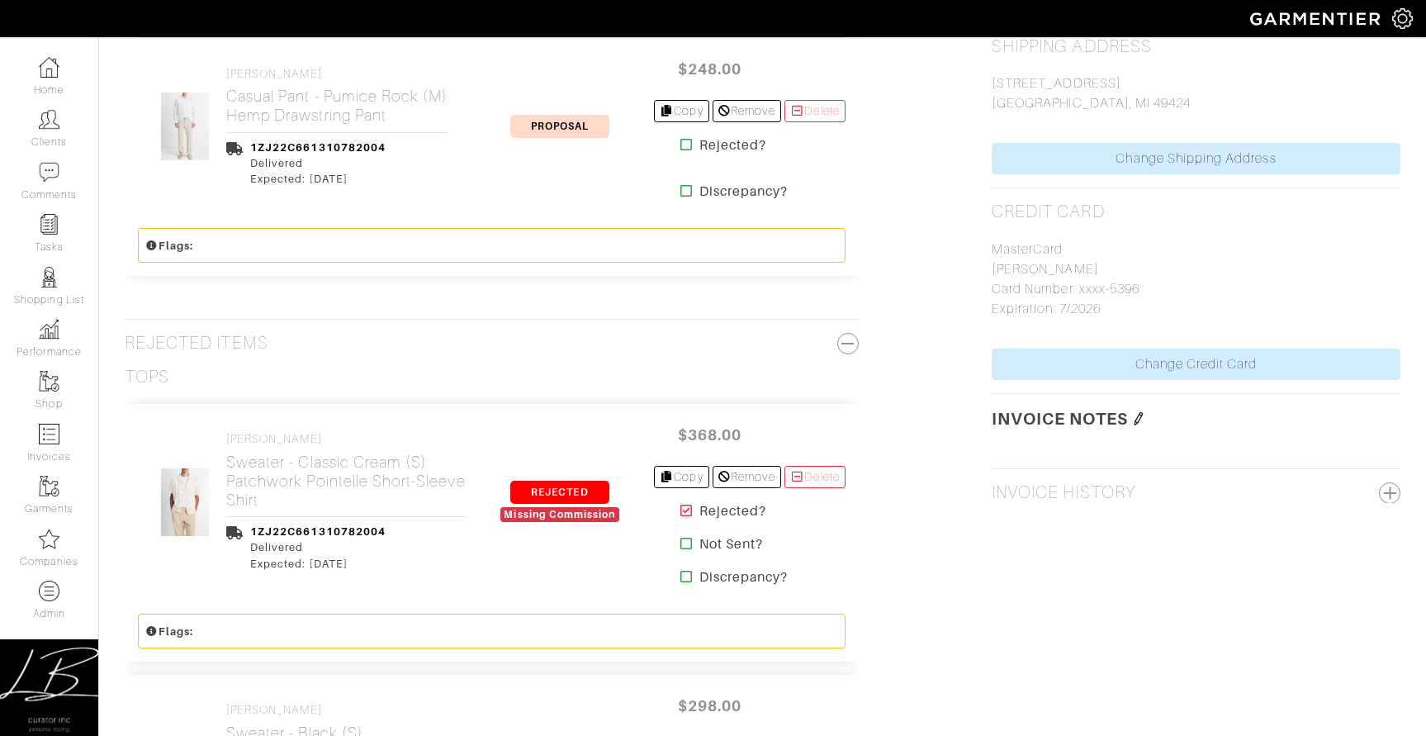
scroll to position [1482, 0]
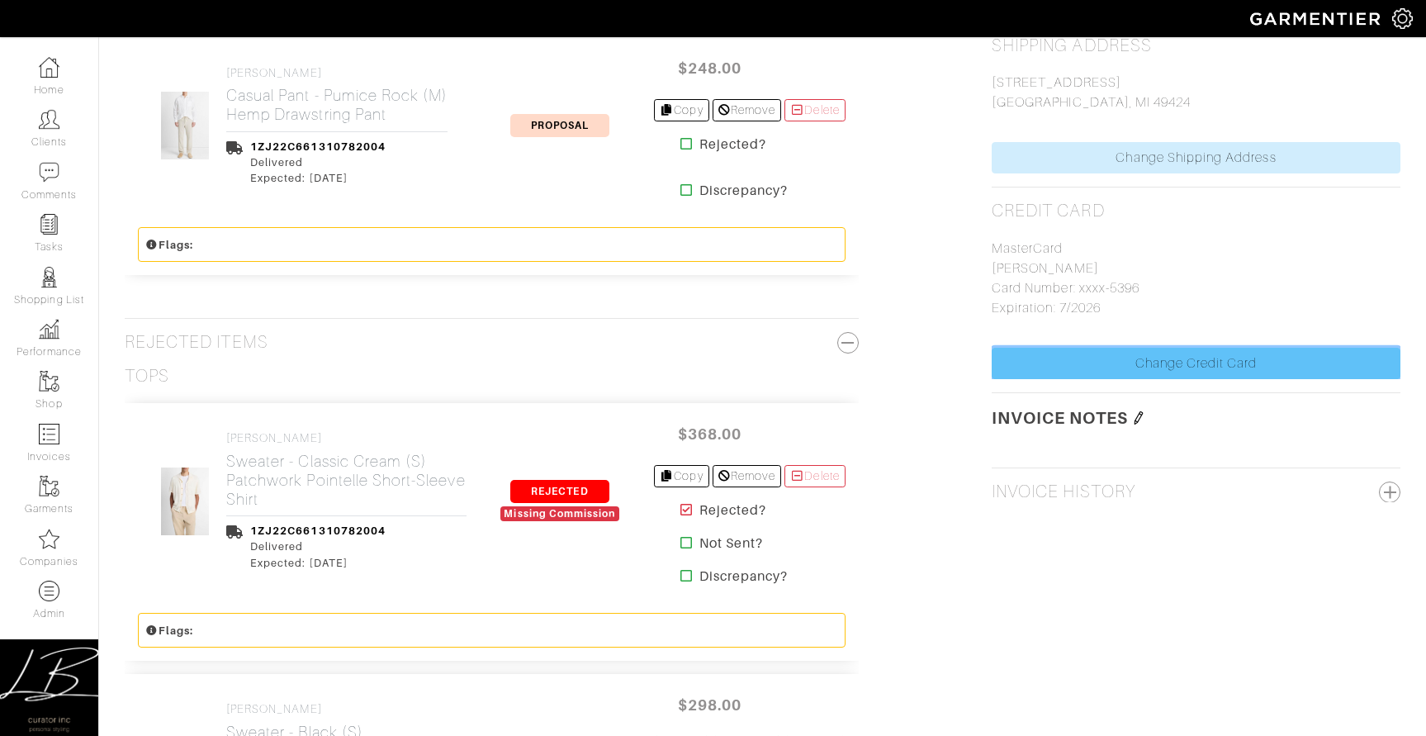
click at [1089, 358] on link "Change Credit Card" at bounding box center [1196, 363] width 409 height 31
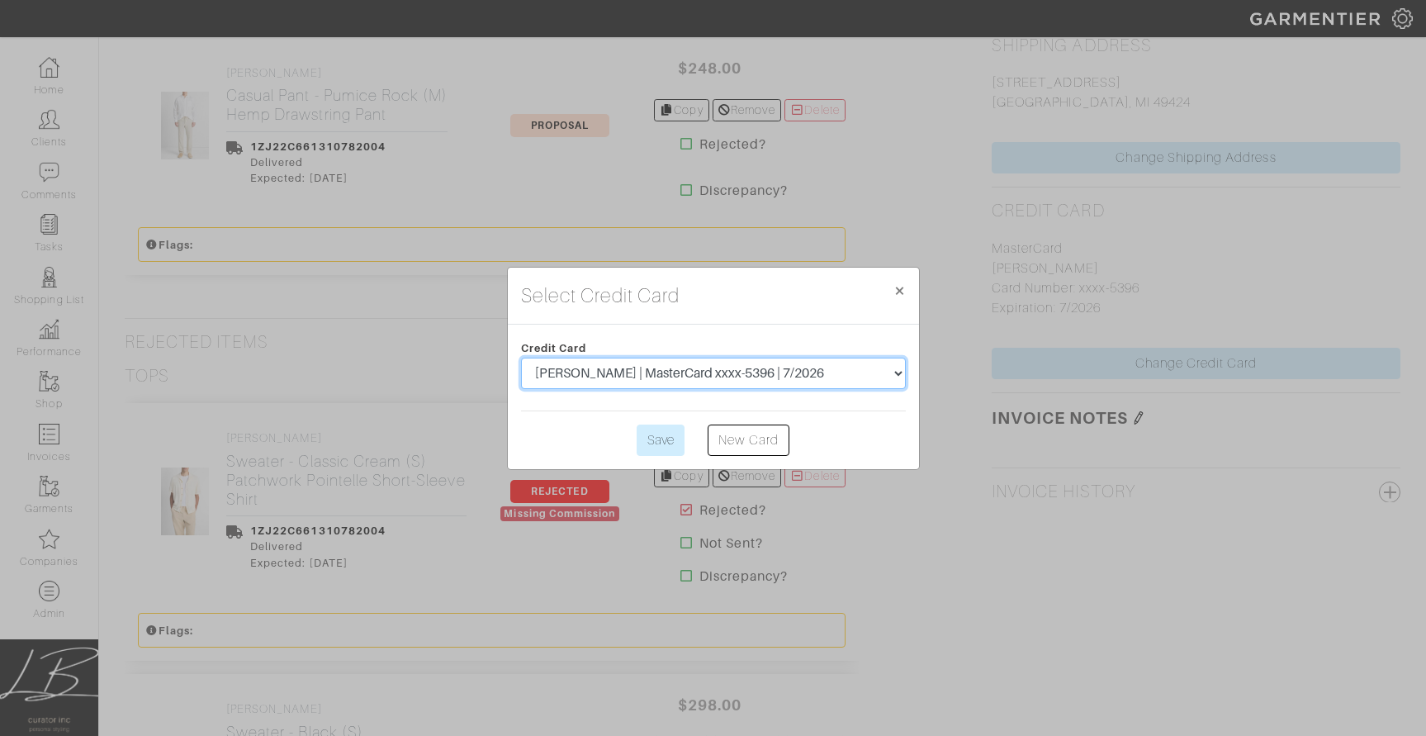
click at [768, 361] on select "| American Express xxxx-6001 | 8/2022 Cory VanRhee | American Express xxxx-6001…" at bounding box center [713, 373] width 385 height 31
select select "5501"
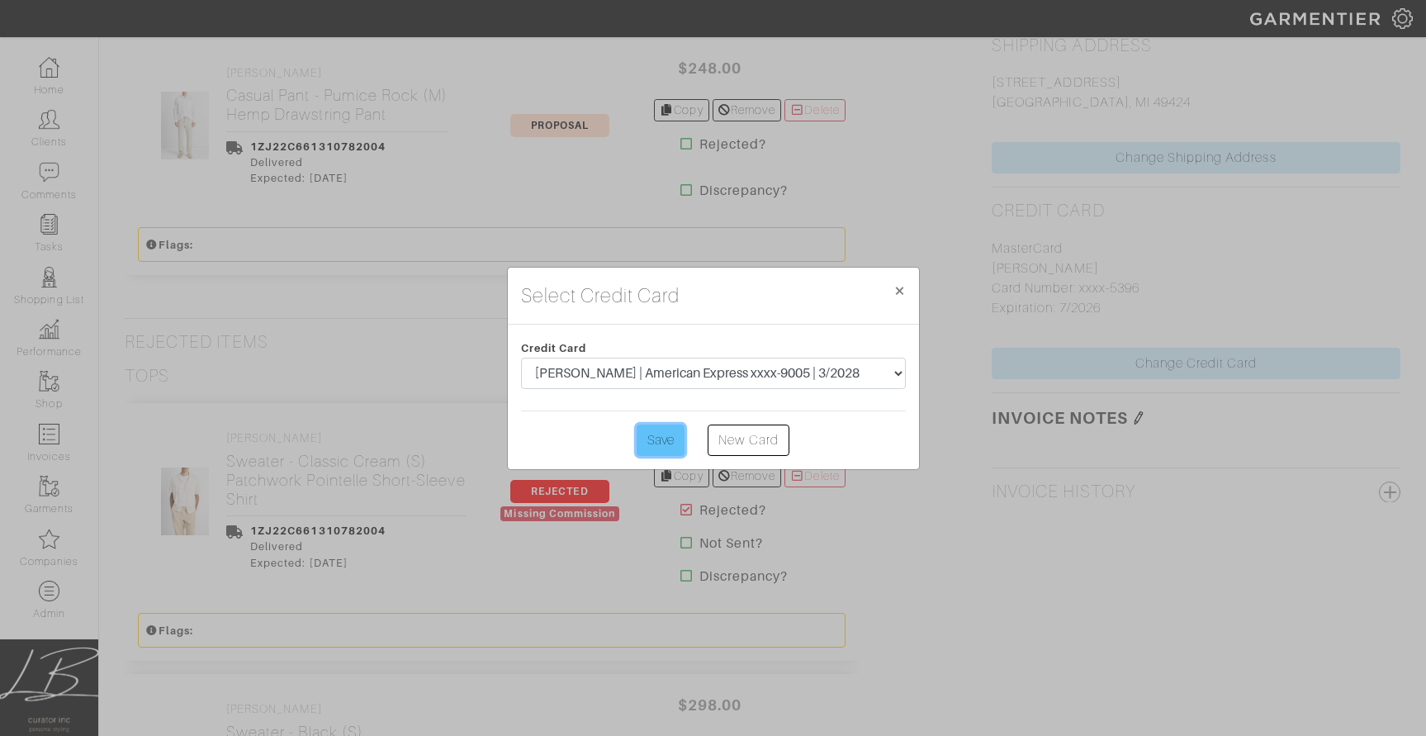
click at [665, 439] on input "Save" at bounding box center [661, 440] width 48 height 31
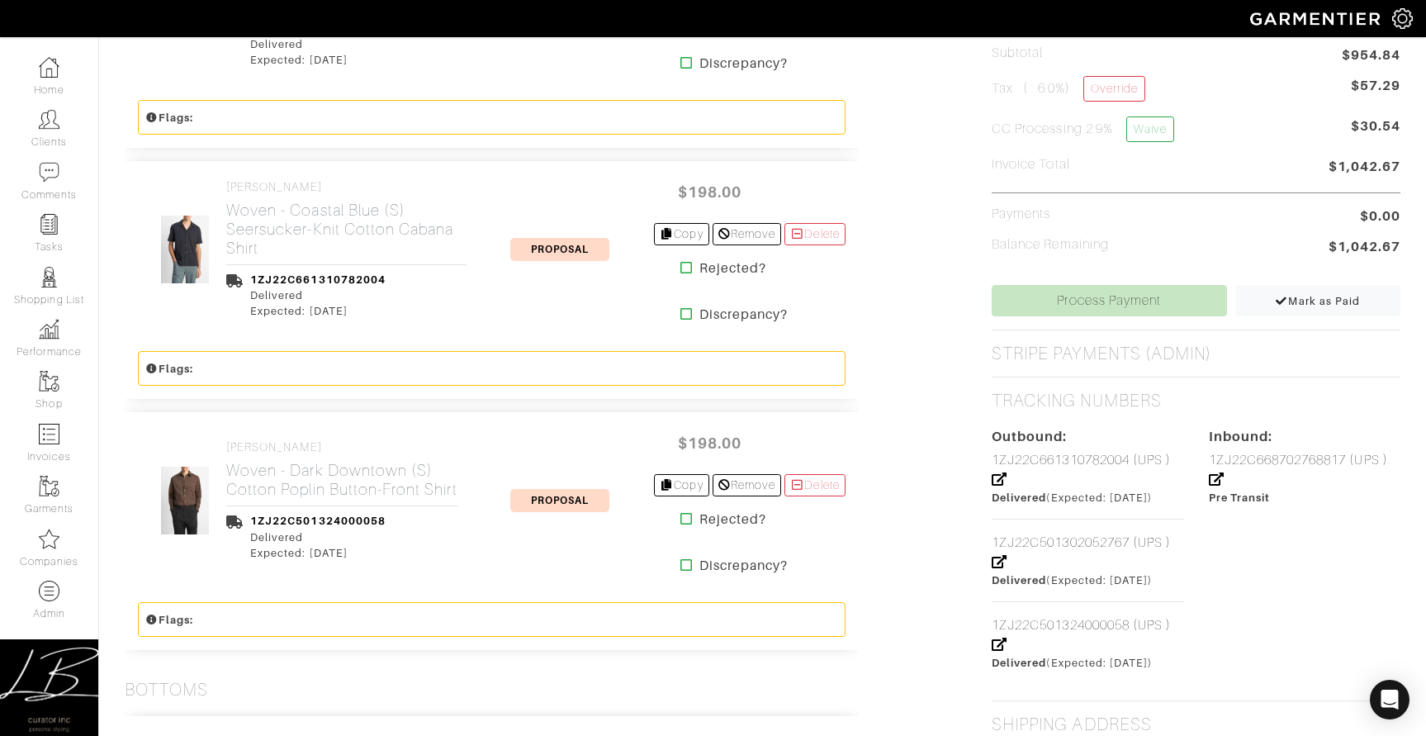
scroll to position [807, 0]
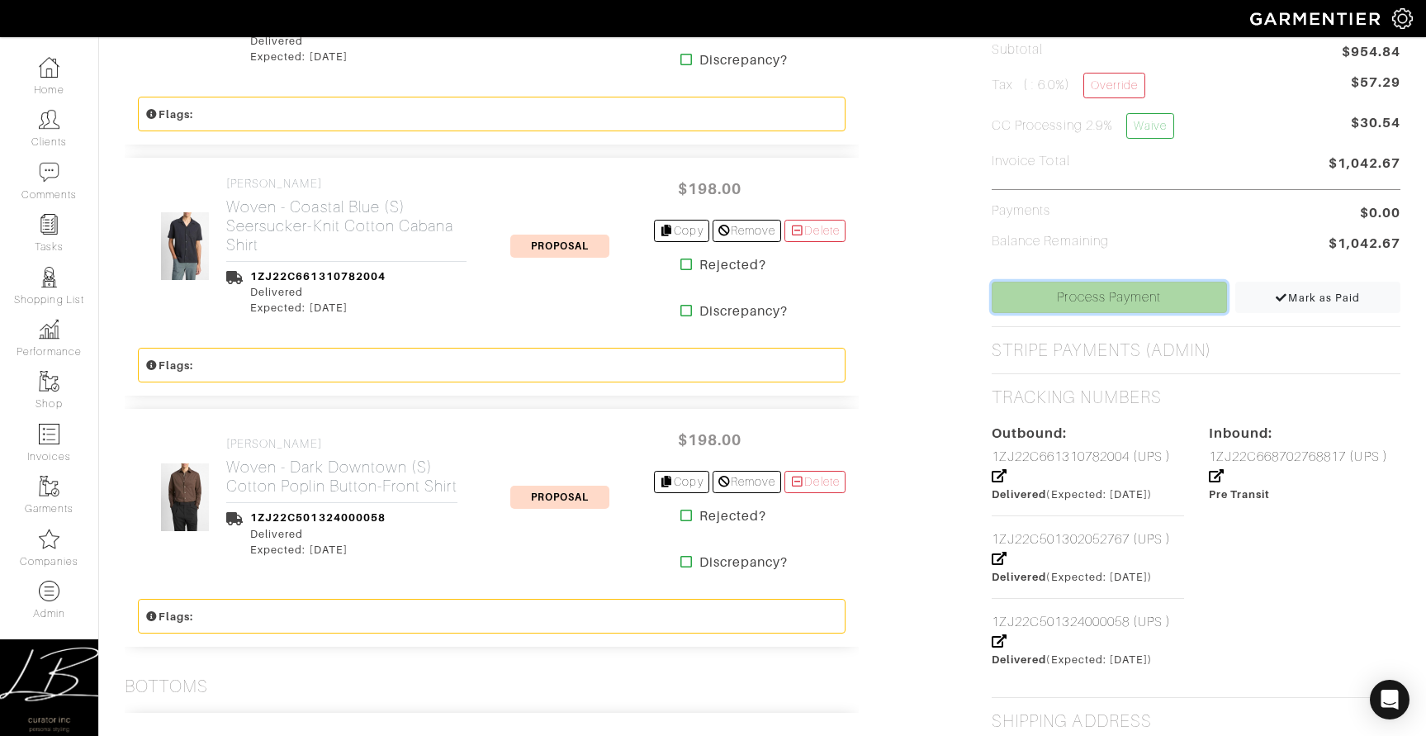
click at [1079, 292] on link "Process Payment" at bounding box center [1109, 297] width 235 height 31
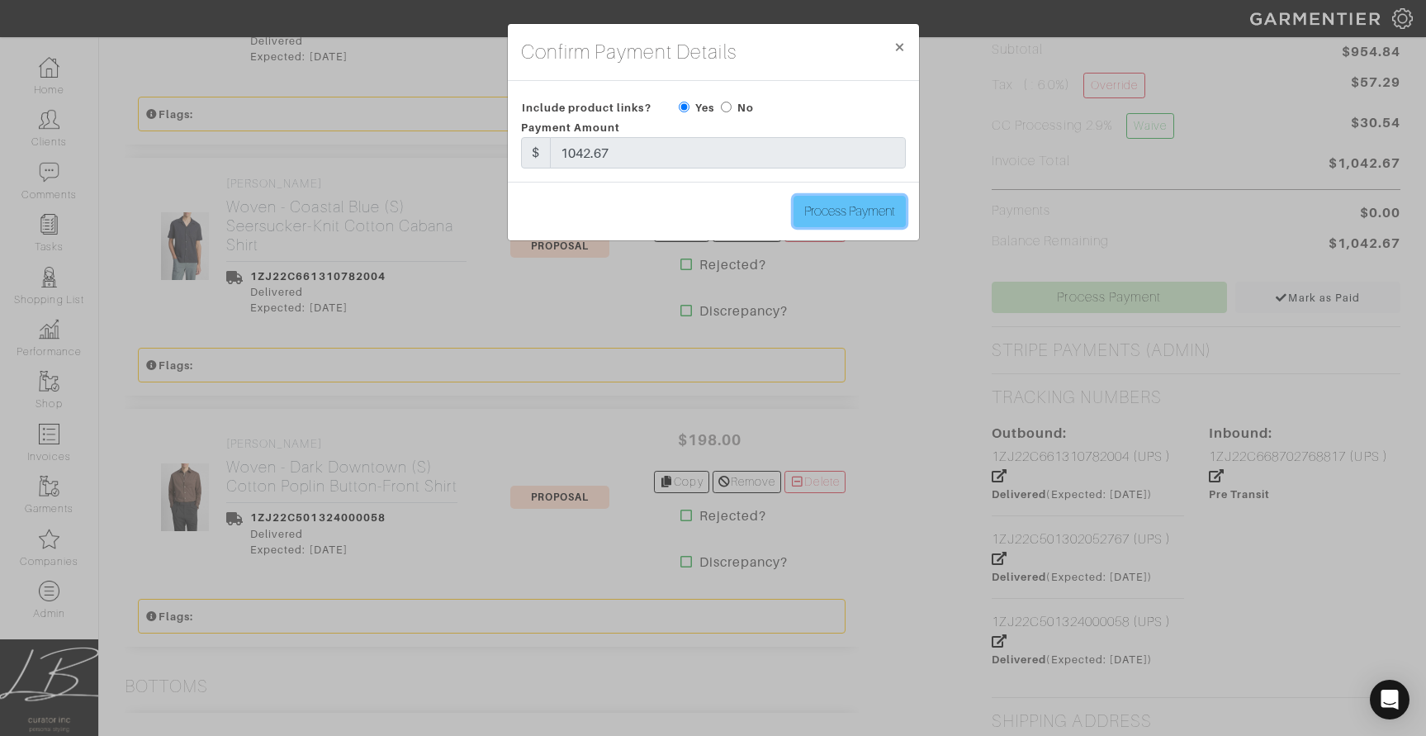
click at [850, 220] on input "Process Payment" at bounding box center [850, 211] width 112 height 31
type input "Process Payment"
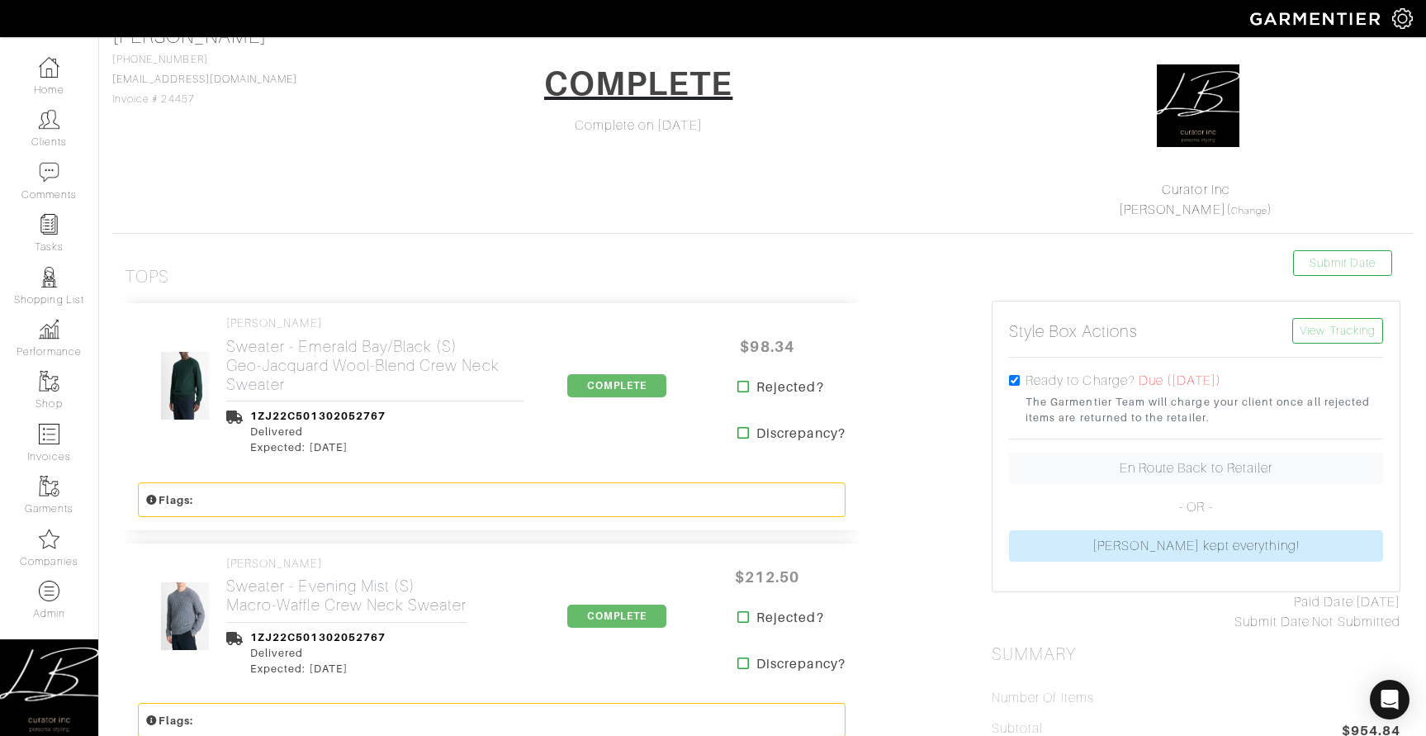
scroll to position [0, 0]
